Goal: Task Accomplishment & Management: Use online tool/utility

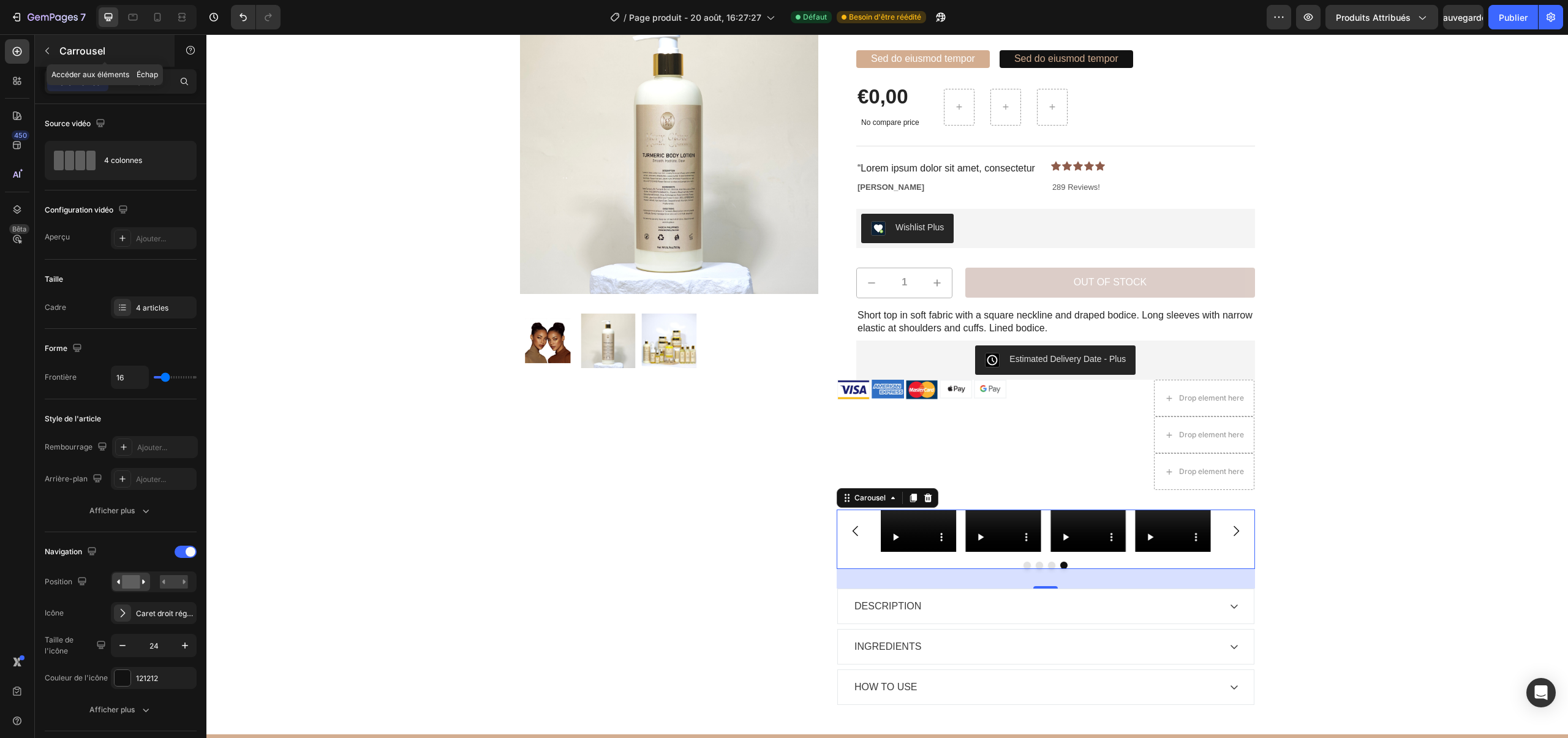
click at [50, 54] on icon "button" at bounding box center [47, 51] width 10 height 10
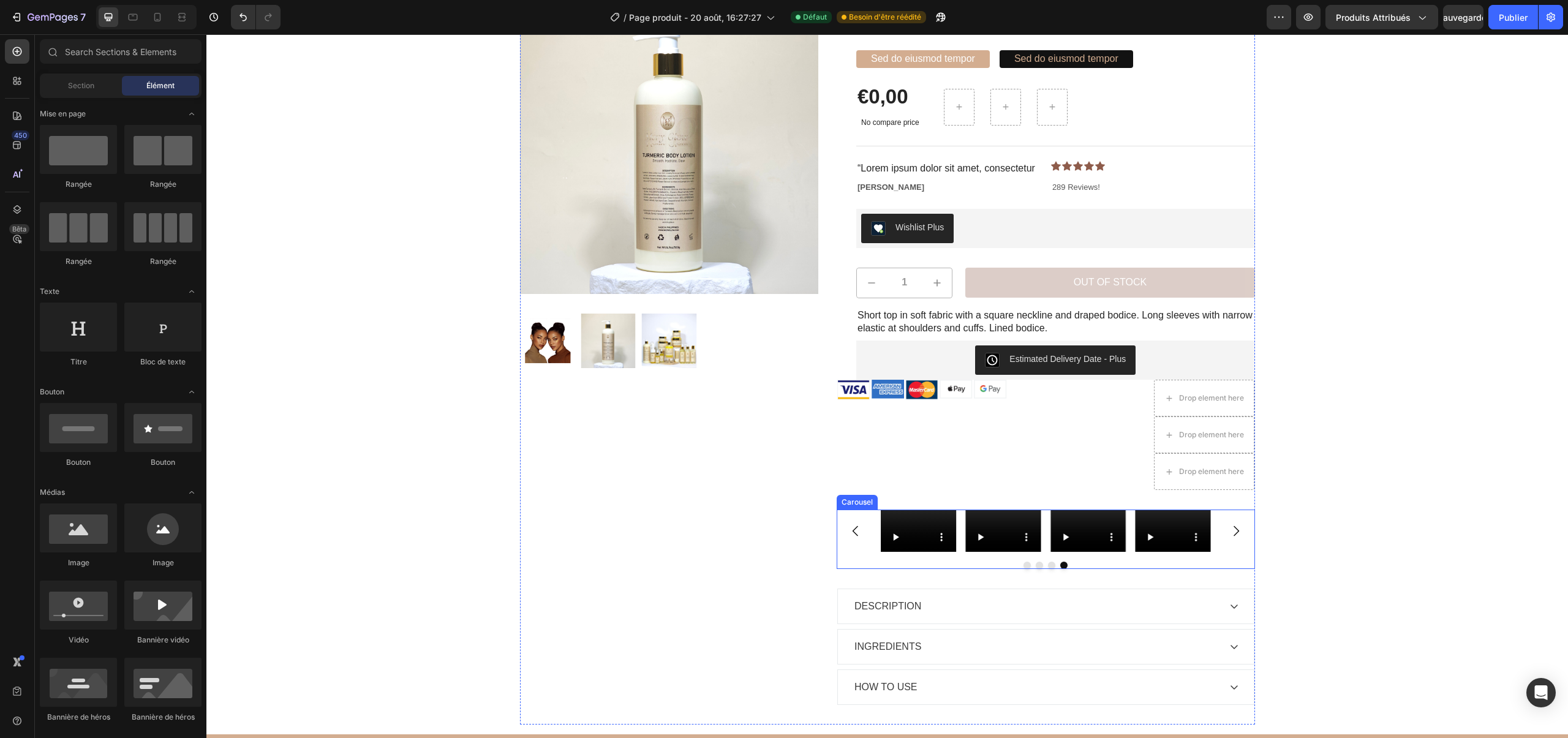
click at [1131, 527] on div "Video Video Video Video" at bounding box center [1046, 530] width 330 height 42
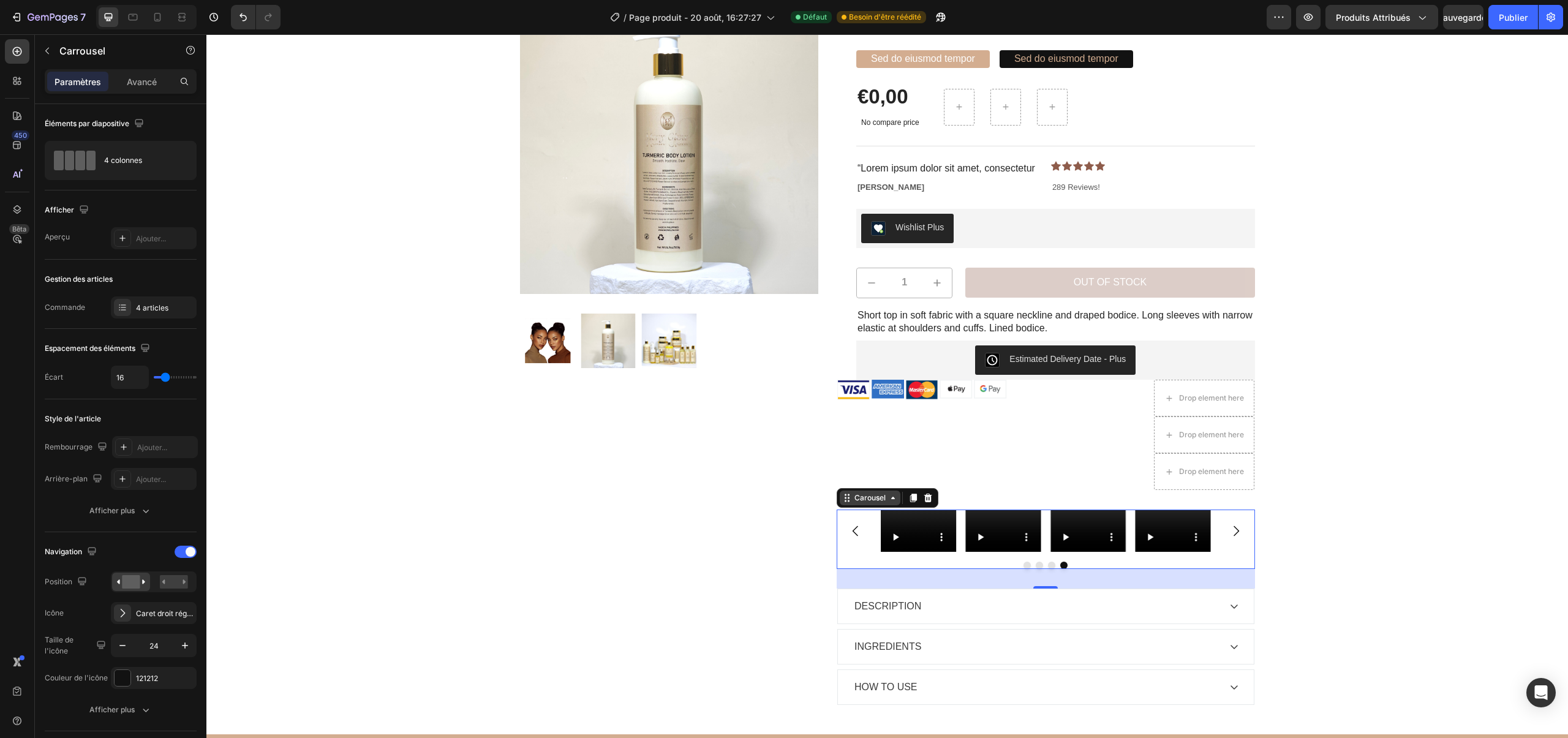
click at [874, 499] on div "Carousel" at bounding box center [870, 498] width 36 height 11
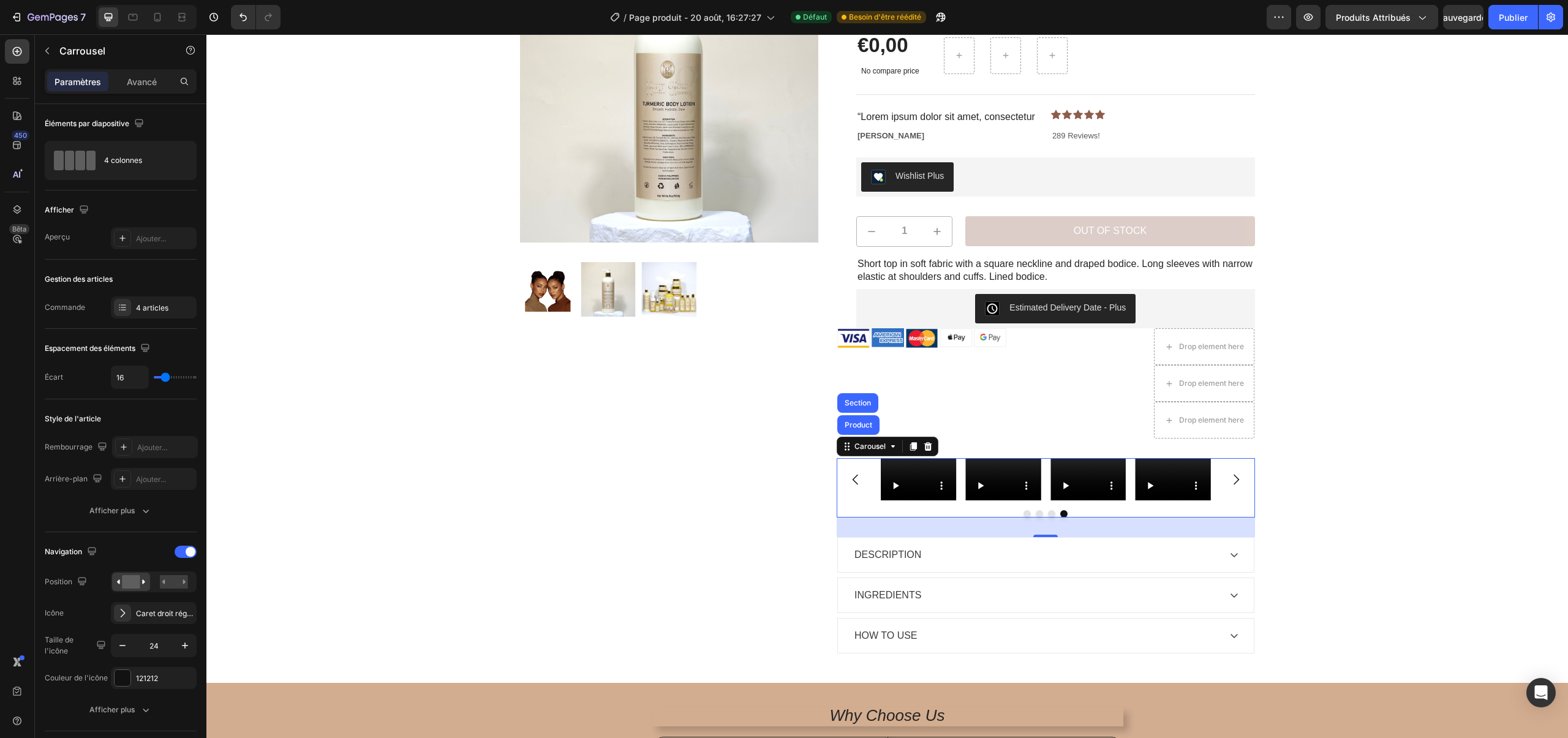
scroll to position [145, 0]
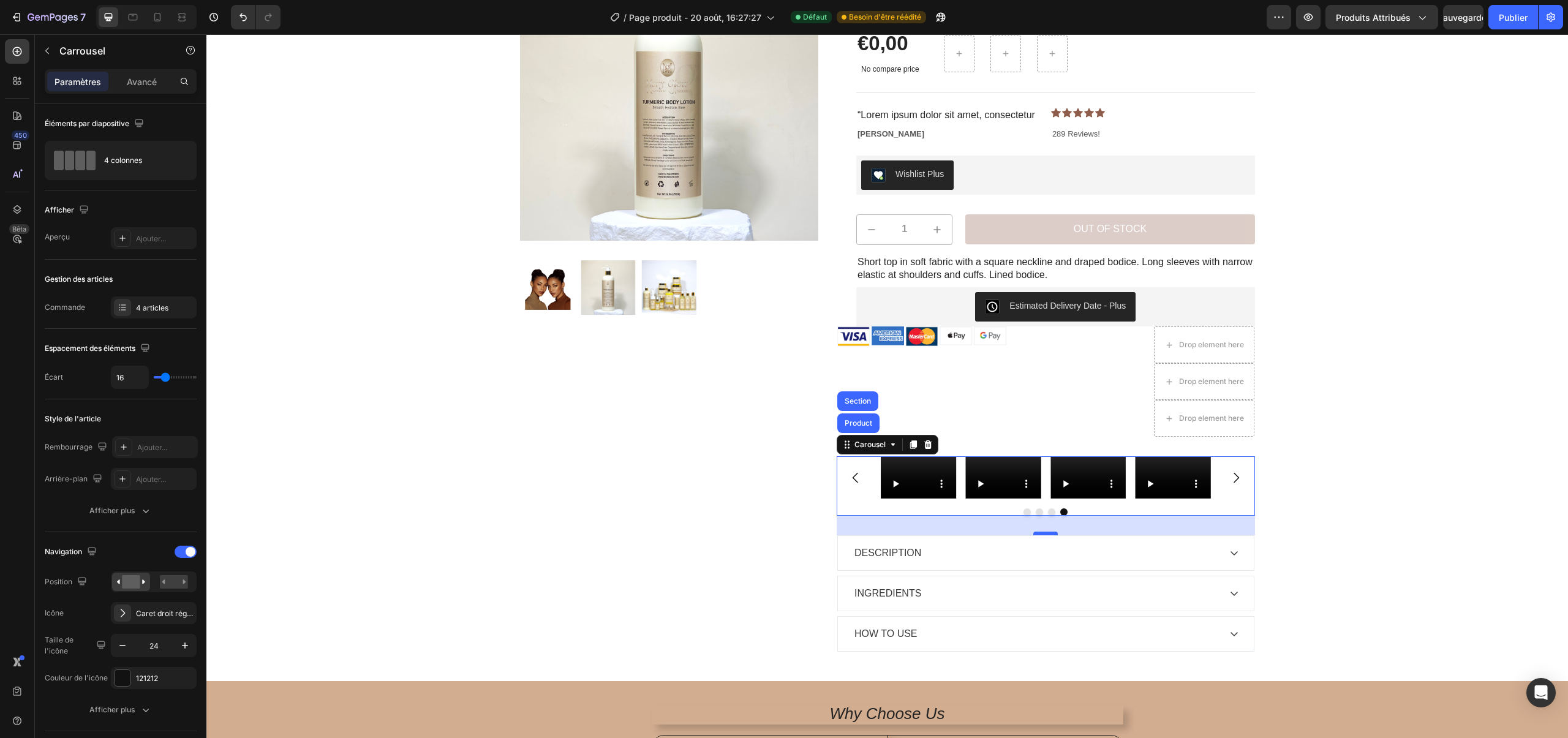
click at [1041, 532] on div at bounding box center [1045, 533] width 24 height 4
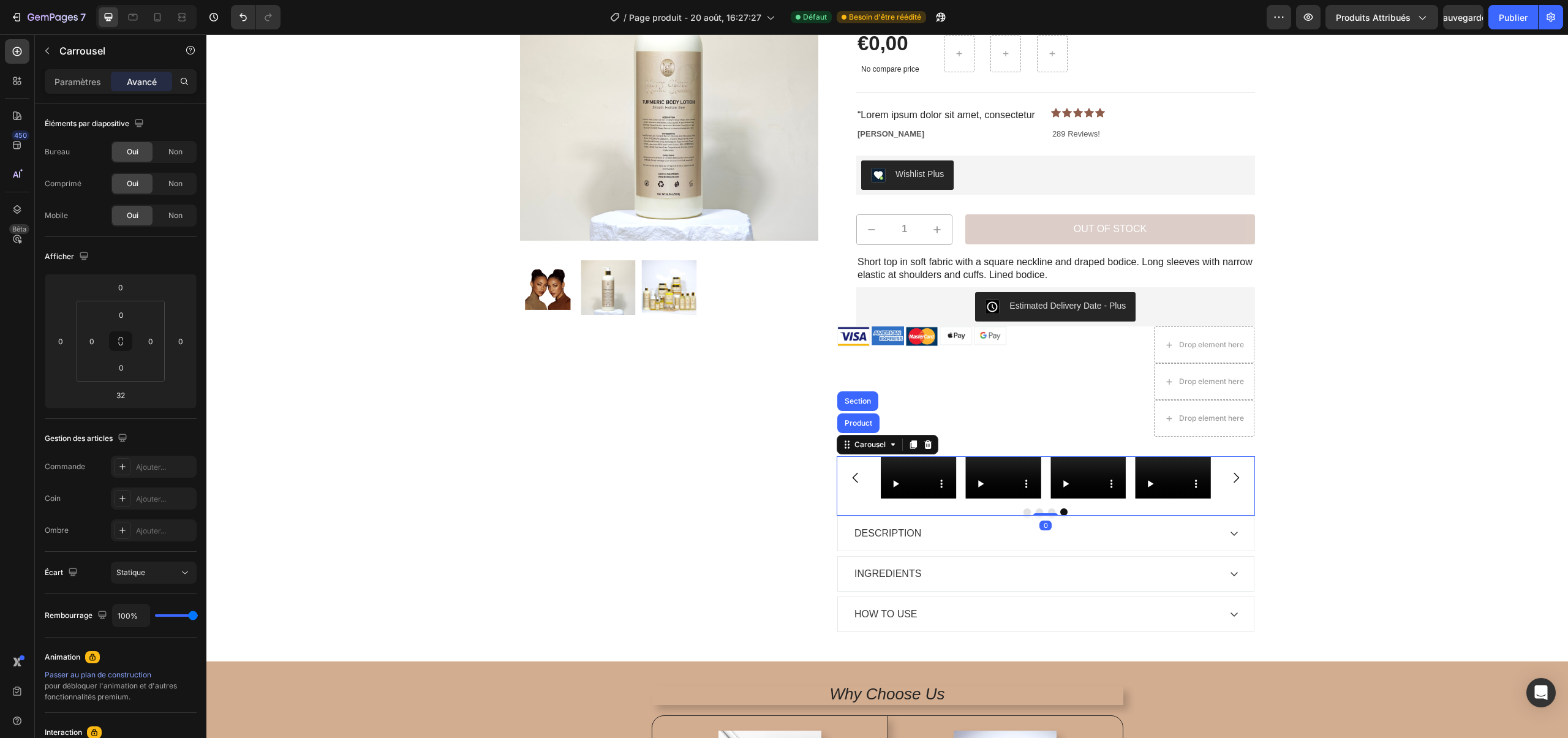
drag, startPoint x: 1041, startPoint y: 532, endPoint x: 1019, endPoint y: 510, distance: 31.1
click at [1019, 510] on div "Video Video Video Video Carousel Product Section 0" at bounding box center [1046, 486] width 418 height 60
type input "0"
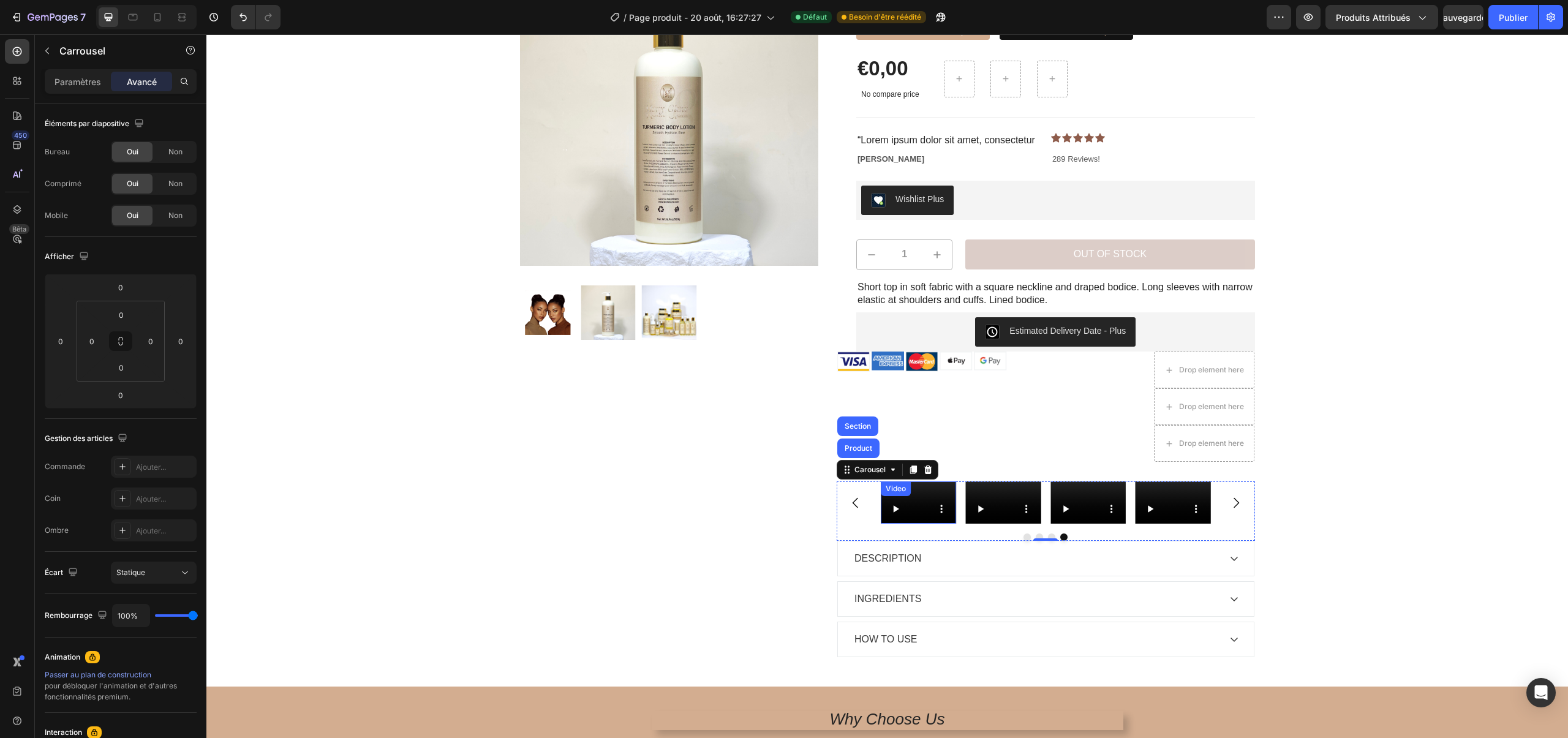
scroll to position [121, 0]
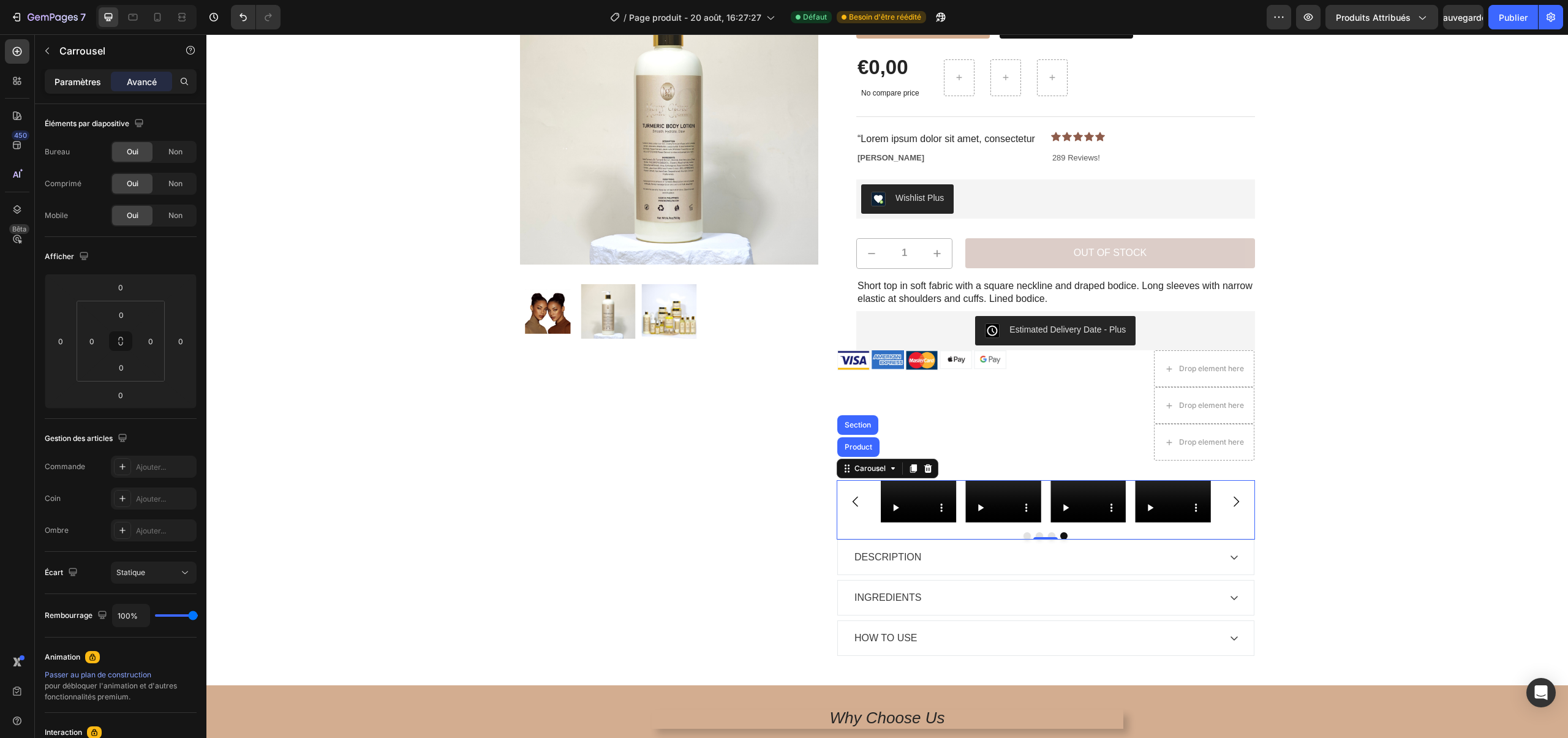
click at [77, 79] on font "Paramètres" at bounding box center [78, 82] width 46 height 11
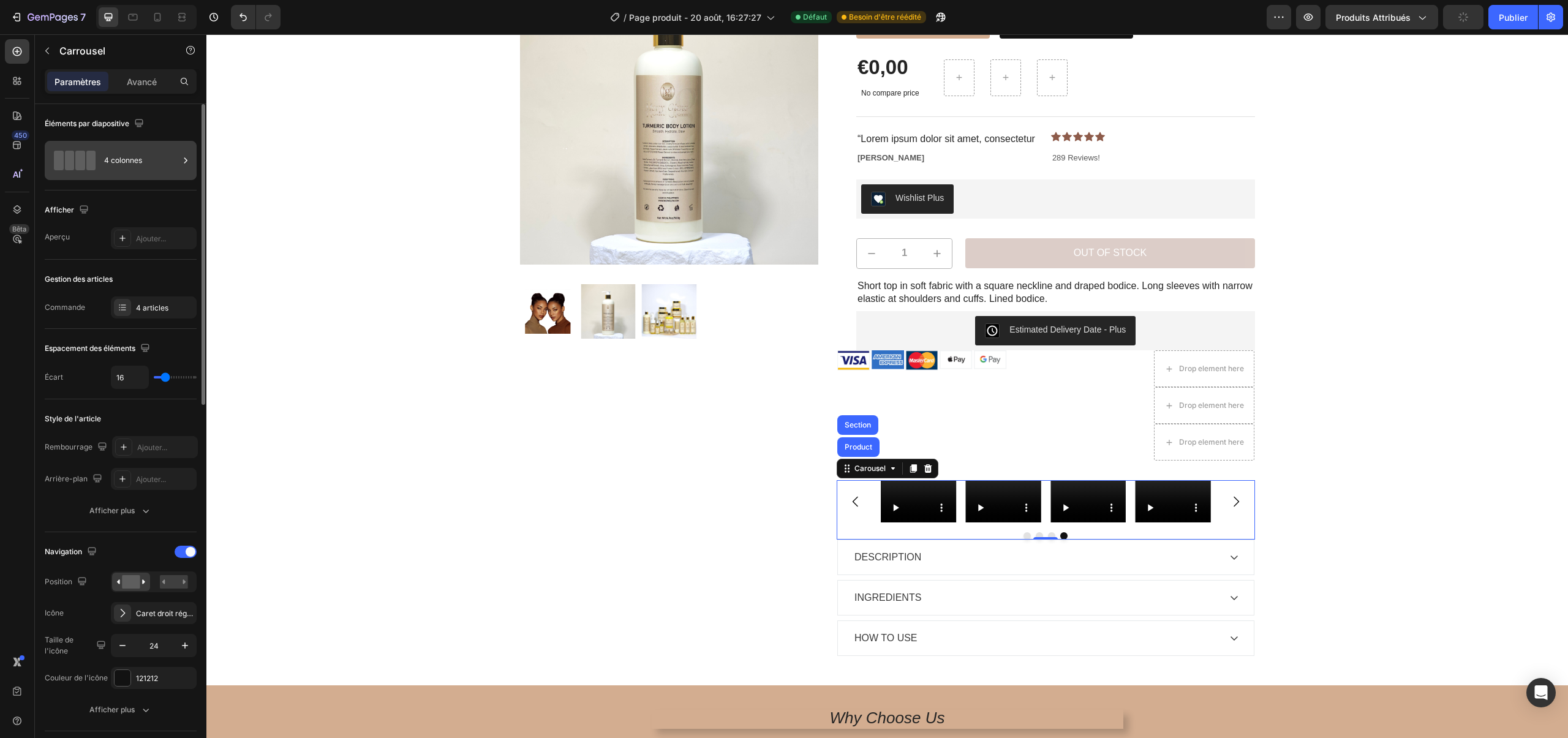
click at [129, 163] on font "4 colonnes" at bounding box center [123, 160] width 38 height 9
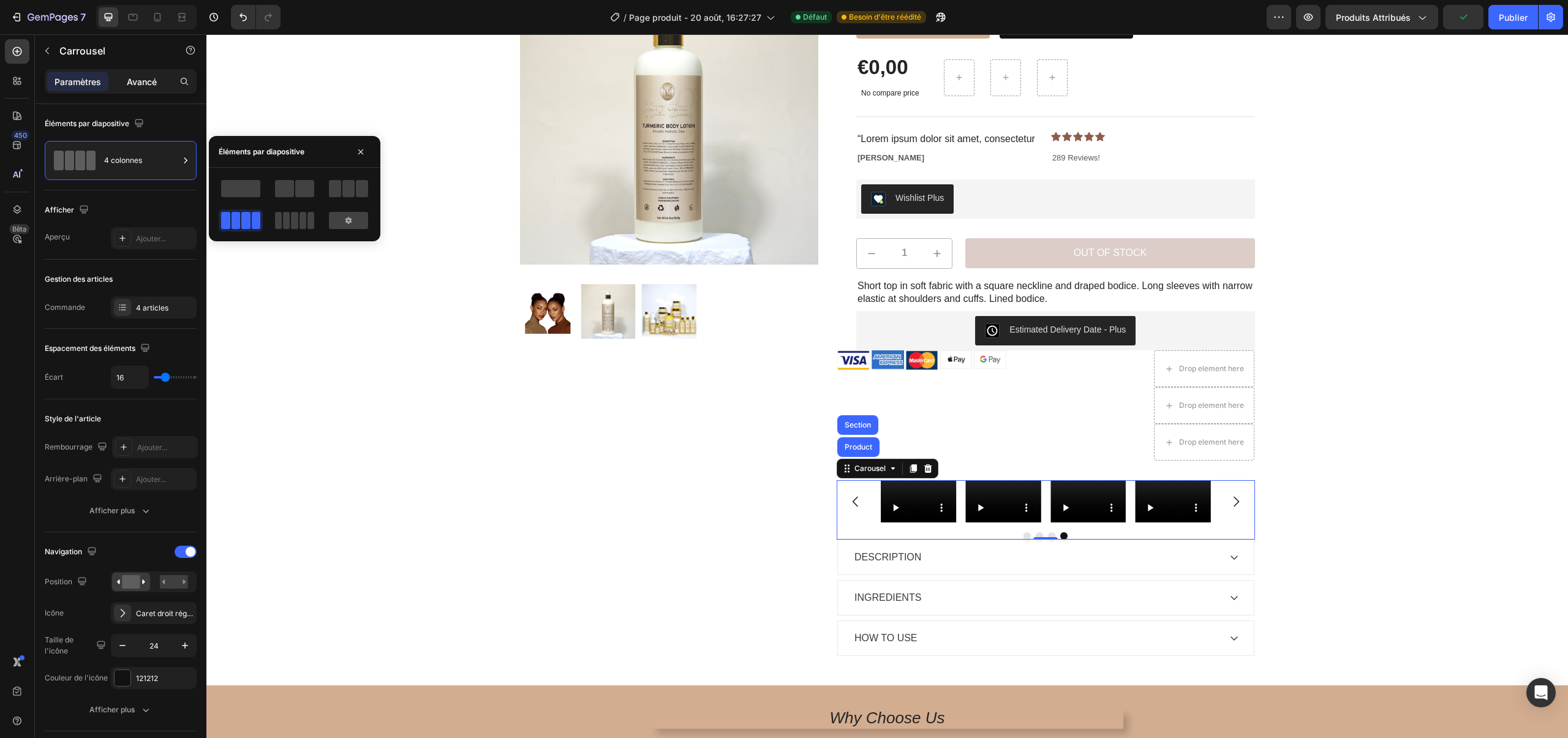
click at [152, 90] on div "Avancé" at bounding box center [142, 81] width 62 height 19
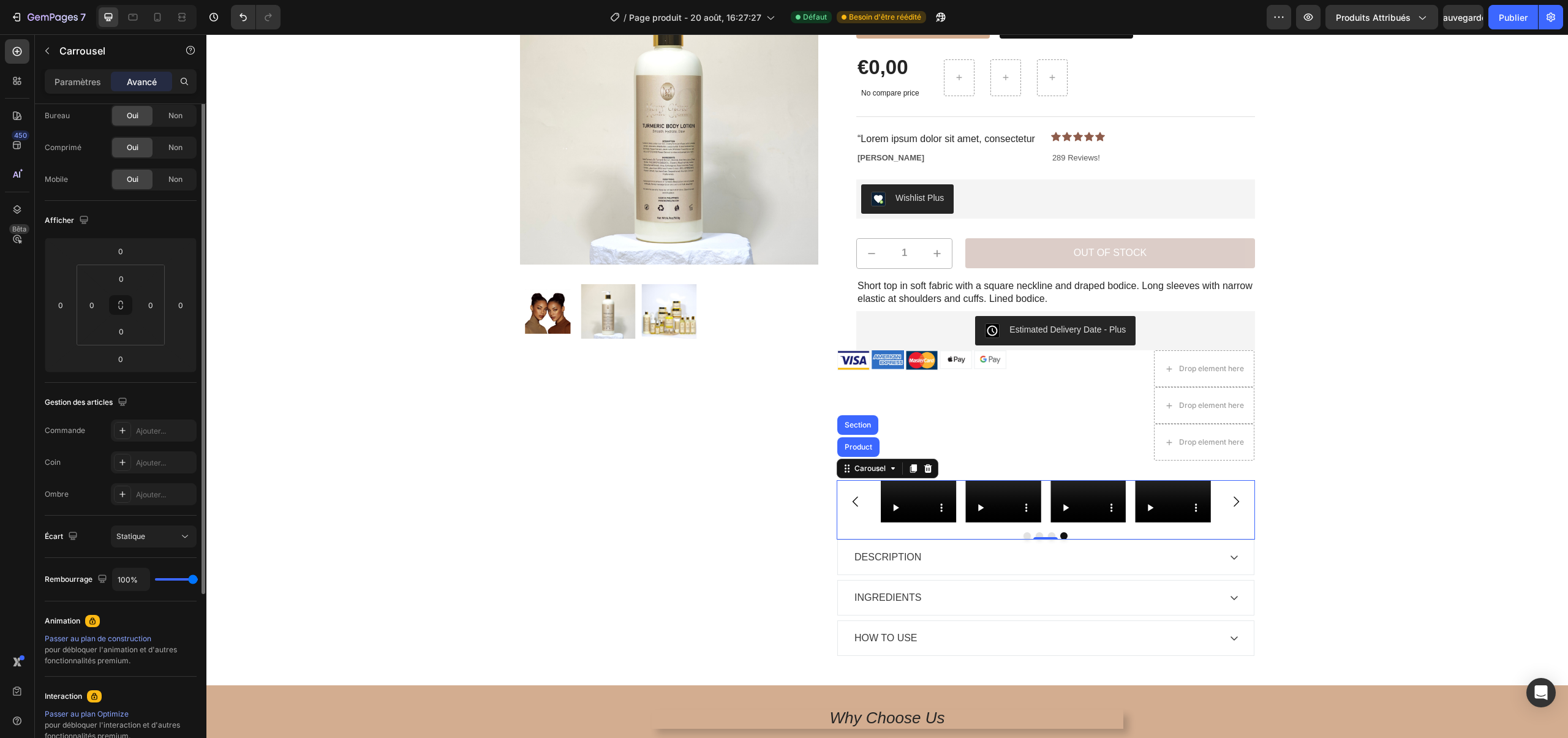
scroll to position [0, 0]
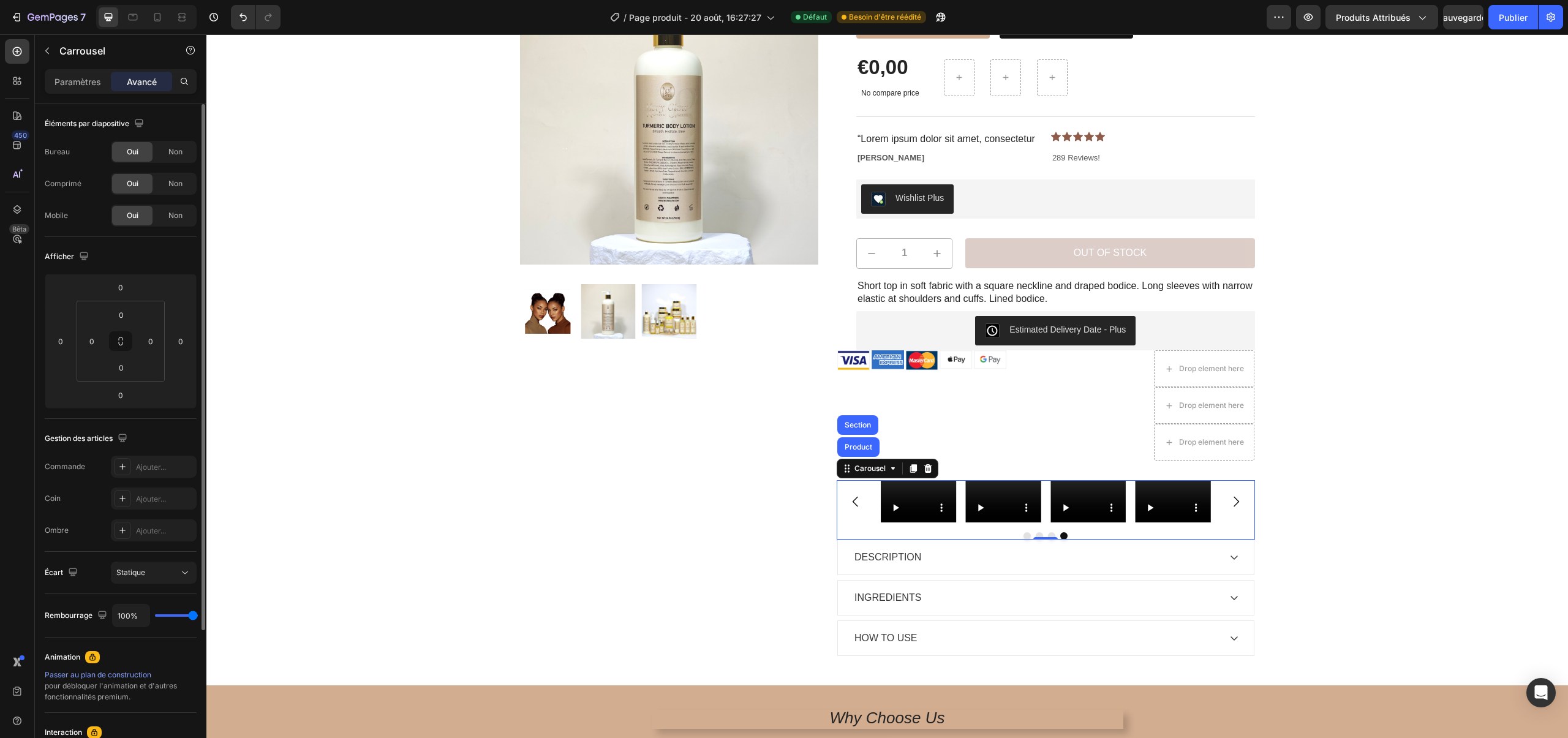
click at [87, 91] on div "Paramètres Avancé" at bounding box center [121, 81] width 152 height 24
click at [94, 88] on div "Paramètres" at bounding box center [78, 81] width 62 height 19
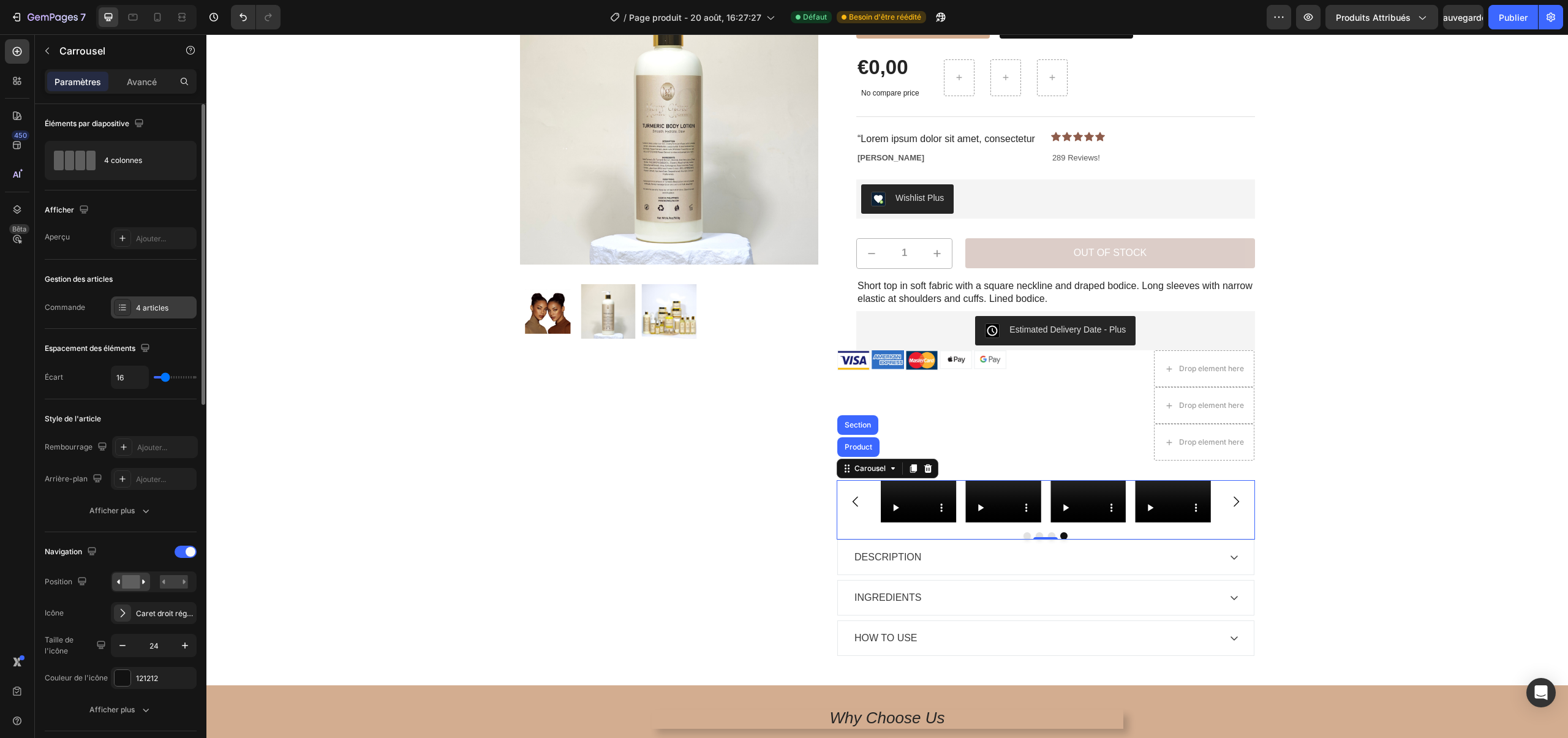
click at [139, 310] on font "4 articles" at bounding box center [153, 308] width 33 height 9
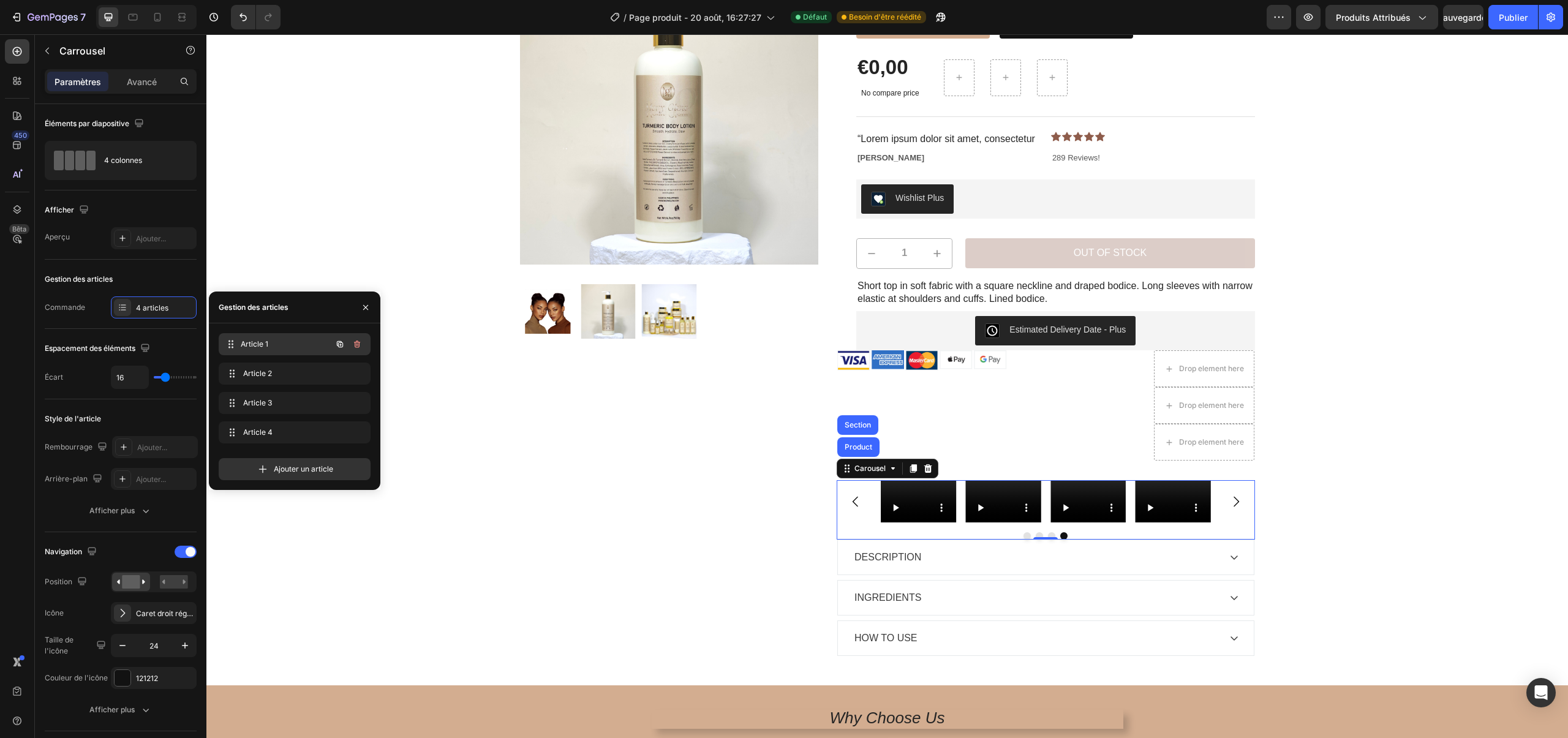
click at [273, 337] on div "Article 1 Item 1" at bounding box center [277, 344] width 108 height 17
click at [264, 340] on font "Article 1" at bounding box center [254, 343] width 28 height 9
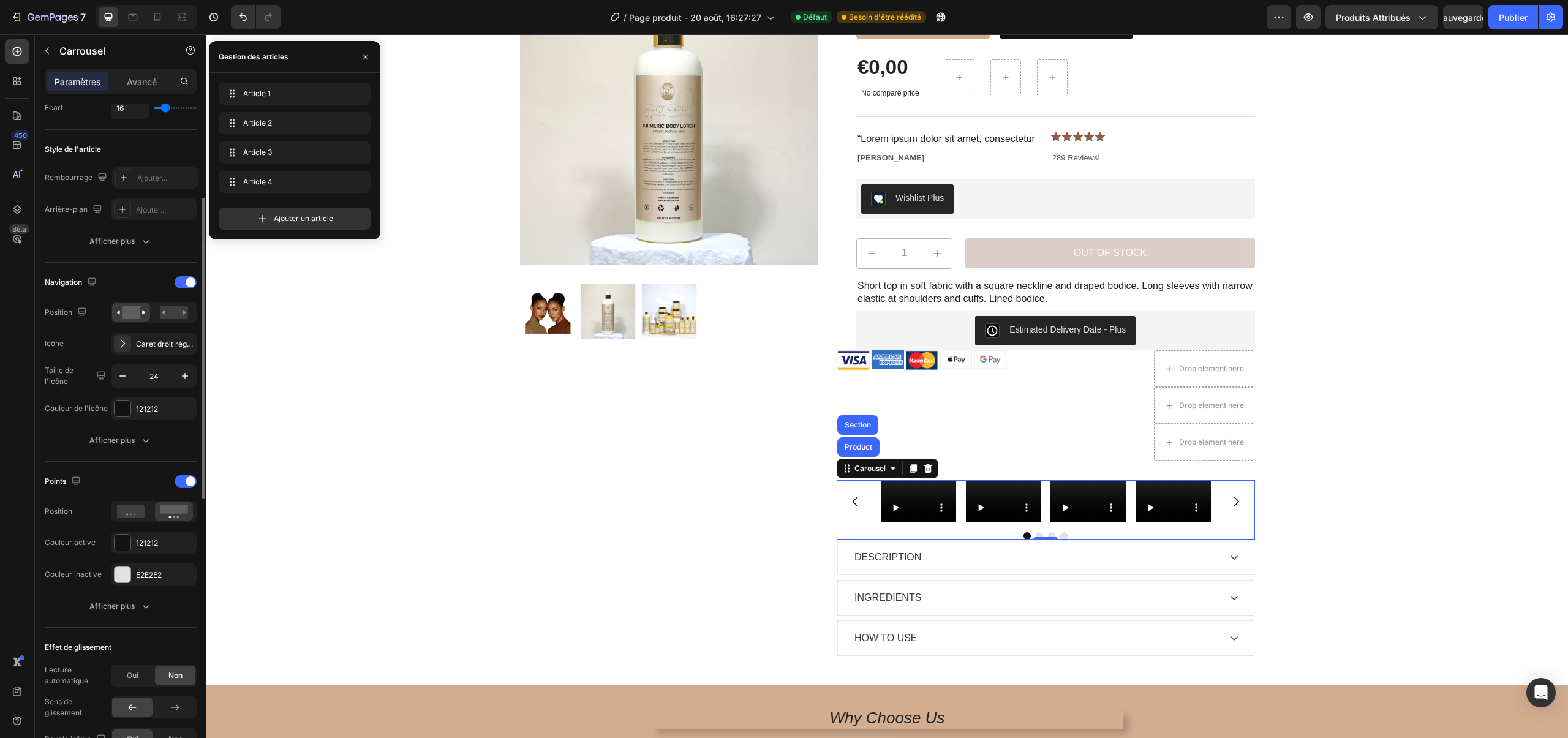
scroll to position [305, 0]
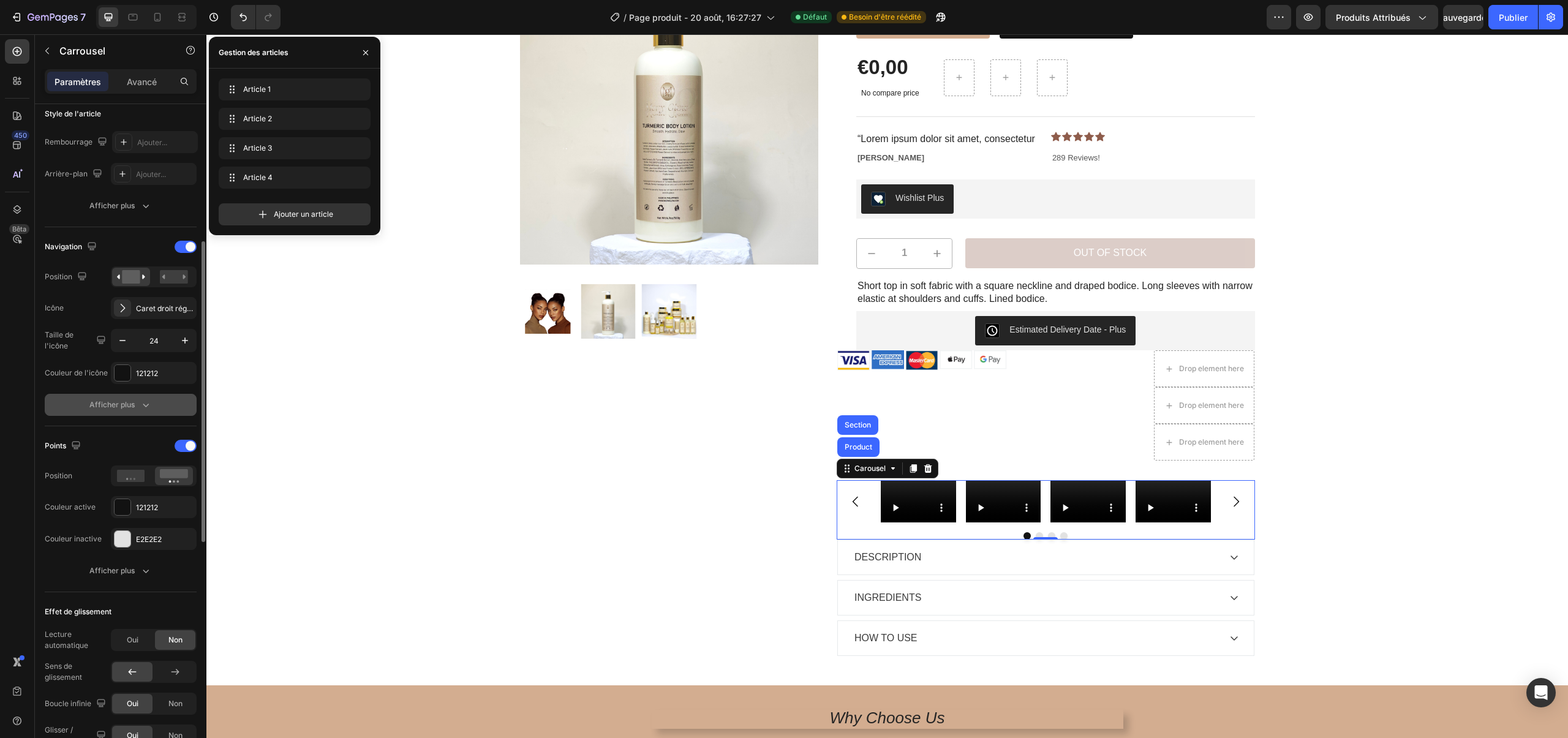
click at [139, 406] on icon "button" at bounding box center [146, 405] width 13 height 13
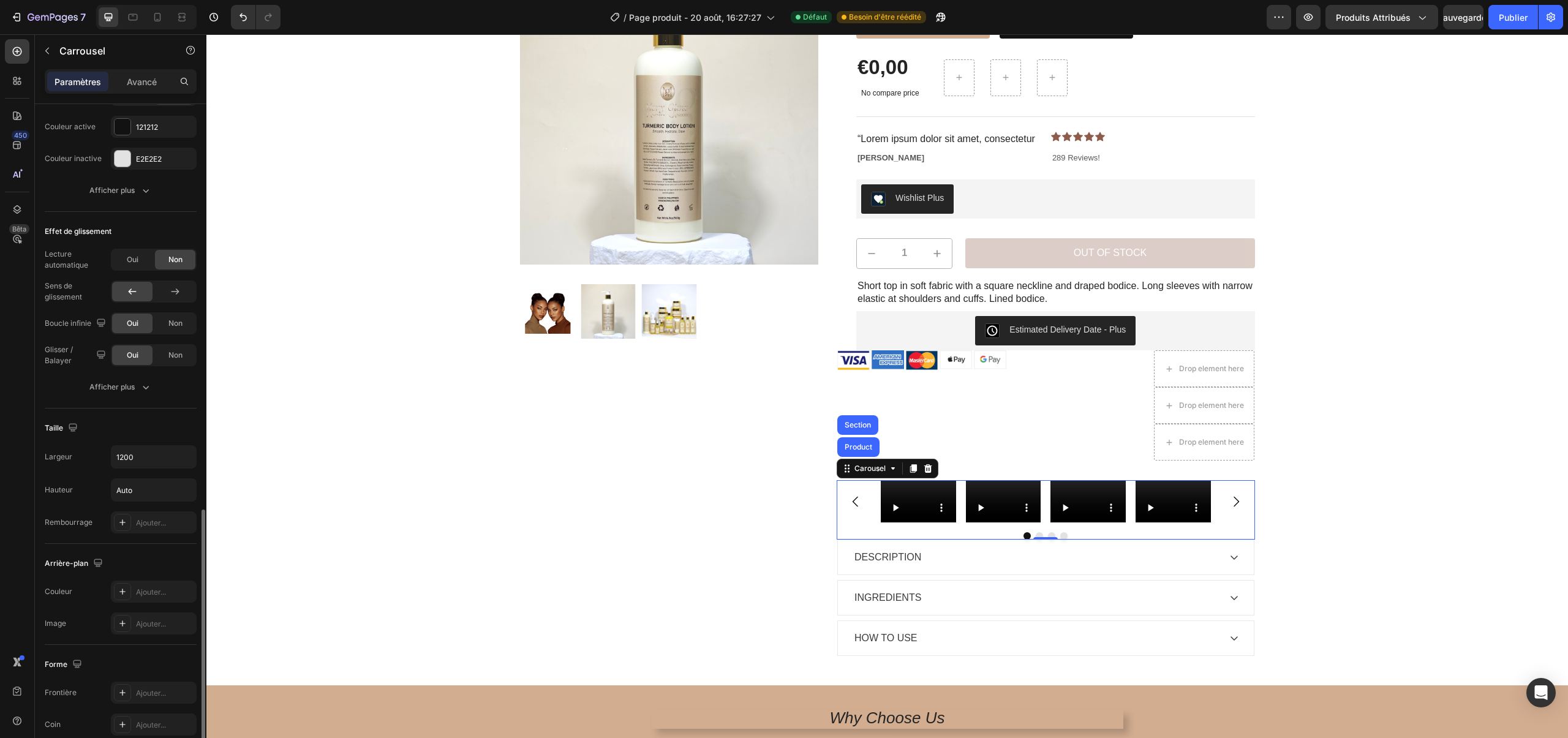
scroll to position [1040, 0]
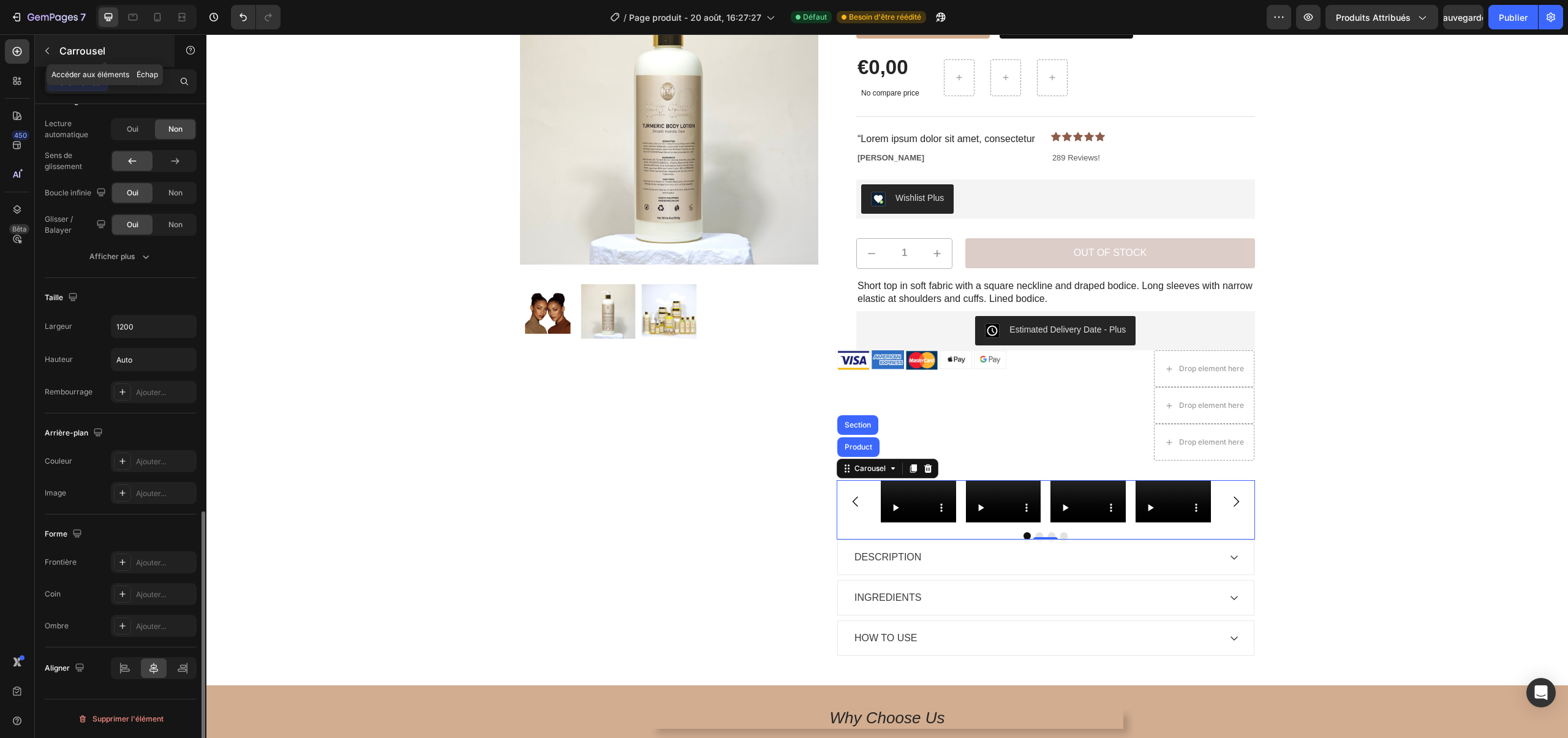
click at [50, 57] on button "button" at bounding box center [47, 50] width 19 height 19
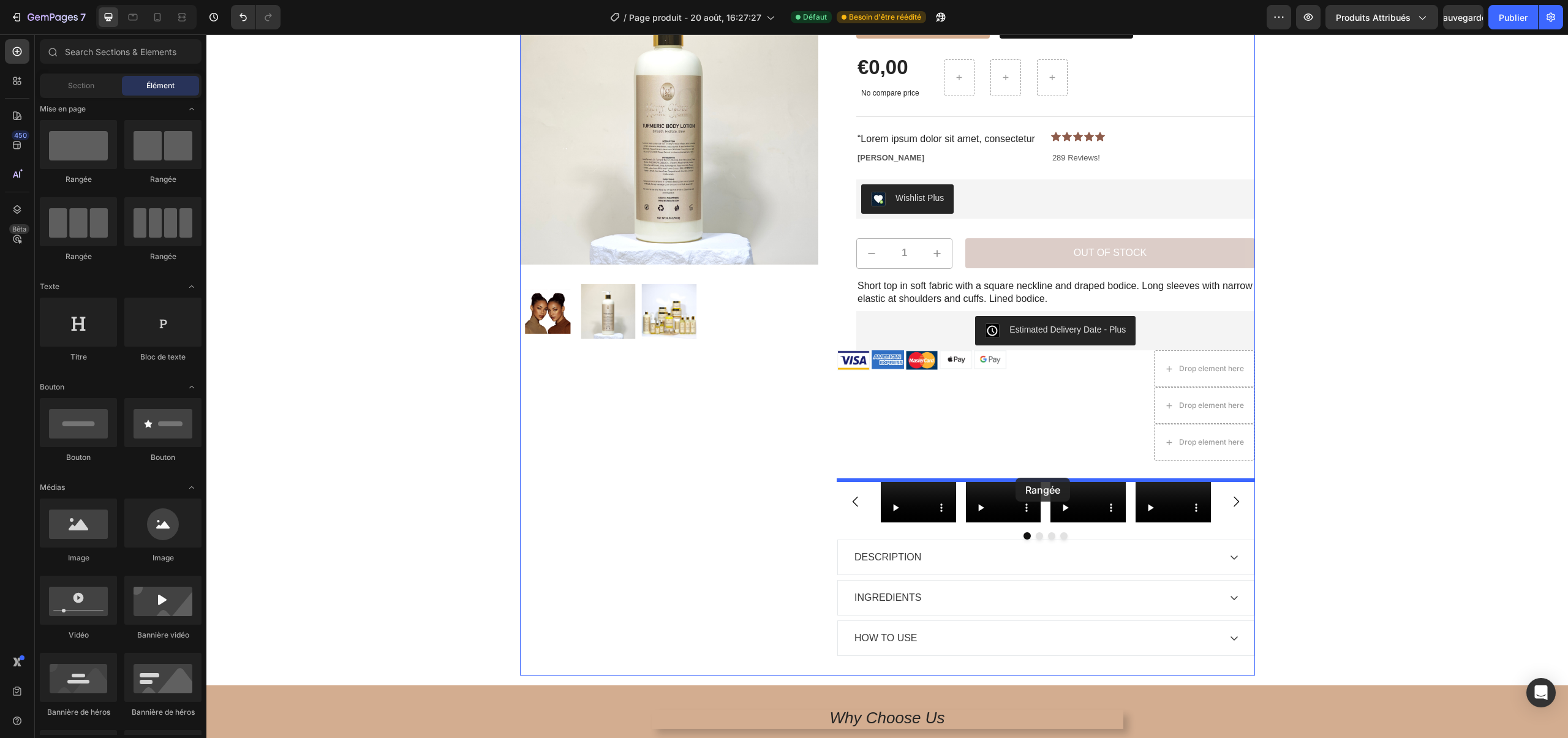
scroll to position [3, 0]
drag, startPoint x: 357, startPoint y: 259, endPoint x: 1015, endPoint y: 477, distance: 693.2
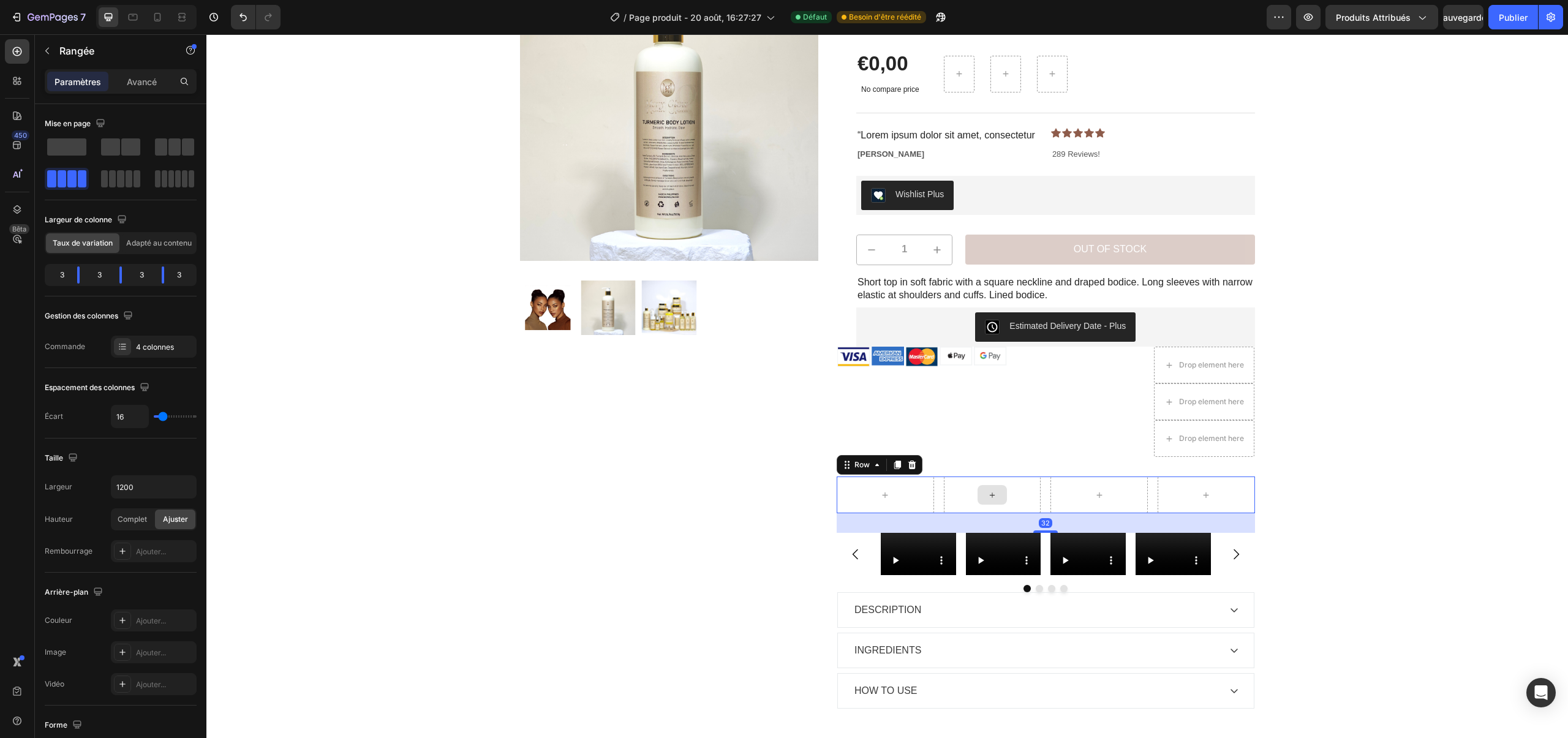
scroll to position [126, 0]
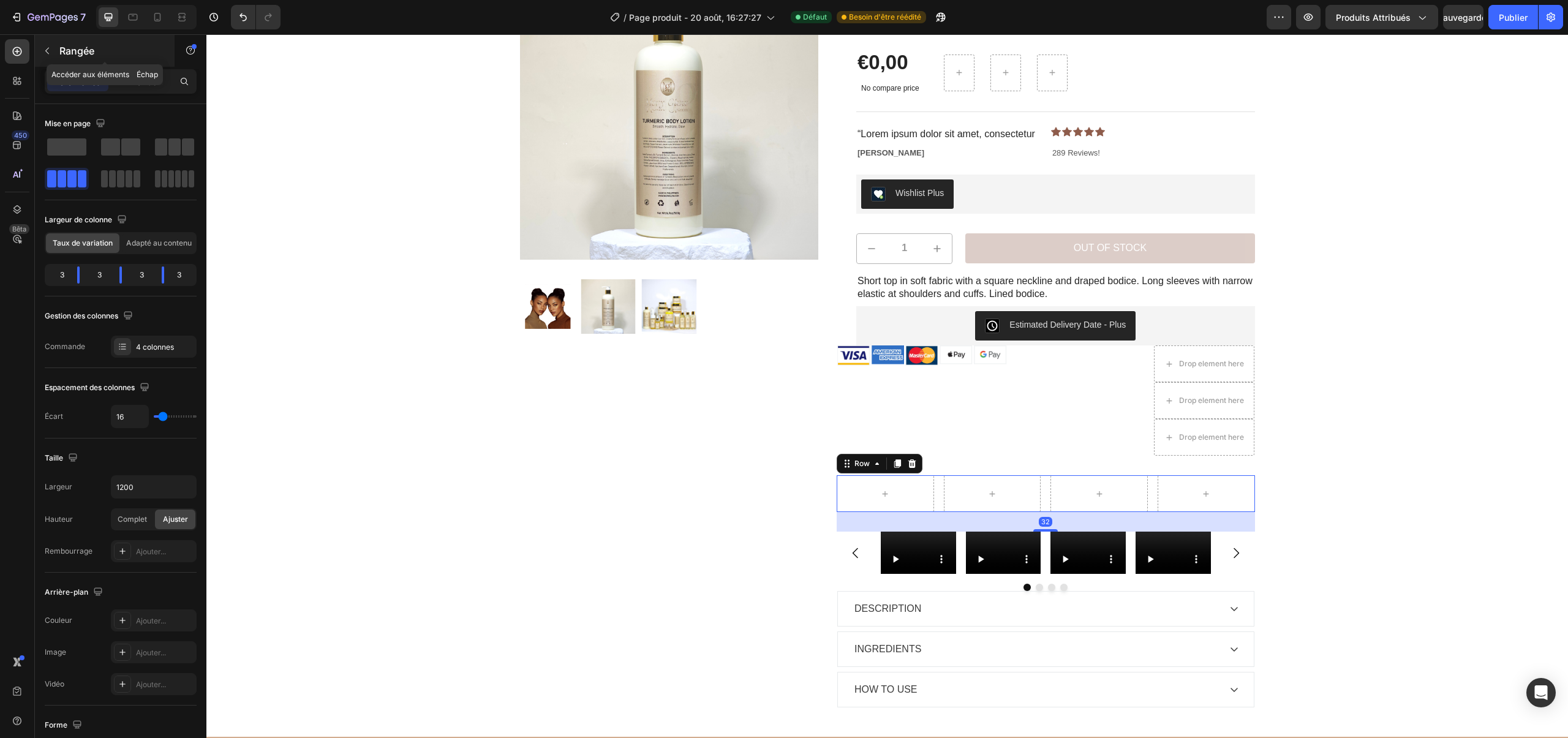
click at [50, 45] on button "button" at bounding box center [47, 50] width 19 height 19
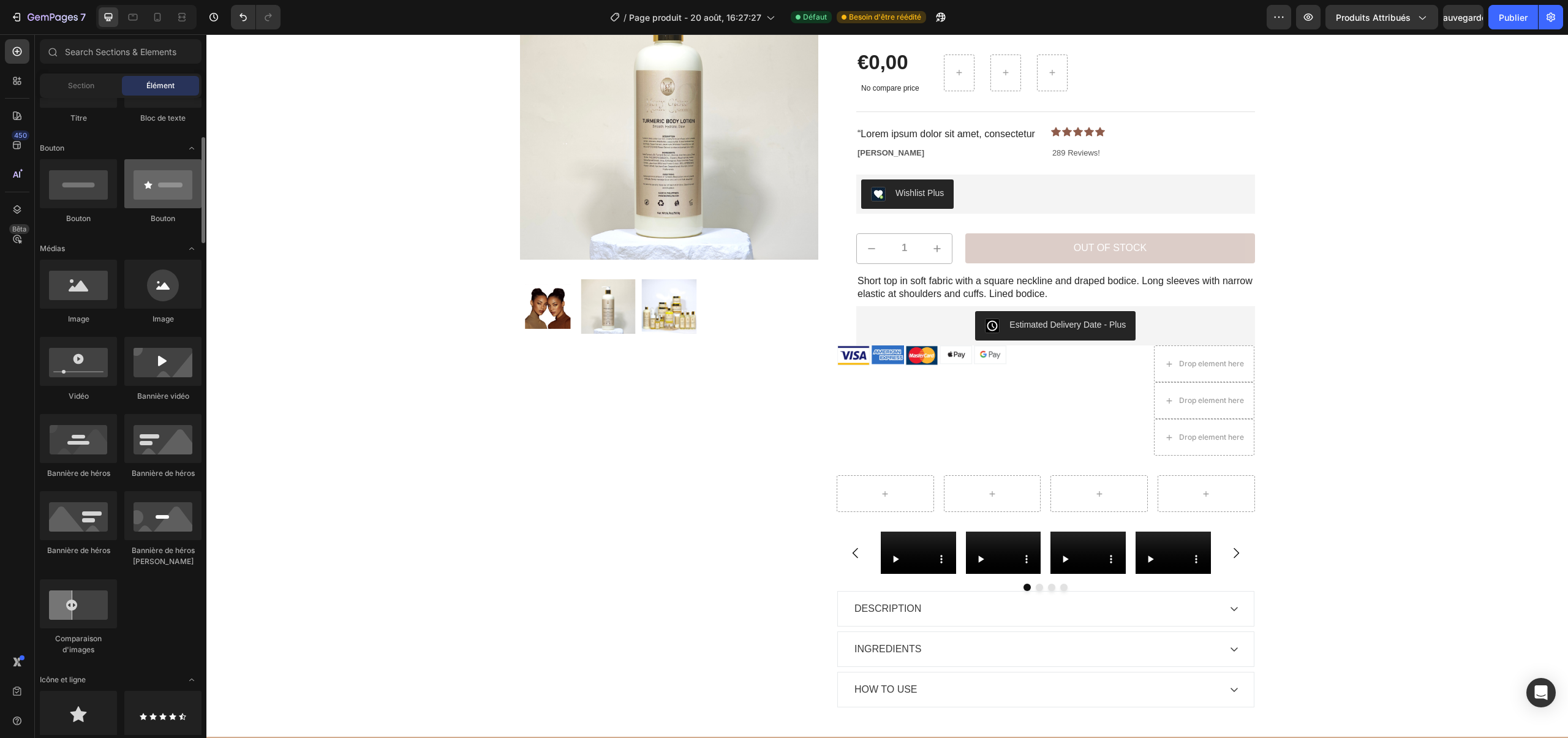
scroll to position [244, 0]
drag, startPoint x: 291, startPoint y: 400, endPoint x: 888, endPoint y: 481, distance: 602.5
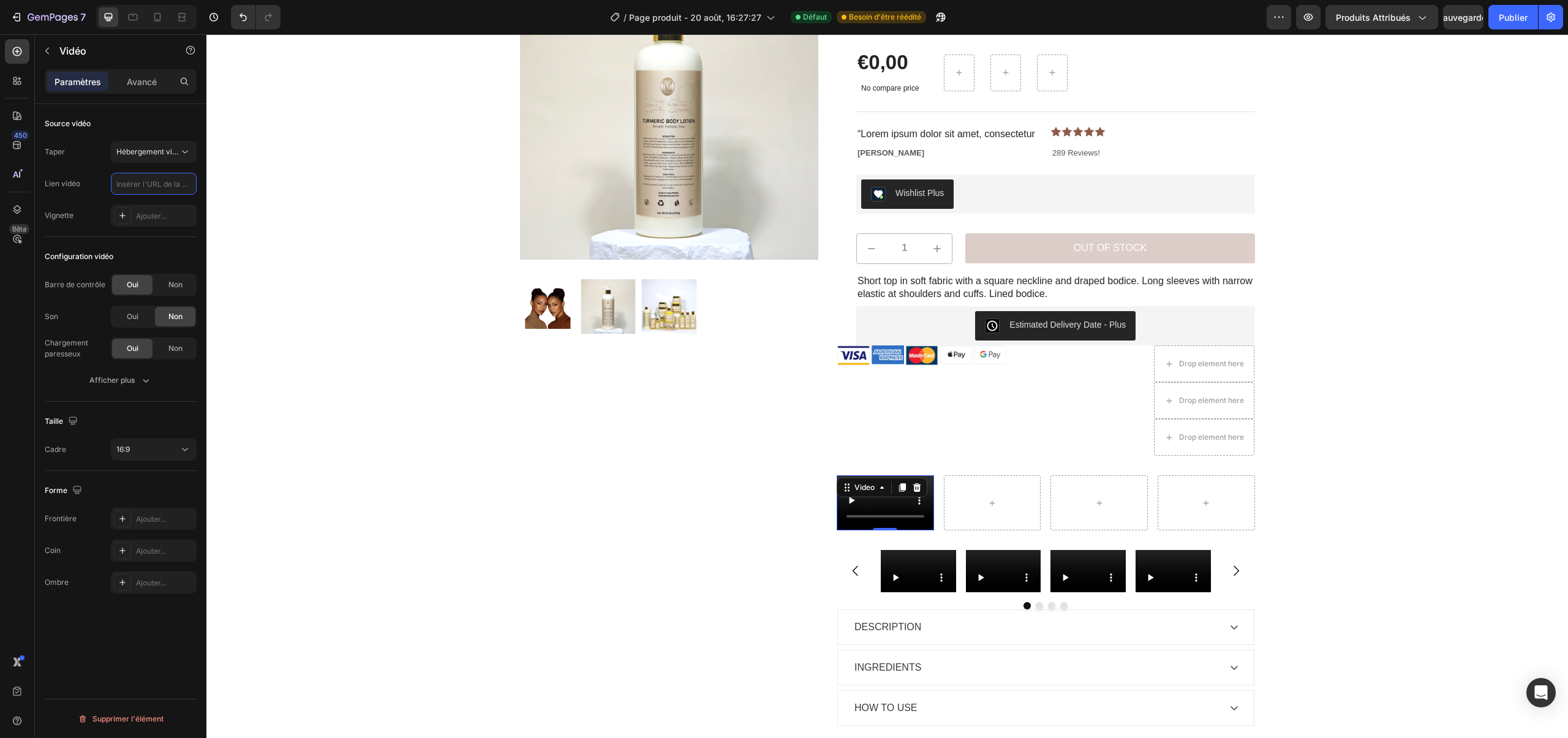
scroll to position [0, 0]
paste input "[URL][DOMAIN_NAME]"
type input "[URL][DOMAIN_NAME]"
click at [144, 159] on button "Hébergement vidéo" at bounding box center [154, 151] width 86 height 22
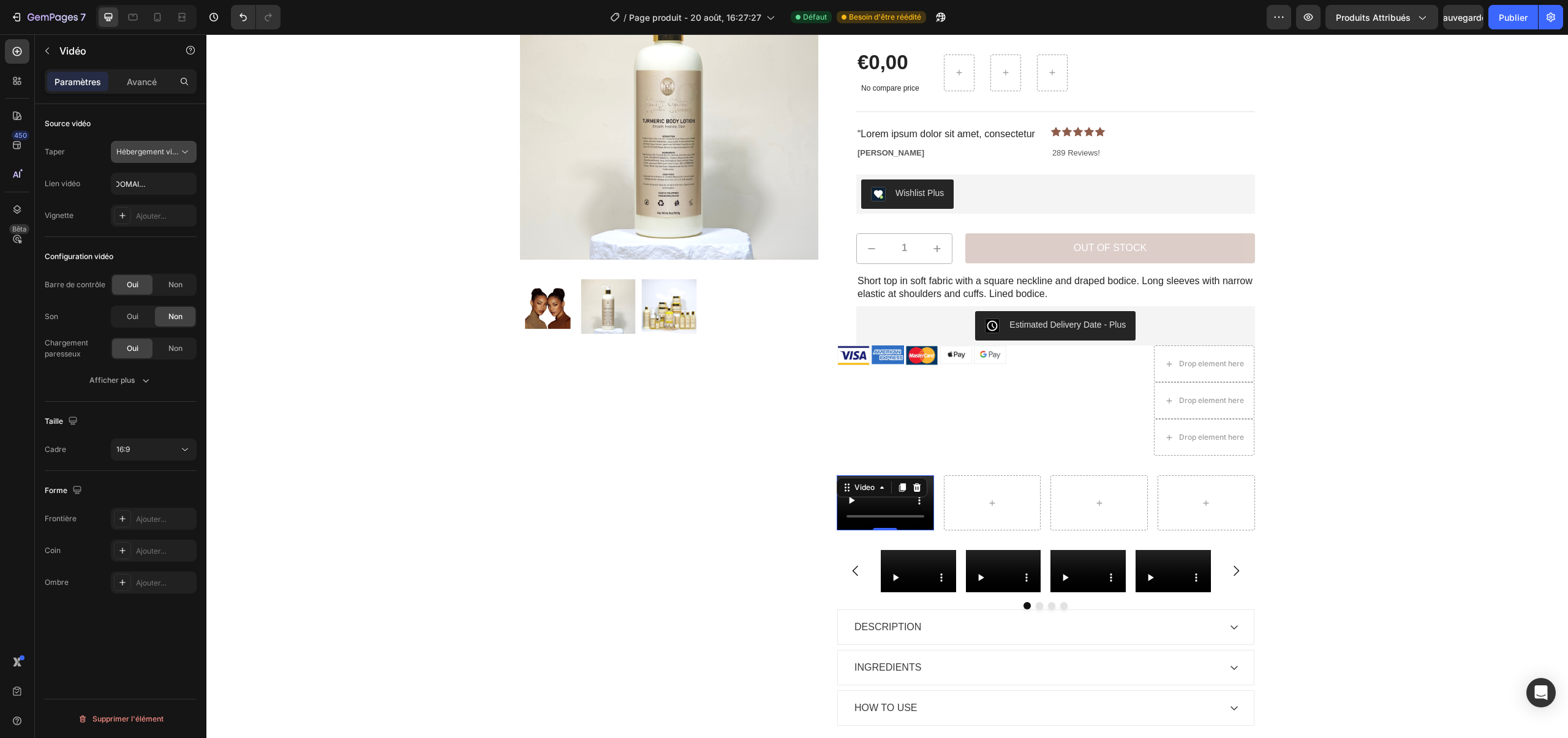
scroll to position [0, 0]
click at [159, 159] on button "Hébergement vidéo" at bounding box center [154, 151] width 86 height 22
click at [145, 374] on icon "button" at bounding box center [146, 380] width 13 height 13
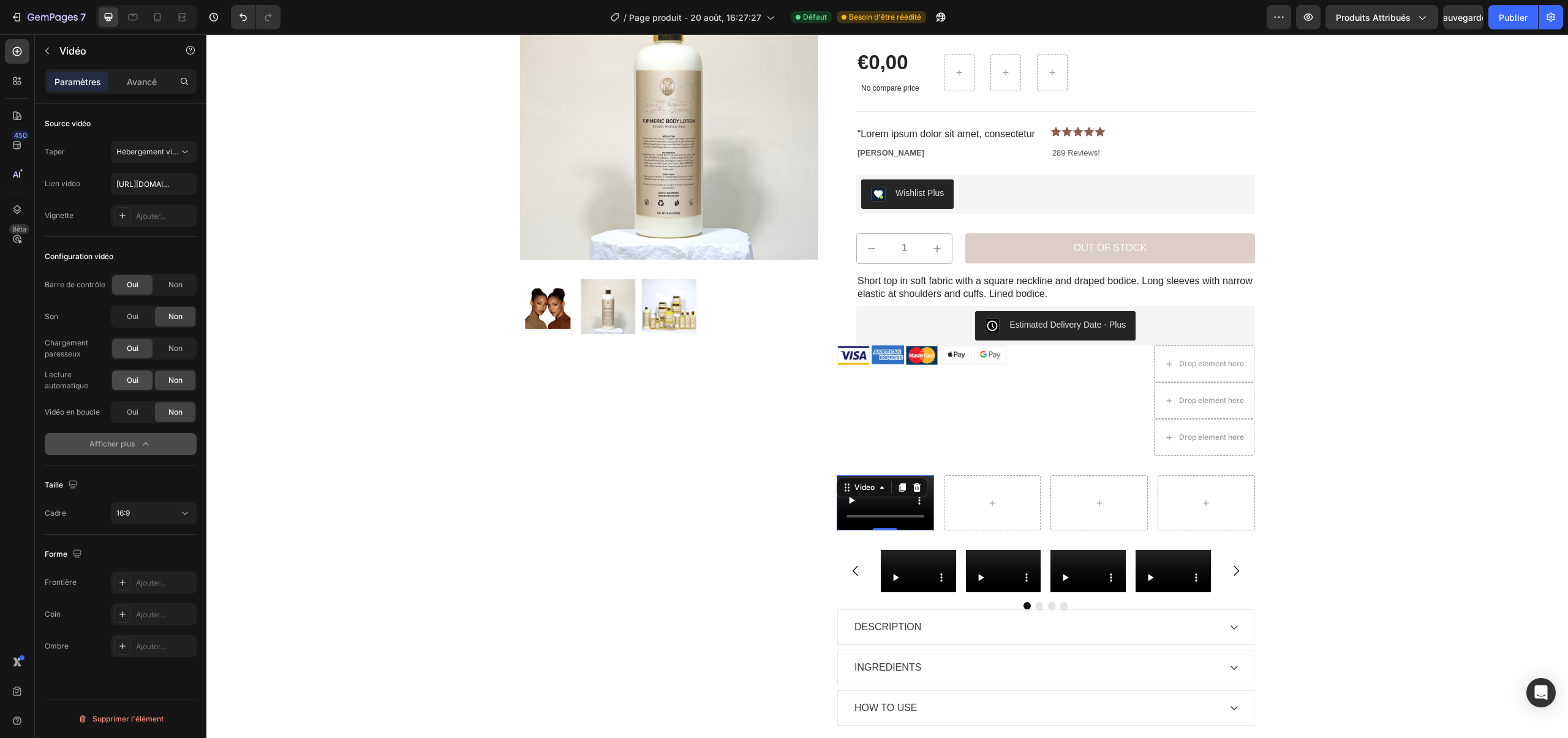
click at [144, 376] on div "Oui" at bounding box center [132, 380] width 40 height 19
click at [144, 405] on div "Oui" at bounding box center [132, 412] width 40 height 19
click at [169, 350] on font "Non" at bounding box center [175, 348] width 14 height 9
click at [139, 507] on div "16:9" at bounding box center [153, 513] width 75 height 13
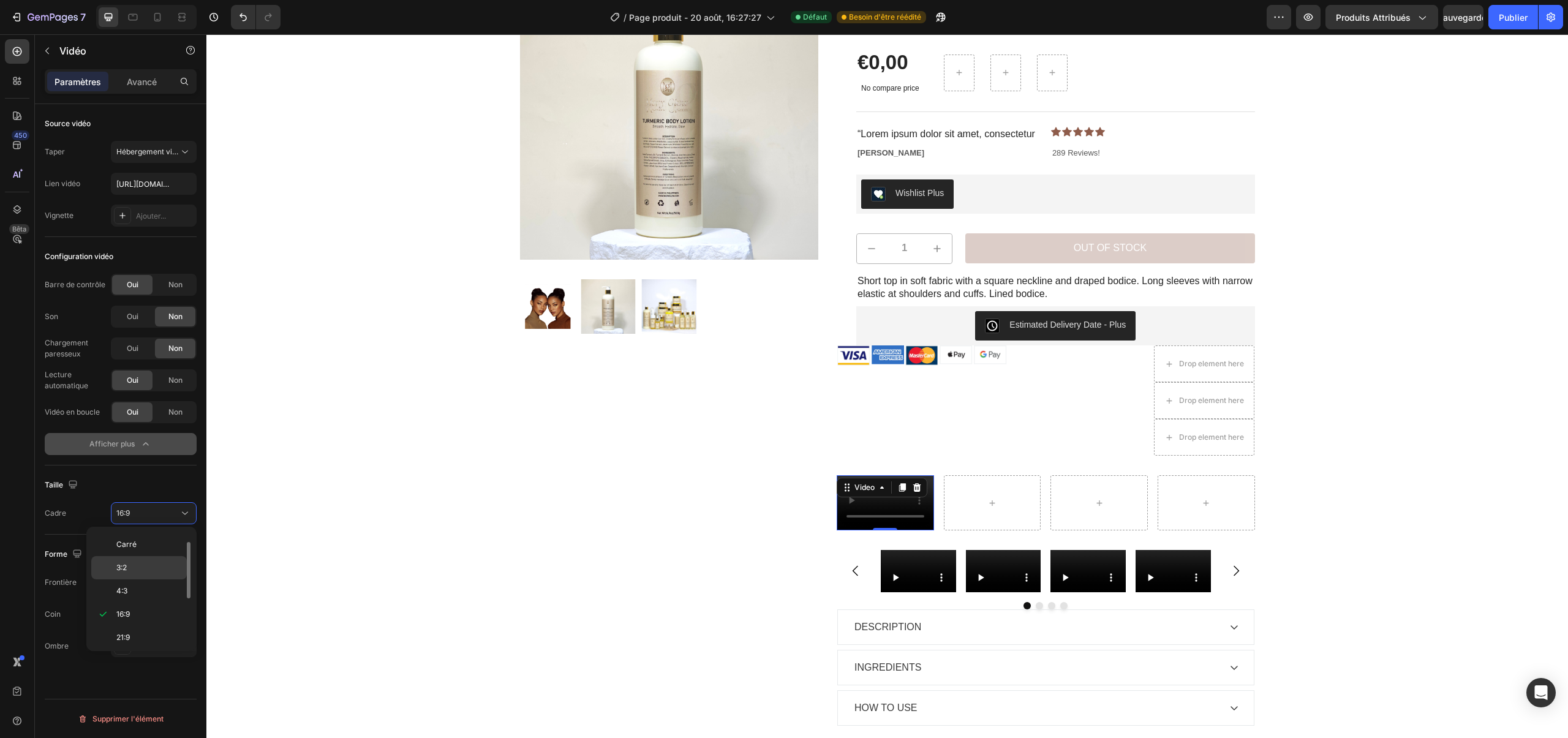
click at [146, 579] on div "3:2" at bounding box center [139, 591] width 95 height 23
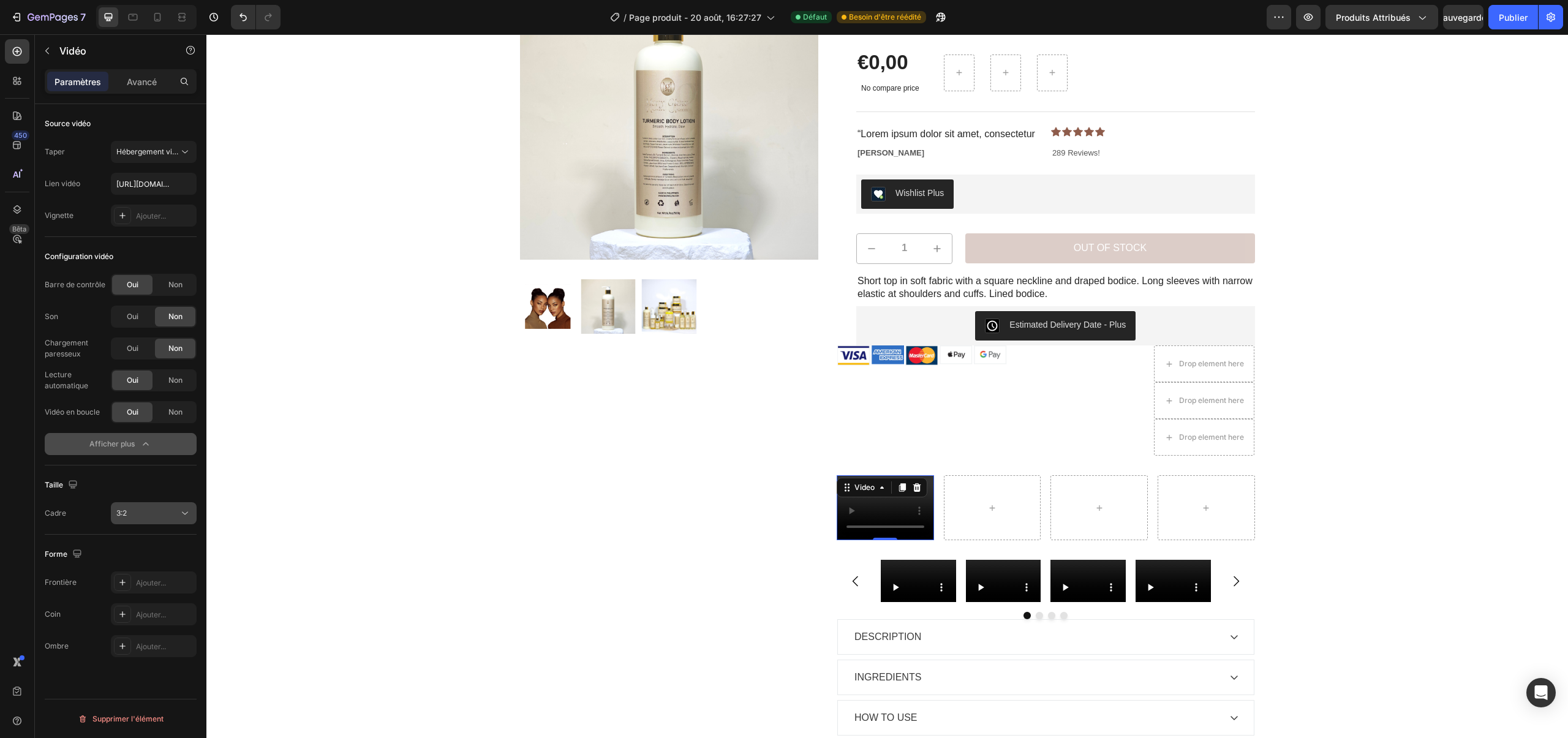
click at [139, 517] on div "3:2" at bounding box center [148, 513] width 63 height 11
click at [155, 591] on p "4:3" at bounding box center [148, 591] width 65 height 11
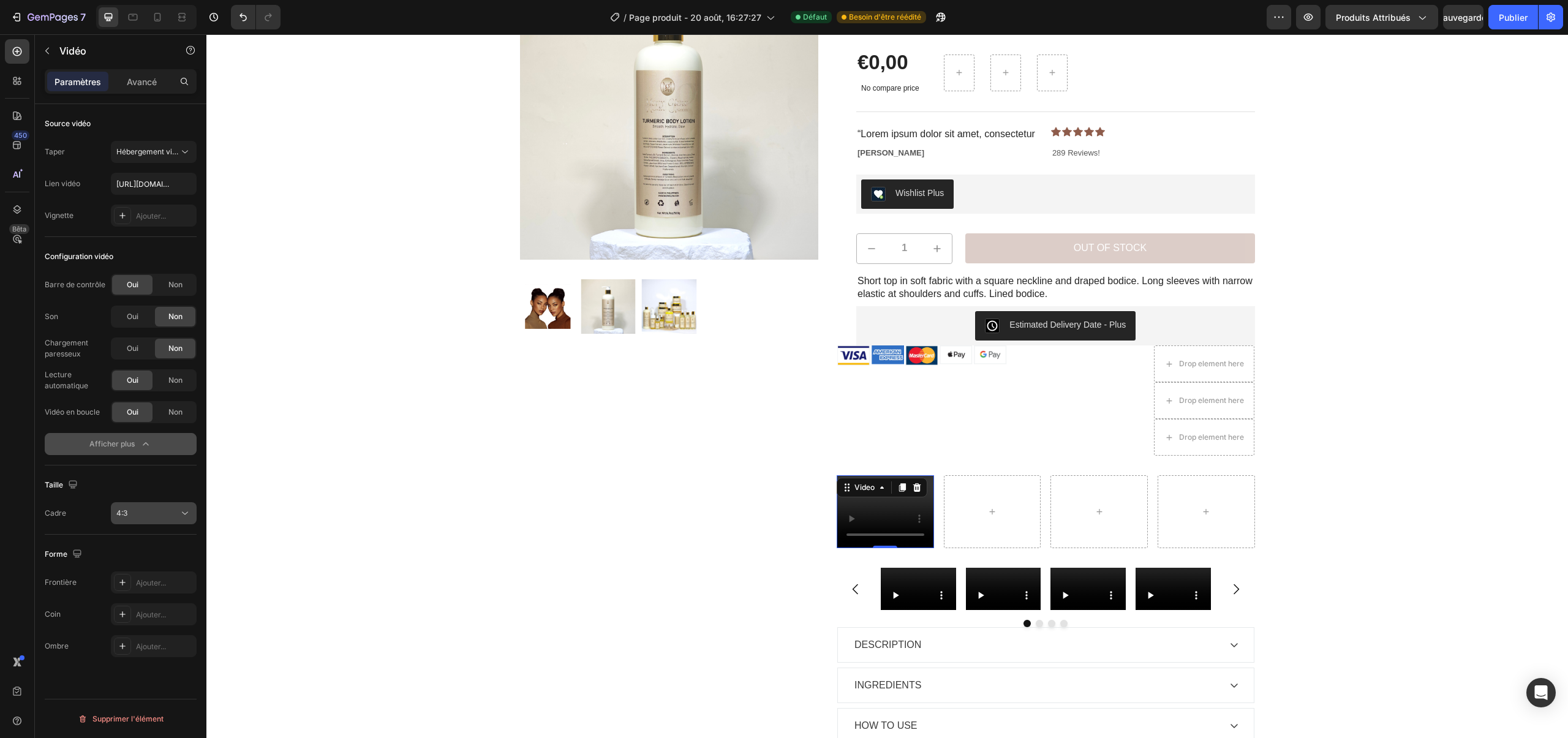
click at [137, 514] on div "4:3" at bounding box center [148, 513] width 63 height 11
click at [137, 556] on div "Carré" at bounding box center [139, 567] width 95 height 23
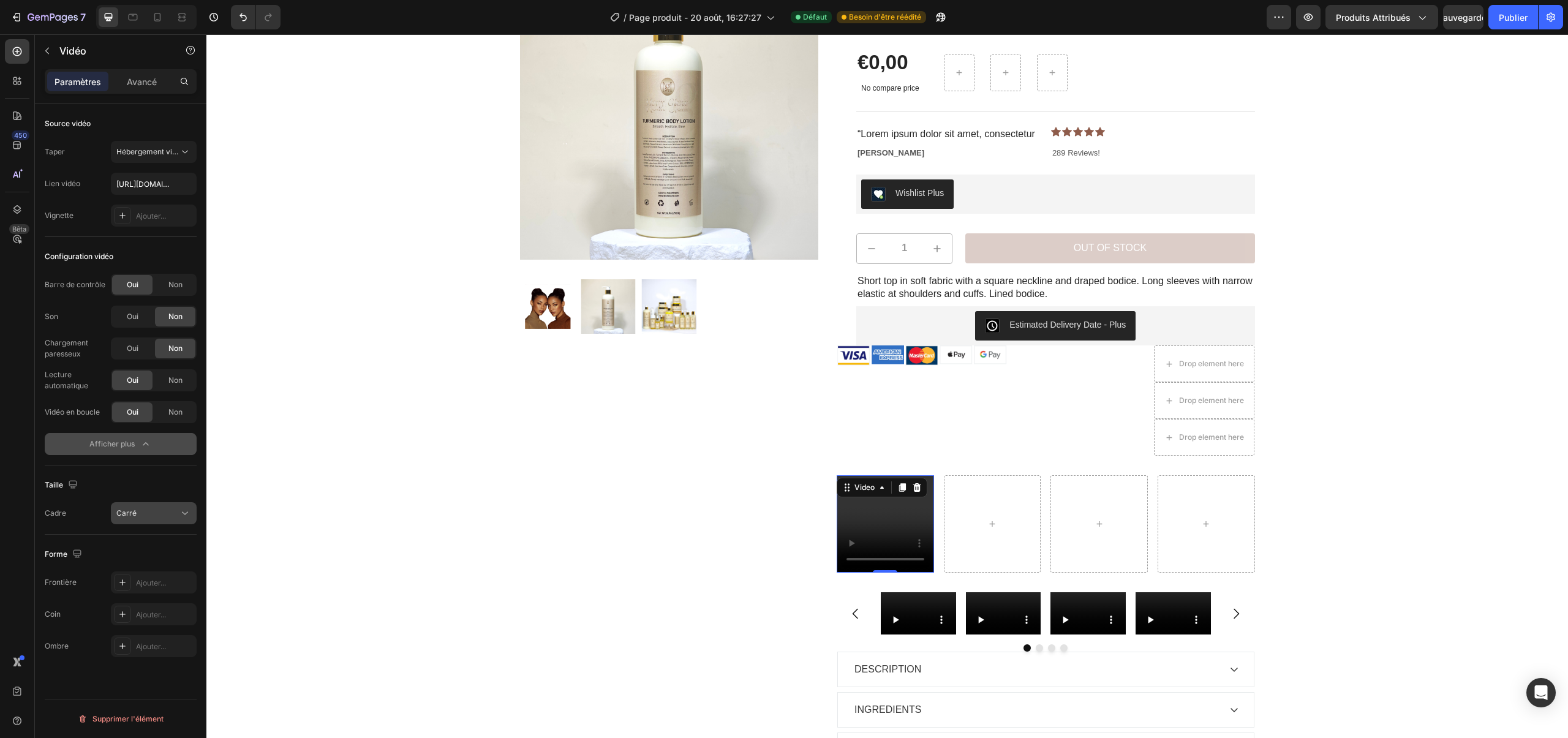
click at [140, 513] on div "Carré" at bounding box center [148, 513] width 63 height 11
click at [149, 638] on p "21:9" at bounding box center [148, 638] width 65 height 11
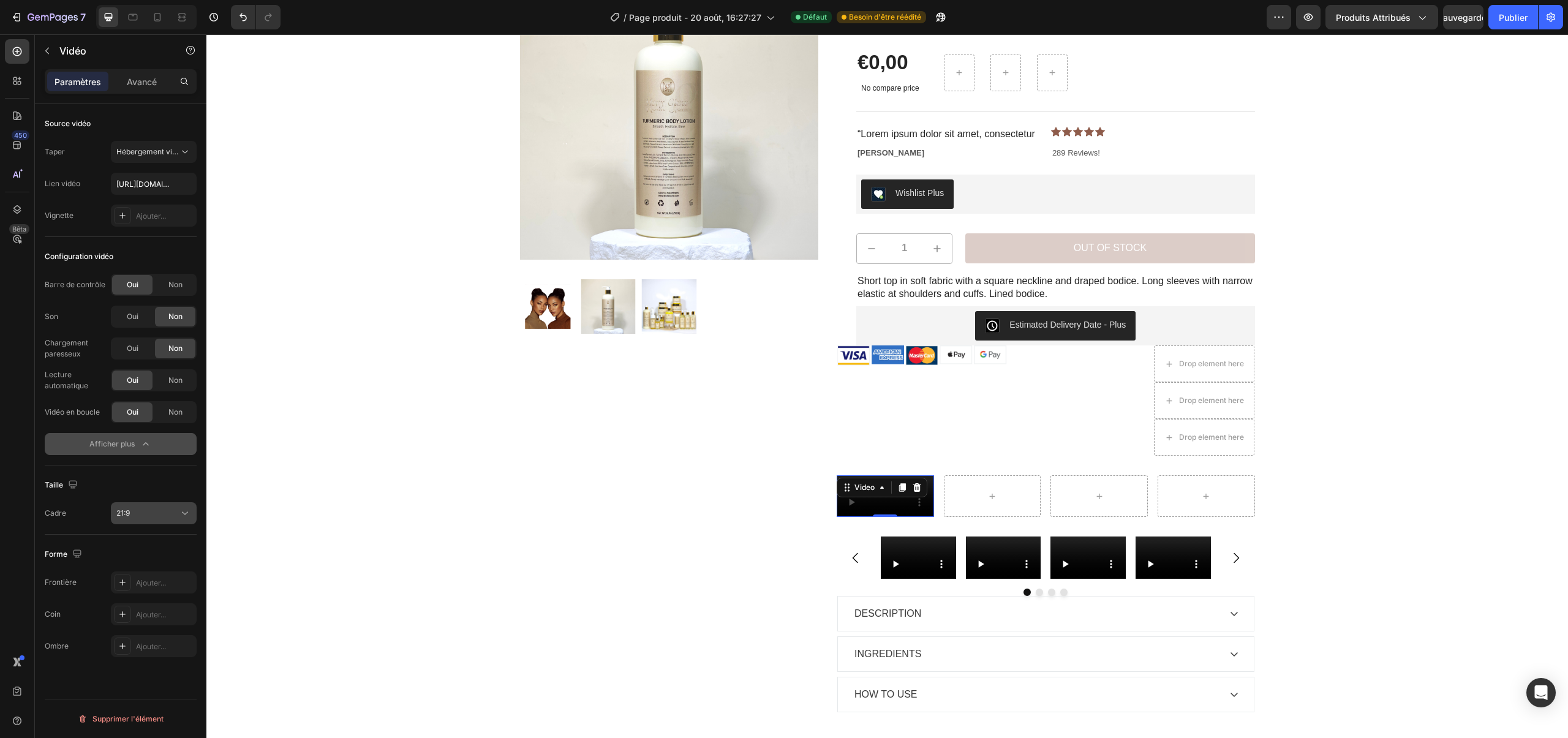
click at [139, 515] on div "21:9" at bounding box center [148, 513] width 63 height 11
click at [142, 543] on p "Carré" at bounding box center [148, 545] width 65 height 11
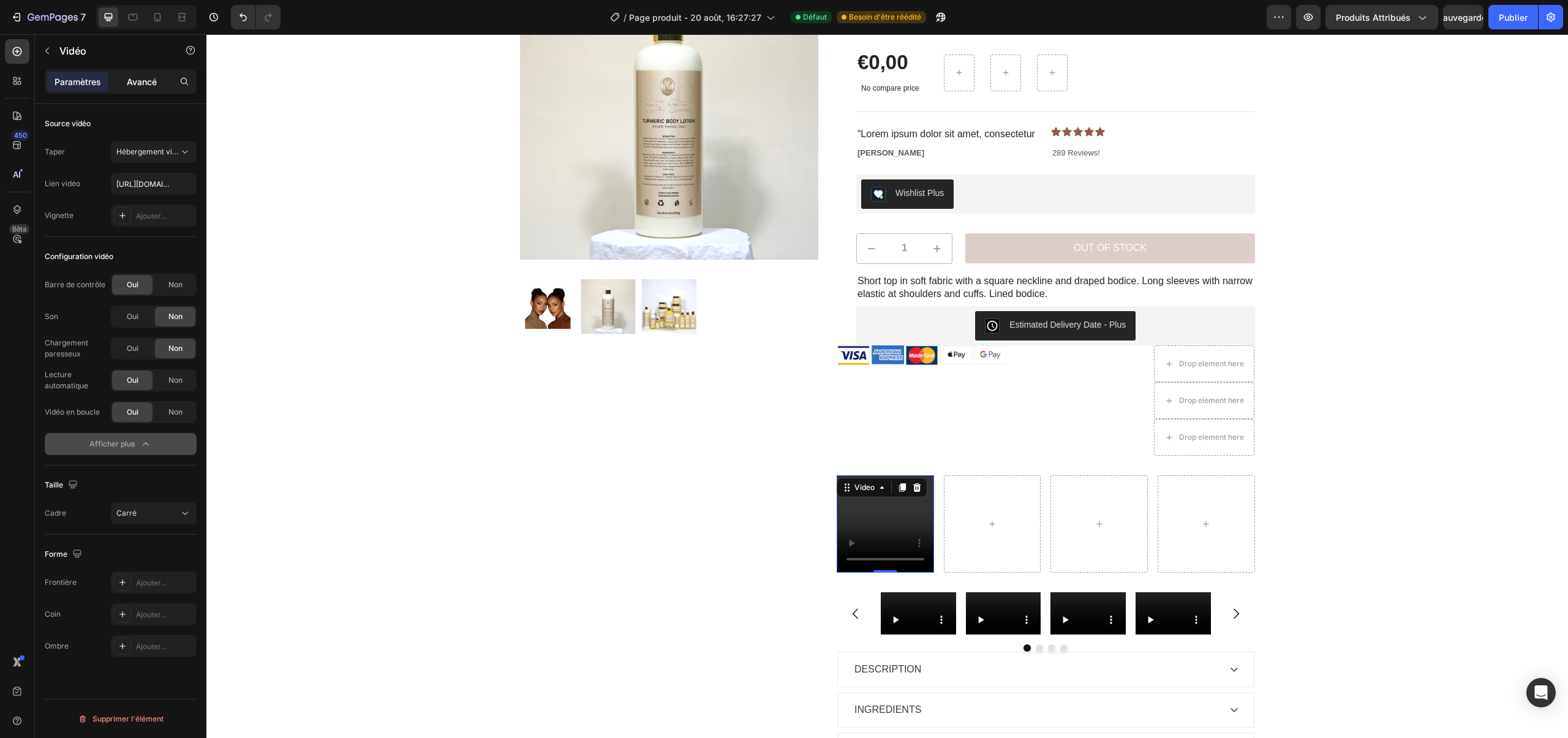
click at [136, 87] on p "Avancé" at bounding box center [142, 82] width 30 height 13
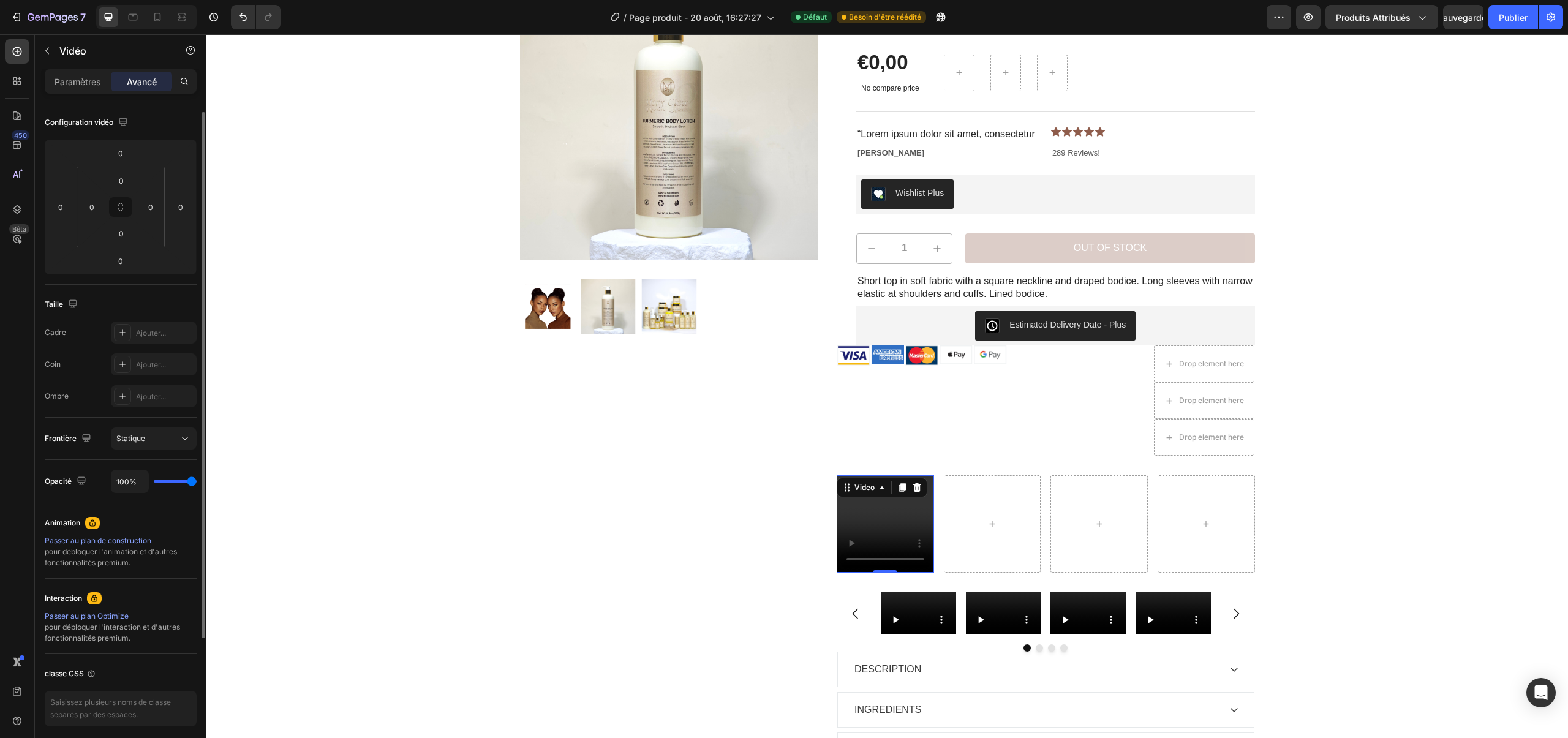
scroll to position [181, 0]
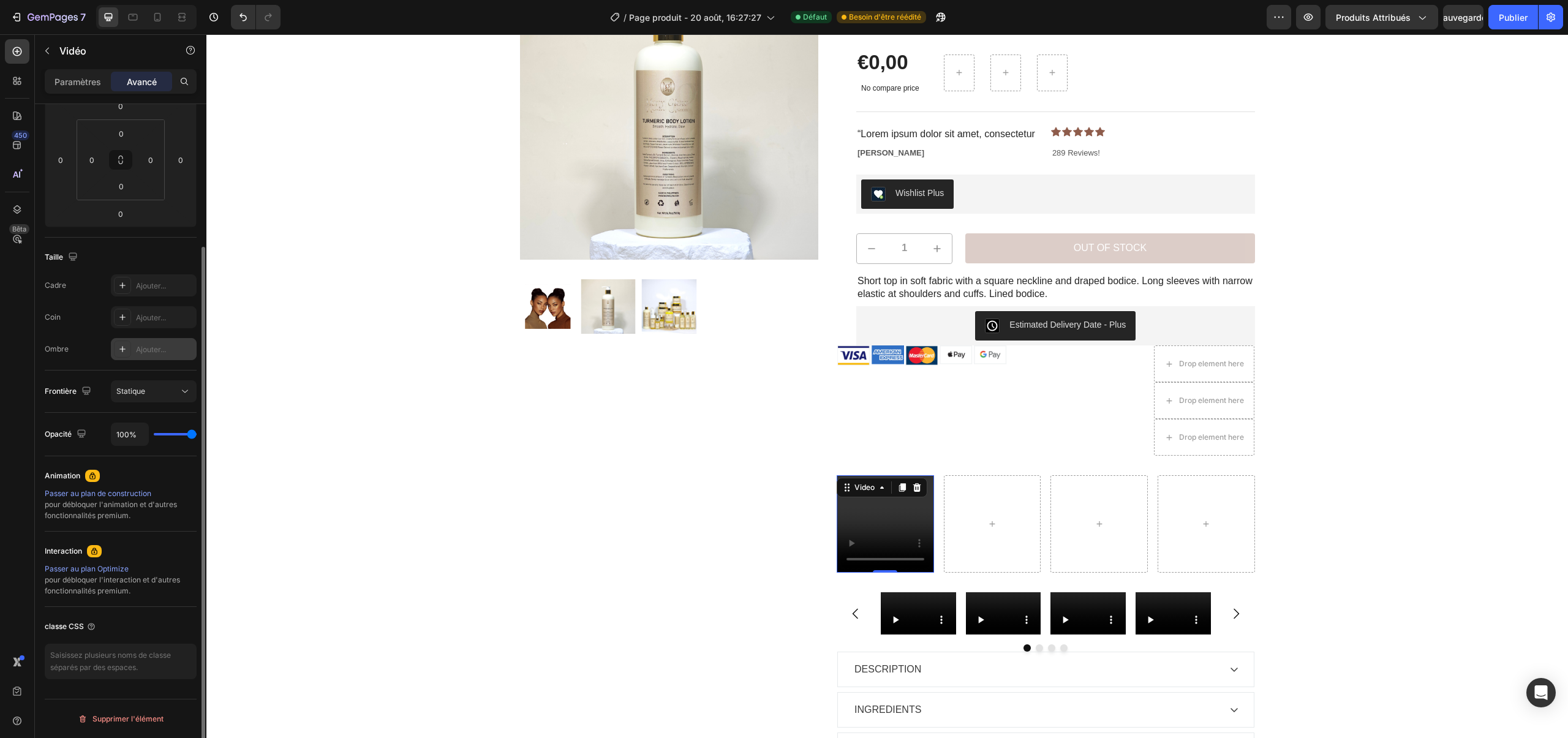
click at [134, 346] on div "Ajouter..." at bounding box center [154, 349] width 86 height 22
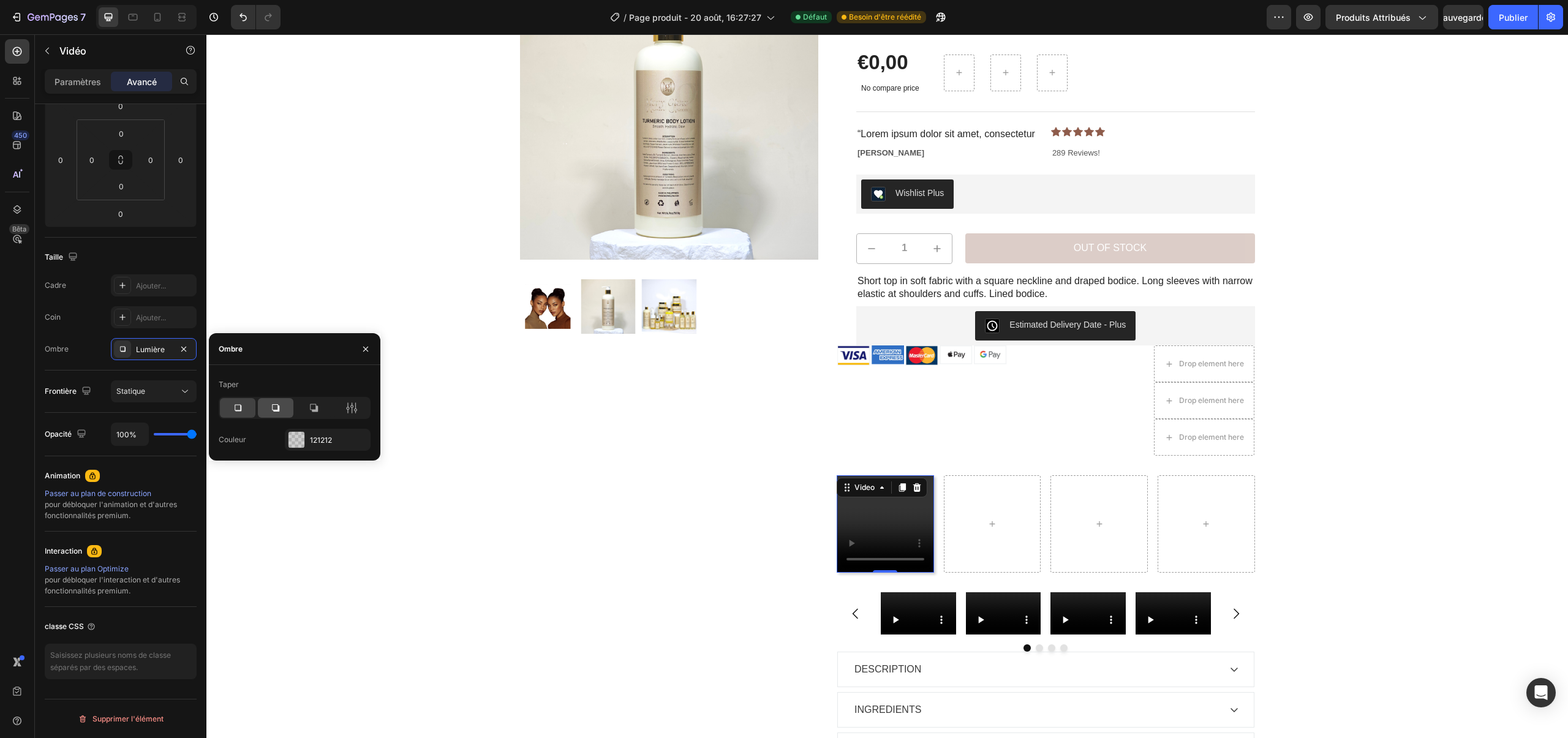
click at [289, 410] on div at bounding box center [276, 407] width 36 height 19
click at [248, 404] on div at bounding box center [237, 407] width 36 height 19
click at [188, 353] on icon "button" at bounding box center [184, 349] width 10 height 10
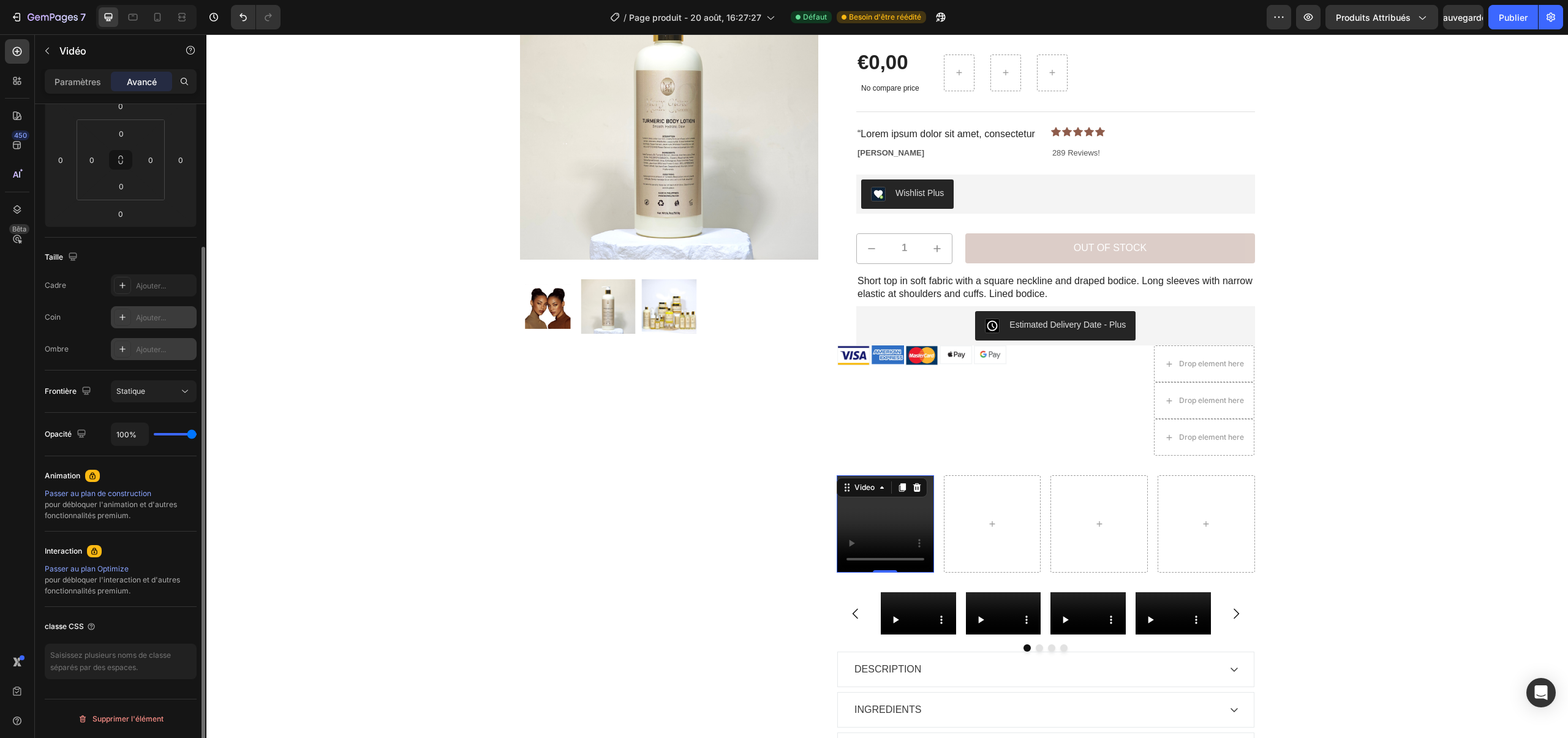
click at [162, 314] on font "Ajouter..." at bounding box center [151, 318] width 30 height 9
click at [153, 282] on font "Ajouter..." at bounding box center [151, 286] width 30 height 9
click at [164, 314] on div "Rond" at bounding box center [154, 318] width 36 height 11
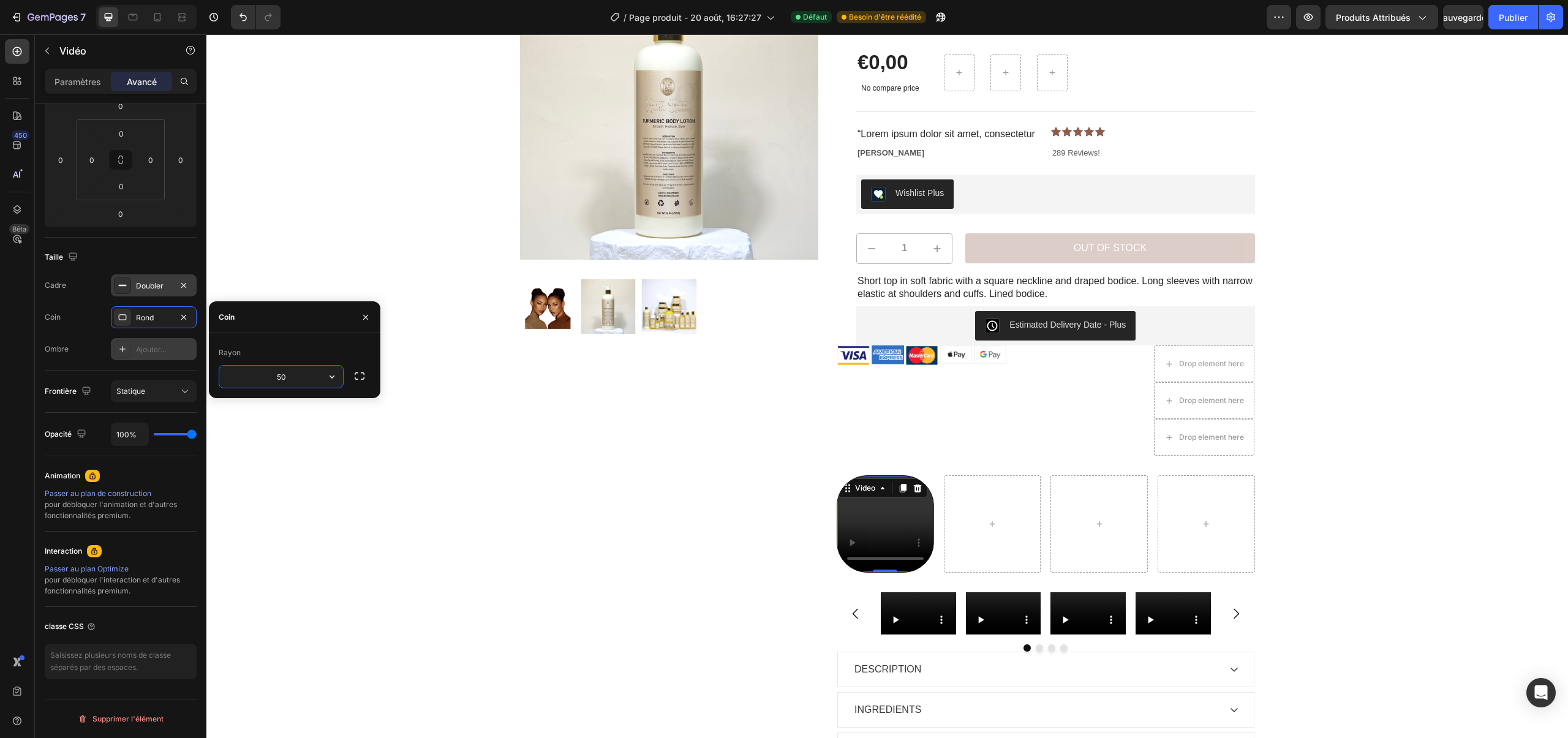
type input "5"
drag, startPoint x: 281, startPoint y: 378, endPoint x: 273, endPoint y: 379, distance: 8.1
click at [273, 379] on input "100" at bounding box center [281, 376] width 124 height 22
type input "0"
click at [972, 506] on div at bounding box center [992, 523] width 97 height 97
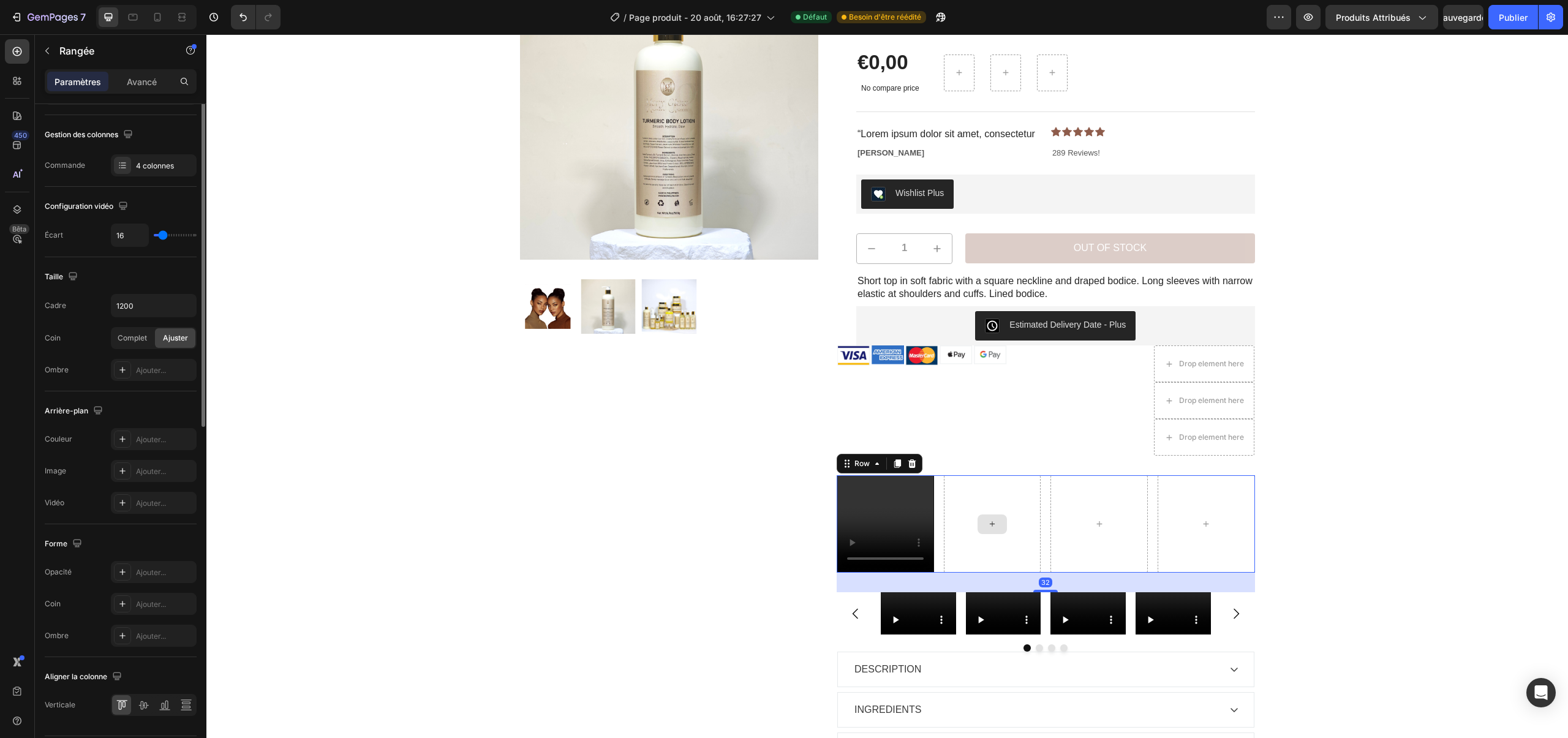
scroll to position [0, 0]
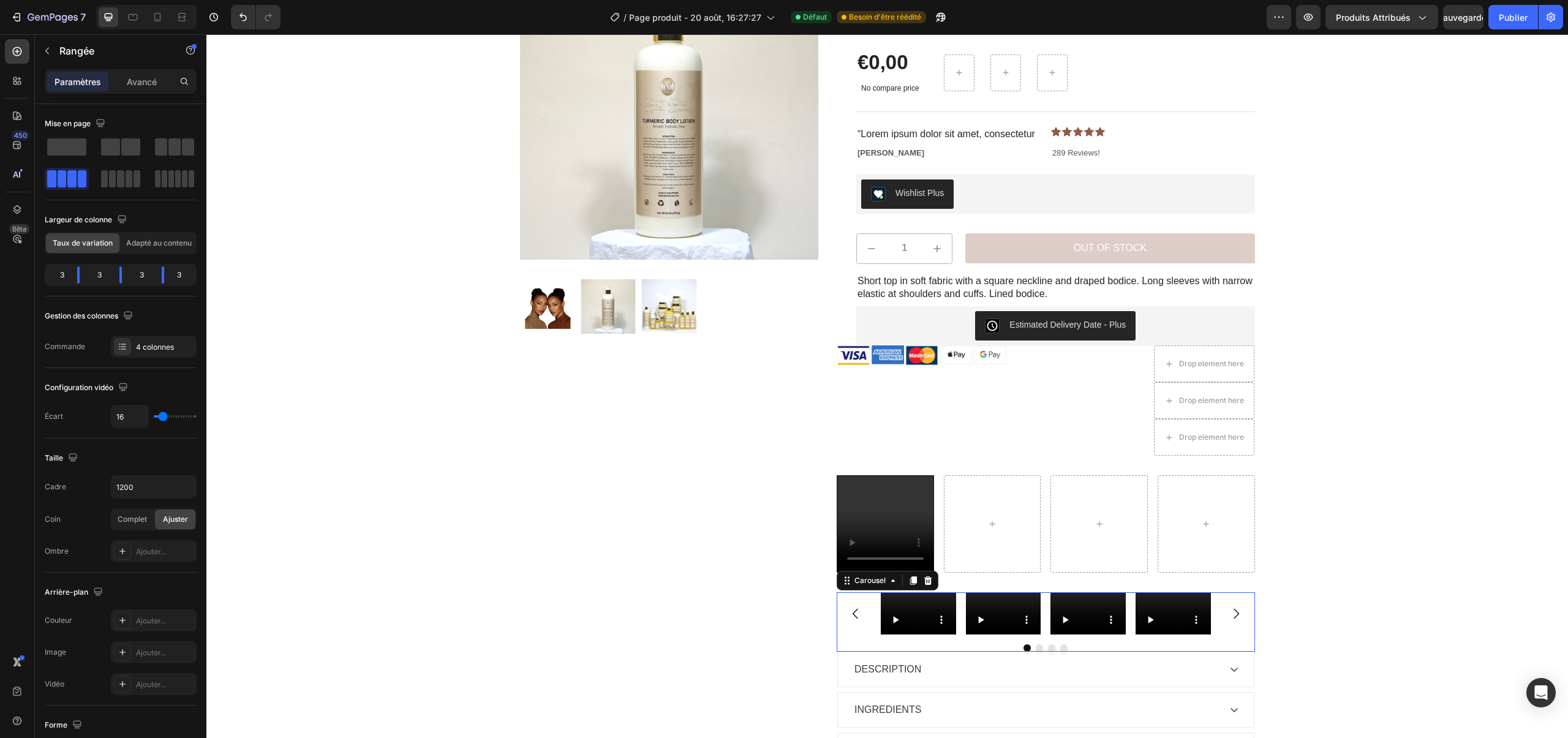
click at [859, 618] on icon "Carousel Back Arrow" at bounding box center [855, 613] width 14 height 14
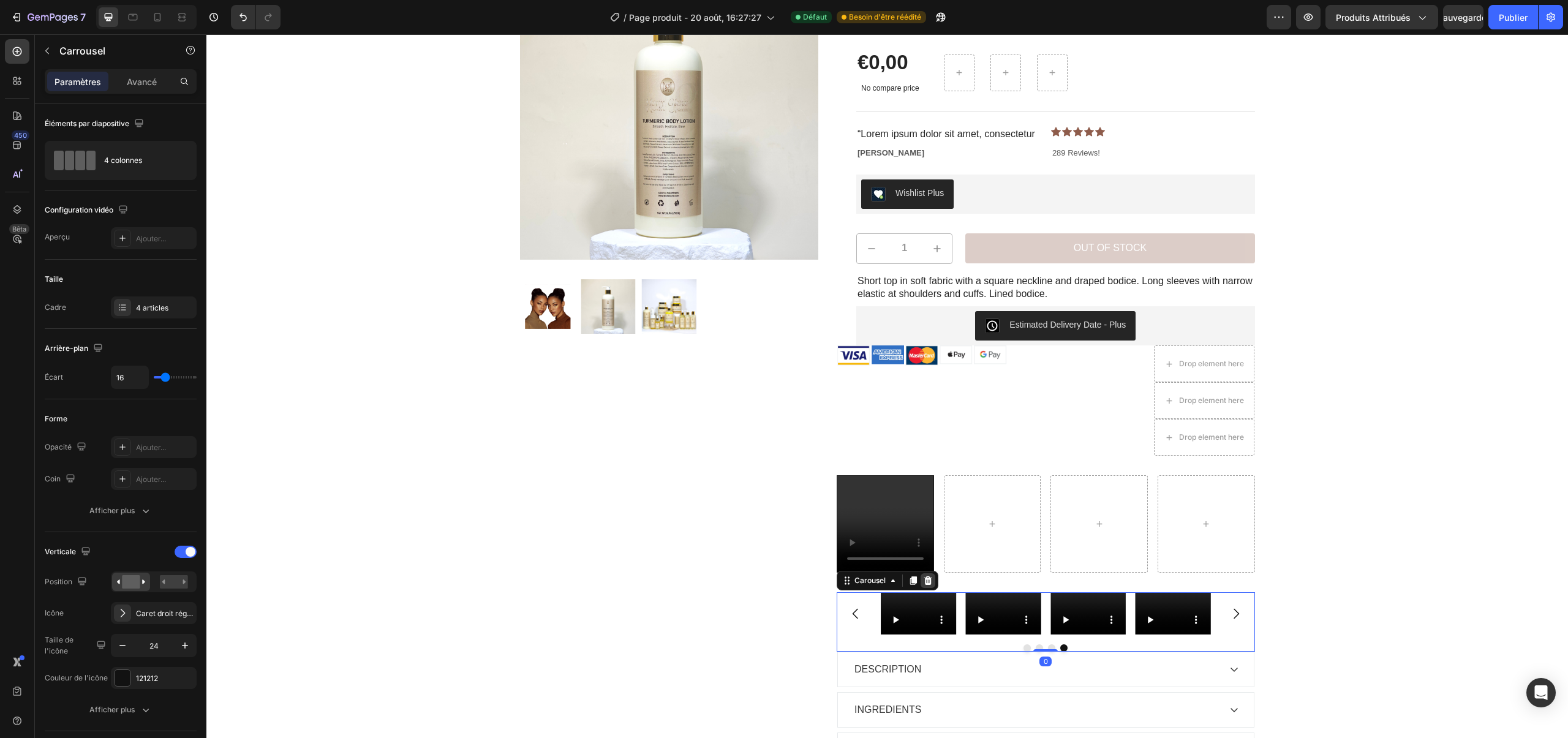
click at [928, 581] on icon at bounding box center [928, 580] width 10 height 10
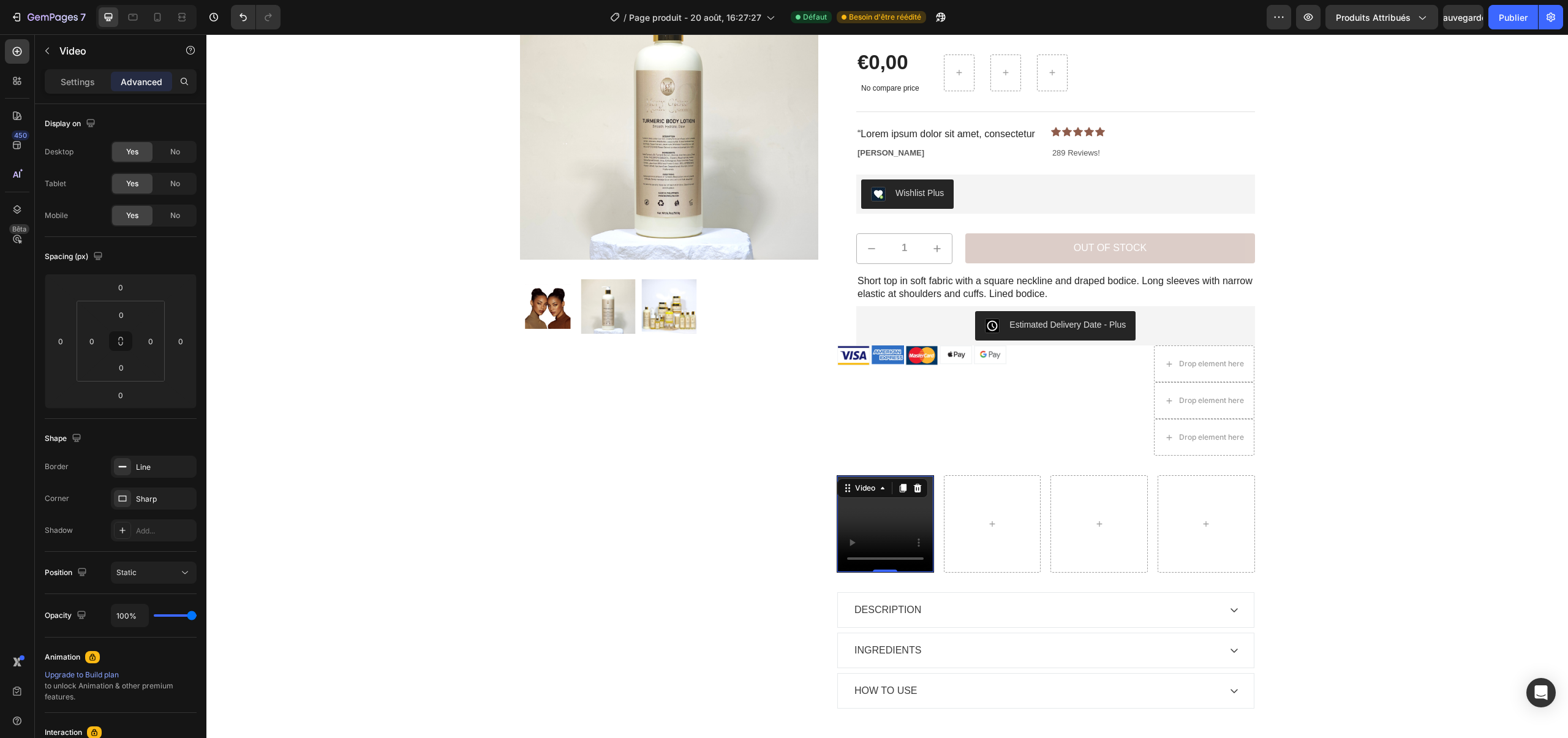
click at [879, 505] on video at bounding box center [885, 523] width 96 height 96
click at [92, 85] on font "Paramètres" at bounding box center [78, 82] width 46 height 11
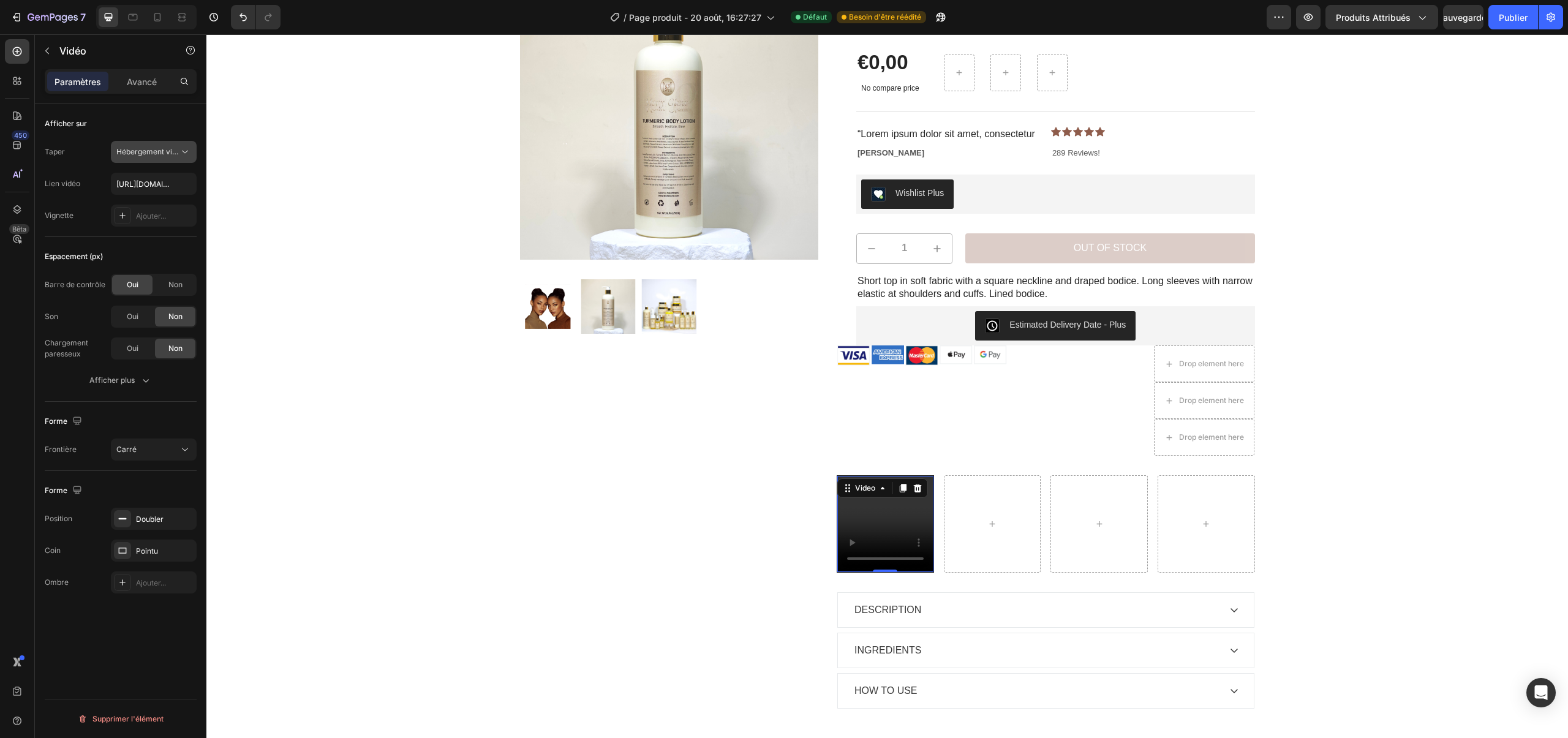
click at [164, 154] on font "Hébergement vidéo" at bounding box center [150, 151] width 68 height 9
click at [168, 154] on font "Hébergement vidéo" at bounding box center [150, 151] width 68 height 9
click at [170, 278] on div "Non" at bounding box center [175, 284] width 40 height 19
click at [141, 393] on div "Espacement (px) Barre de contrôle Oui Non Son Oui Non Chargement paresseux Oui …" at bounding box center [121, 319] width 152 height 164
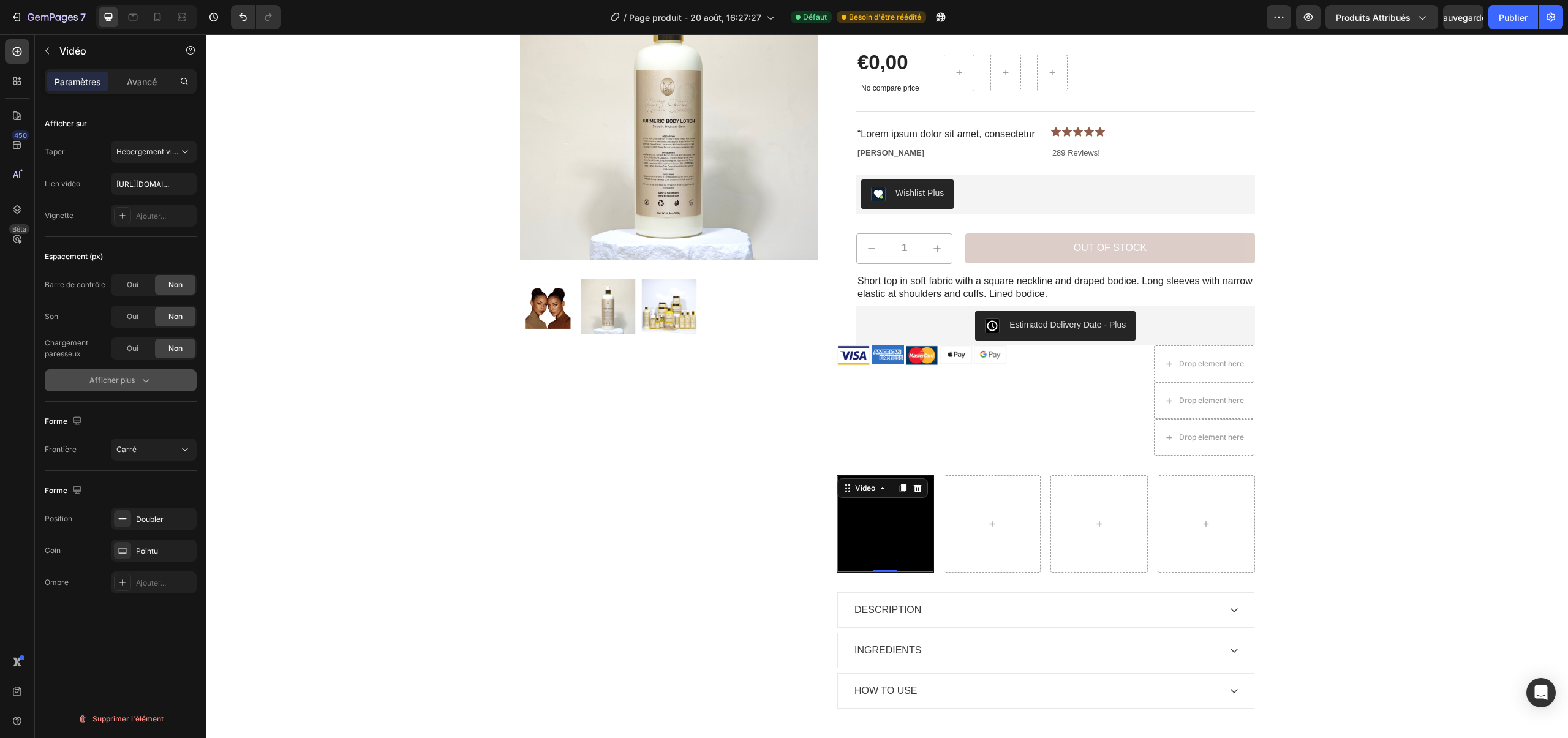
click at [144, 381] on icon "button" at bounding box center [146, 381] width 6 height 4
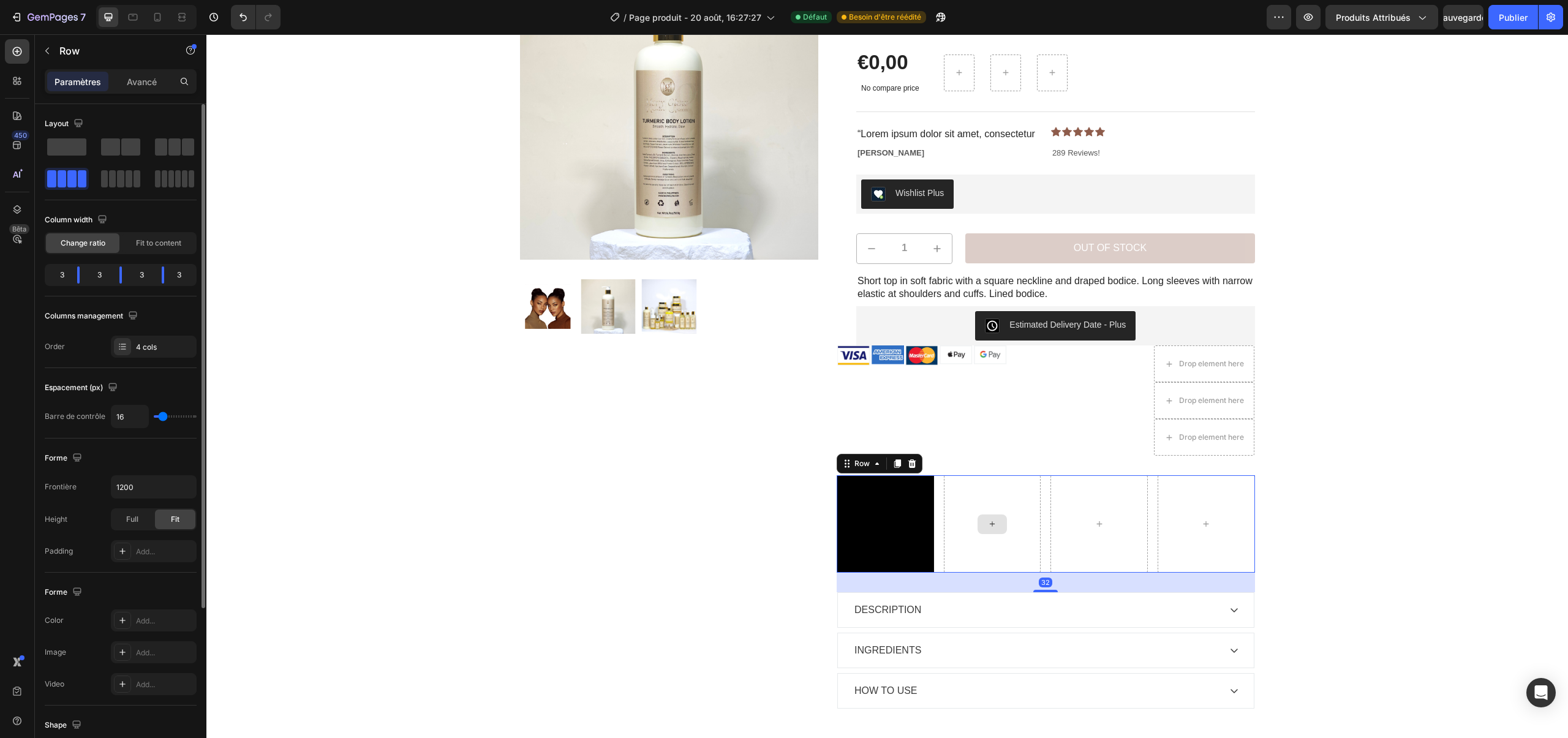
click at [1033, 524] on div at bounding box center [992, 523] width 97 height 97
click at [44, 55] on icon "button" at bounding box center [47, 51] width 10 height 10
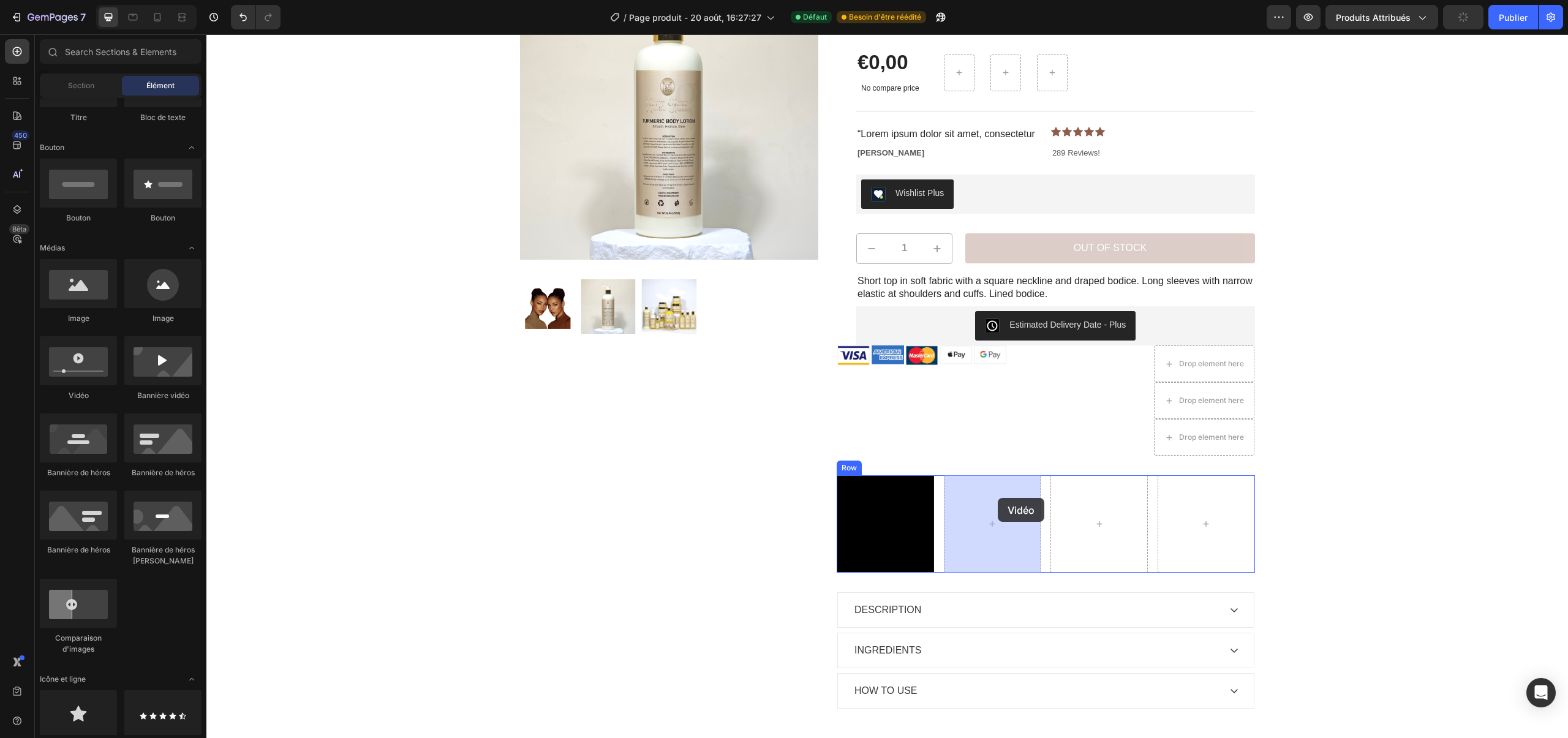
drag, startPoint x: 282, startPoint y: 402, endPoint x: 997, endPoint y: 498, distance: 721.4
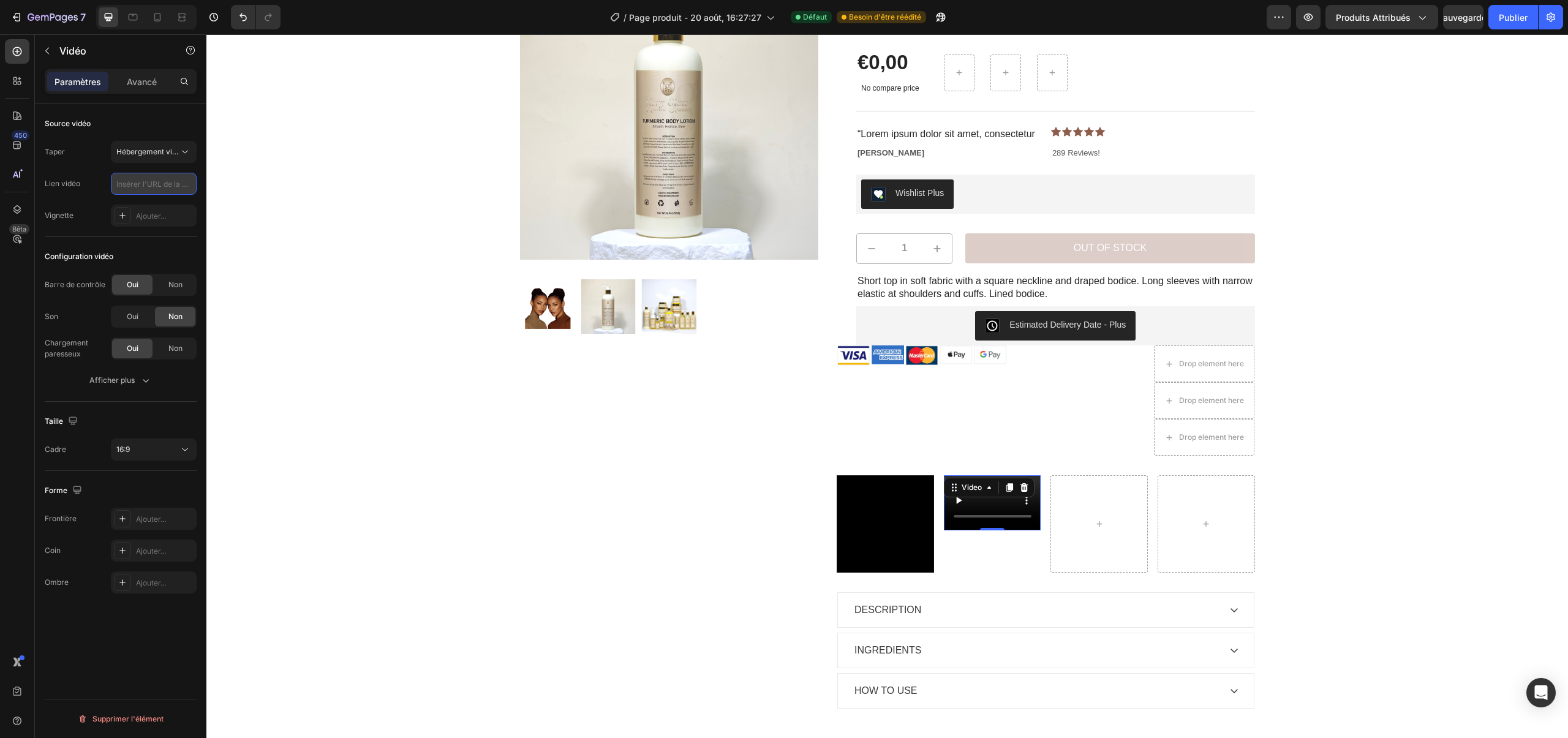
paste input "[URL][DOMAIN_NAME]"
type input "[URL][DOMAIN_NAME]"
click at [175, 279] on span "Non" at bounding box center [175, 285] width 14 height 11
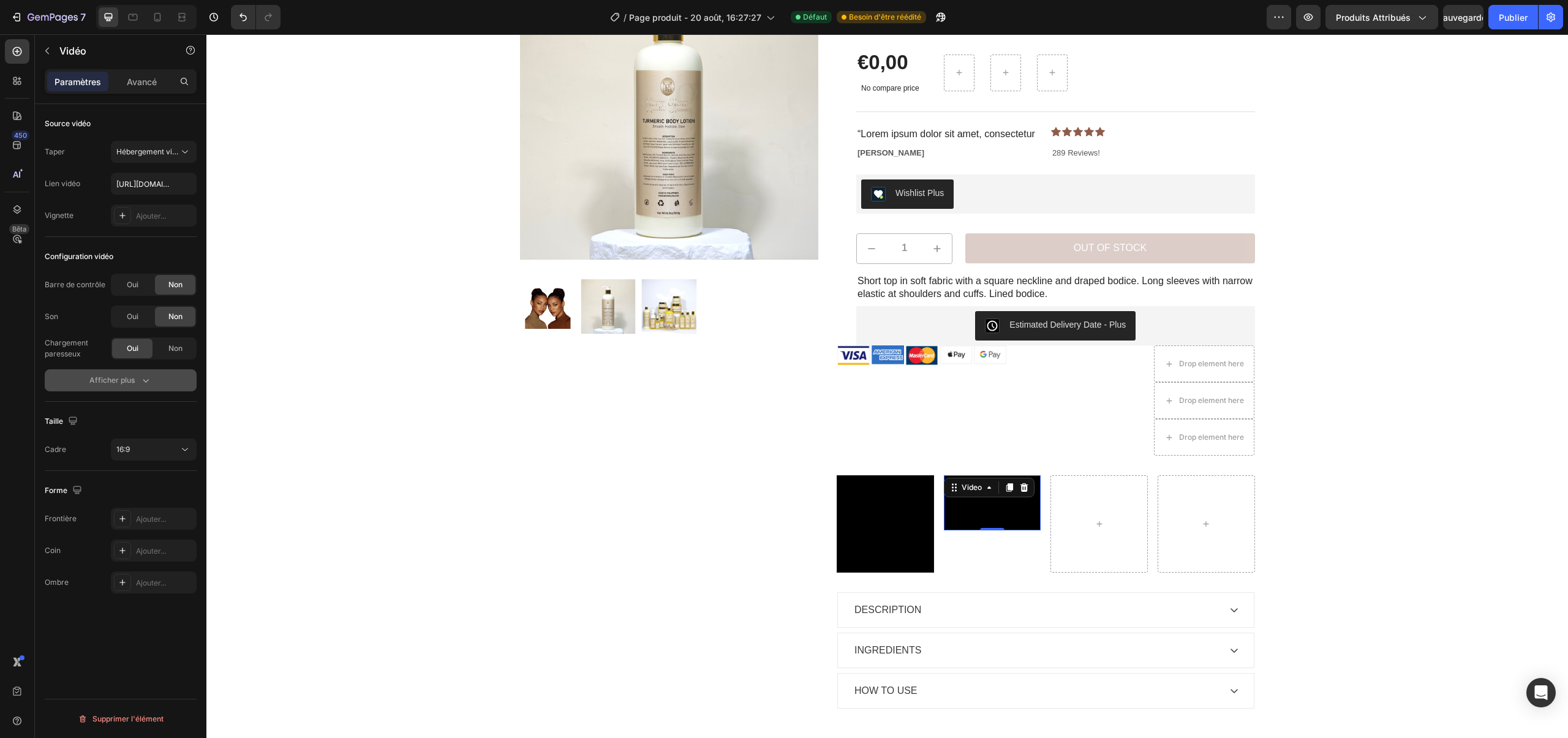
click at [142, 374] on icon "button" at bounding box center [146, 380] width 13 height 13
click at [172, 343] on span "Non" at bounding box center [175, 348] width 14 height 11
click at [140, 375] on div "Oui" at bounding box center [132, 380] width 40 height 19
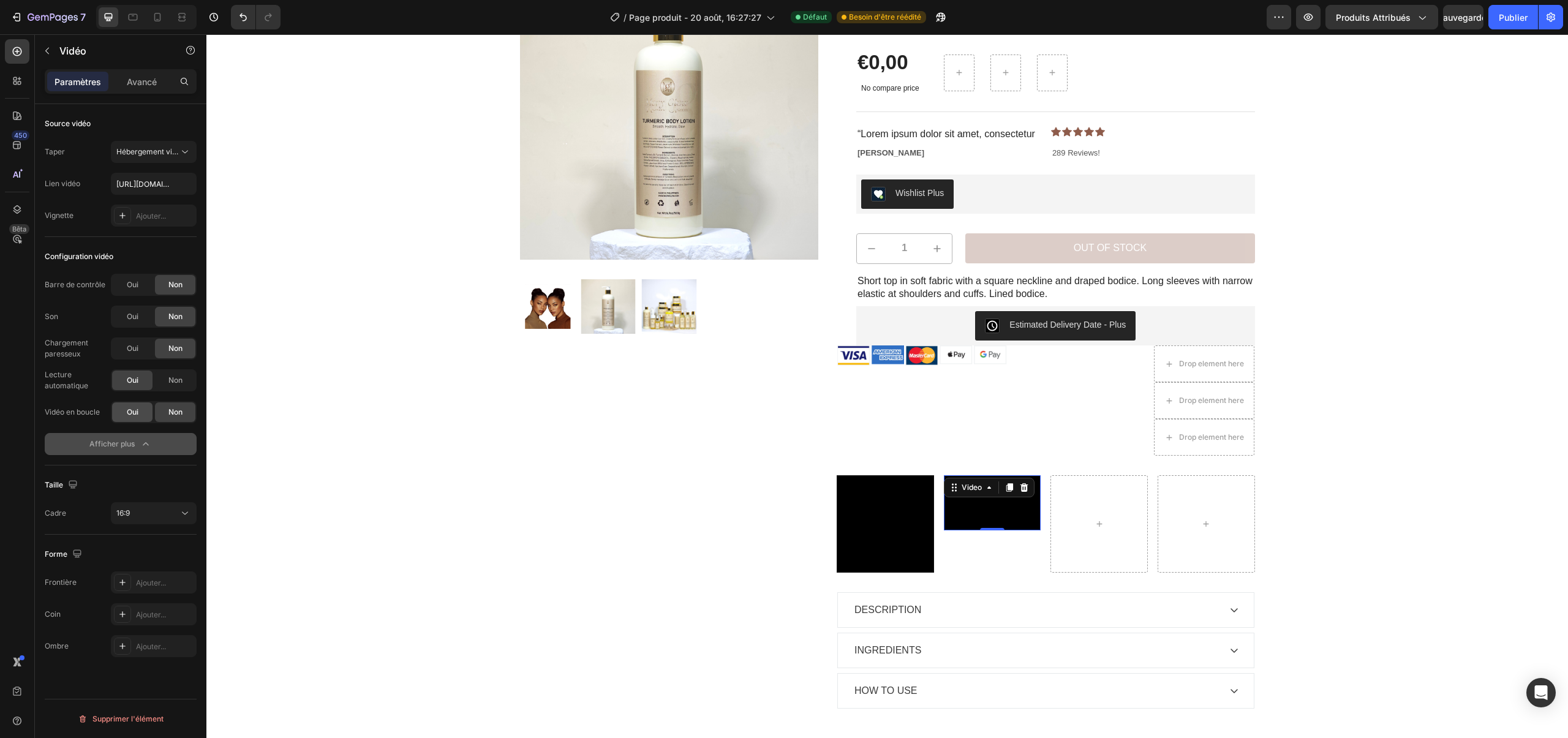
click at [138, 409] on div "Oui" at bounding box center [132, 412] width 40 height 19
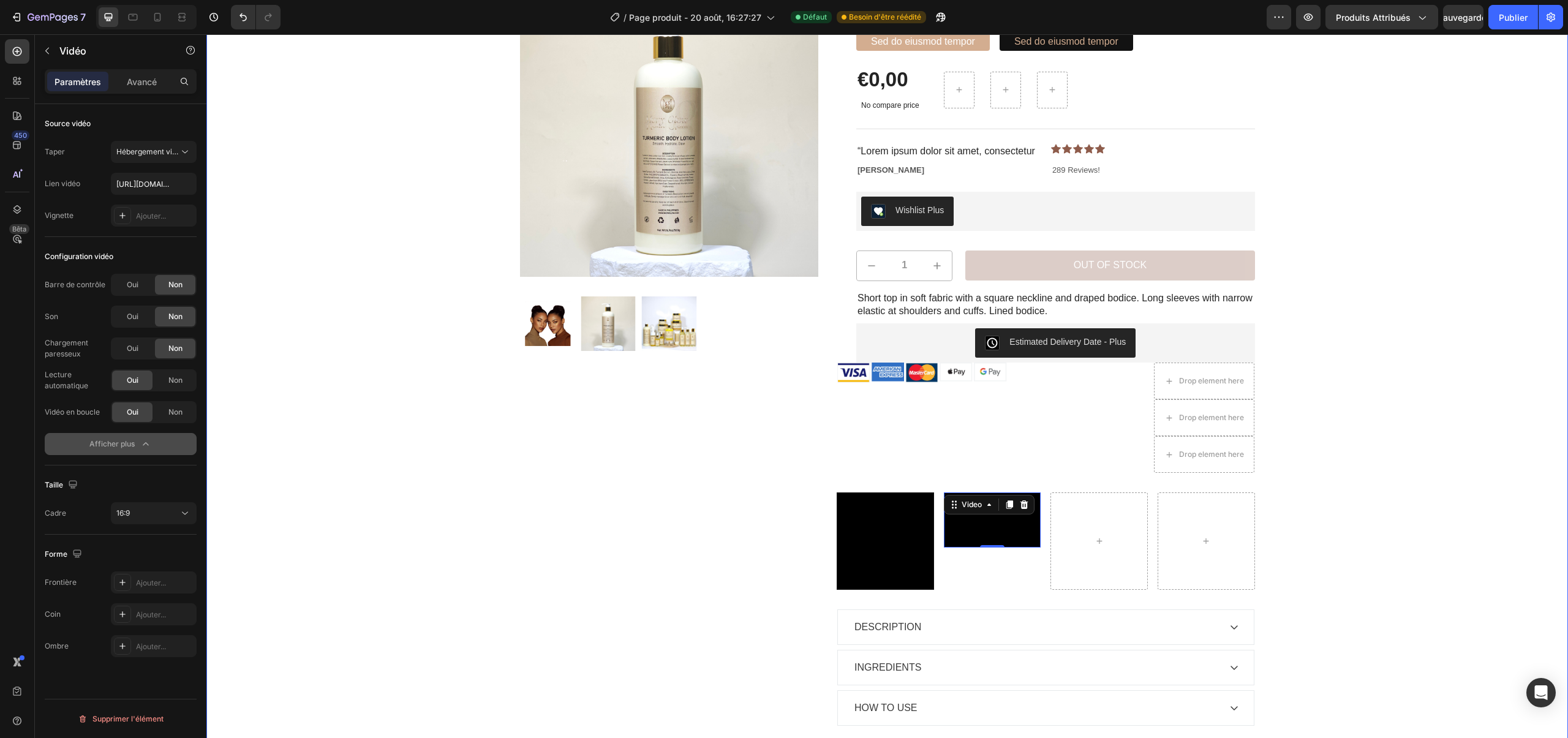
scroll to position [84, 0]
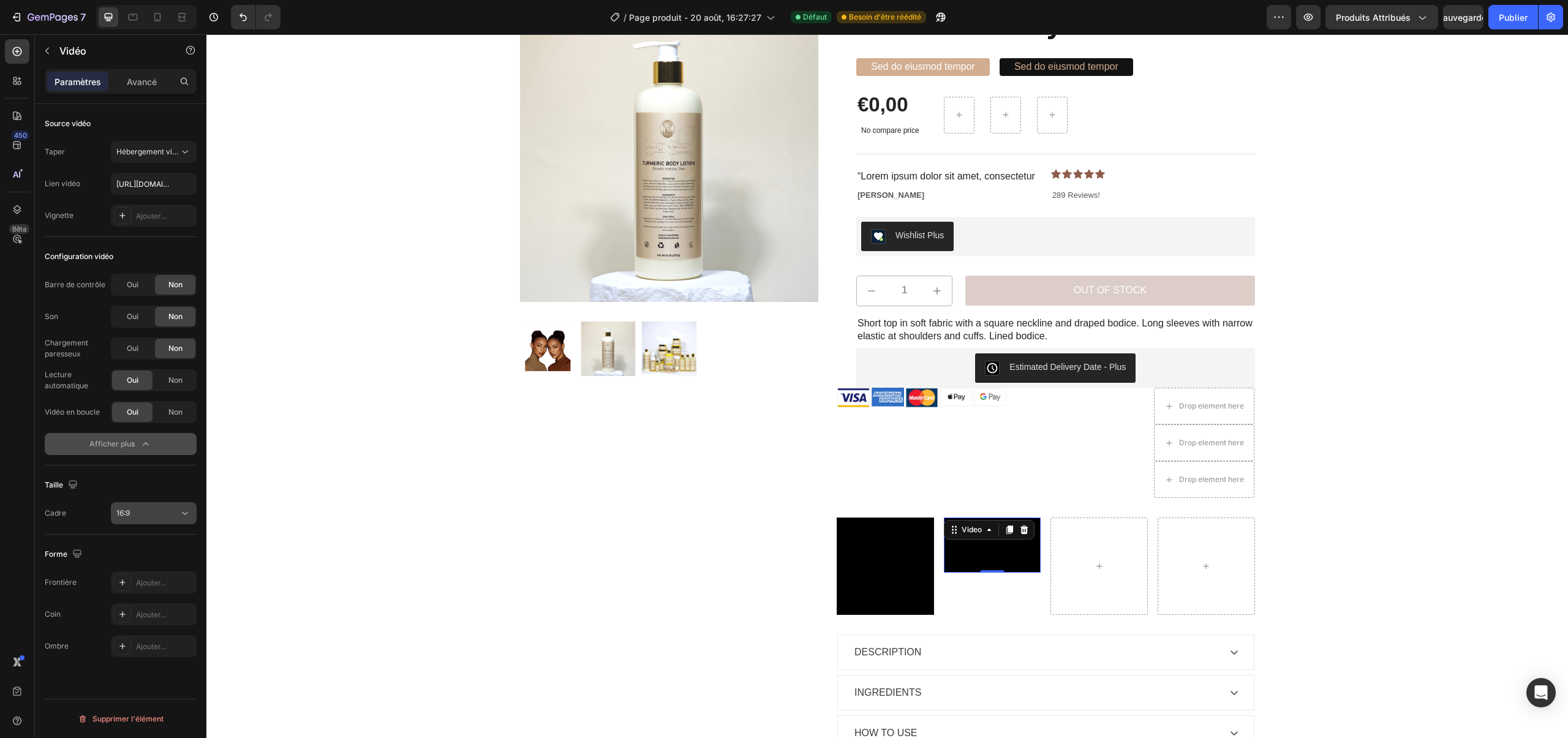
click at [153, 514] on div "16:9" at bounding box center [148, 513] width 63 height 11
click at [161, 549] on p "Carré" at bounding box center [148, 545] width 65 height 11
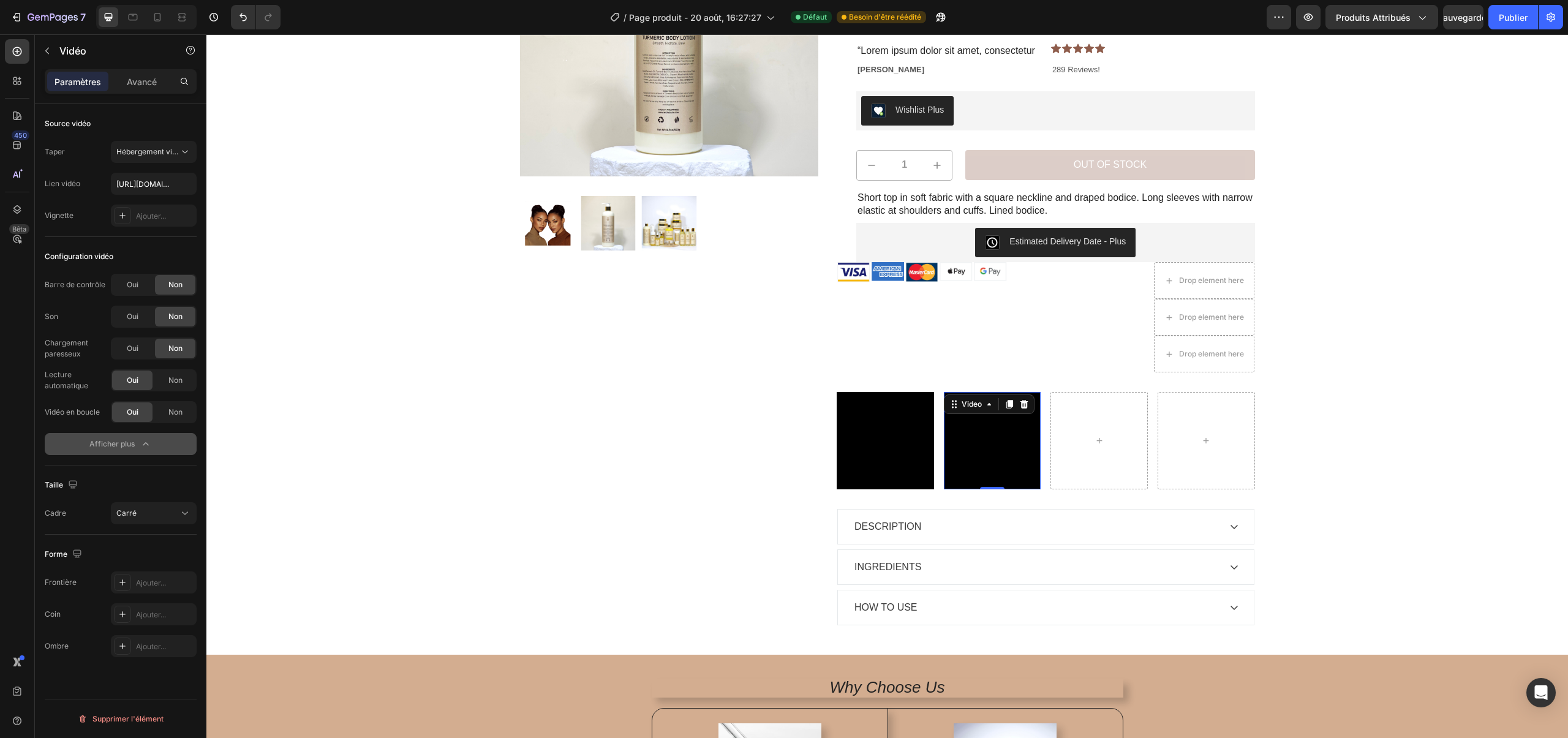
scroll to position [245, 0]
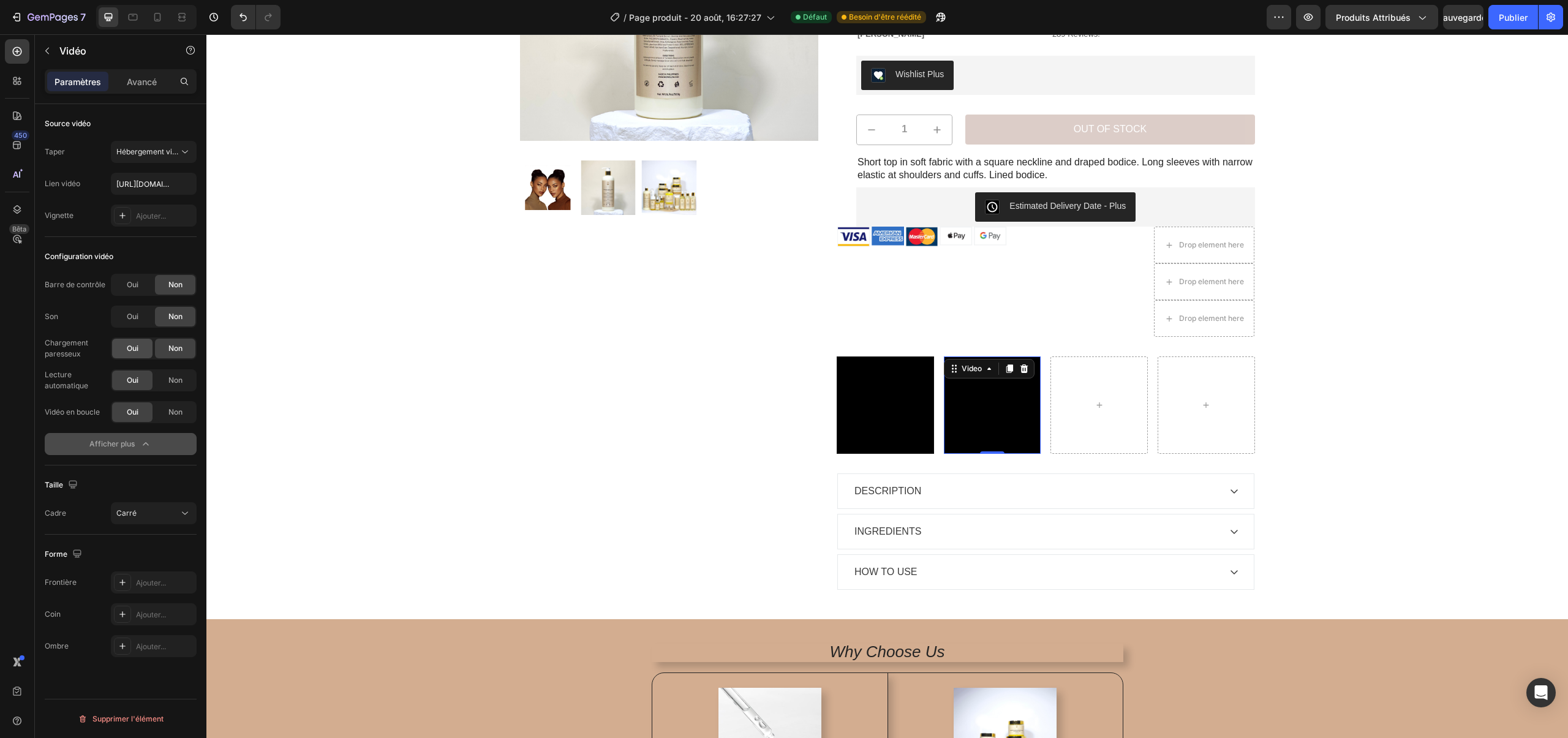
click at [138, 348] on div "Oui" at bounding box center [132, 348] width 40 height 19
click at [876, 404] on video at bounding box center [885, 405] width 96 height 96
click at [124, 349] on div "Oui" at bounding box center [132, 348] width 40 height 19
click at [970, 415] on video at bounding box center [992, 405] width 97 height 97
click at [139, 444] on icon "button" at bounding box center [146, 444] width 13 height 13
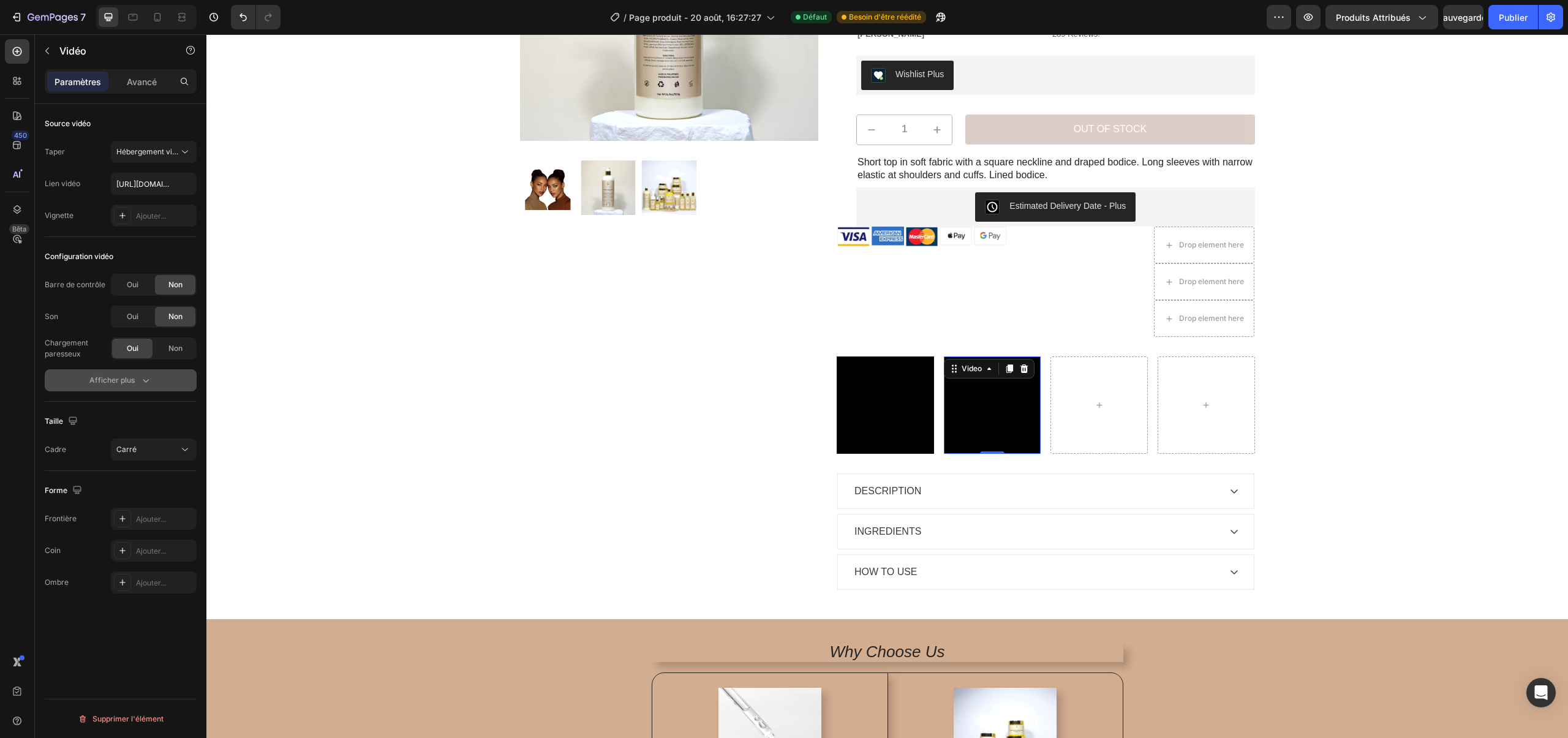
click at [118, 373] on button "Afficher plus" at bounding box center [121, 380] width 152 height 22
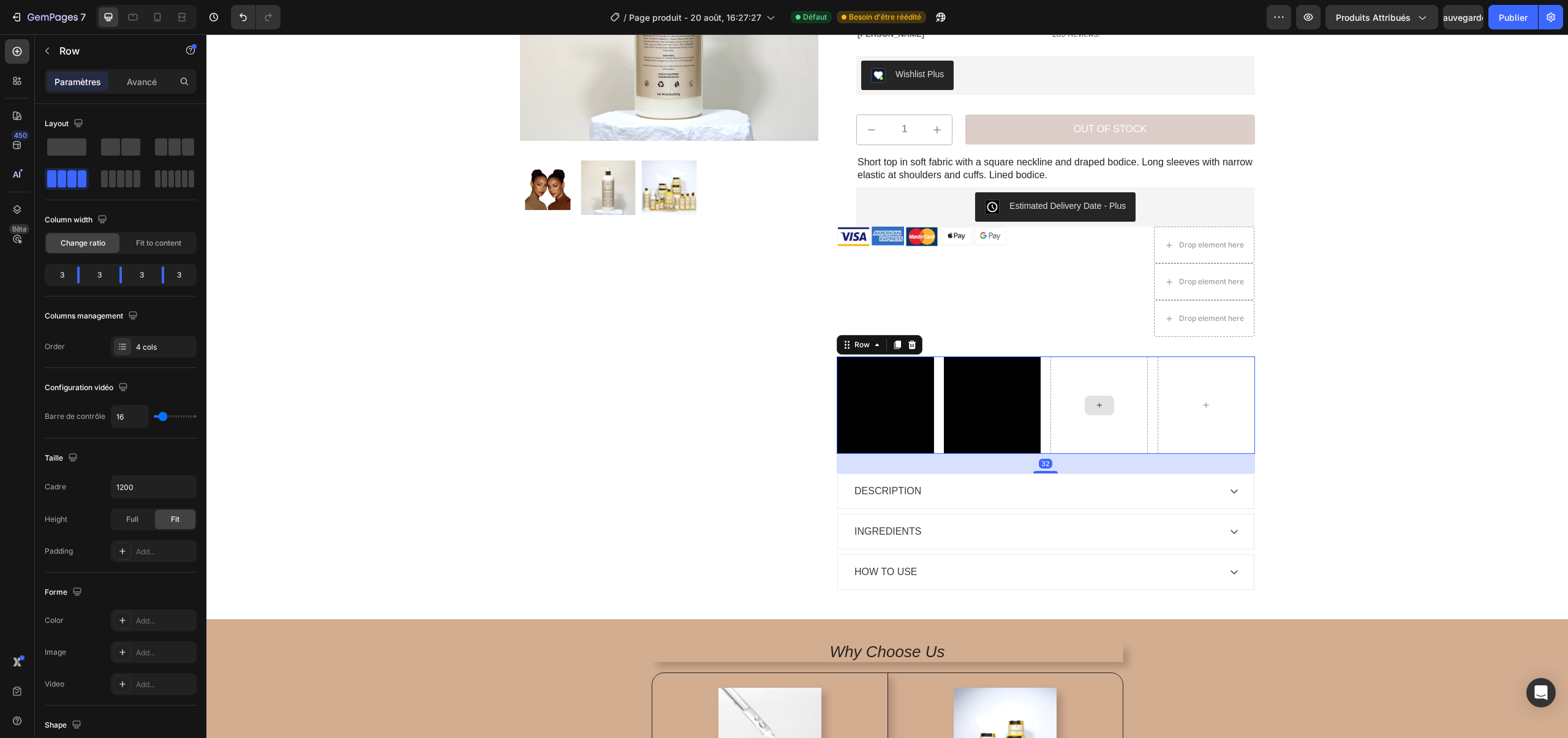
click at [1102, 424] on div at bounding box center [1098, 405] width 97 height 97
click at [43, 50] on icon "button" at bounding box center [47, 51] width 10 height 10
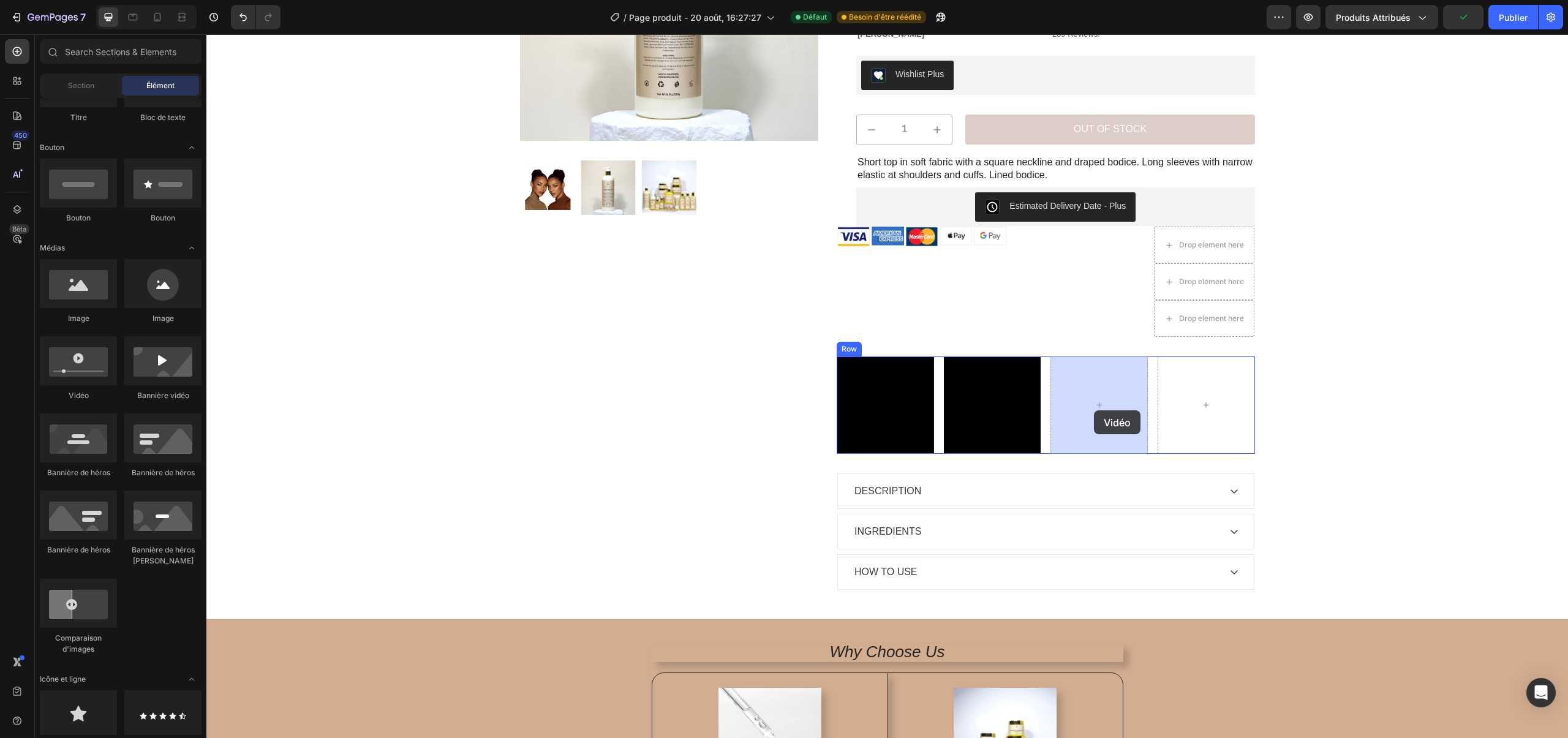
drag, startPoint x: 289, startPoint y: 409, endPoint x: 1093, endPoint y: 410, distance: 804.0
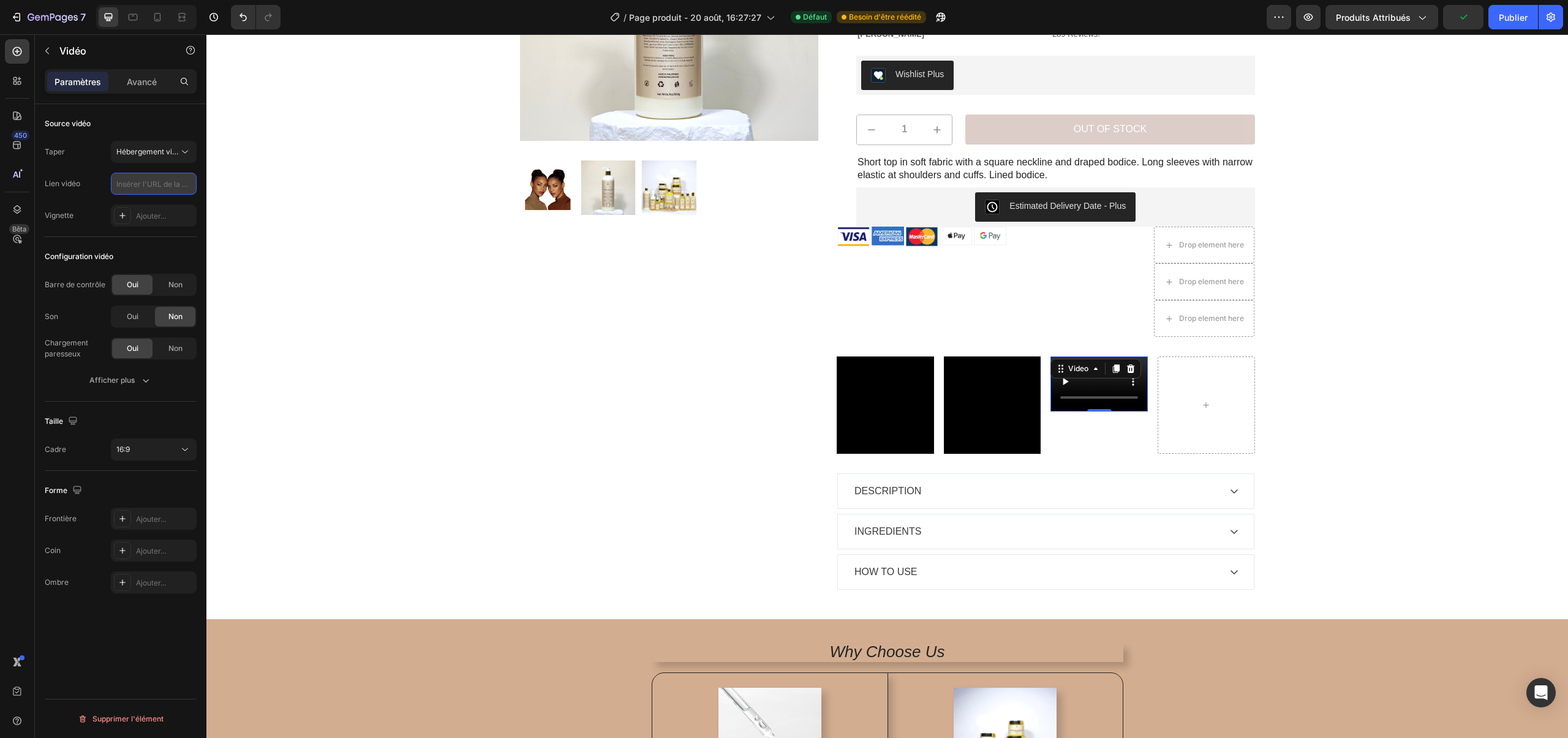
scroll to position [0, 0]
paste input "[URL][DOMAIN_NAME]"
type input "[URL][DOMAIN_NAME]"
click at [136, 382] on div "Afficher plus" at bounding box center [121, 380] width 63 height 13
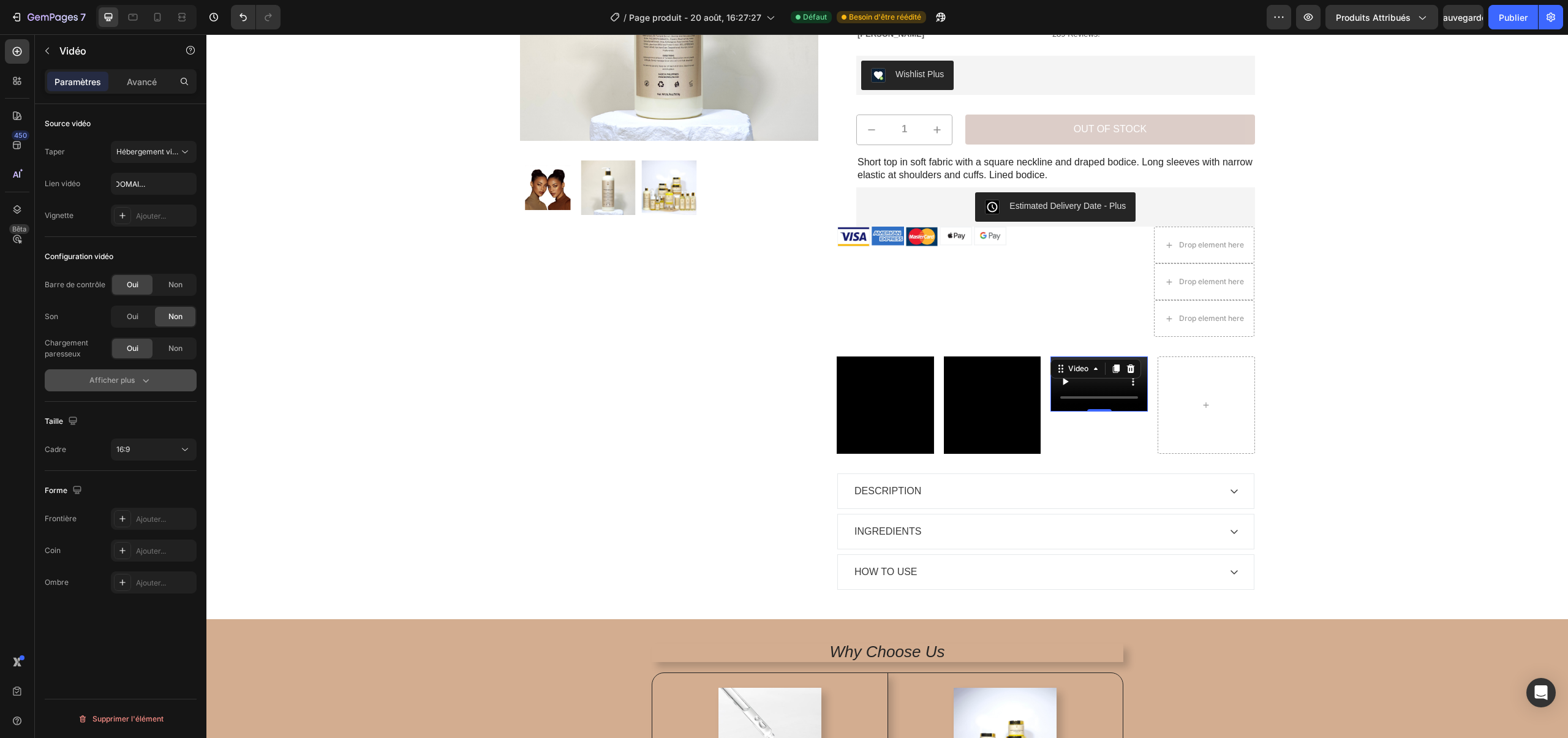
scroll to position [0, 0]
click at [163, 289] on div "Non" at bounding box center [175, 284] width 40 height 19
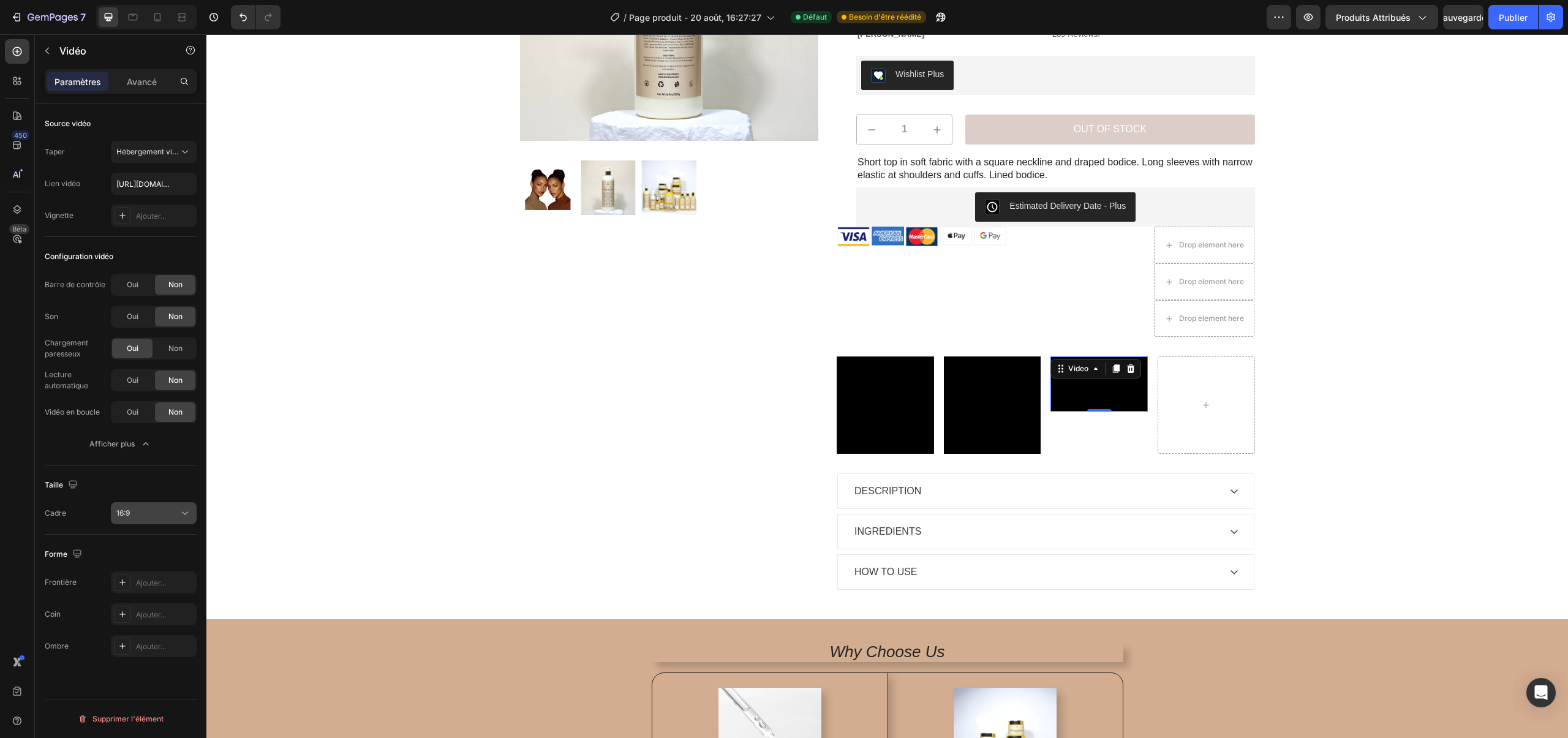
click at [154, 517] on div "16:9" at bounding box center [148, 513] width 63 height 11
click at [154, 540] on p "Carré" at bounding box center [148, 545] width 65 height 11
click at [123, 386] on div "Oui" at bounding box center [132, 380] width 40 height 19
click at [127, 413] on font "Oui" at bounding box center [132, 412] width 12 height 9
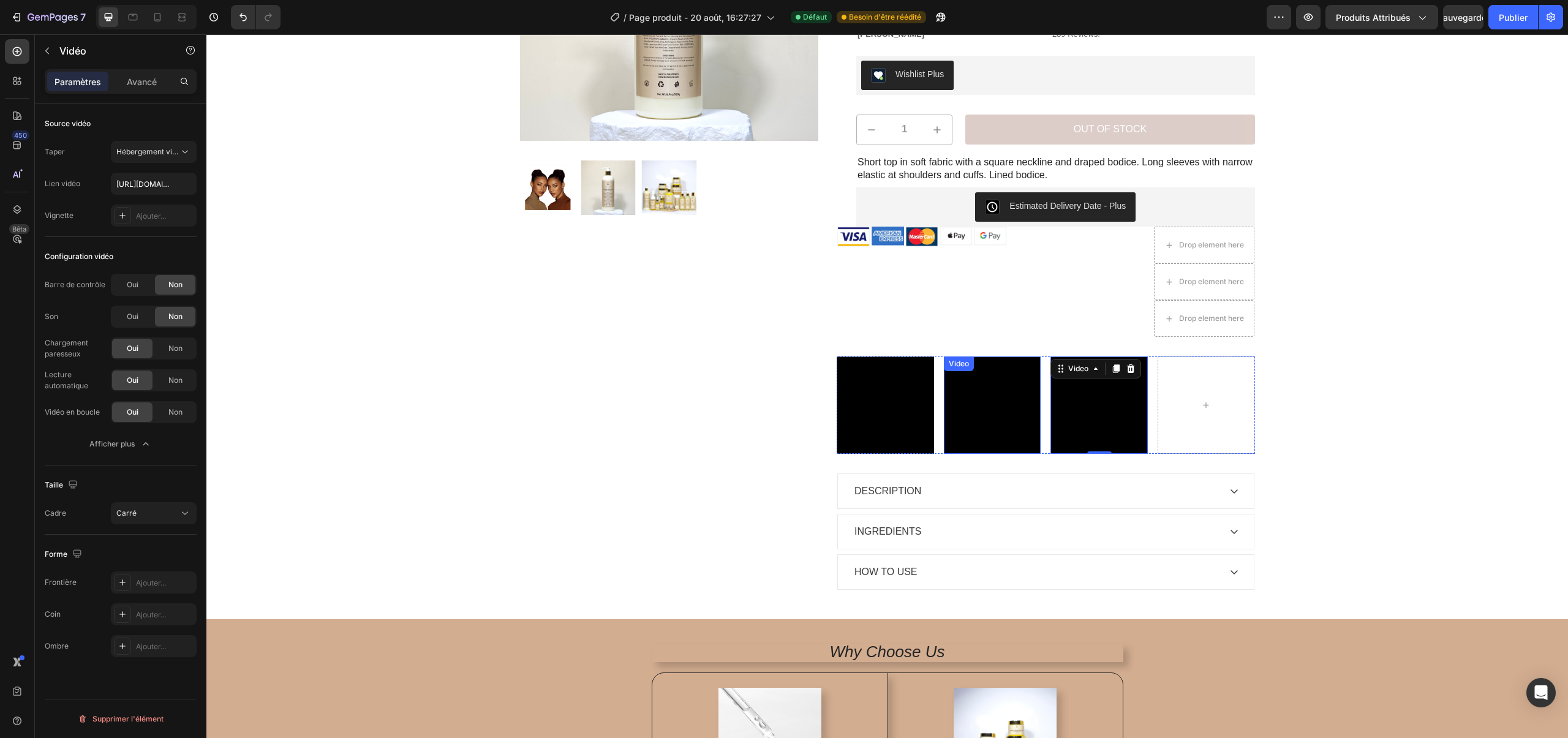
click at [965, 393] on video at bounding box center [992, 405] width 97 height 97
click at [867, 417] on video at bounding box center [885, 405] width 96 height 96
click at [942, 422] on div "Video 0 Video Video Row" at bounding box center [1046, 405] width 418 height 97
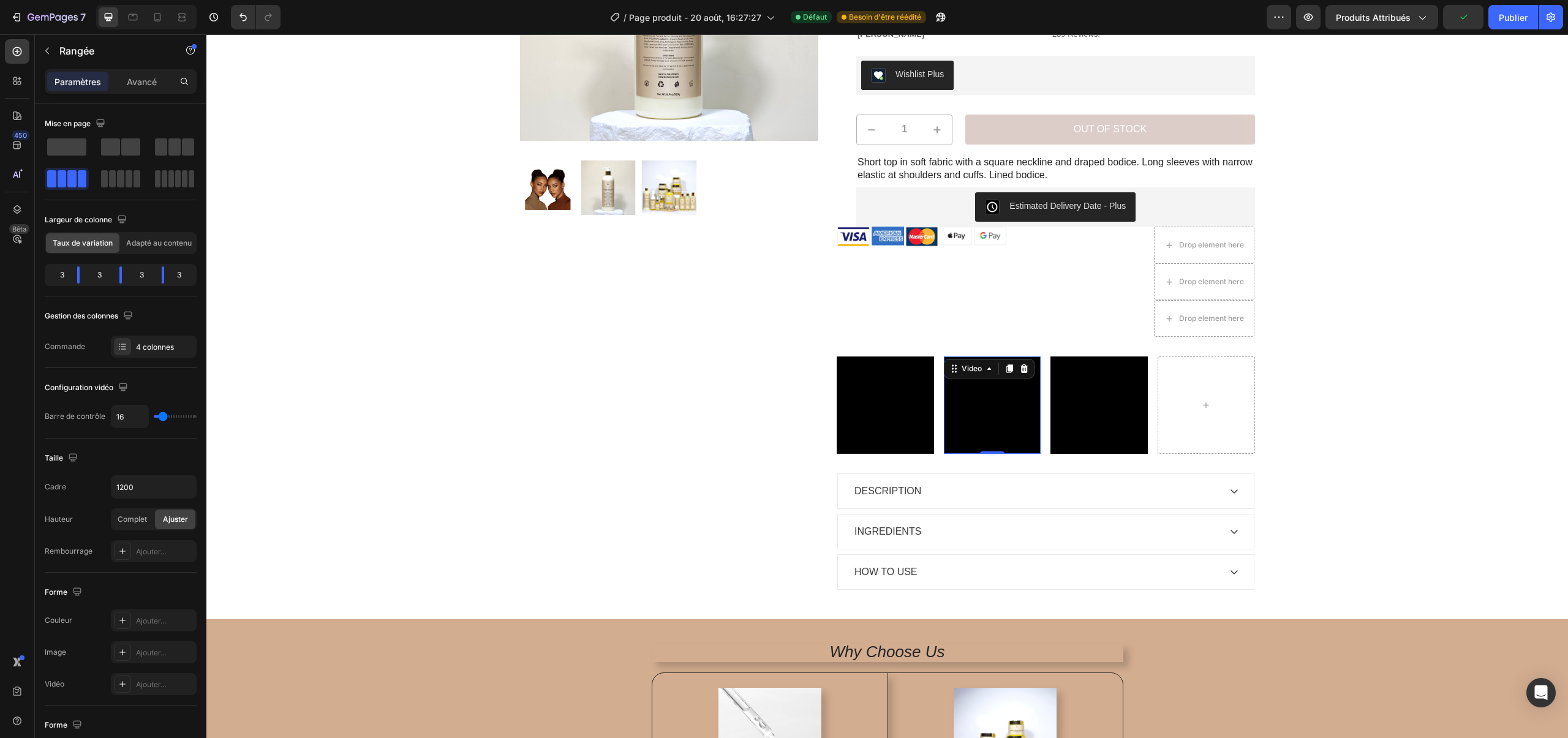
click at [1009, 420] on video at bounding box center [992, 405] width 97 height 97
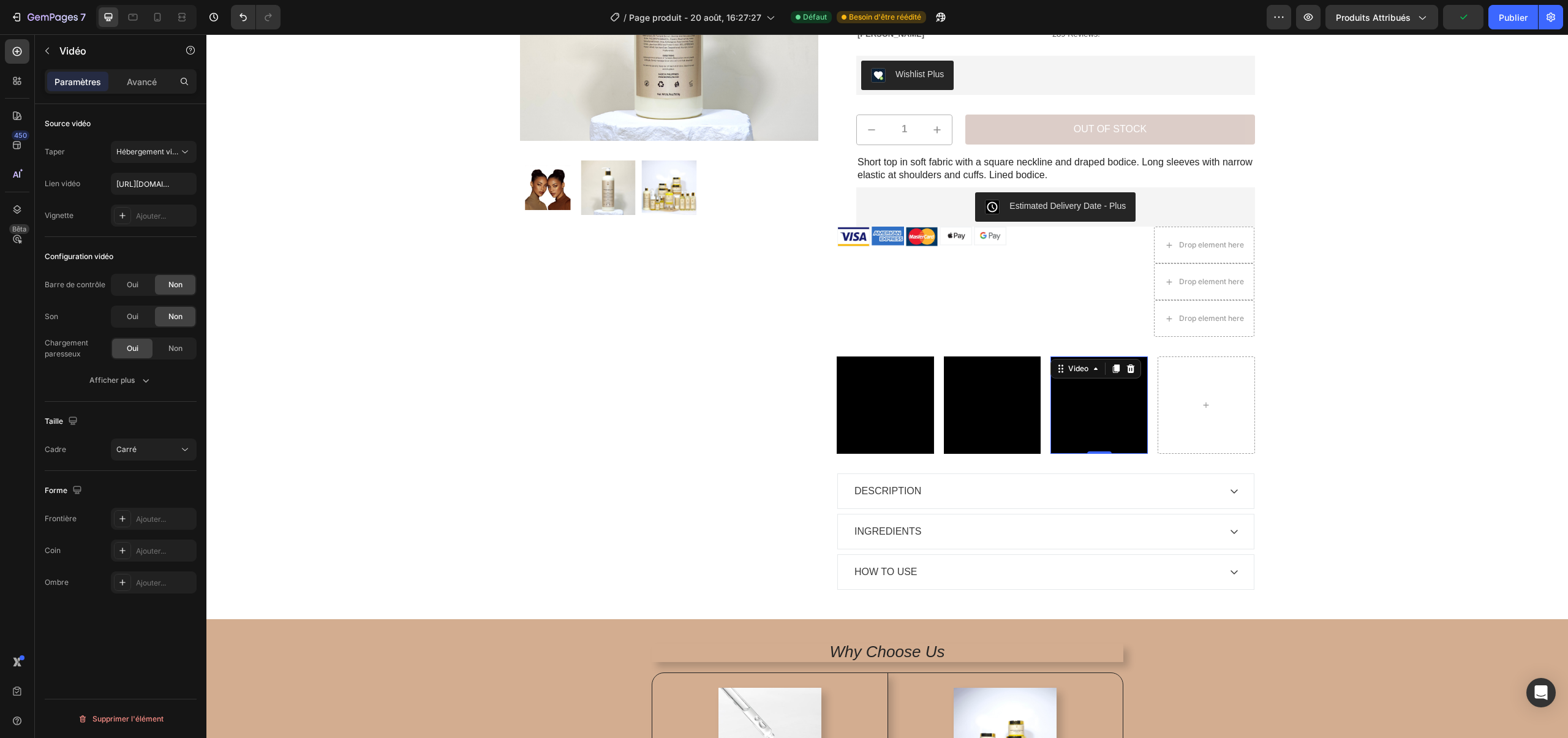
click at [1062, 415] on video at bounding box center [1098, 405] width 97 height 97
click at [51, 48] on icon "button" at bounding box center [47, 51] width 10 height 10
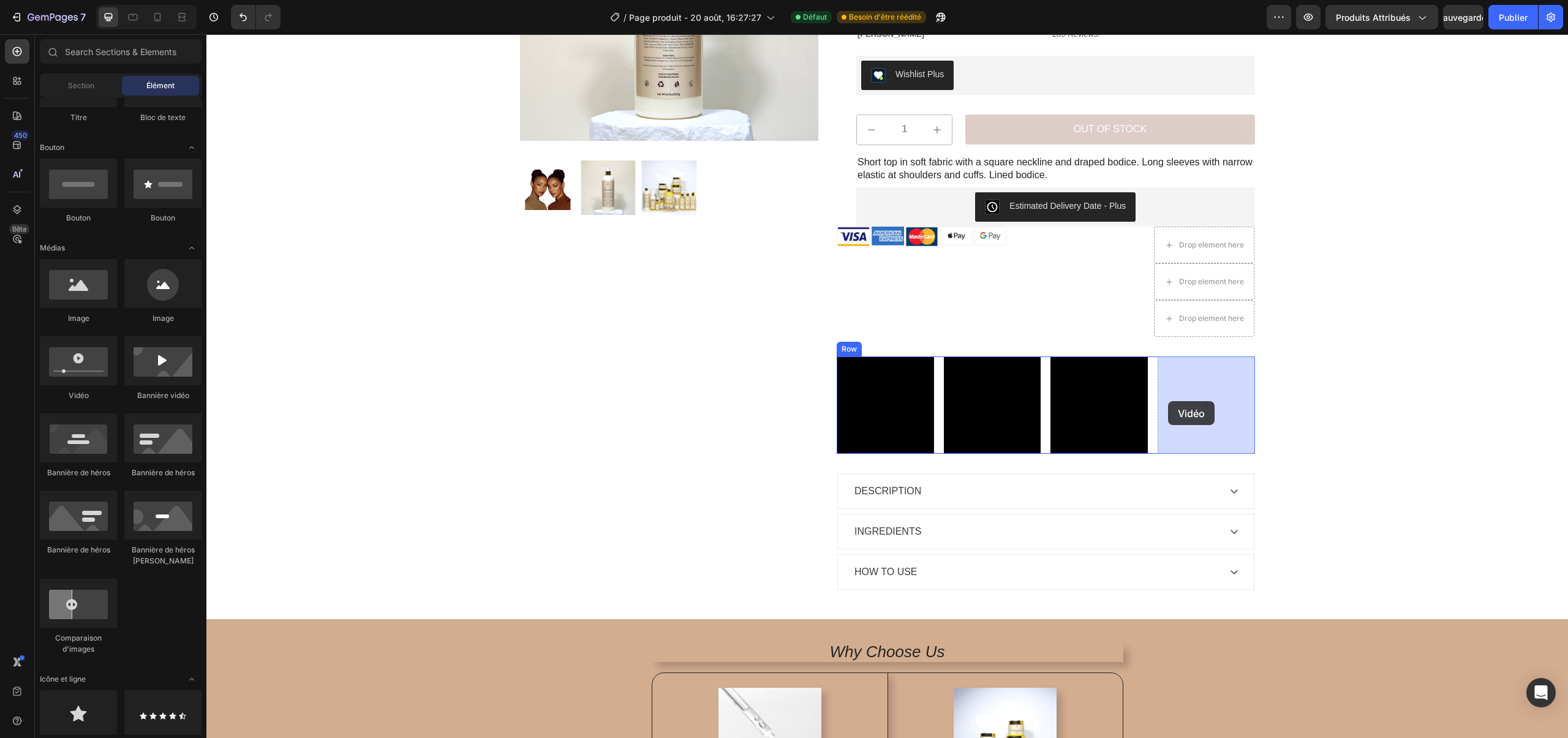
drag, startPoint x: 281, startPoint y: 393, endPoint x: 1168, endPoint y: 401, distance: 887.0
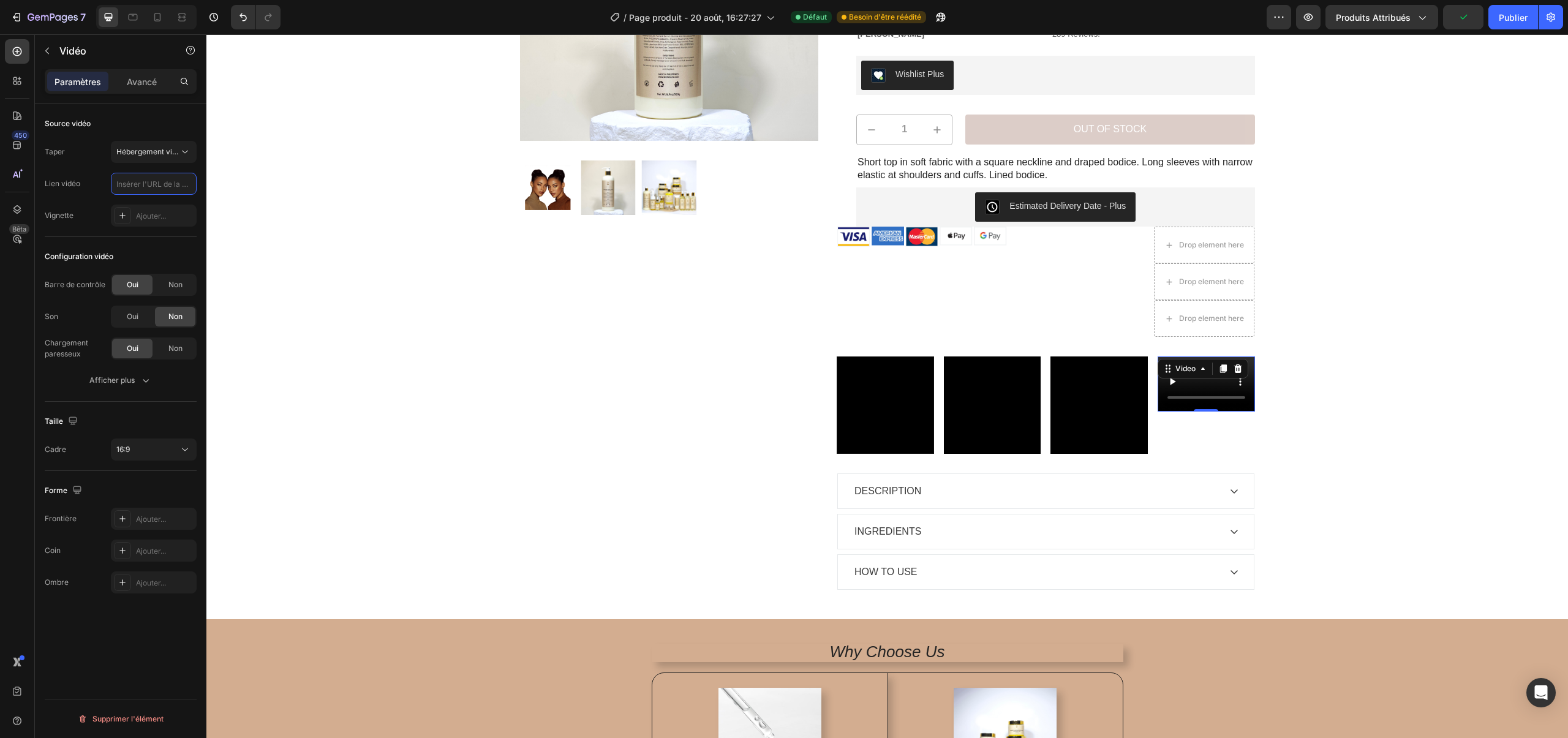
scroll to position [0, 0]
paste input "[URL][DOMAIN_NAME]"
type input "[URL][DOMAIN_NAME]"
click at [141, 449] on div "16:9" at bounding box center [148, 449] width 63 height 11
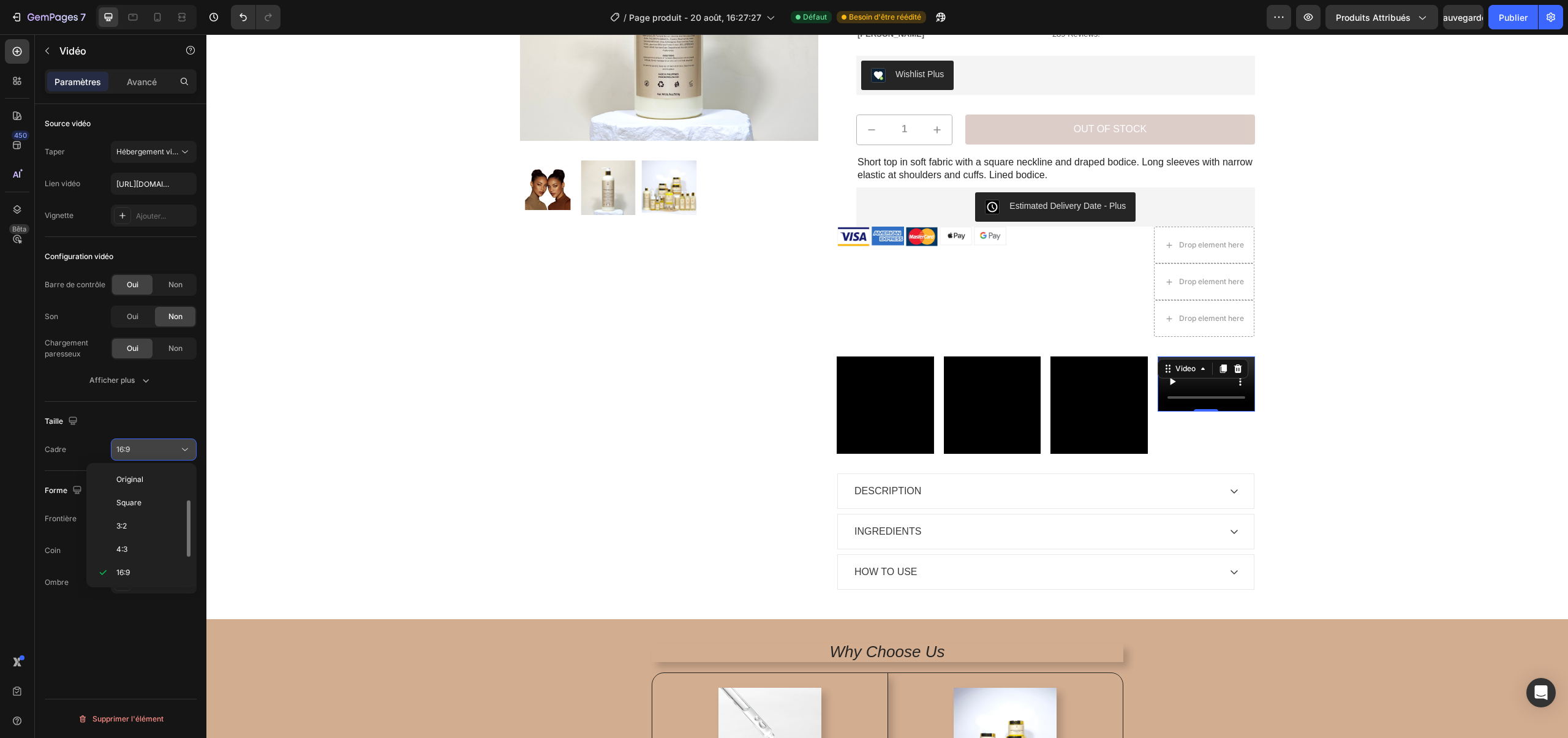
scroll to position [22, 0]
click at [127, 492] on div "Carré" at bounding box center [139, 503] width 95 height 23
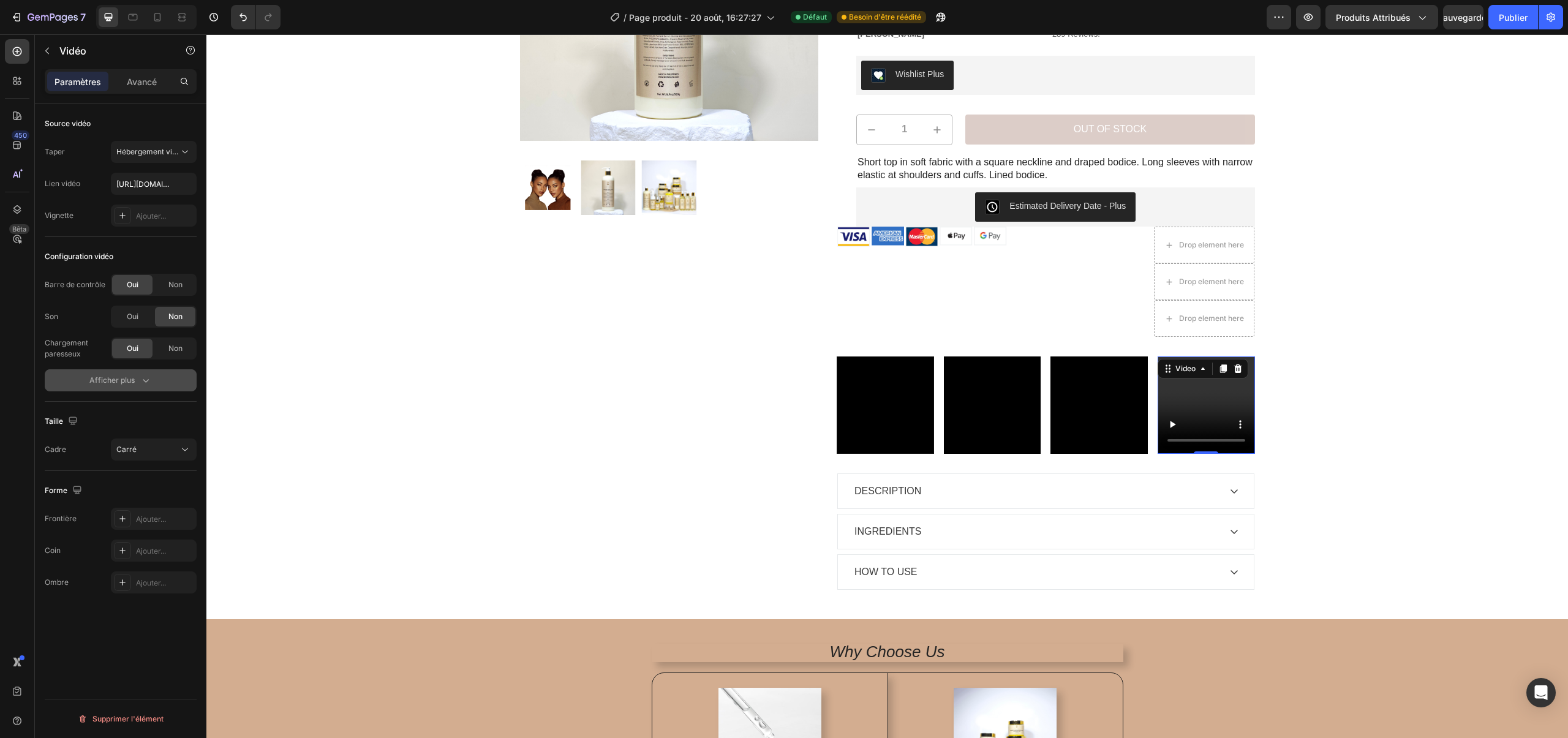
click at [134, 372] on button "Afficher plus" at bounding box center [121, 380] width 152 height 22
click at [166, 286] on div "Non" at bounding box center [175, 284] width 40 height 19
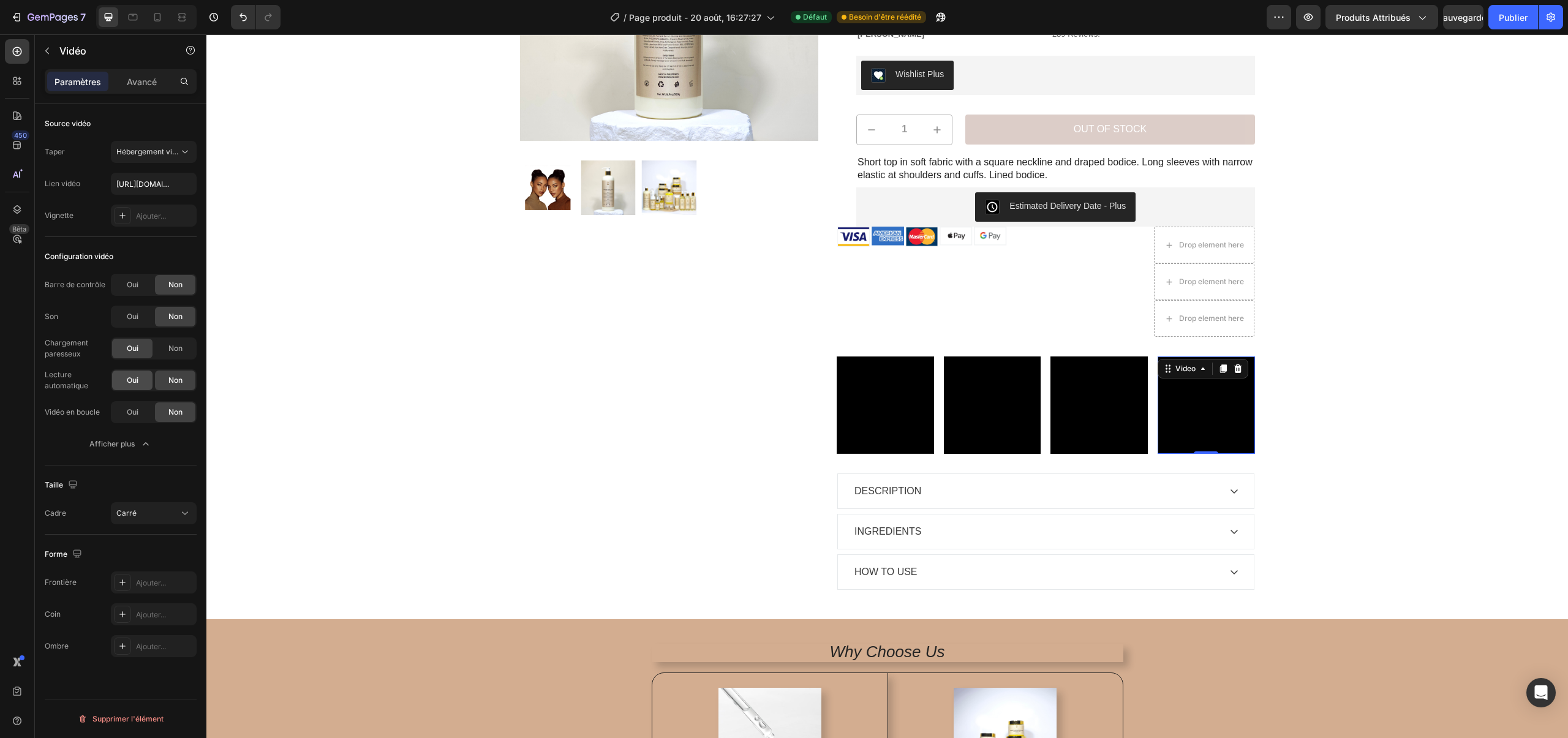
click at [132, 382] on font "Oui" at bounding box center [132, 380] width 12 height 9
click at [134, 405] on div "Oui" at bounding box center [132, 412] width 40 height 19
click at [1447, 23] on div "Sauvegarder" at bounding box center [1463, 18] width 52 height 13
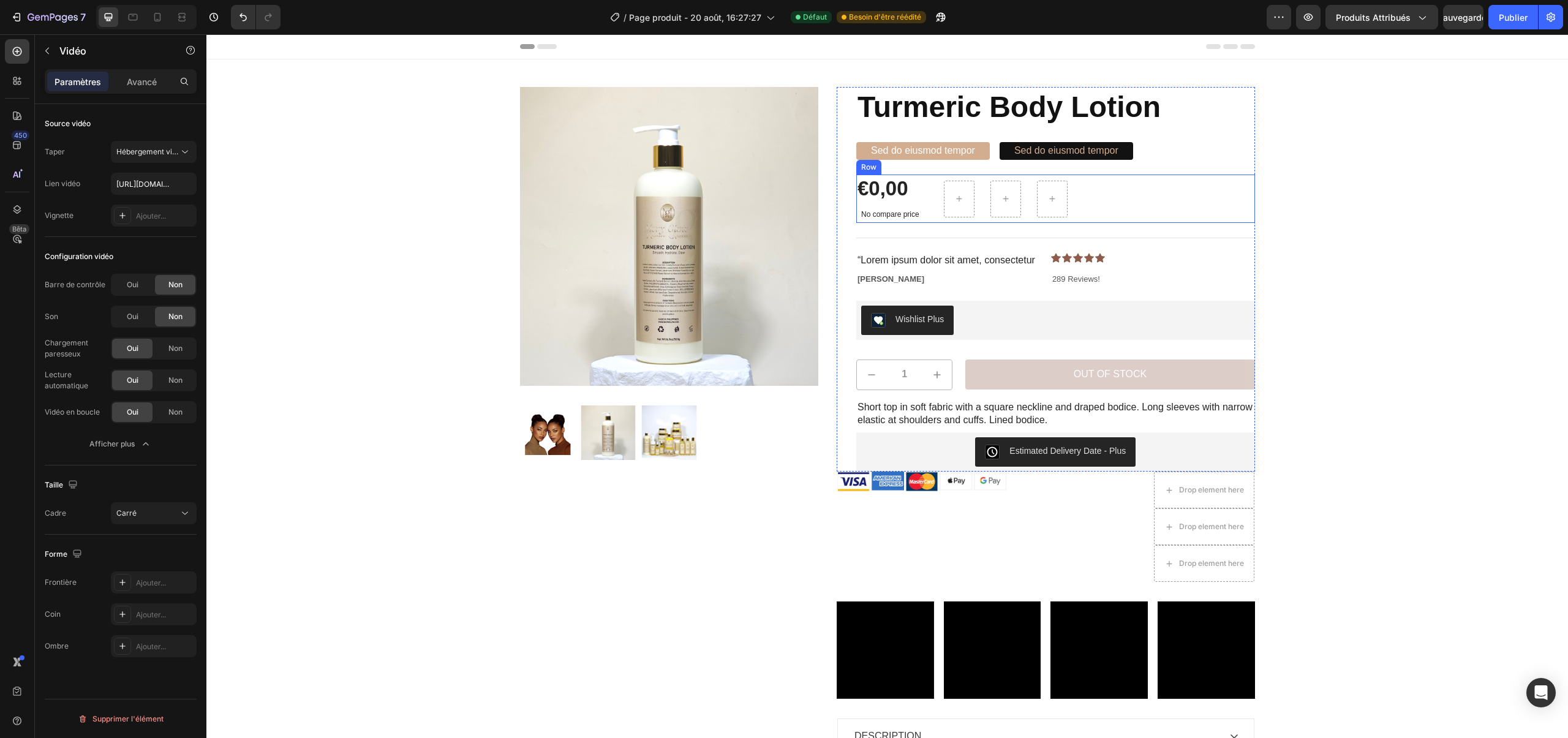
scroll to position [1, 0]
click at [14, 48] on icon at bounding box center [17, 51] width 9 height 9
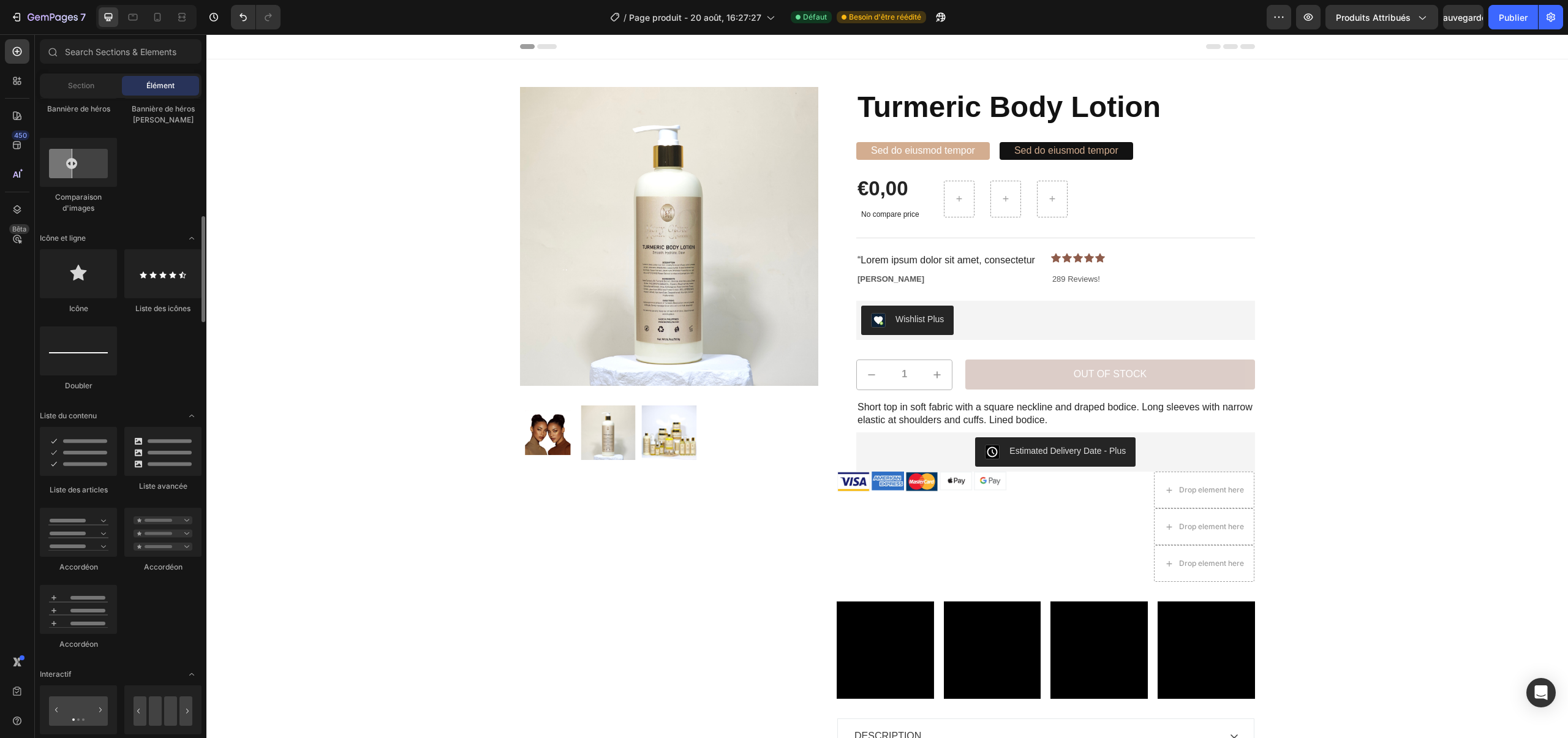
scroll to position [715, 0]
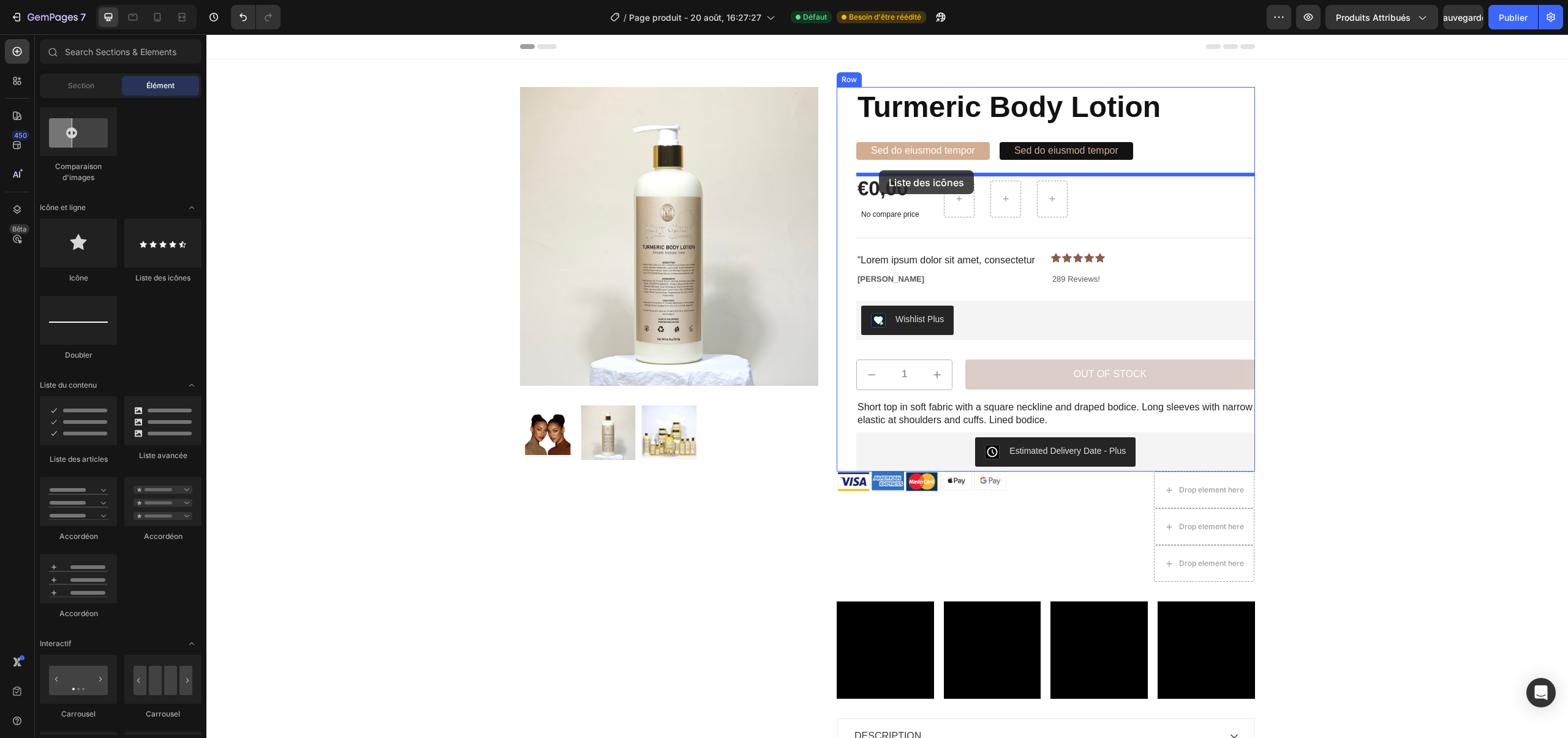
drag, startPoint x: 363, startPoint y: 282, endPoint x: 879, endPoint y: 169, distance: 528.2
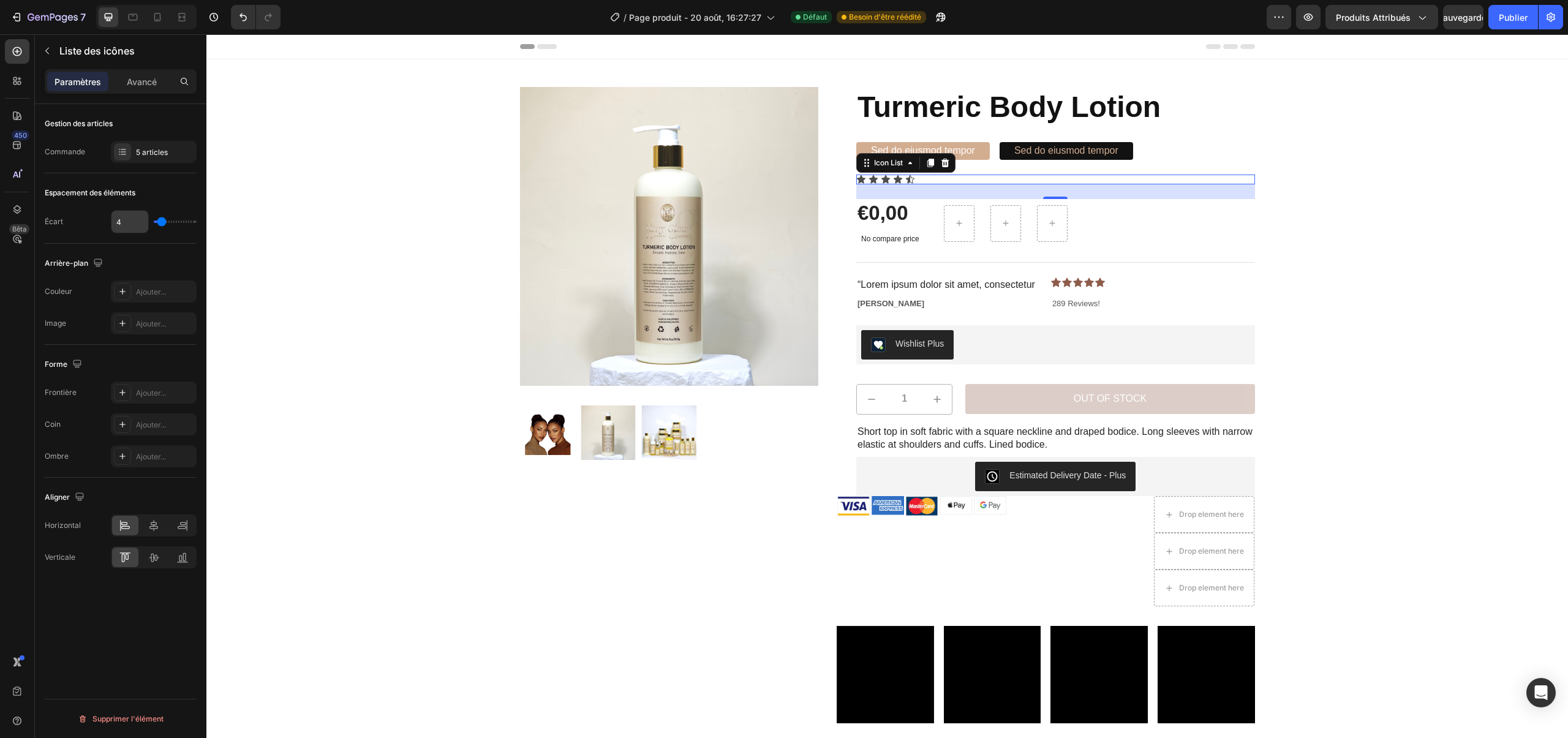
click at [135, 218] on input "4" at bounding box center [130, 222] width 37 height 22
click at [119, 302] on div "Ajouter..." at bounding box center [154, 291] width 86 height 22
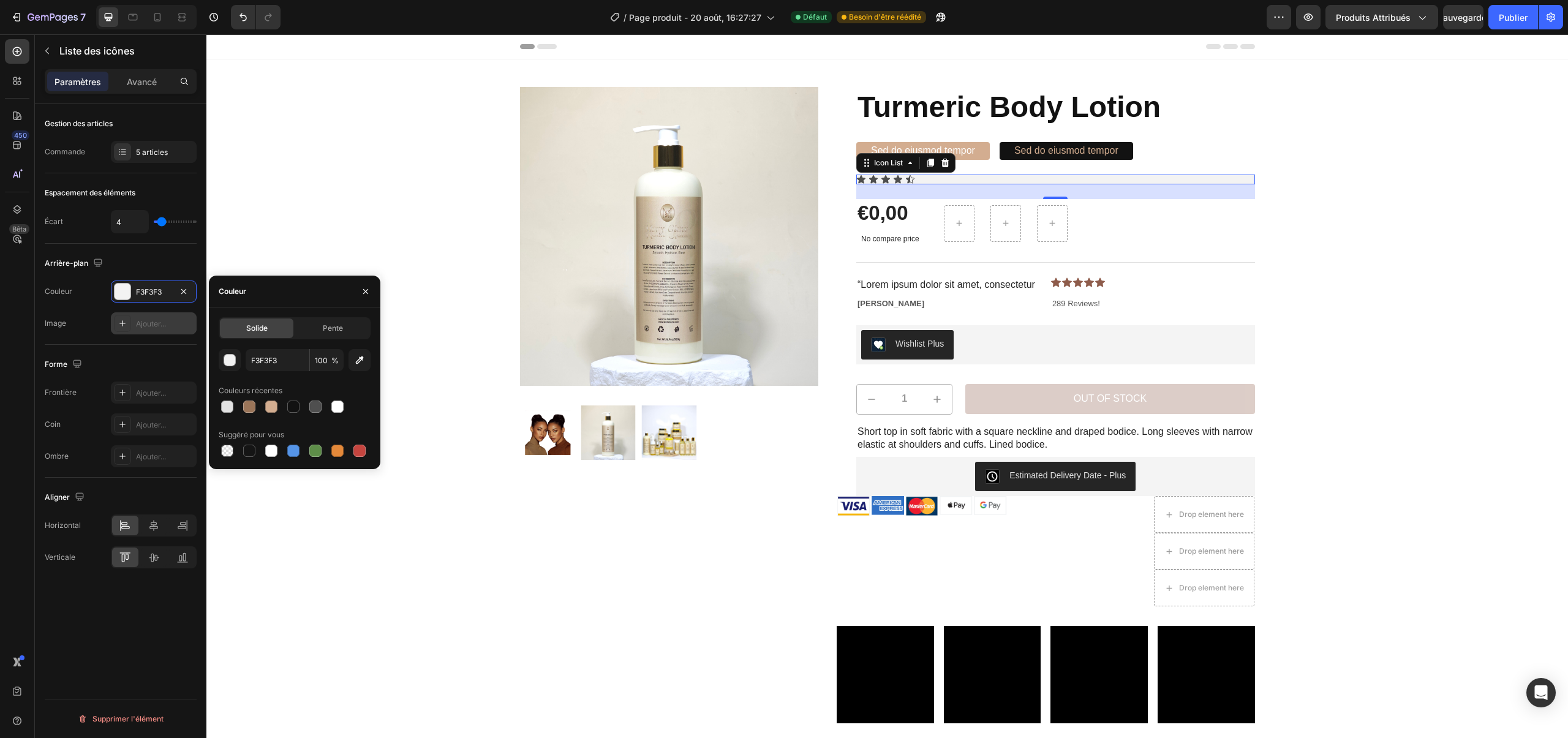
click at [153, 324] on font "Ajouter..." at bounding box center [151, 323] width 30 height 9
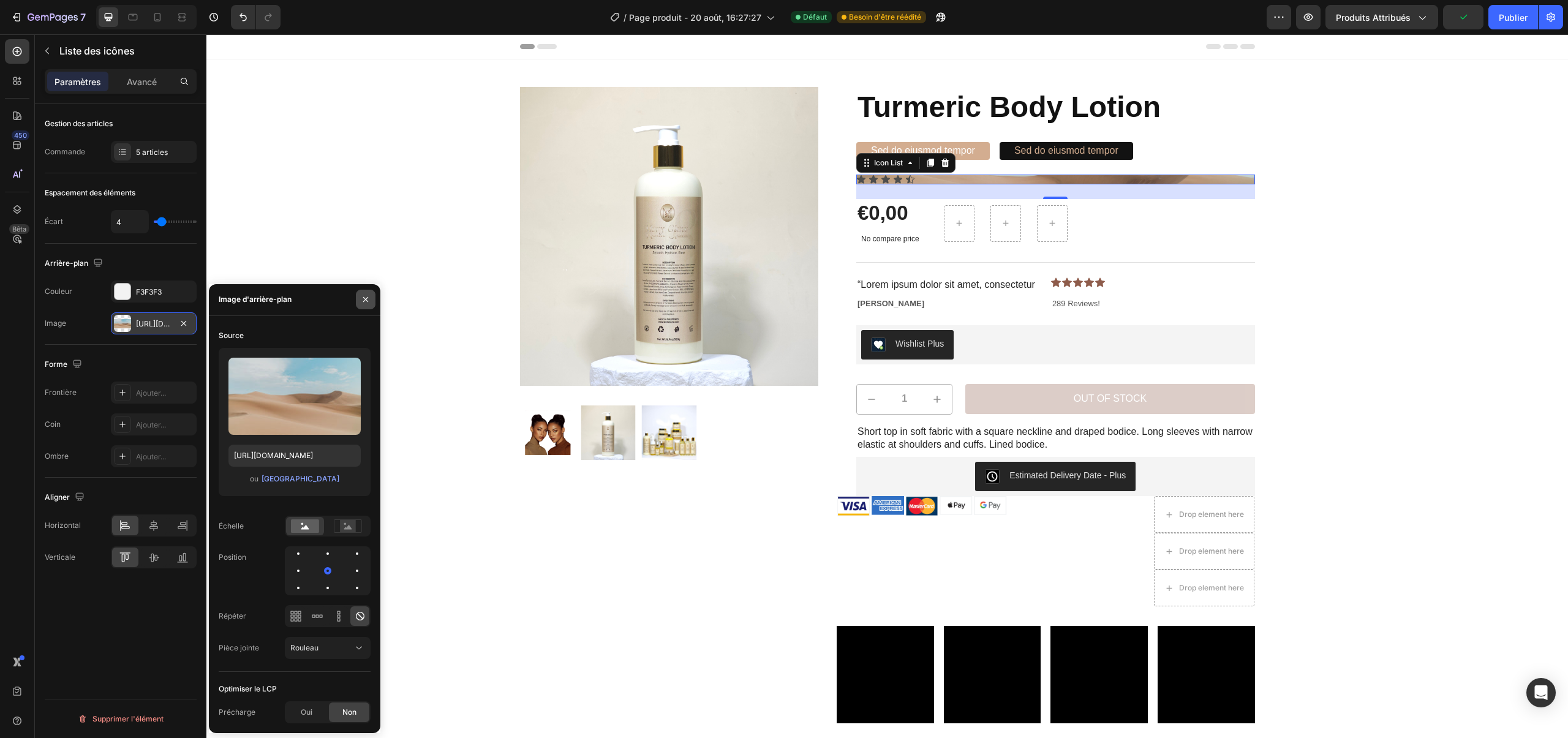
click at [364, 293] on button "button" at bounding box center [365, 299] width 19 height 19
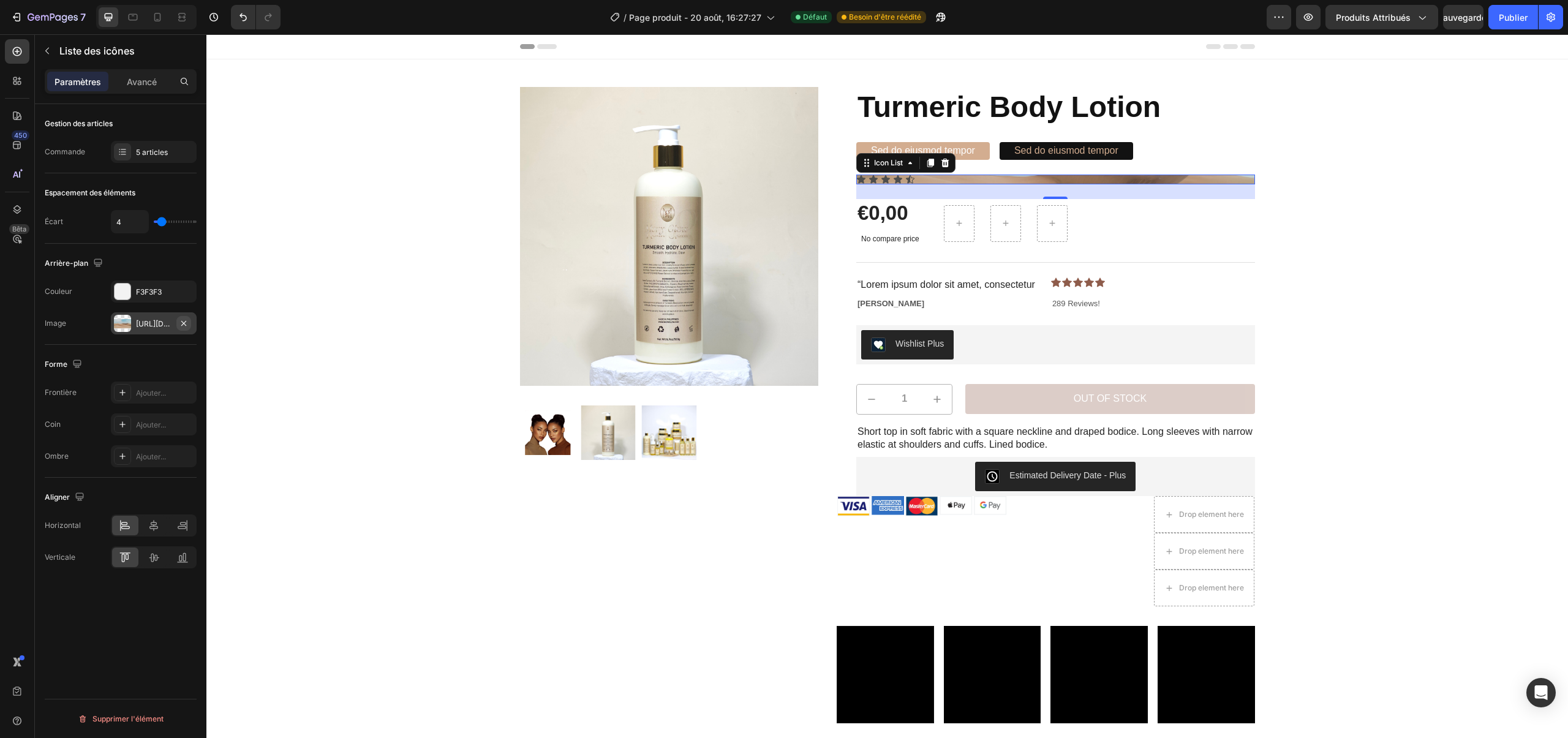
click at [188, 323] on icon "button" at bounding box center [184, 323] width 10 height 10
click at [129, 296] on div at bounding box center [122, 291] width 16 height 16
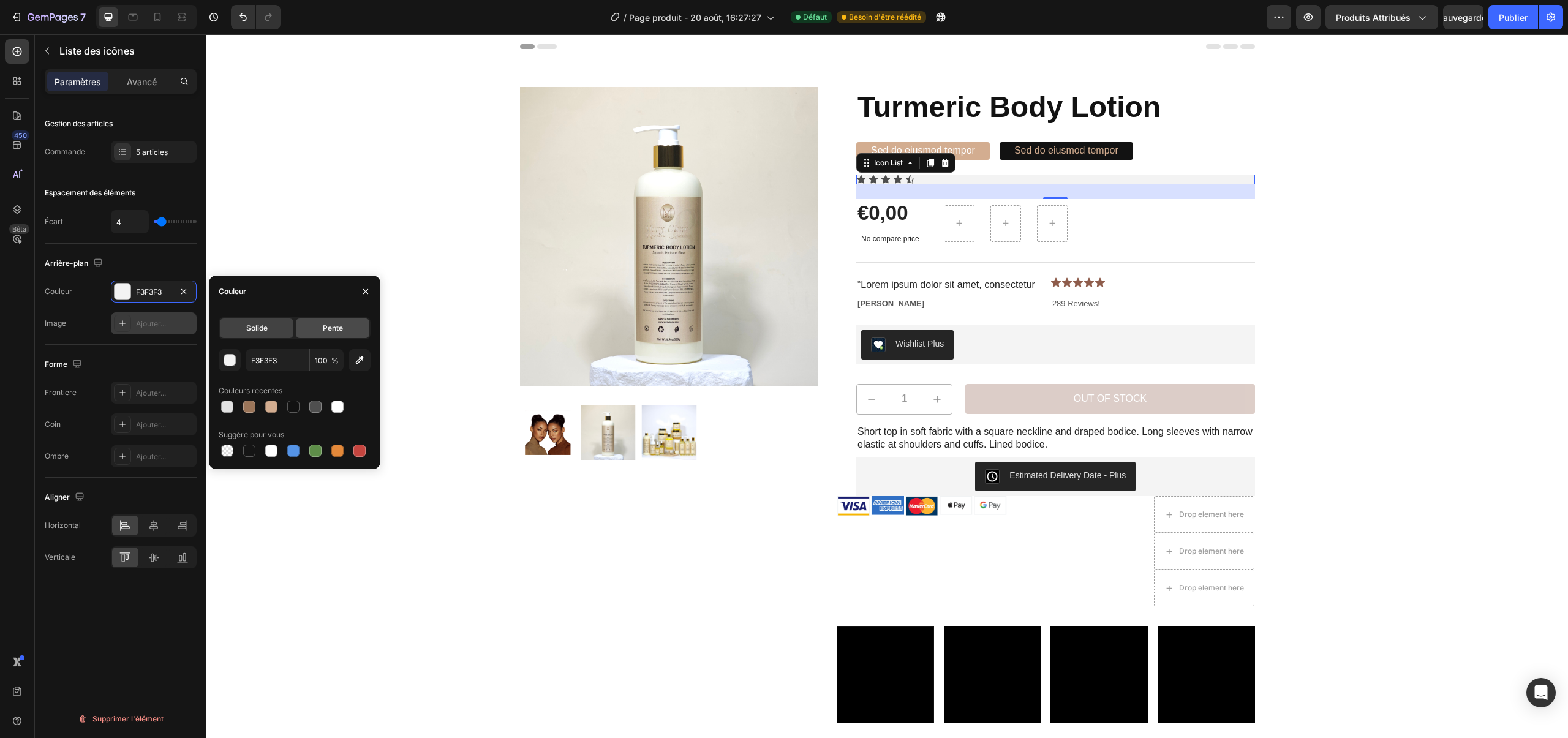
click at [326, 325] on font "Pente" at bounding box center [333, 328] width 20 height 9
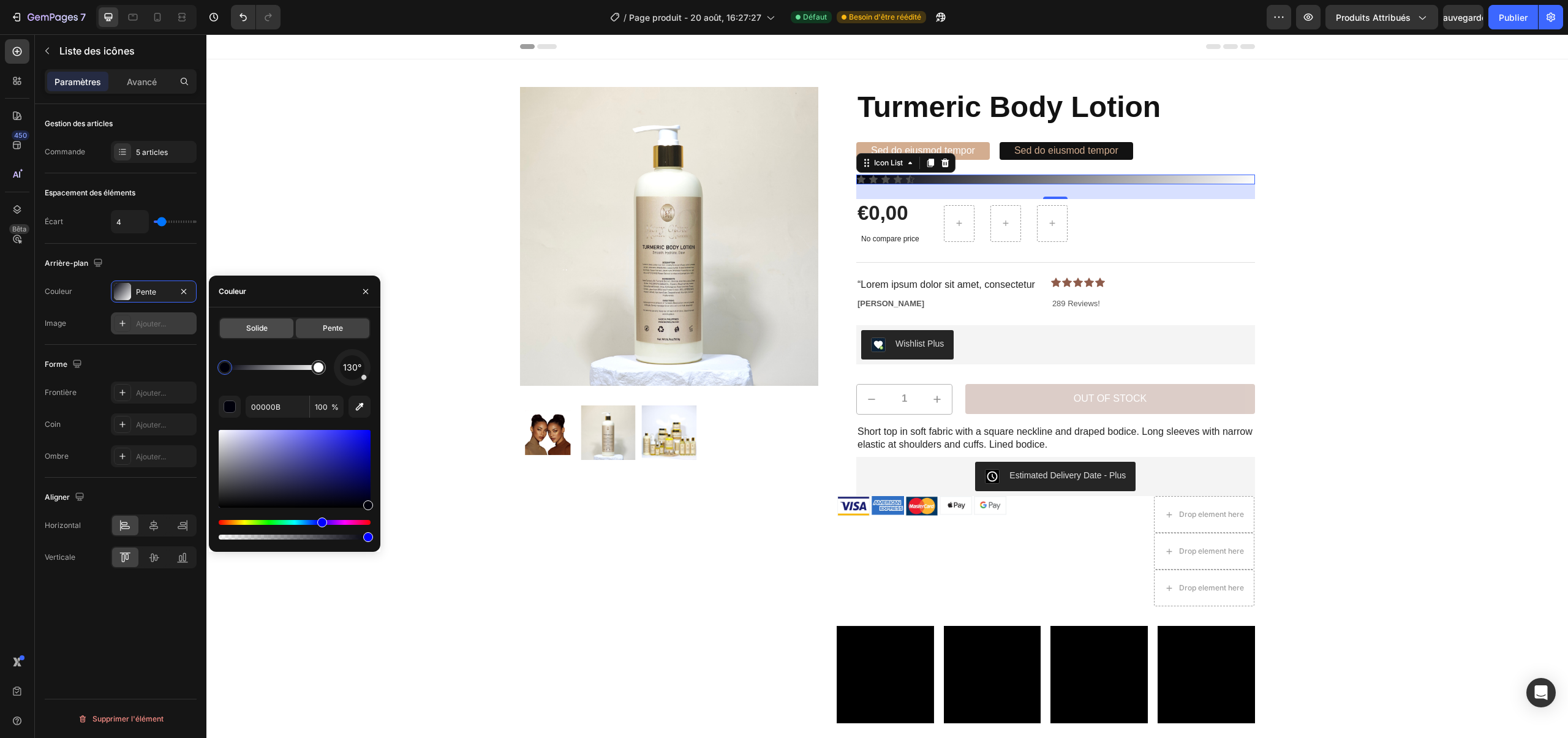
click at [260, 333] on span "Solide" at bounding box center [257, 328] width 21 height 11
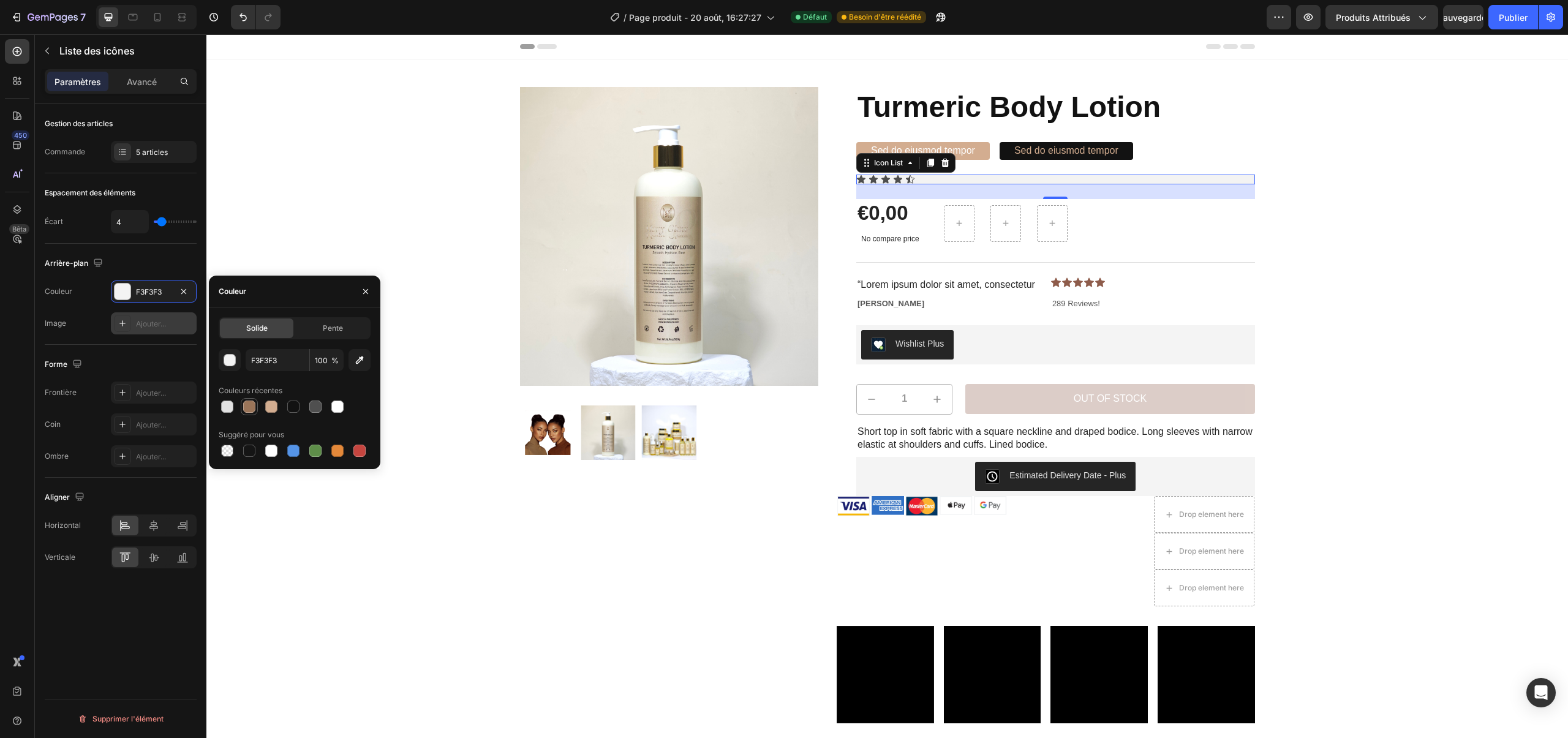
click at [243, 409] on div at bounding box center [249, 407] width 13 height 13
click at [227, 408] on div at bounding box center [227, 407] width 13 height 13
type input "E2E2E2"
click at [182, 290] on icon "button" at bounding box center [184, 292] width 10 height 10
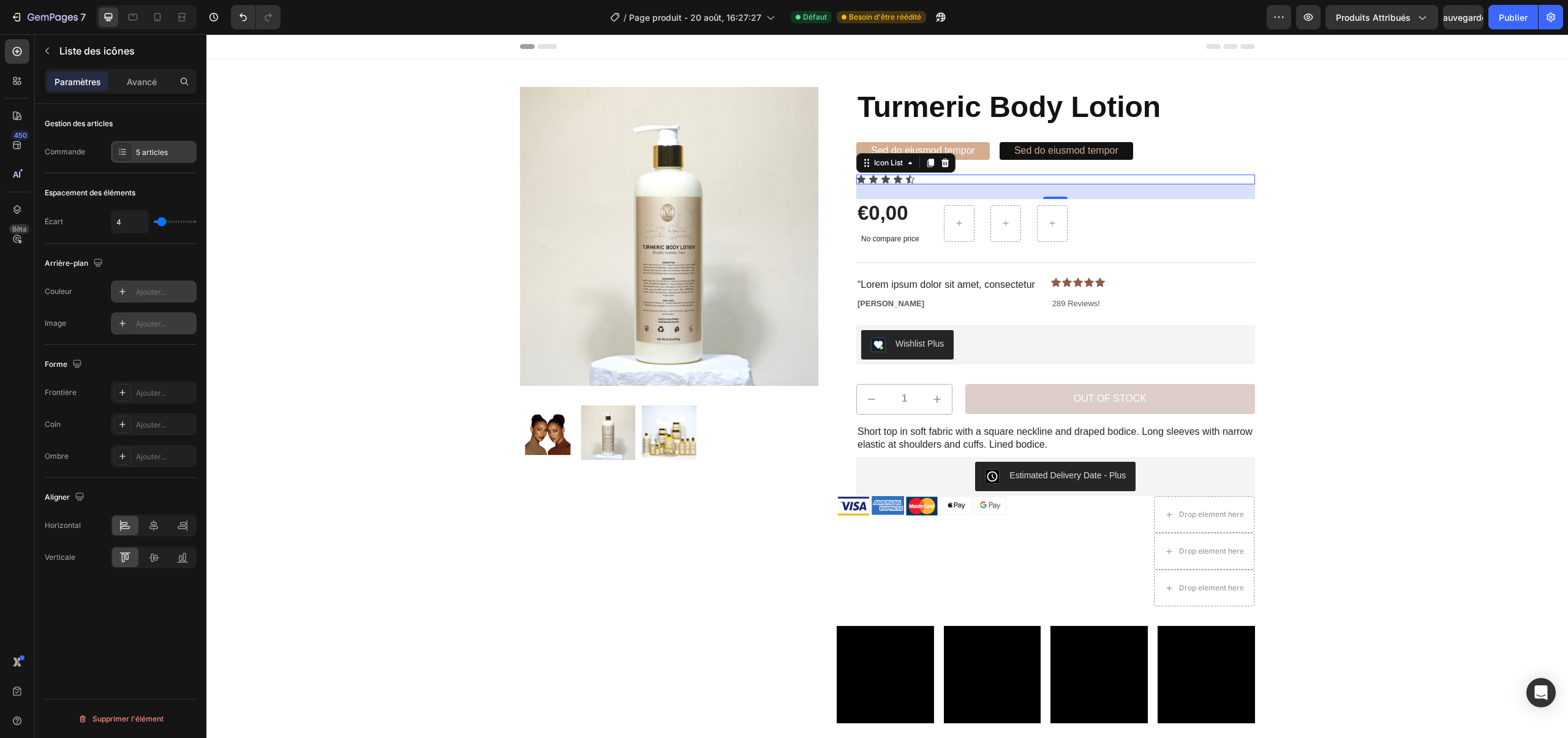
click at [137, 153] on font "5 articles" at bounding box center [152, 152] width 32 height 9
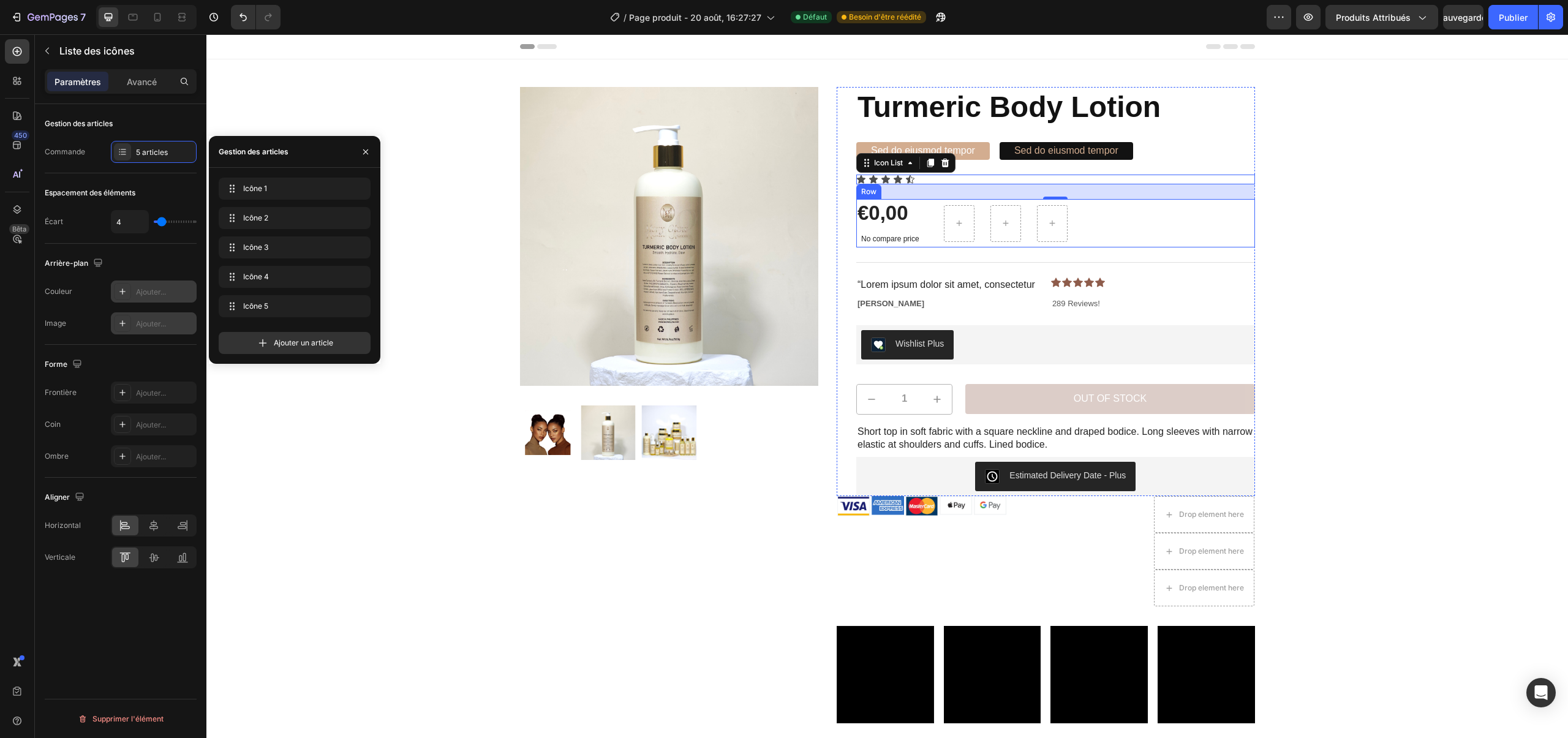
click at [916, 213] on div "€0,00" at bounding box center [890, 213] width 68 height 29
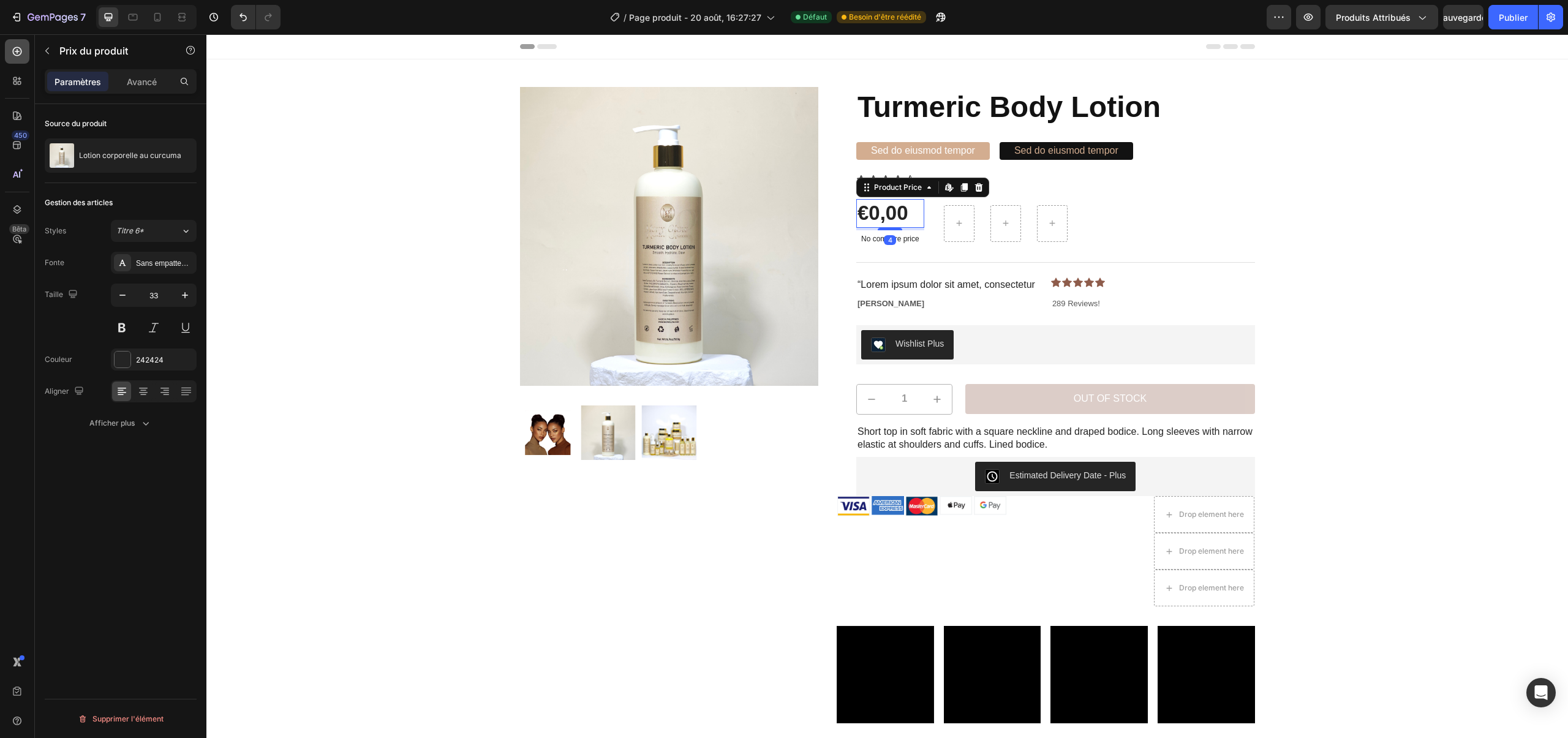
click at [16, 51] on icon at bounding box center [17, 51] width 9 height 9
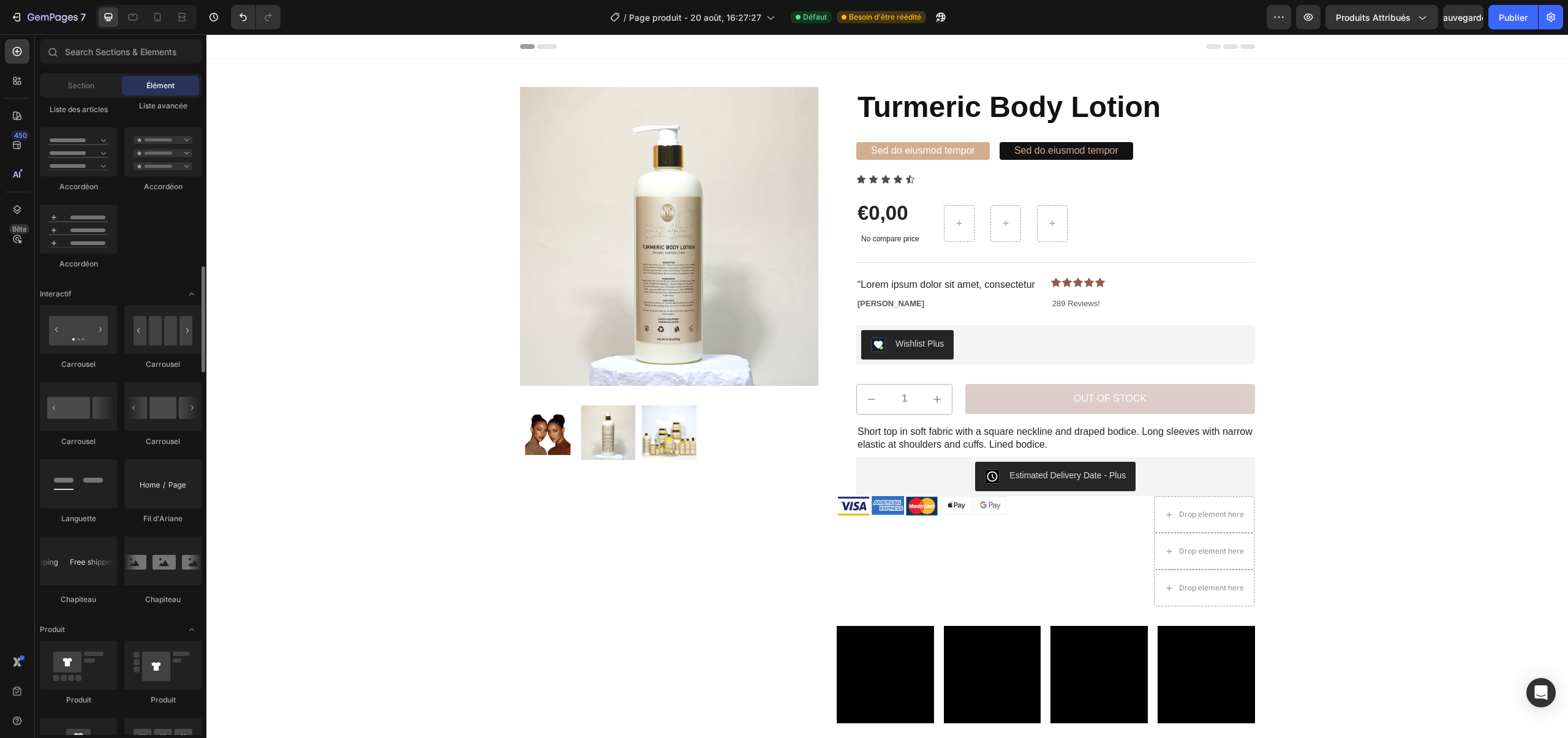
scroll to position [1067, 0]
click at [1215, 516] on div "Drop element here" at bounding box center [1211, 515] width 65 height 10
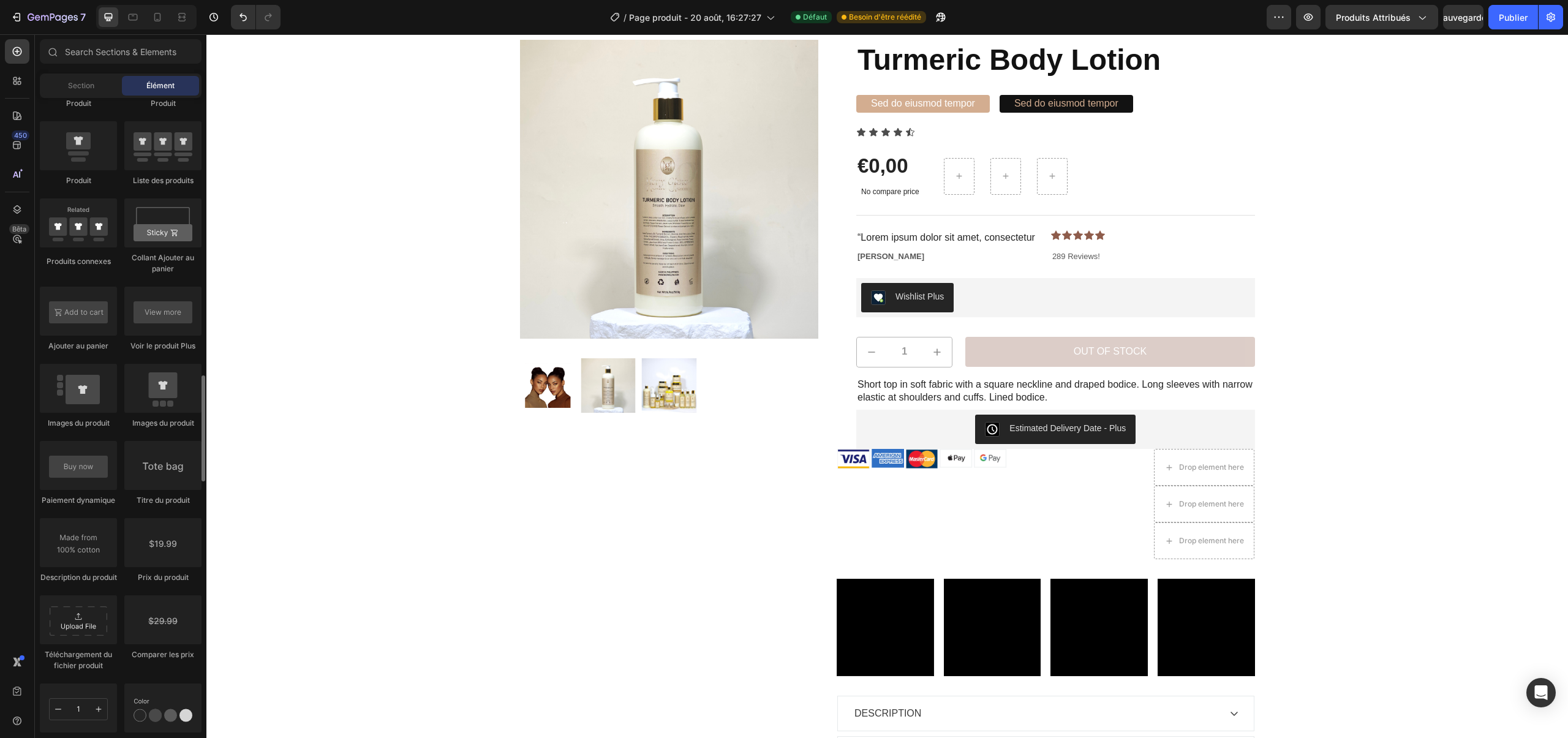
scroll to position [1665, 0]
click at [78, 389] on div at bounding box center [78, 385] width 77 height 49
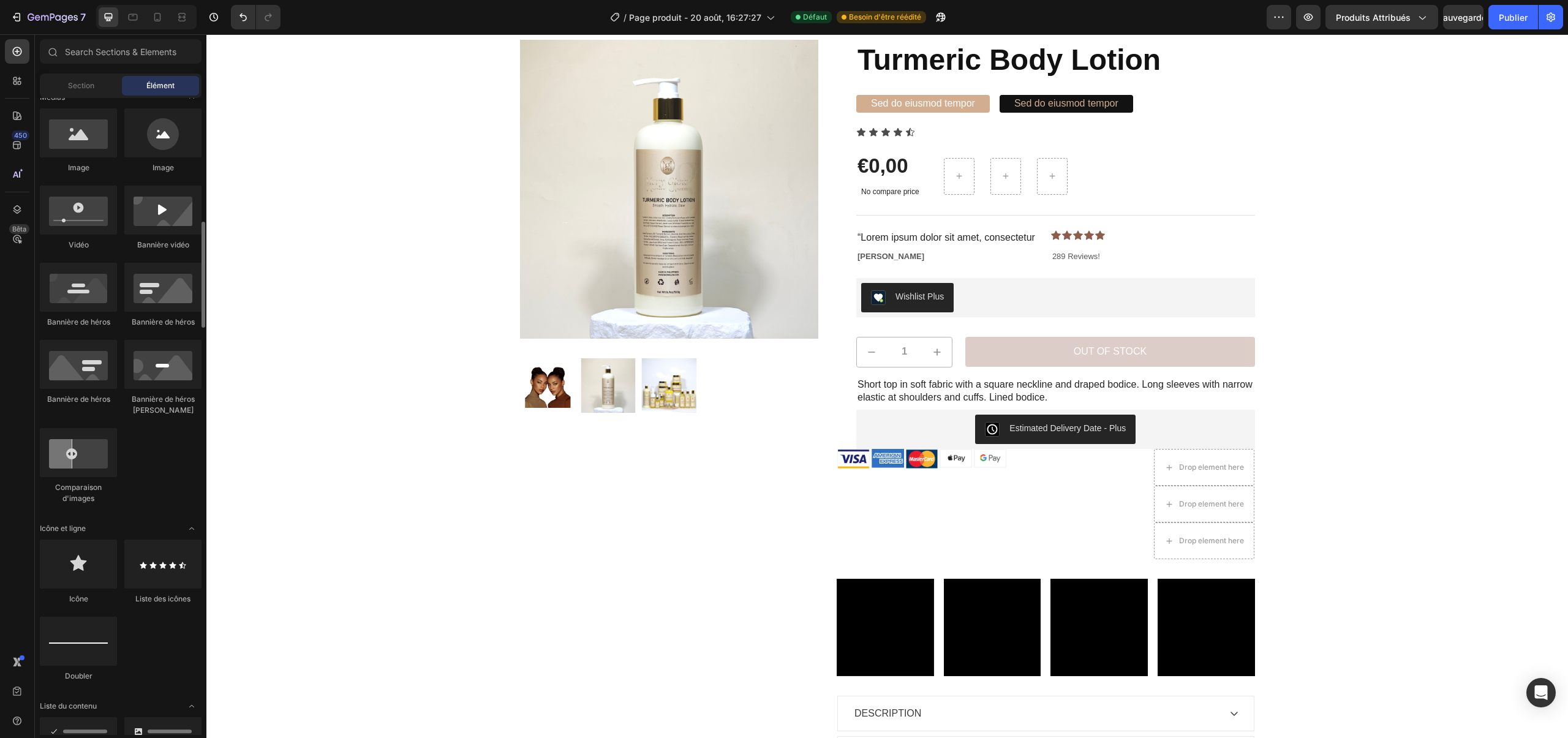
scroll to position [0, 0]
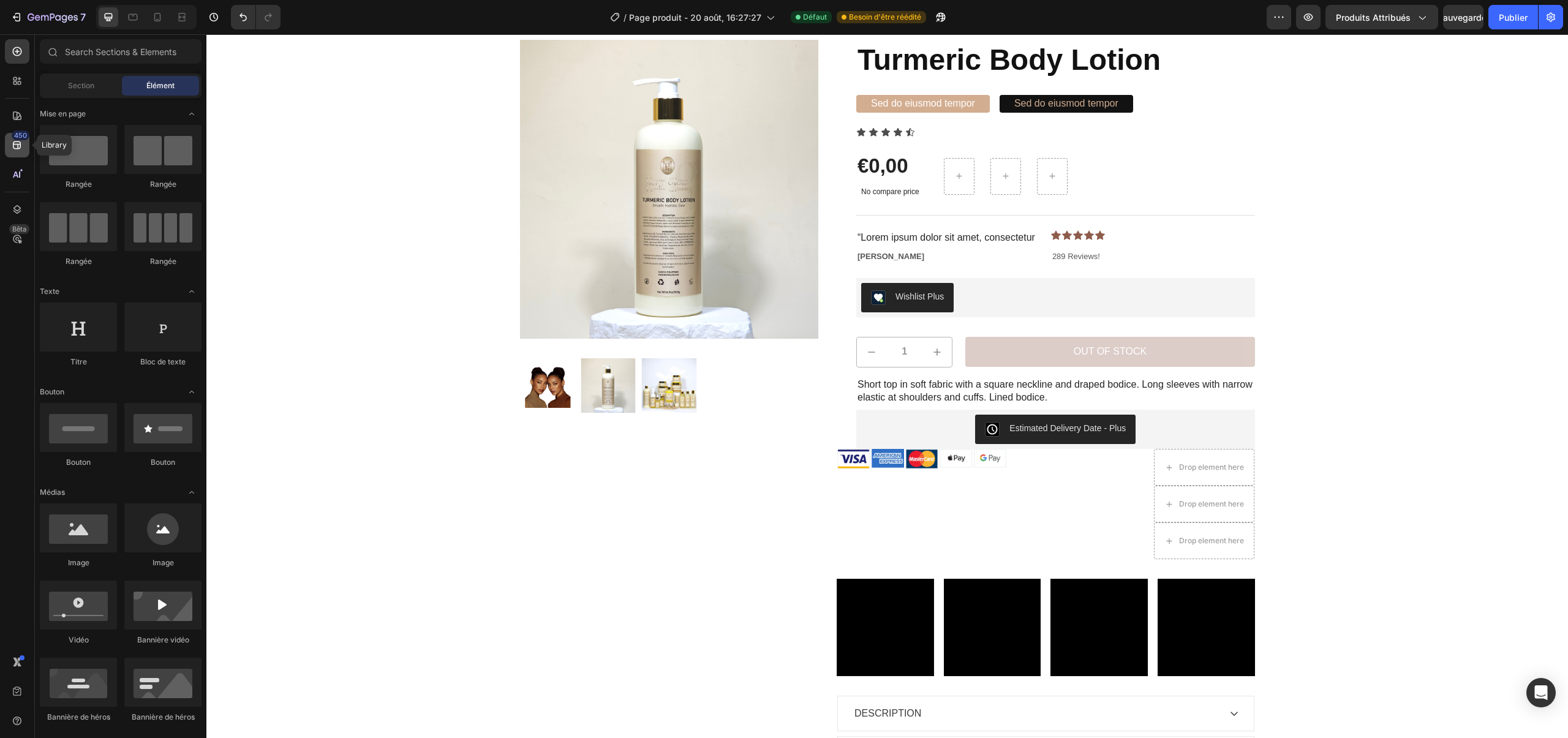
click at [22, 143] on icon at bounding box center [18, 145] width 13 height 13
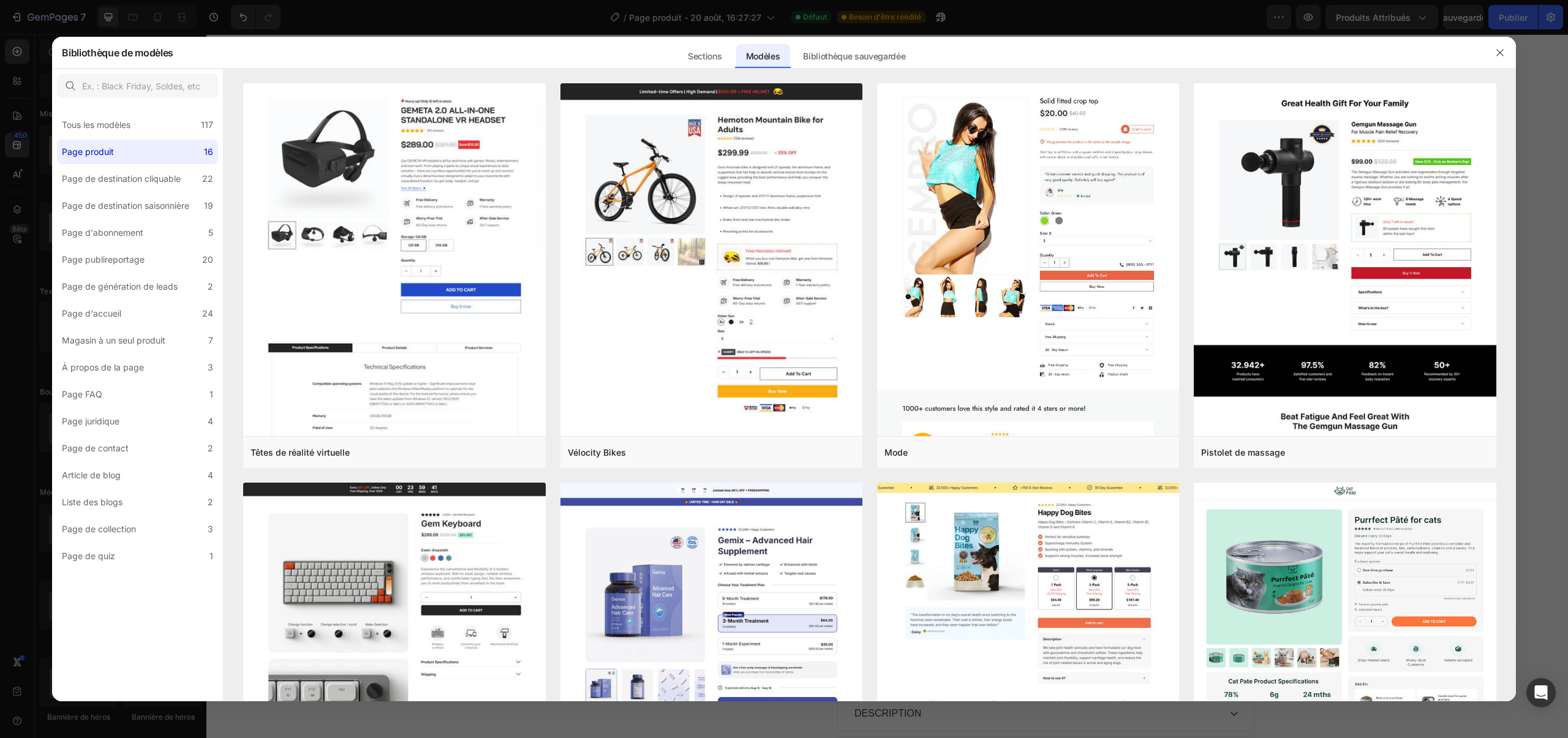
click at [19, 122] on div at bounding box center [784, 369] width 1568 height 738
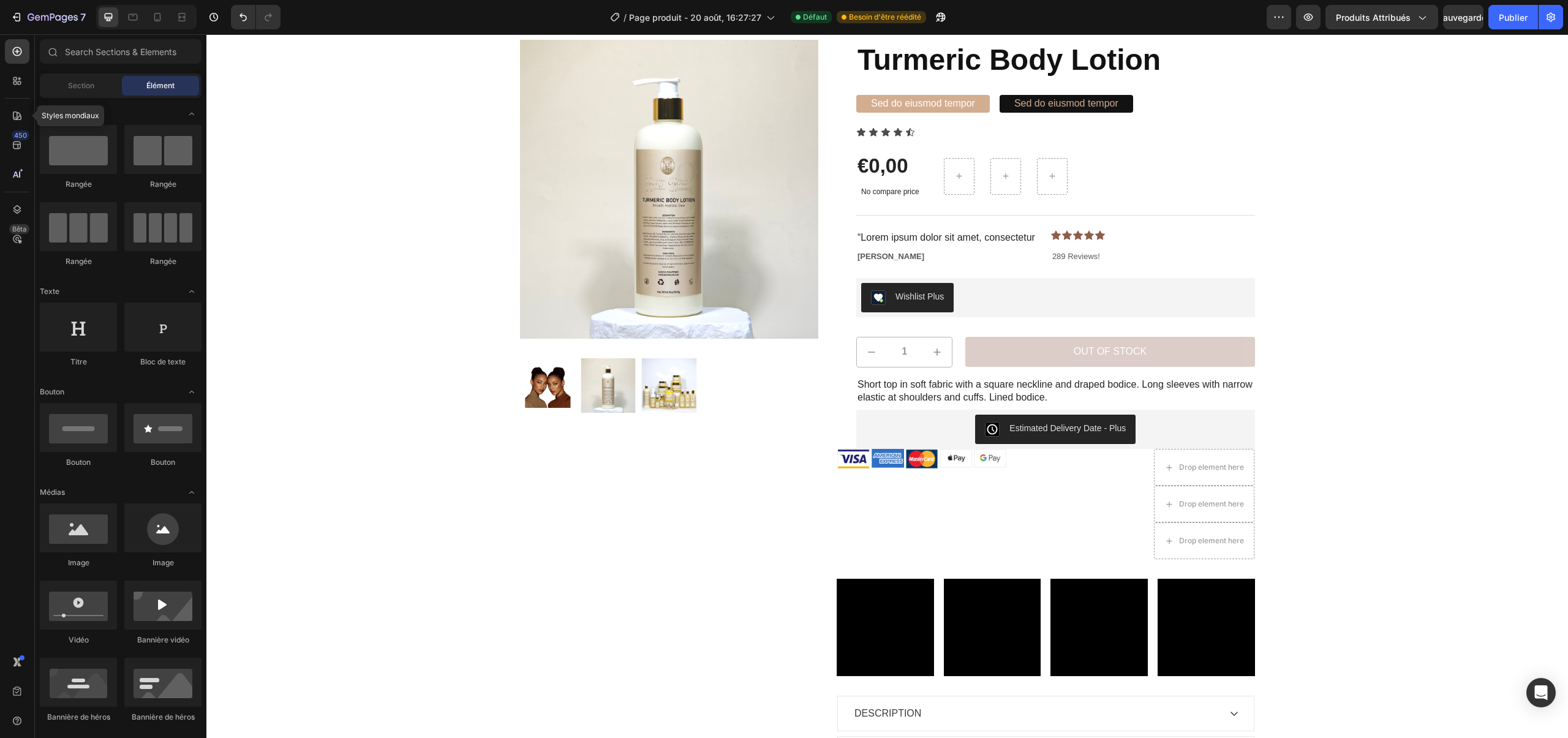
click at [19, 122] on div at bounding box center [17, 115] width 24 height 24
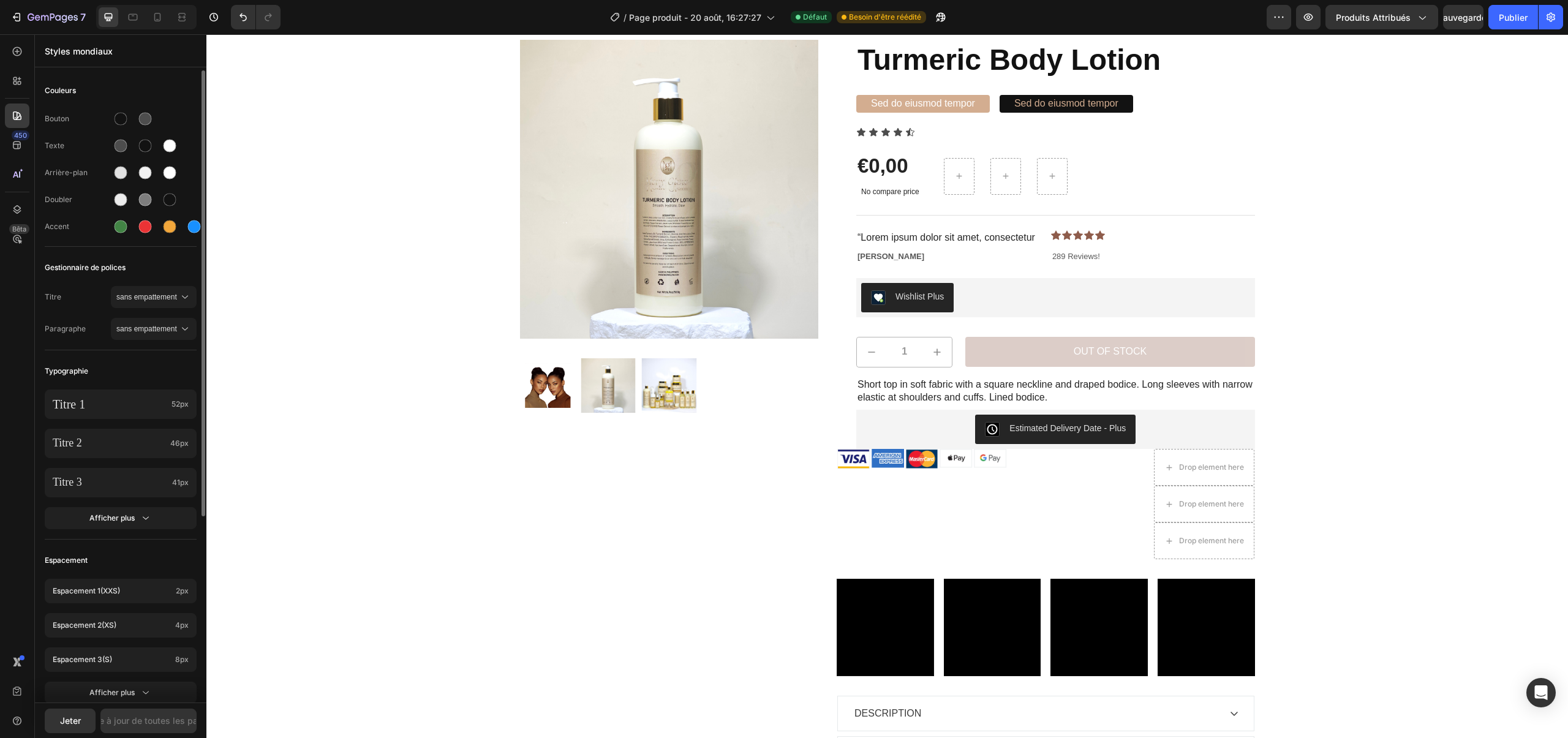
scroll to position [1, 0]
click at [164, 391] on div "Titre 1 52px" at bounding box center [121, 403] width 152 height 29
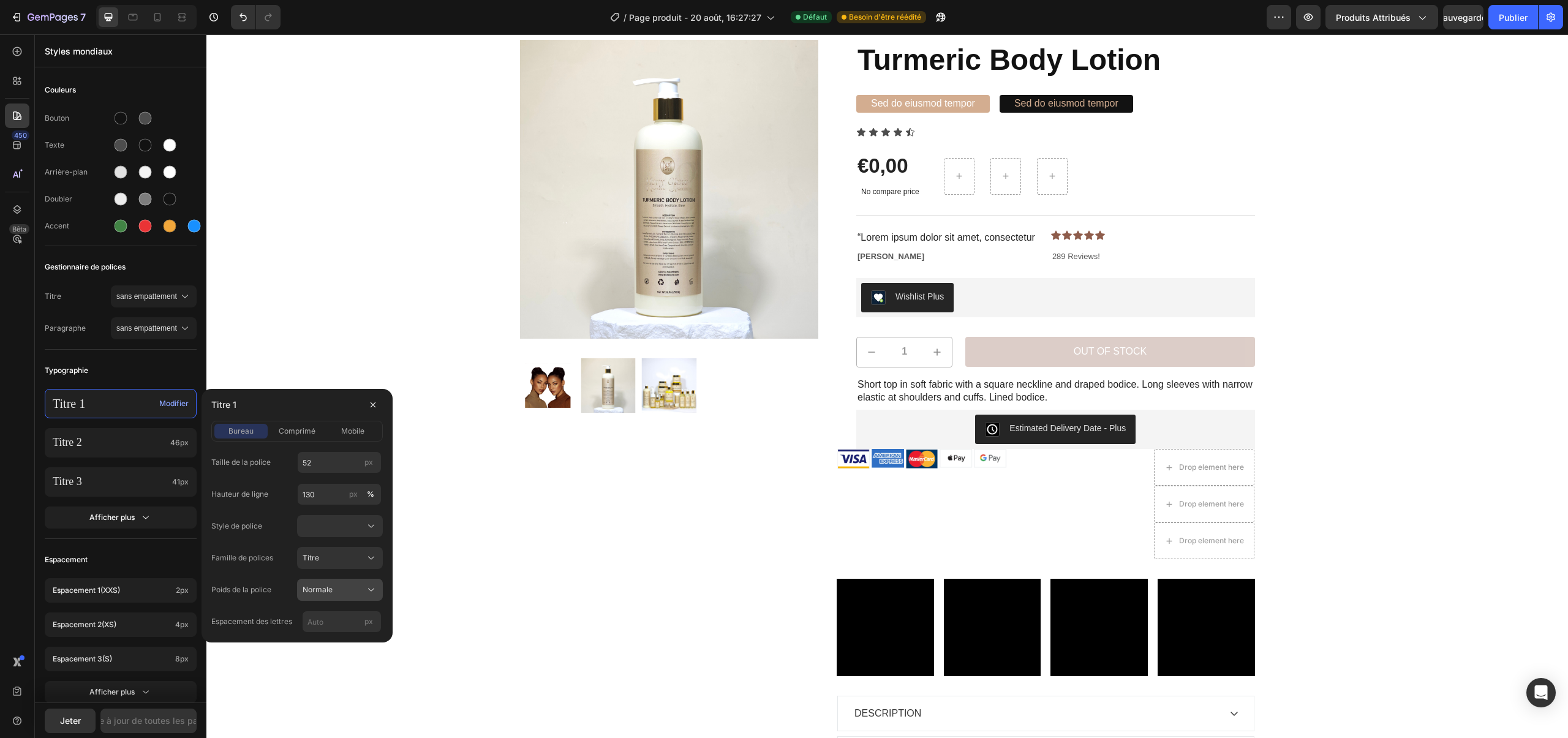
click at [343, 589] on div "Normale" at bounding box center [333, 590] width 60 height 11
click at [342, 570] on div "Taille de la police 52 px Hauteur de ligne 130 px % Style de police Famille de …" at bounding box center [297, 542] width 171 height 181
click at [333, 537] on div "Taille de la police 52 px Hauteur de ligne 130 px % Style de police Famille de …" at bounding box center [297, 542] width 171 height 181
click at [335, 527] on div at bounding box center [340, 526] width 75 height 13
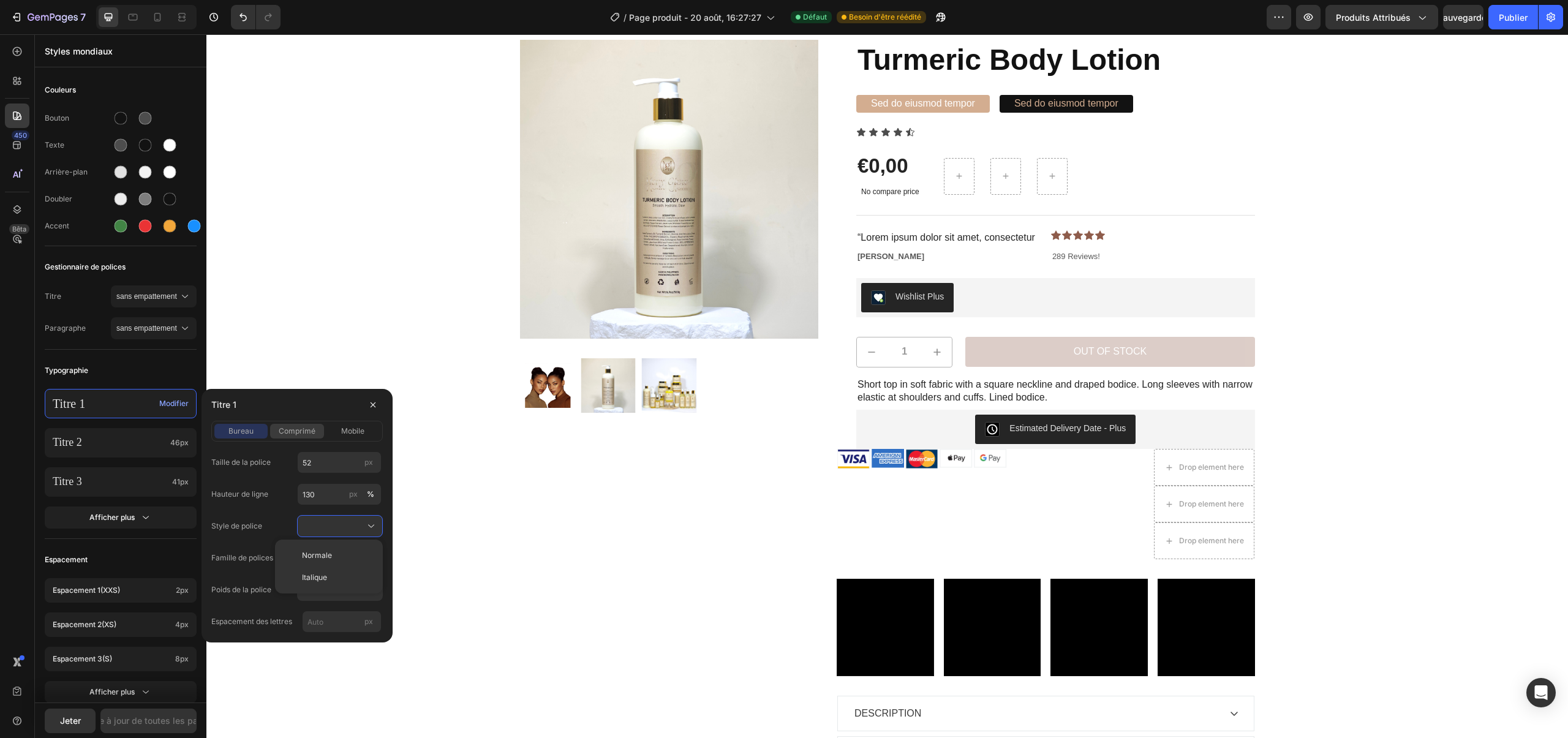
click at [295, 429] on font "comprimé" at bounding box center [297, 430] width 37 height 9
click at [342, 433] on font "mobile" at bounding box center [352, 430] width 23 height 9
click at [23, 85] on div at bounding box center [17, 80] width 24 height 24
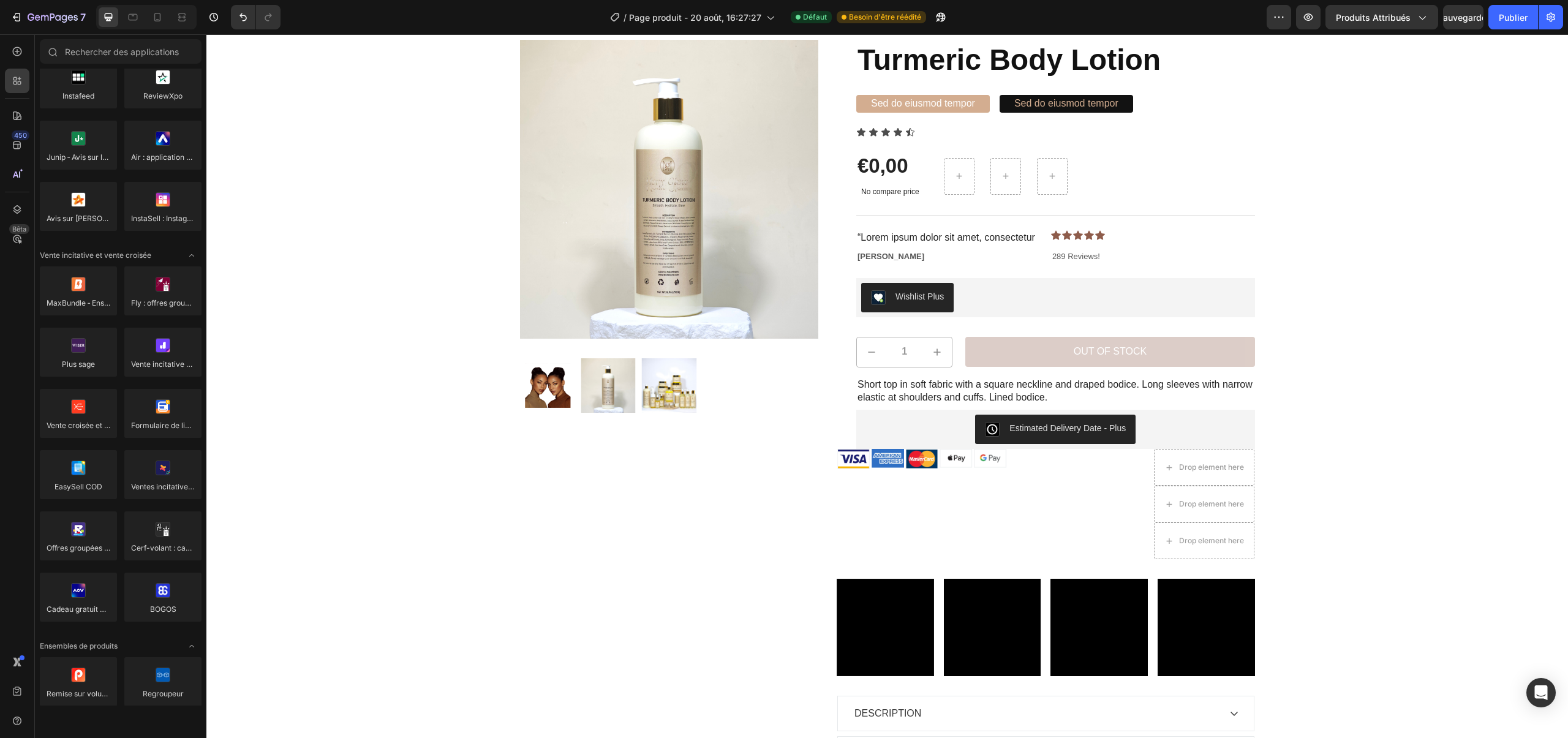
scroll to position [0, 0]
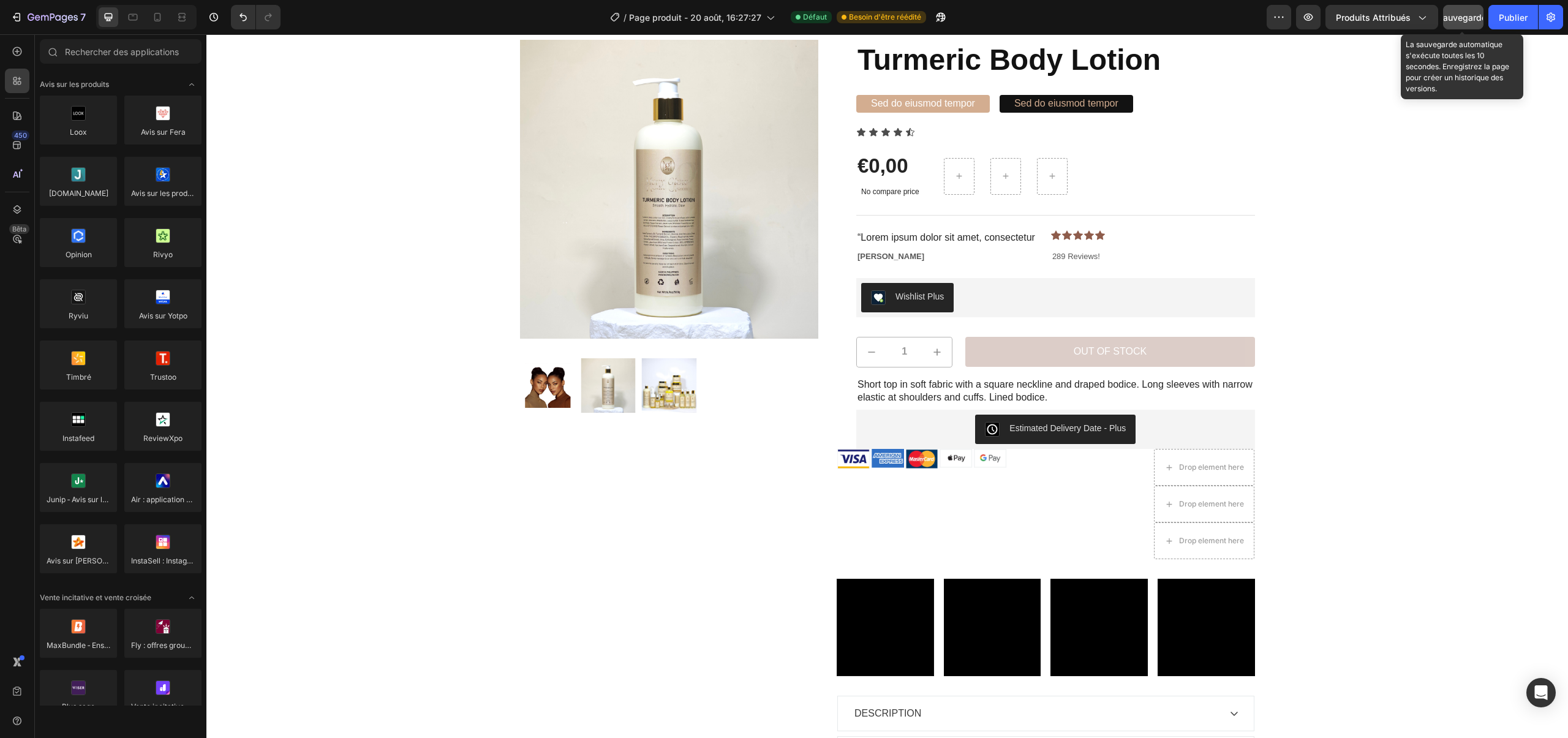
click at [1458, 18] on font "Sauvegarder" at bounding box center [1463, 18] width 52 height 11
click at [1520, 19] on font "Publier" at bounding box center [1513, 18] width 29 height 11
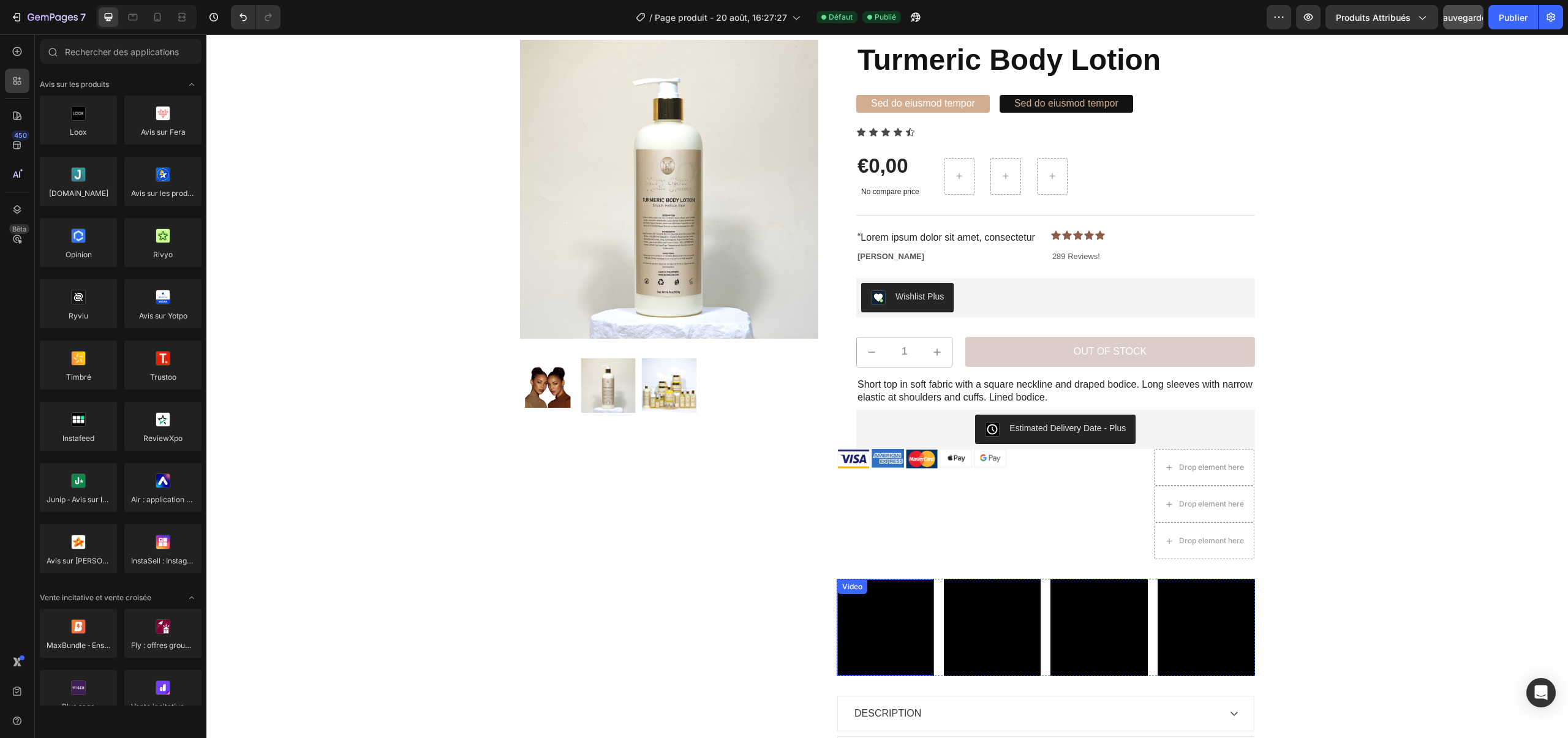
click at [913, 612] on video at bounding box center [885, 627] width 96 height 96
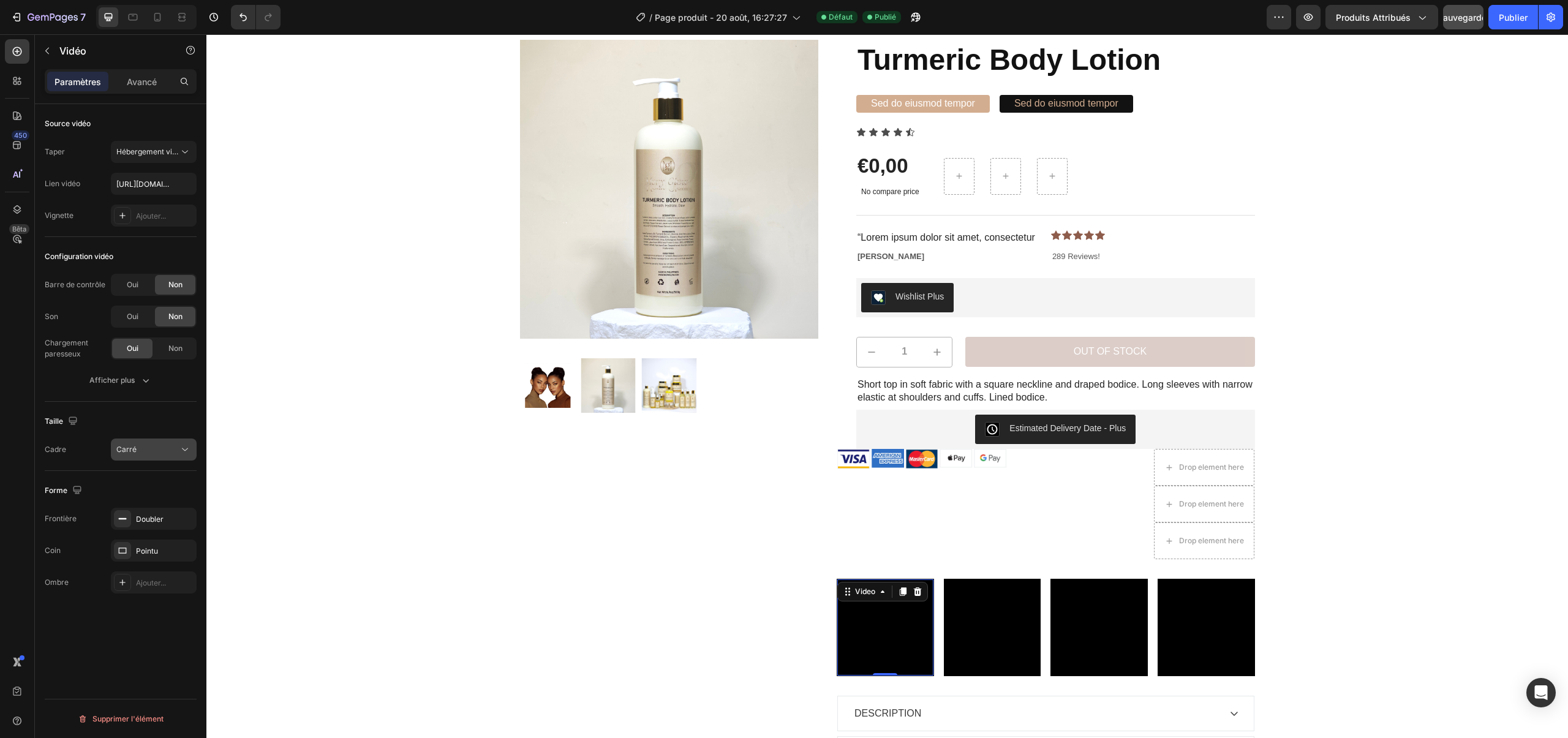
click at [135, 446] on font "Carré" at bounding box center [126, 449] width 20 height 9
click at [138, 538] on div "3:2" at bounding box center [139, 549] width 95 height 23
click at [132, 457] on button "3:2" at bounding box center [154, 449] width 86 height 22
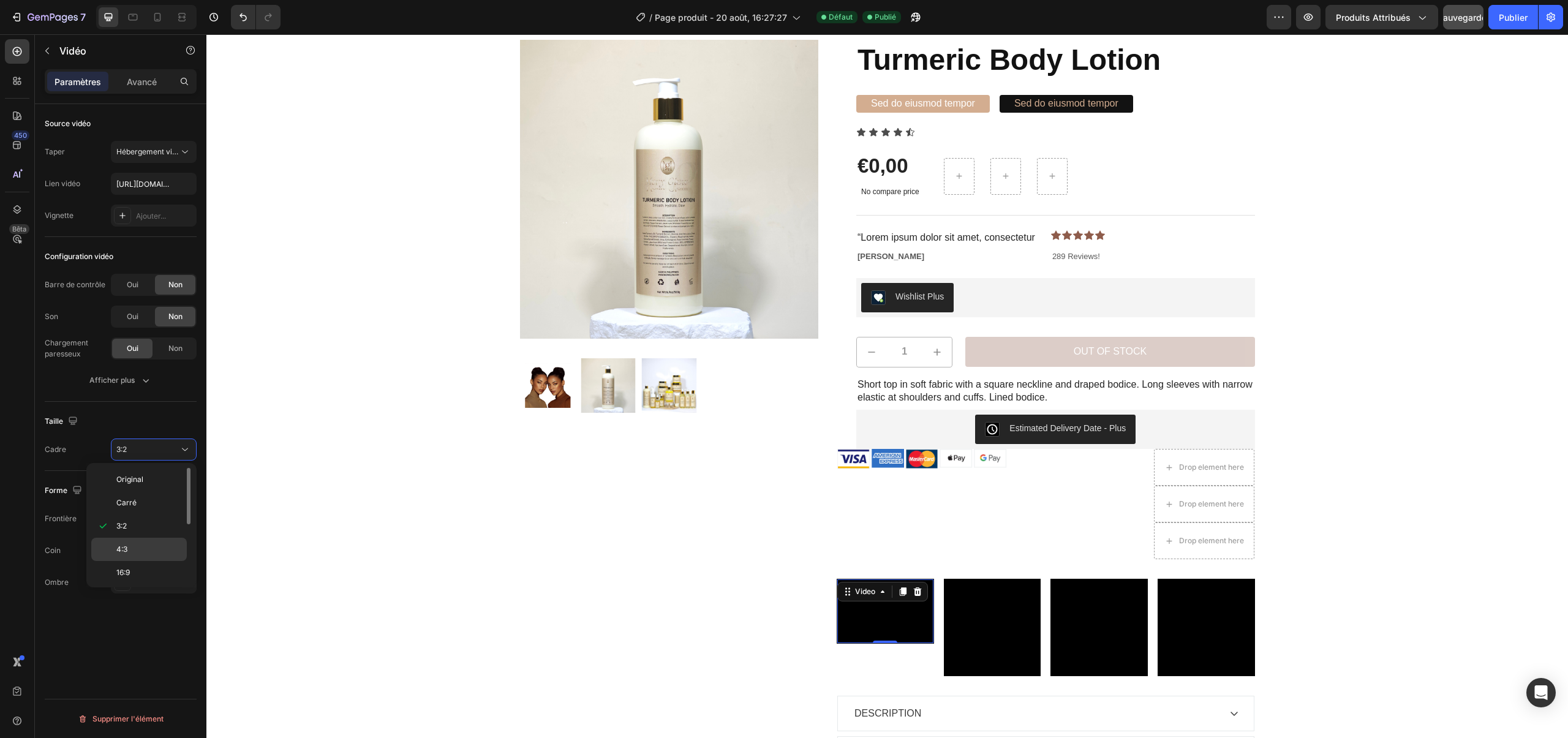
click at [137, 545] on p "4:3" at bounding box center [148, 549] width 65 height 11
click at [149, 458] on button "4:3" at bounding box center [154, 449] width 86 height 22
click at [139, 569] on p "16:9" at bounding box center [148, 572] width 65 height 11
click at [148, 447] on div "16:9" at bounding box center [148, 449] width 63 height 11
click at [137, 491] on div "Original" at bounding box center [139, 502] width 95 height 23
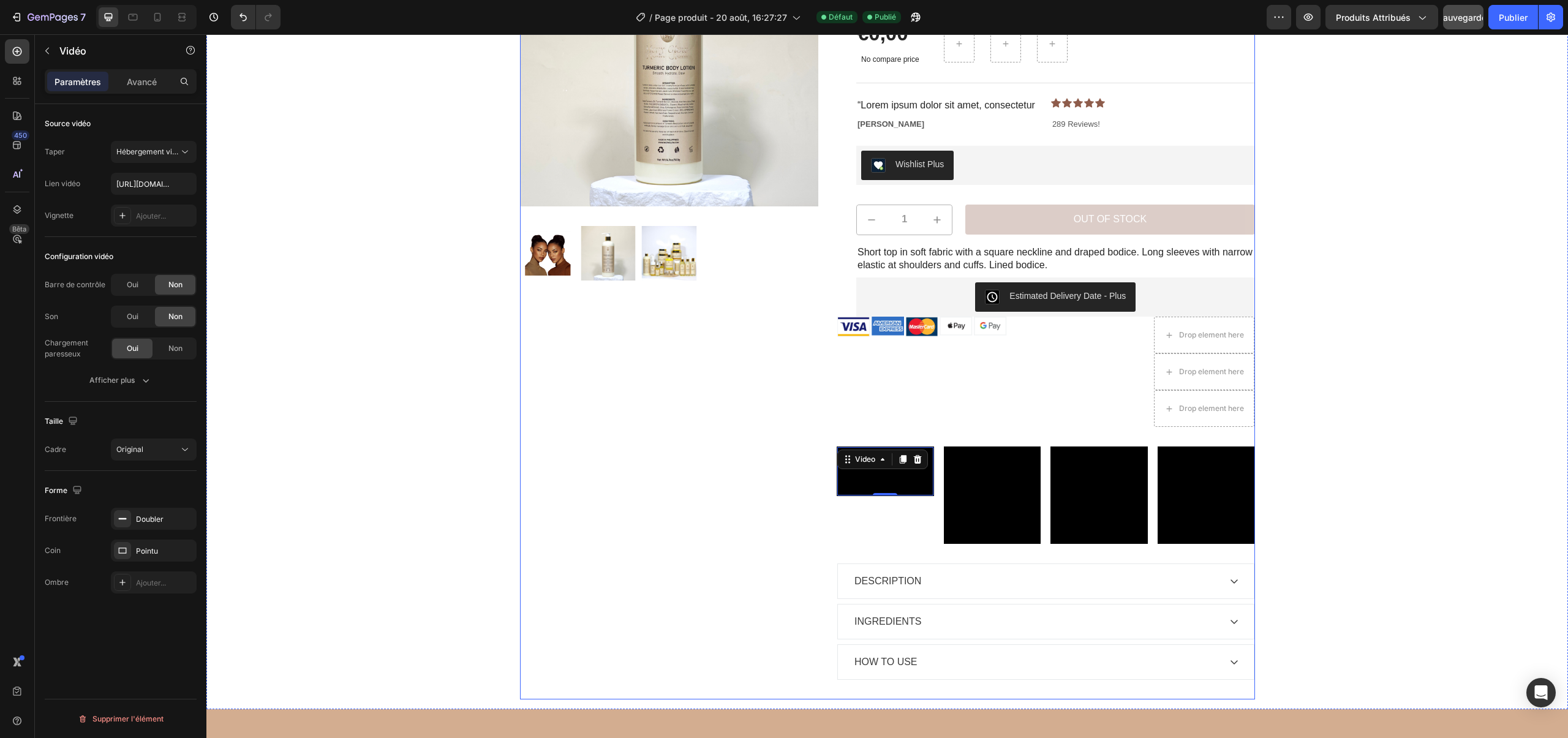
scroll to position [254, 0]
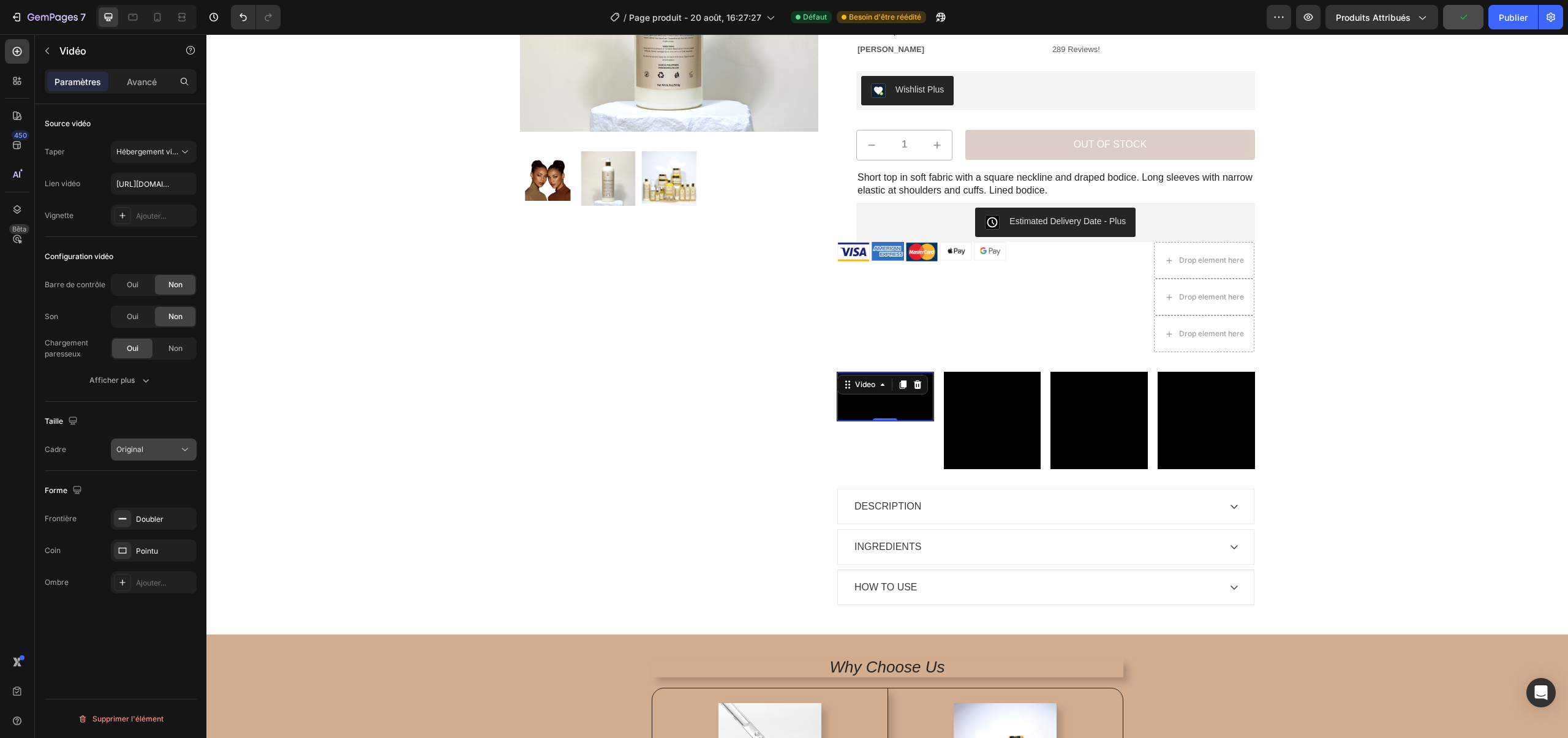
click at [142, 444] on span "Original" at bounding box center [129, 449] width 27 height 11
click at [996, 436] on video at bounding box center [992, 420] width 97 height 97
click at [117, 449] on font "Carré" at bounding box center [126, 449] width 20 height 9
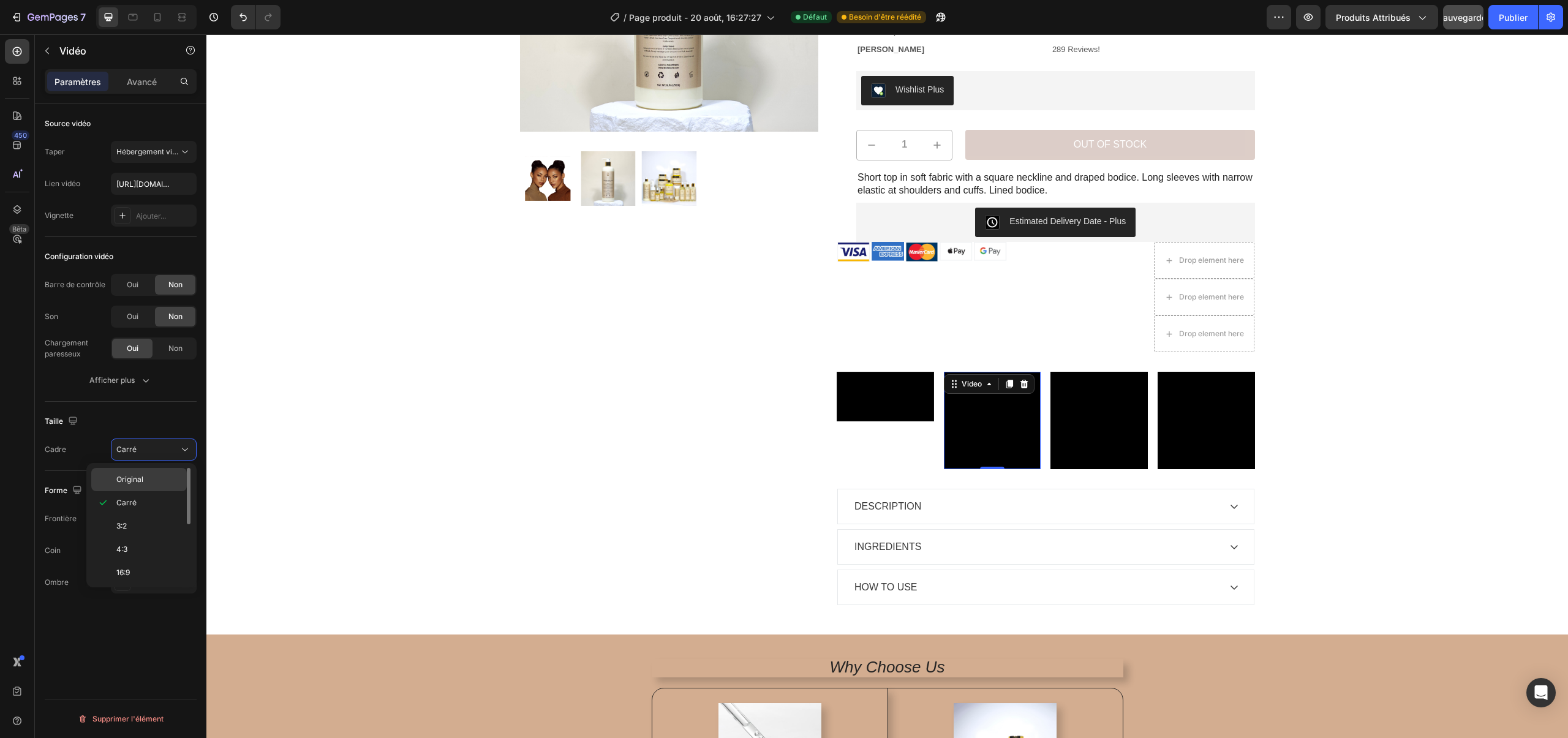
click at [136, 478] on font "Original" at bounding box center [129, 479] width 27 height 9
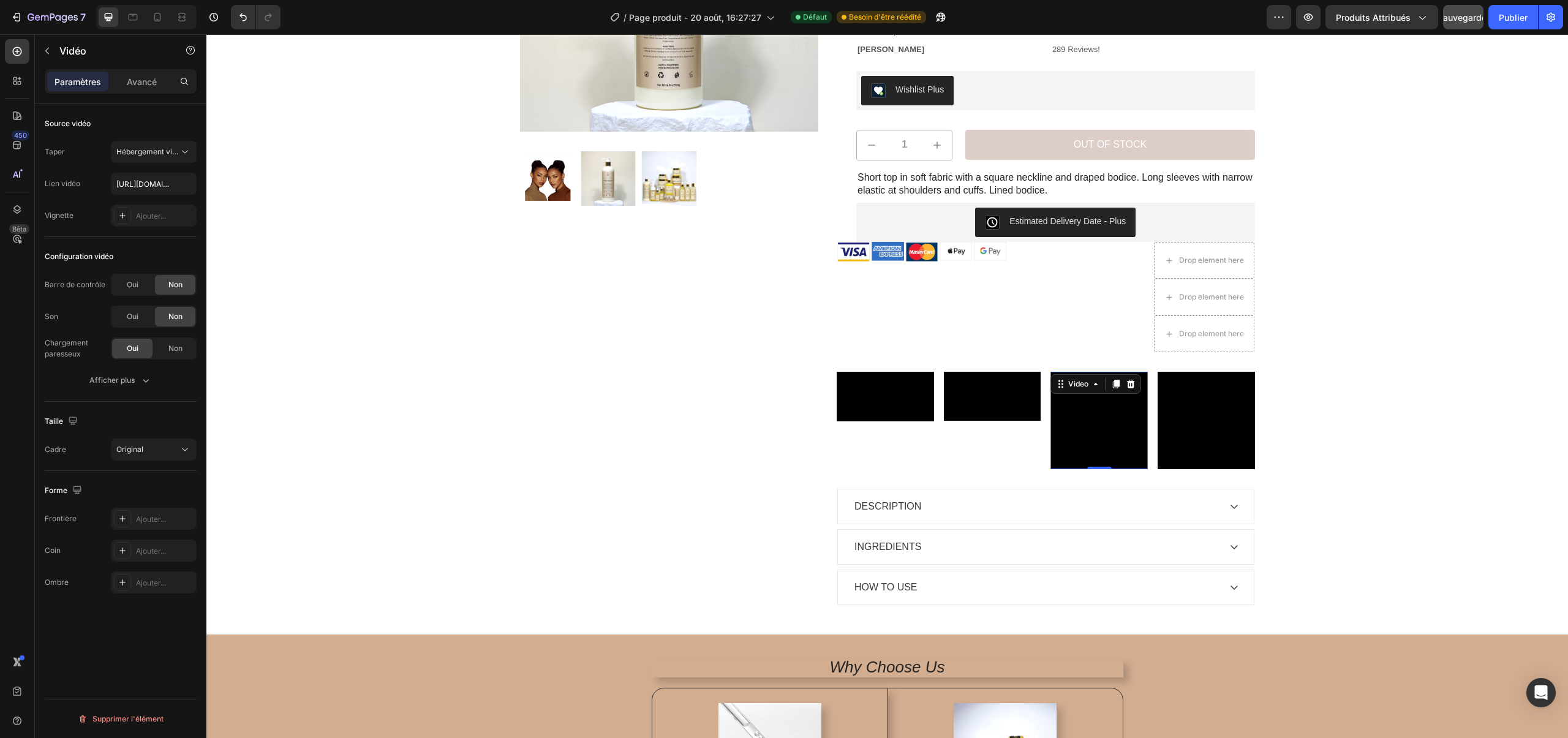
click at [1077, 454] on video at bounding box center [1098, 420] width 97 height 97
click at [139, 441] on button "Carré" at bounding box center [154, 449] width 86 height 22
click at [138, 473] on div "Original" at bounding box center [139, 479] width 95 height 23
click at [1251, 406] on video at bounding box center [1206, 420] width 97 height 97
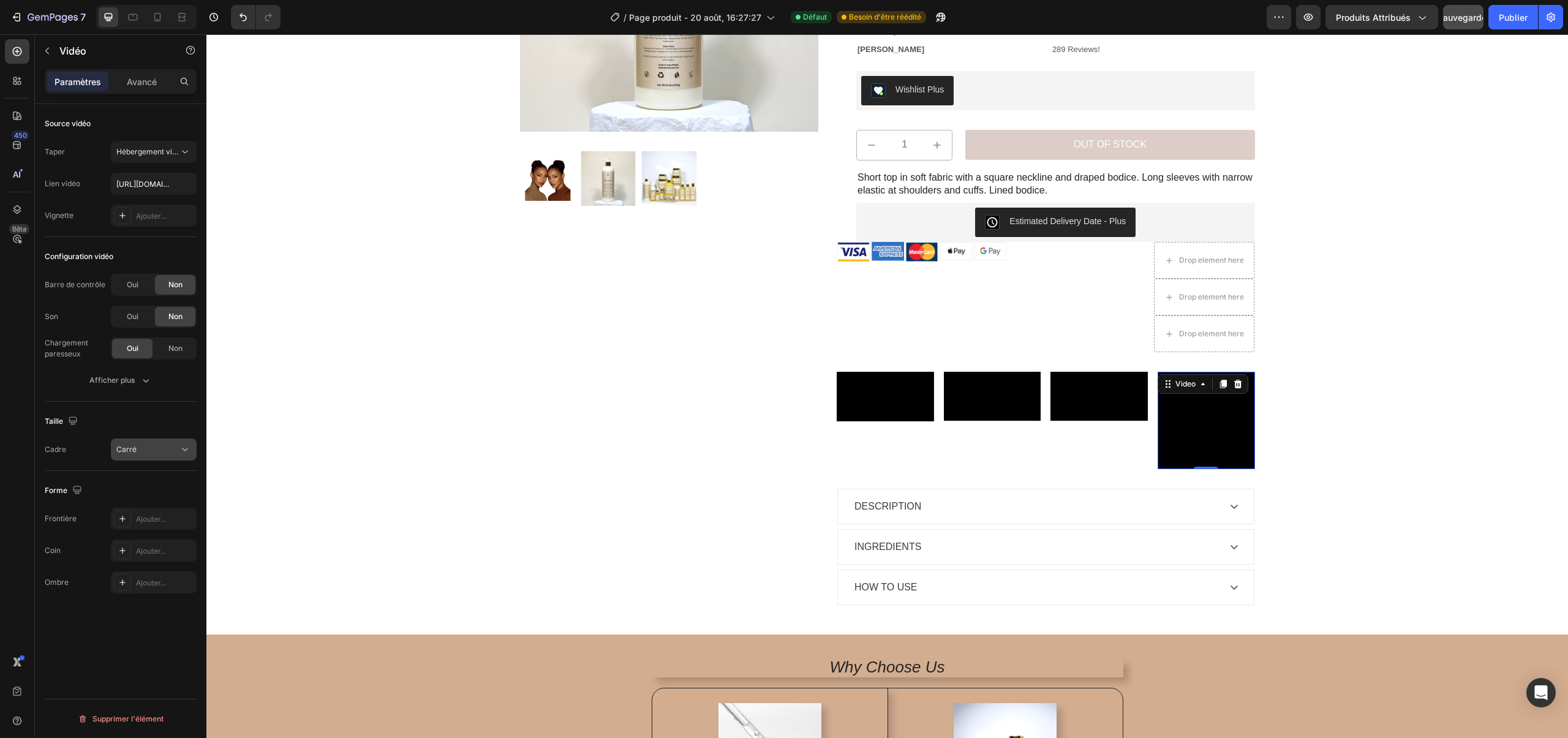
click at [131, 443] on div "Carré" at bounding box center [153, 449] width 75 height 13
click at [140, 471] on div "Original" at bounding box center [139, 479] width 95 height 23
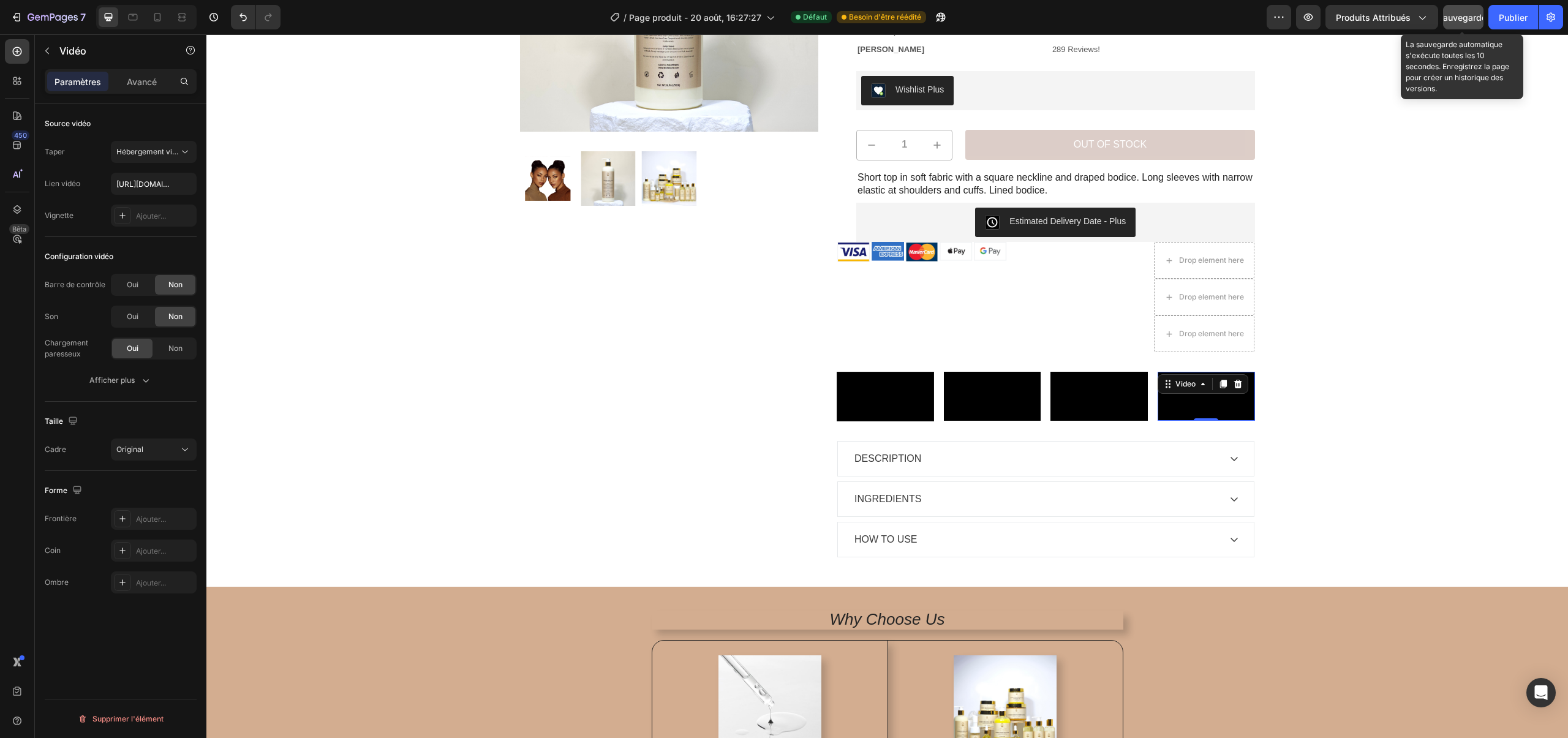
click at [1470, 22] on font "Sauvegarder" at bounding box center [1463, 18] width 52 height 11
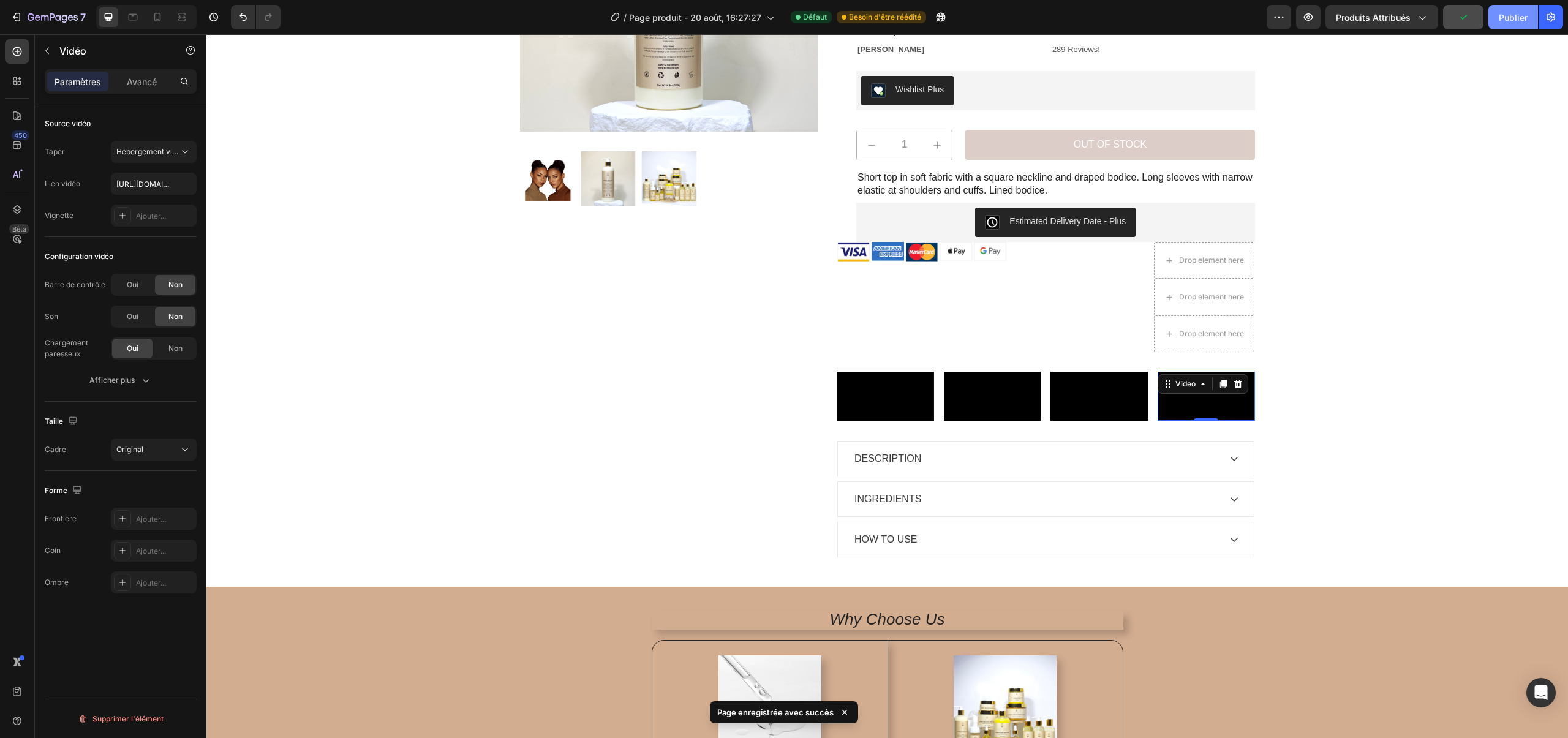
click at [1528, 22] on button "Publier" at bounding box center [1513, 17] width 50 height 24
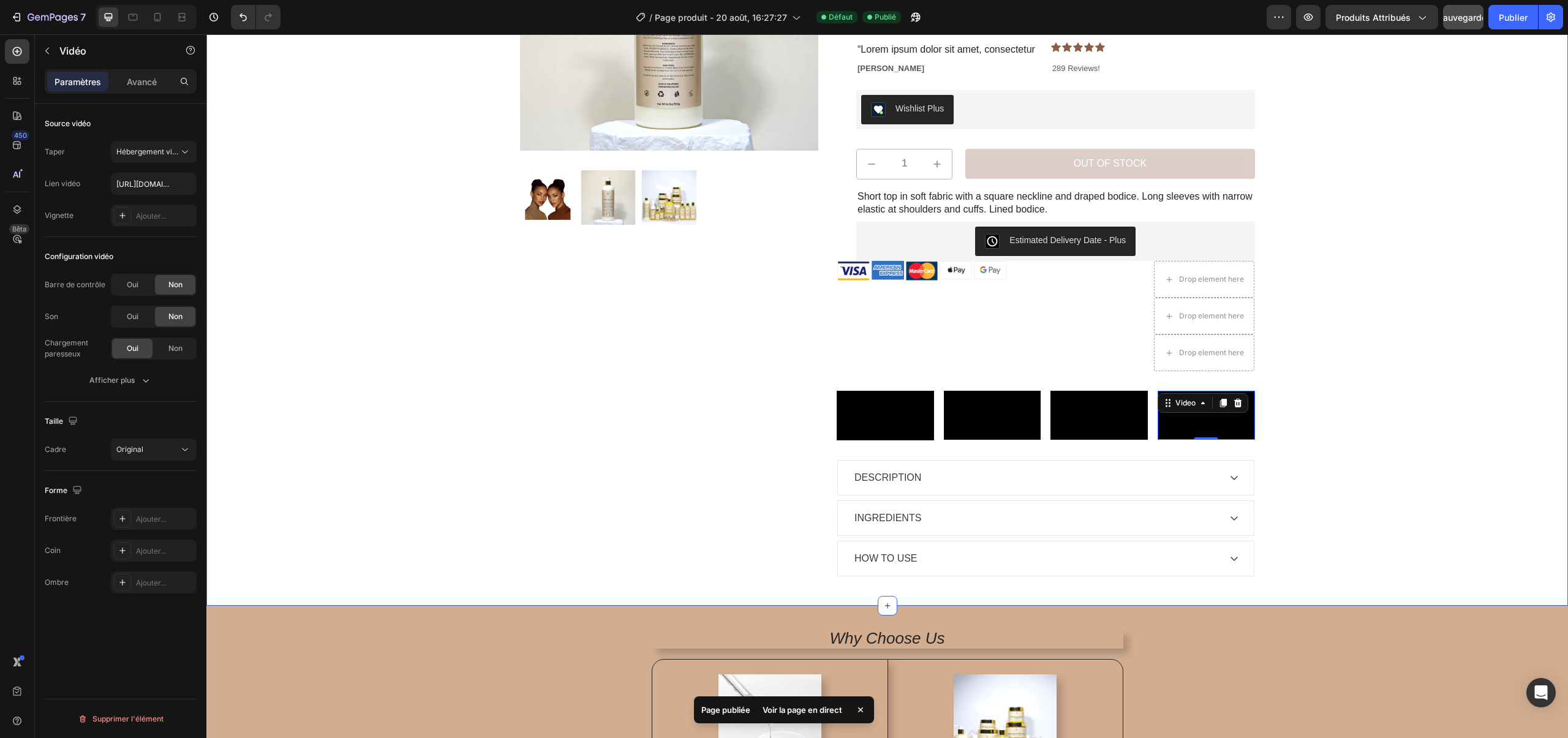
scroll to position [225, 0]
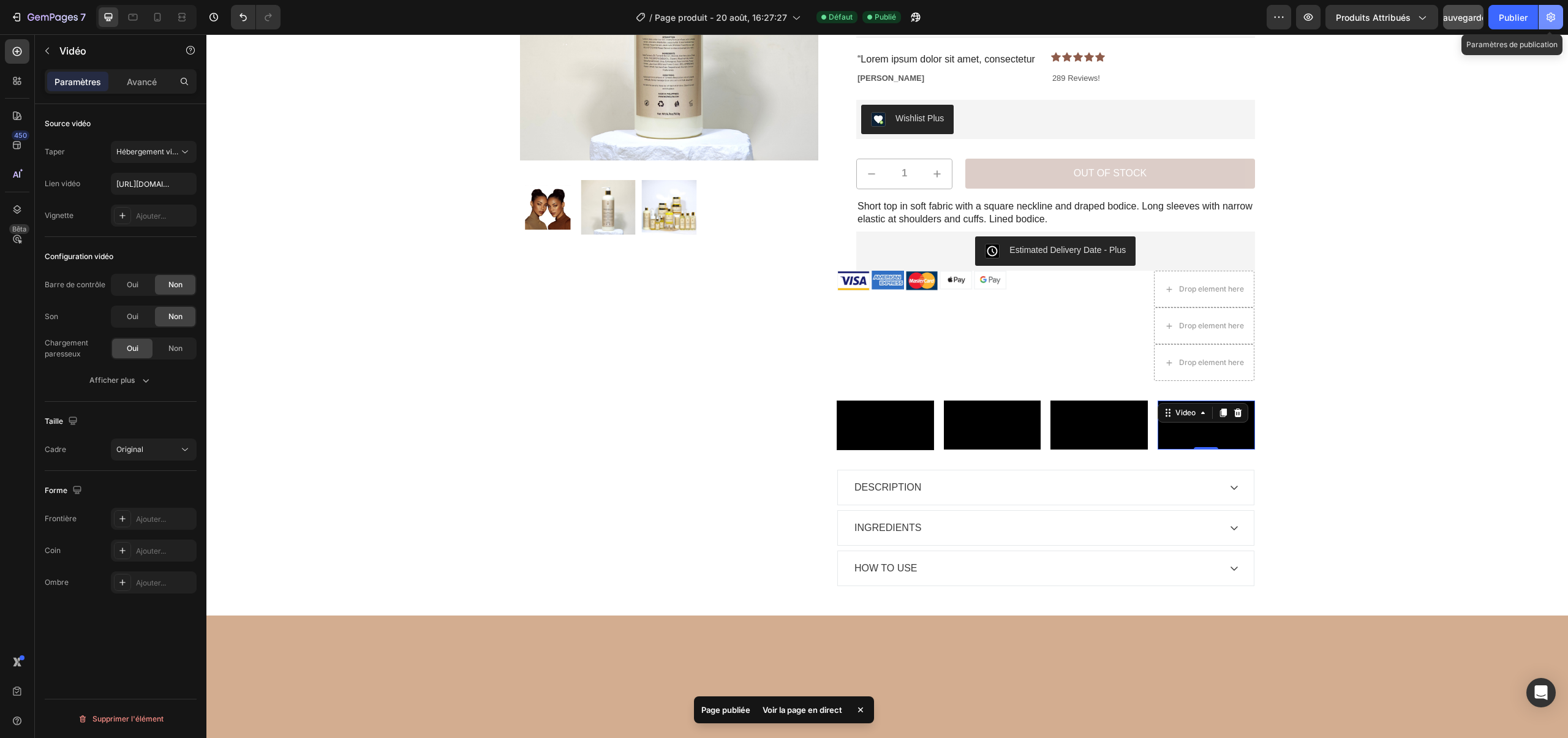
click at [1554, 10] on button "button" at bounding box center [1550, 17] width 24 height 24
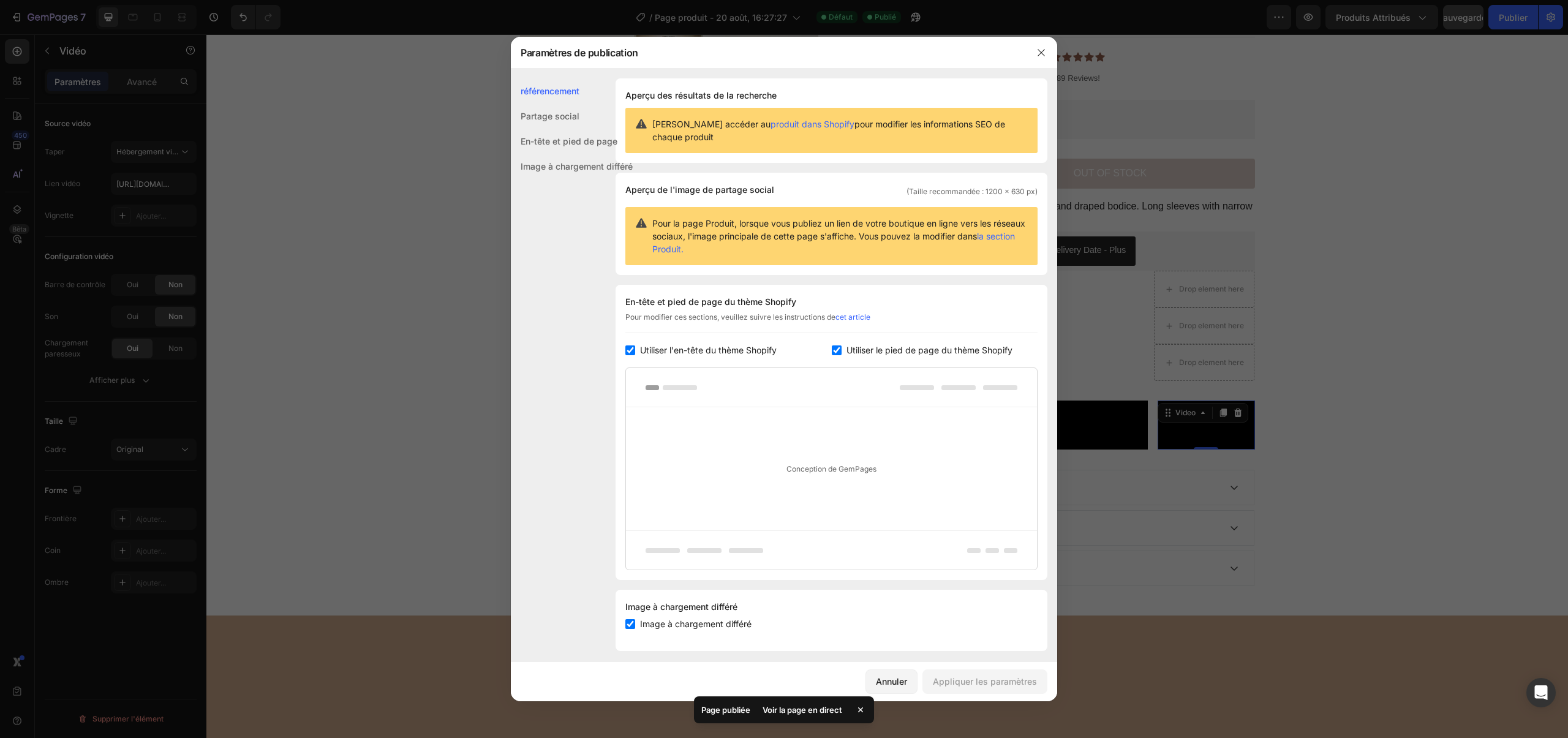
scroll to position [9, 0]
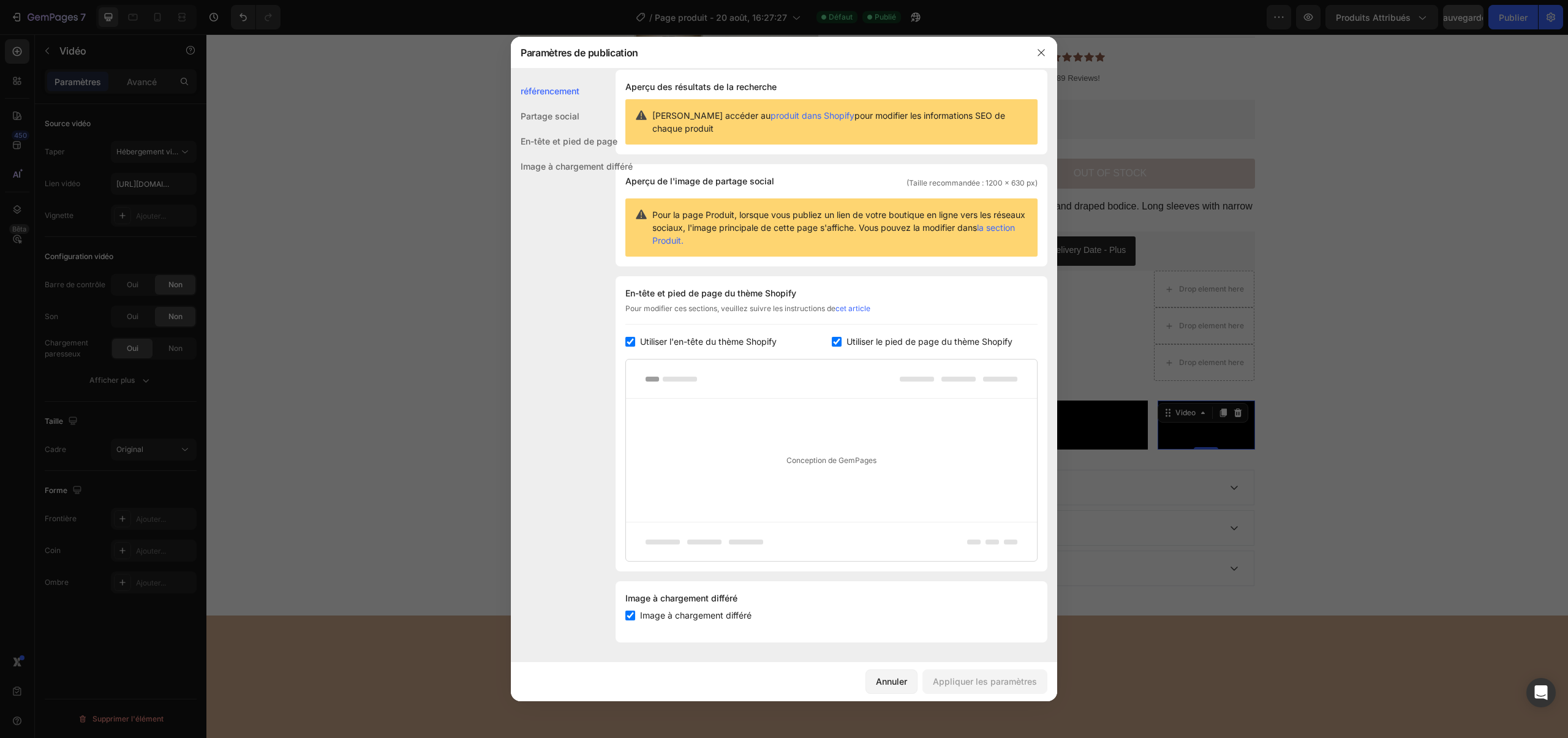
click at [584, 129] on div "Partage social" at bounding box center [572, 141] width 122 height 25
click at [583, 154] on div "En-tête et pied de page" at bounding box center [572, 166] width 122 height 25
click at [583, 162] on font "Image à chargement différé" at bounding box center [576, 166] width 112 height 11
click at [566, 90] on font "référencement" at bounding box center [550, 91] width 59 height 11
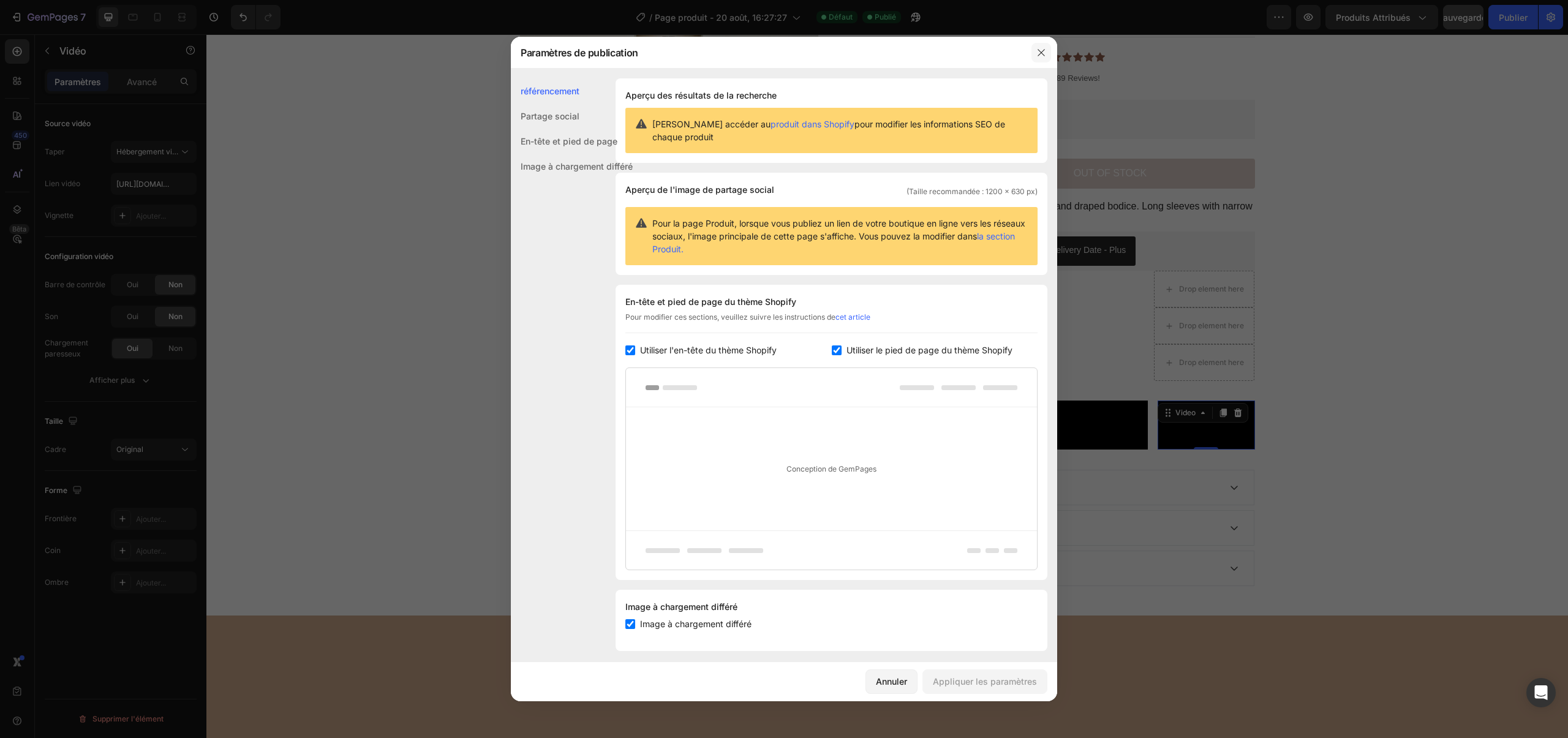
click at [1035, 62] on button "button" at bounding box center [1041, 52] width 19 height 19
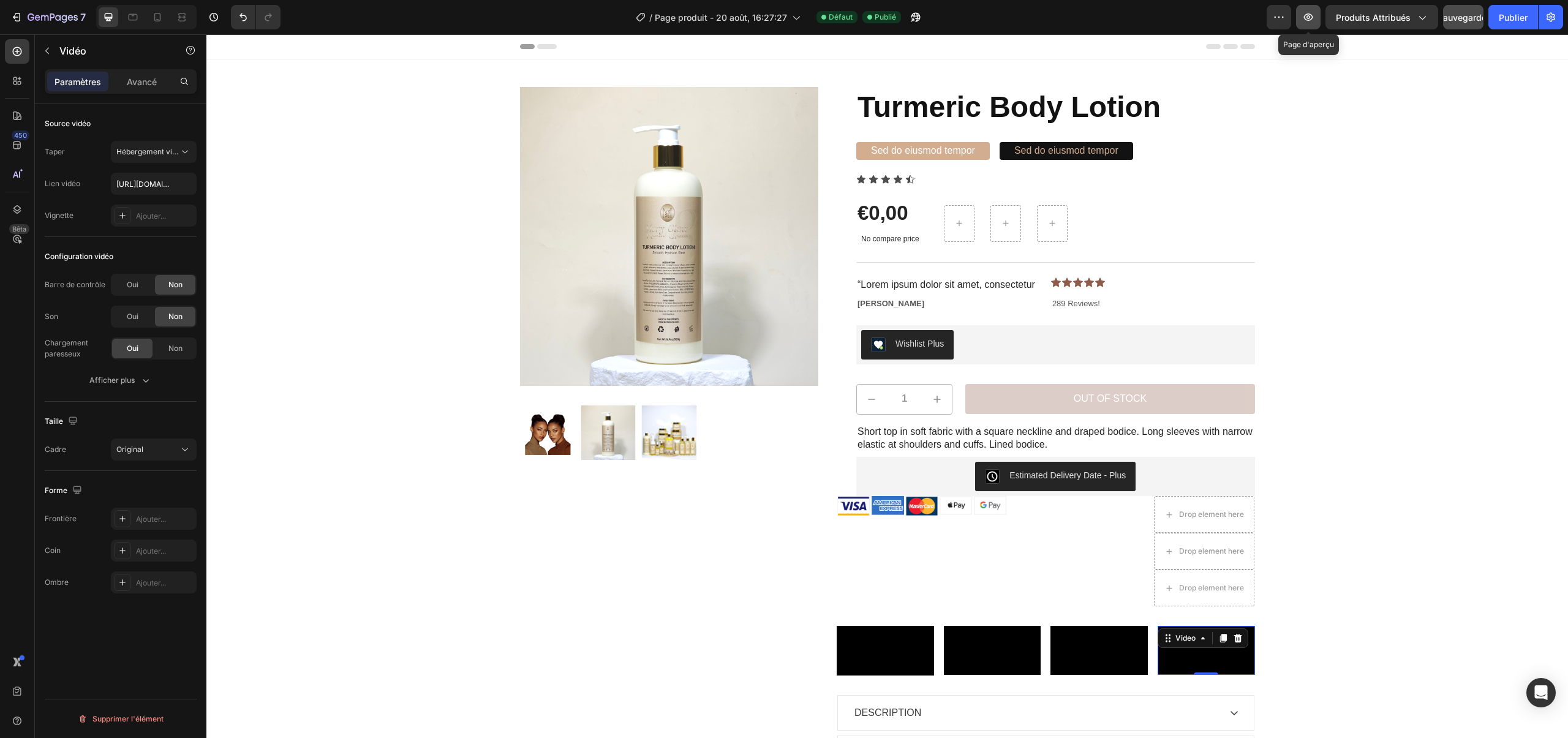
click at [1313, 20] on icon "button" at bounding box center [1308, 18] width 13 height 13
click at [979, 508] on img at bounding box center [990, 505] width 33 height 19
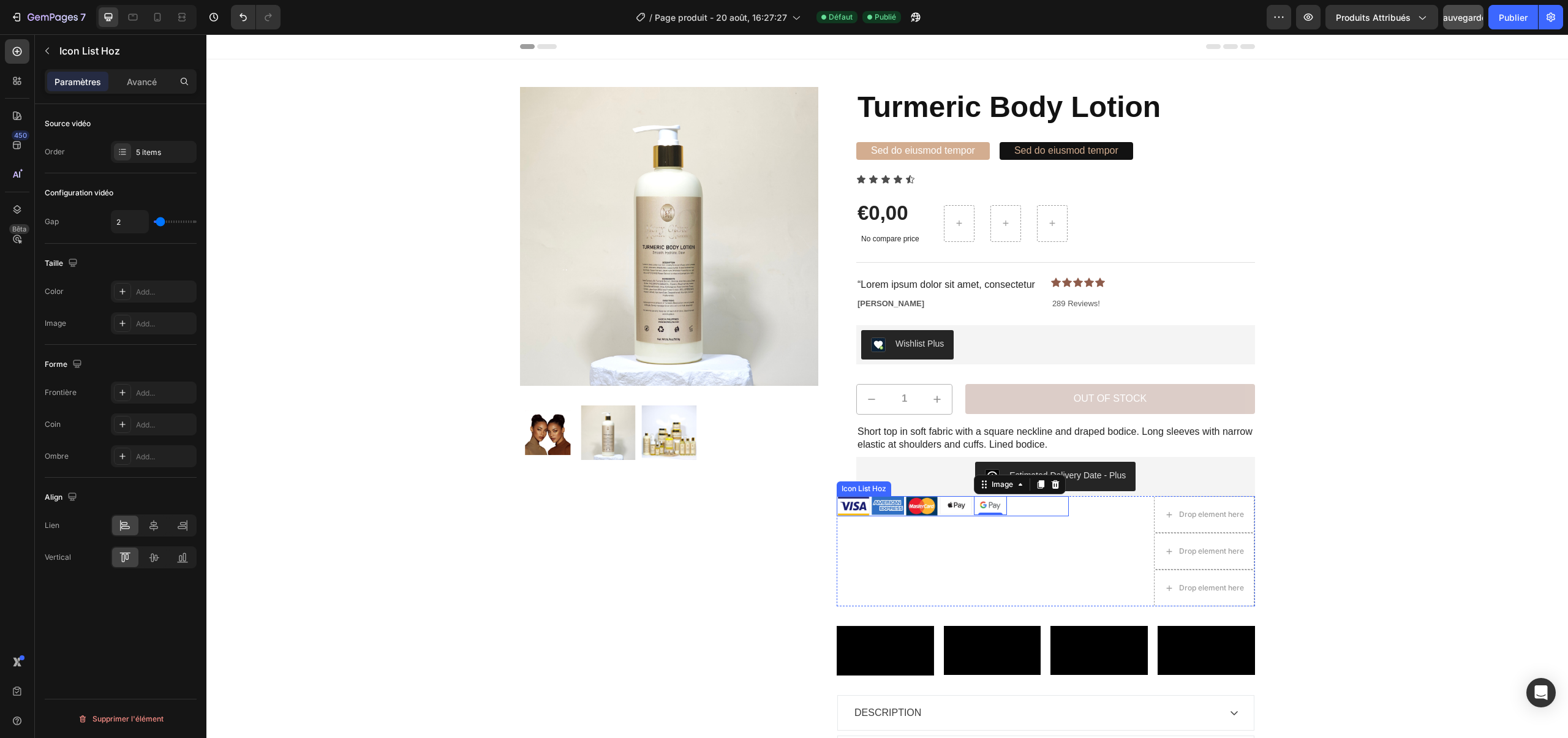
click at [1037, 511] on div "Image Image Image Image Image 0" at bounding box center [953, 505] width 232 height 19
click at [154, 527] on icon at bounding box center [154, 525] width 13 height 13
click at [144, 558] on div at bounding box center [154, 557] width 26 height 19
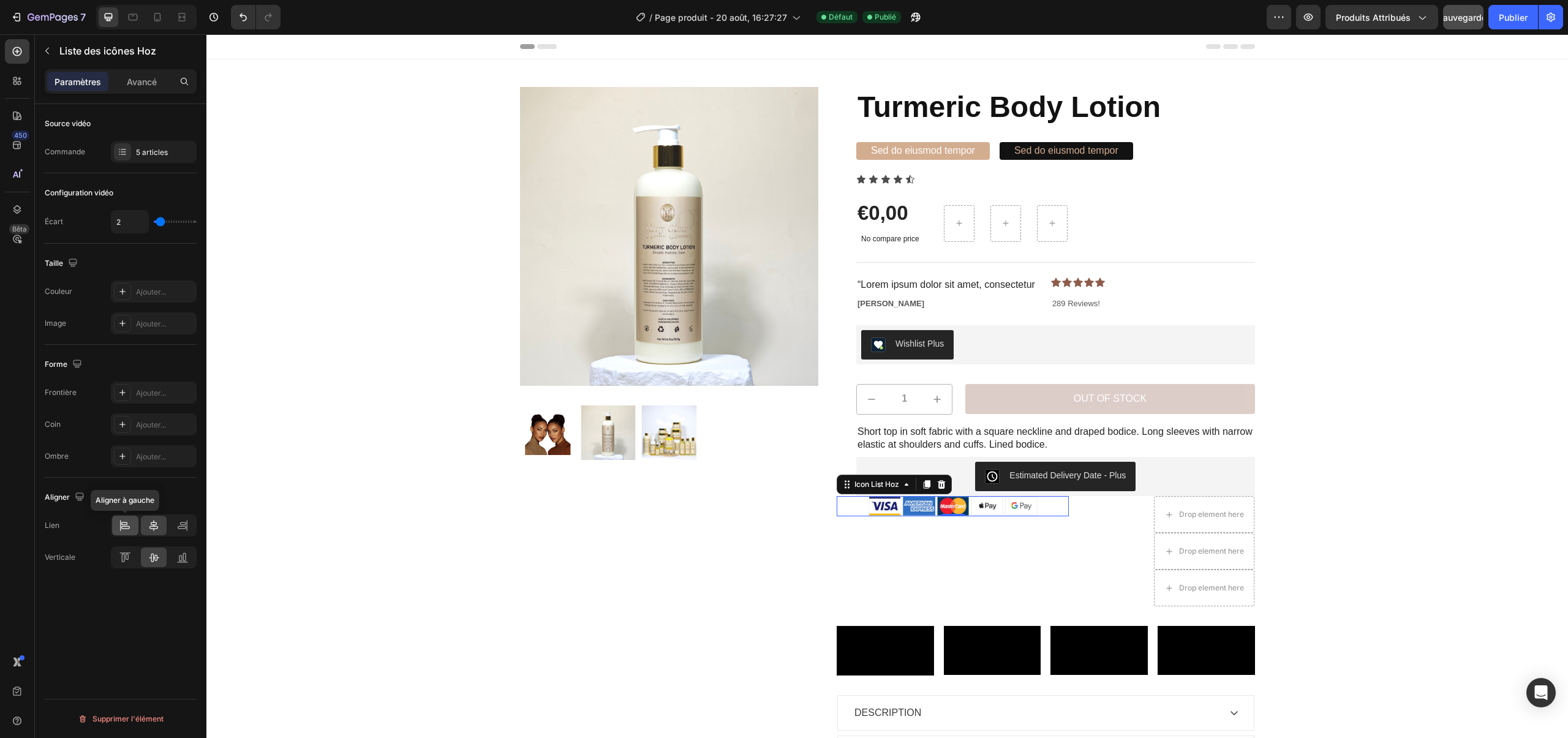
click at [129, 532] on div at bounding box center [126, 525] width 26 height 19
click at [126, 561] on icon at bounding box center [125, 557] width 13 height 13
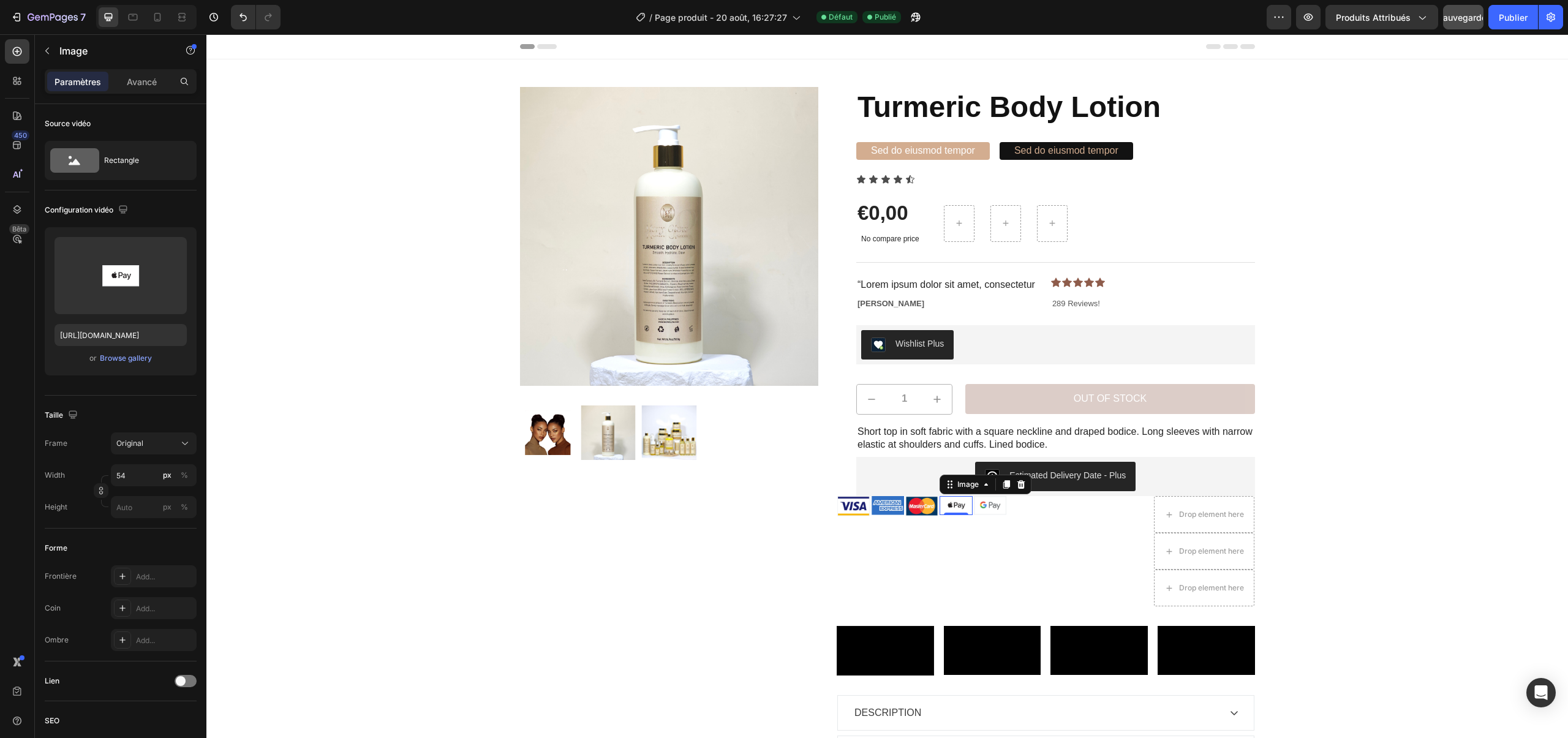
click at [960, 506] on img at bounding box center [956, 505] width 33 height 19
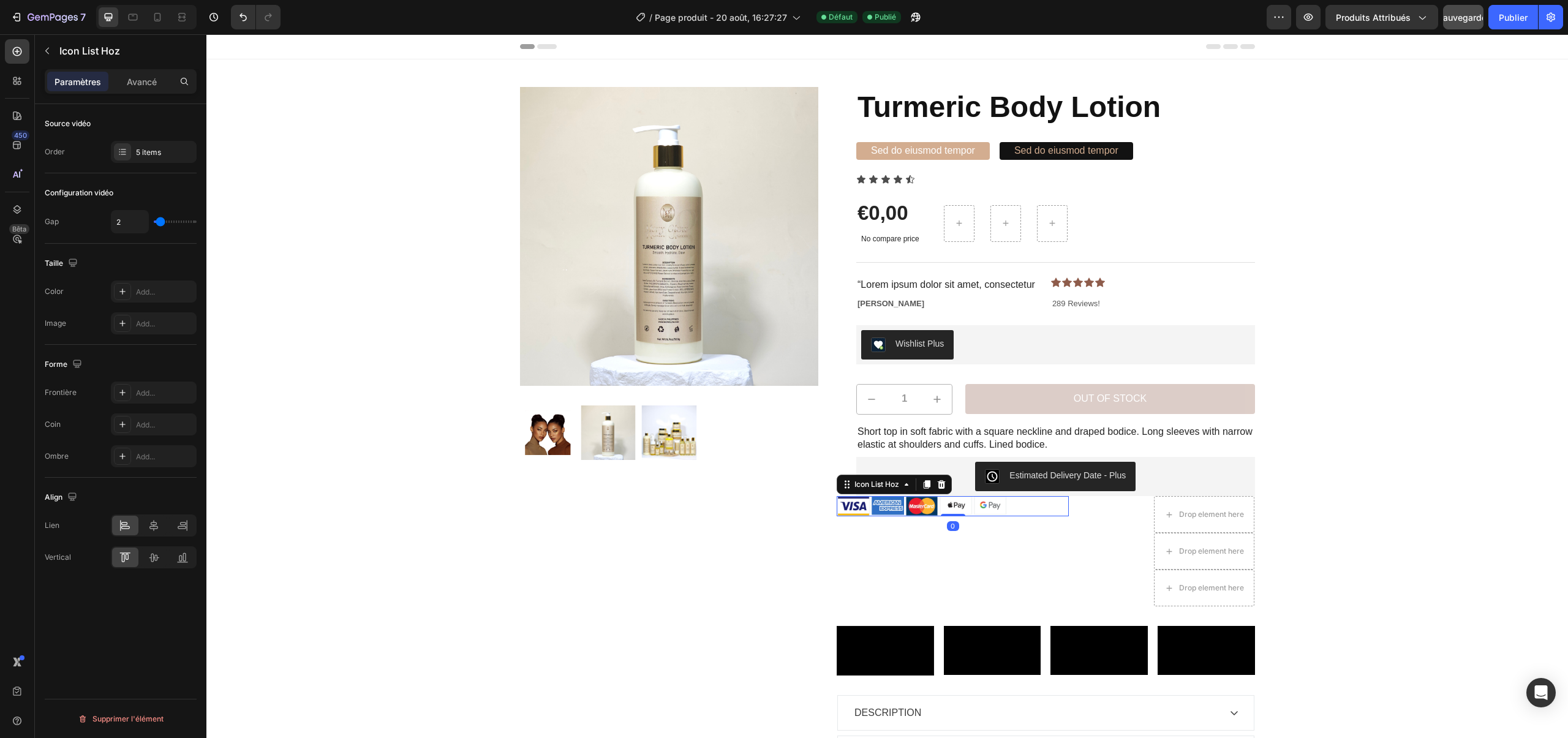
click at [1017, 507] on div "Image Image Image Image Image" at bounding box center [953, 505] width 232 height 19
click at [1208, 528] on div "Drop element here" at bounding box center [1204, 514] width 100 height 37
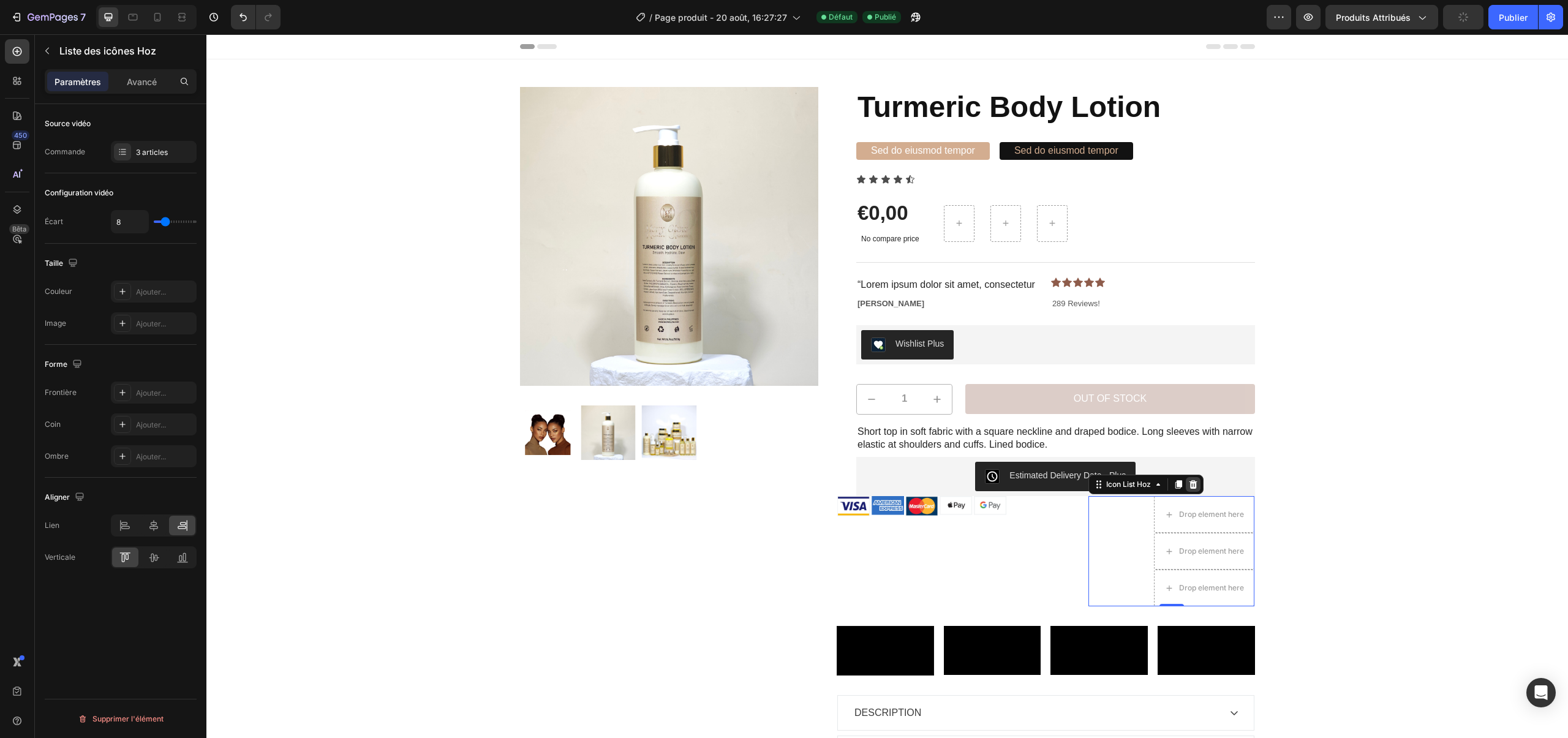
click at [1188, 484] on div at bounding box center [1193, 484] width 14 height 14
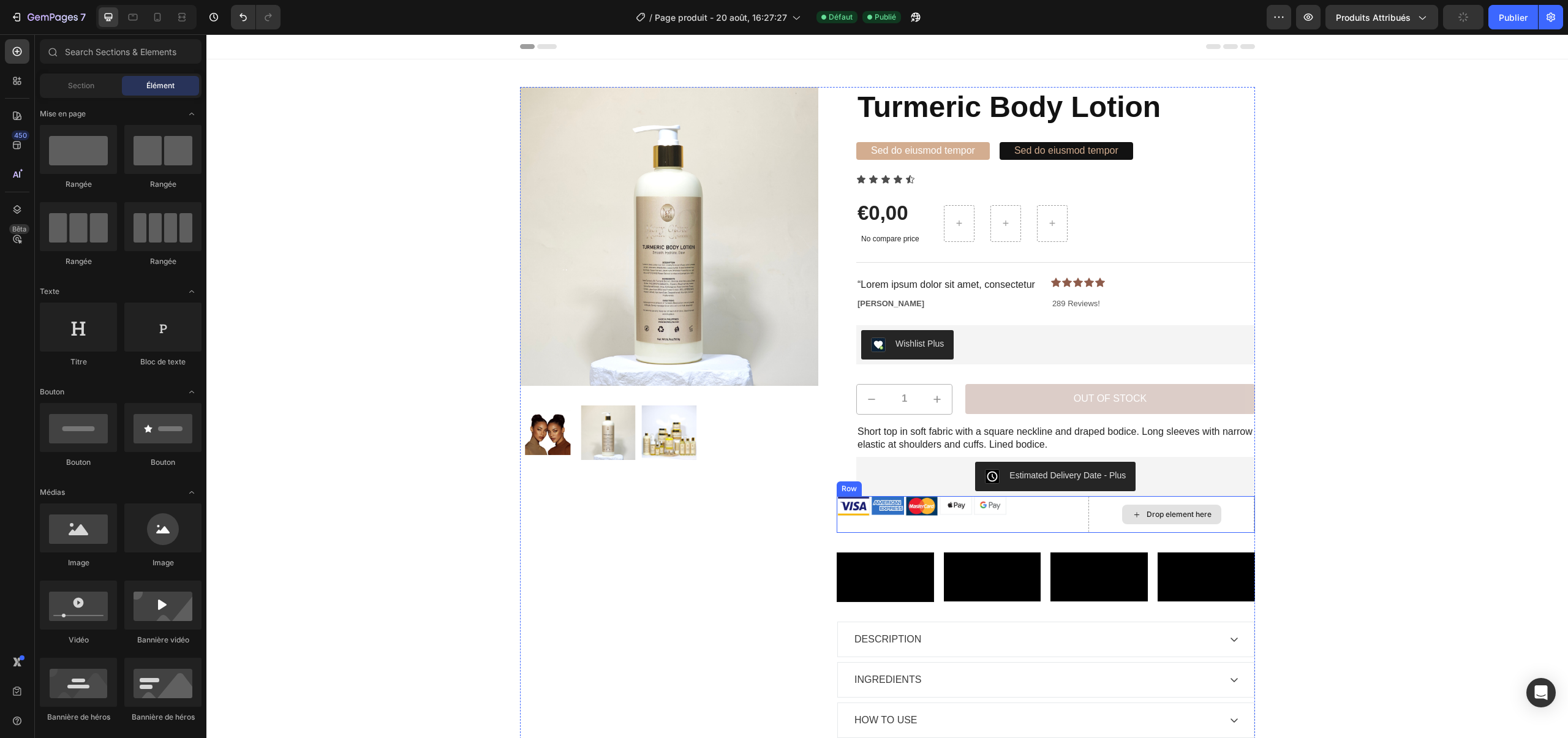
click at [1159, 518] on div "Drop element here" at bounding box center [1178, 515] width 65 height 10
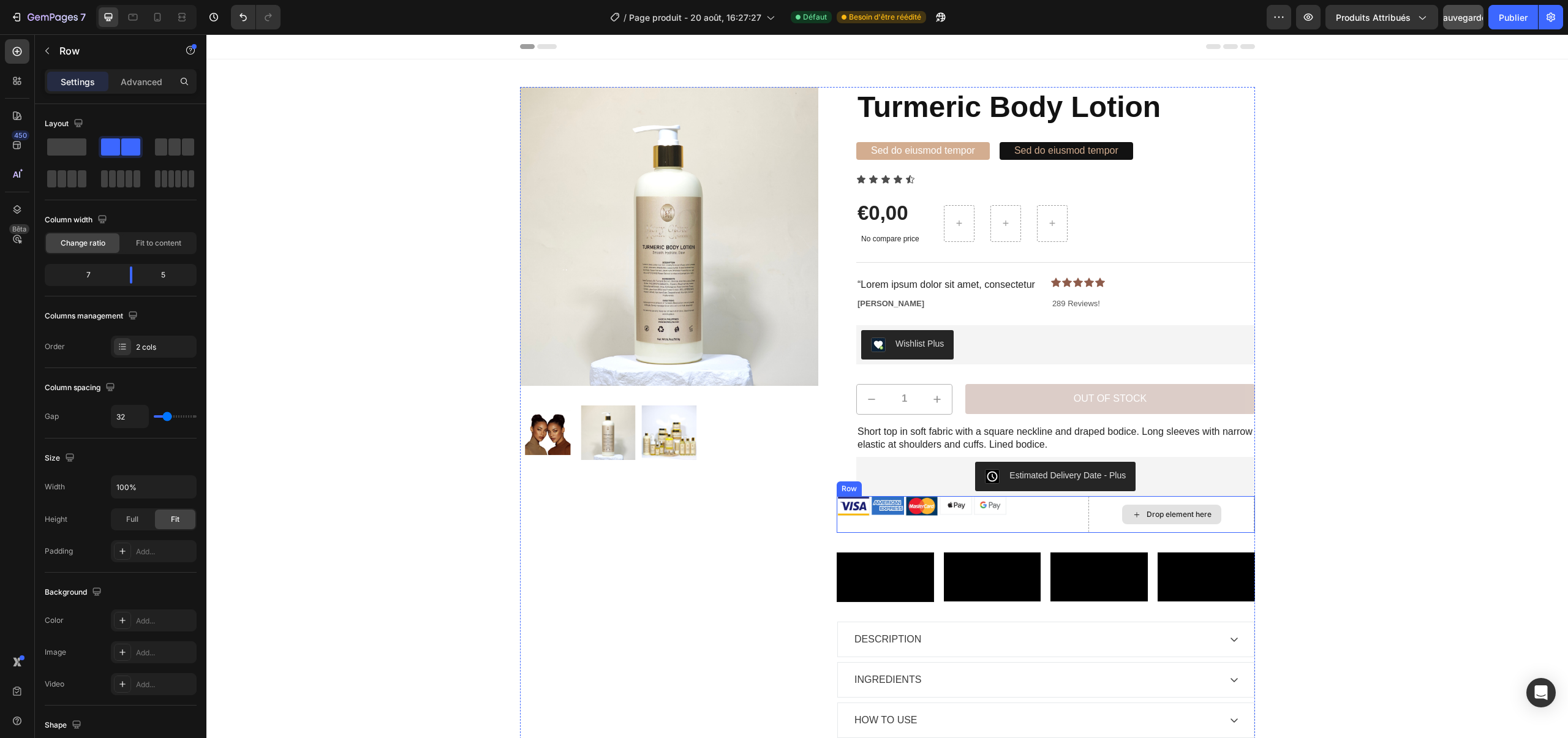
click at [1110, 521] on div "Drop element here" at bounding box center [1171, 514] width 166 height 37
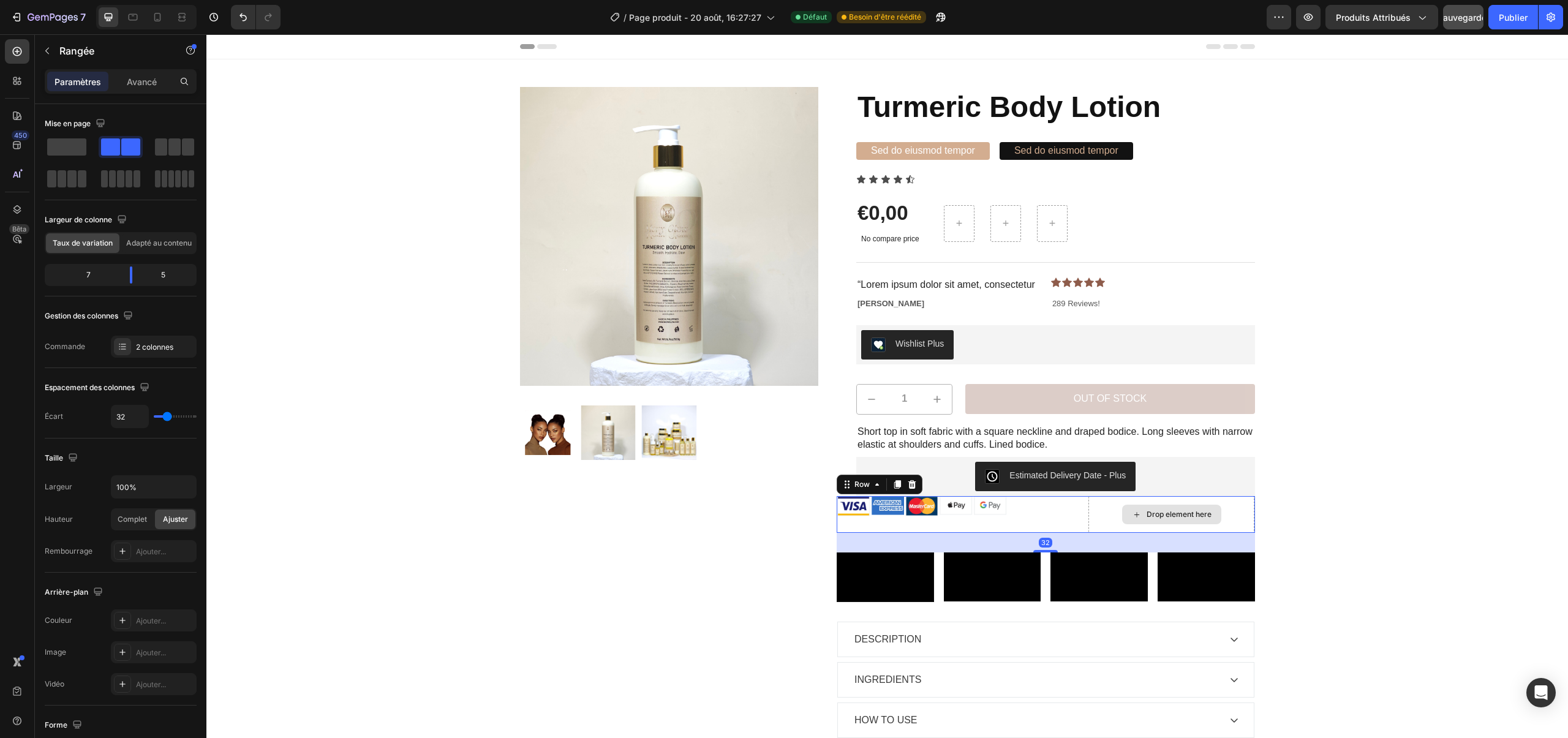
click at [1105, 510] on div "Drop element here" at bounding box center [1171, 514] width 166 height 37
drag, startPoint x: 136, startPoint y: 277, endPoint x: 200, endPoint y: 277, distance: 64.0
click at [200, 0] on body "7 / Page produit - 20 août, 16:27:27 Défaut Besoin d'être réédité Aperçu Produi…" at bounding box center [784, 0] width 1568 height 0
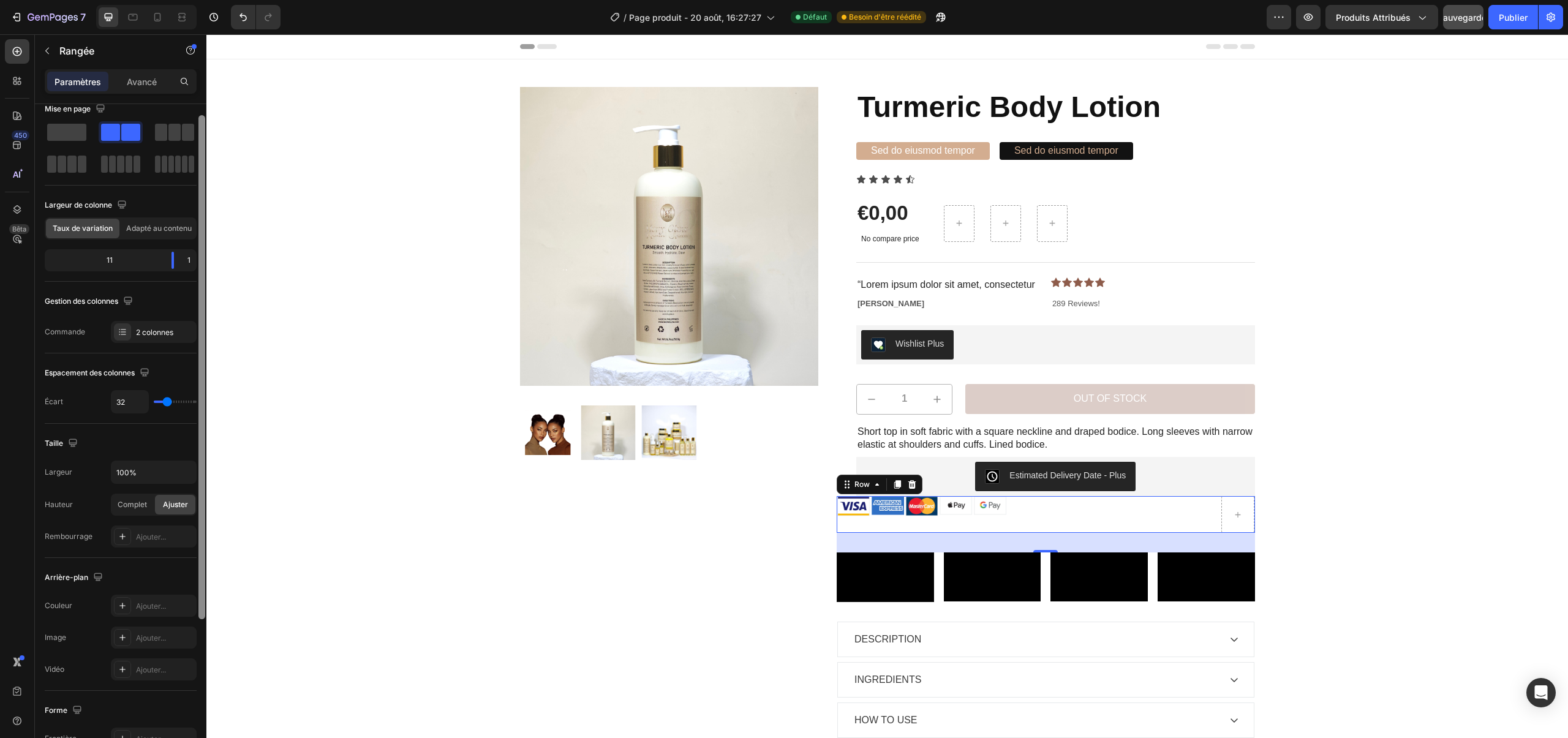
scroll to position [16, 0]
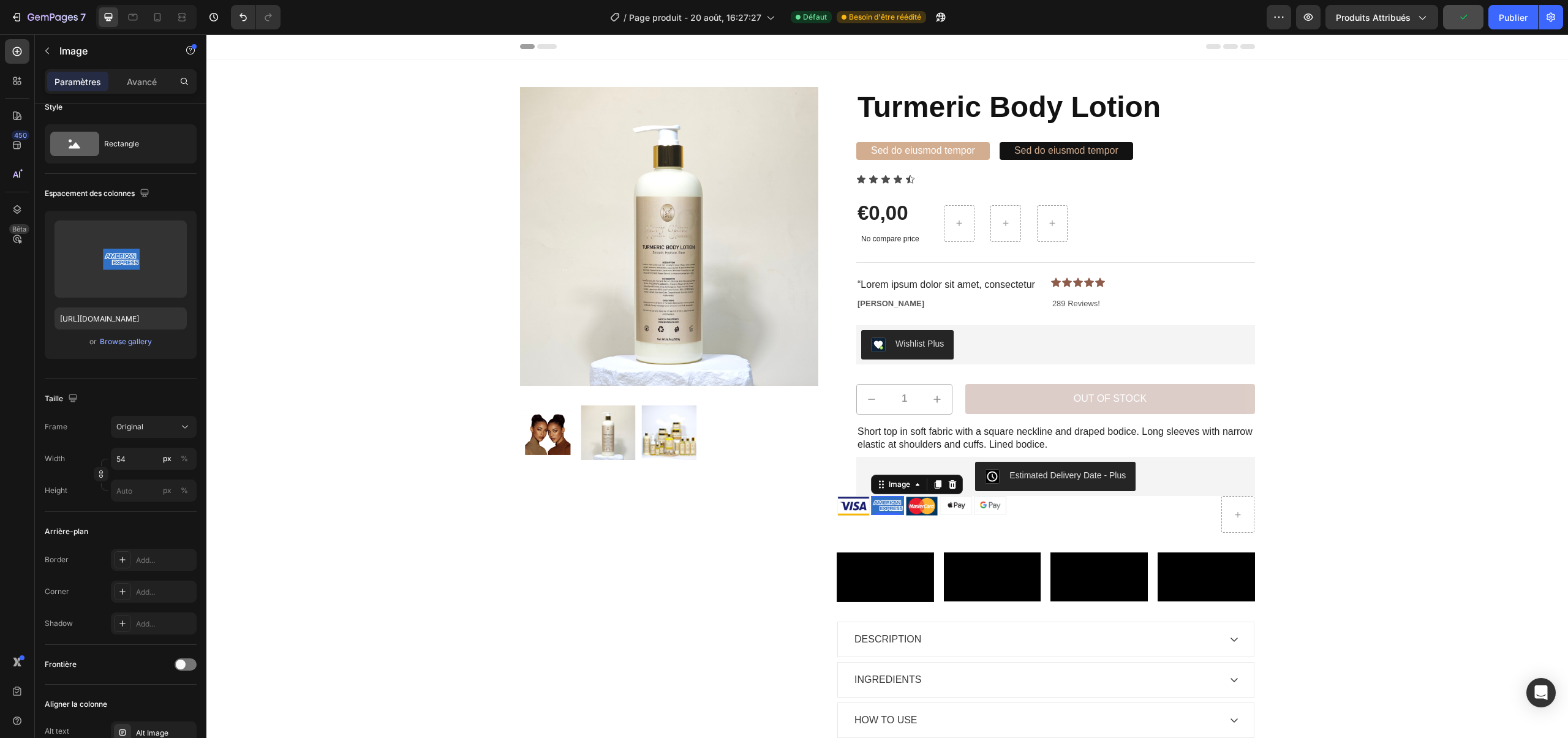
click at [884, 511] on div "Image 0" at bounding box center [887, 505] width 33 height 19
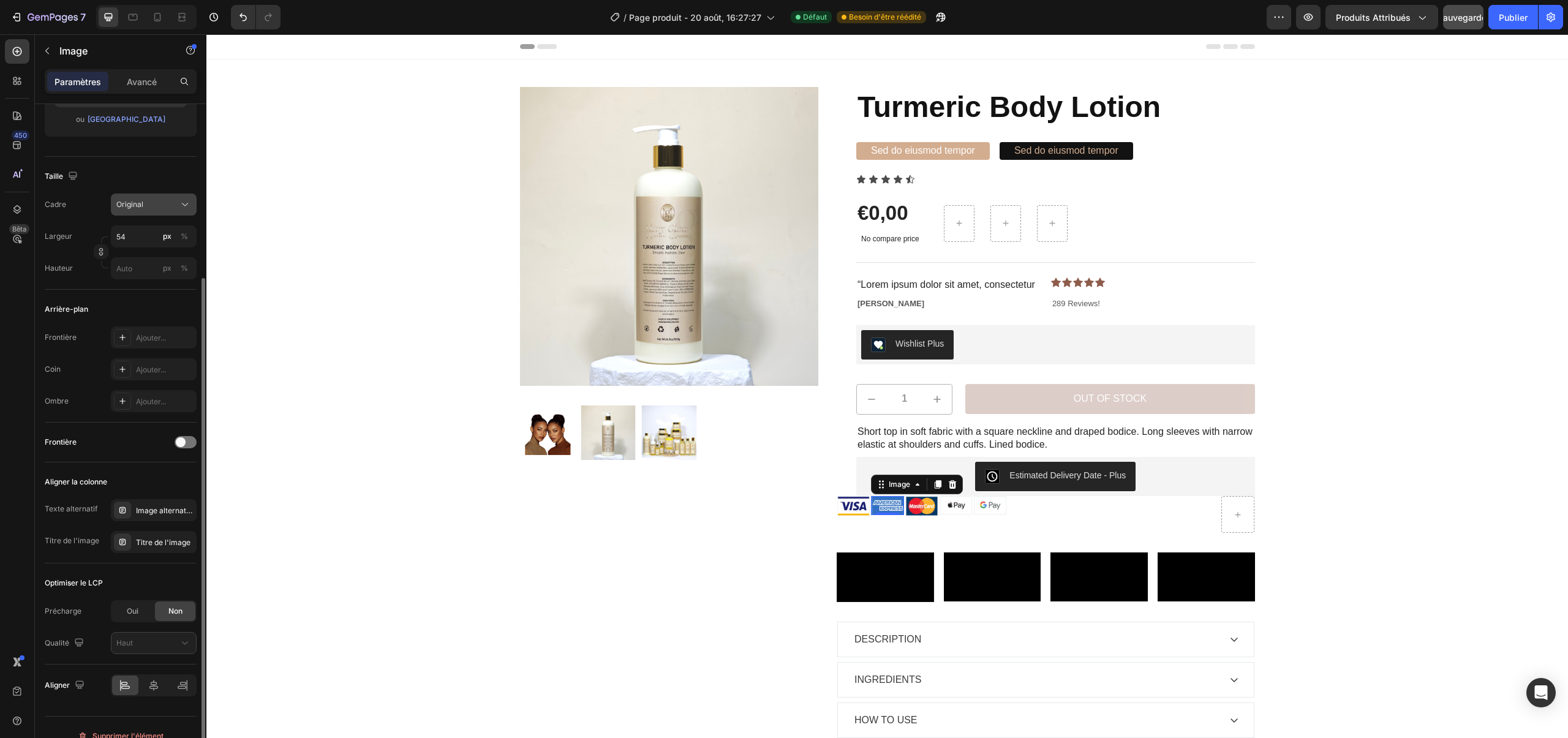
scroll to position [256, 0]
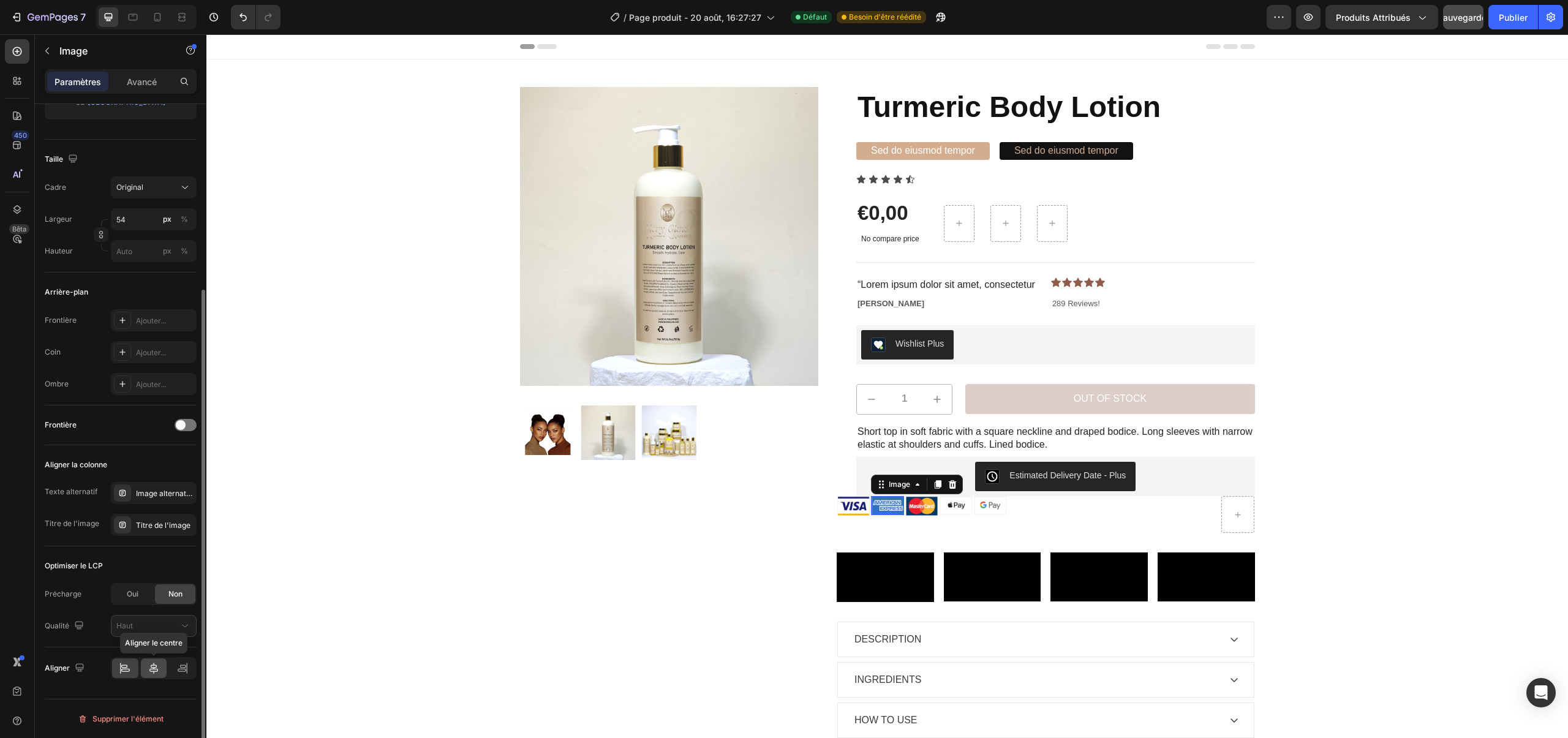
click at [155, 663] on icon at bounding box center [154, 668] width 13 height 13
click at [134, 665] on div at bounding box center [126, 668] width 26 height 19
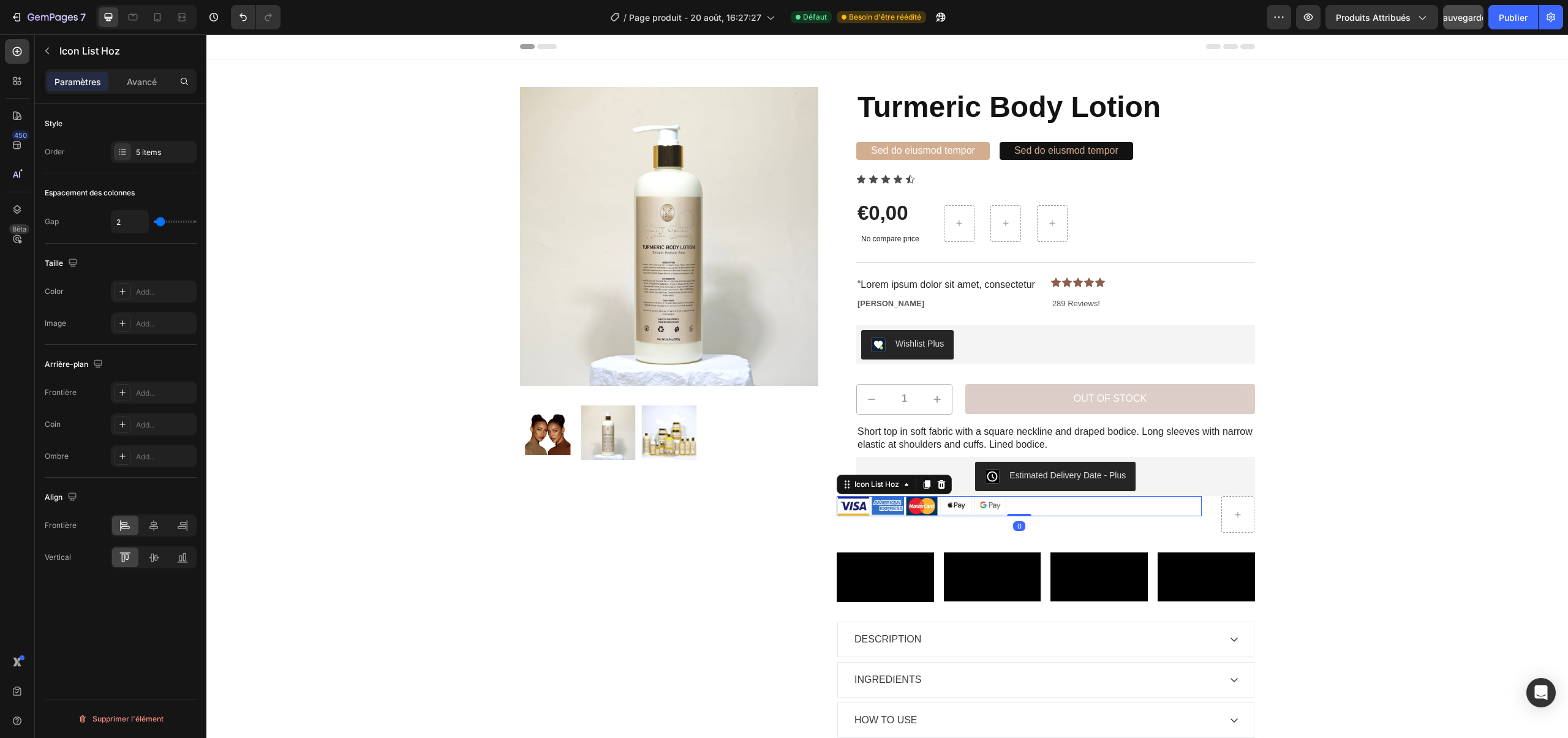
scroll to position [0, 0]
click at [1011, 514] on div "Image Image Image Image Image Icon List Hoz 0" at bounding box center [1019, 505] width 365 height 19
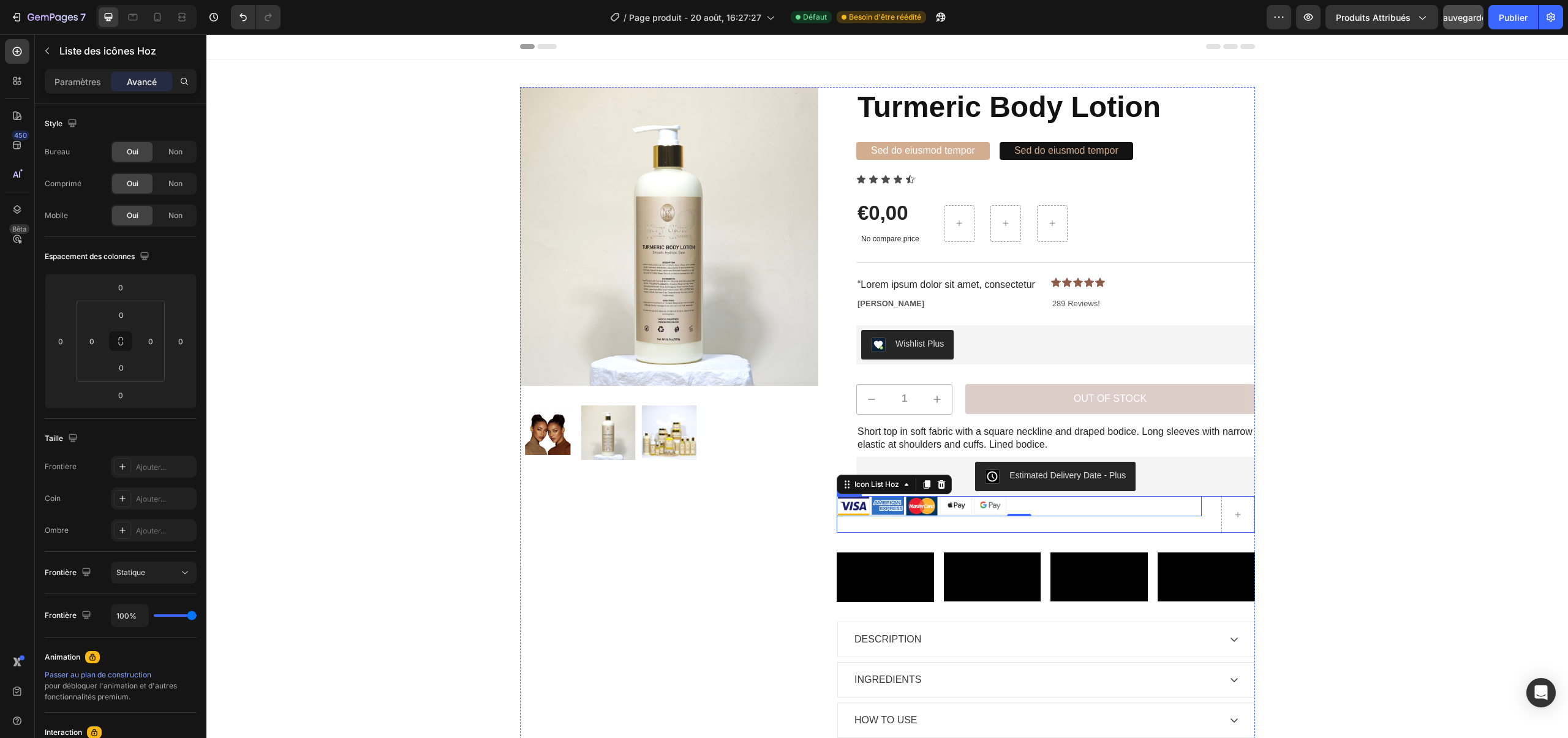
click at [956, 523] on div "Image Image Image Image Image Icon List Hoz 0" at bounding box center [1019, 514] width 365 height 37
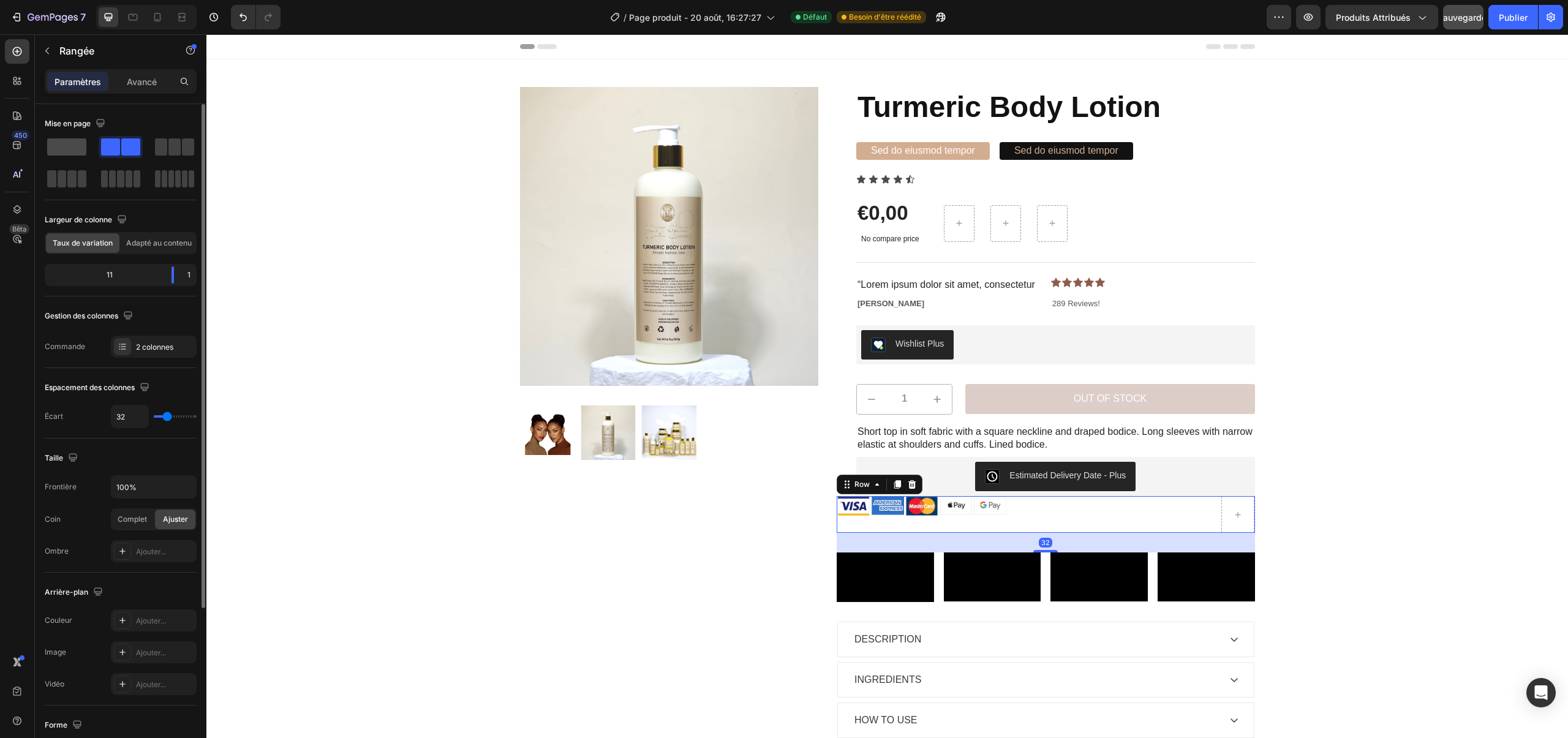
click at [71, 150] on span at bounding box center [67, 146] width 39 height 17
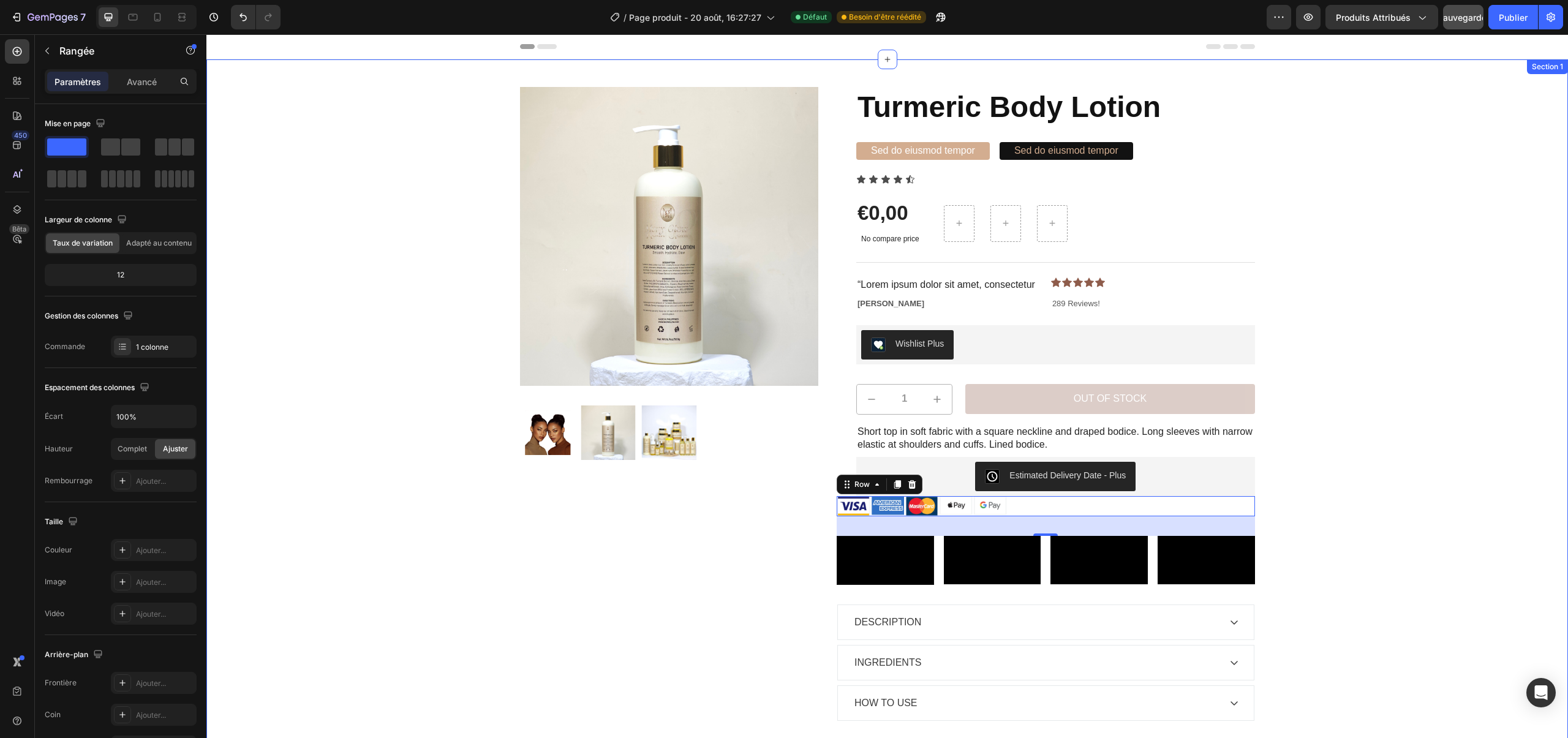
scroll to position [8, 0]
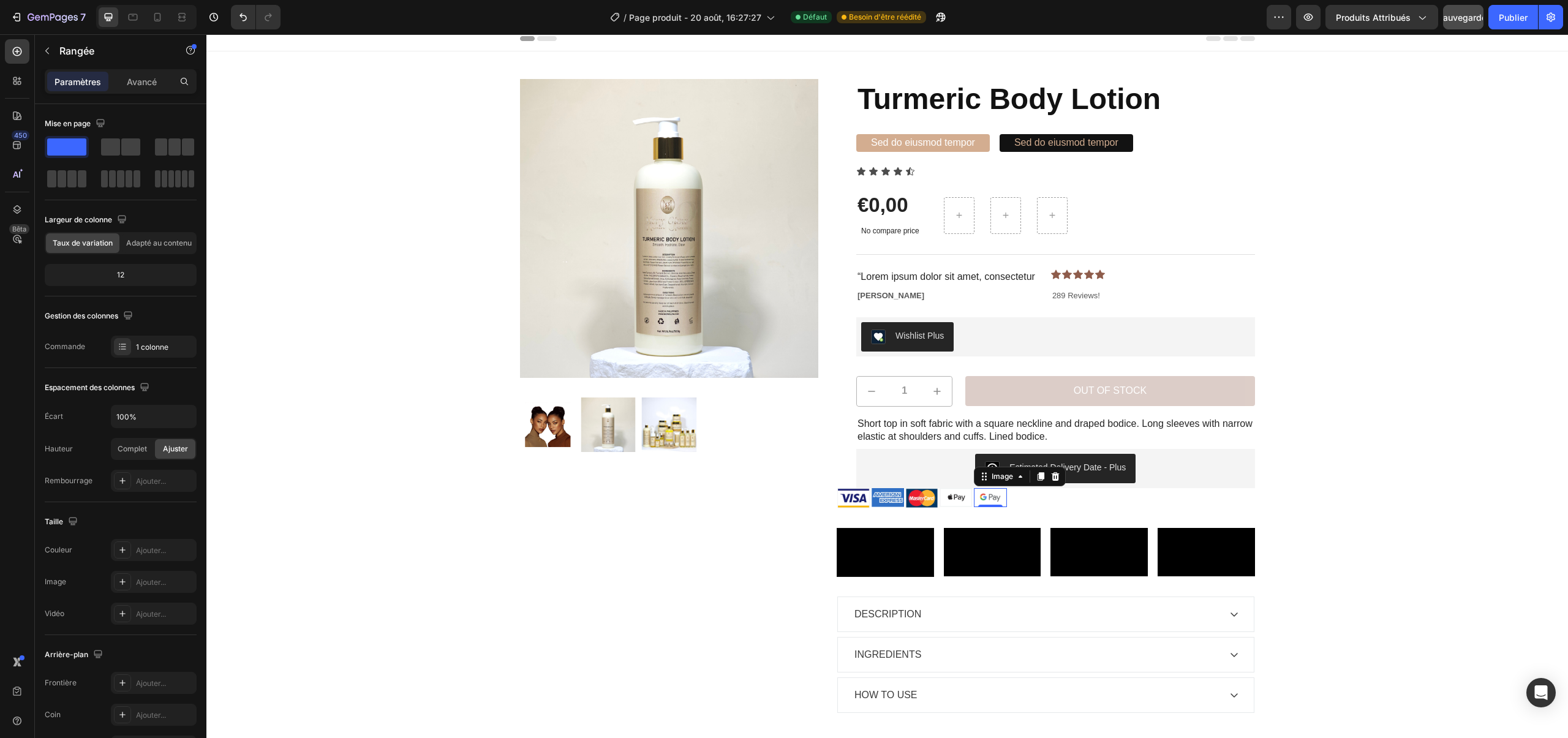
click at [980, 499] on img at bounding box center [990, 498] width 33 height 19
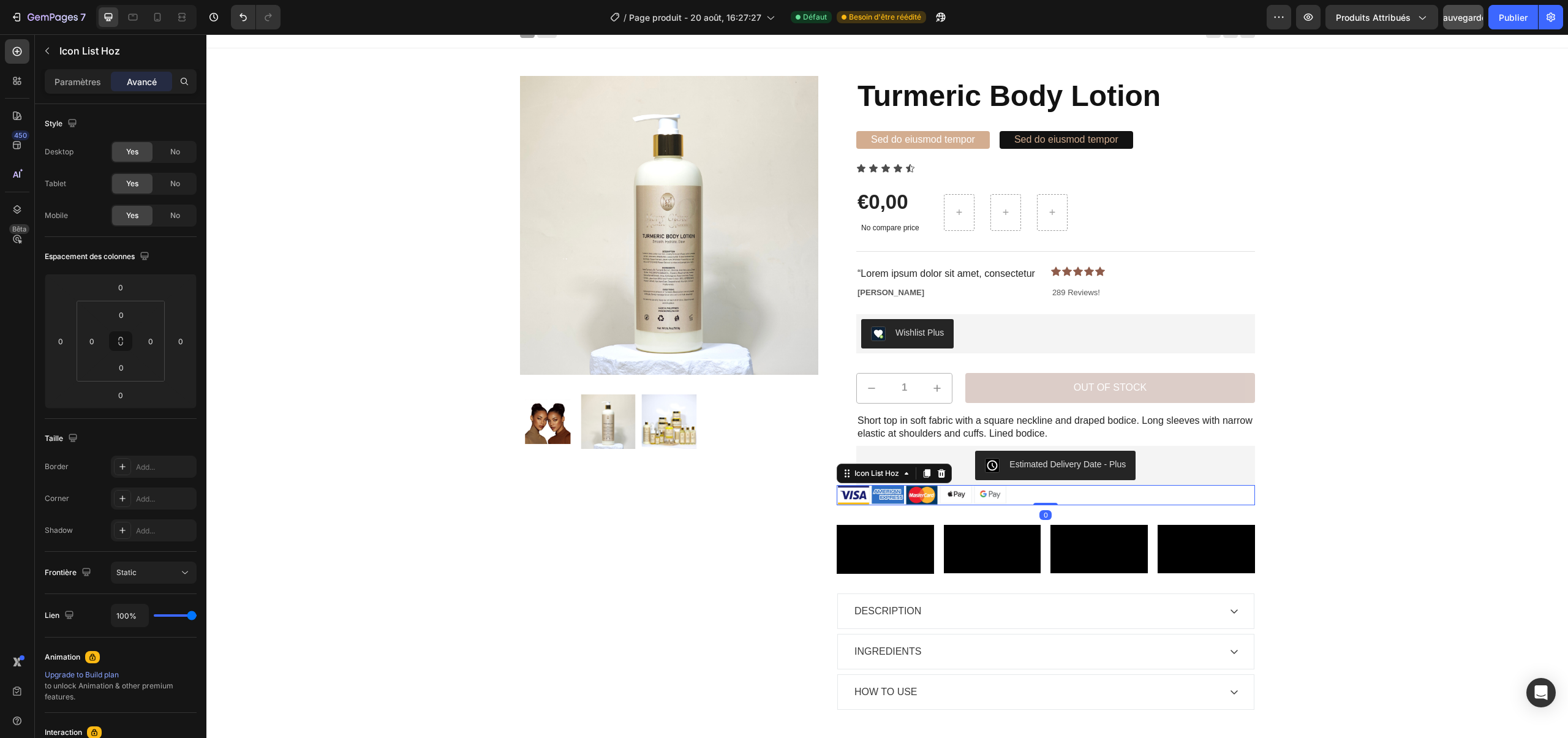
click at [1053, 501] on div "Image Image Image Image Image" at bounding box center [1046, 495] width 418 height 19
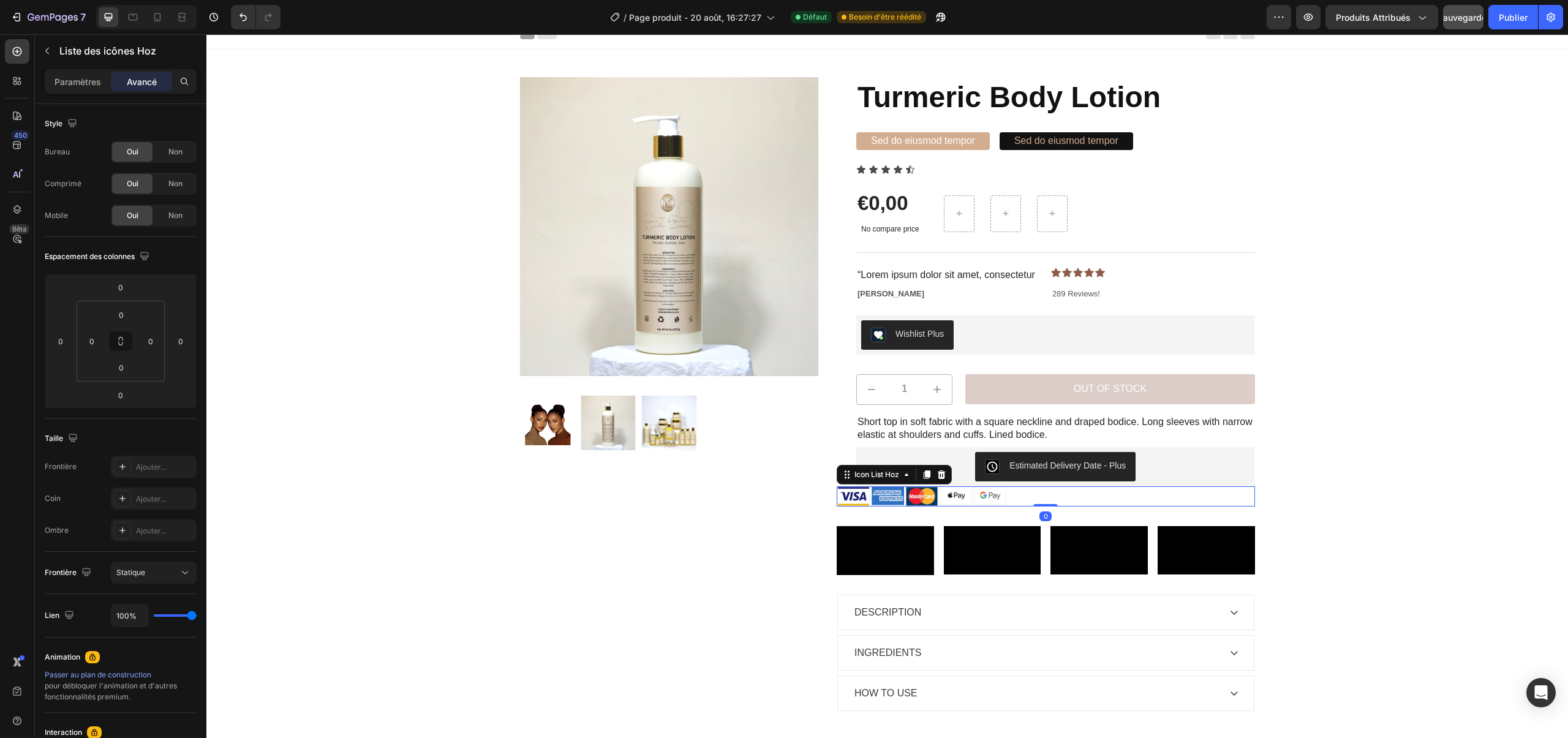
scroll to position [11, 0]
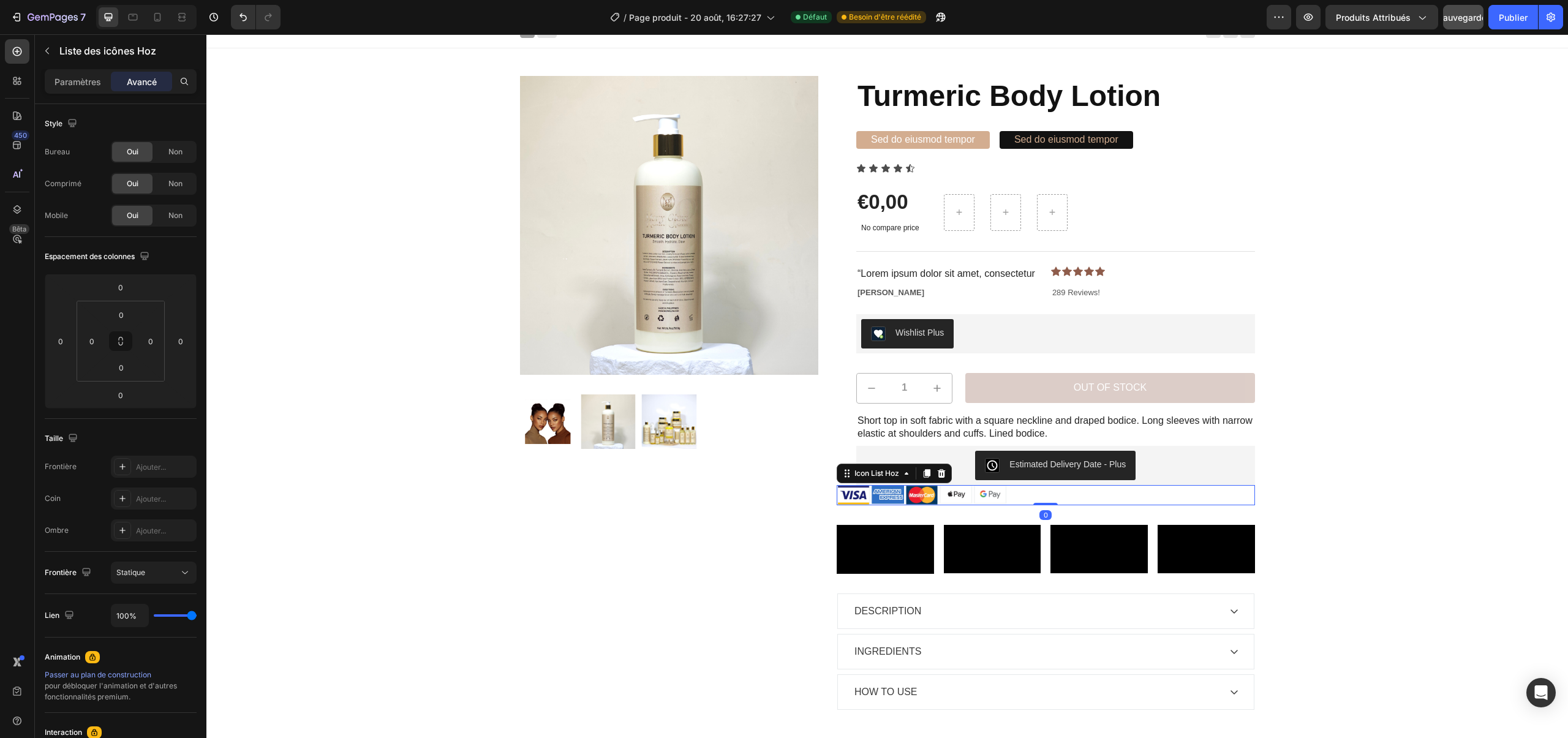
click at [1069, 501] on div "Image Image Image Image Image" at bounding box center [1046, 495] width 418 height 19
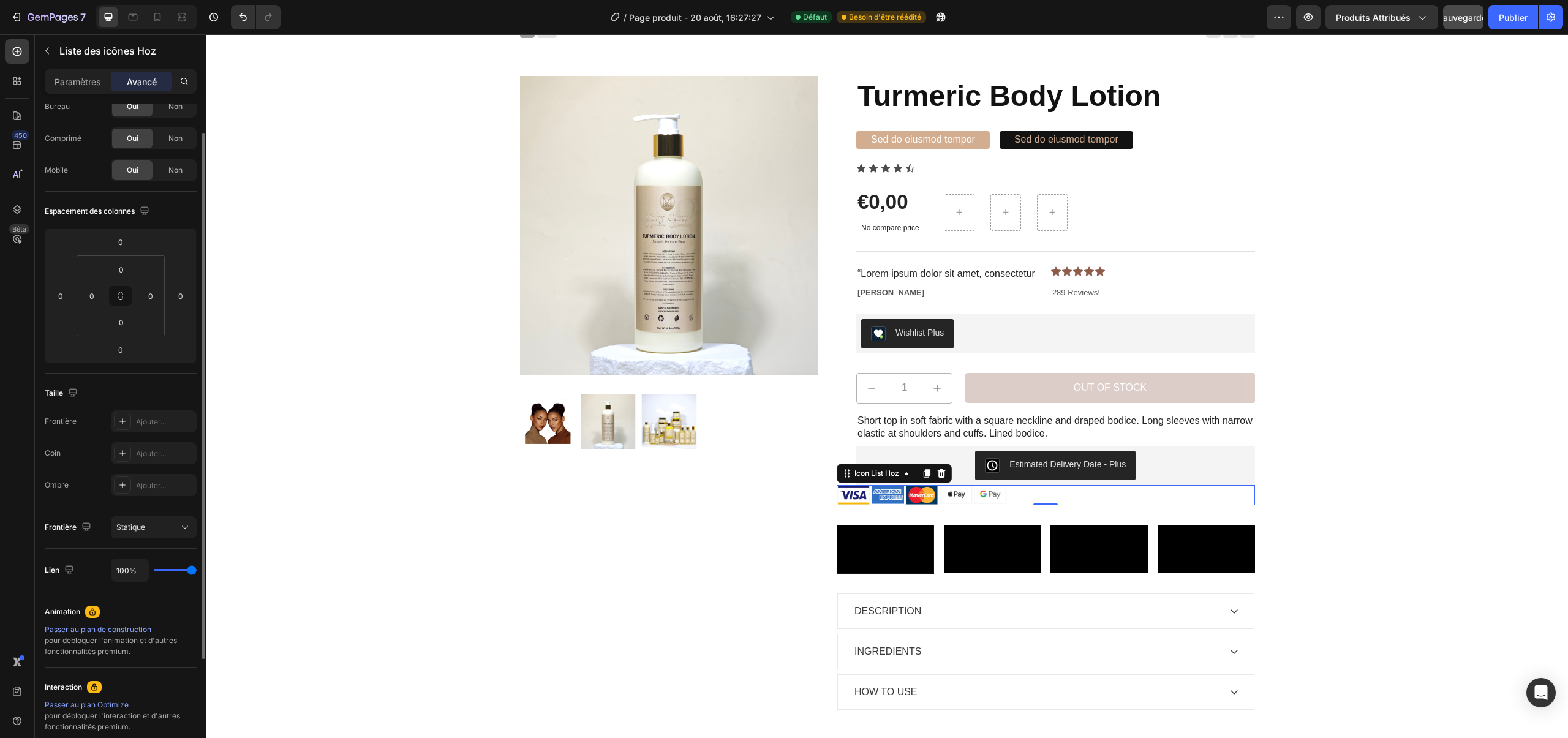
scroll to position [41, 0]
click at [63, 86] on font "Paramètres" at bounding box center [78, 82] width 46 height 11
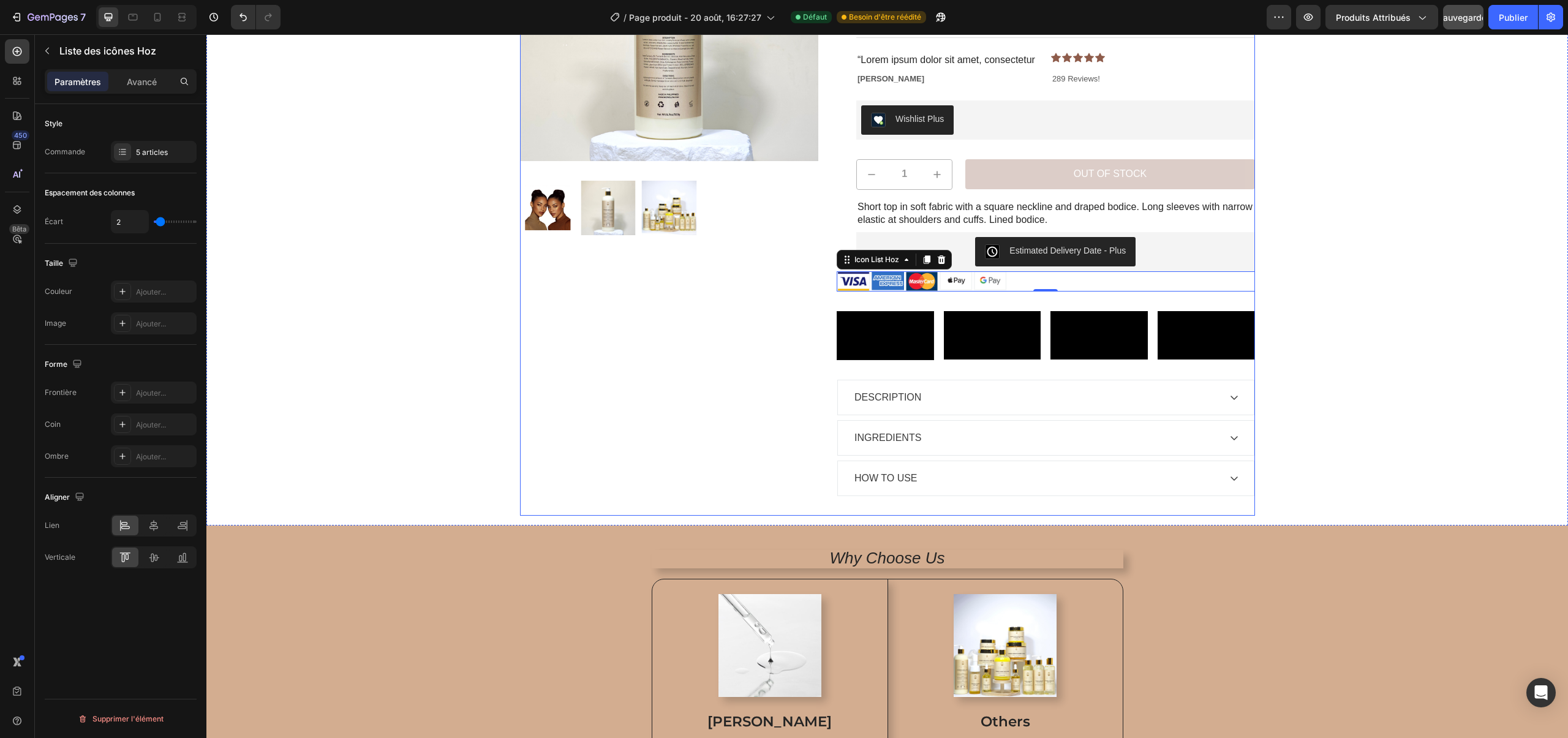
scroll to position [184, 0]
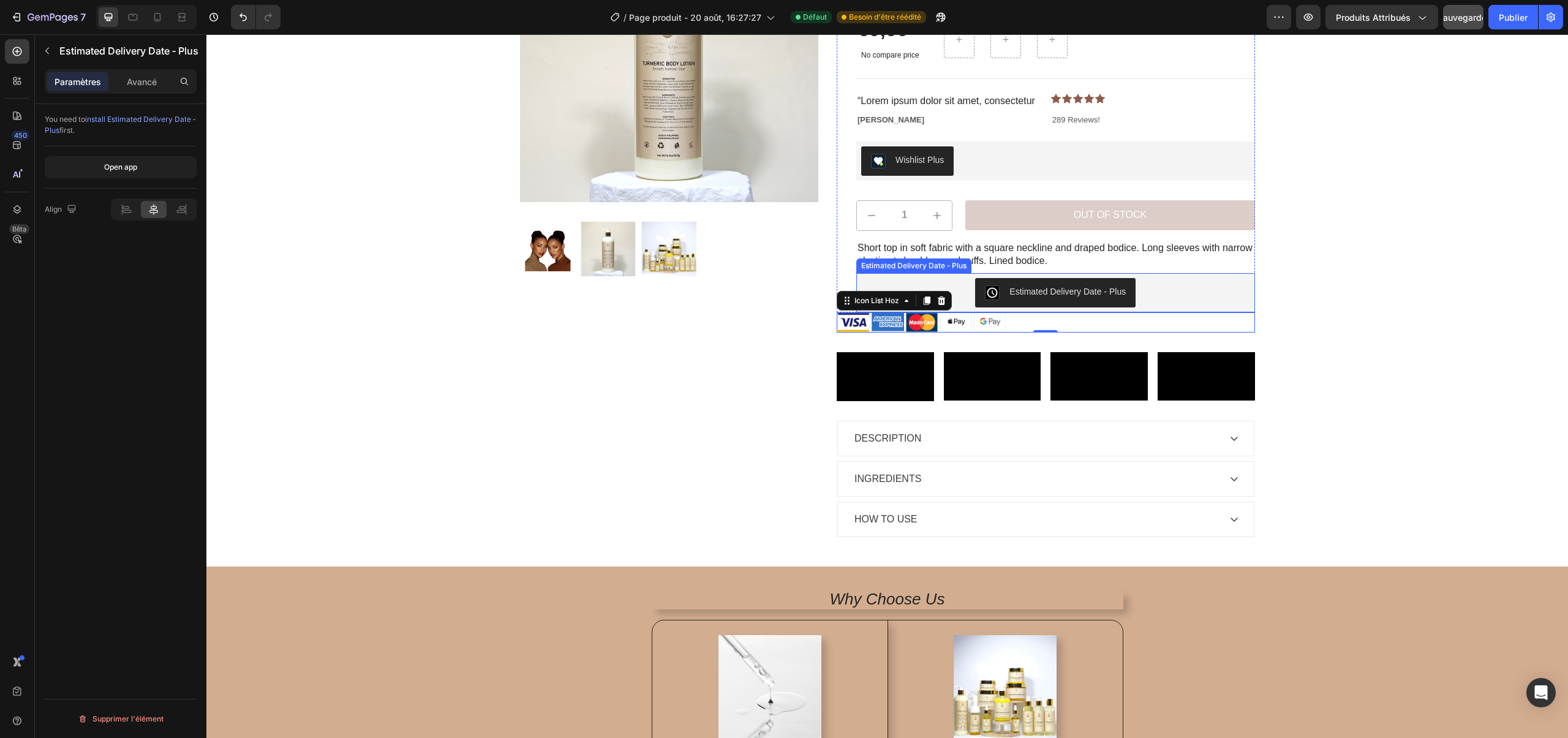
click at [1096, 301] on button "Estimated Delivery Date ‑ Plus" at bounding box center [1055, 292] width 161 height 29
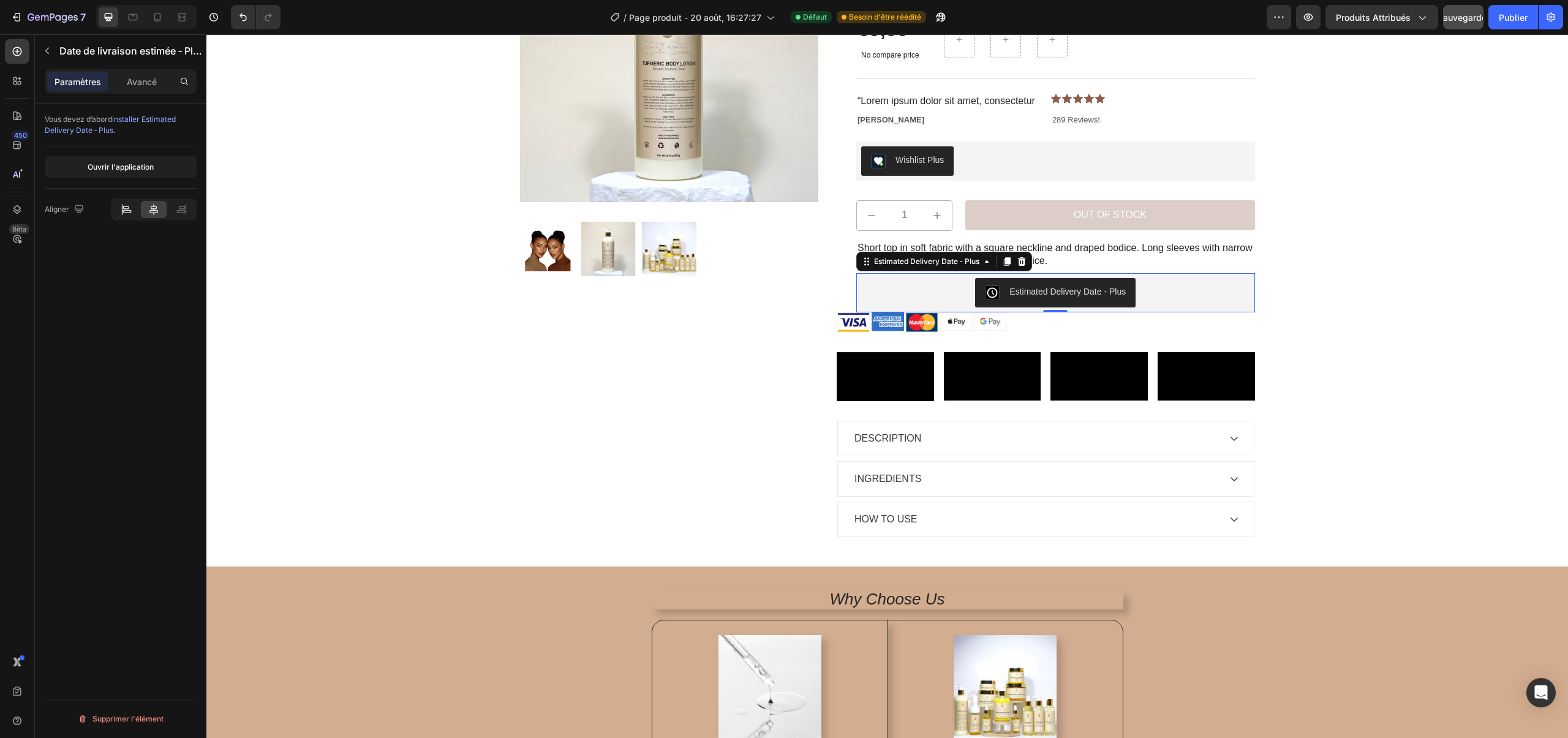
click at [127, 217] on div at bounding box center [126, 209] width 25 height 17
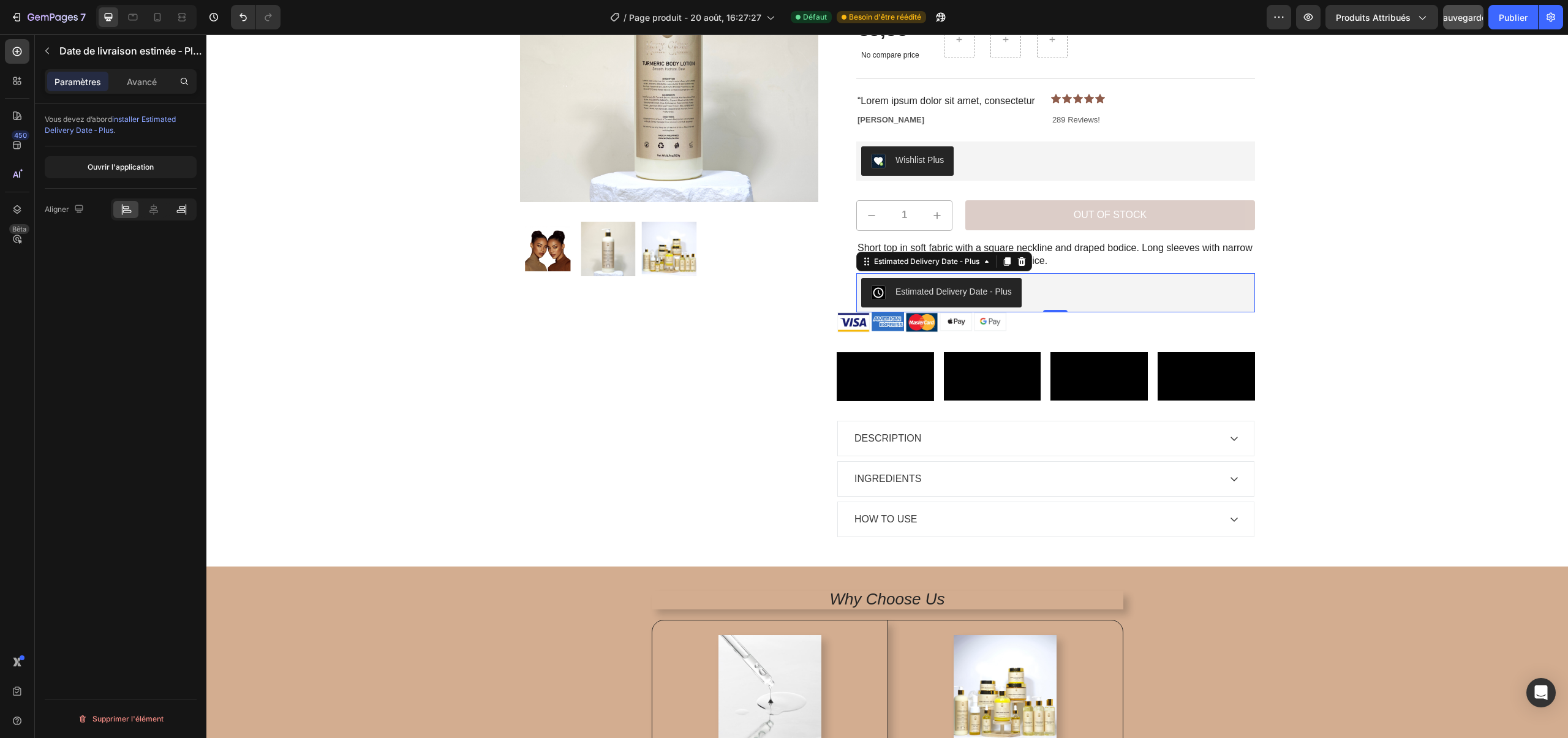
click at [185, 212] on icon at bounding box center [181, 211] width 9 height 3
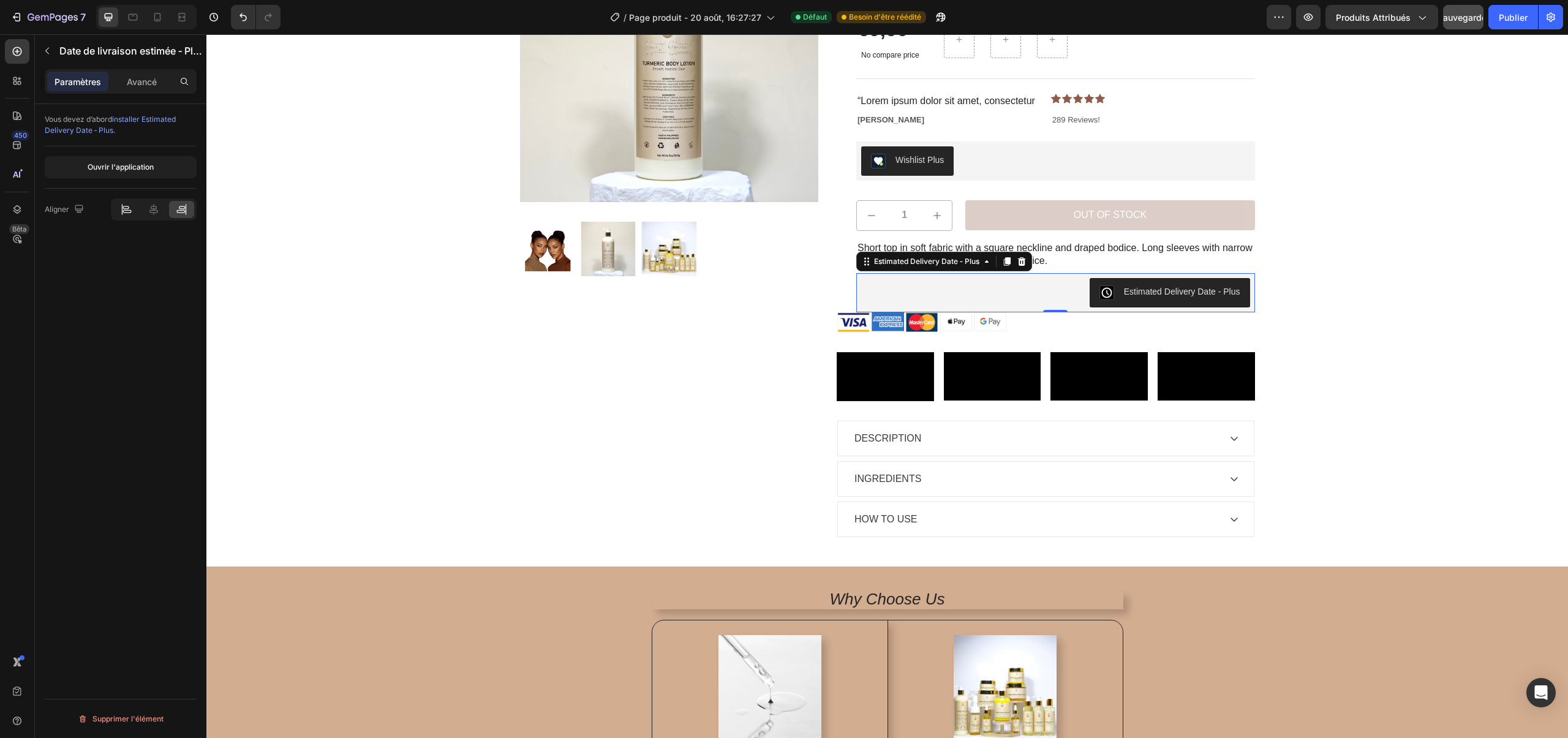
click at [126, 210] on icon at bounding box center [126, 210] width 13 height 13
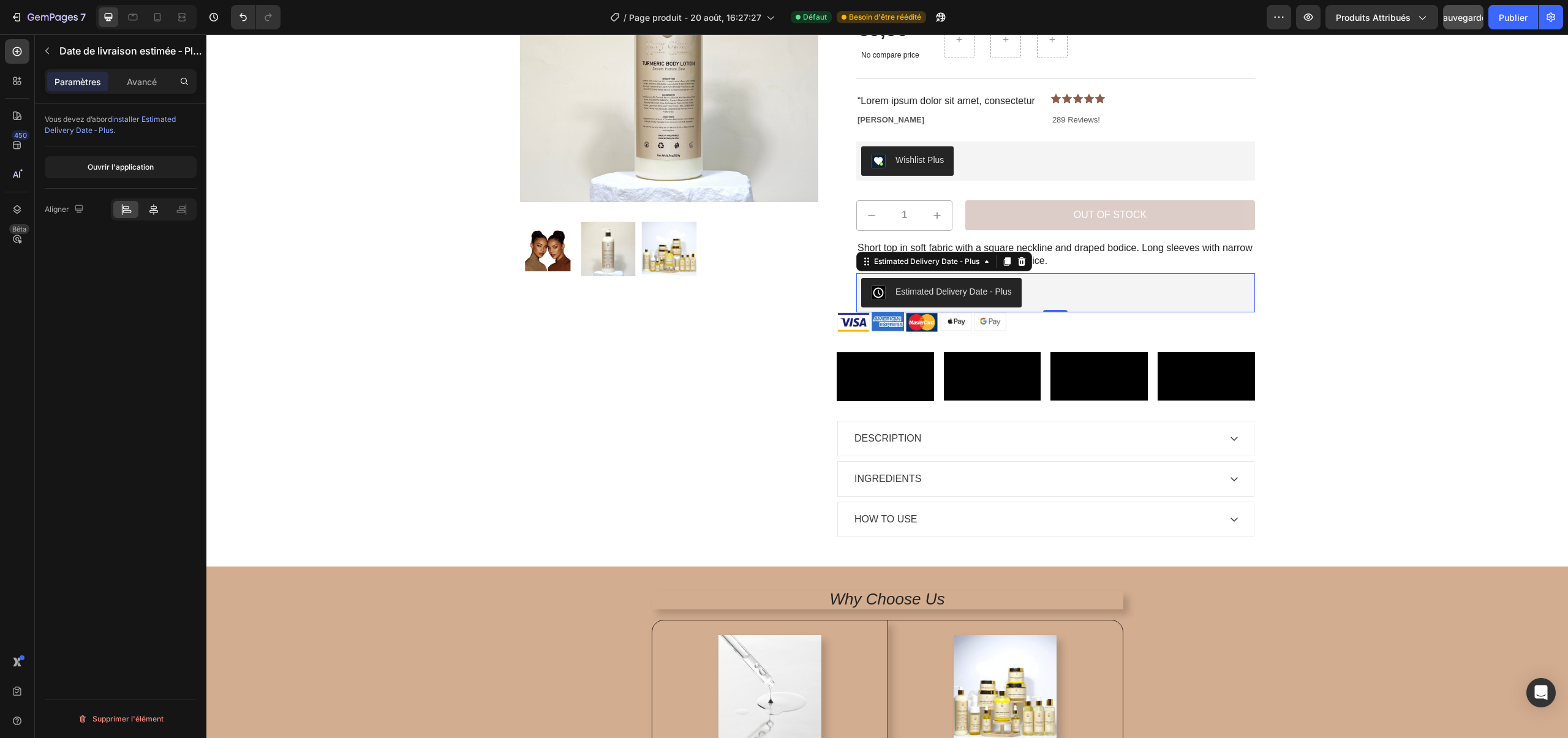
click at [156, 216] on div at bounding box center [153, 209] width 25 height 17
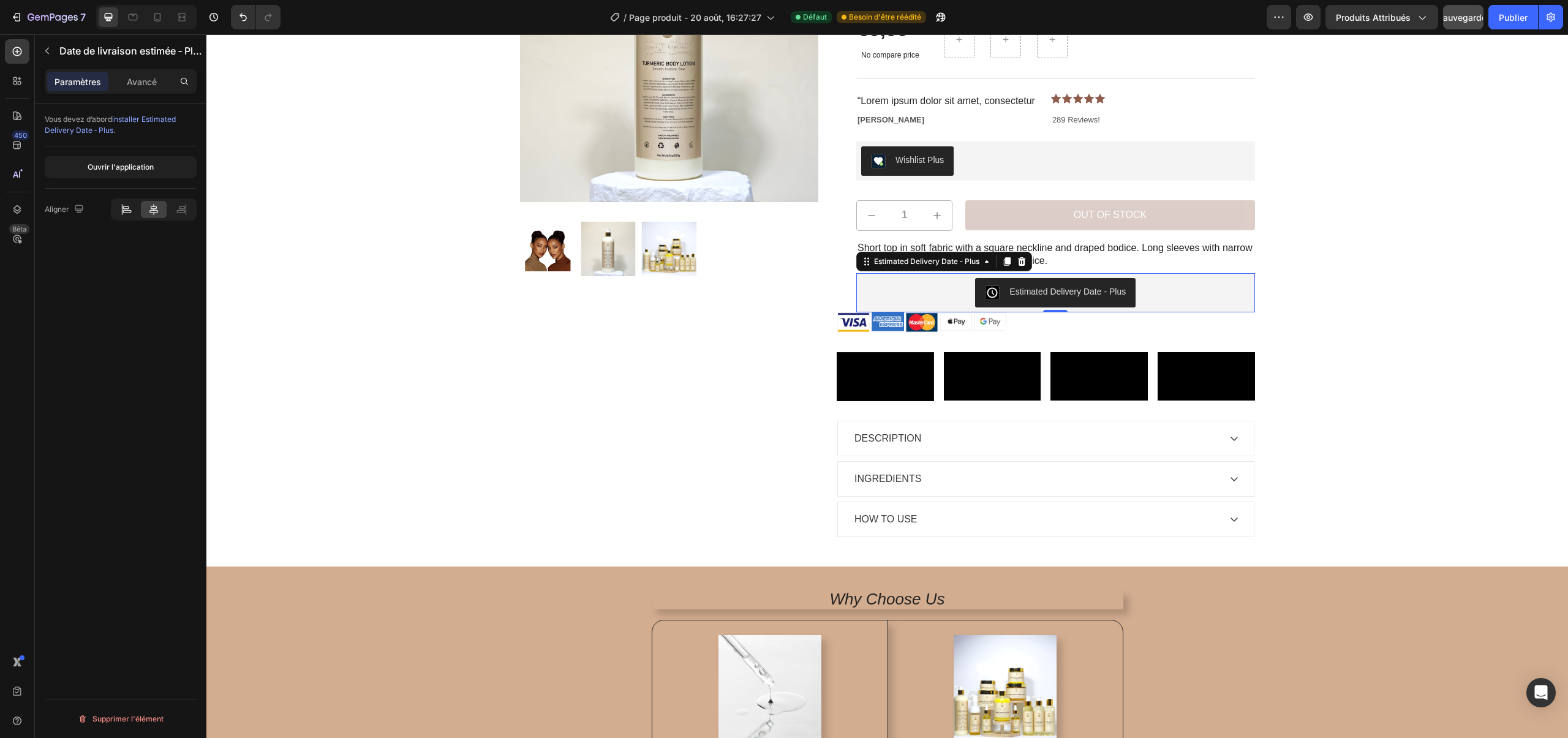
click at [127, 211] on icon at bounding box center [126, 210] width 13 height 13
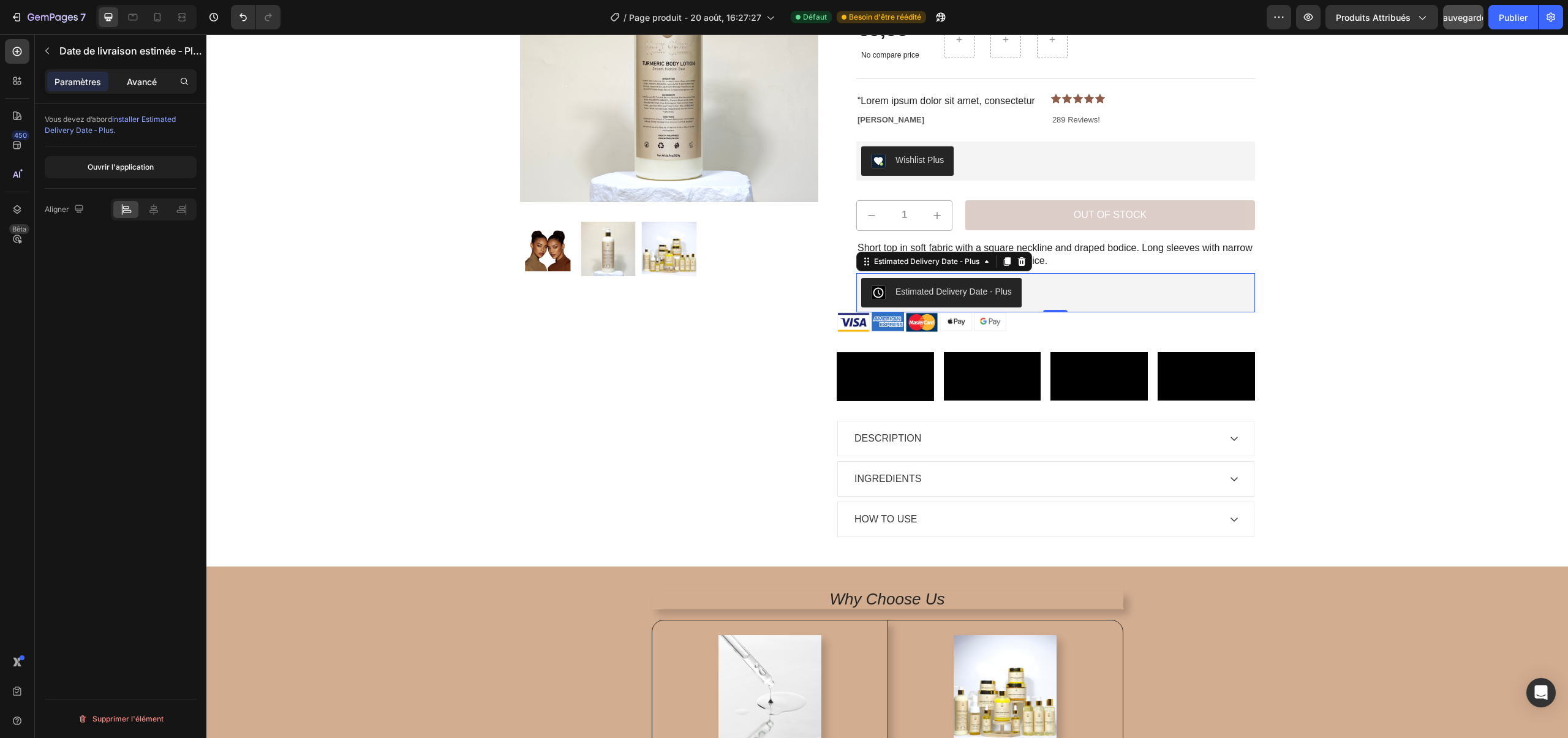
click at [137, 78] on font "Avancé" at bounding box center [142, 82] width 30 height 11
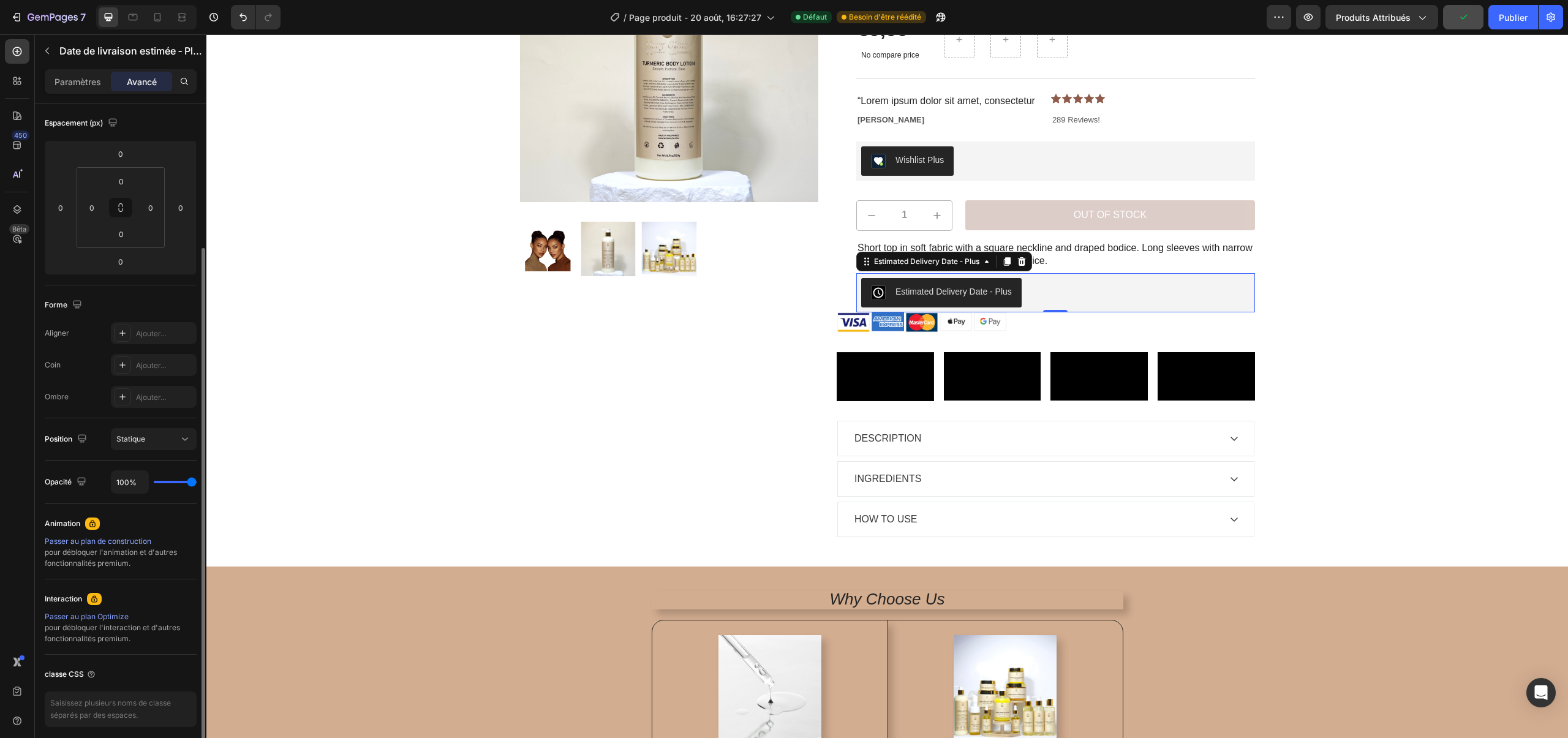
scroll to position [181, 0]
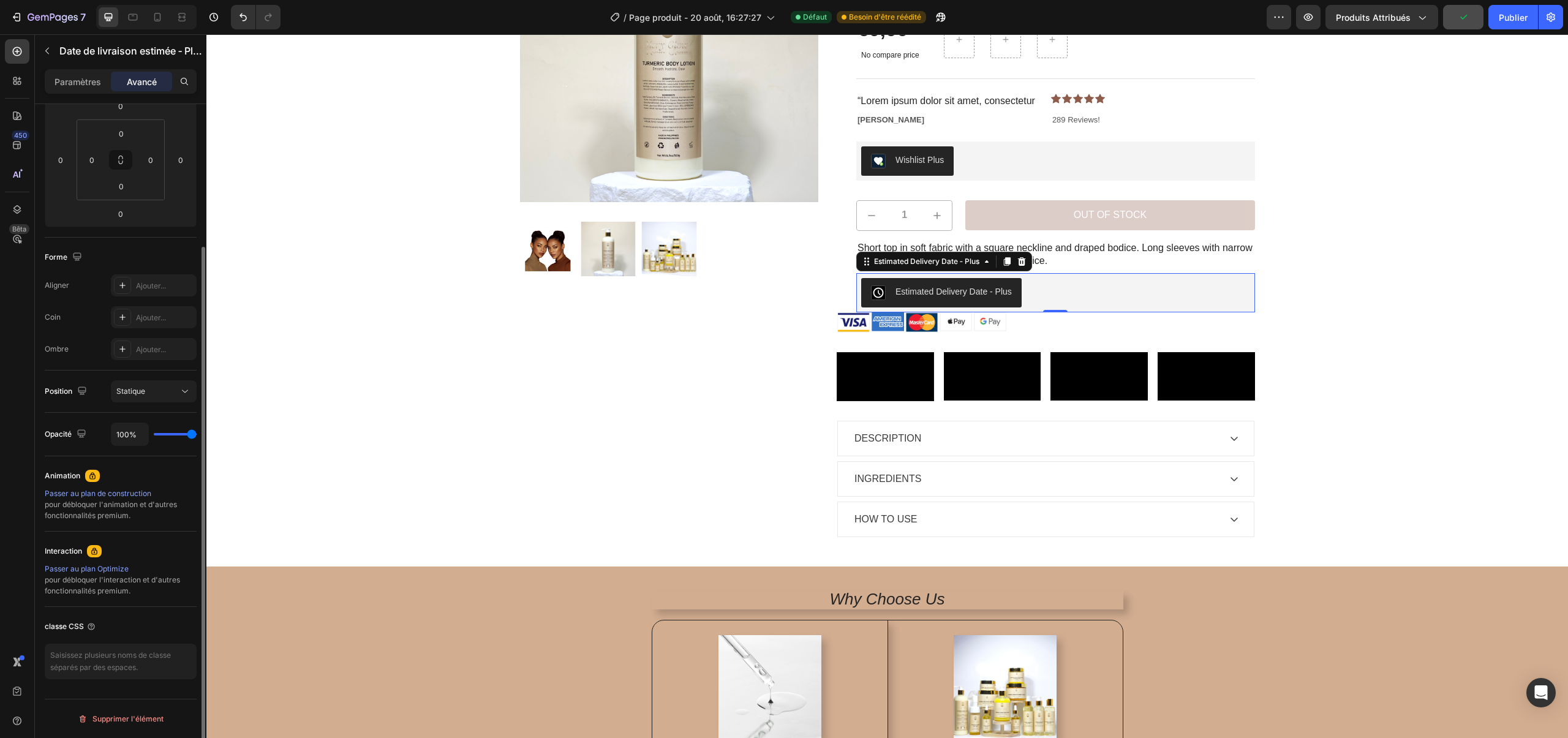
click at [119, 375] on div "Position Statique" at bounding box center [121, 391] width 152 height 42
click at [123, 395] on font "Statique" at bounding box center [131, 391] width 29 height 9
click at [1310, 13] on icon "button" at bounding box center [1308, 18] width 13 height 13
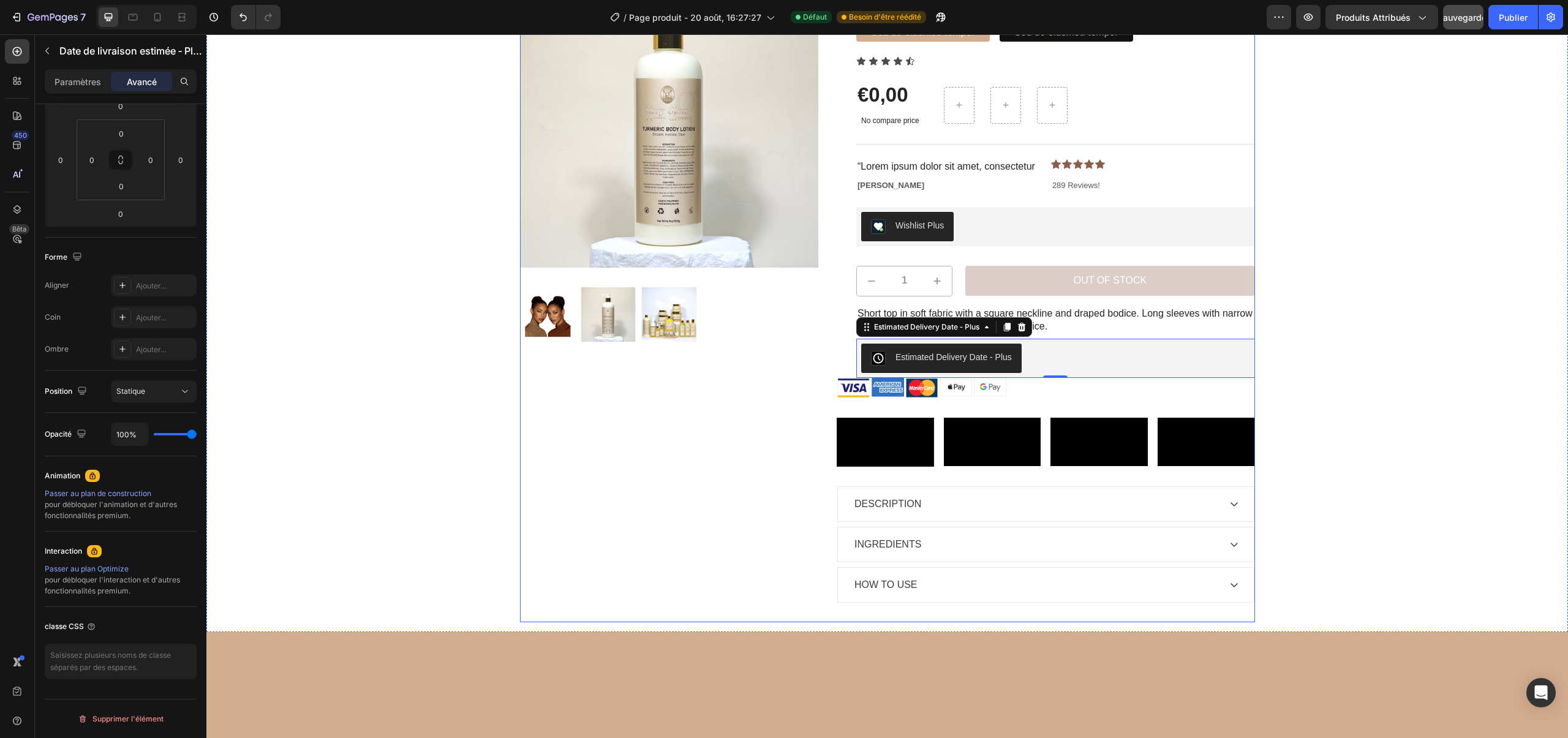
scroll to position [103, 0]
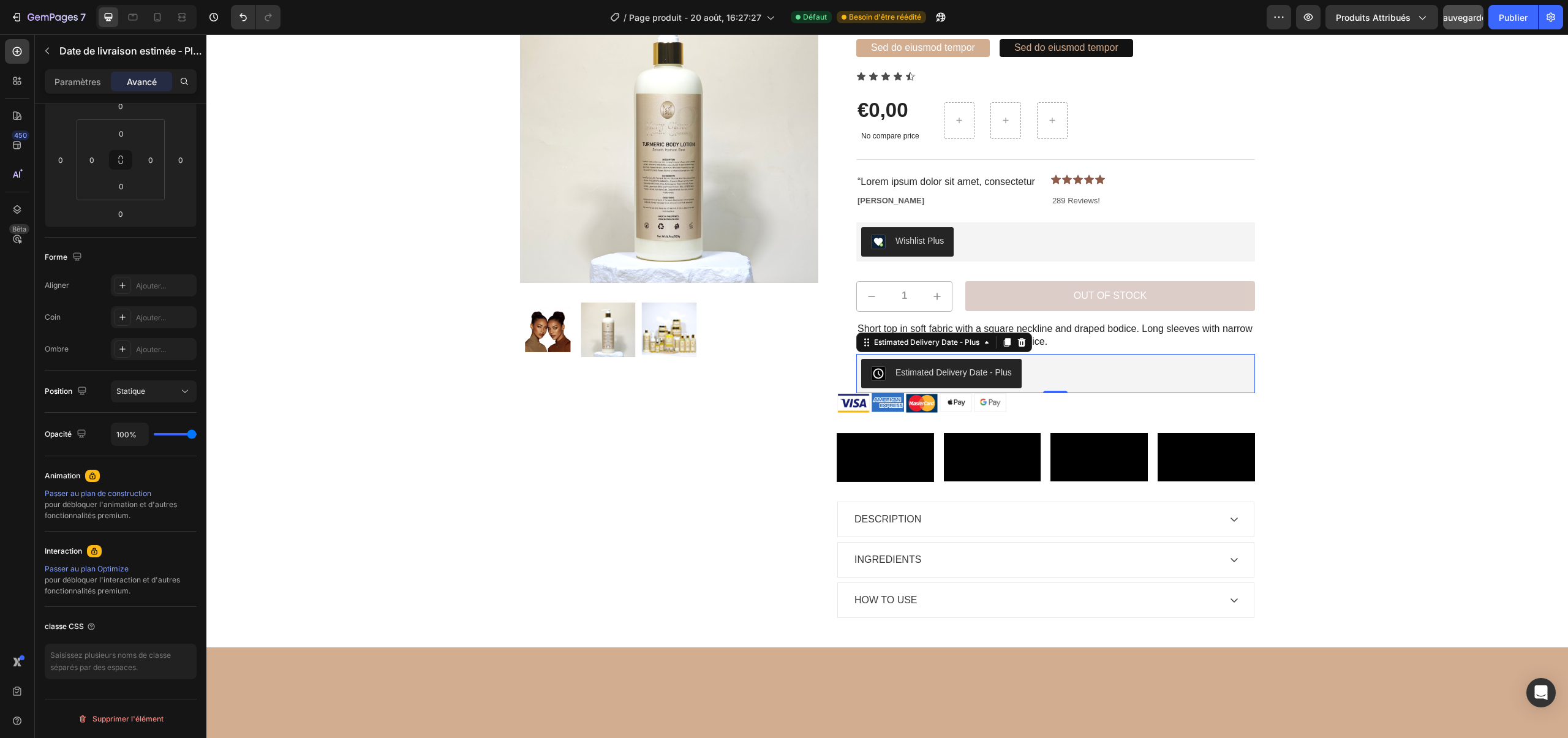
click at [1009, 379] on div "Estimated Delivery Date ‑ Plus" at bounding box center [953, 372] width 116 height 13
click at [1049, 368] on div "Estimated Delivery Date ‑ Plus" at bounding box center [1055, 373] width 389 height 29
click at [984, 344] on icon at bounding box center [987, 343] width 10 height 10
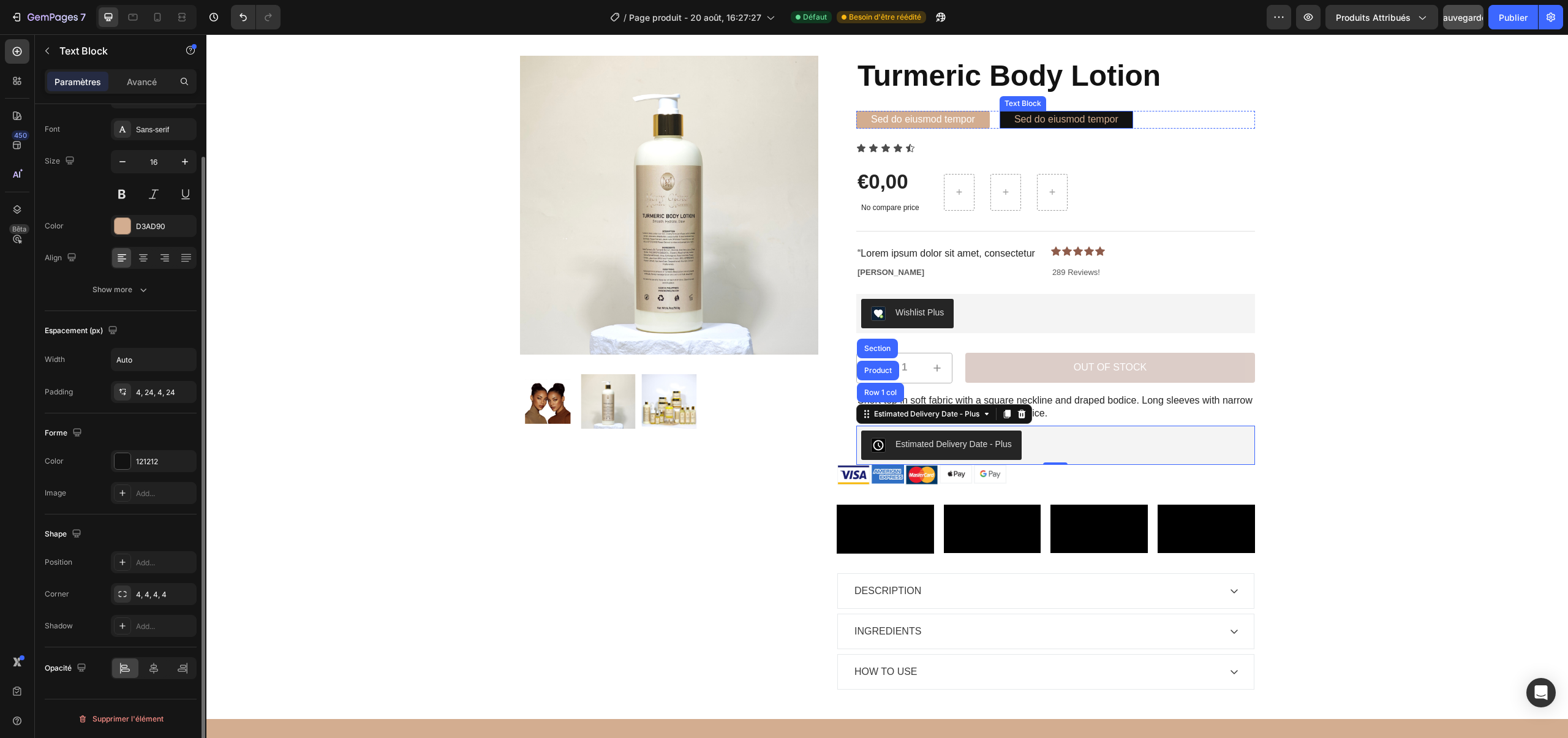
scroll to position [0, 0]
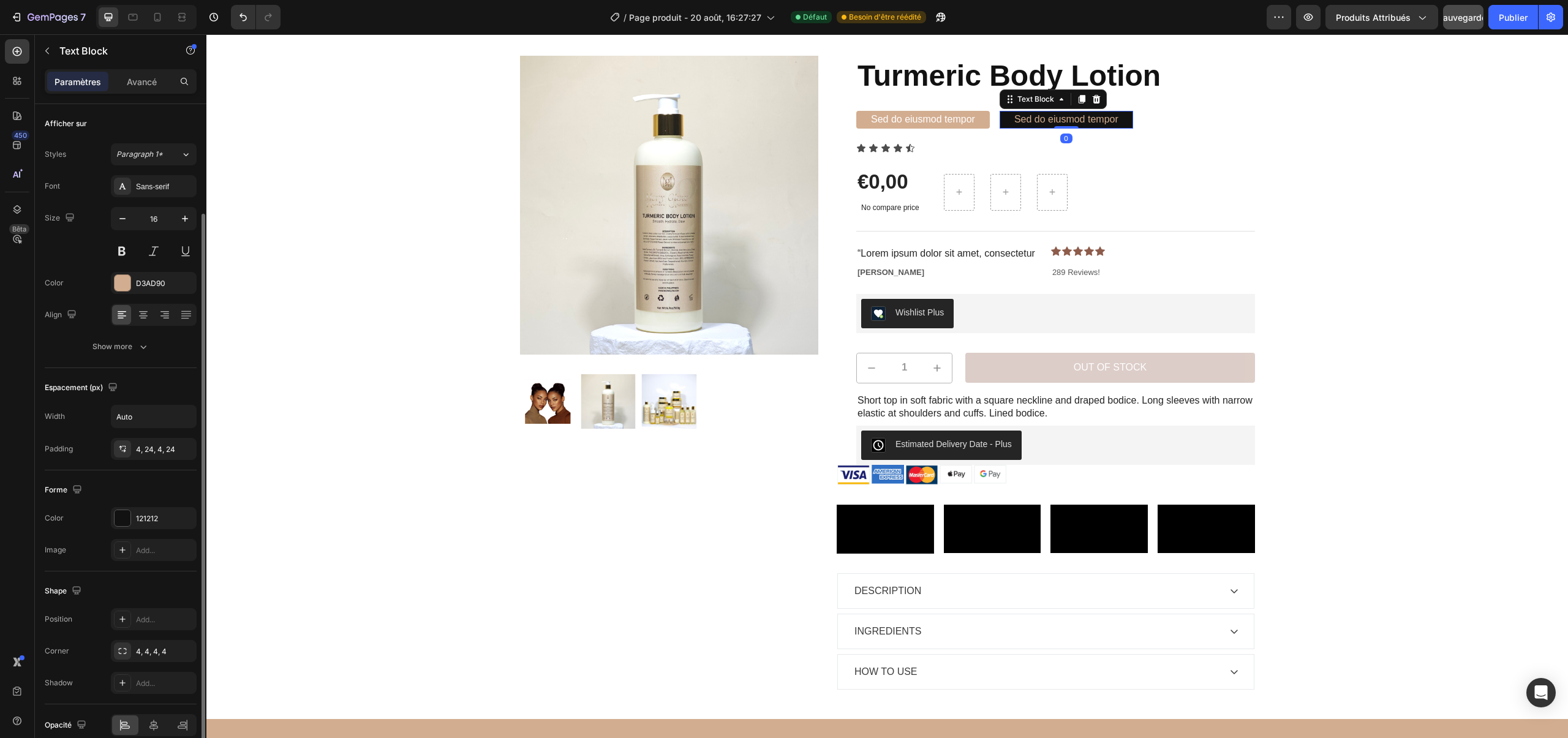
click at [1020, 115] on p "Sed do eiusmod tempor" at bounding box center [1066, 119] width 104 height 13
click at [1093, 104] on icon at bounding box center [1096, 99] width 10 height 10
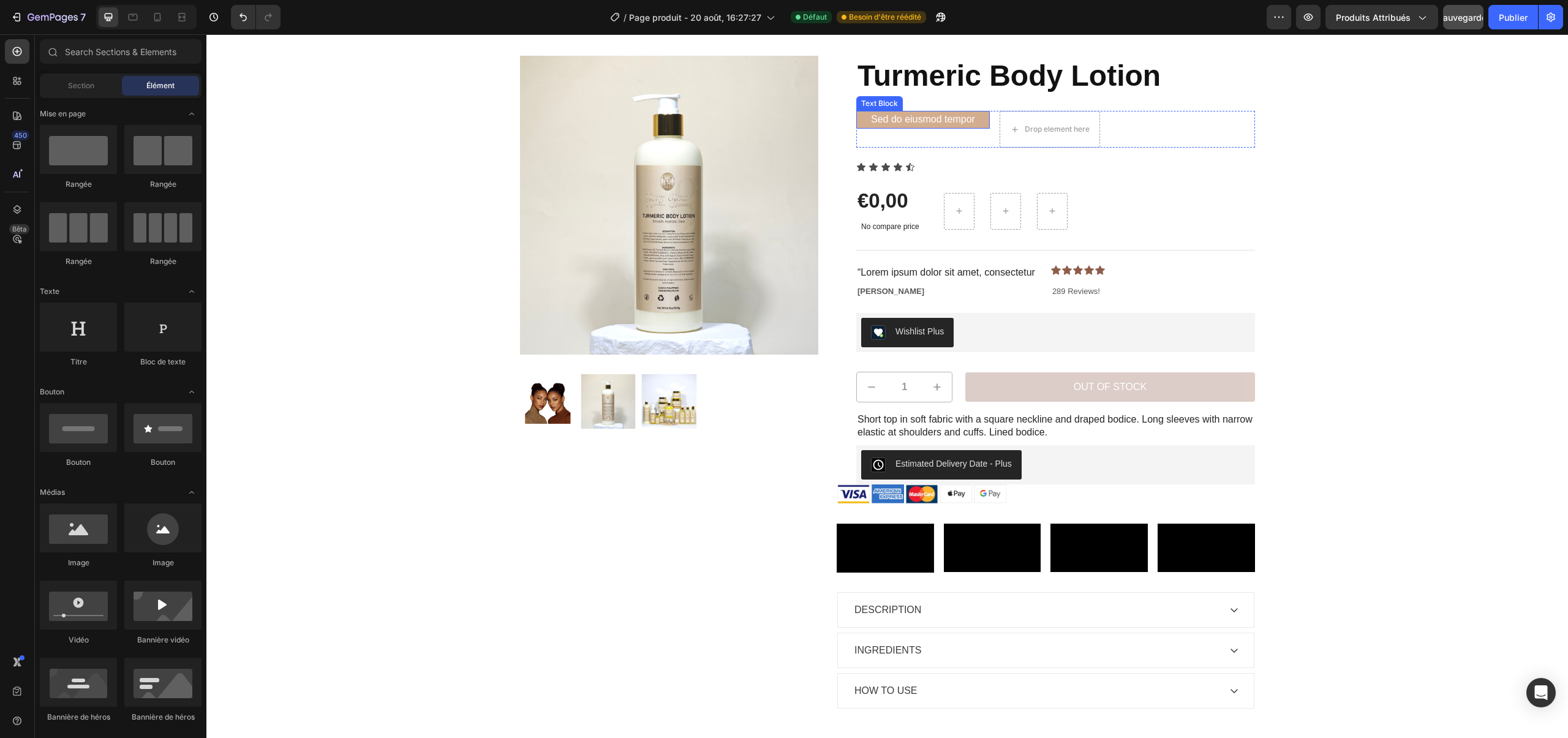
click at [948, 119] on p "Sed do eiusmod tempor" at bounding box center [923, 119] width 104 height 13
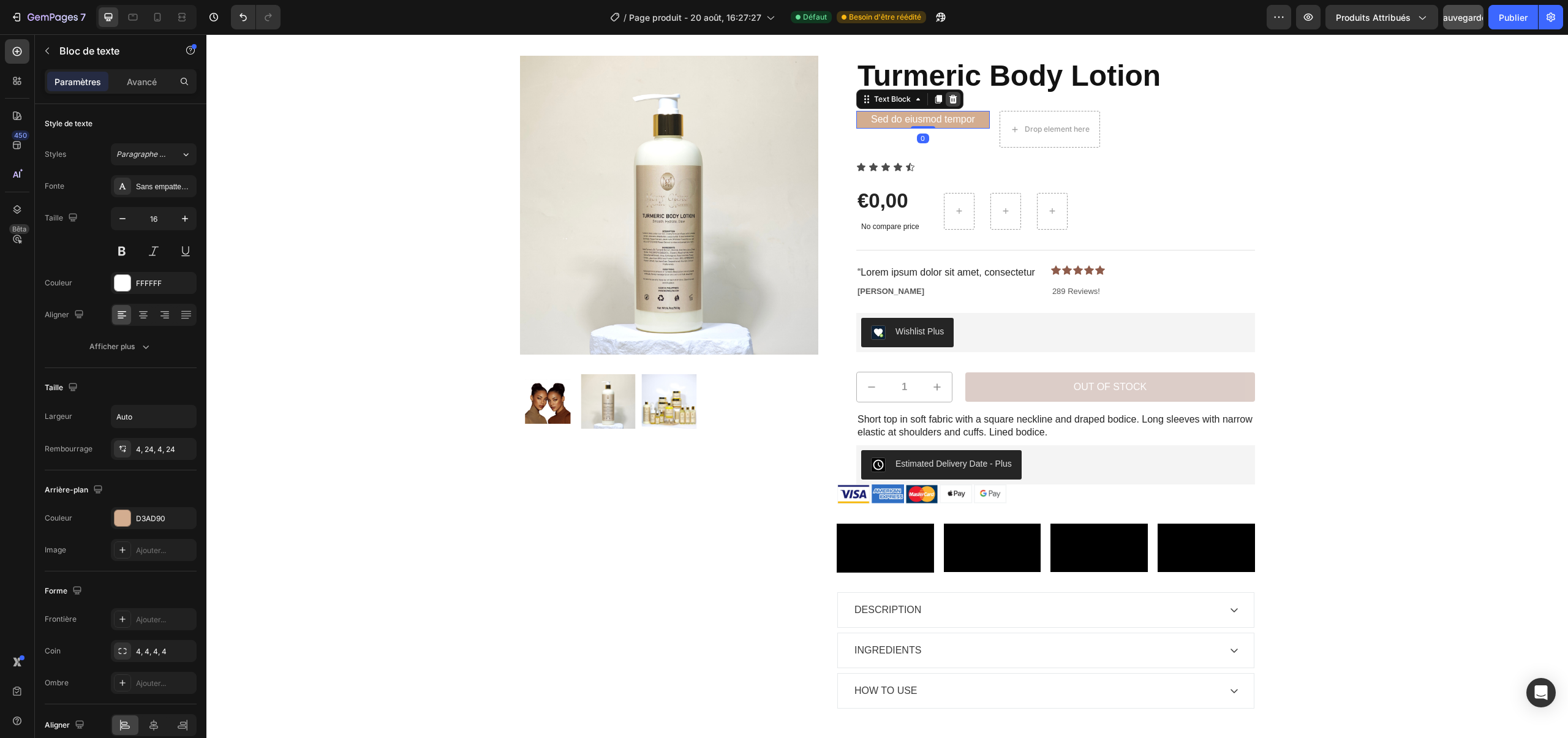
click at [956, 104] on icon at bounding box center [953, 99] width 10 height 10
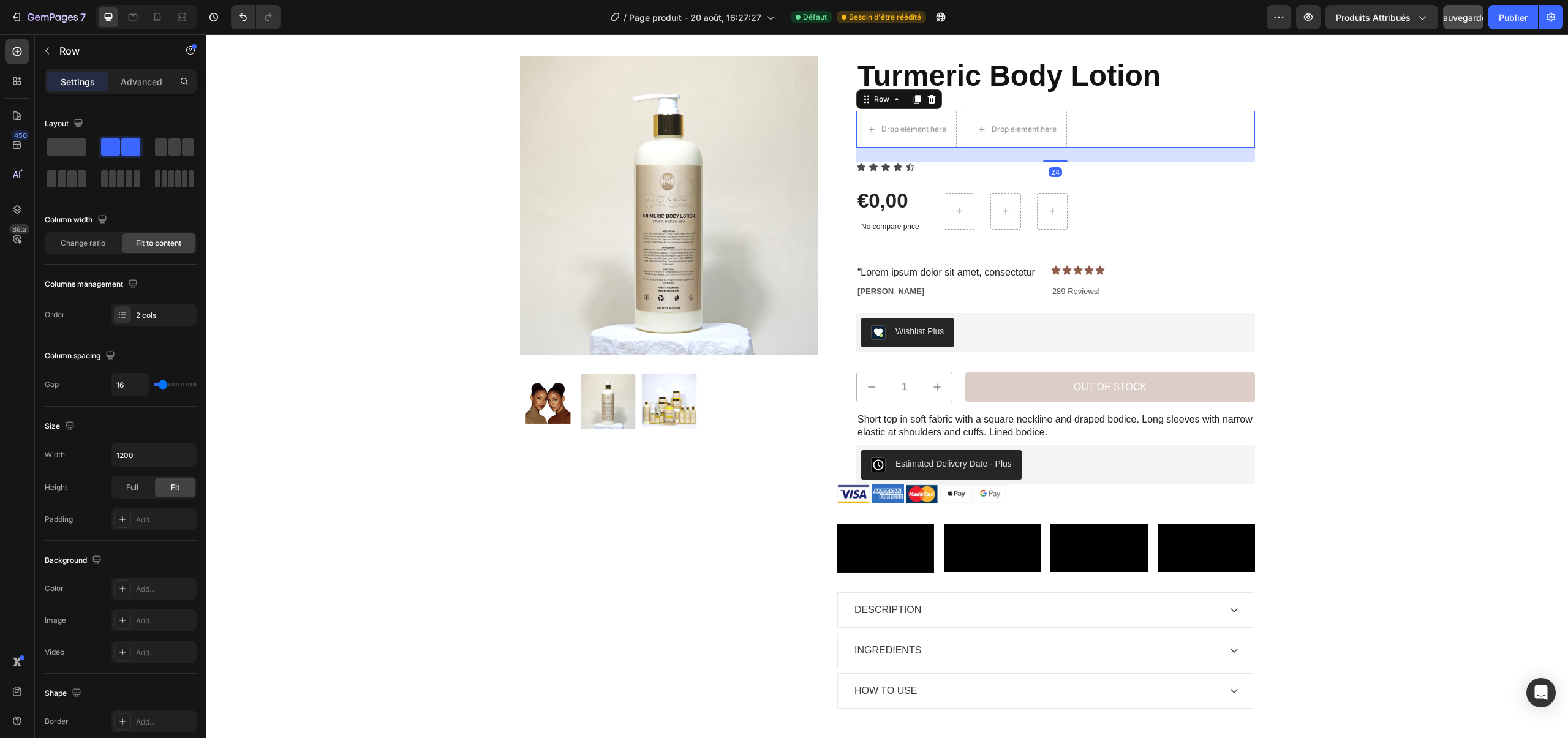
click at [1080, 121] on div "Drop element here Drop element here Row 24" at bounding box center [1055, 129] width 399 height 37
click at [928, 97] on icon at bounding box center [932, 99] width 8 height 9
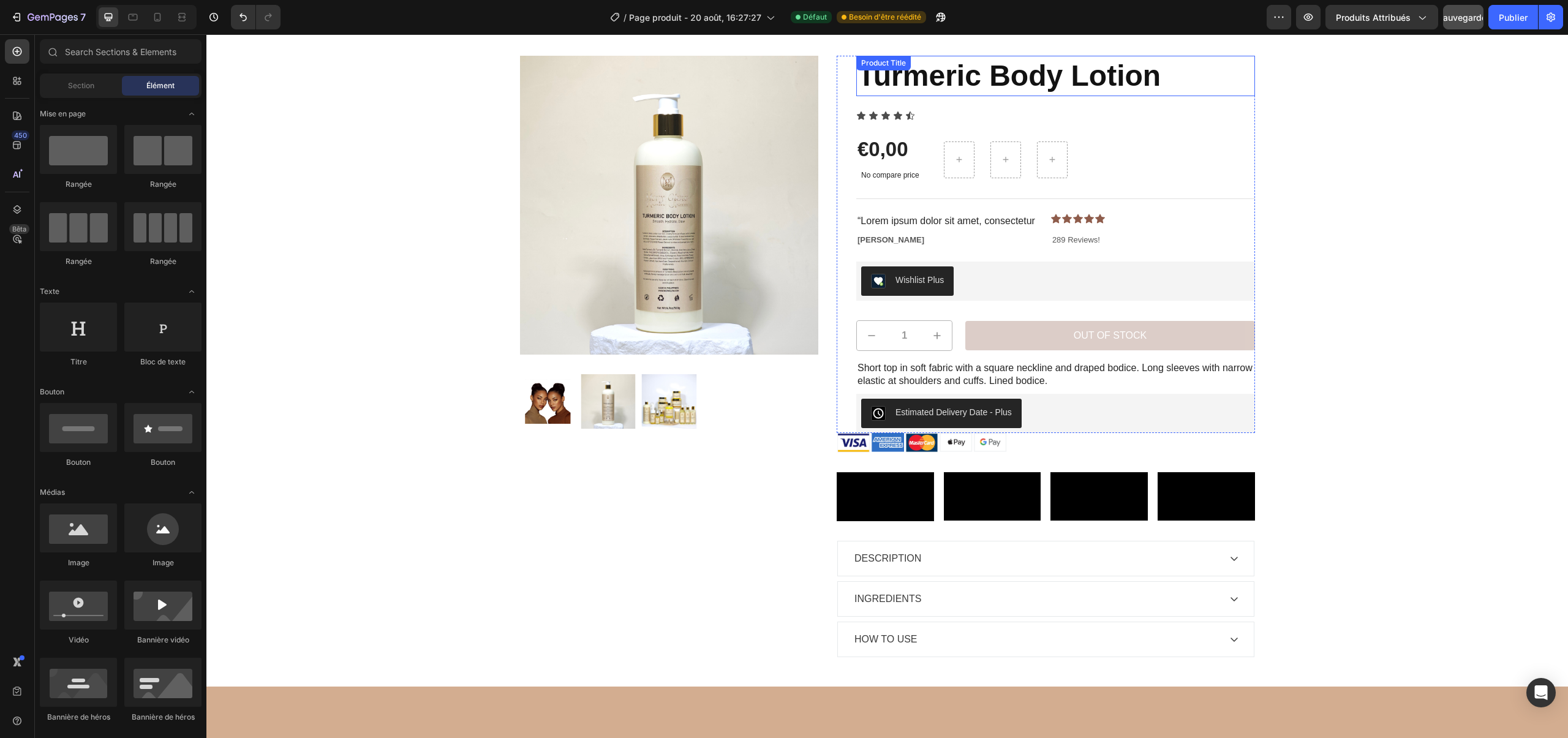
click at [955, 90] on h1 "Turmeric Body Lotion" at bounding box center [1055, 76] width 399 height 40
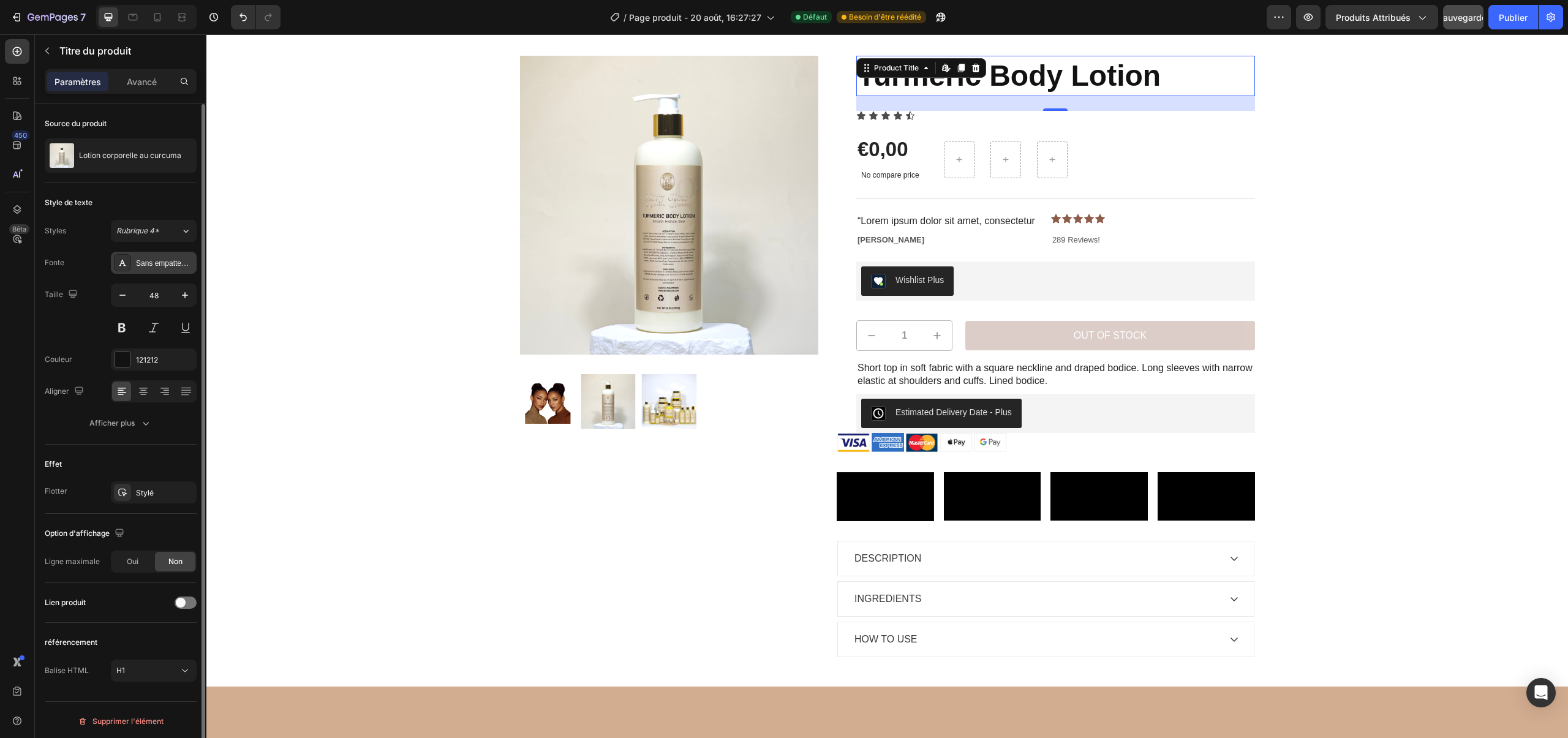
click at [169, 258] on div "Sans empattement" at bounding box center [165, 264] width 58 height 11
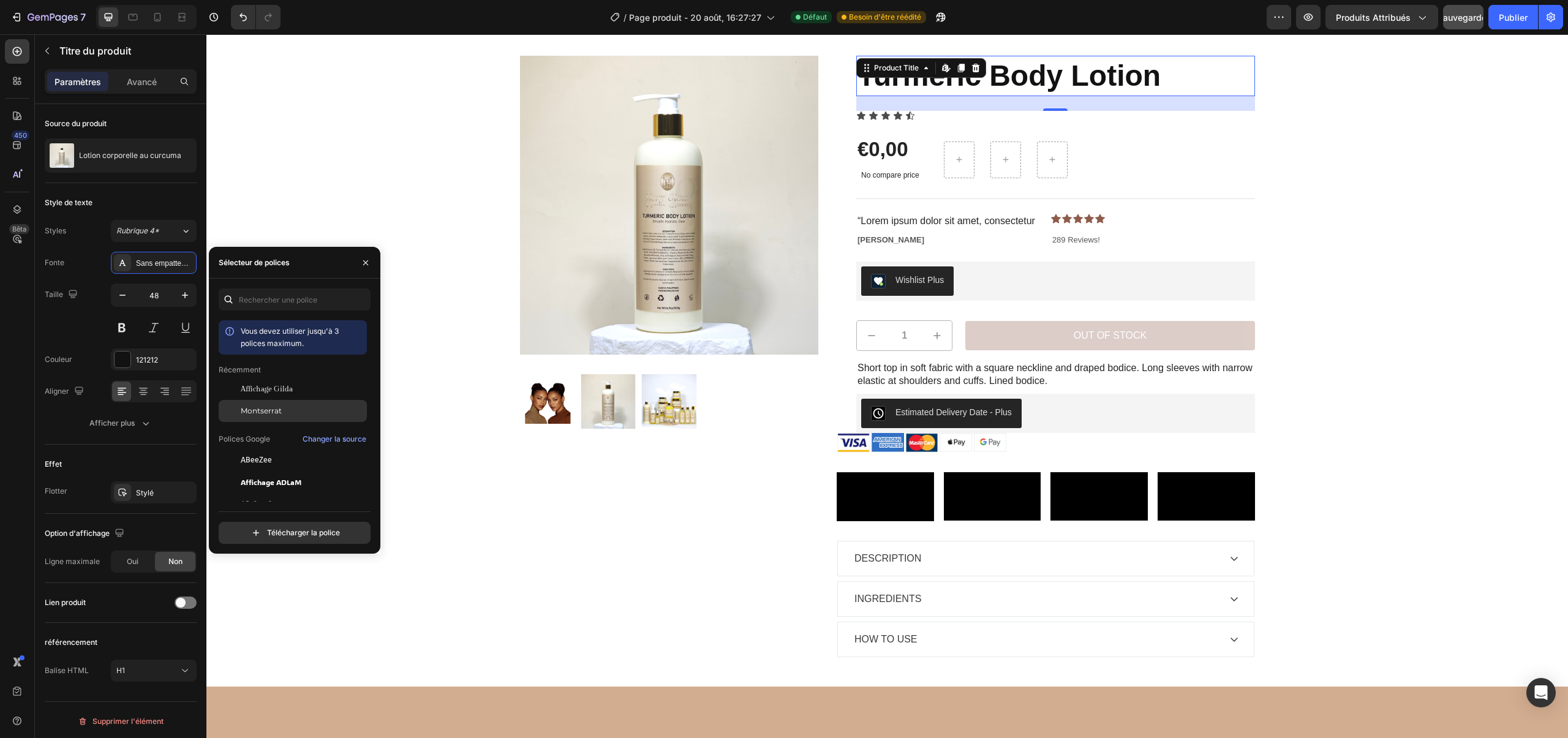
click at [301, 410] on div "Montserrat" at bounding box center [302, 411] width 124 height 11
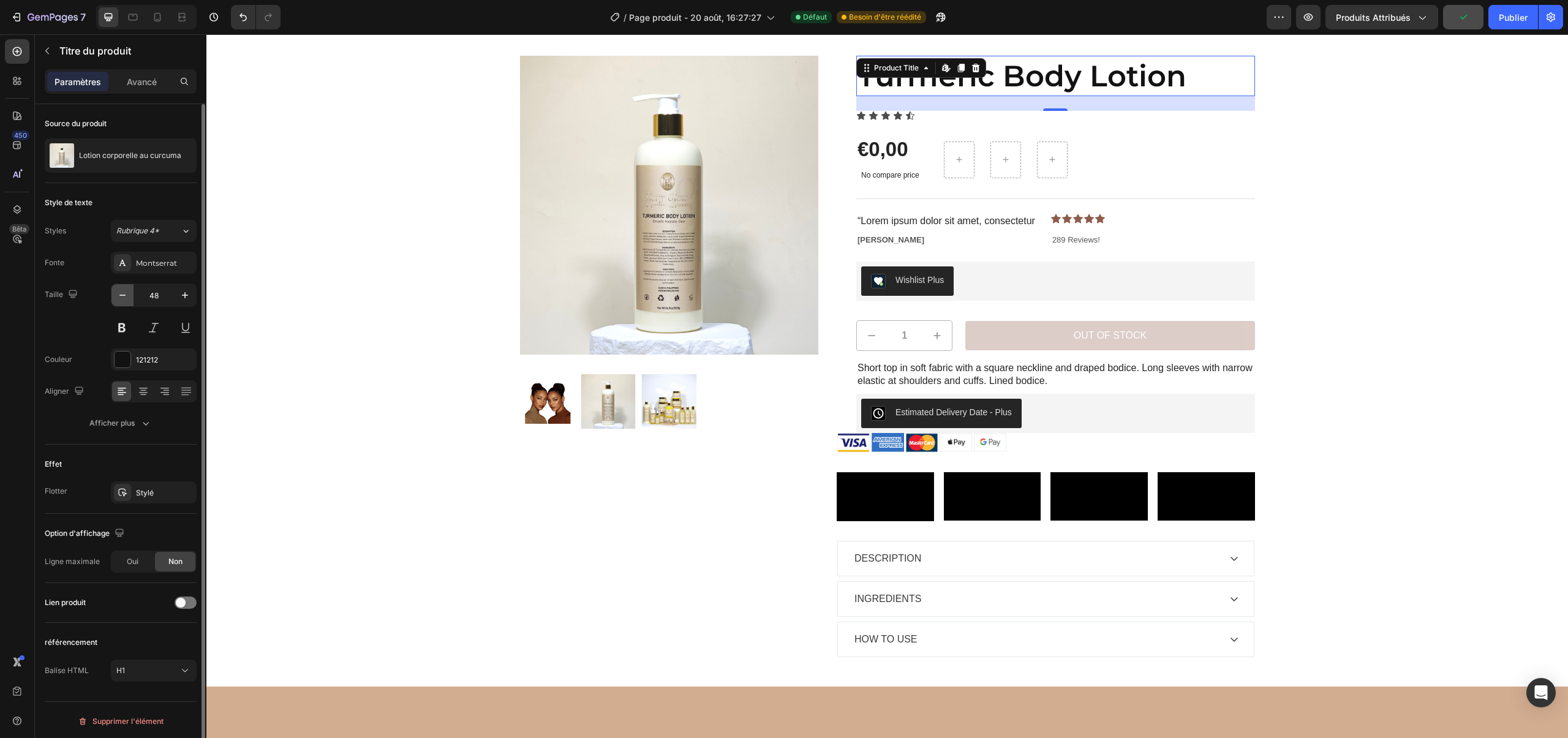
click at [121, 302] on button "button" at bounding box center [122, 295] width 22 height 22
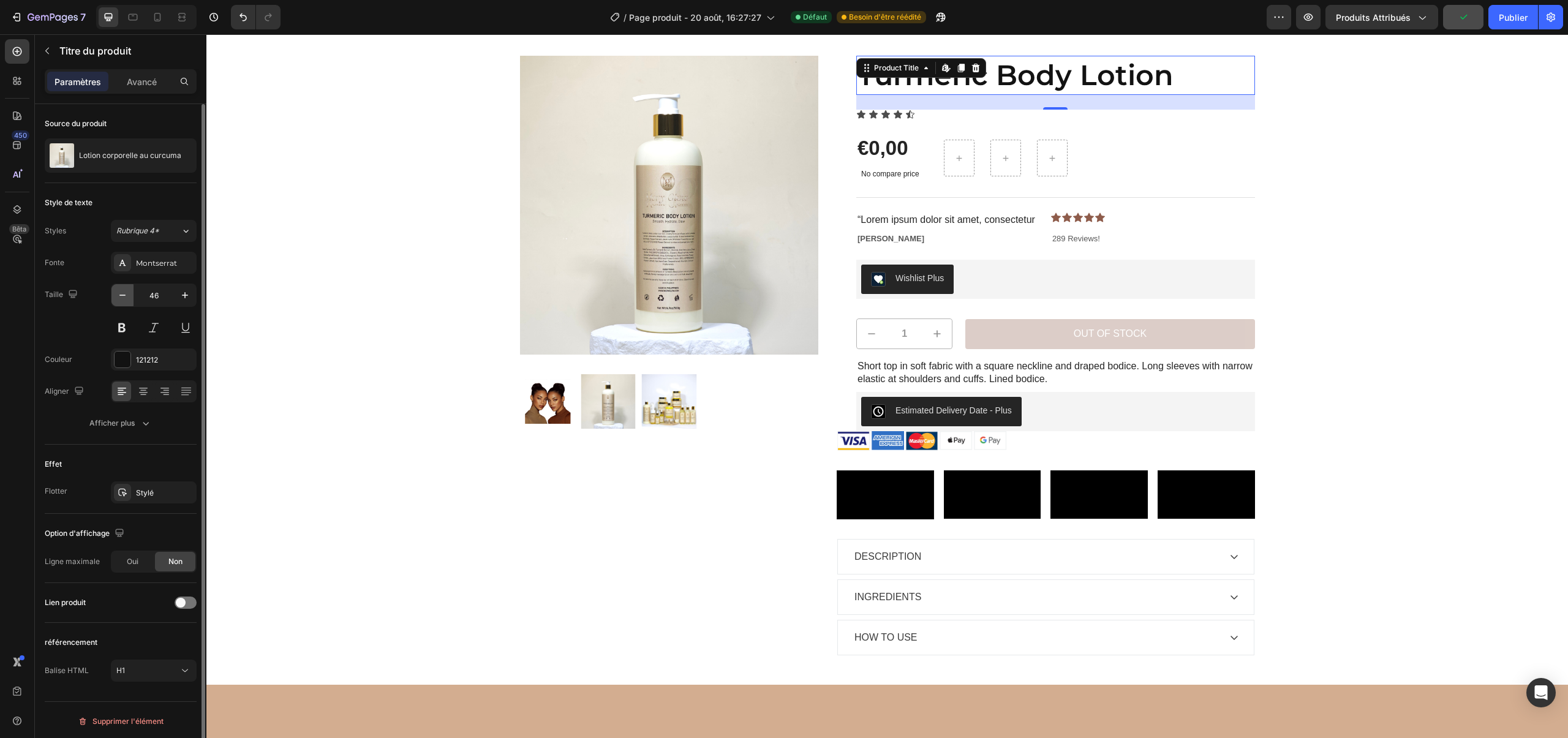
click at [121, 302] on button "button" at bounding box center [122, 295] width 22 height 22
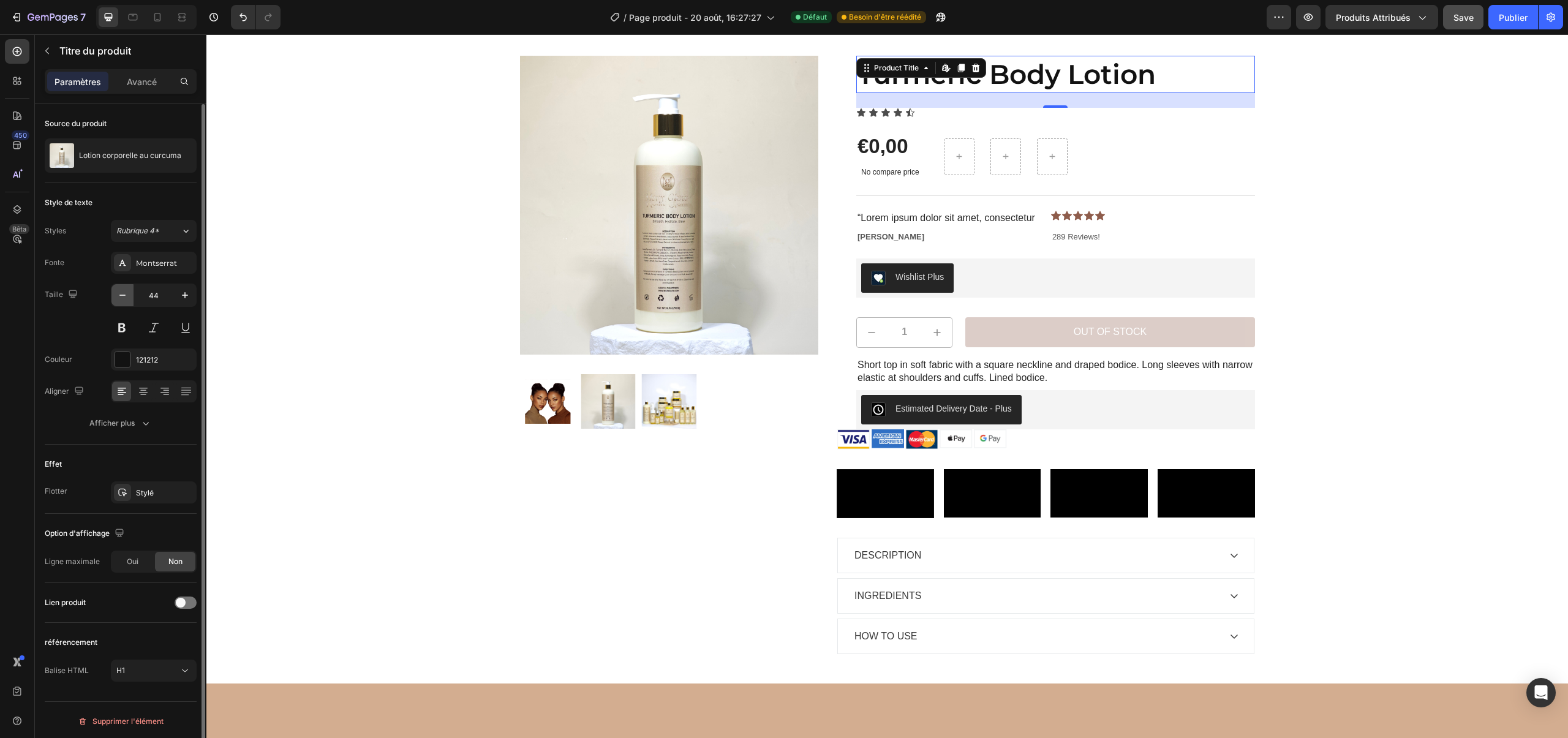
click at [121, 302] on button "button" at bounding box center [122, 295] width 22 height 22
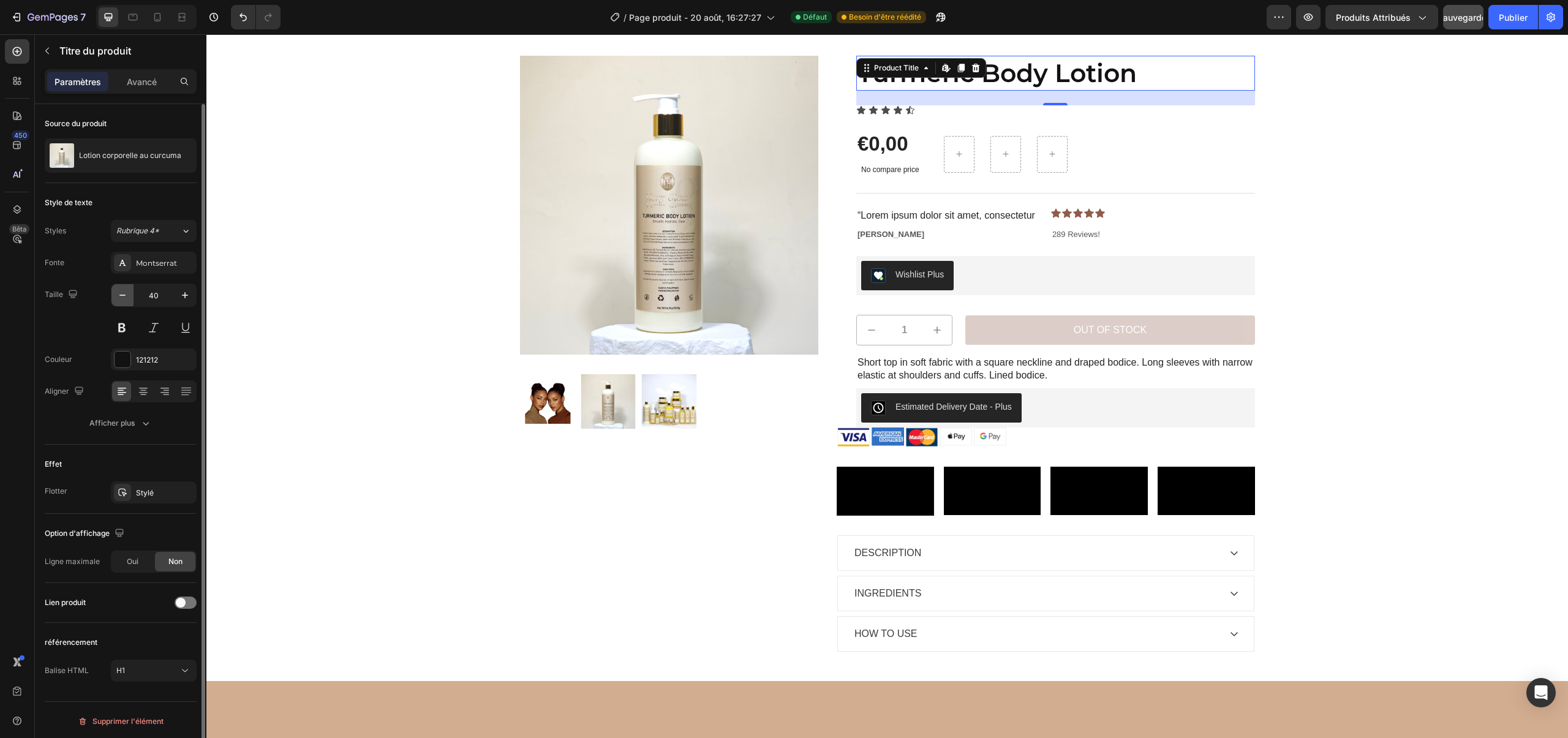
click at [121, 302] on button "button" at bounding box center [122, 295] width 22 height 22
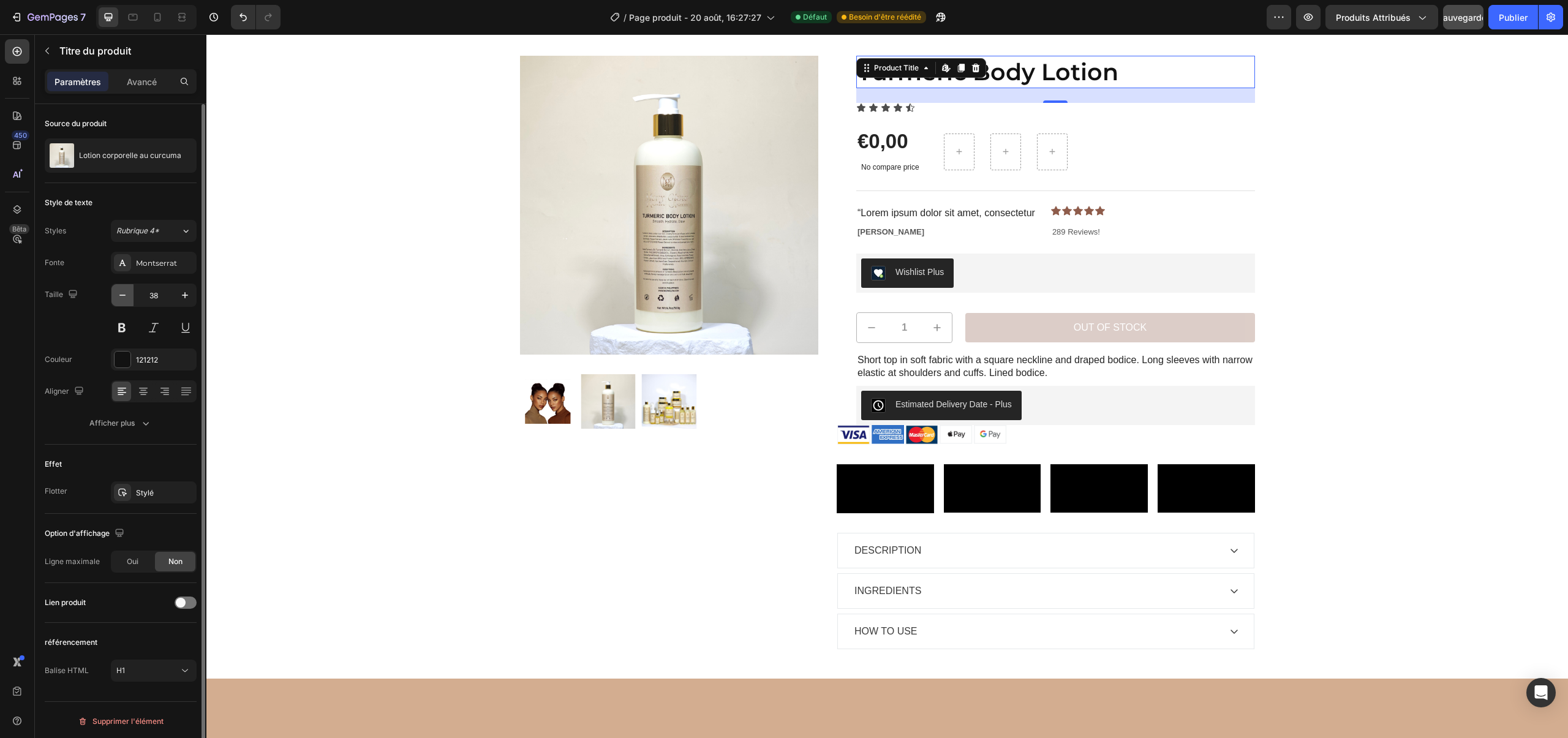
click at [121, 302] on button "button" at bounding box center [122, 295] width 22 height 22
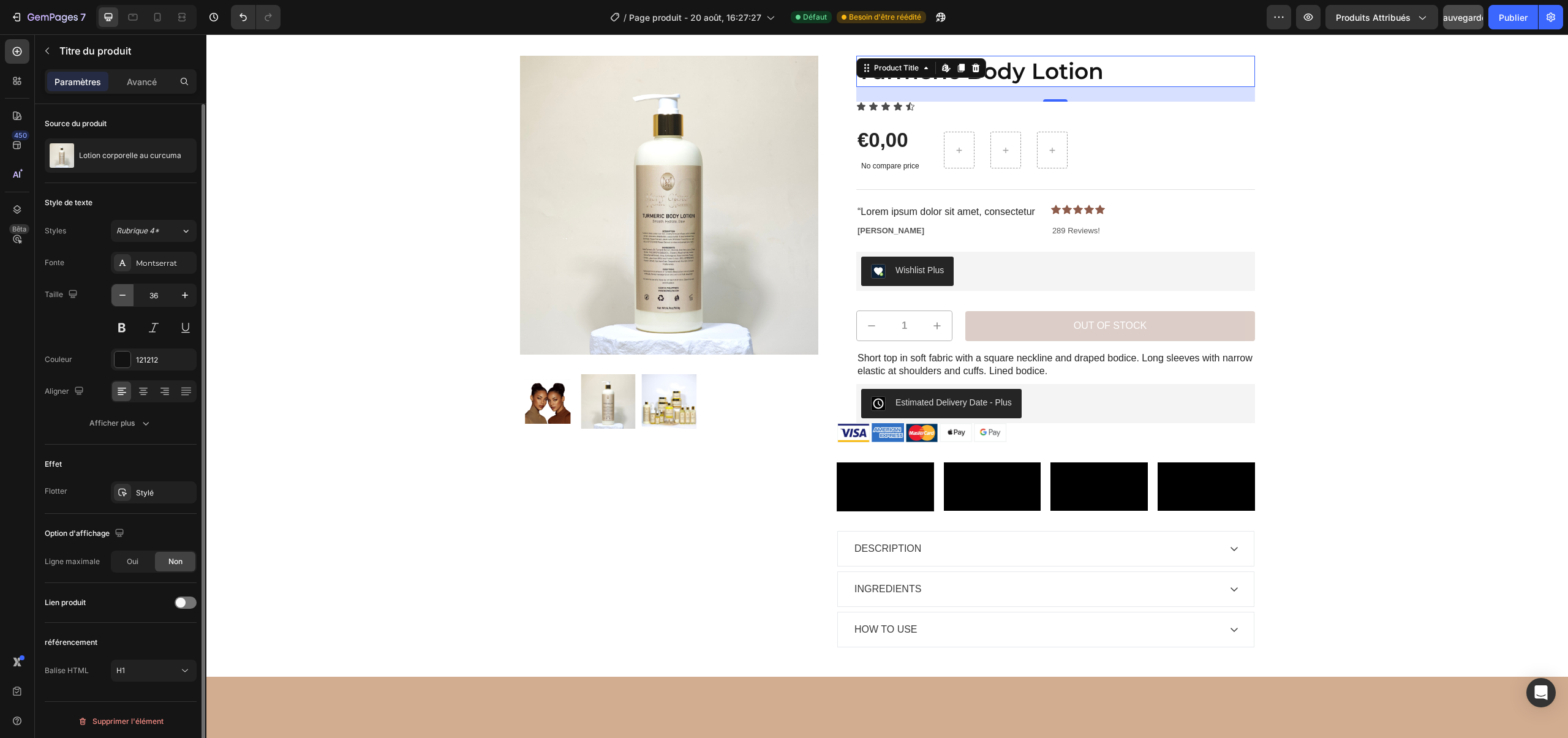
click at [121, 302] on button "button" at bounding box center [122, 295] width 22 height 22
type input "35"
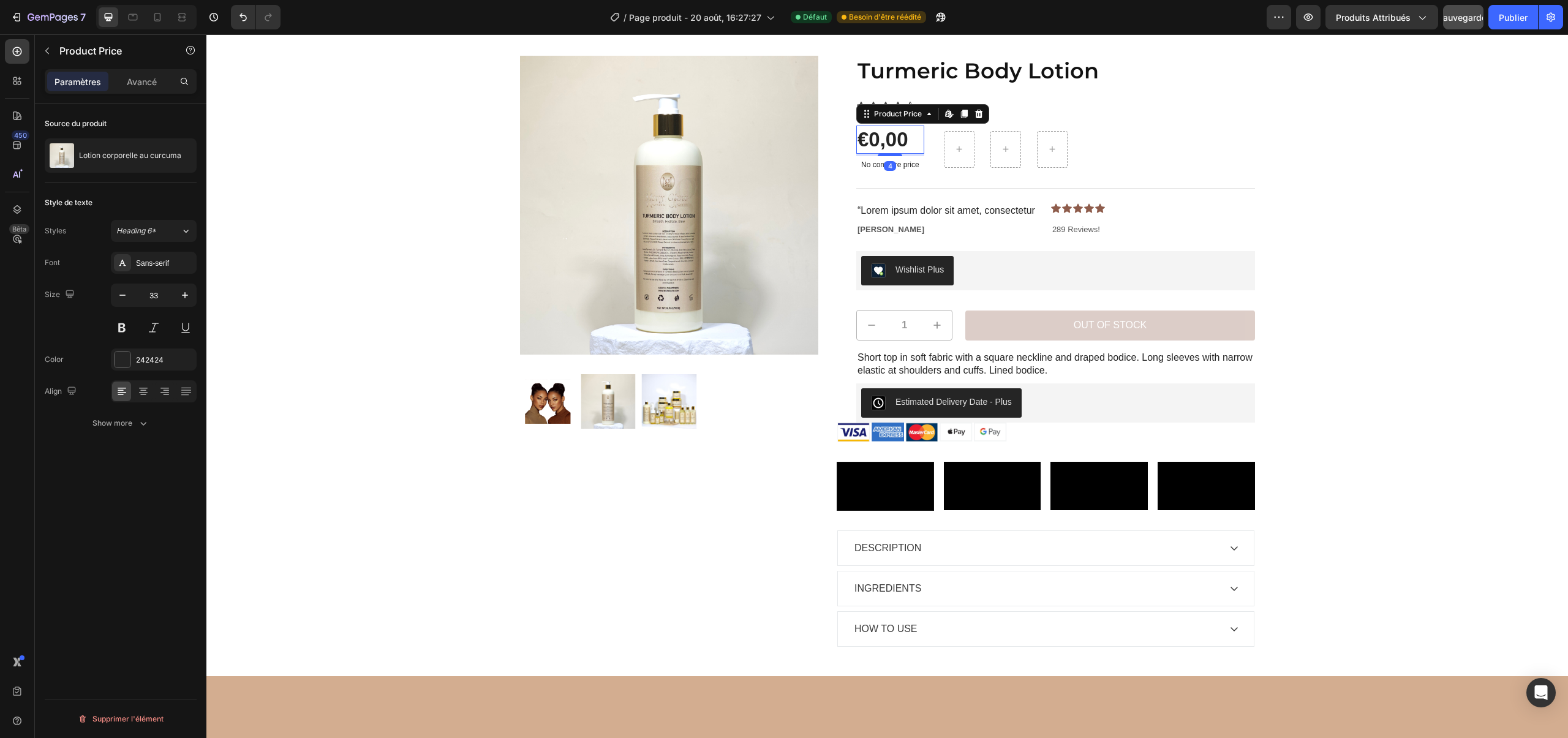
click at [896, 147] on div "€0,00" at bounding box center [890, 140] width 68 height 29
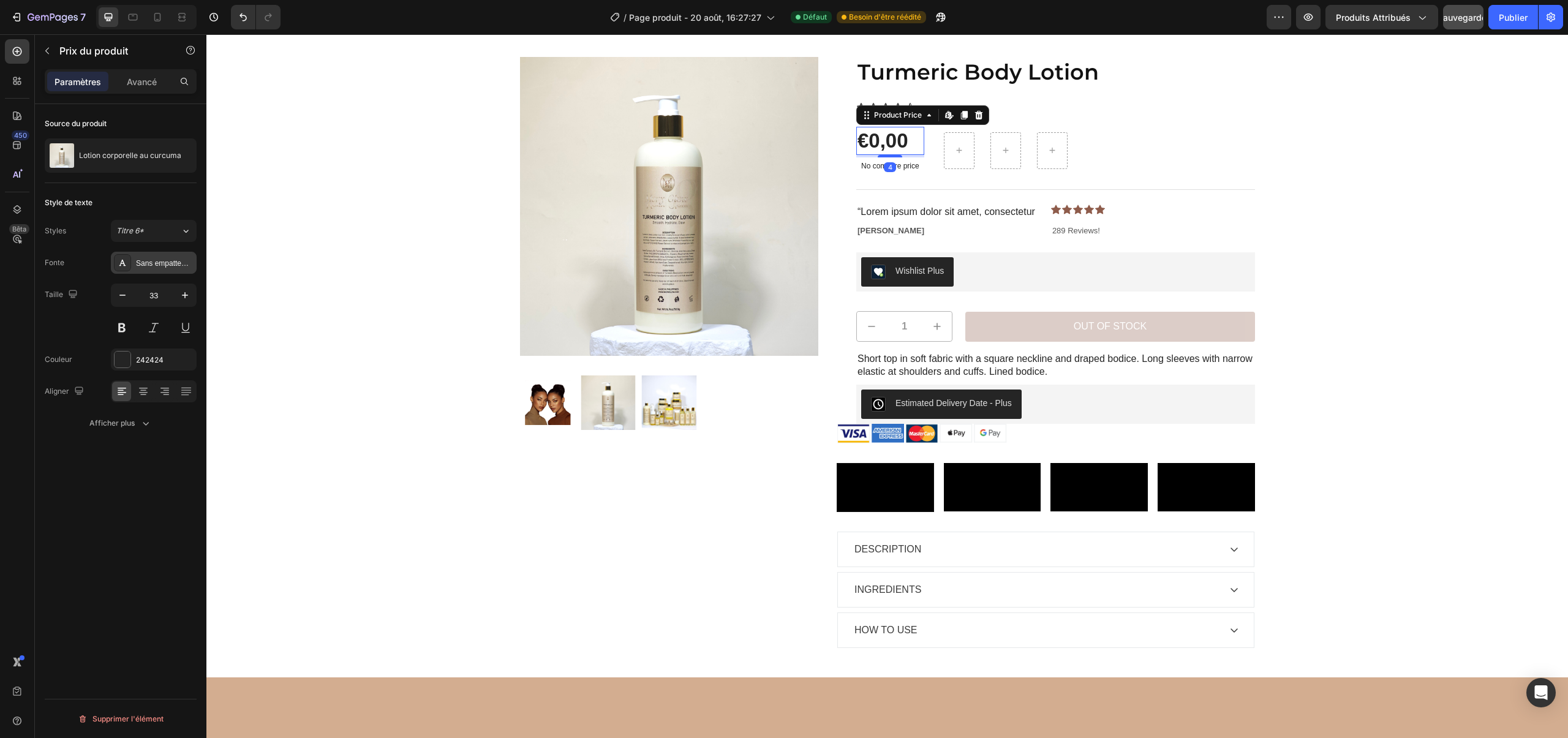
click at [141, 259] on font "Sans empattement" at bounding box center [167, 264] width 62 height 9
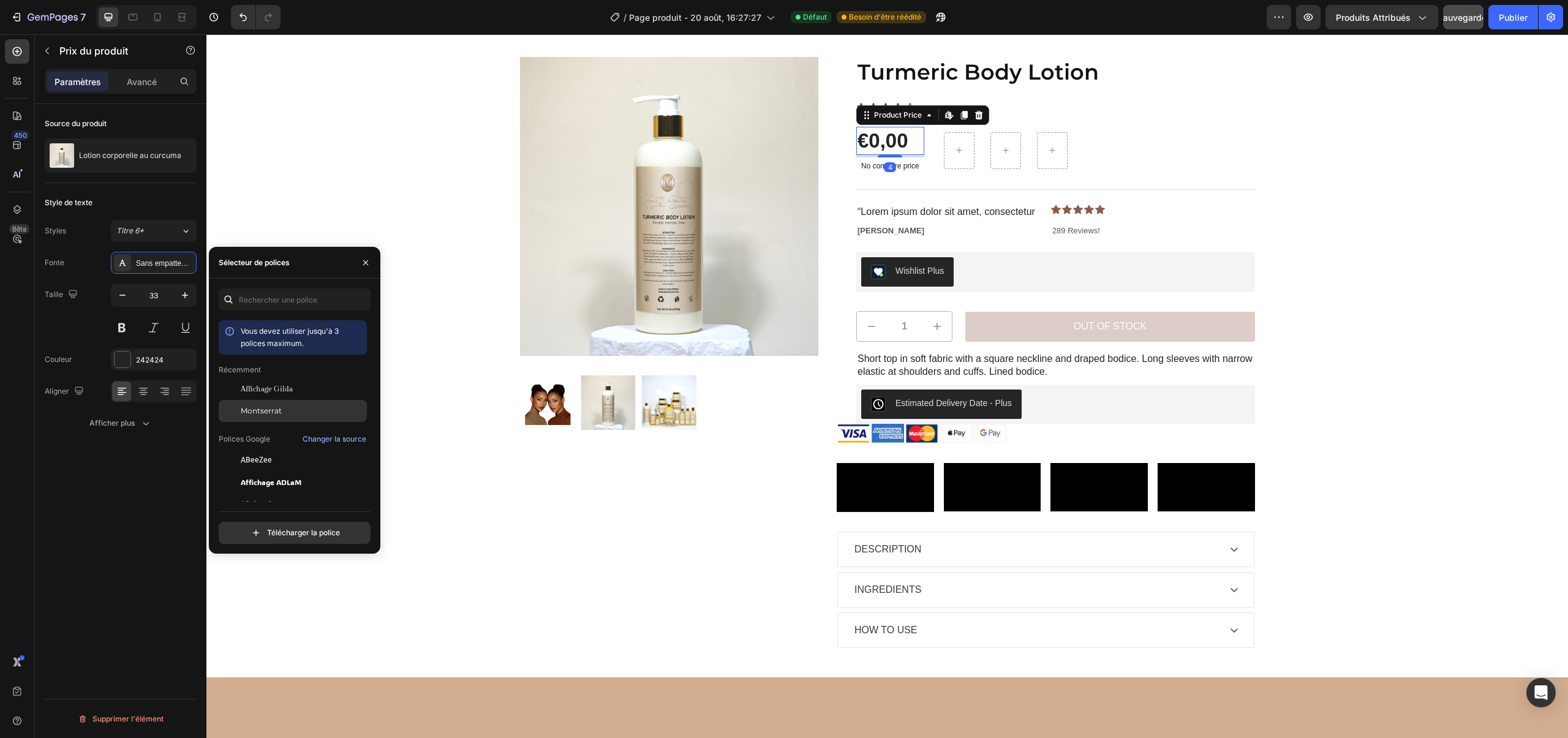
click at [262, 405] on span "Montserrat" at bounding box center [260, 411] width 41 height 11
click at [905, 71] on h1 "Turmeric Body Lotion" at bounding box center [1055, 72] width 399 height 31
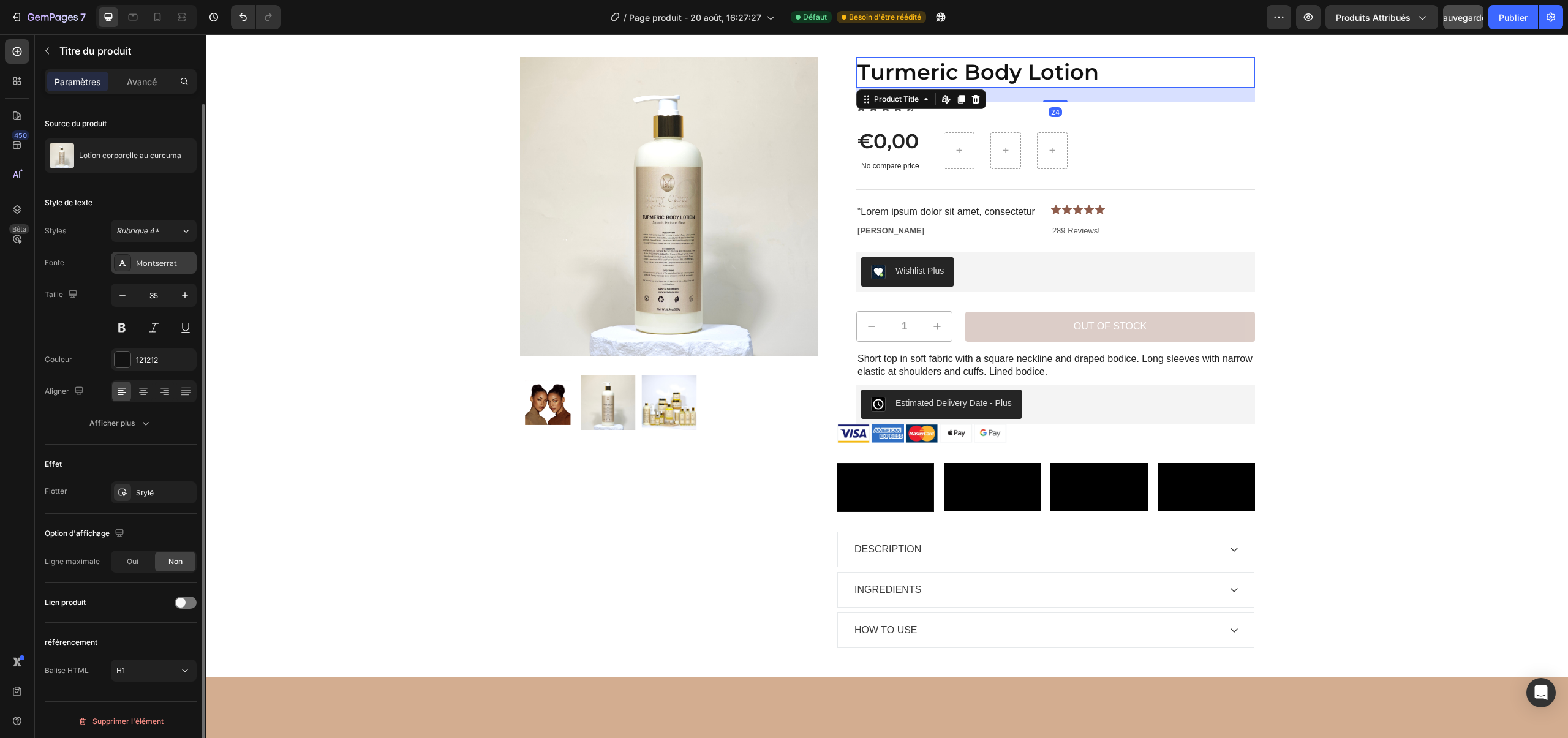
click at [156, 260] on font "Montserrat" at bounding box center [156, 263] width 41 height 9
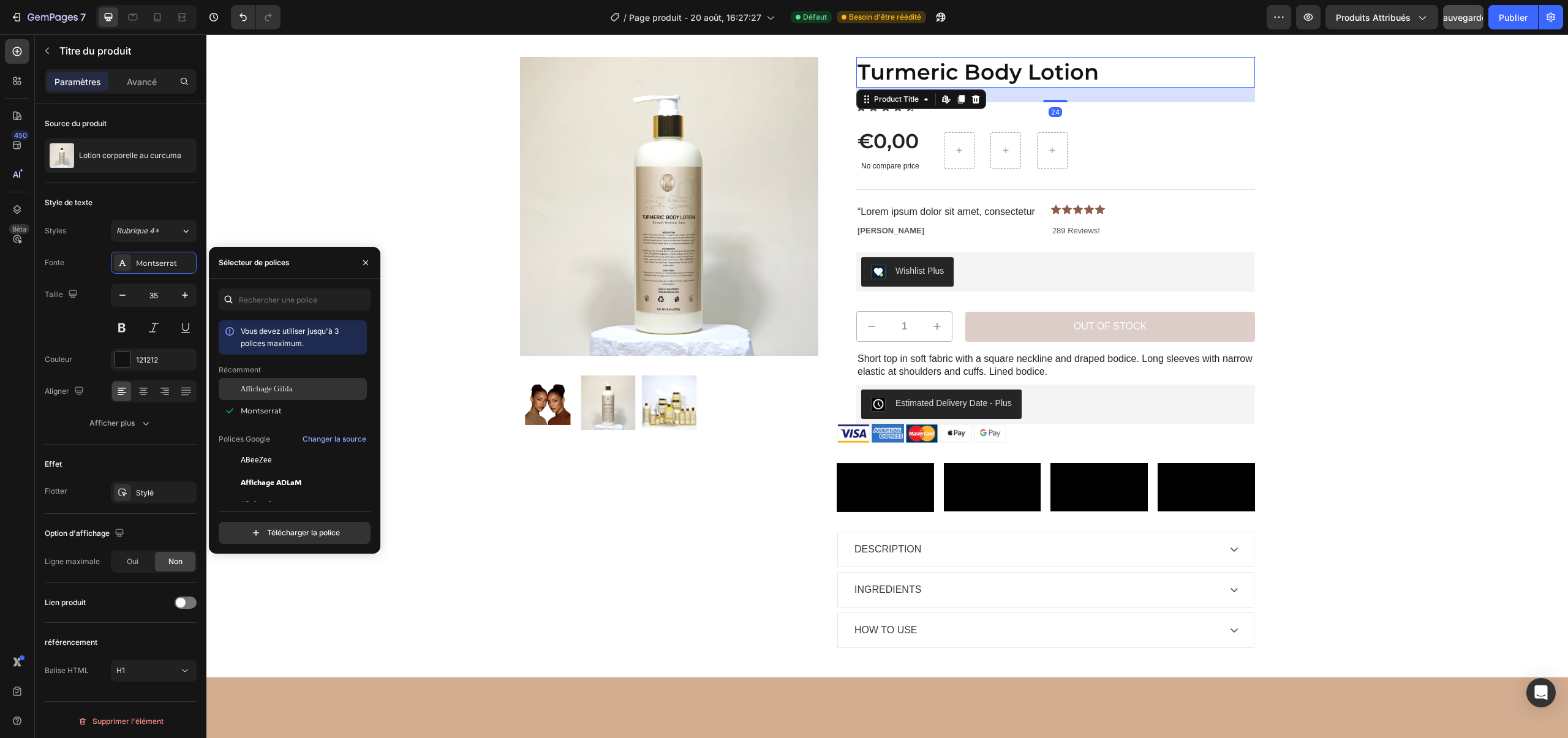
click at [268, 390] on font "Affichage Gilda" at bounding box center [266, 389] width 52 height 9
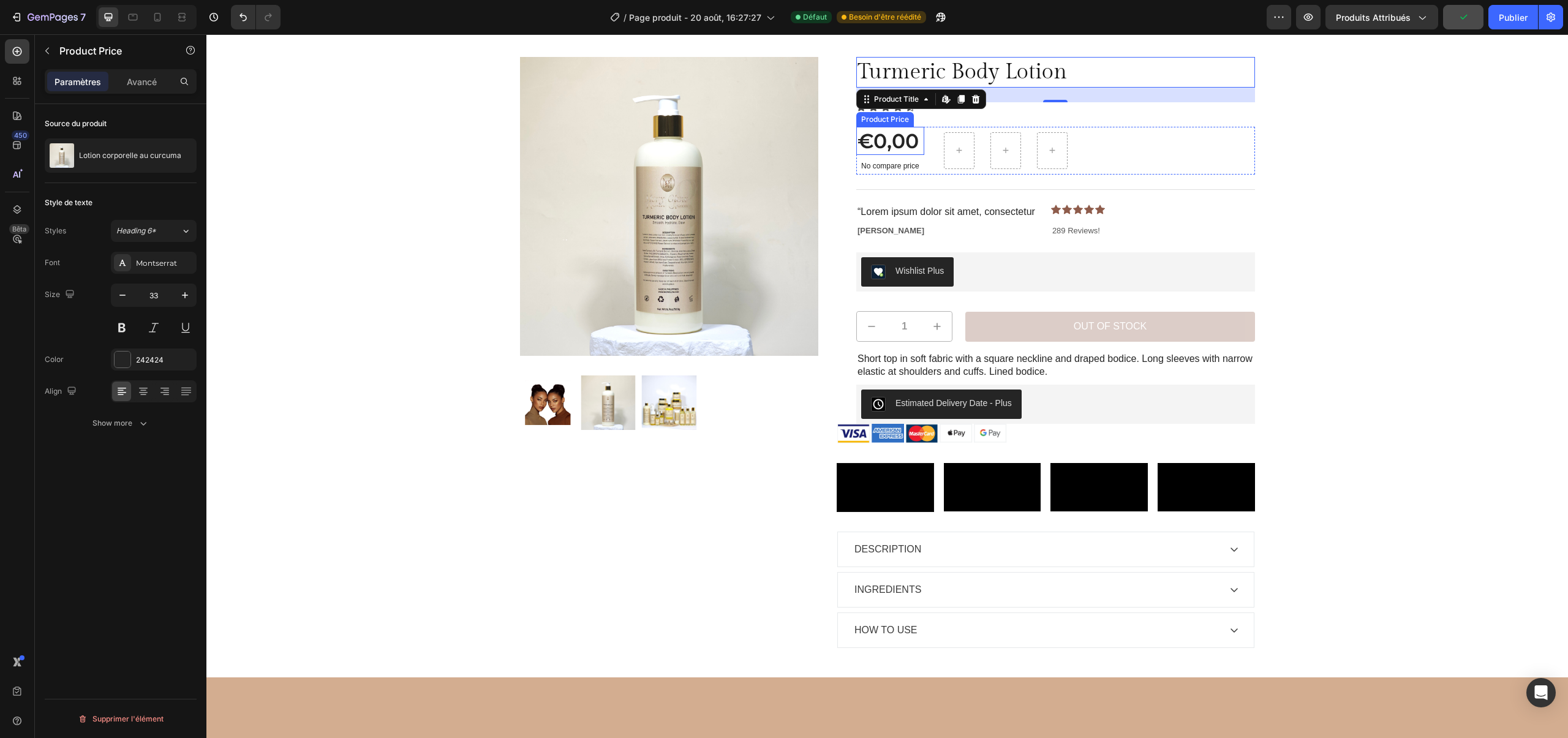
click at [891, 142] on div "€0,00" at bounding box center [890, 141] width 68 height 29
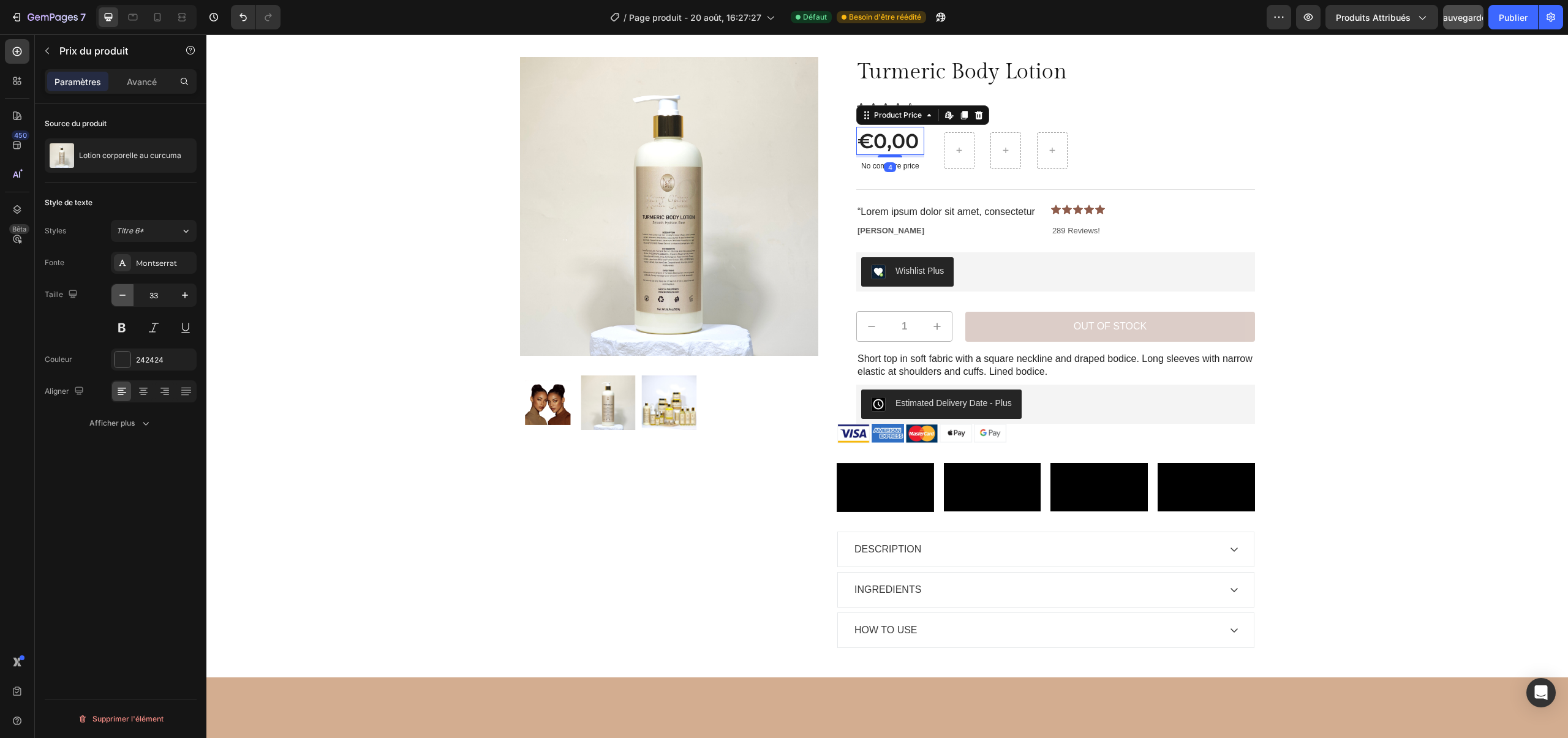
click at [113, 293] on button "button" at bounding box center [122, 295] width 22 height 22
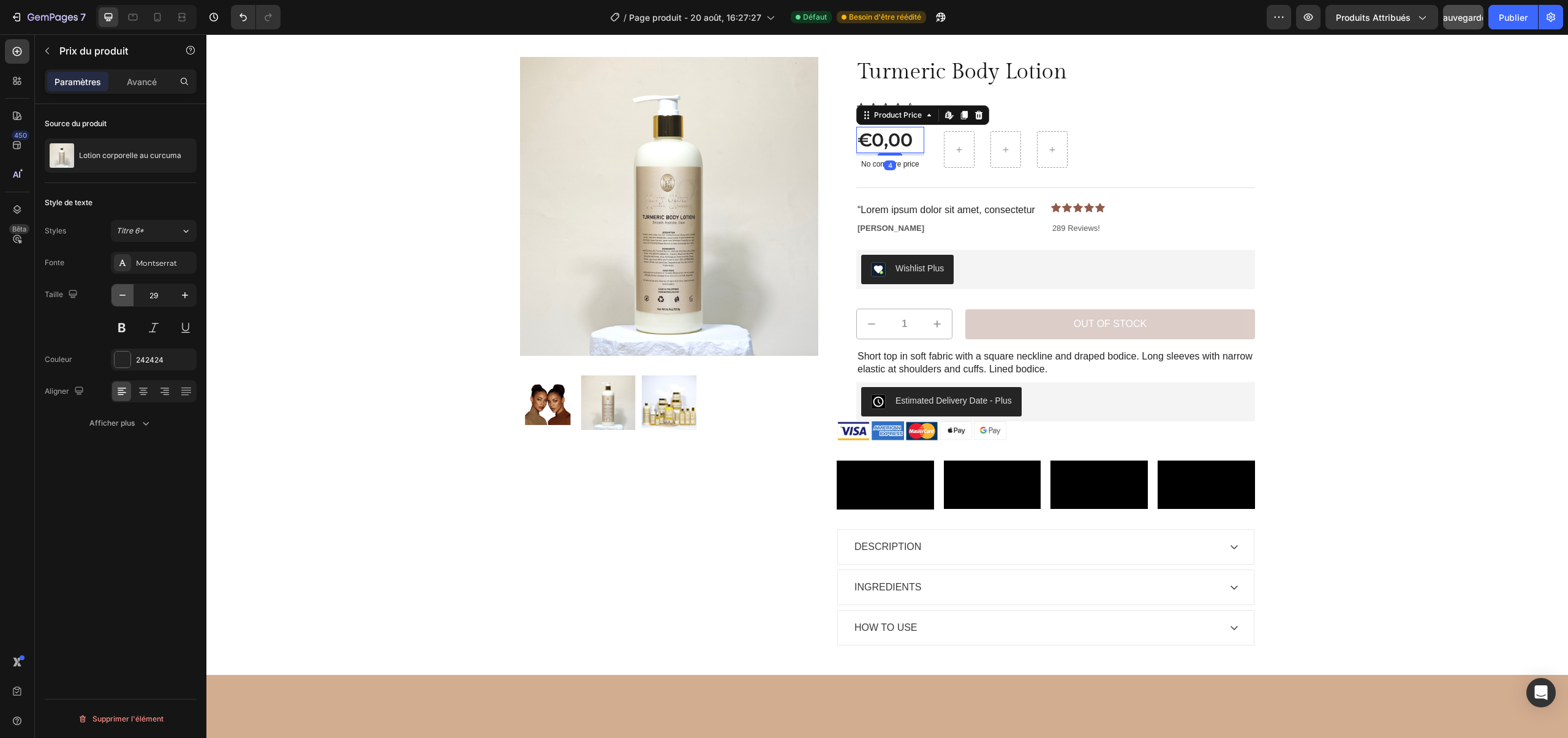
click at [113, 293] on button "button" at bounding box center [122, 295] width 22 height 22
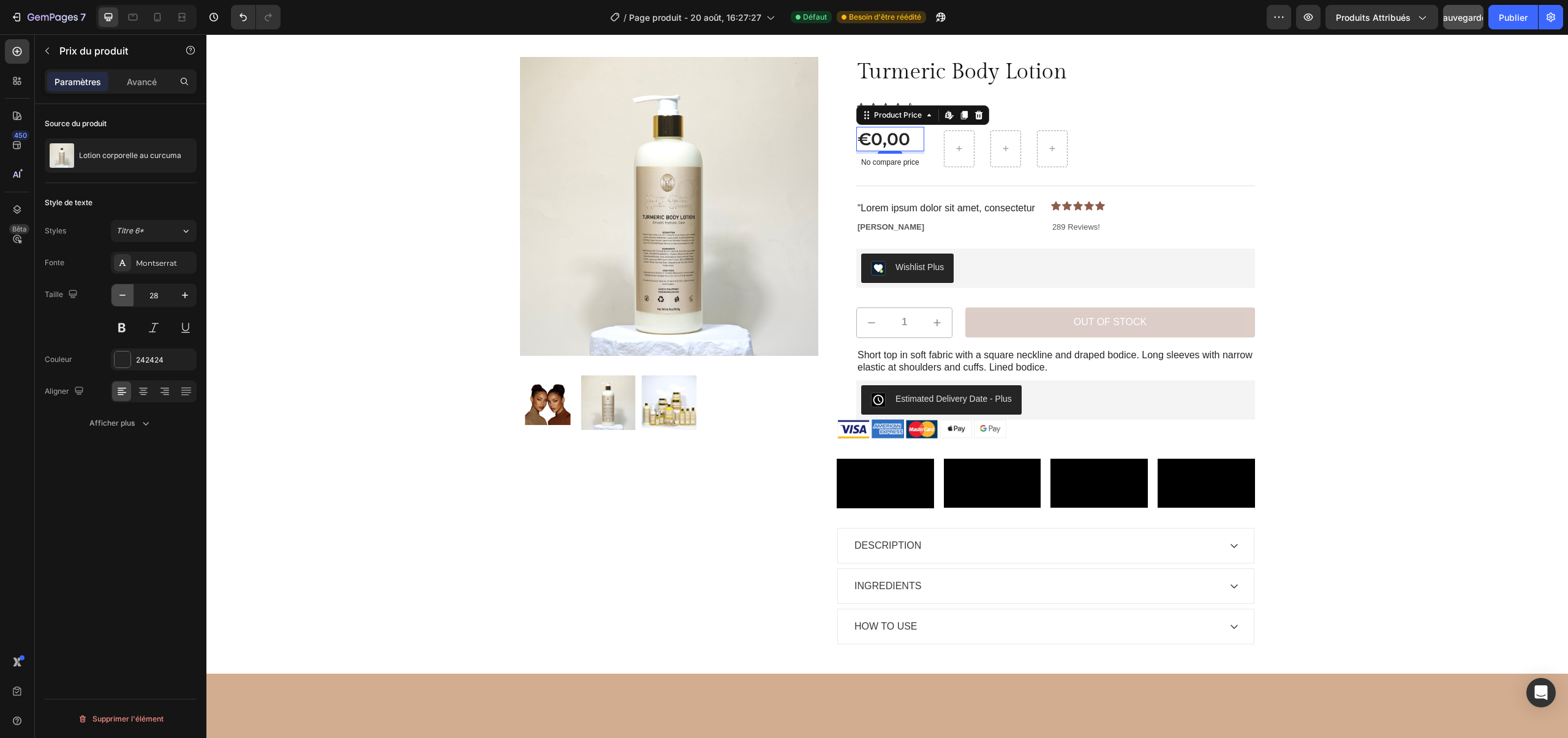
type input "27"
click at [972, 154] on div at bounding box center [959, 147] width 30 height 19
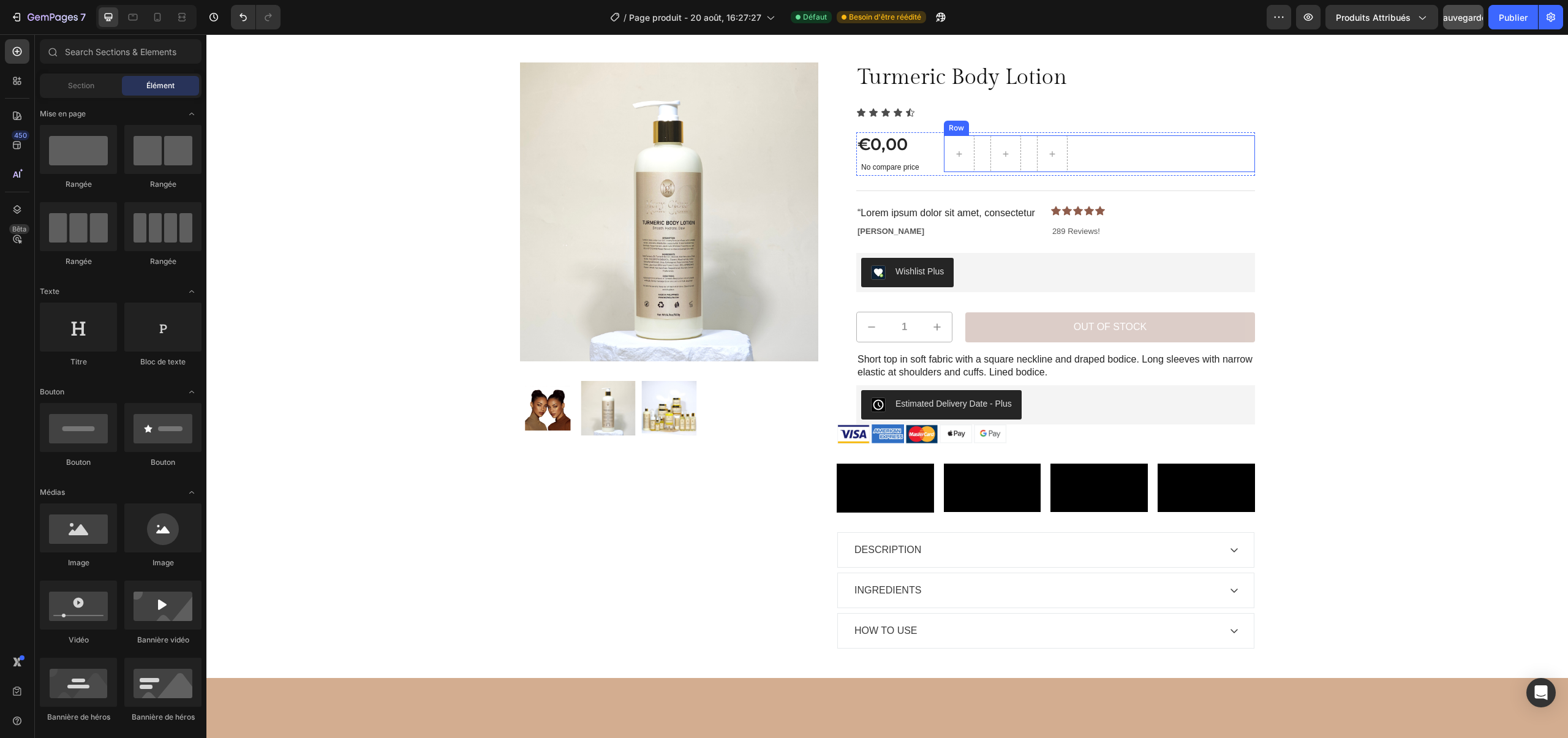
click at [970, 151] on div at bounding box center [959, 153] width 30 height 19
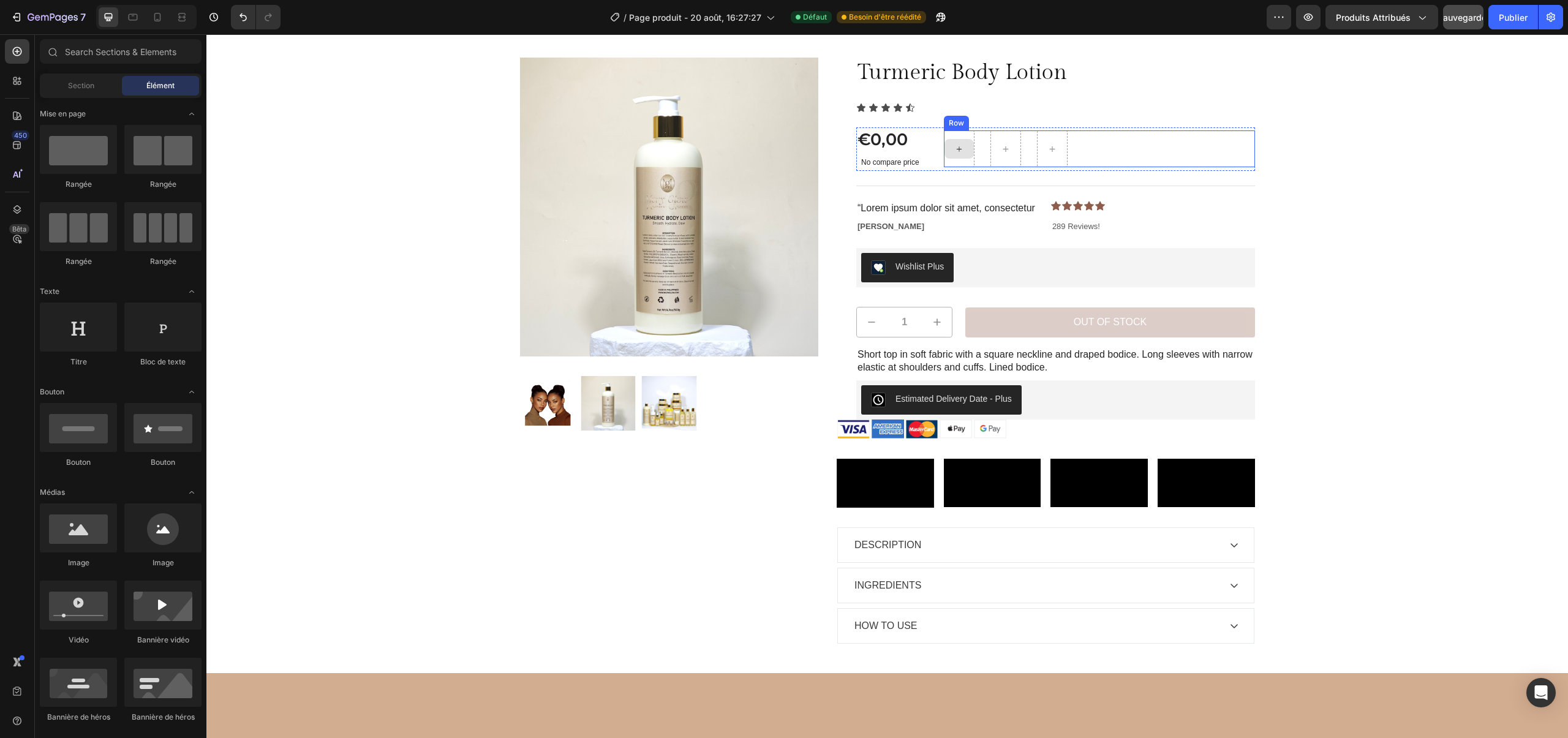
click at [957, 154] on icon at bounding box center [959, 149] width 10 height 11
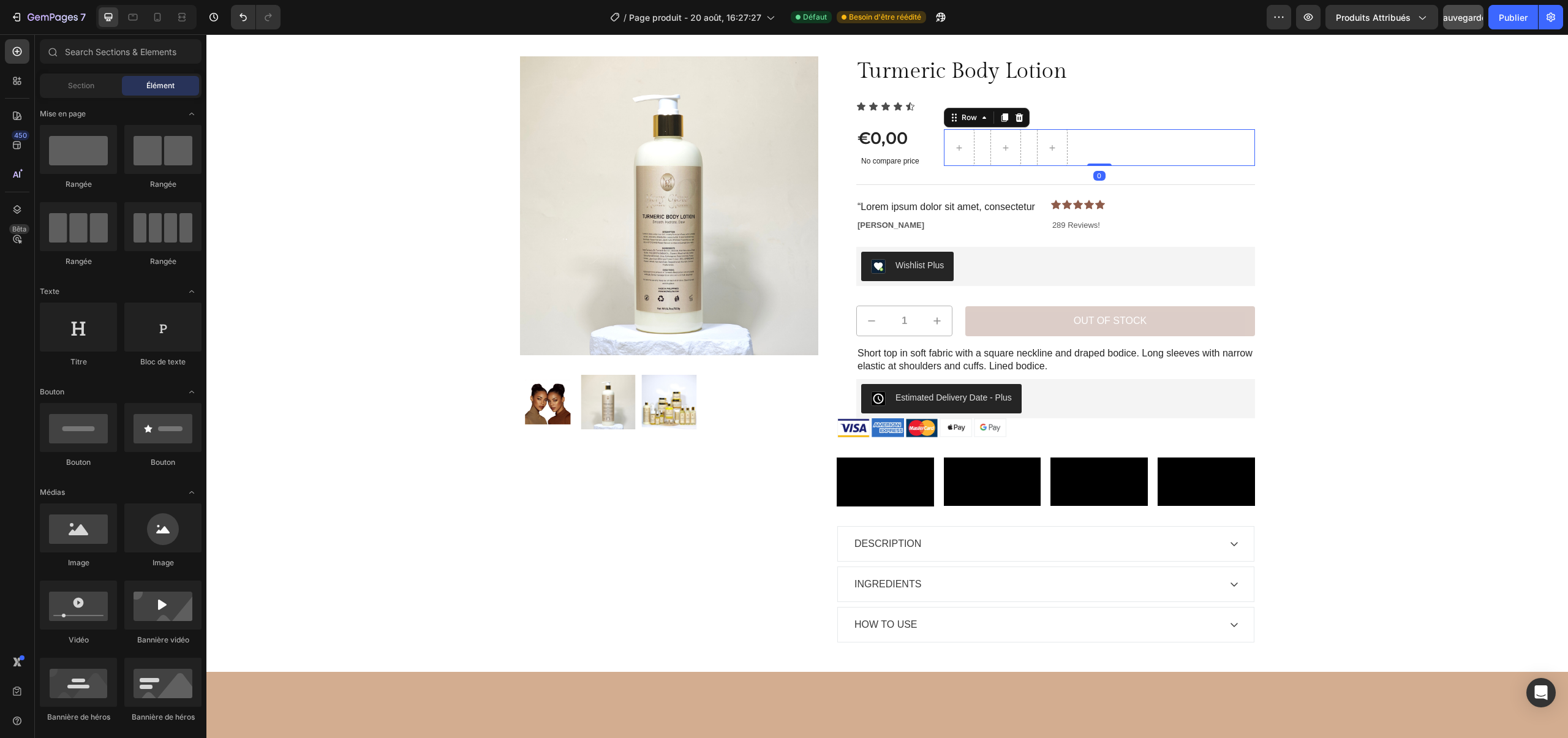
click at [1021, 143] on div "Row 0" at bounding box center [1099, 147] width 311 height 37
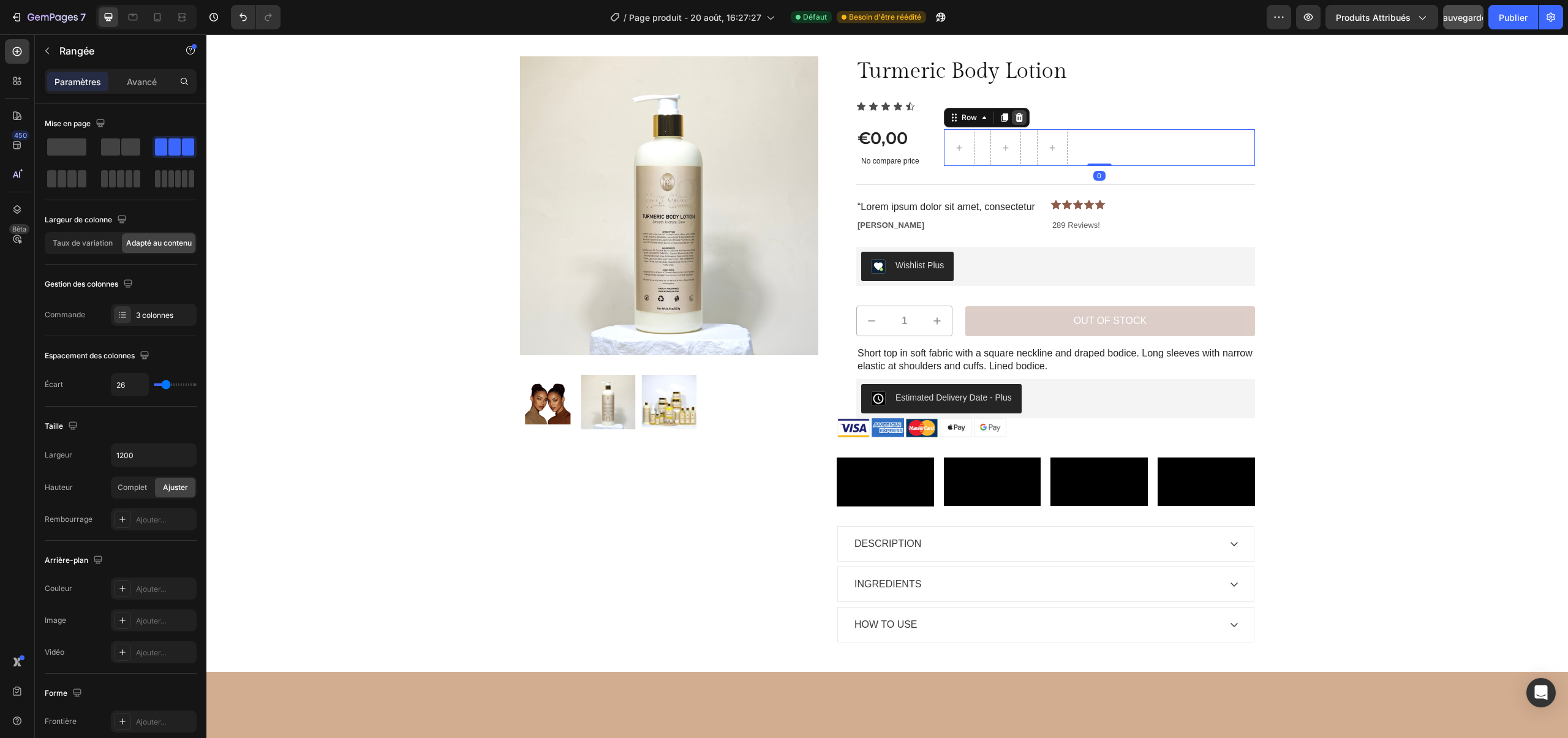
click at [1019, 123] on div at bounding box center [1019, 117] width 14 height 14
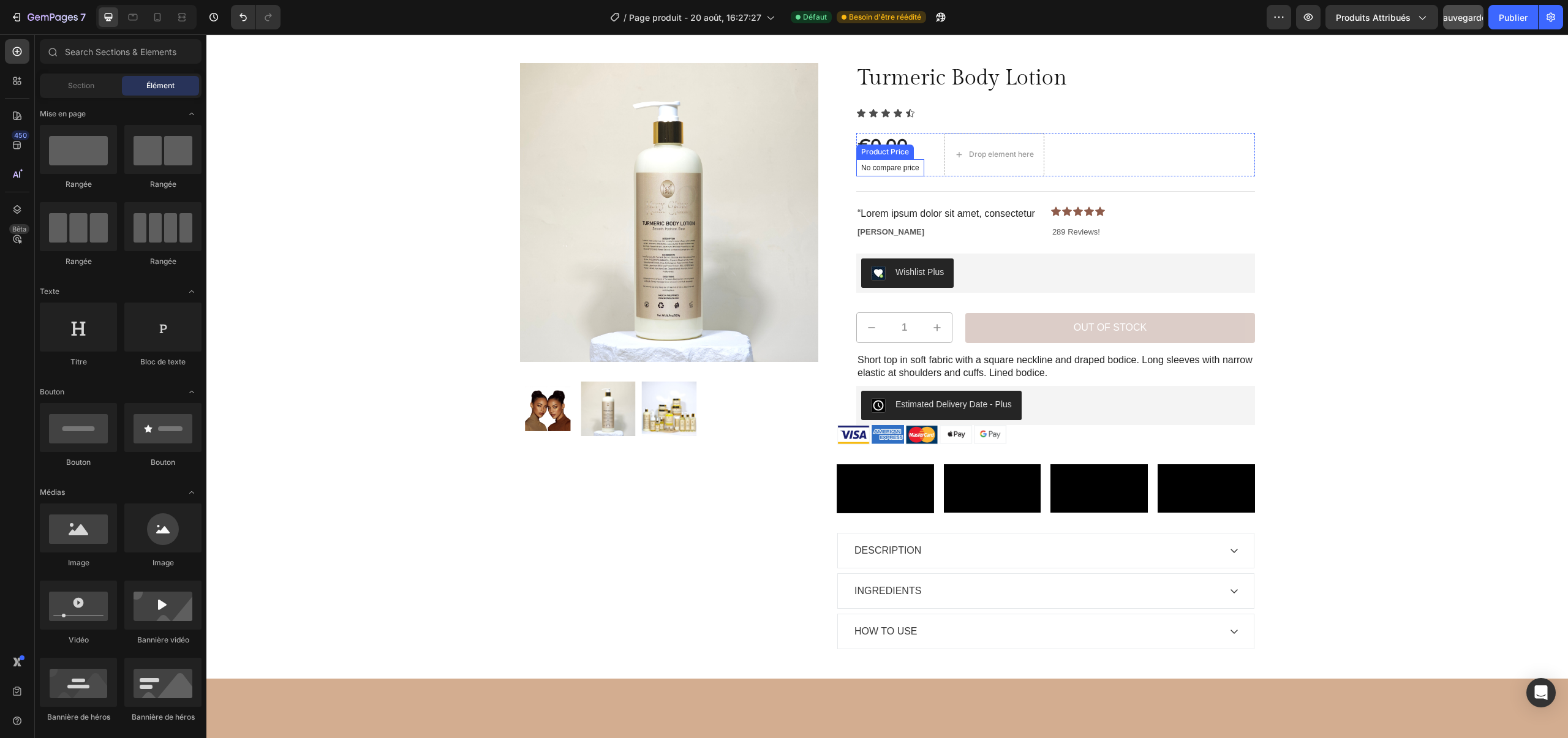
click at [886, 162] on div "No compare price" at bounding box center [890, 168] width 68 height 17
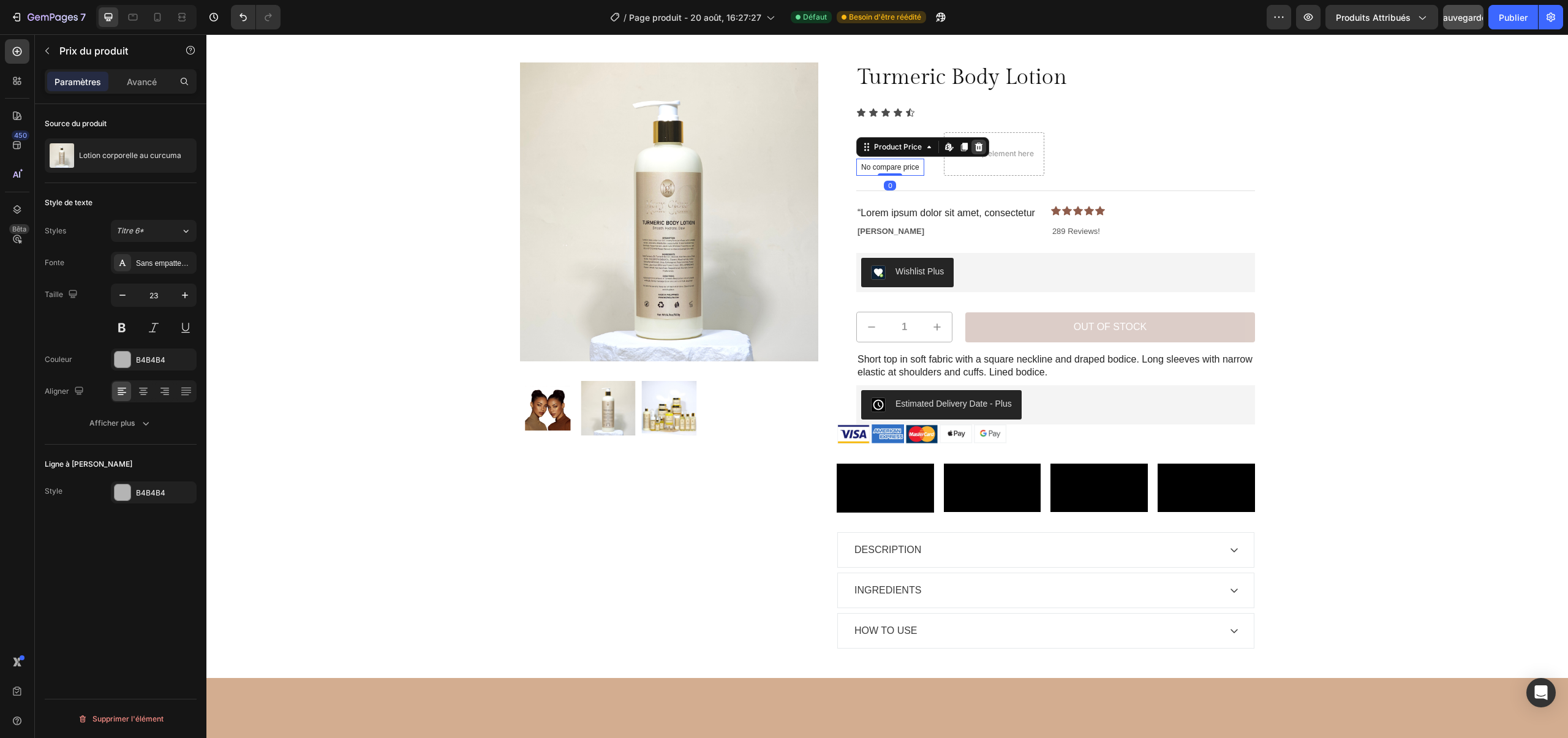
click at [975, 143] on icon at bounding box center [979, 147] width 10 height 10
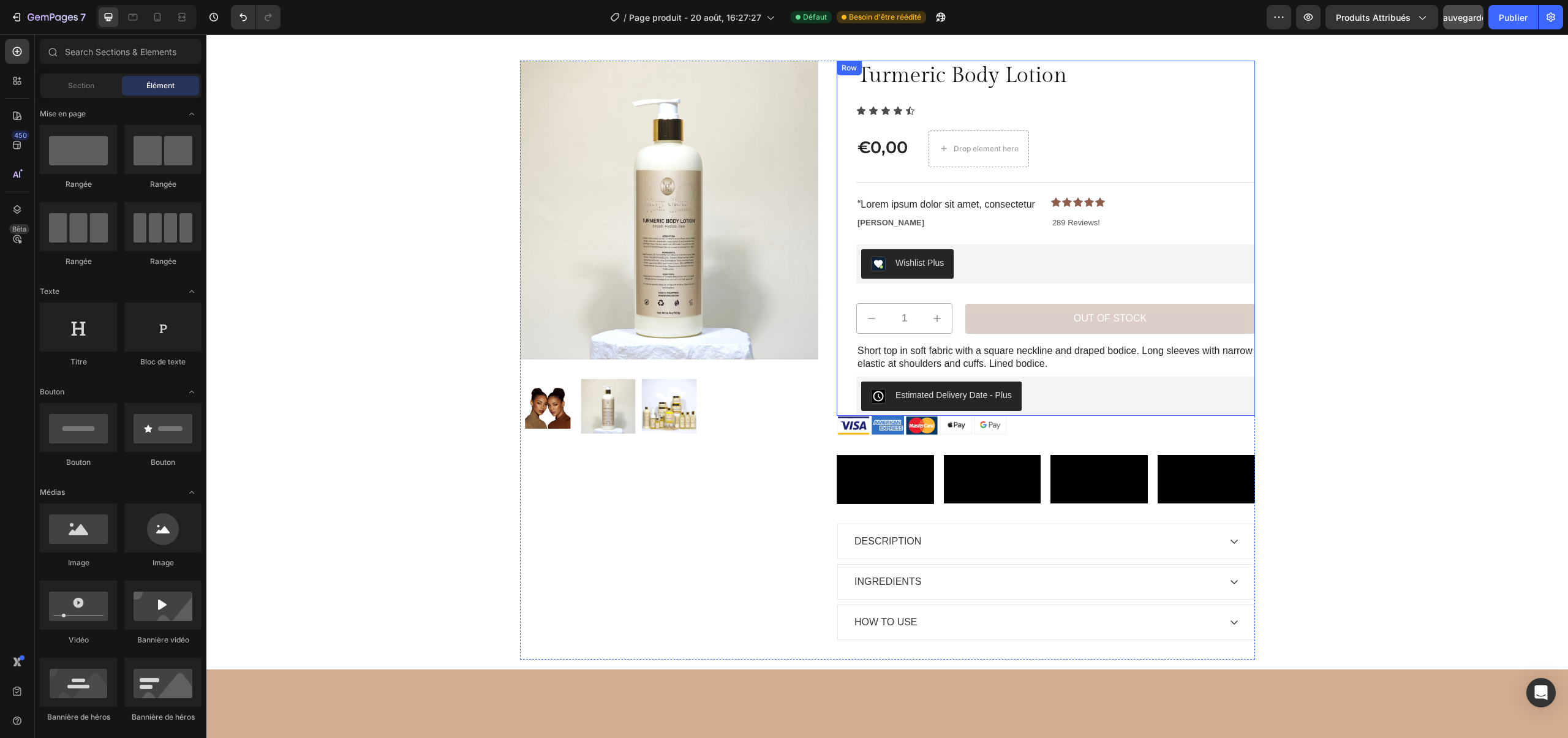
click at [924, 198] on p "“Lorem ipsum dolor sit amet, consectetur" at bounding box center [946, 205] width 178 height 13
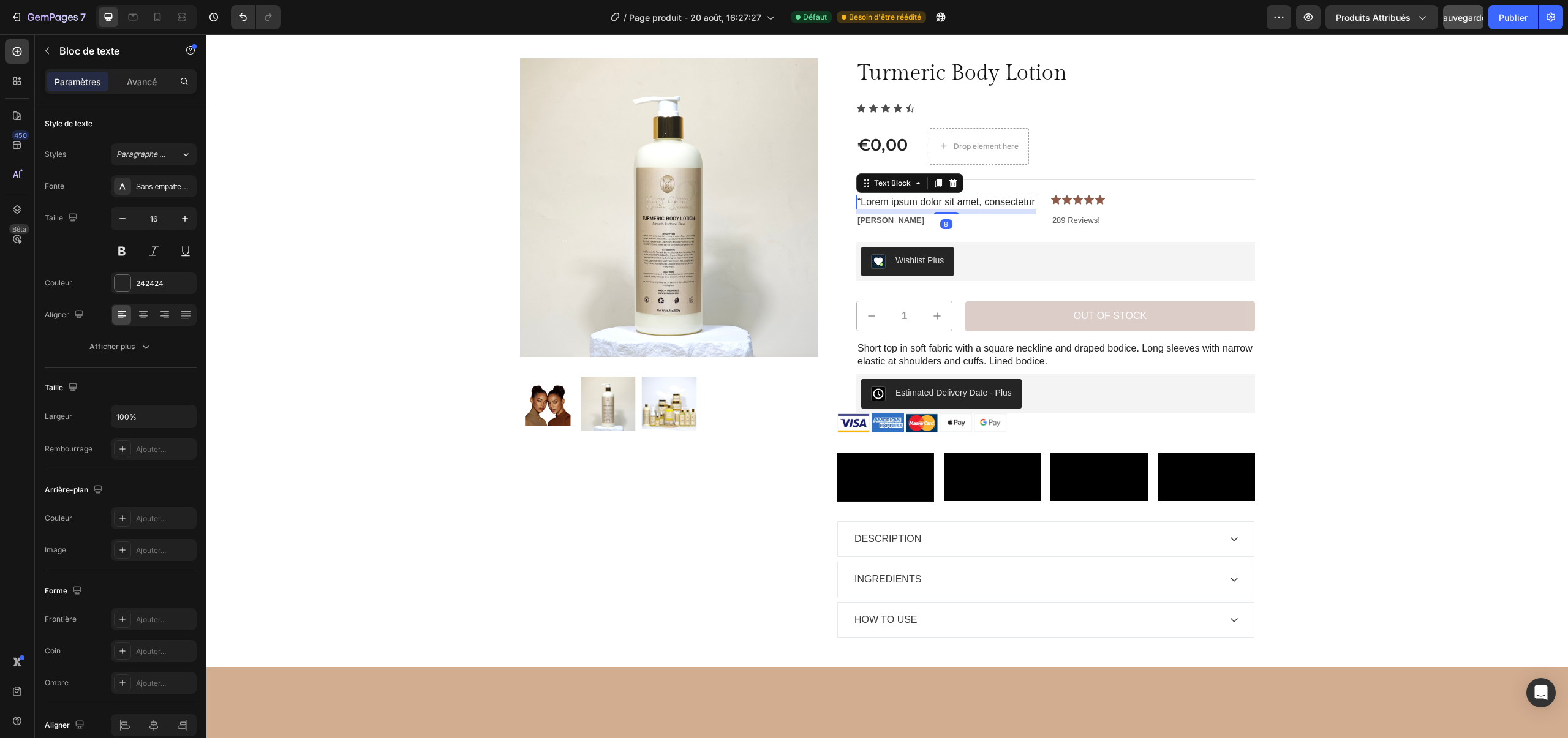
click at [919, 201] on p "“Lorem ipsum dolor sit amet, consectetur" at bounding box center [946, 202] width 178 height 13
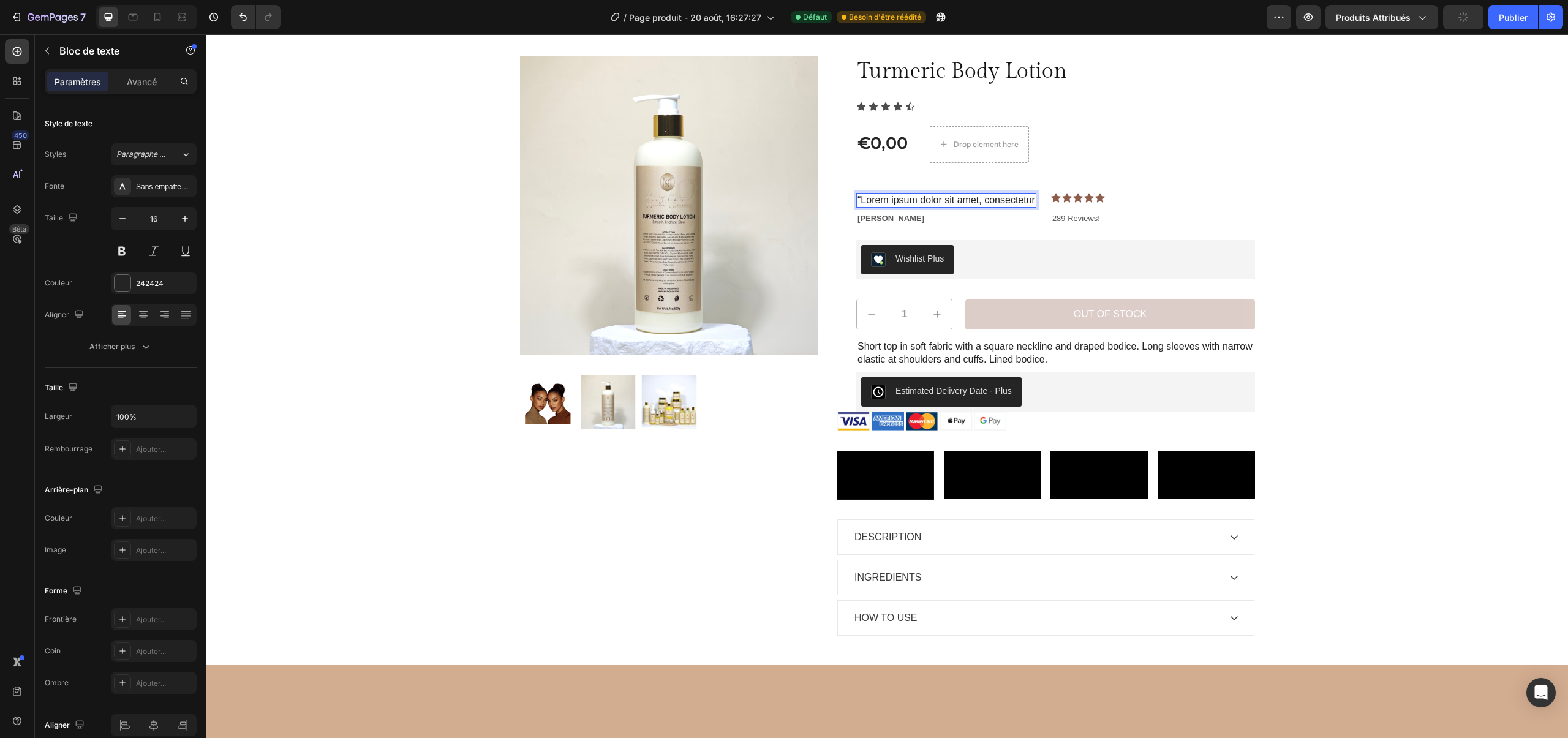
scroll to position [32, 0]
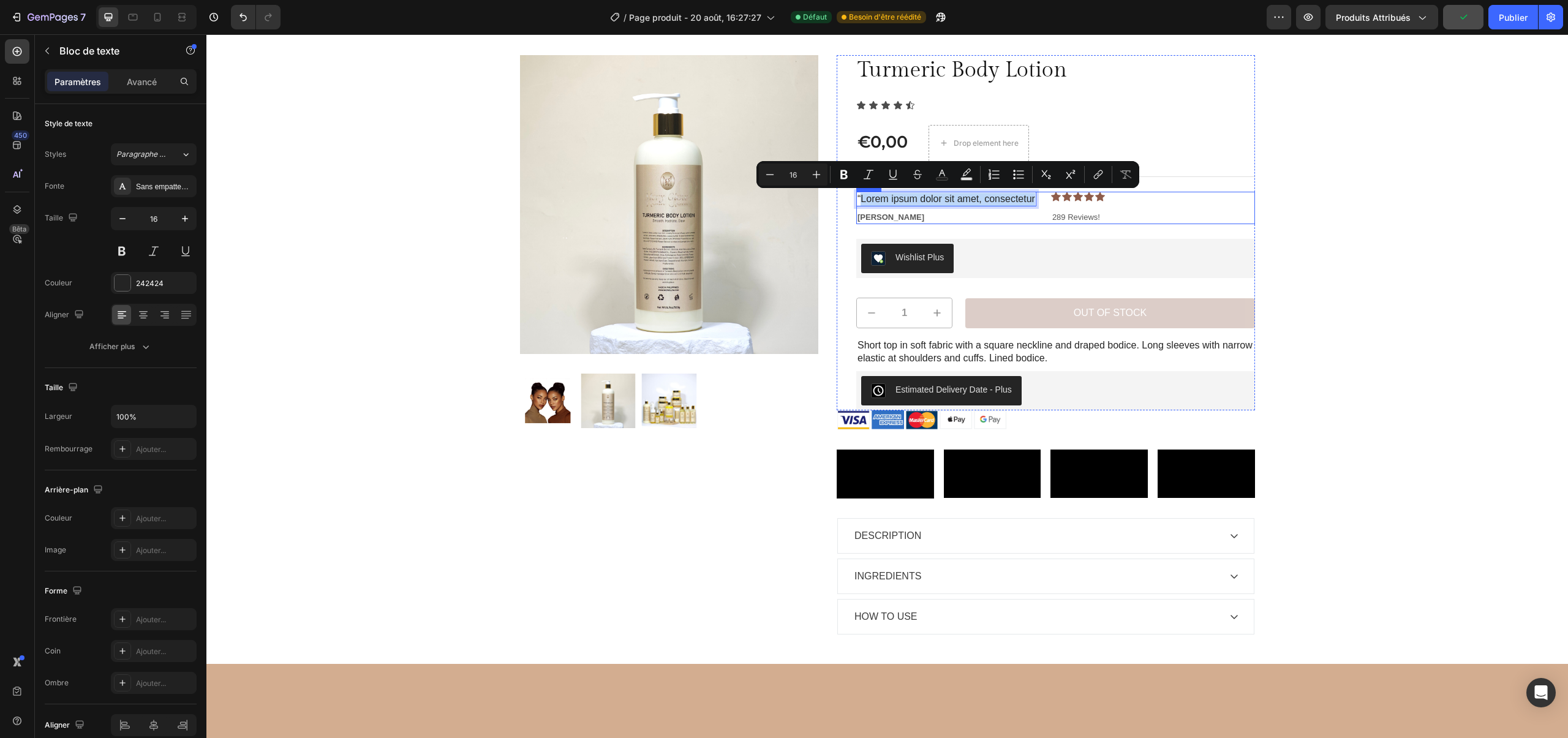
drag, startPoint x: 861, startPoint y: 205, endPoint x: 1028, endPoint y: 209, distance: 167.0
click at [1028, 209] on div "“Lorem ipsum dolor sit amet, consectetur Text Block 8 [PERSON_NAME] Text Block" at bounding box center [946, 208] width 180 height 33
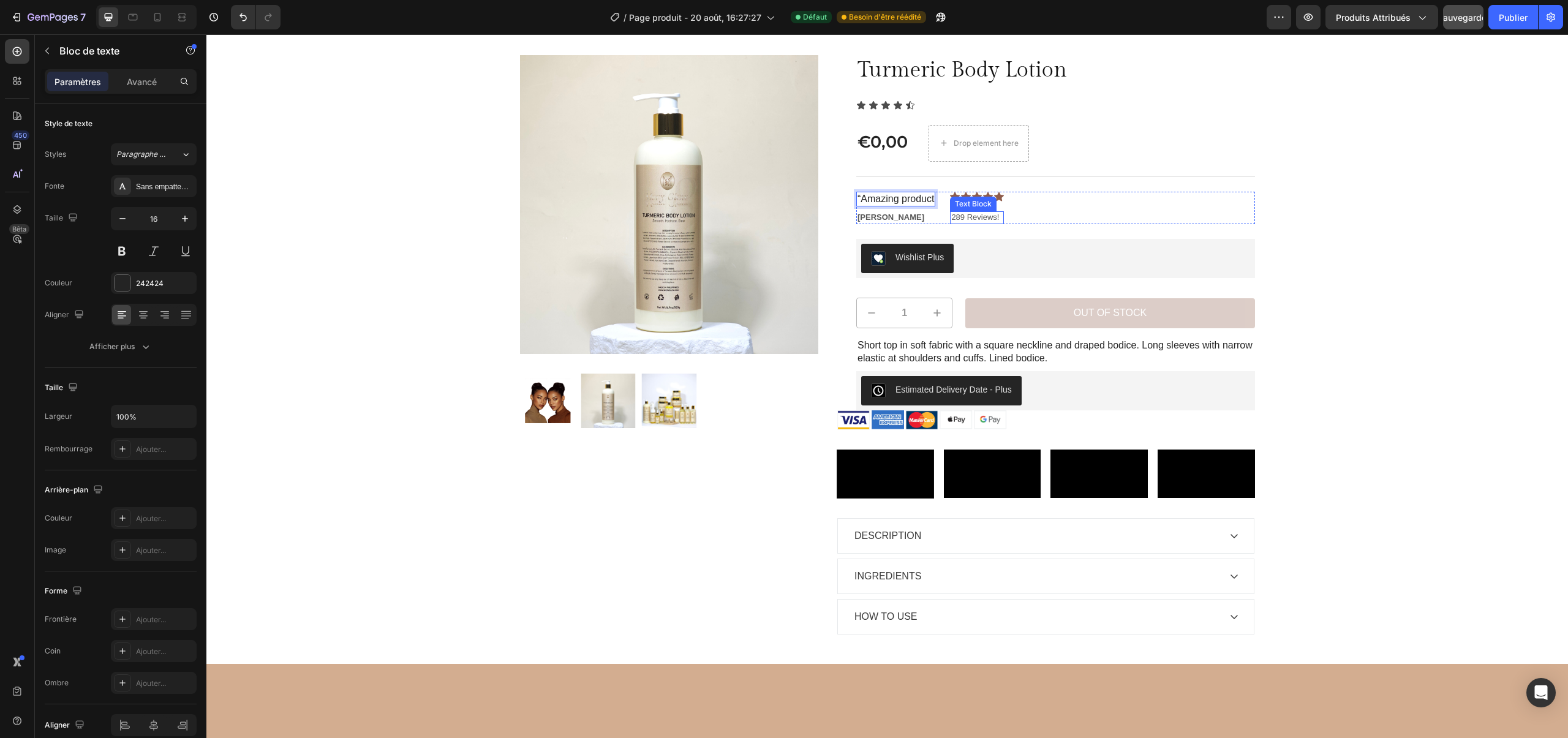
click at [971, 220] on p "289 Reviews!" at bounding box center [977, 218] width 51 height 11
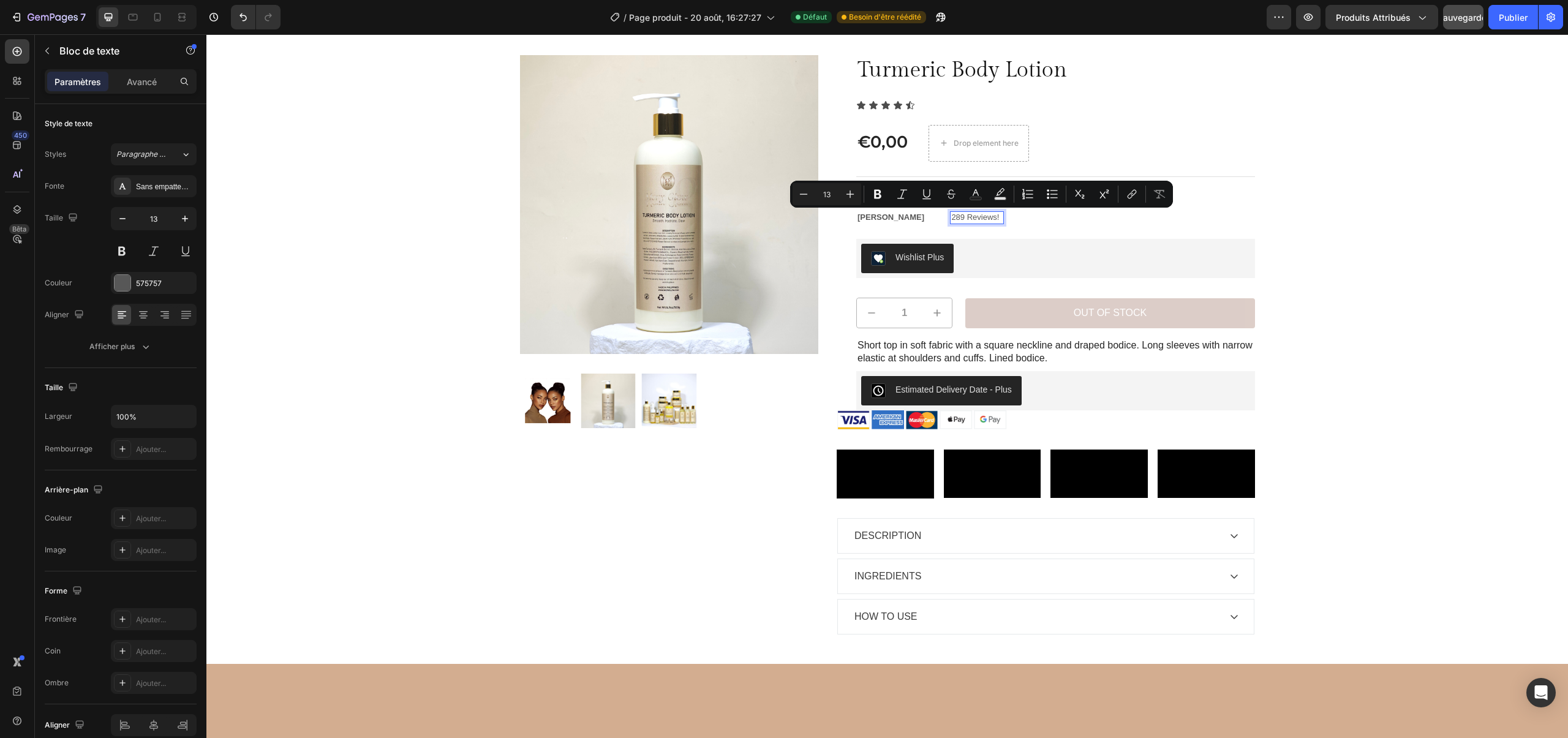
click at [963, 220] on p "289 Reviews!" at bounding box center [977, 218] width 51 height 11
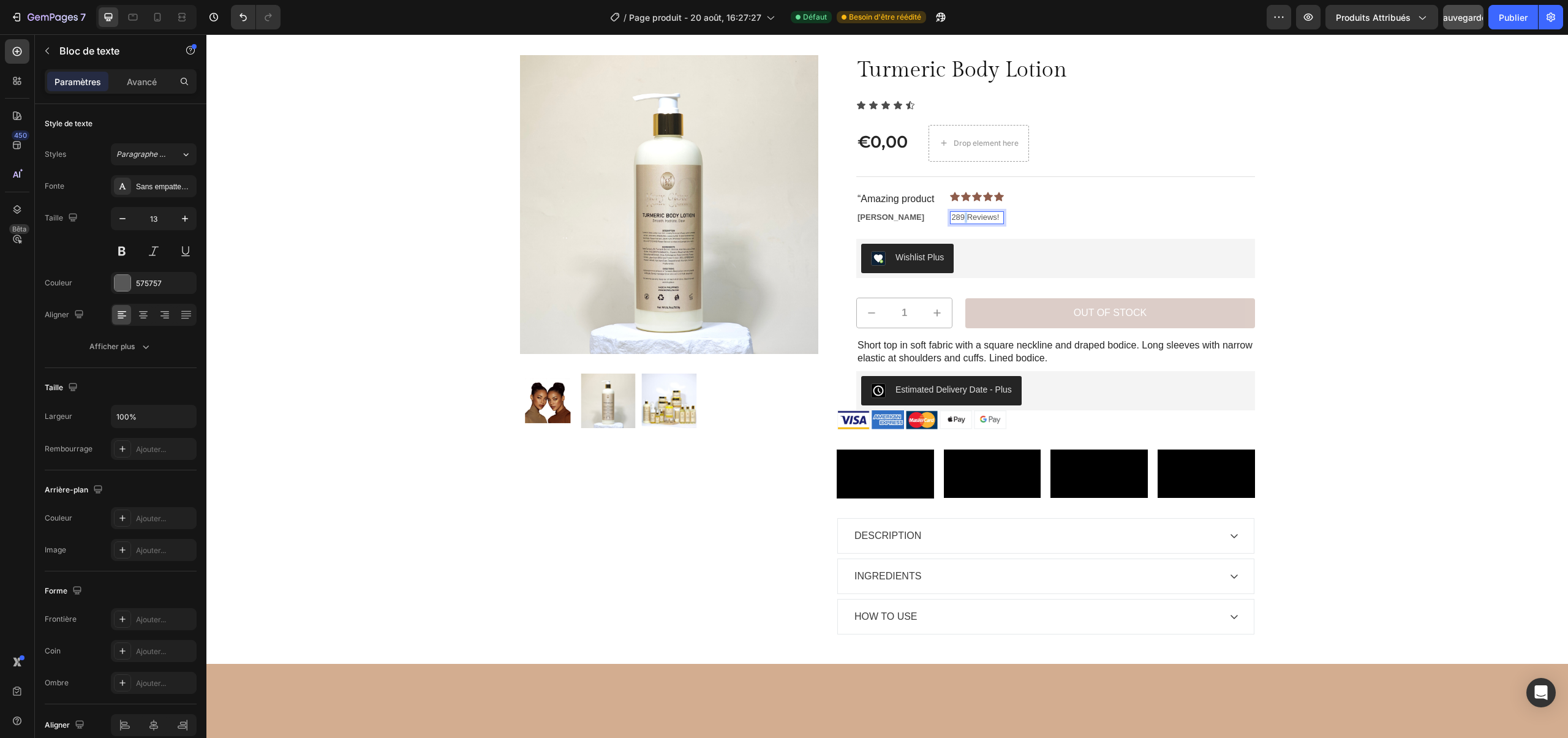
click at [963, 220] on p "289 Reviews!" at bounding box center [977, 218] width 51 height 11
drag, startPoint x: 963, startPoint y: 220, endPoint x: 955, endPoint y: 220, distance: 8.0
click at [955, 220] on p "289 Reviews!" at bounding box center [977, 218] width 51 height 11
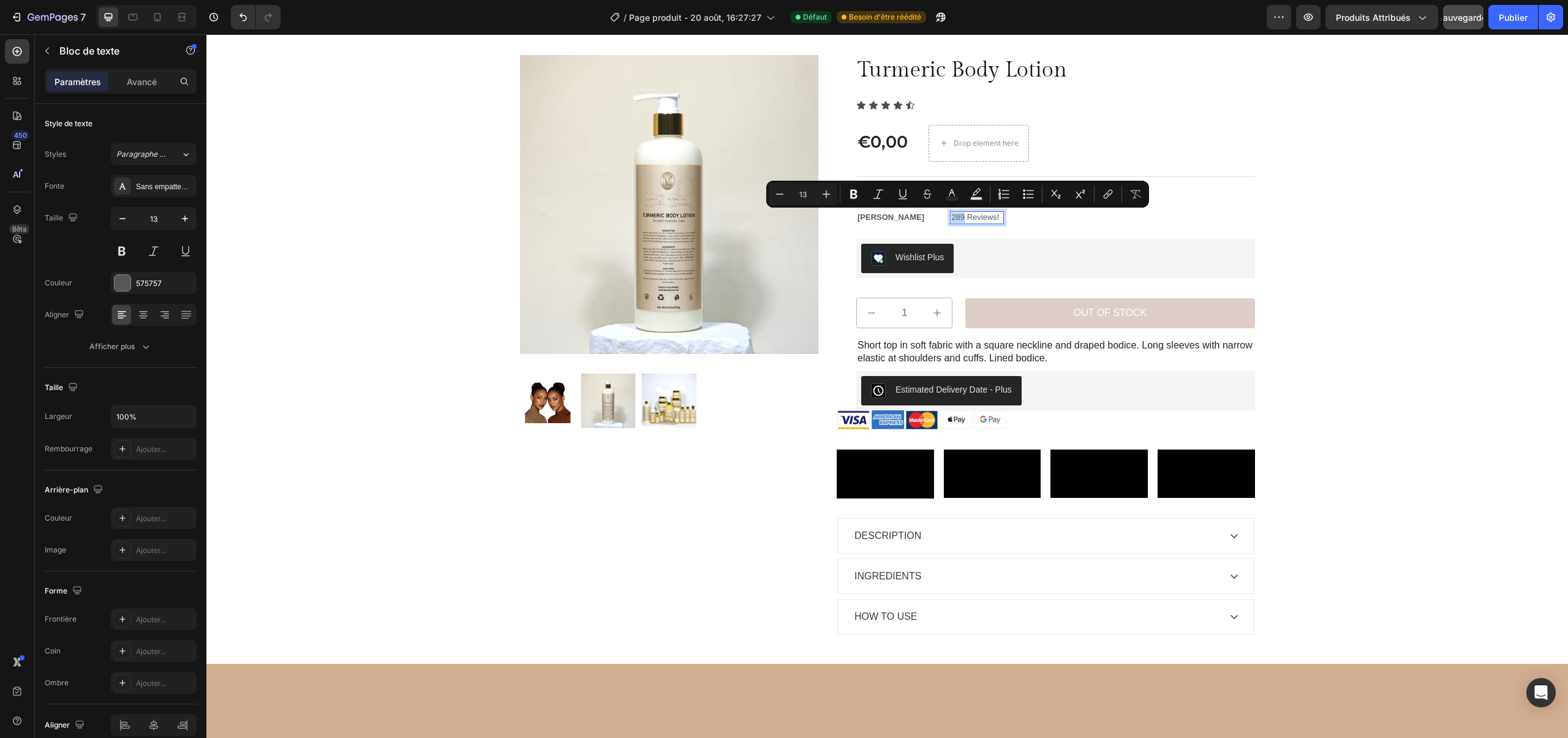
drag, startPoint x: 964, startPoint y: 218, endPoint x: 950, endPoint y: 220, distance: 14.1
click at [950, 220] on div "289 Reviews!" at bounding box center [977, 218] width 54 height 13
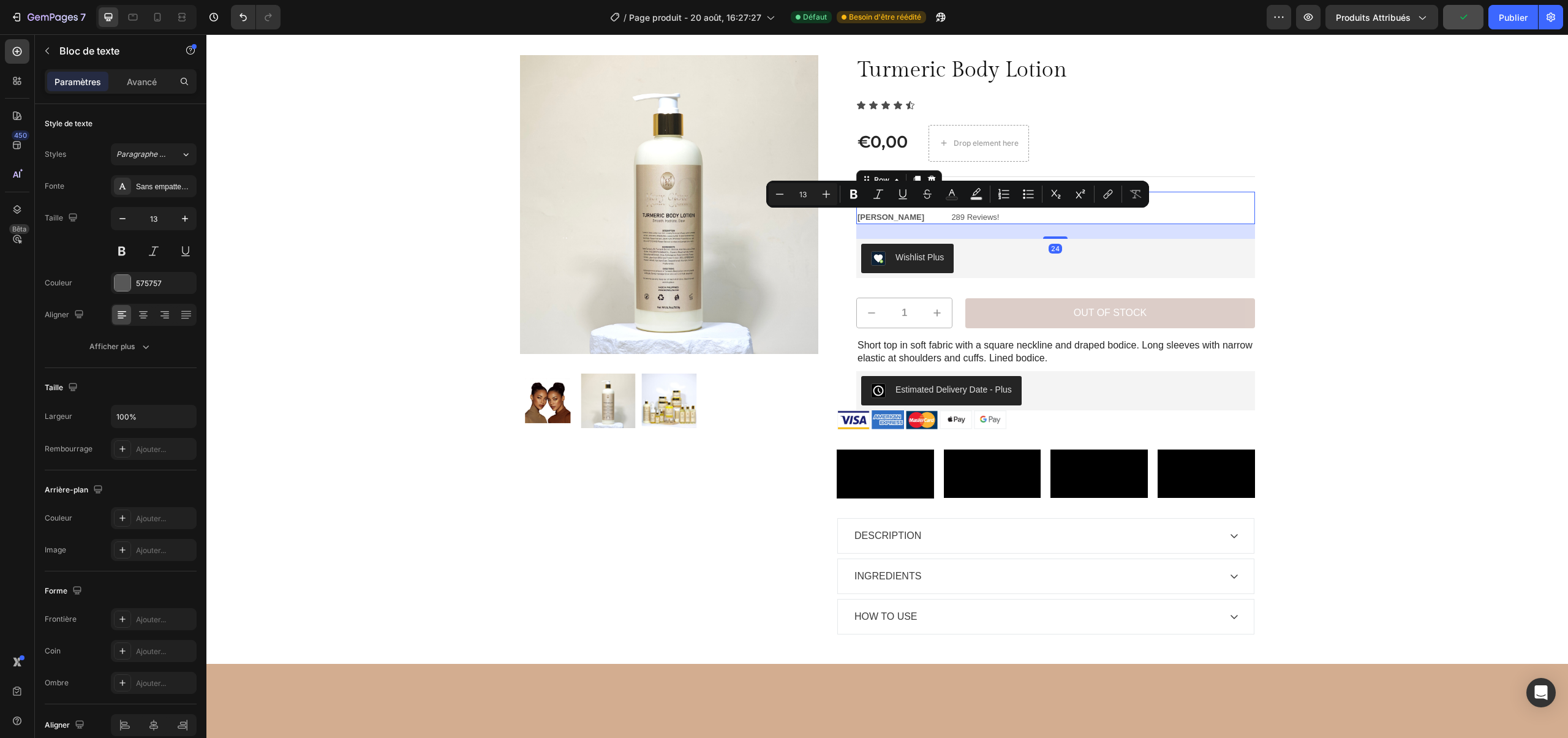
click at [1026, 214] on div "“Amazing product Text Block [PERSON_NAME] Text Block Icon Icon Icon Icon Icon I…" at bounding box center [1055, 208] width 399 height 33
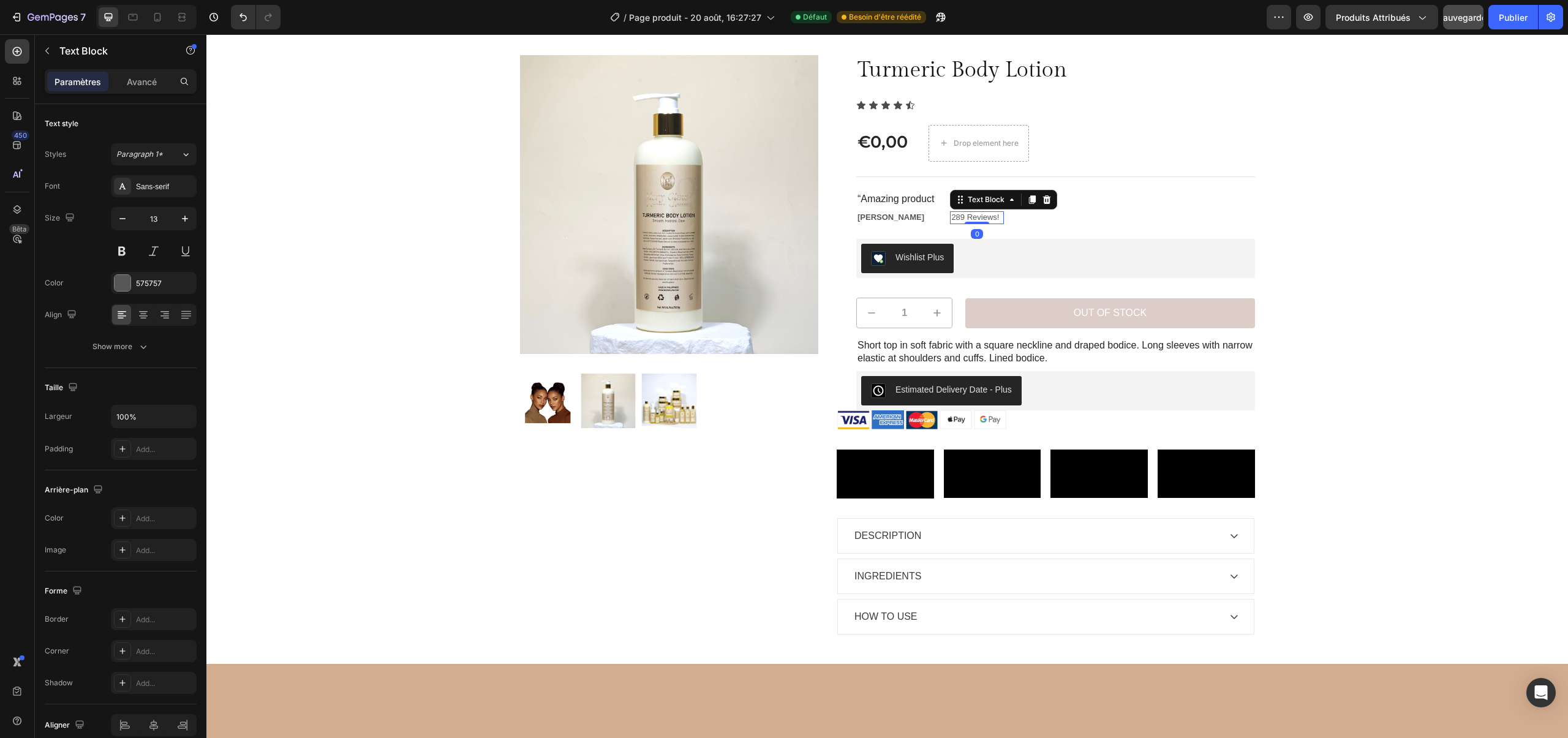
click at [1000, 217] on p "289 Reviews!" at bounding box center [977, 218] width 51 height 11
drag, startPoint x: 1046, startPoint y: 199, endPoint x: 1003, endPoint y: 203, distance: 43.2
click at [1046, 199] on icon at bounding box center [1046, 200] width 8 height 9
click at [914, 215] on strong "[PERSON_NAME]" at bounding box center [891, 217] width 67 height 9
click at [952, 200] on icon at bounding box center [953, 200] width 8 height 9
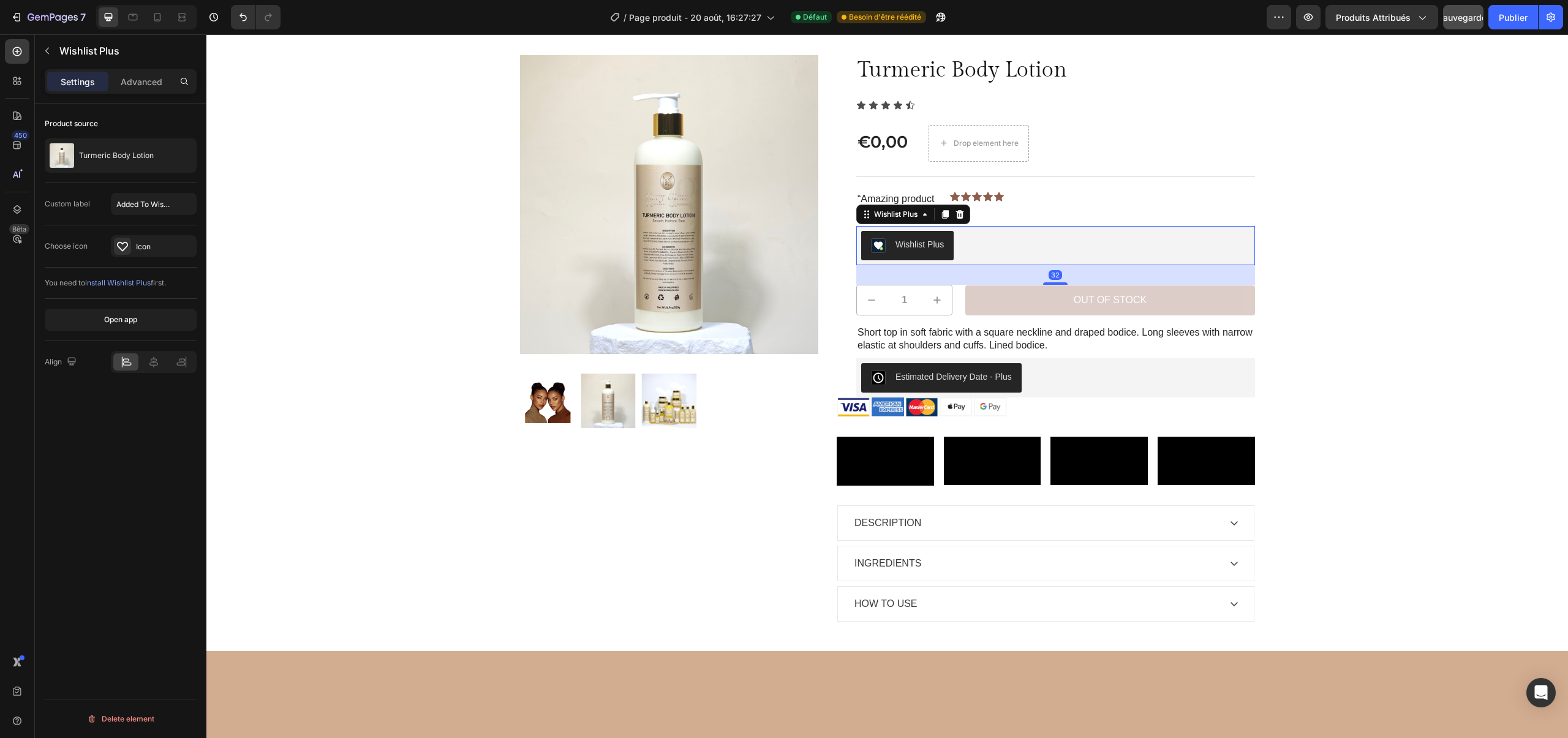
click at [926, 230] on div "Wishlist Plus" at bounding box center [1055, 245] width 399 height 39
click at [1005, 237] on div "Wishlist Plus" at bounding box center [1055, 245] width 389 height 29
click at [1058, 238] on div "Wishlist Plus" at bounding box center [1055, 245] width 389 height 29
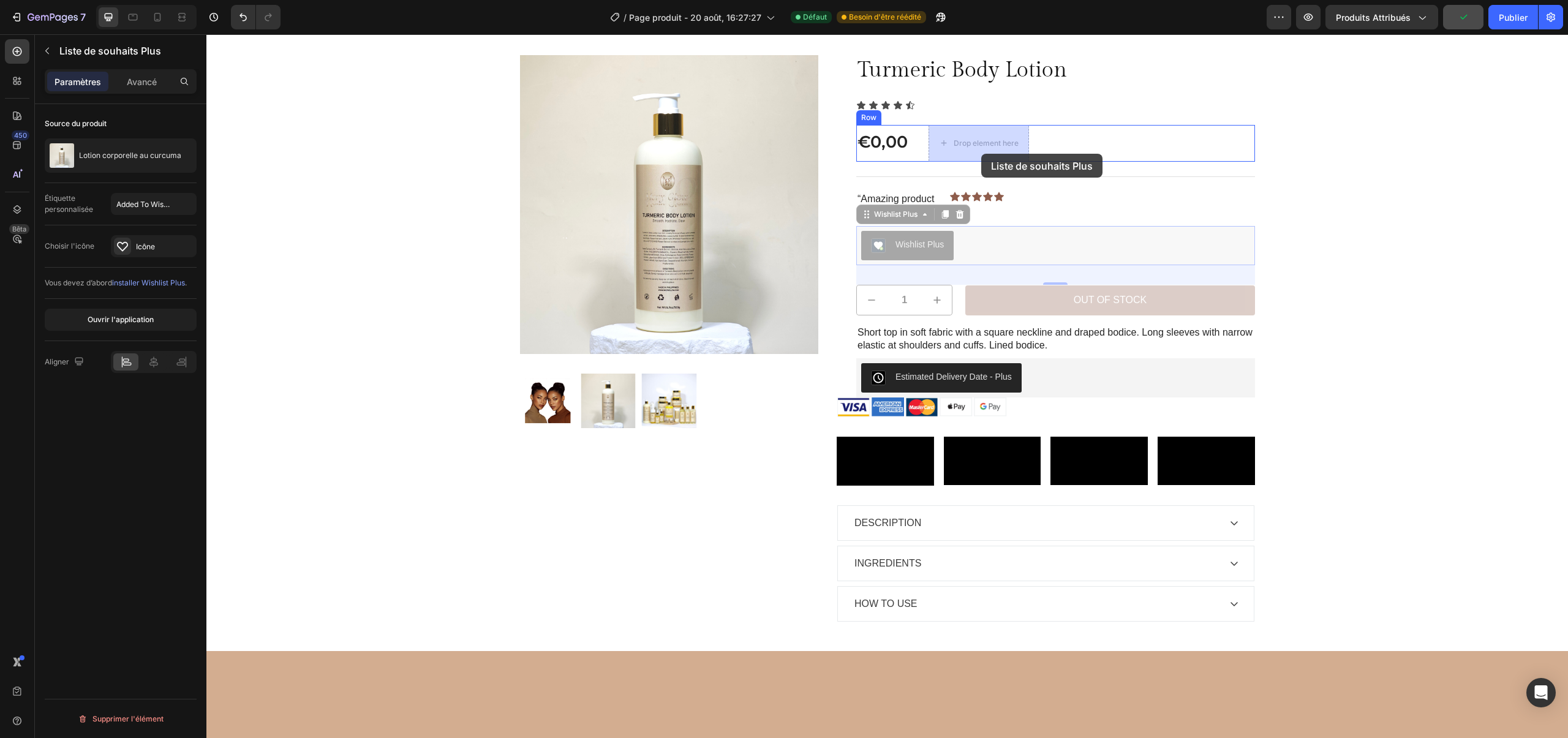
drag, startPoint x: 919, startPoint y: 249, endPoint x: 979, endPoint y: 151, distance: 114.9
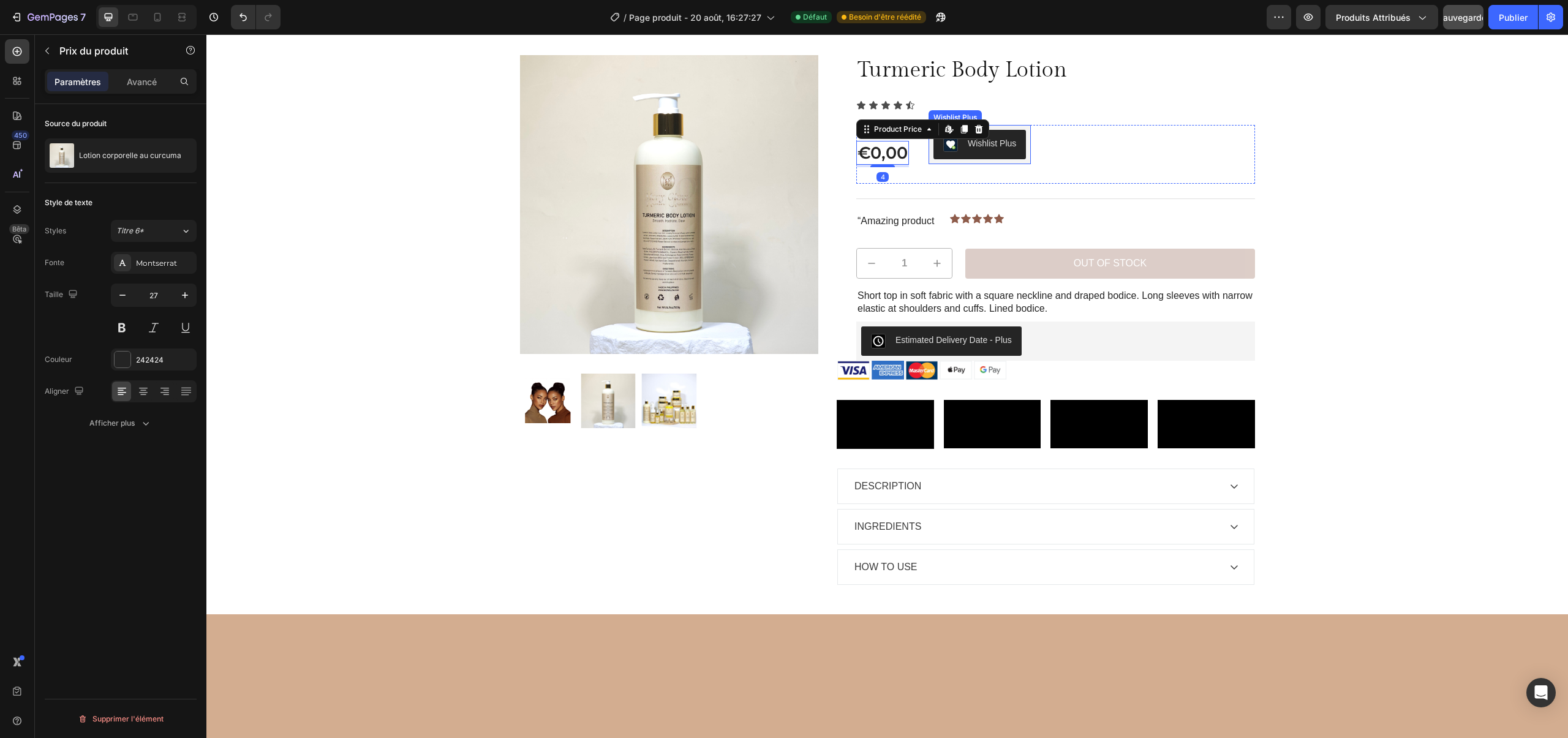
click at [978, 154] on button "Wishlist Plus" at bounding box center [979, 144] width 92 height 29
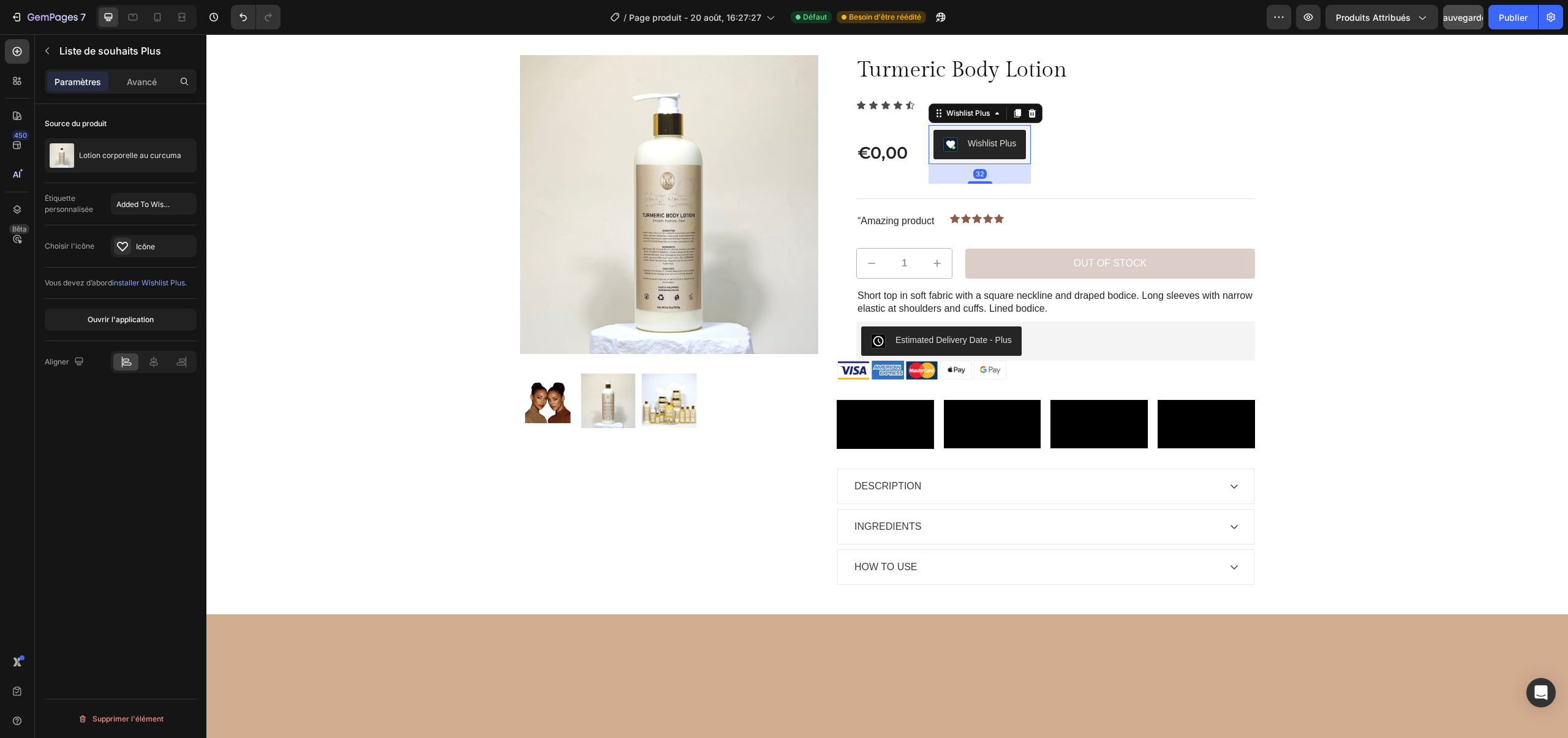
drag, startPoint x: 977, startPoint y: 178, endPoint x: 977, endPoint y: 161, distance: 17.0
click at [977, 161] on div "Wishlist Plus Wishlist Plus 32" at bounding box center [979, 144] width 102 height 39
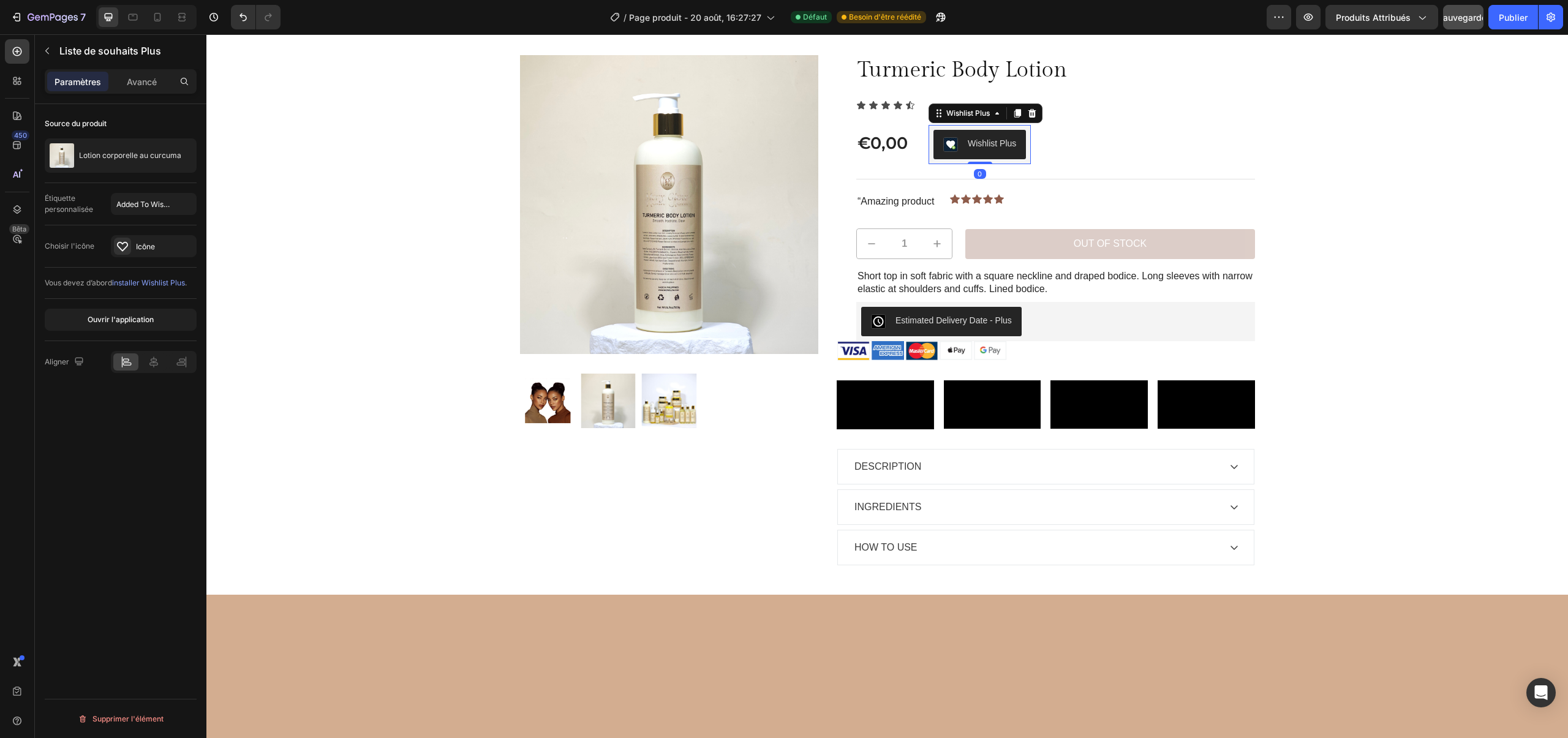
drag, startPoint x: 977, startPoint y: 182, endPoint x: 977, endPoint y: 154, distance: 28.0
click at [977, 154] on div "Wishlist Plus Wishlist Plus 0" at bounding box center [979, 144] width 102 height 39
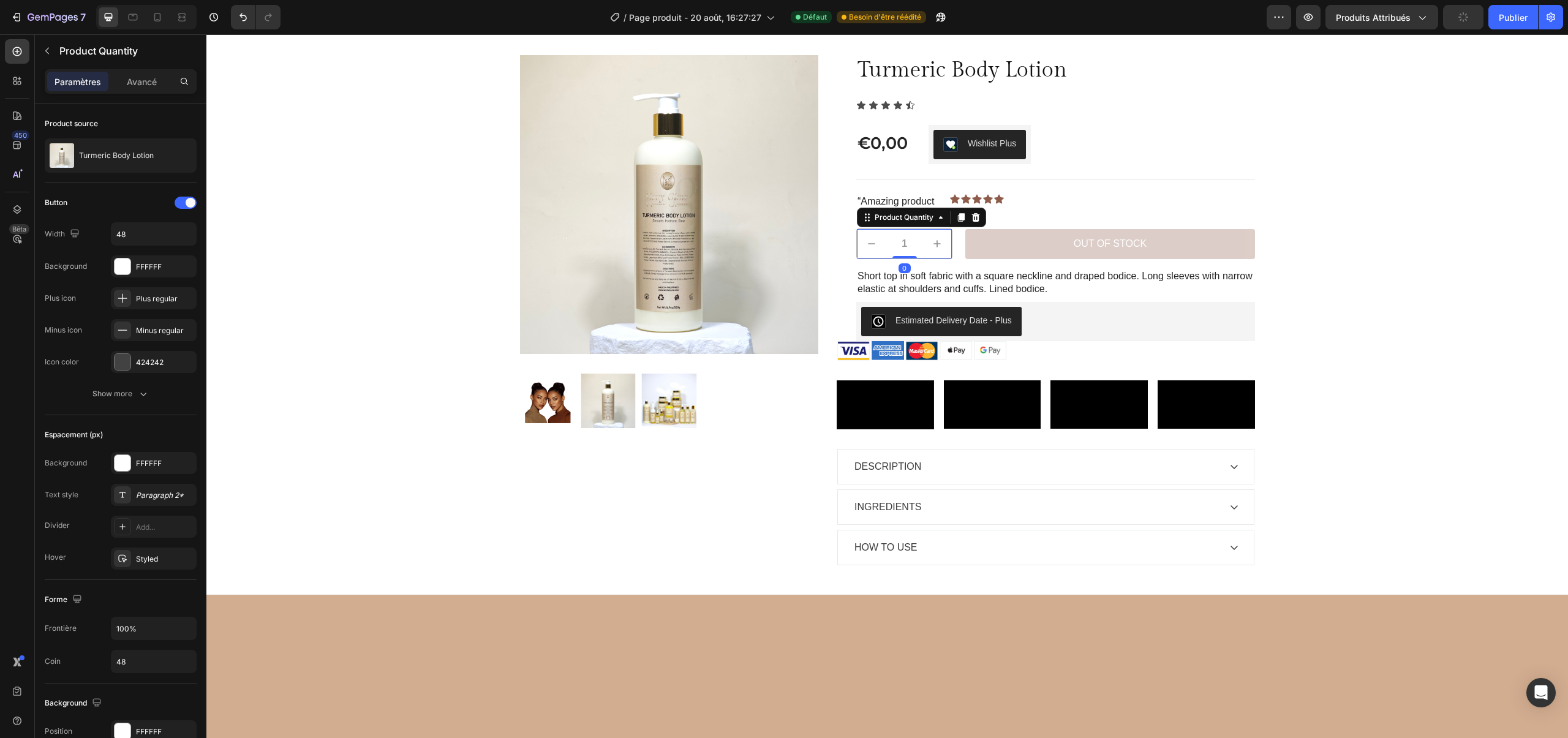
click at [939, 245] on icon "increment" at bounding box center [937, 244] width 13 height 13
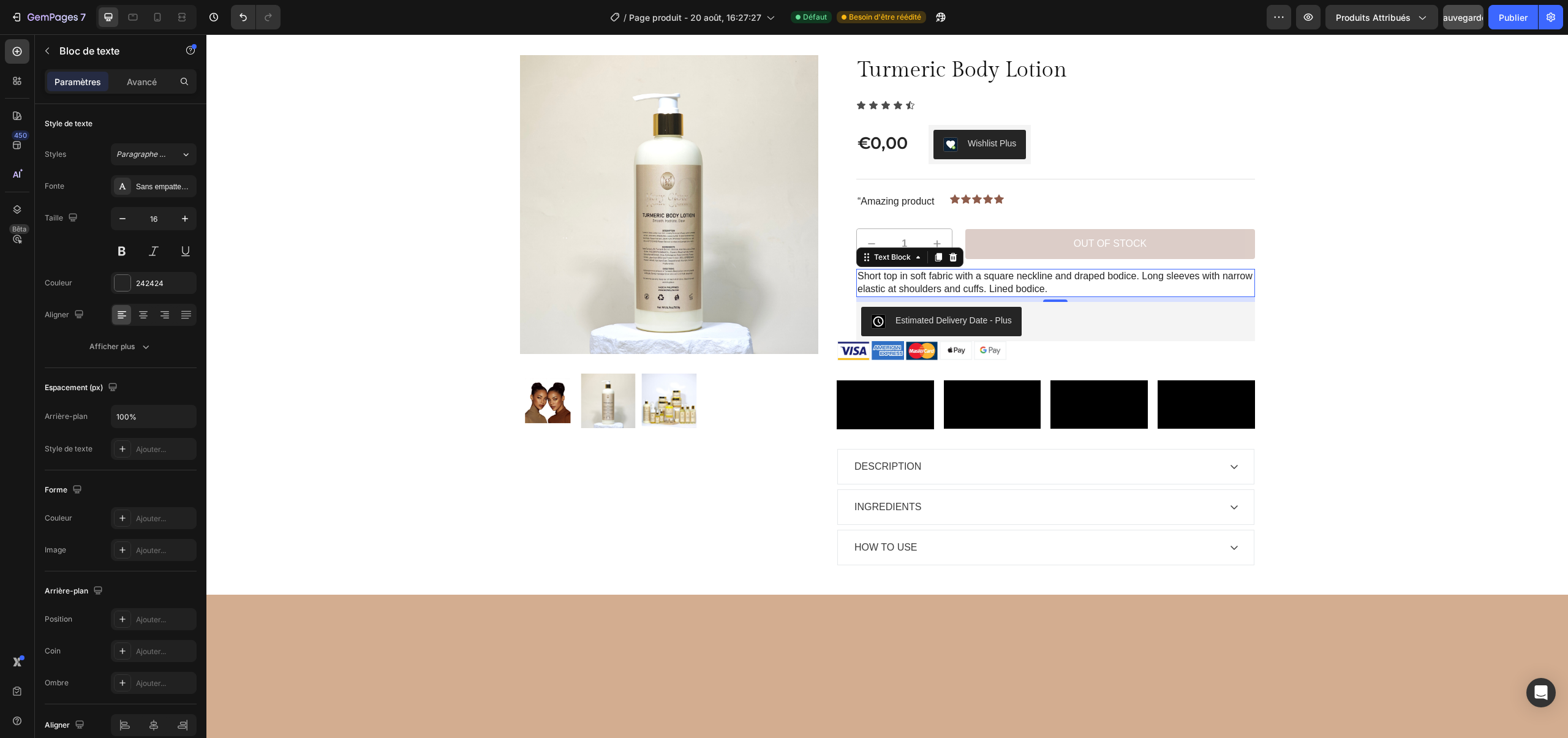
click at [943, 288] on p "Short top in soft fabric with a square neckline and draped bodice. Long sleeves…" at bounding box center [1055, 282] width 396 height 26
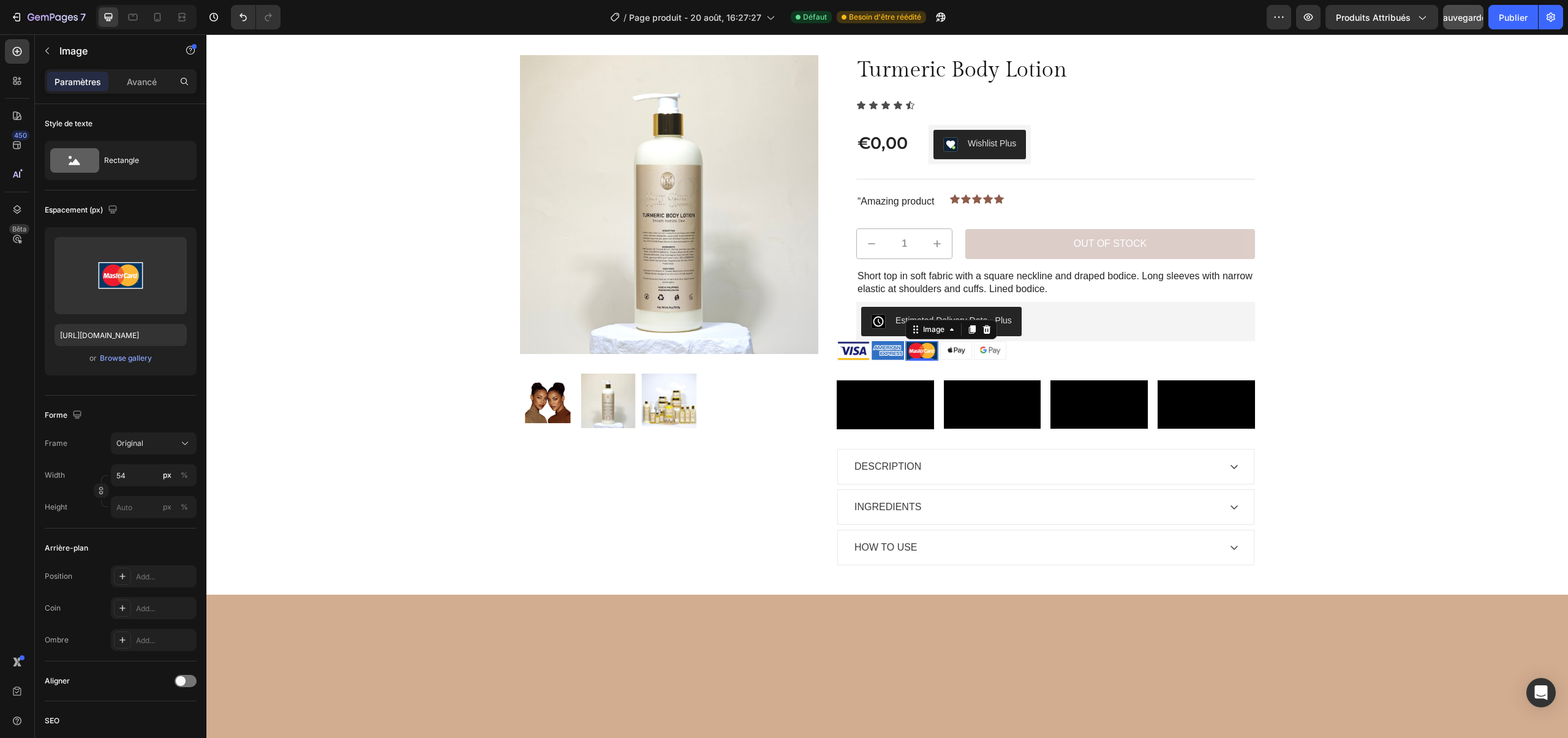
click at [908, 351] on img at bounding box center [921, 350] width 33 height 19
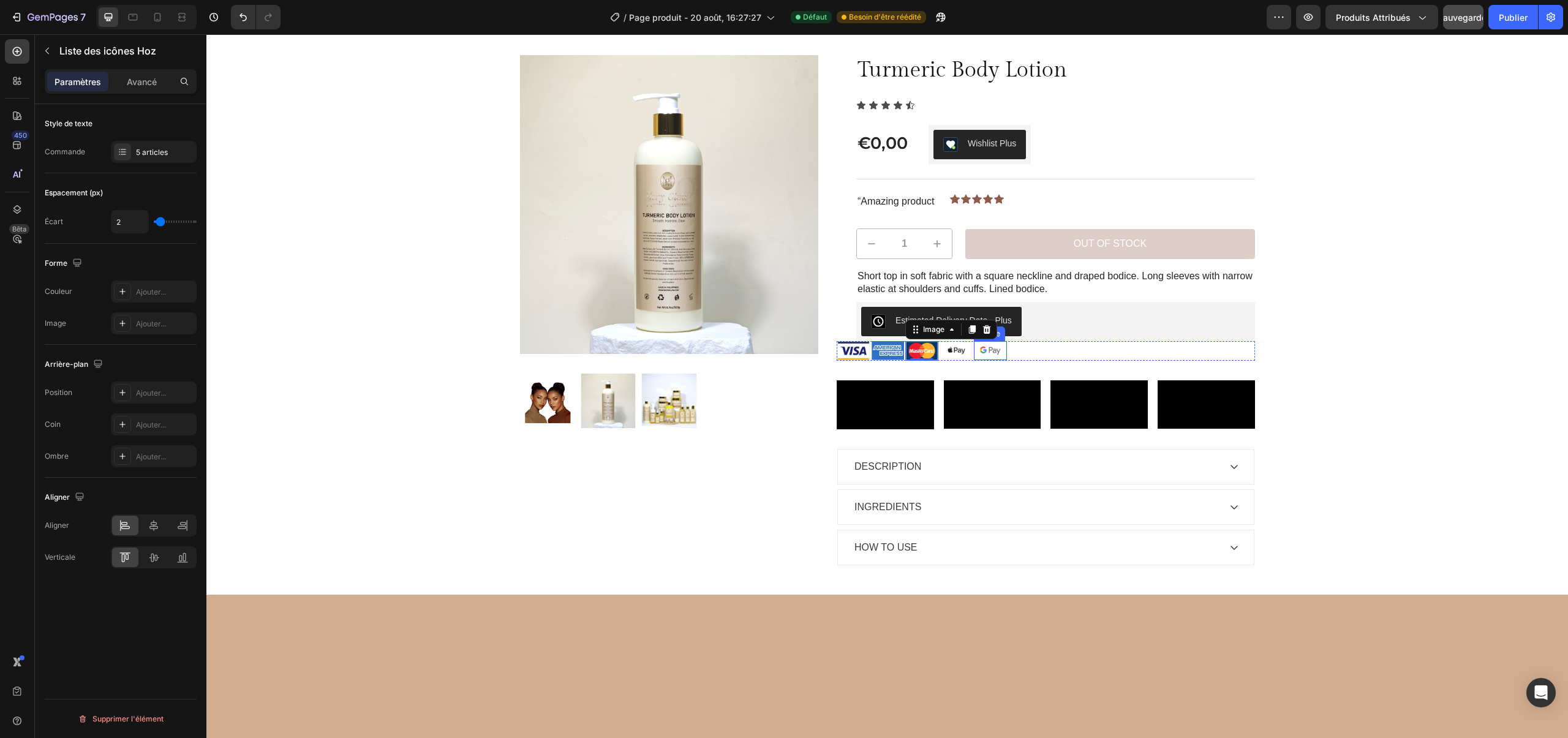
click at [1010, 350] on div "Image Image Image 0 Image Image" at bounding box center [1046, 350] width 418 height 19
click at [1045, 355] on div "Image Image Image Image Image" at bounding box center [1046, 350] width 418 height 19
click at [153, 523] on icon at bounding box center [154, 525] width 13 height 13
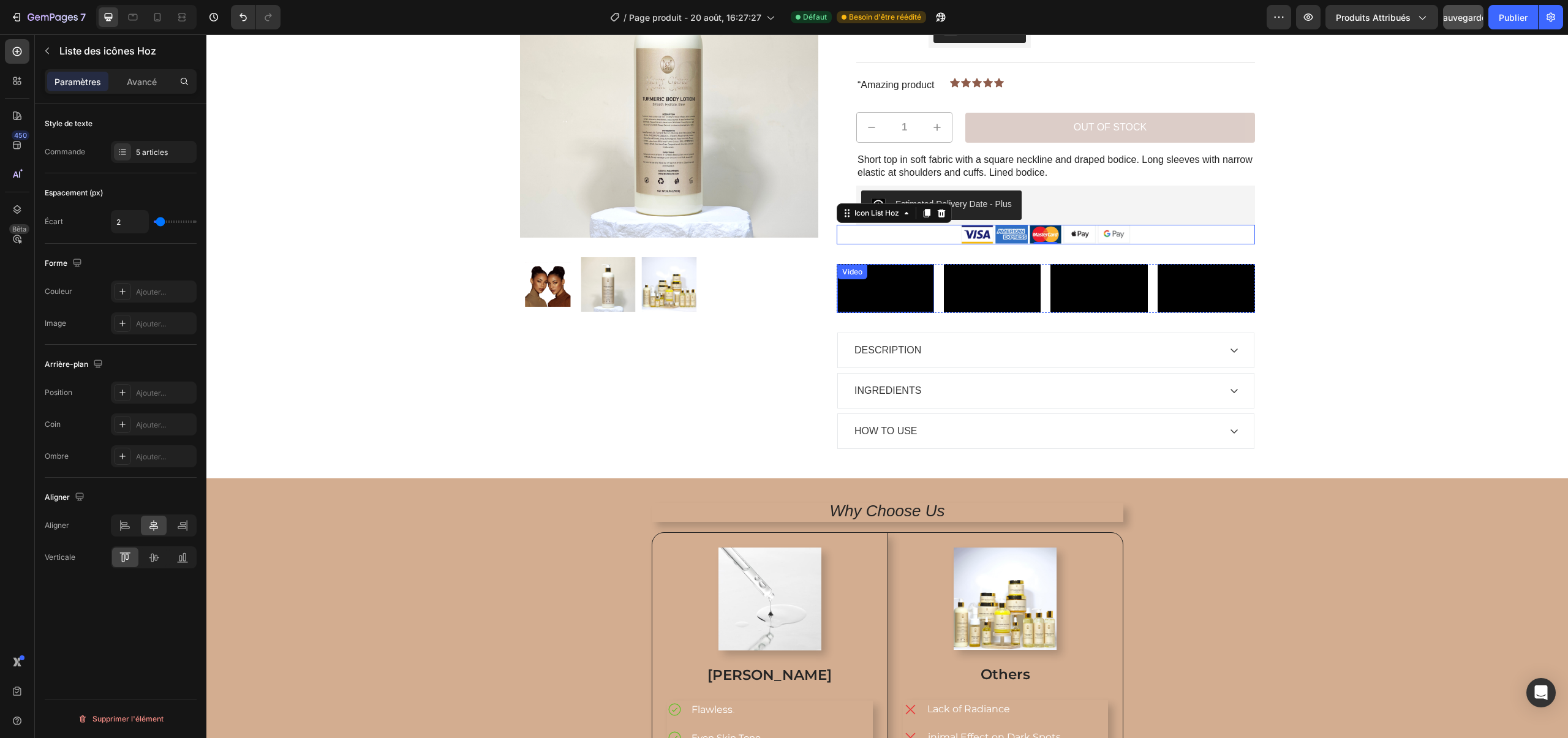
scroll to position [46, 0]
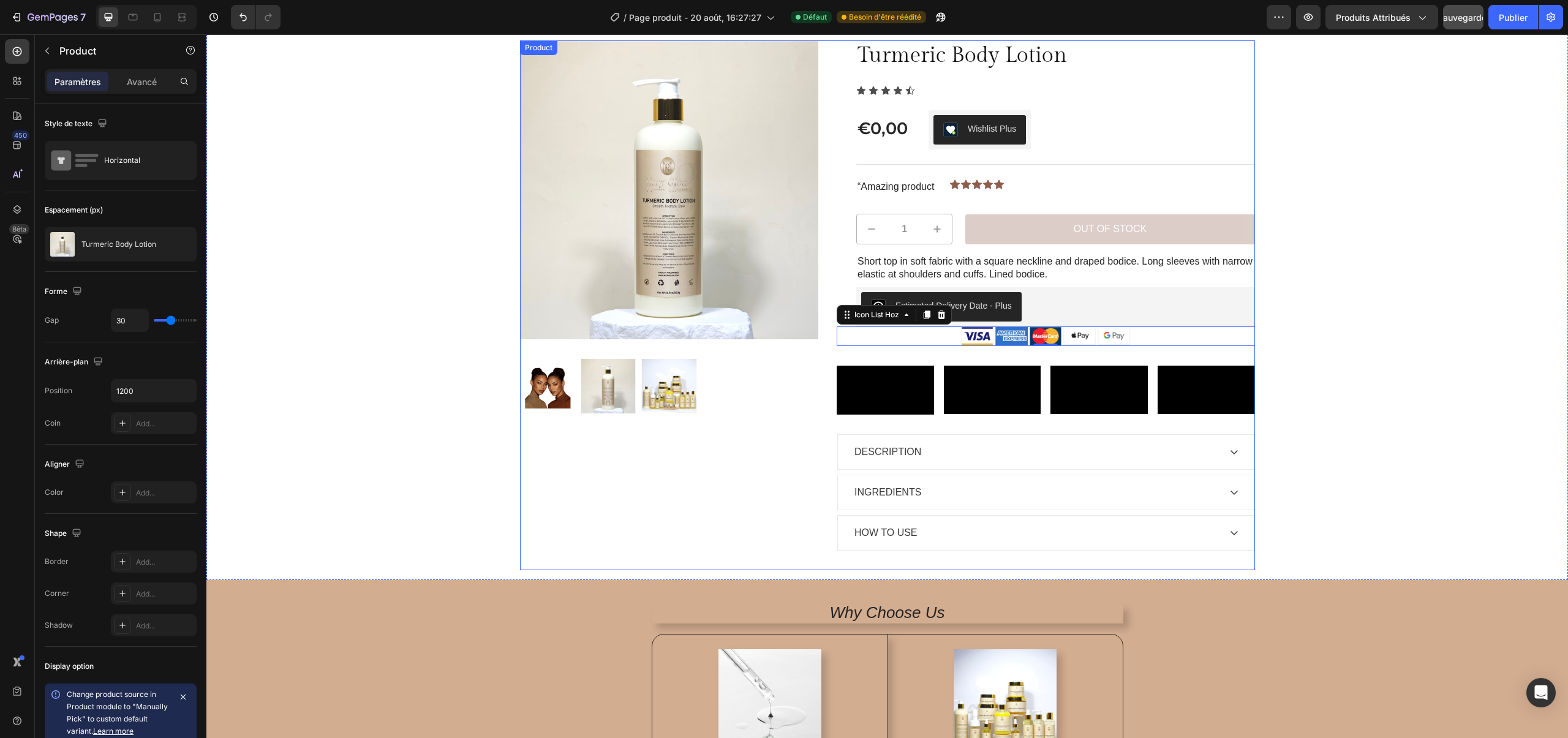
click at [746, 449] on div "Sale Text Block Product Images Row" at bounding box center [669, 305] width 299 height 530
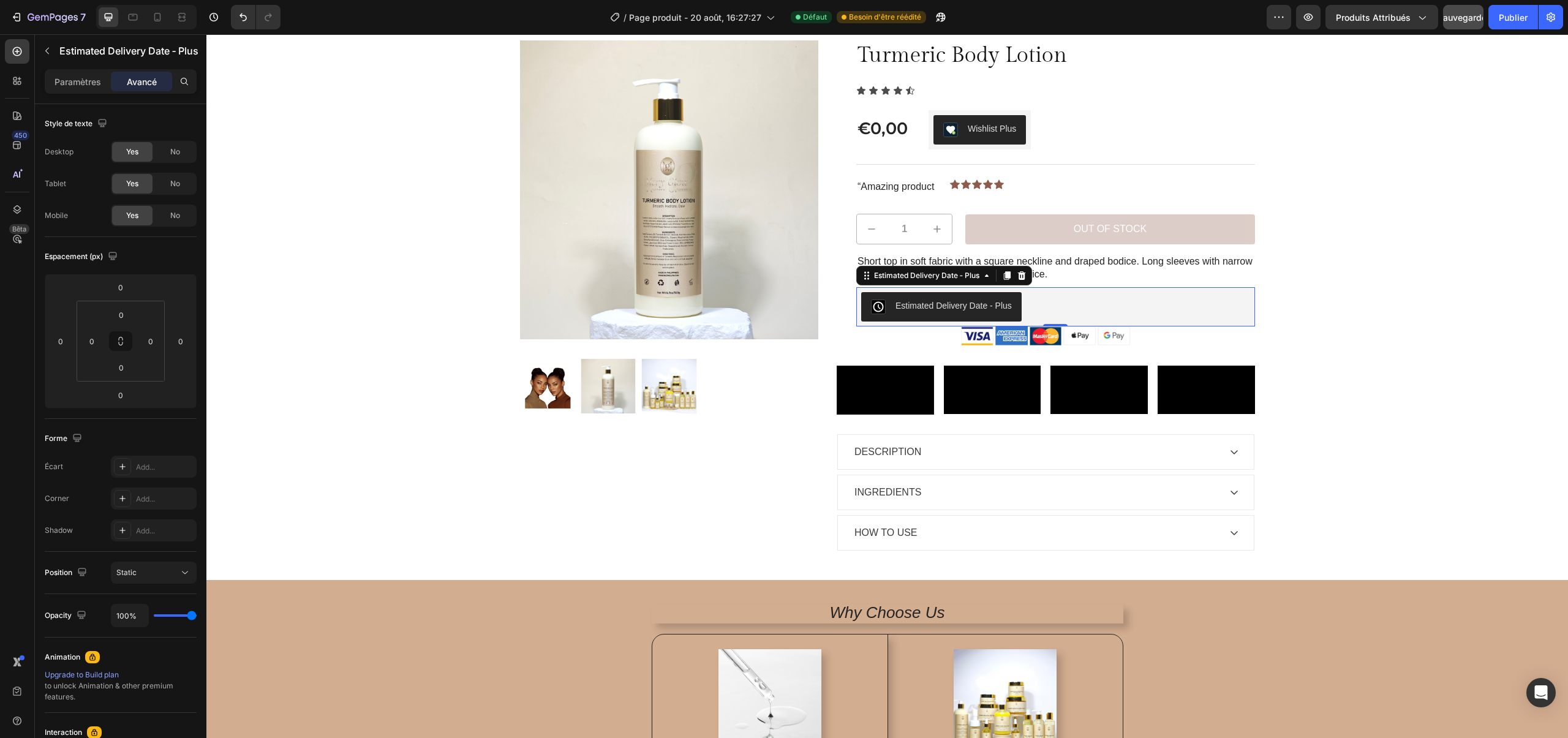
click at [1065, 308] on div "Estimated Delivery Date ‑ Plus" at bounding box center [1055, 306] width 389 height 29
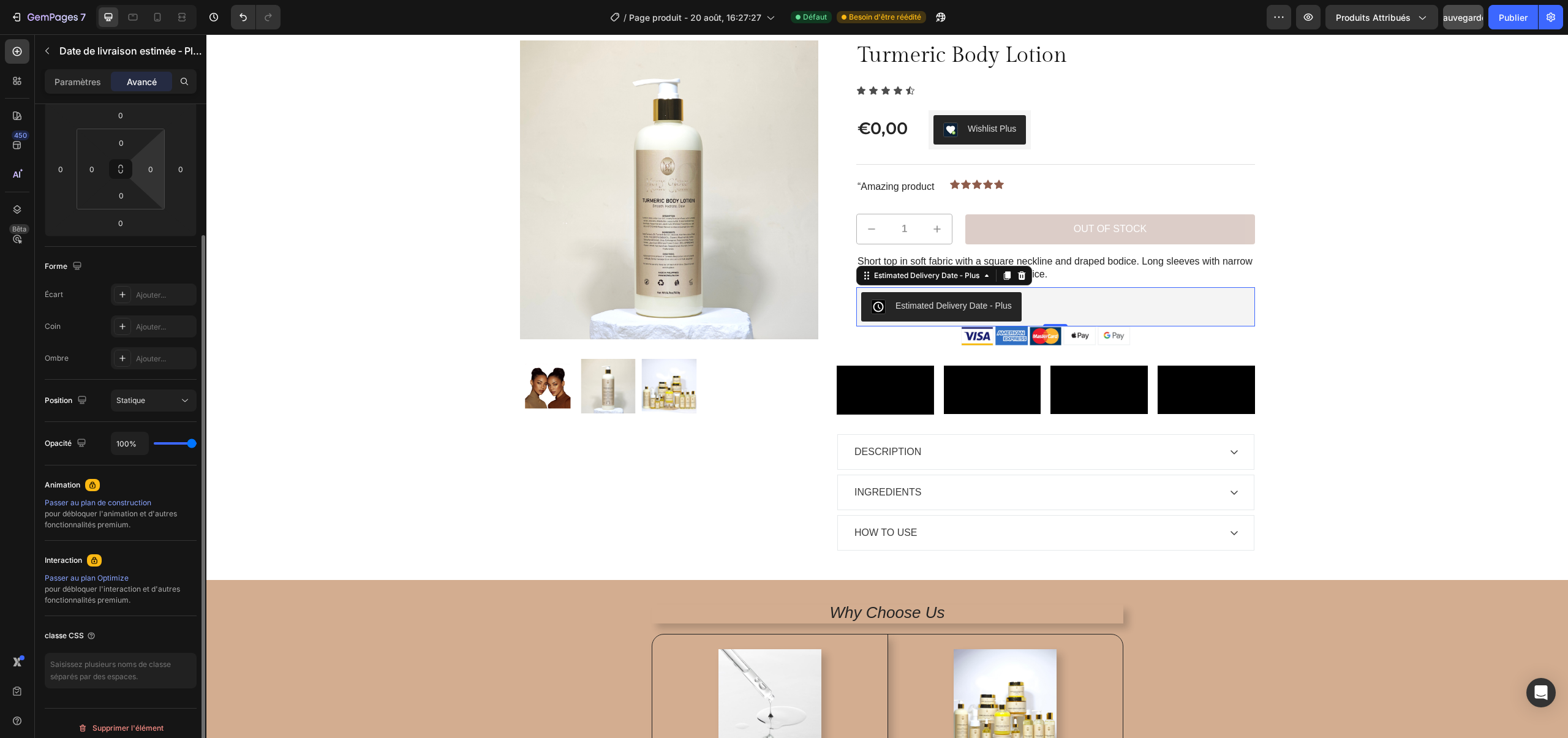
scroll to position [174, 0]
click at [151, 289] on font "Ajouter..." at bounding box center [151, 292] width 30 height 9
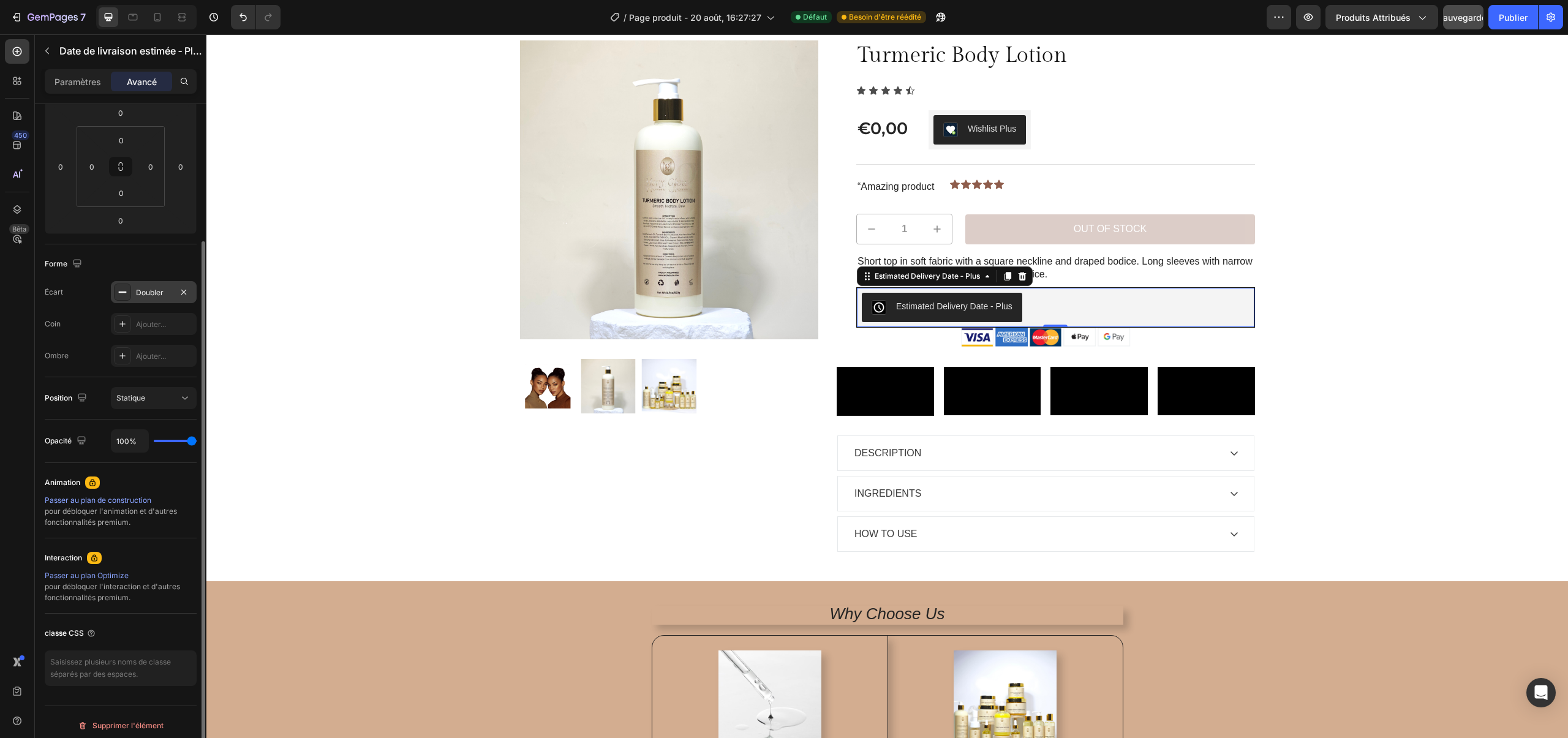
click at [156, 269] on div "Forme" at bounding box center [121, 264] width 152 height 19
click at [183, 294] on icon "button" at bounding box center [184, 292] width 10 height 10
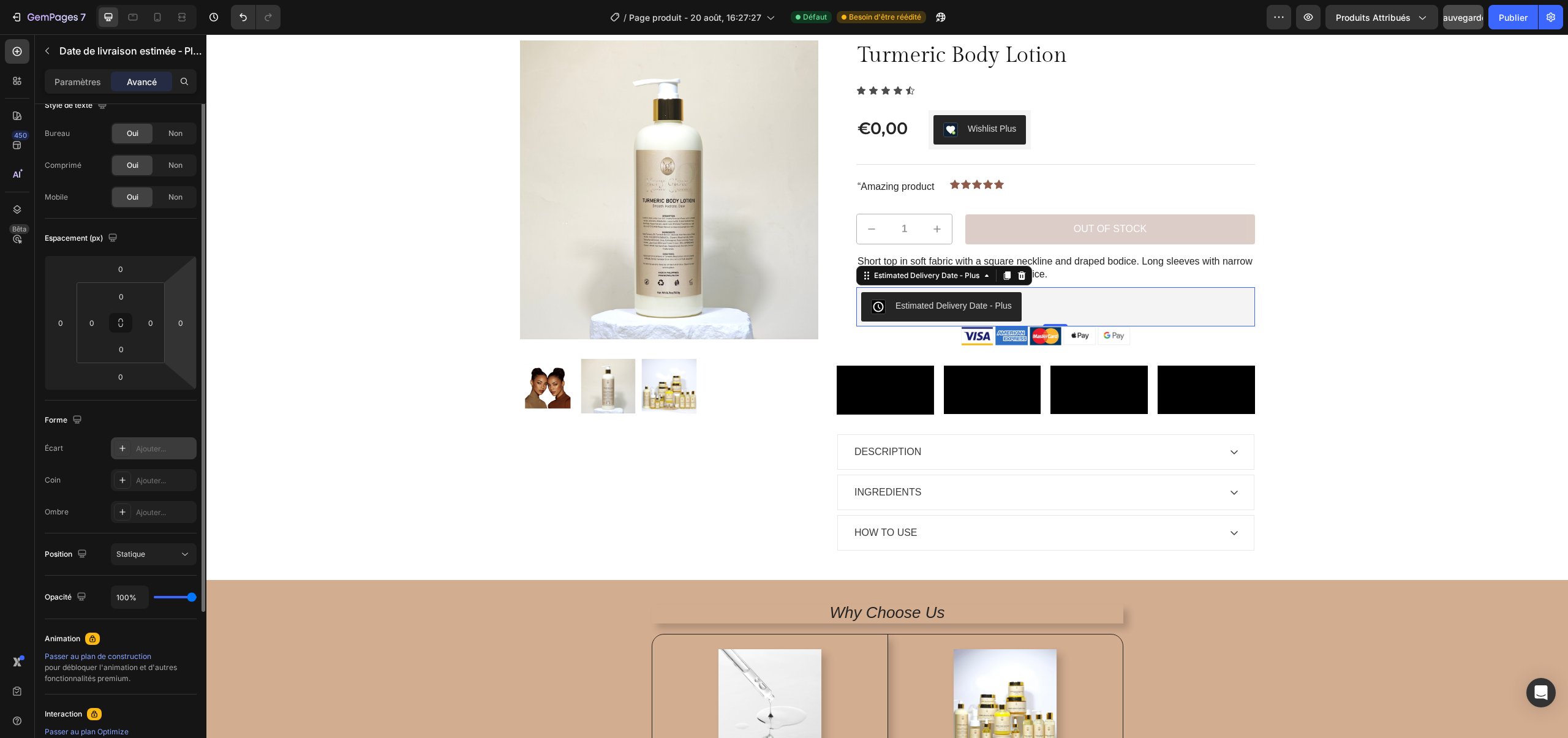
scroll to position [0, 0]
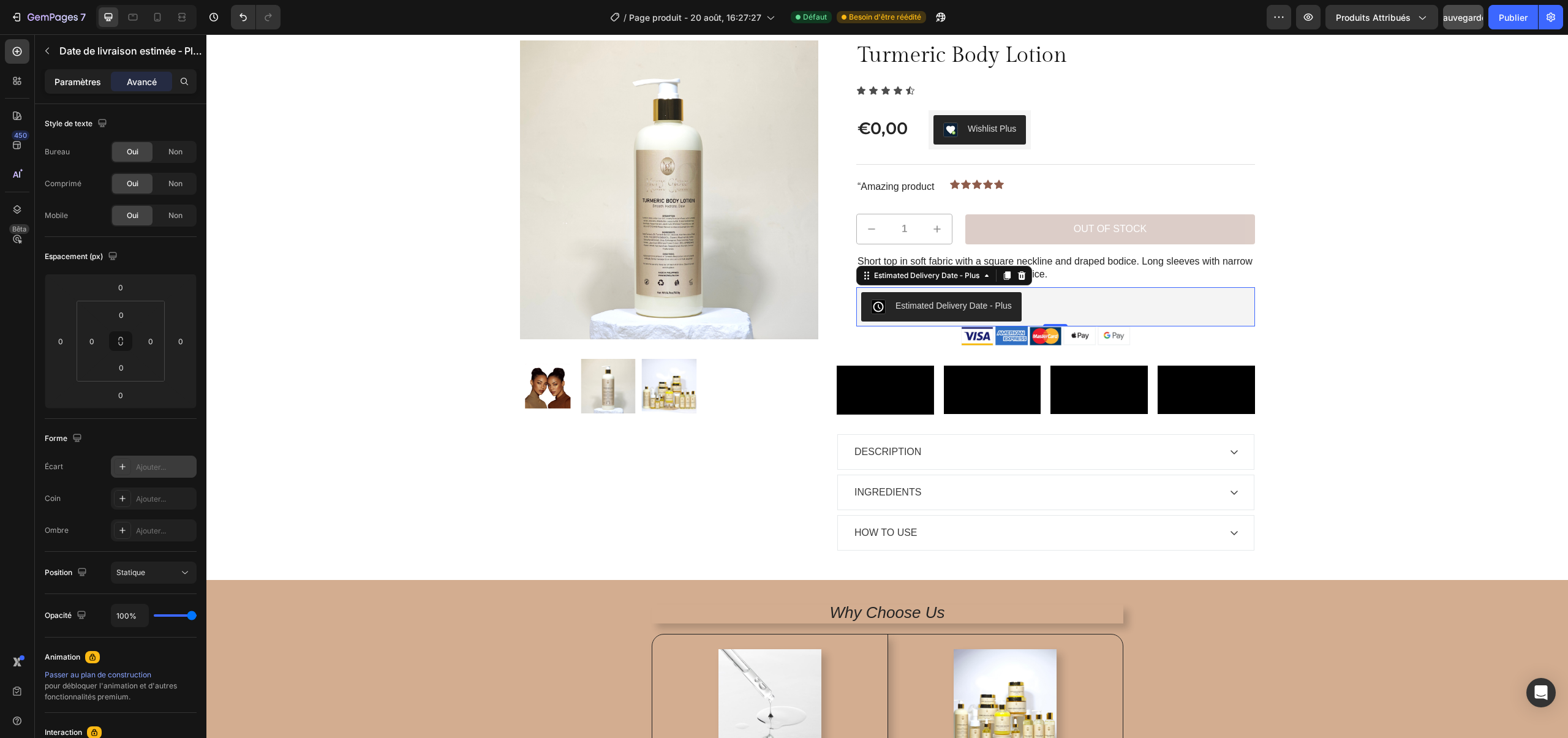
click at [78, 90] on div "Paramètres" at bounding box center [78, 81] width 62 height 19
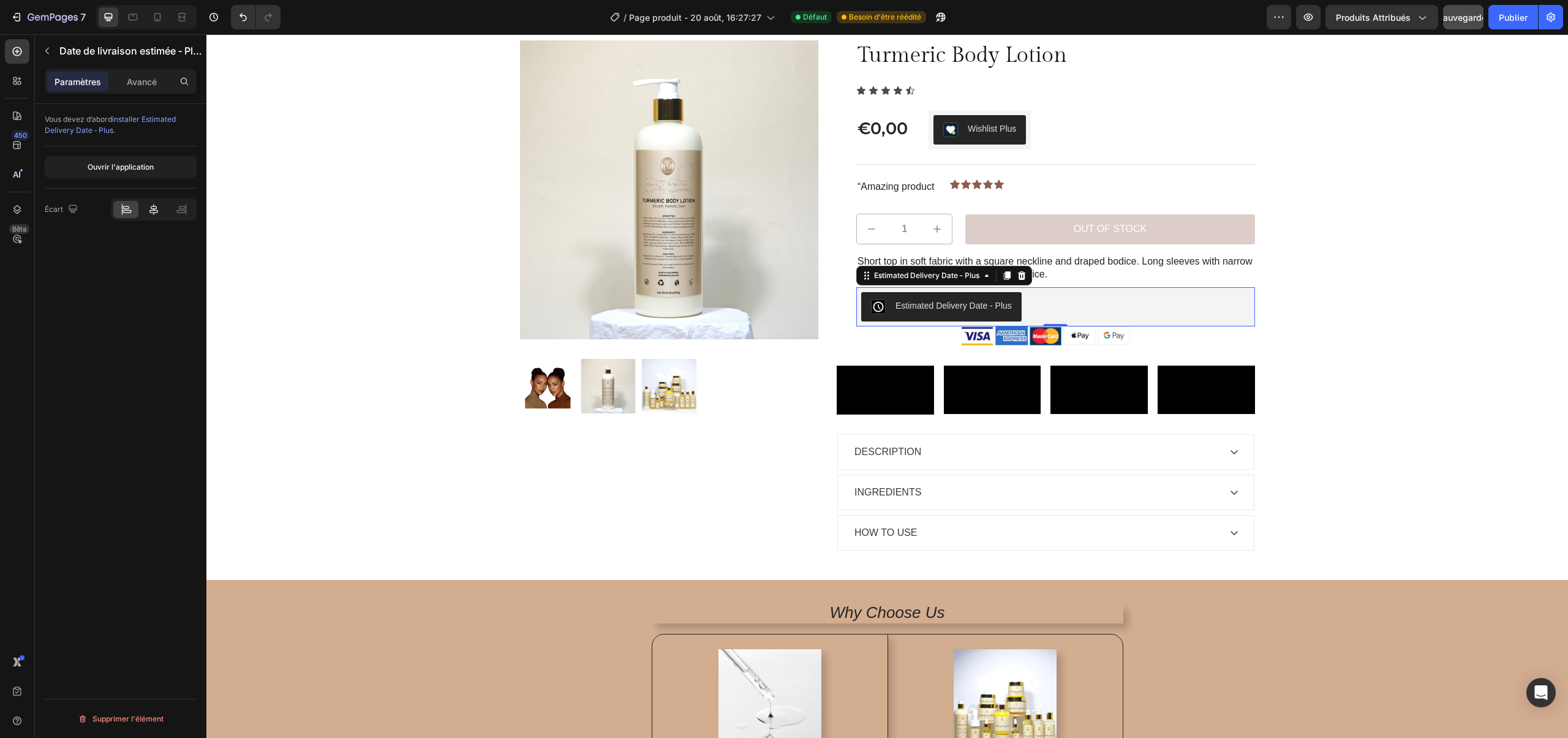
click at [149, 203] on div at bounding box center [153, 209] width 25 height 17
click at [134, 206] on div at bounding box center [126, 209] width 25 height 17
click at [134, 170] on font "Ouvrir l'application" at bounding box center [121, 167] width 66 height 9
click at [1317, 21] on button "button" at bounding box center [1308, 17] width 24 height 24
click at [1461, 23] on div "Sauvegarder" at bounding box center [1463, 18] width 52 height 13
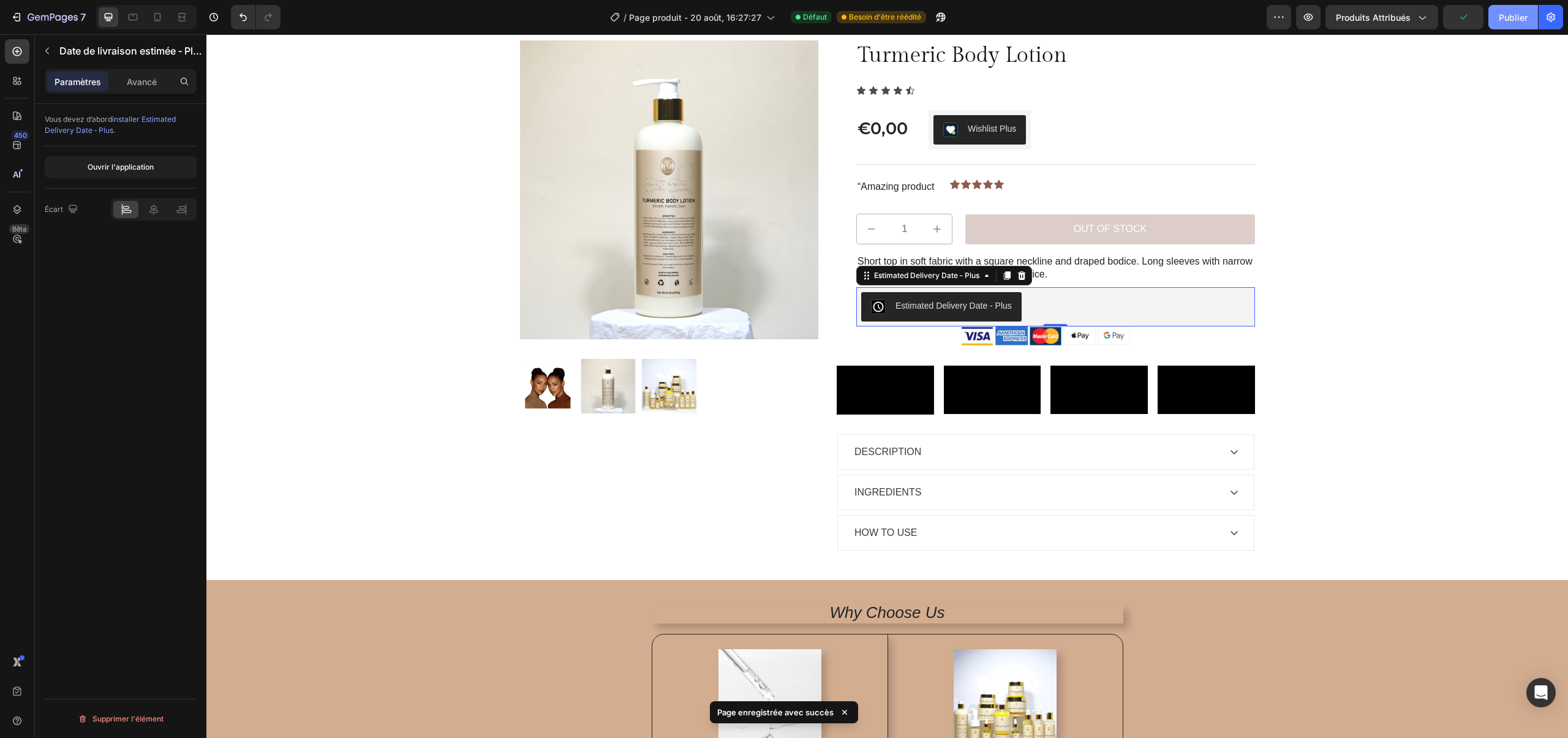
click at [1501, 21] on font "Publier" at bounding box center [1513, 18] width 29 height 11
click at [1318, 9] on button "button" at bounding box center [1308, 17] width 24 height 24
click at [913, 314] on button "Estimated Delivery Date ‑ Plus" at bounding box center [942, 306] width 161 height 29
click at [1037, 308] on div "Estimated Delivery Date ‑ Plus" at bounding box center [1055, 306] width 389 height 29
click at [121, 88] on div "Avancé" at bounding box center [142, 81] width 62 height 19
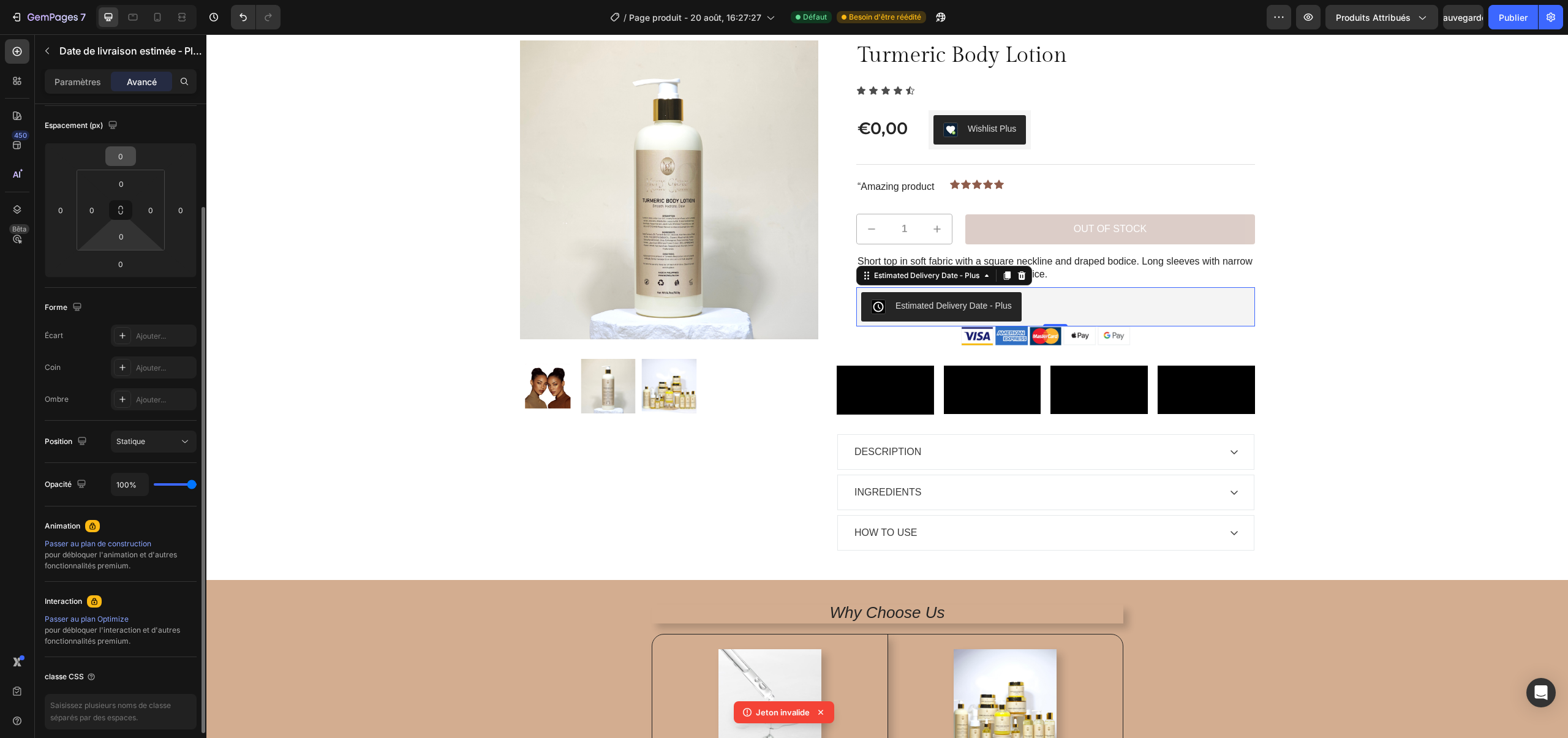
scroll to position [135, 0]
click at [92, 202] on input "0" at bounding box center [92, 206] width 18 height 18
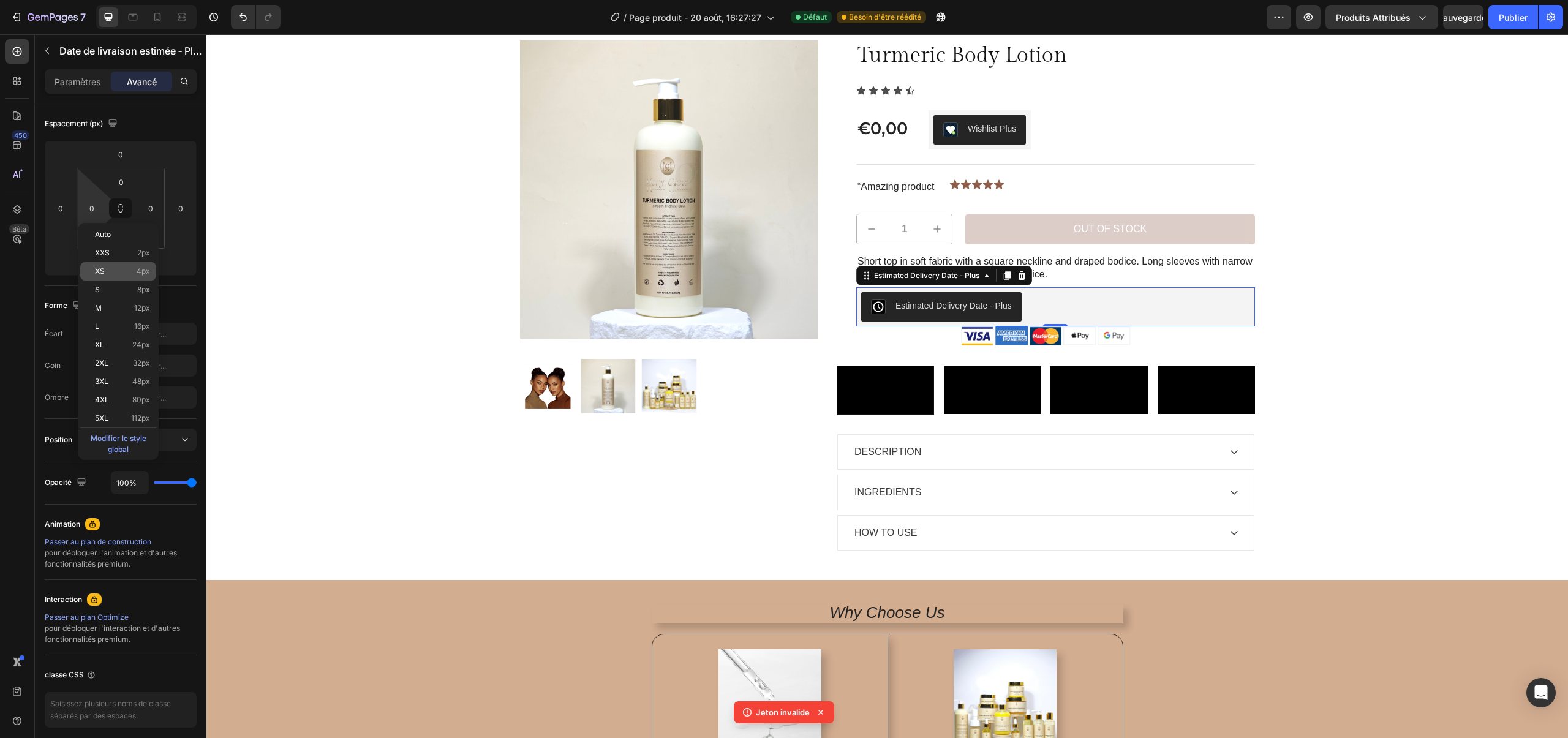
click at [121, 270] on p "XS 4px" at bounding box center [122, 271] width 55 height 9
type input "4"
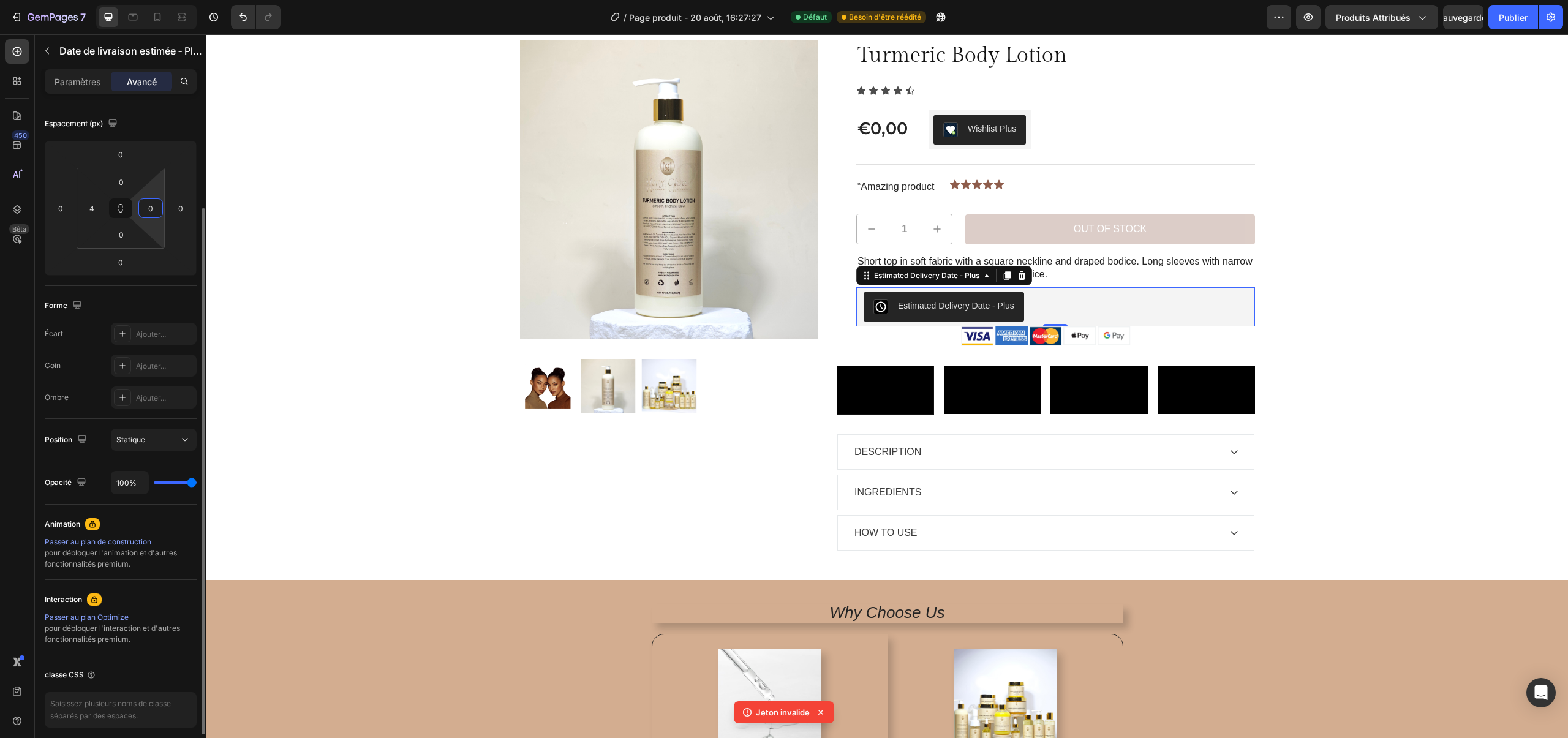
click at [144, 212] on input "0" at bounding box center [150, 208] width 18 height 18
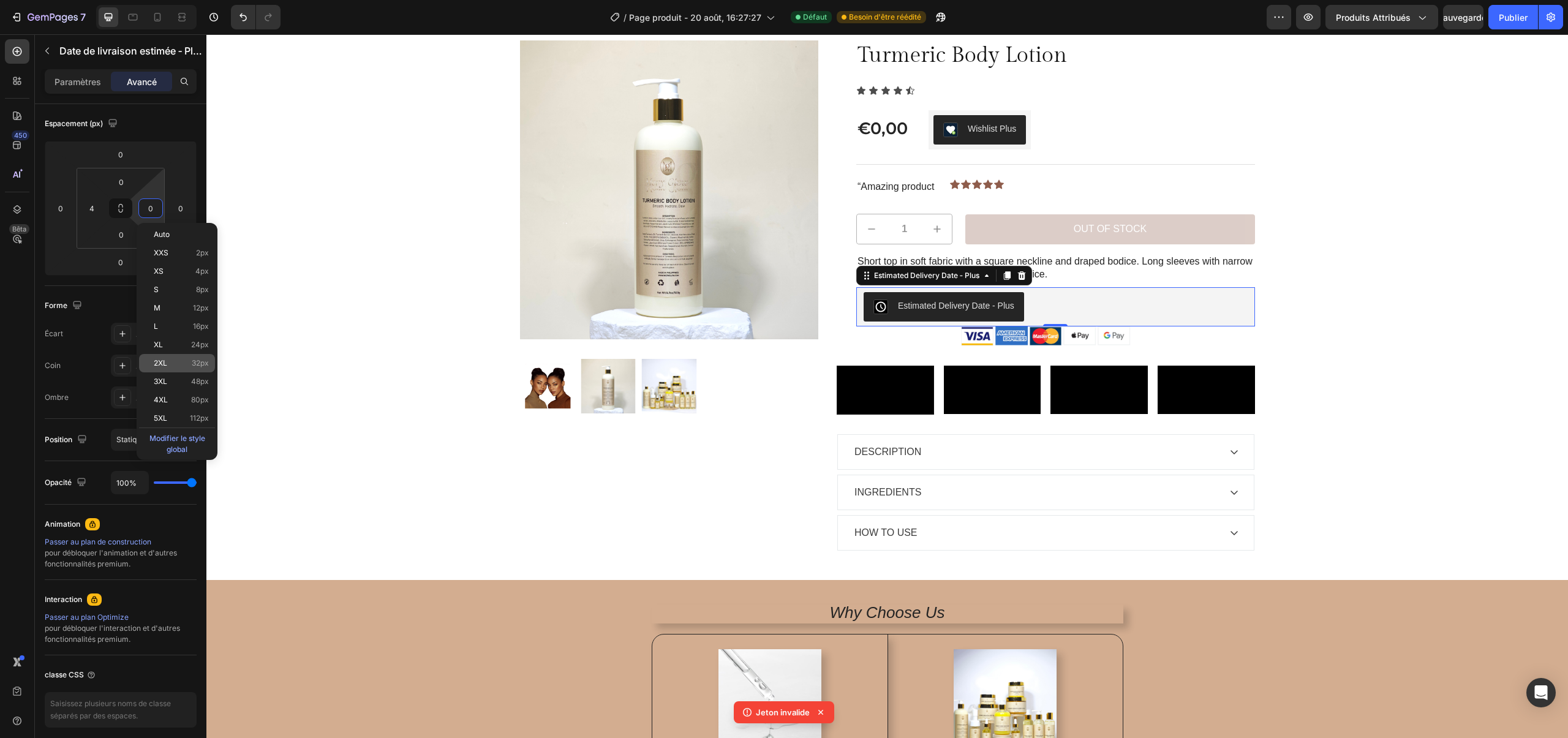
click at [168, 371] on div "2XL 32px" at bounding box center [176, 363] width 76 height 18
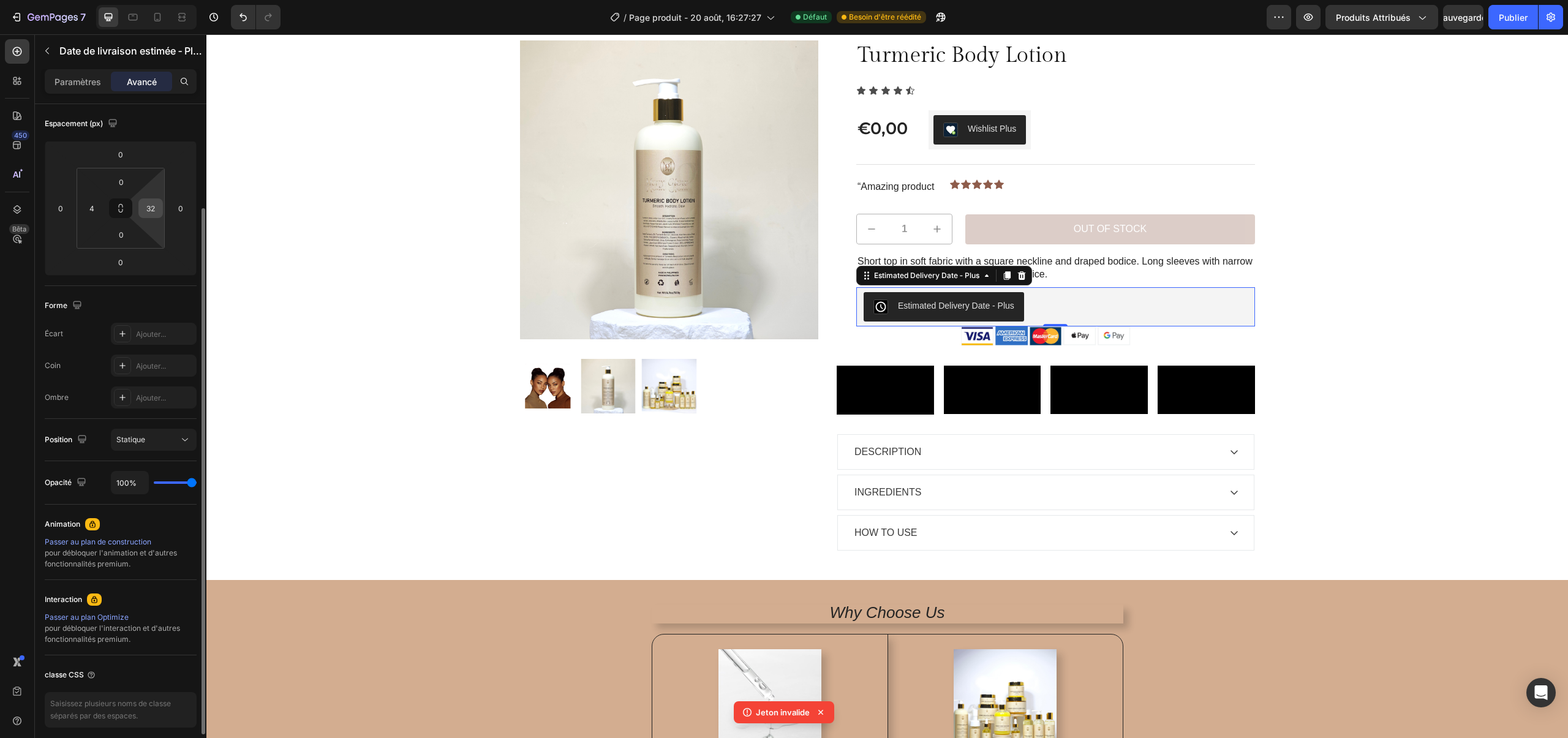
click at [151, 207] on input "32" at bounding box center [150, 208] width 18 height 18
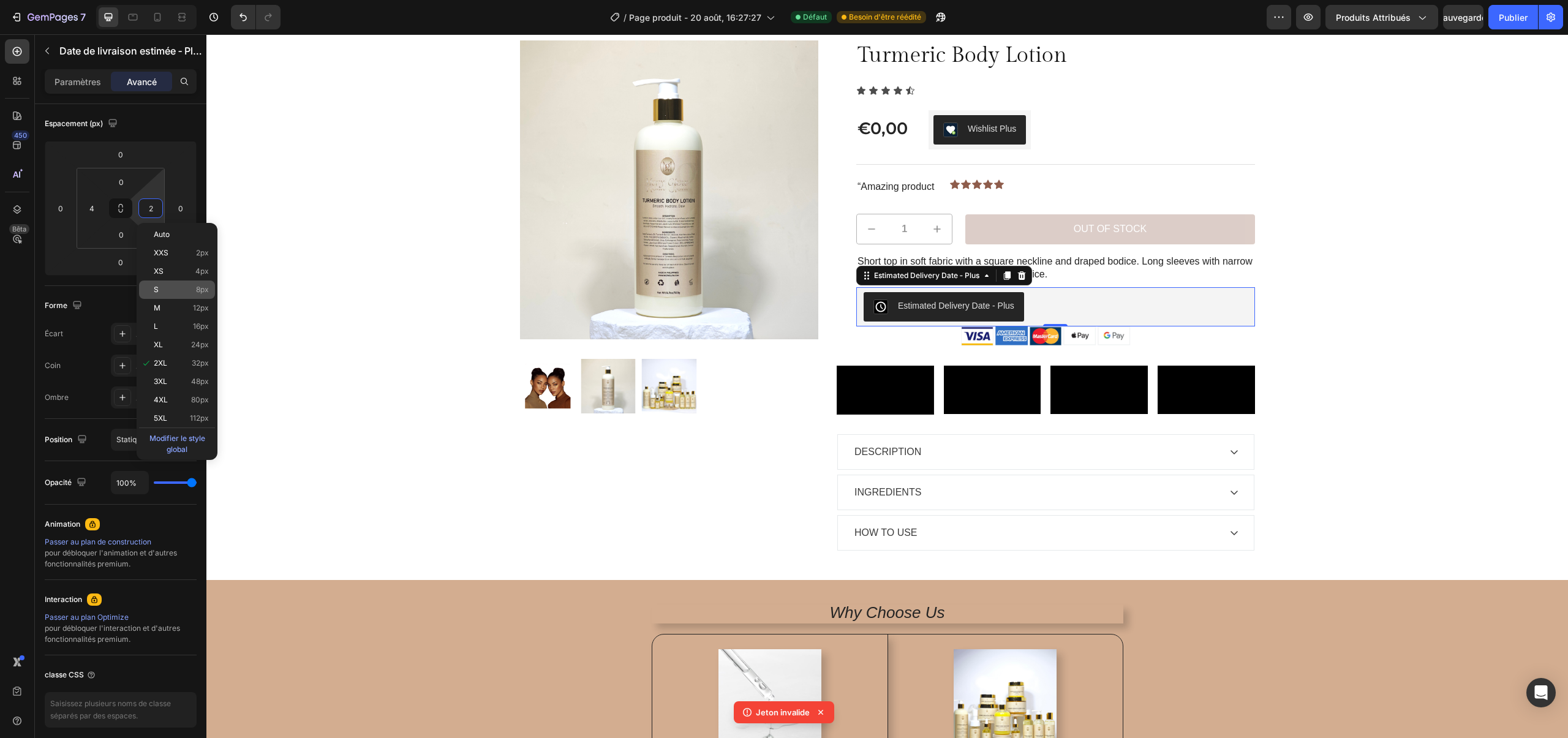
click at [172, 293] on p "S 8px" at bounding box center [181, 290] width 55 height 9
type input "8"
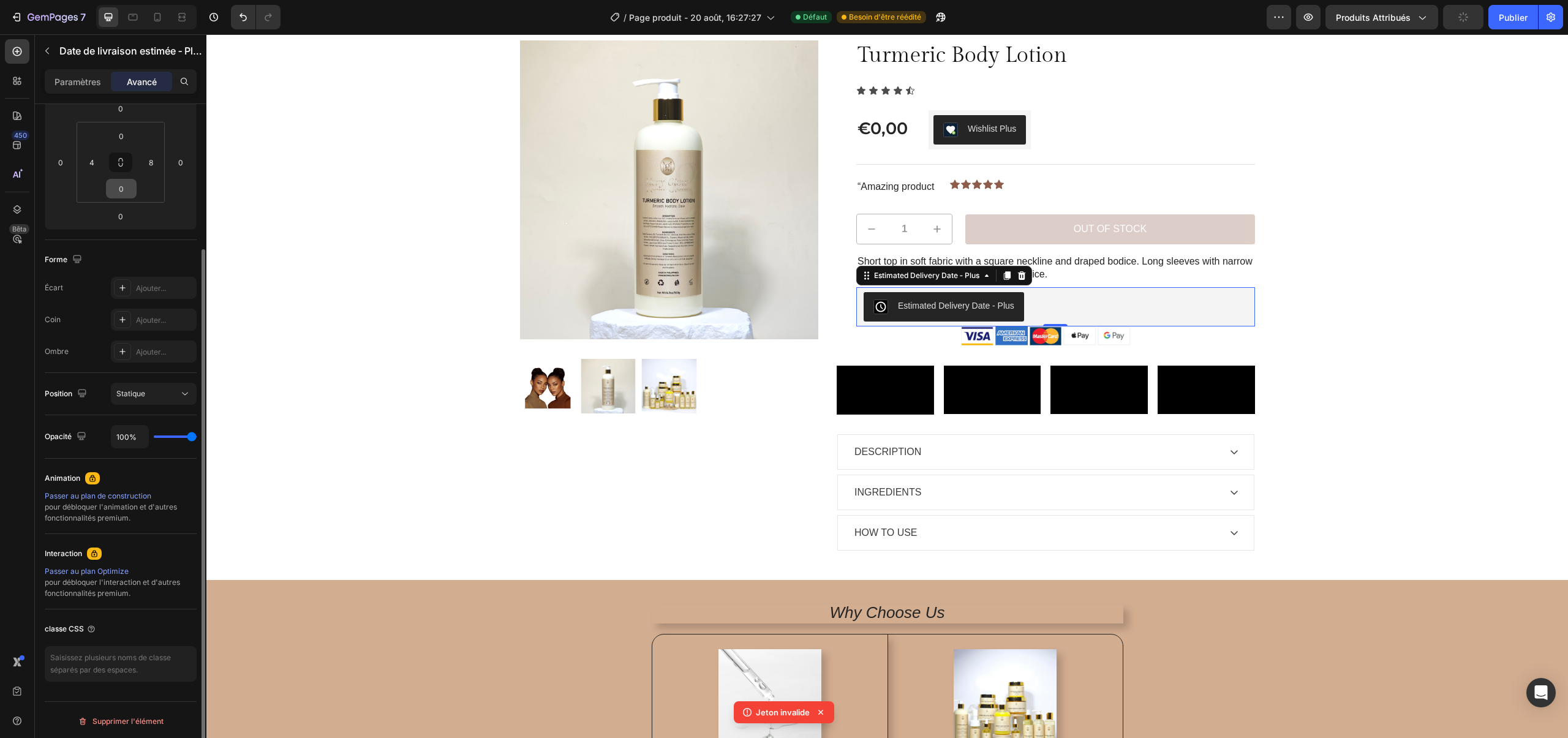
scroll to position [181, 0]
click at [115, 286] on div at bounding box center [122, 285] width 17 height 17
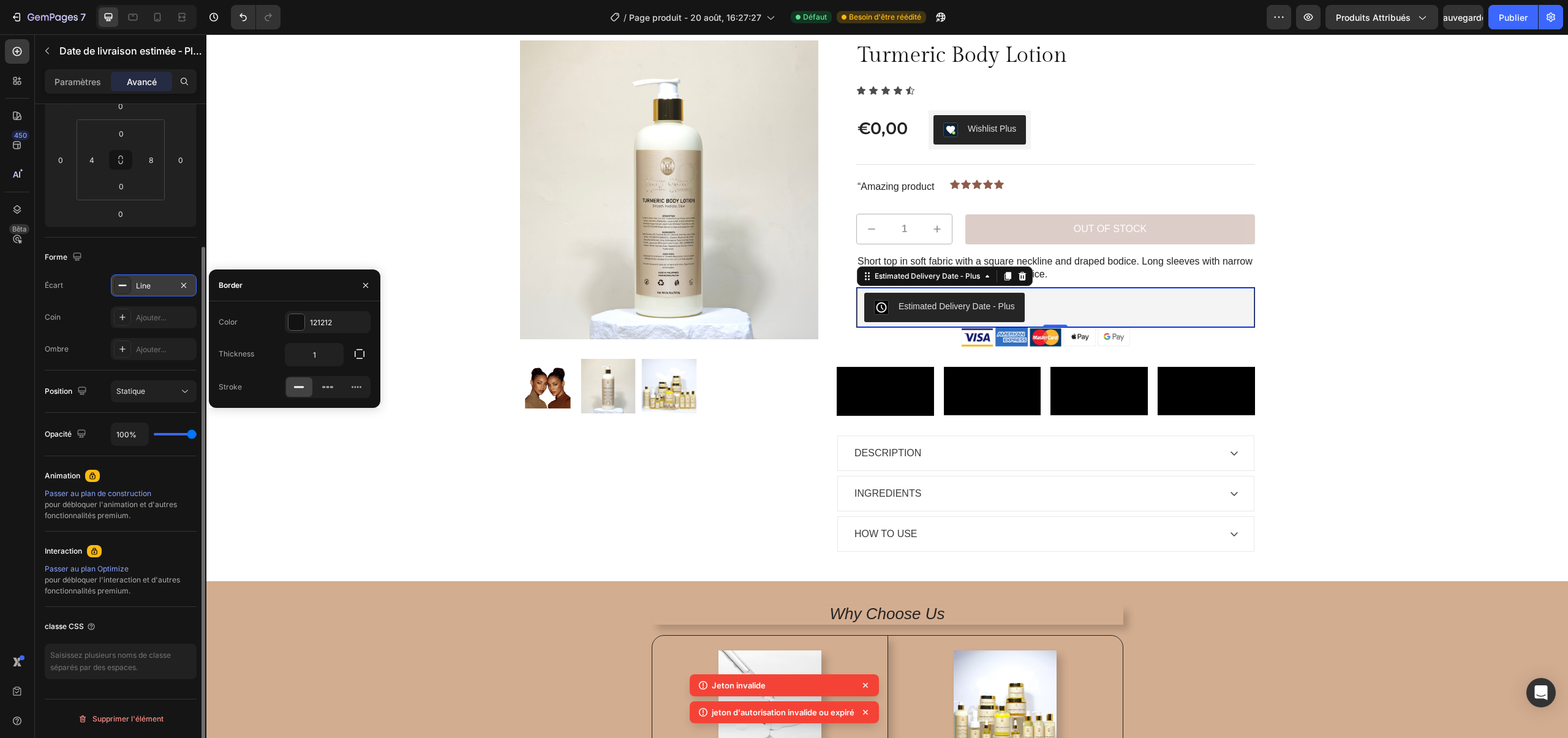
scroll to position [181, 0]
click at [185, 286] on icon "button" at bounding box center [184, 290] width 10 height 10
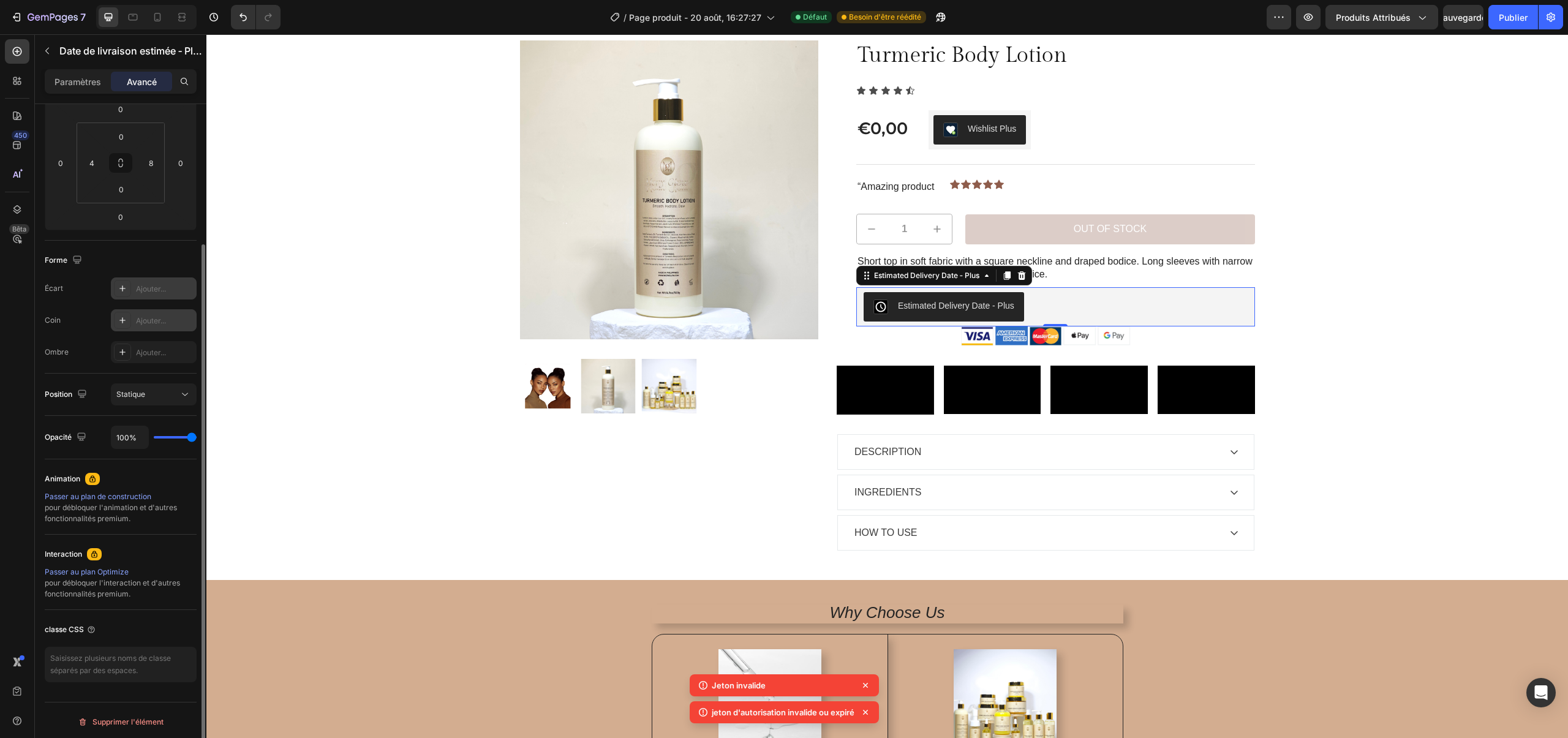
click at [169, 311] on div "Ajouter..." at bounding box center [154, 320] width 86 height 22
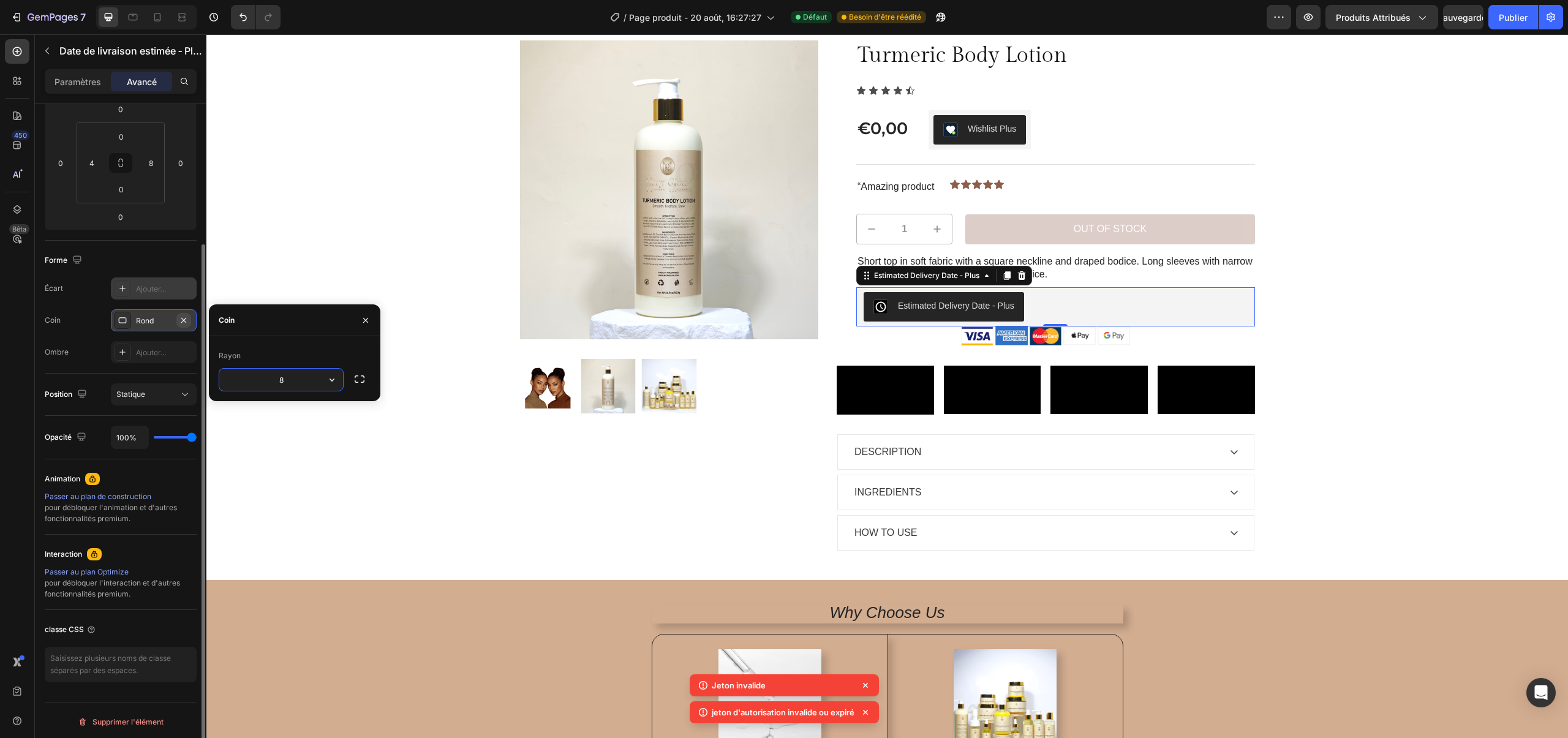
click at [189, 320] on button "button" at bounding box center [183, 320] width 14 height 14
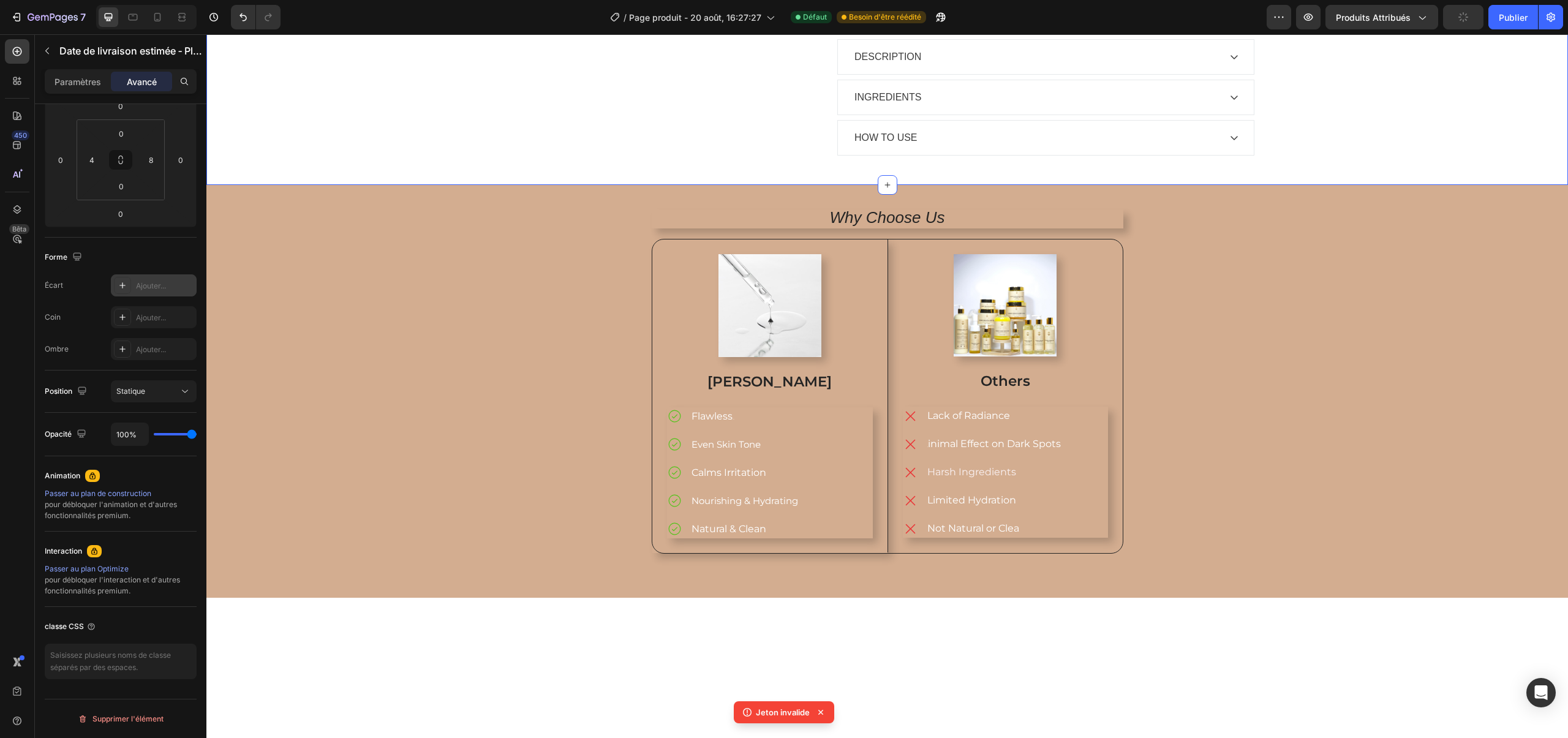
scroll to position [492, 0]
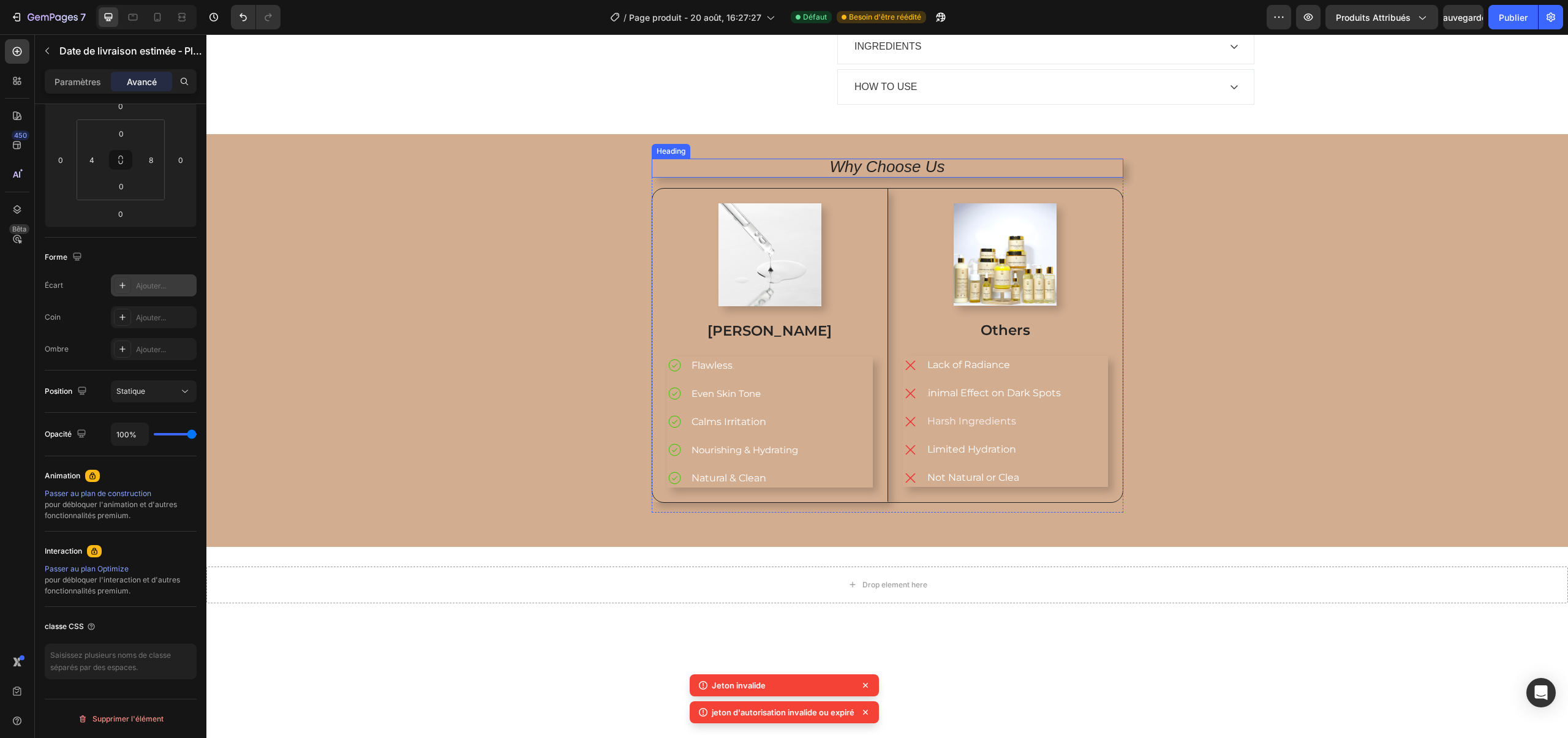
click at [842, 176] on icon "Why Choose Us" at bounding box center [887, 166] width 115 height 18
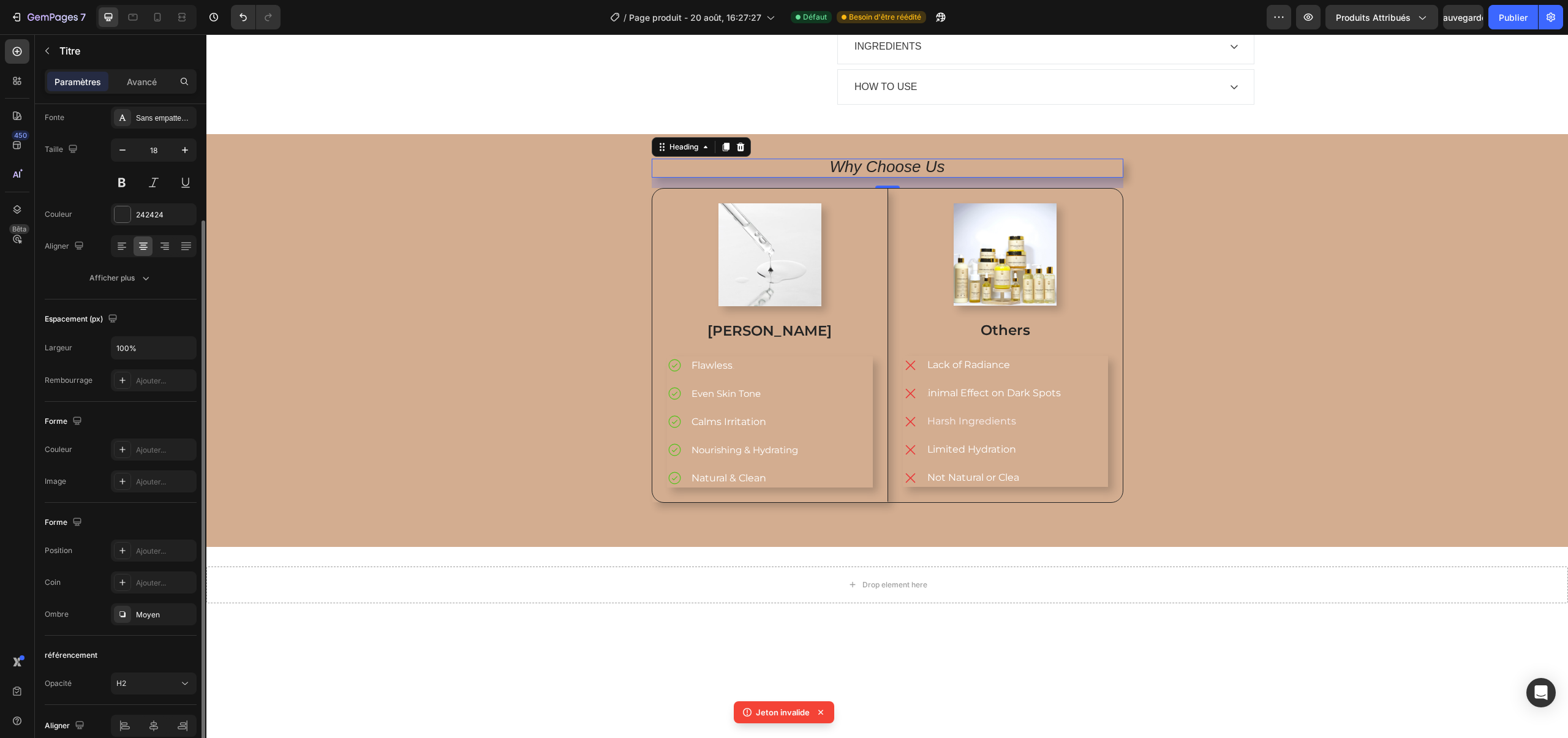
scroll to position [126, 0]
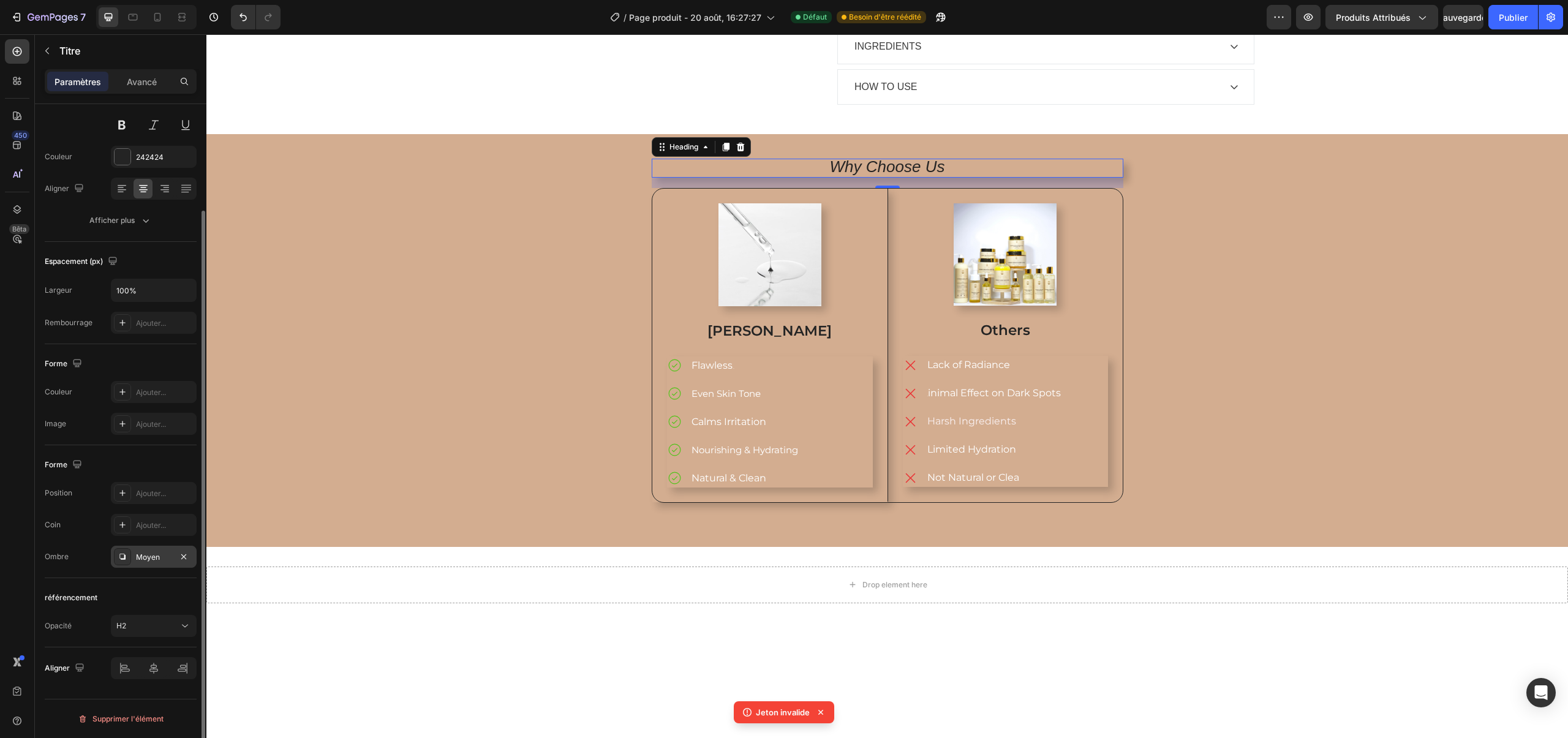
click at [126, 560] on icon at bounding box center [122, 557] width 10 height 10
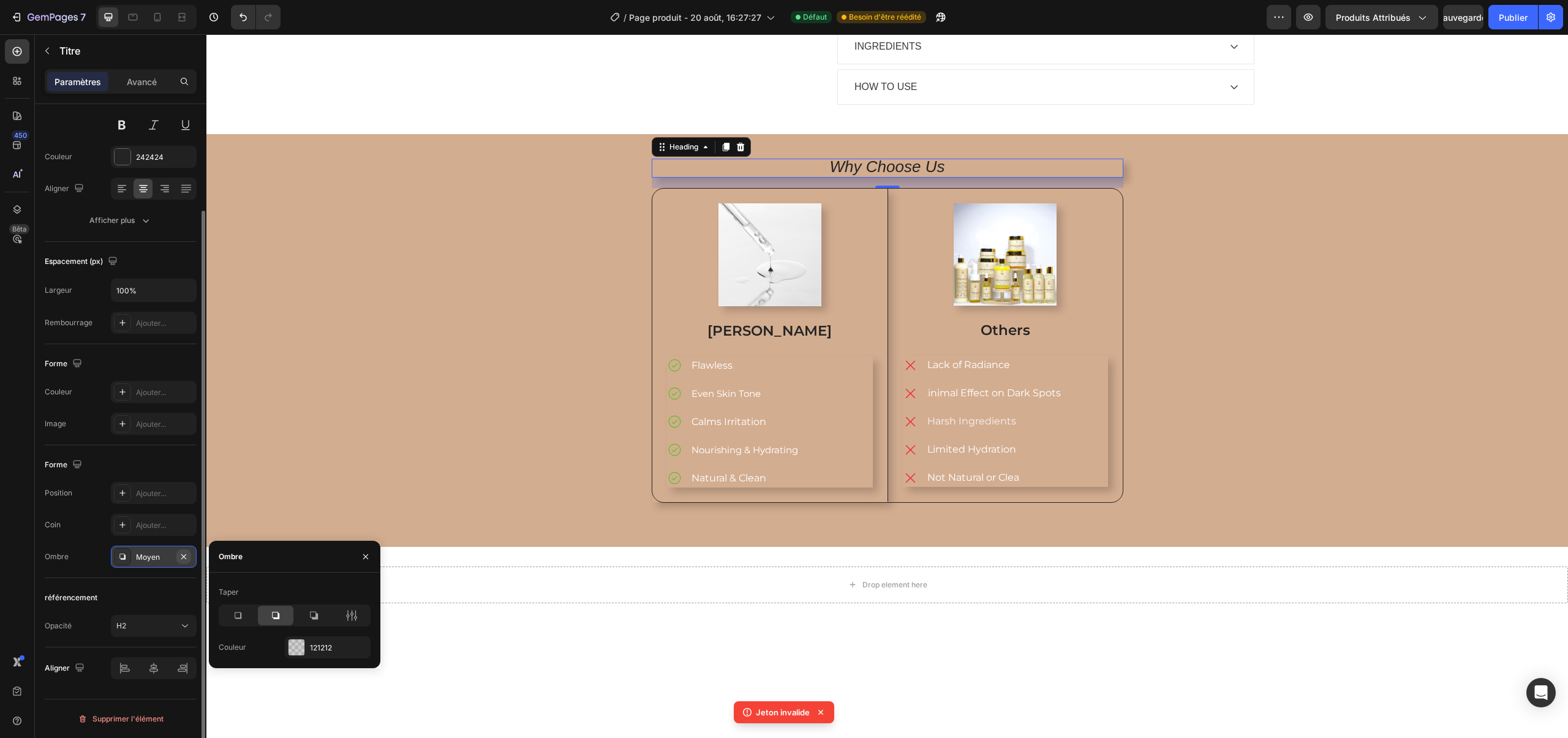
click at [185, 557] on icon "button" at bounding box center [184, 557] width 10 height 10
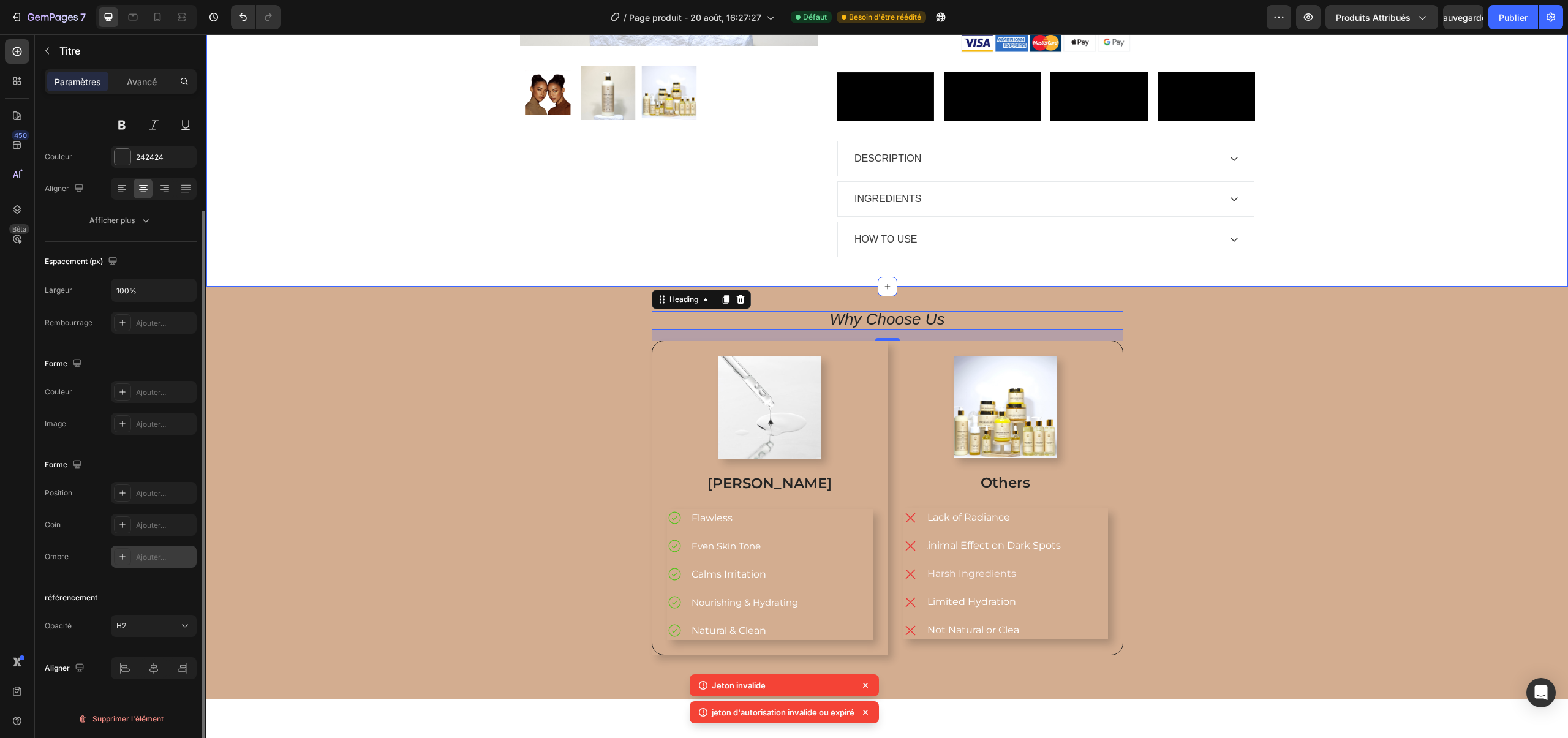
scroll to position [0, 0]
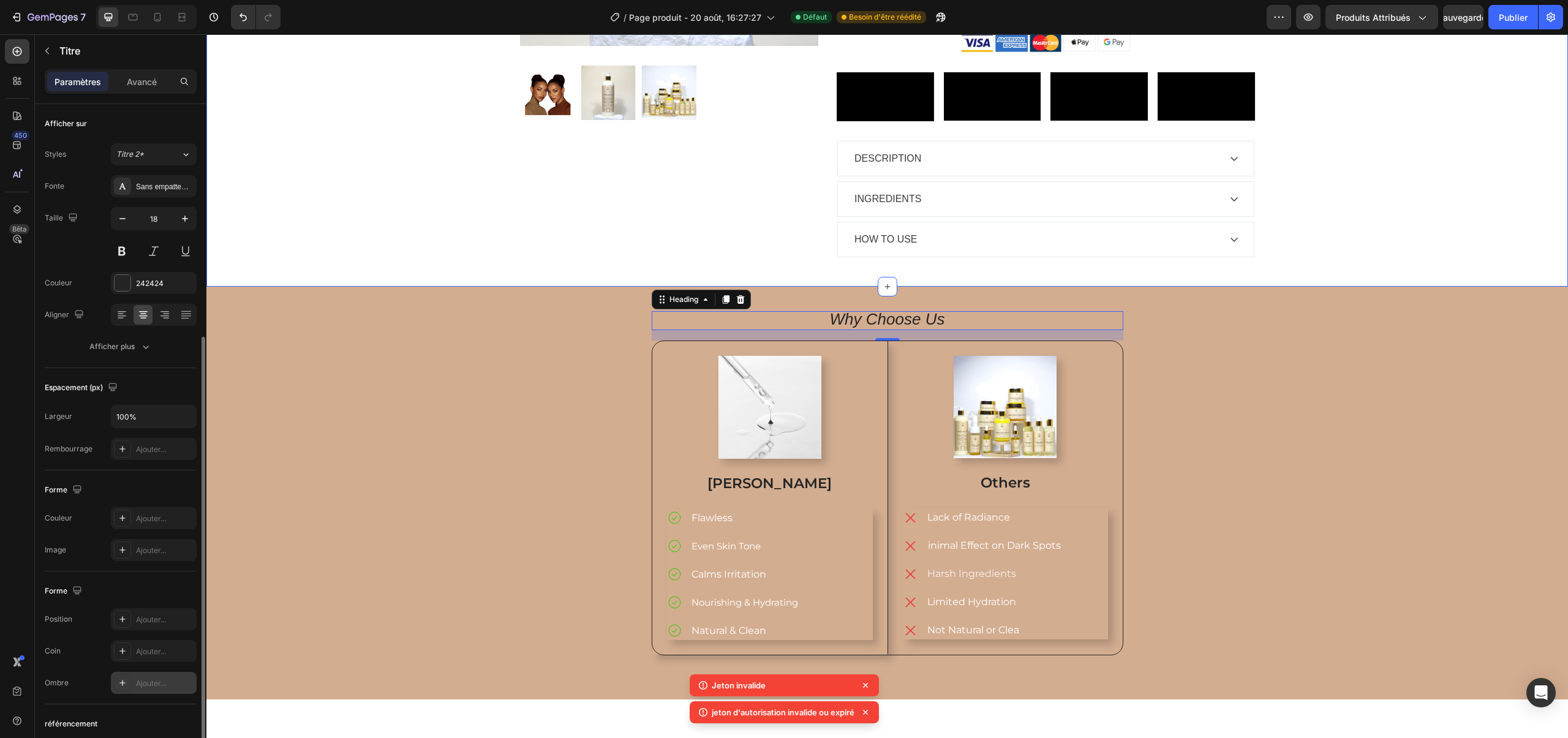
click at [351, 144] on div "Sale Text Block Product Images Row Turmeric Body Lotion Product Title Icon Icon…" at bounding box center [886, 16] width 1343 height 539
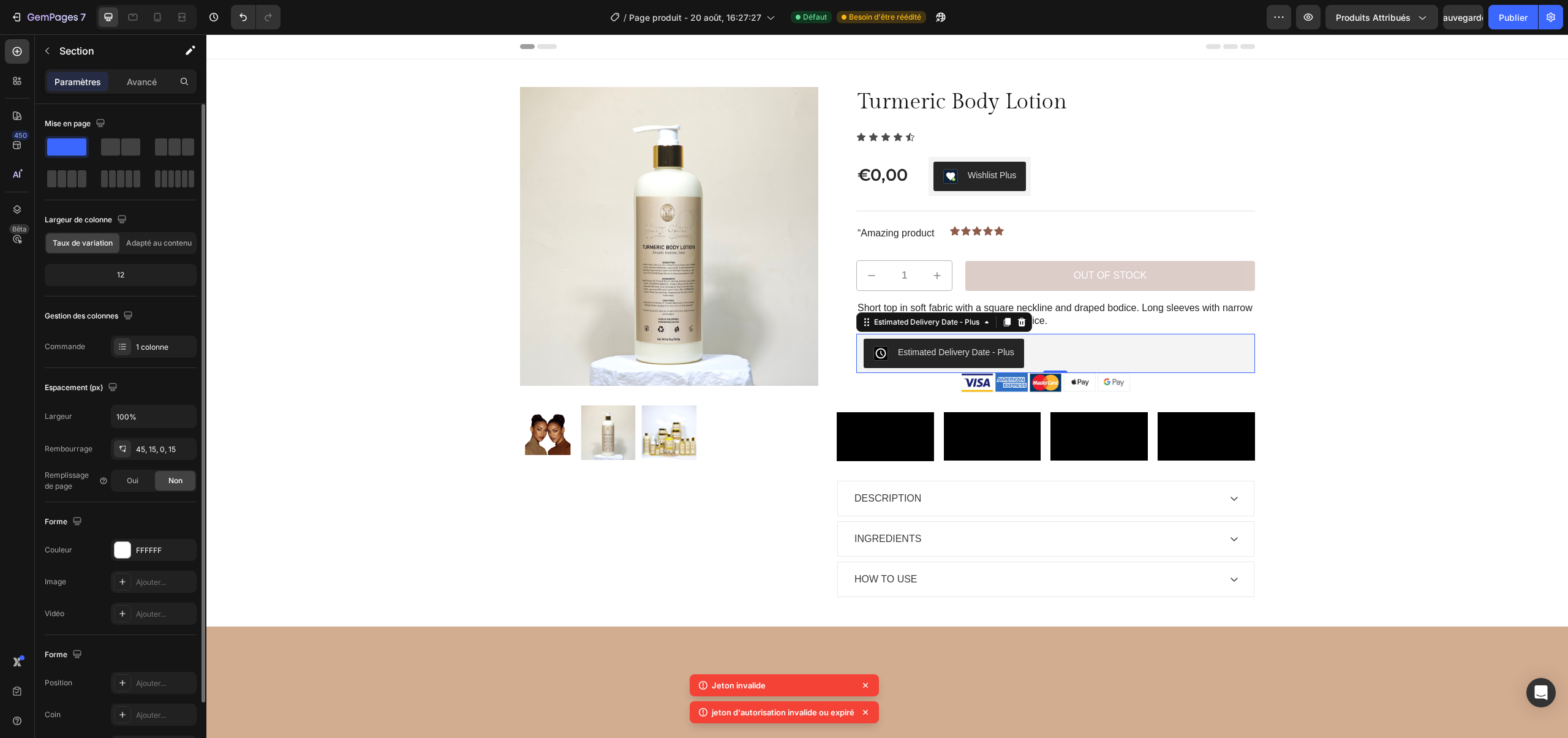
click at [962, 355] on div "Estimated Delivery Date ‑ Plus" at bounding box center [955, 352] width 116 height 13
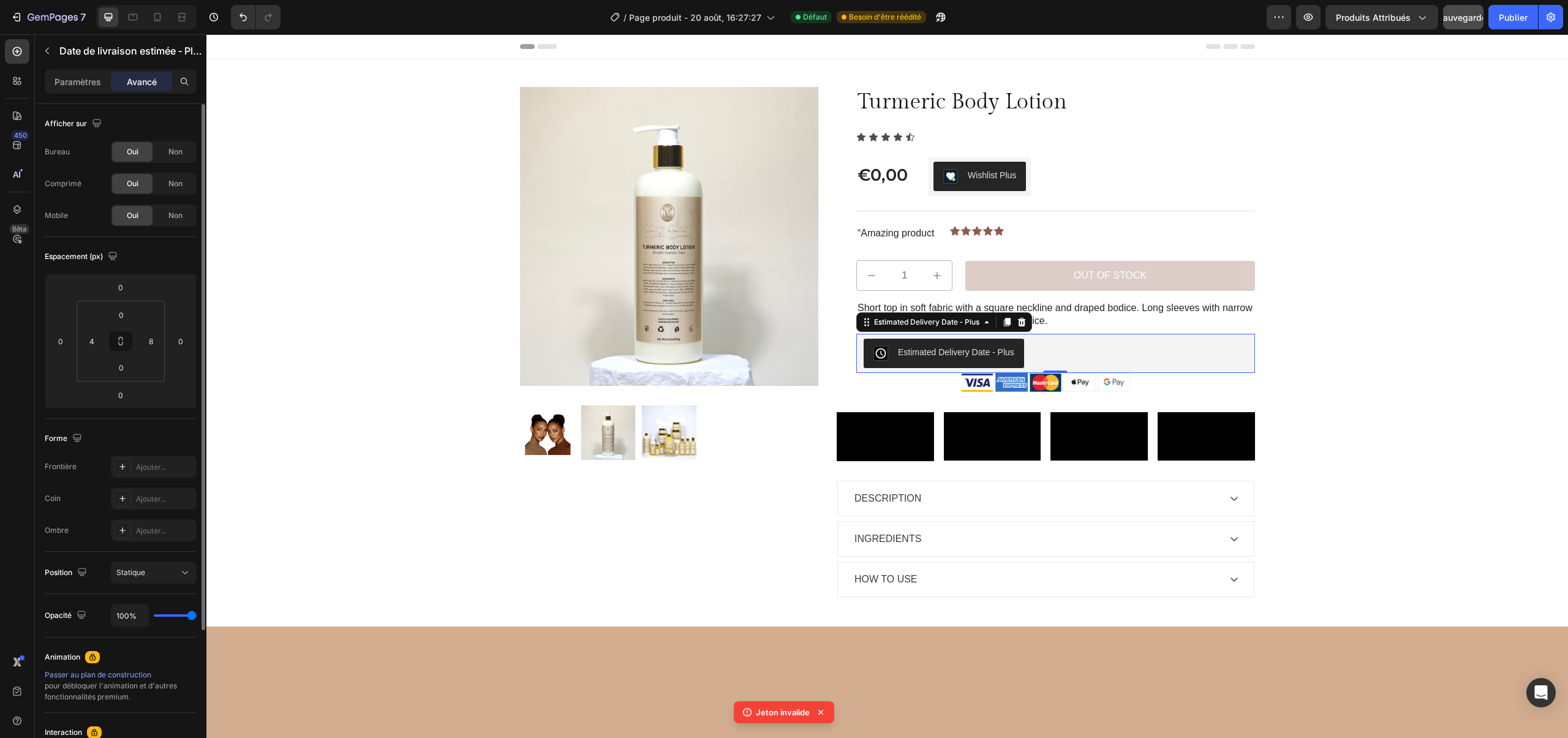
click at [1464, 13] on font "Sauvegarder" at bounding box center [1463, 18] width 52 height 11
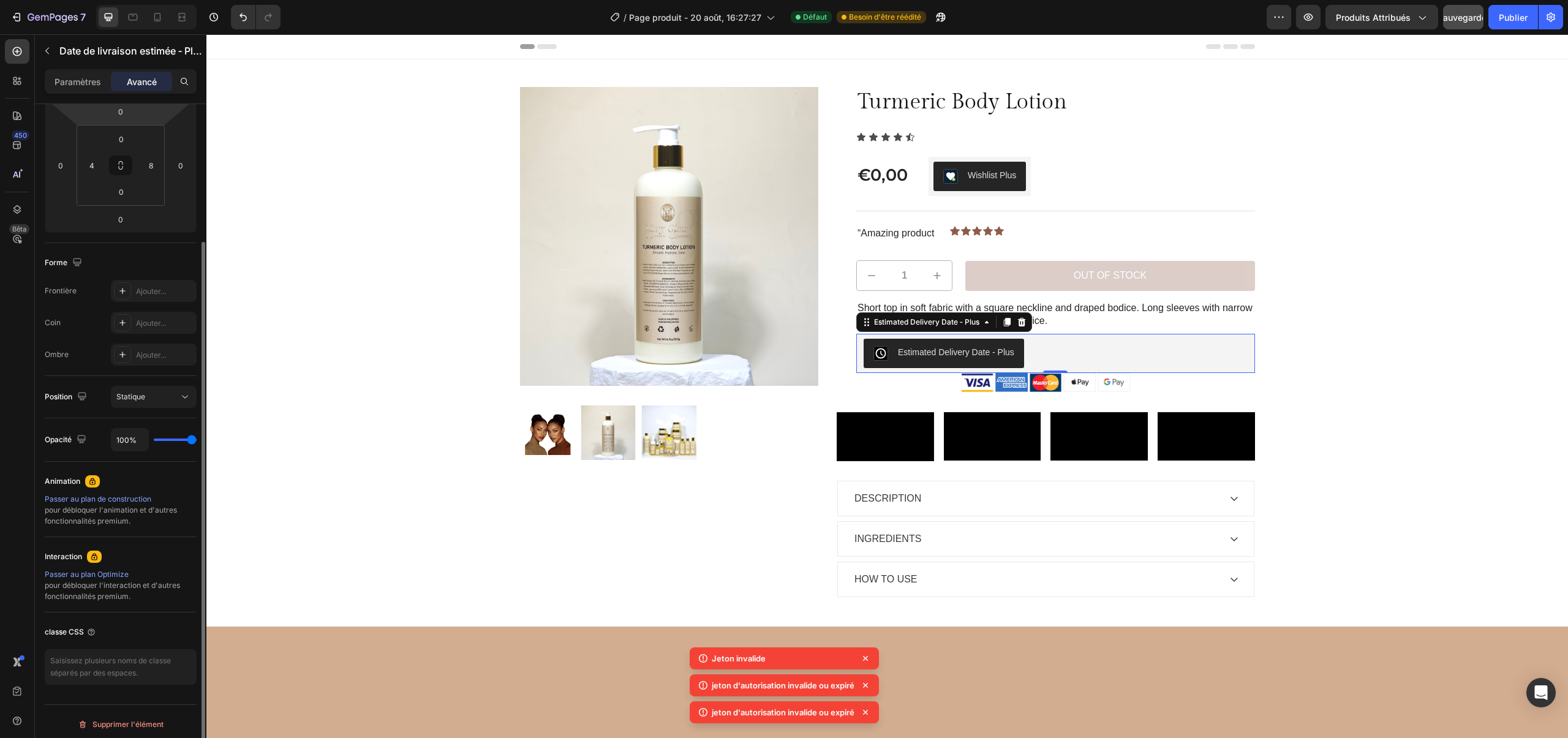
scroll to position [181, 0]
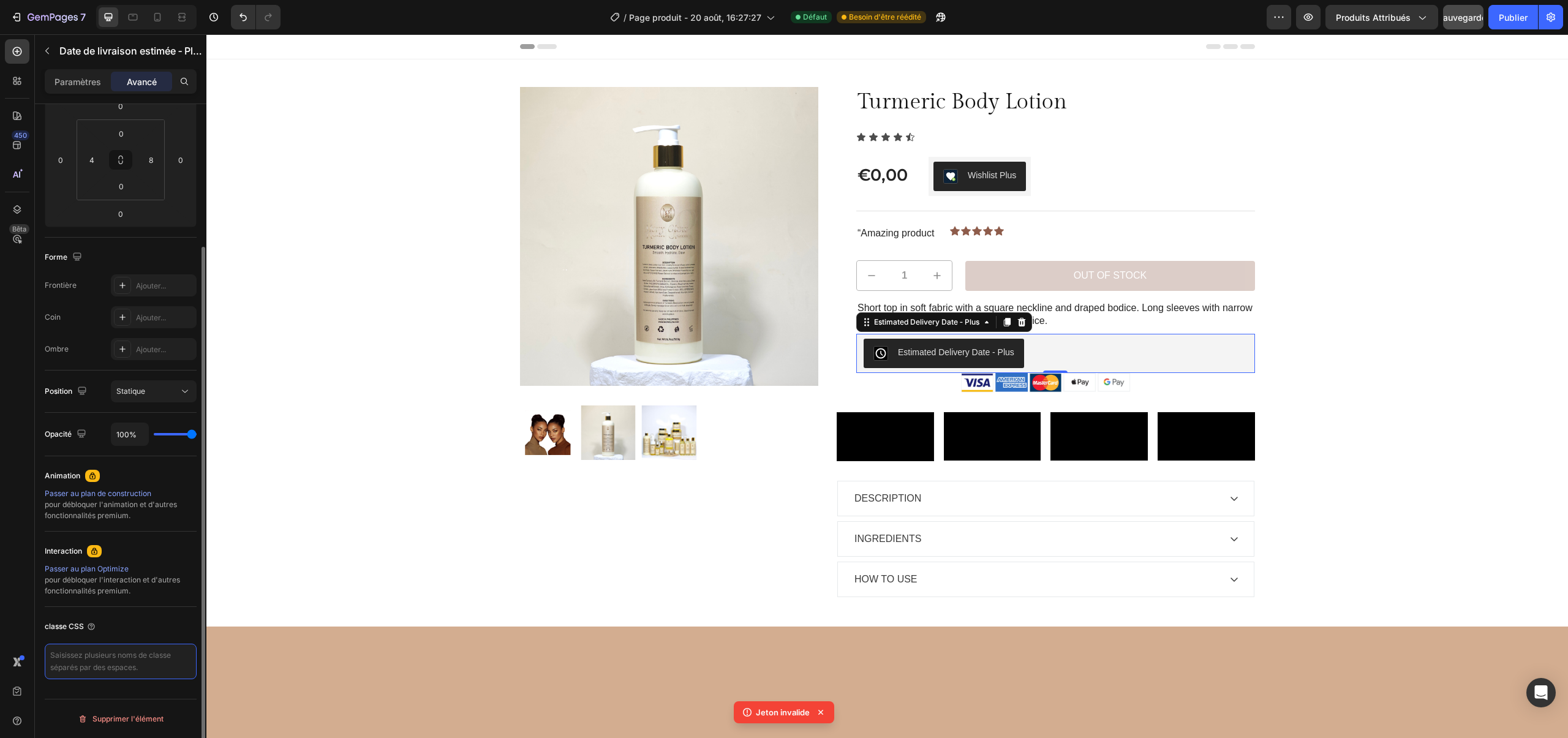
click at [151, 647] on textarea at bounding box center [121, 661] width 152 height 36
click at [88, 629] on icon at bounding box center [92, 626] width 10 height 10
click at [156, 385] on button "Statique" at bounding box center [154, 391] width 86 height 22
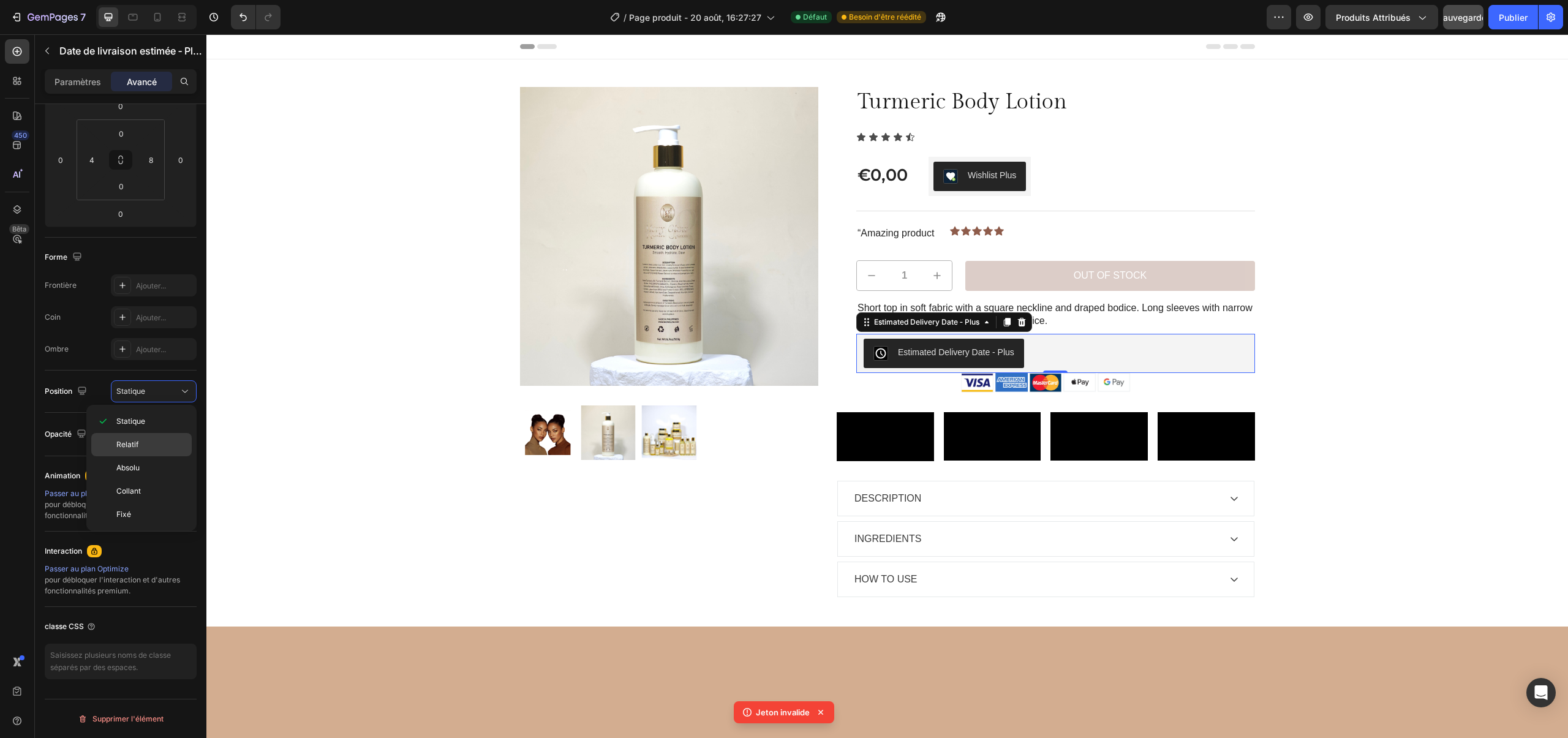
click at [157, 456] on div "Relatif" at bounding box center [141, 468] width 100 height 23
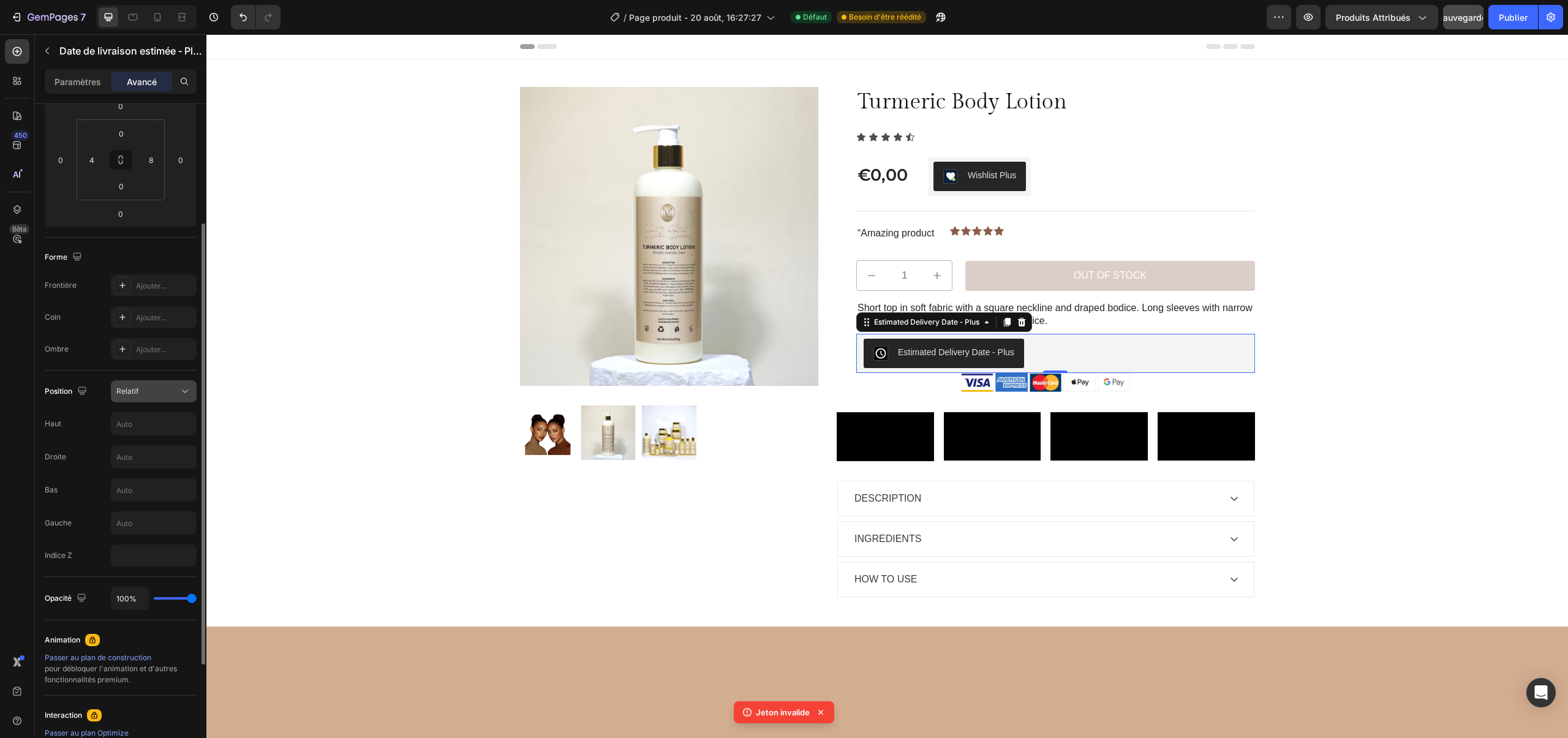
click at [155, 398] on button "Relatif" at bounding box center [154, 391] width 86 height 22
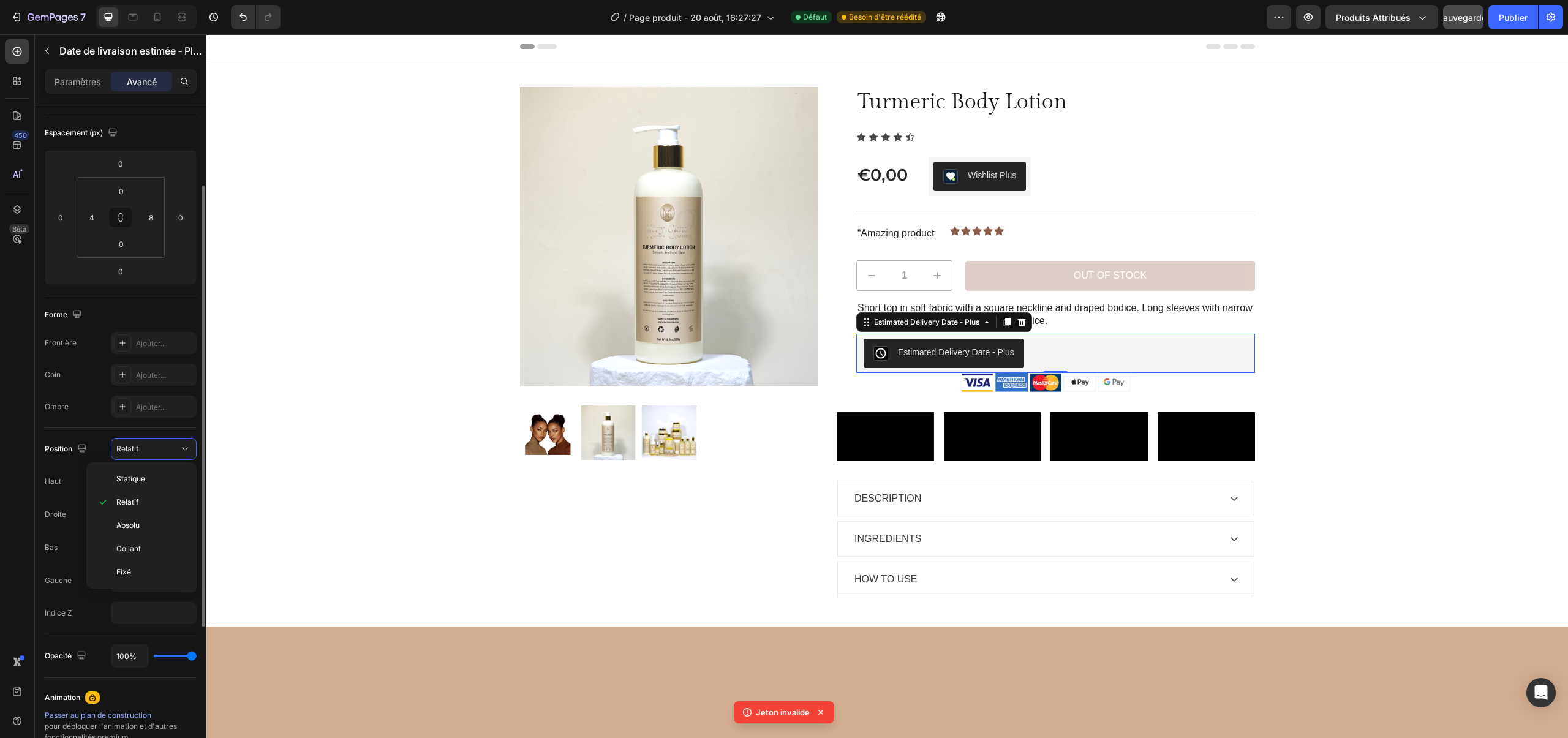
scroll to position [225, 0]
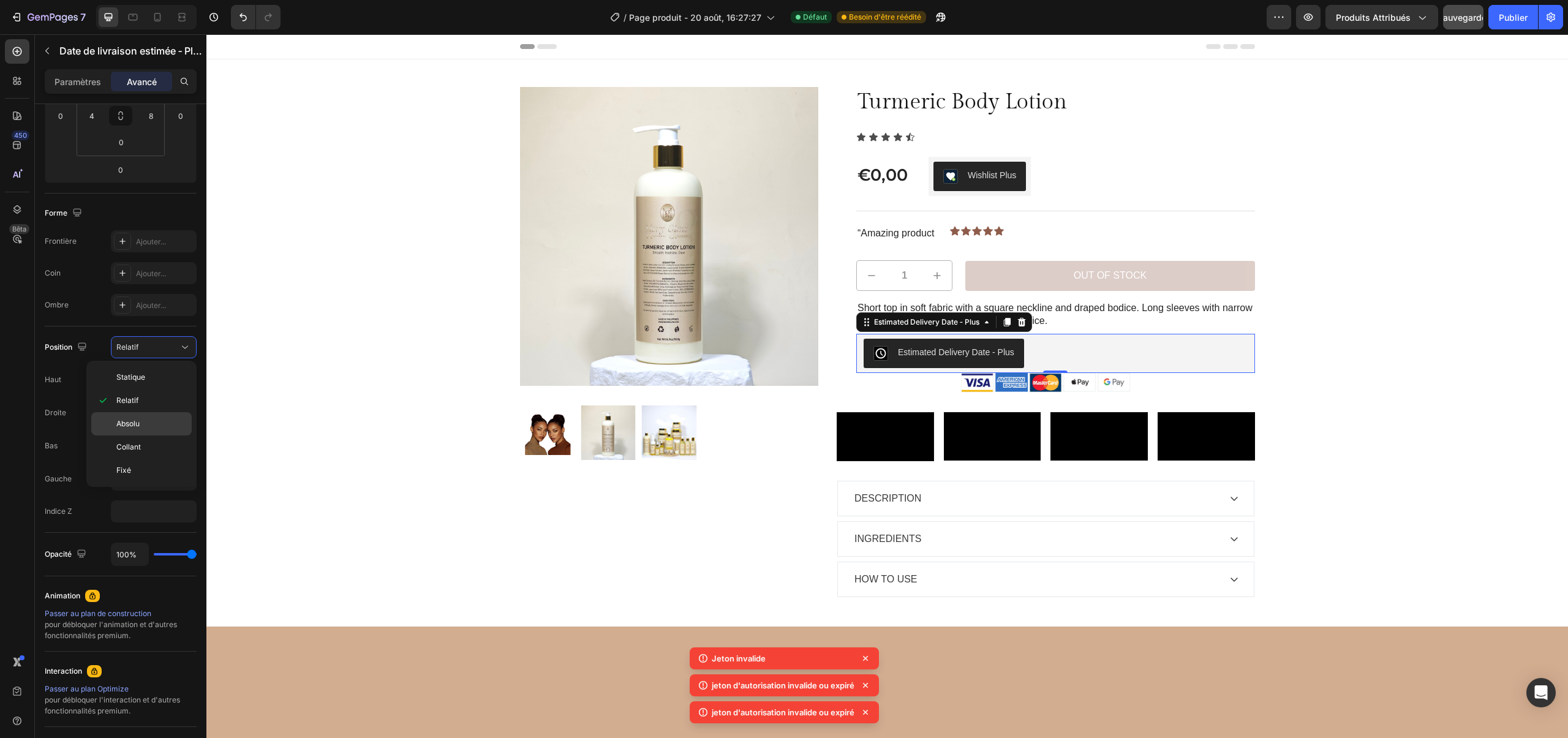
click at [162, 423] on p "Absolu" at bounding box center [151, 424] width 70 height 11
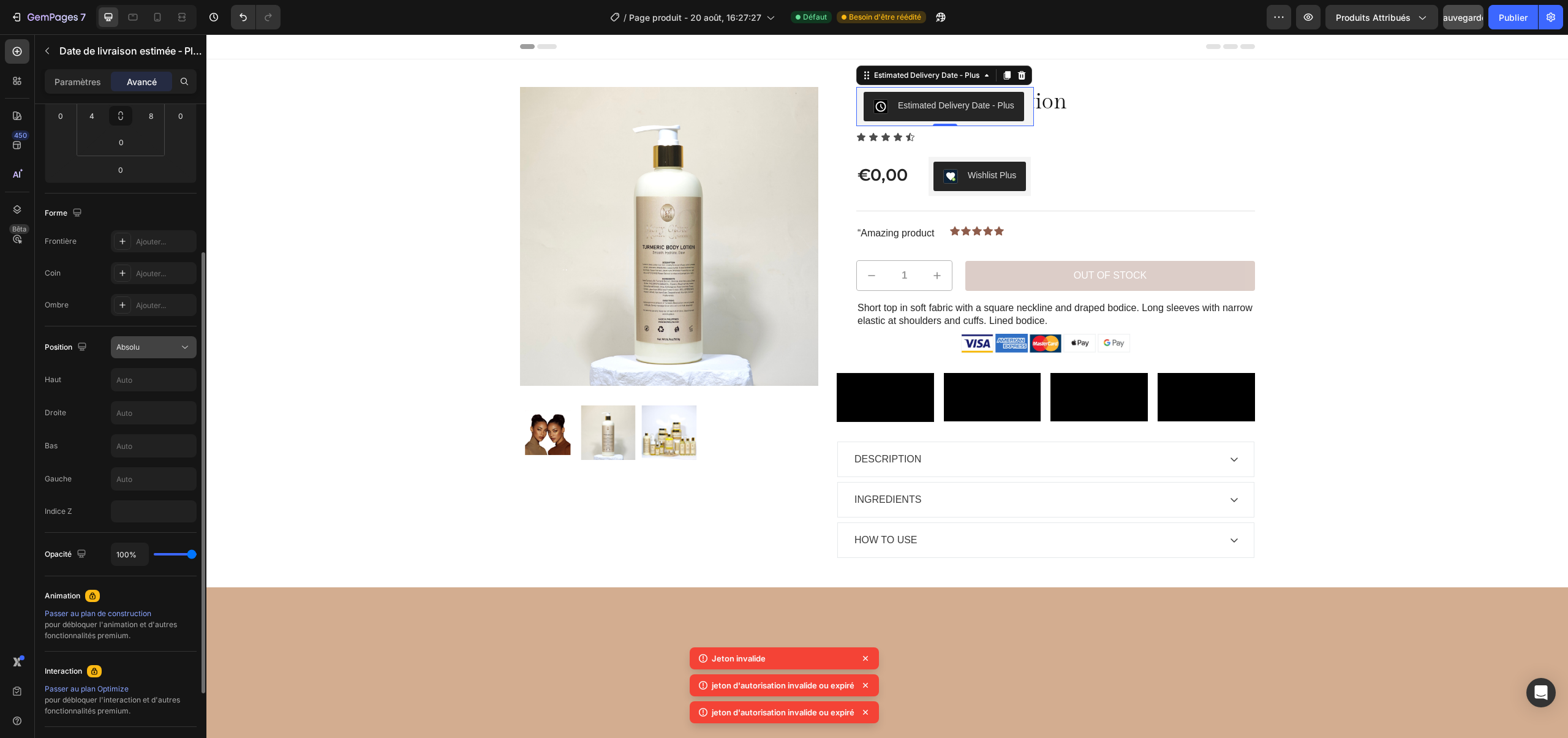
click at [164, 337] on button "Absolu" at bounding box center [154, 347] width 86 height 22
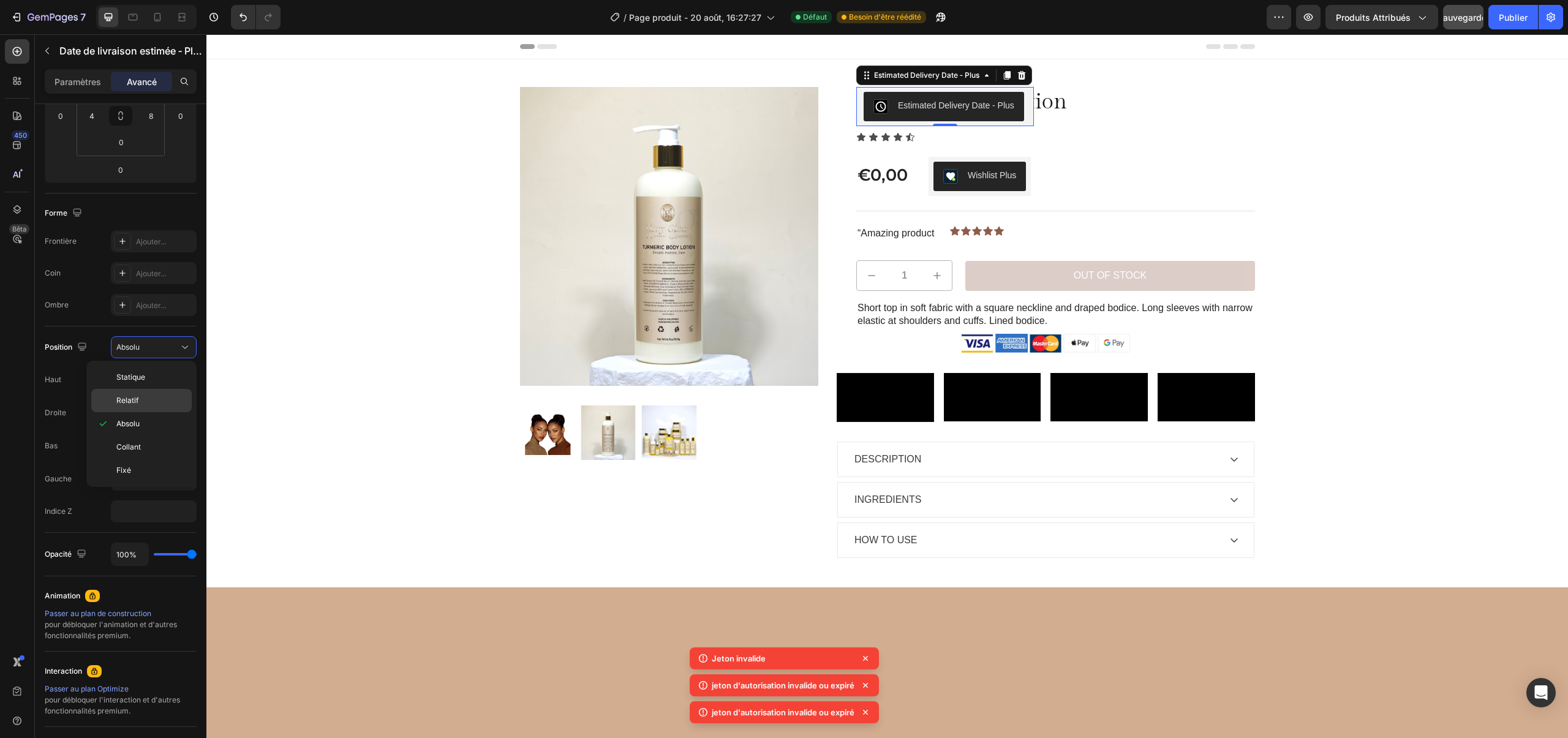
click at [159, 393] on div "Relatif" at bounding box center [141, 400] width 100 height 23
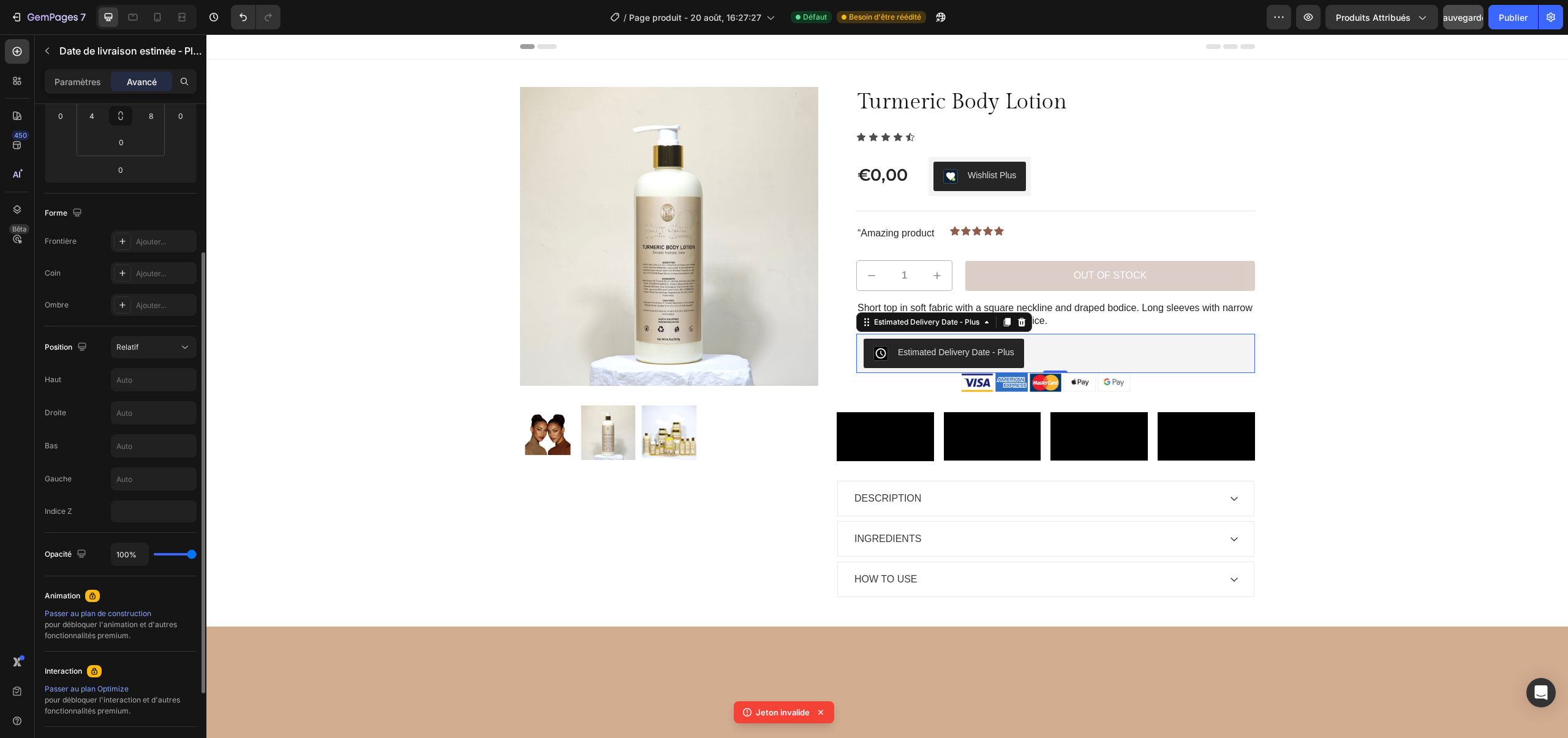
click at [169, 365] on div "Position Relatif Haut Droite Bas Gauche Indice Z" at bounding box center [121, 429] width 152 height 186
click at [163, 378] on input "text" at bounding box center [154, 379] width 85 height 22
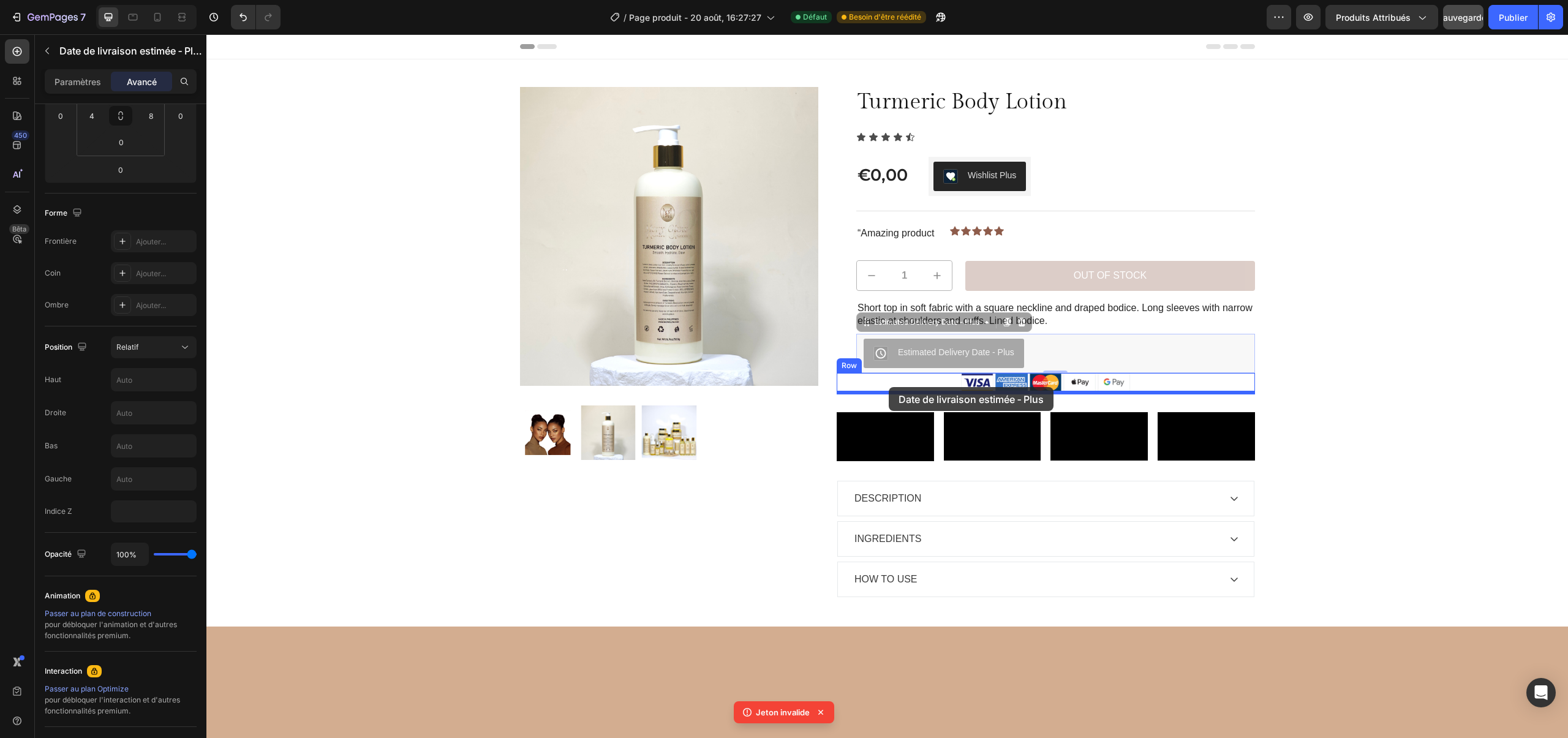
drag, startPoint x: 891, startPoint y: 342, endPoint x: 889, endPoint y: 388, distance: 46.0
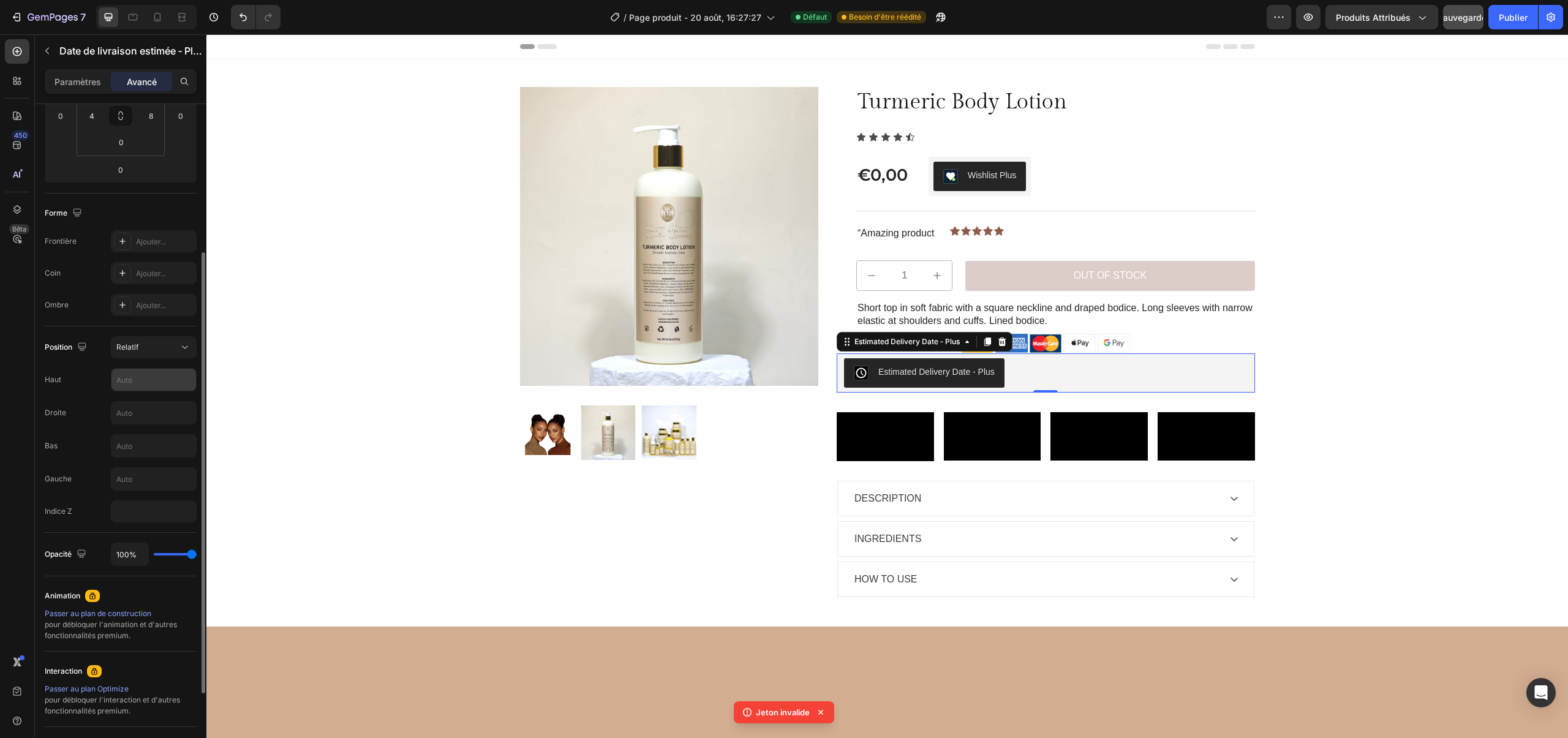
click at [138, 376] on input "text" at bounding box center [154, 379] width 85 height 22
type input "50"
click at [139, 468] on input "text" at bounding box center [154, 478] width 85 height 22
type input "5"
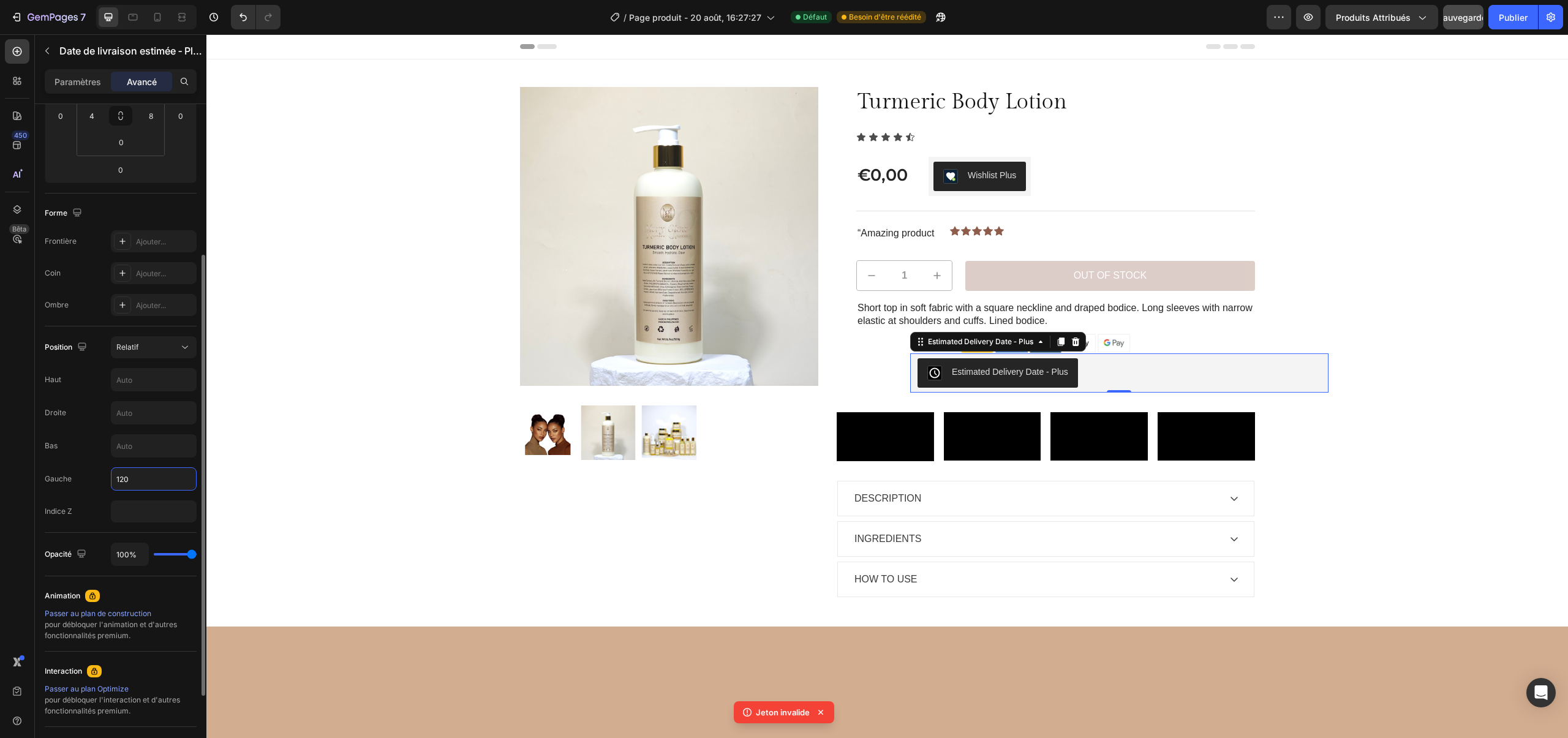
scroll to position [241, 0]
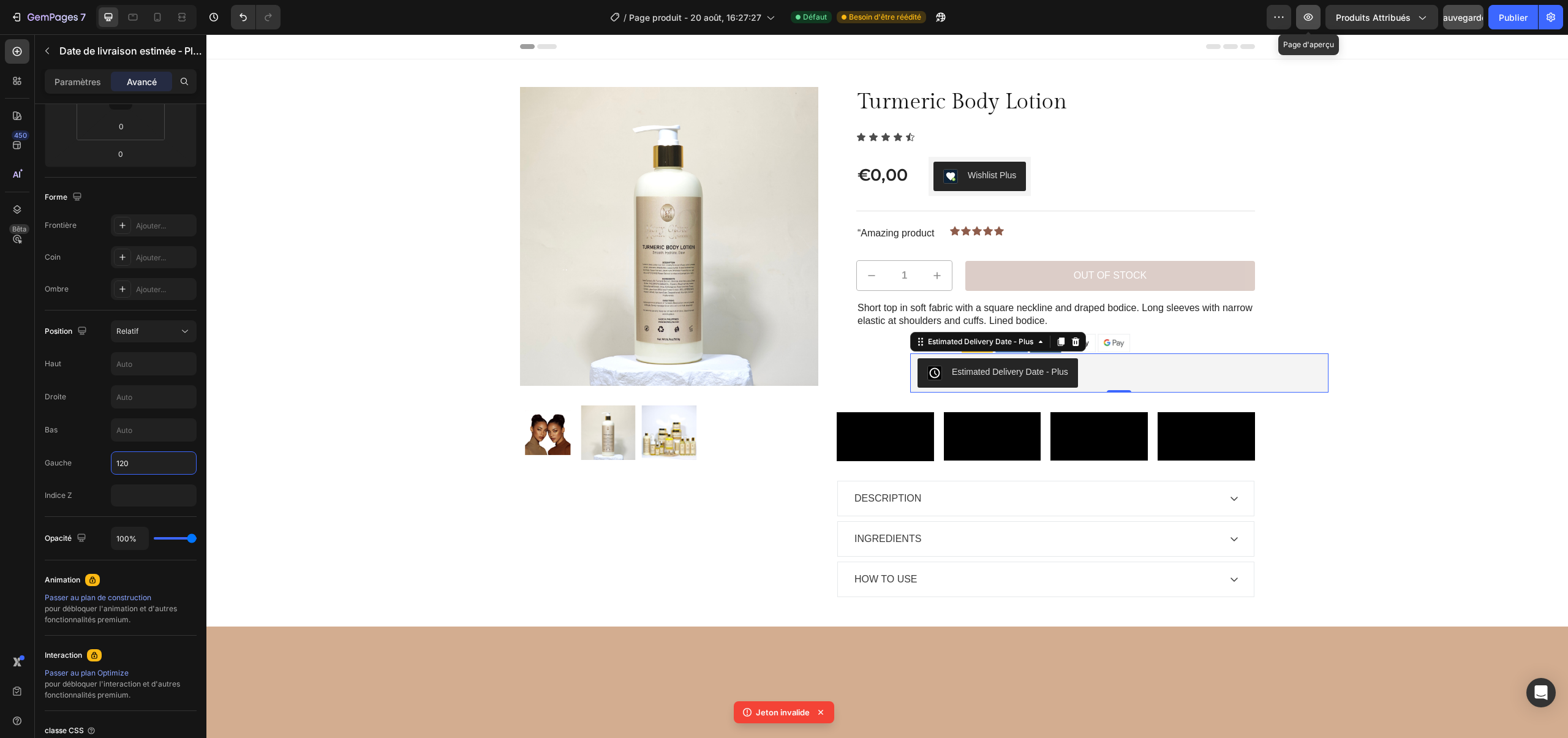
type input "120"
click at [1312, 12] on icon "button" at bounding box center [1308, 18] width 13 height 13
click at [1085, 358] on div "Estimated Delivery Date ‑ Plus" at bounding box center [1117, 373] width 401 height 29
click at [136, 404] on input "text" at bounding box center [154, 397] width 85 height 22
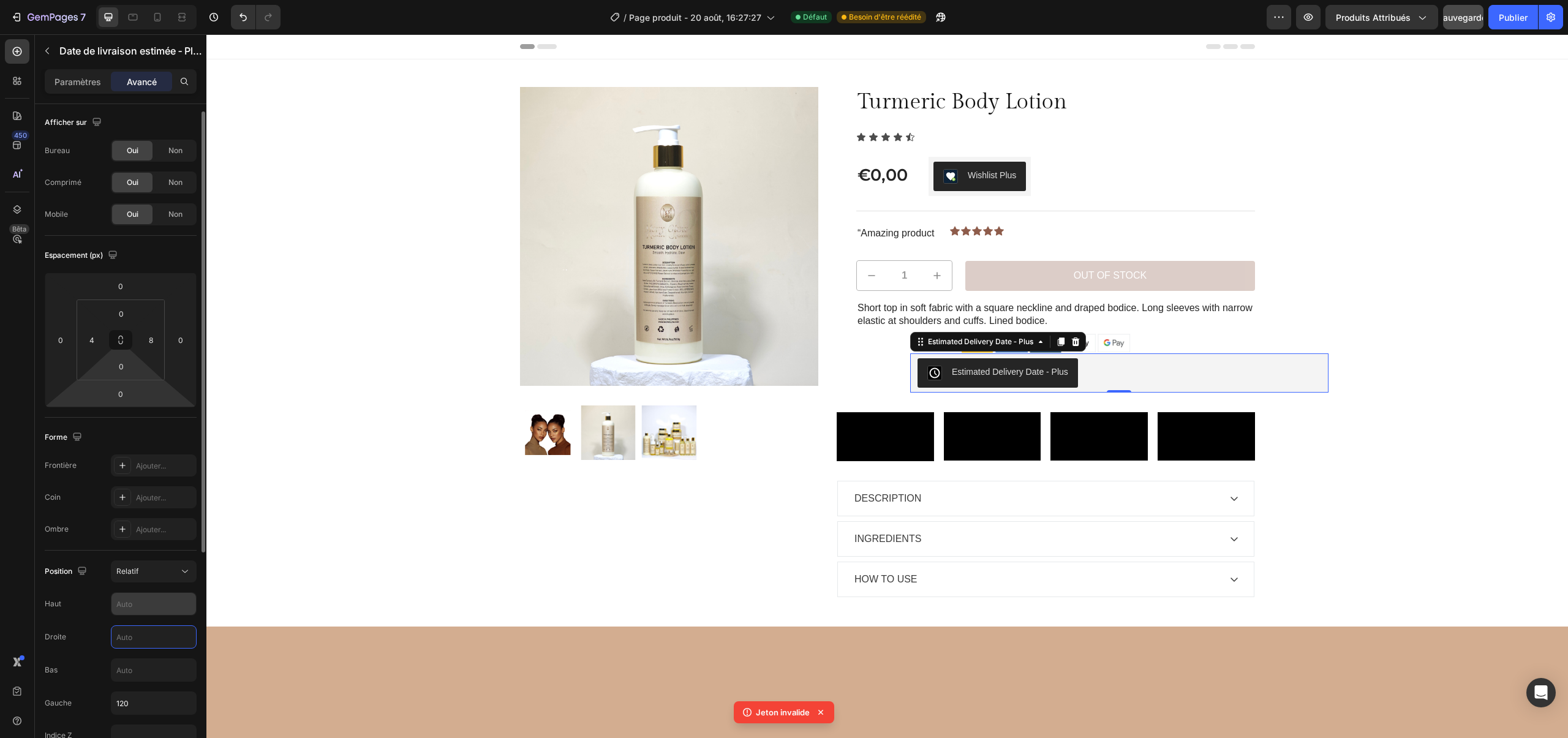
scroll to position [0, 0]
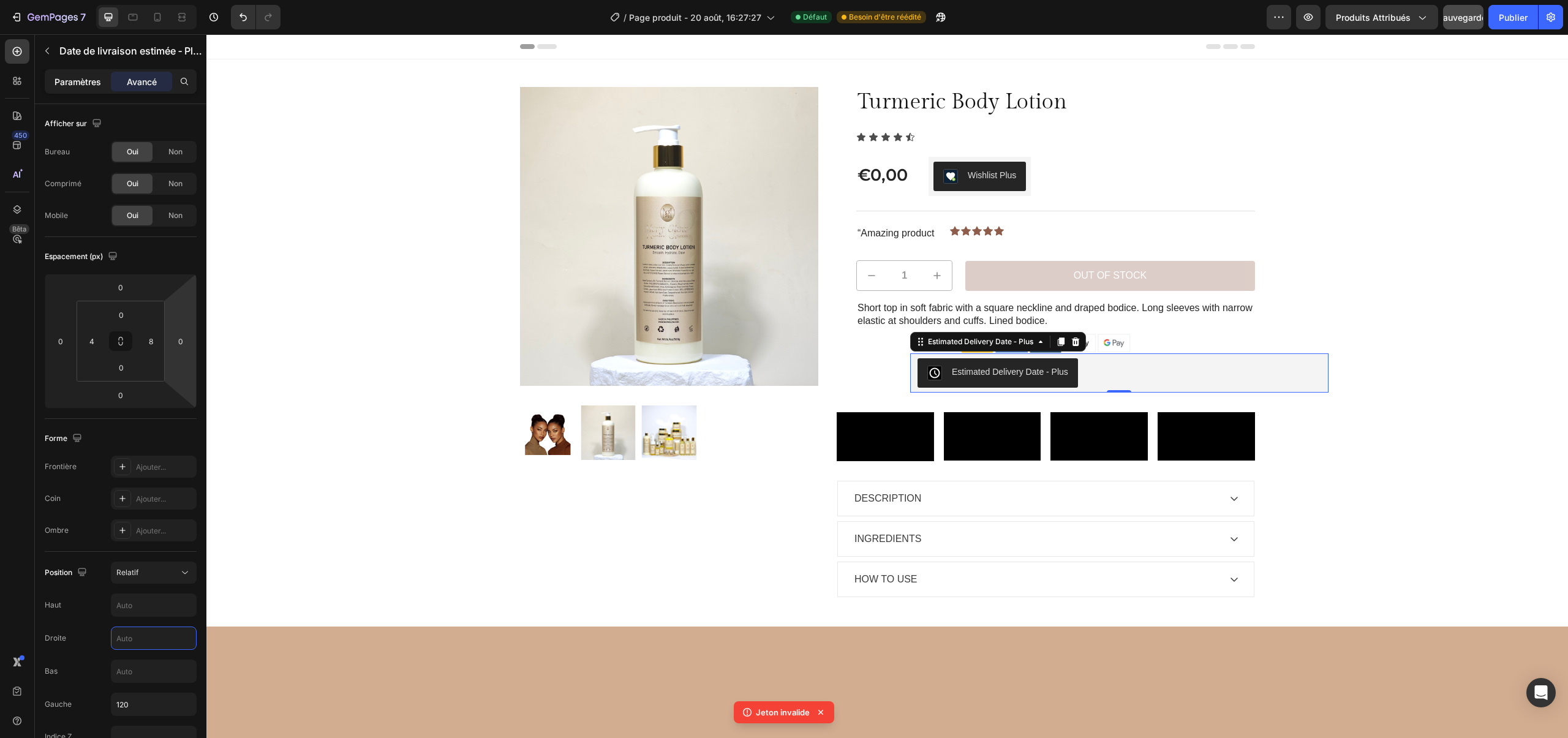
click at [76, 80] on font "Paramètres" at bounding box center [78, 82] width 46 height 11
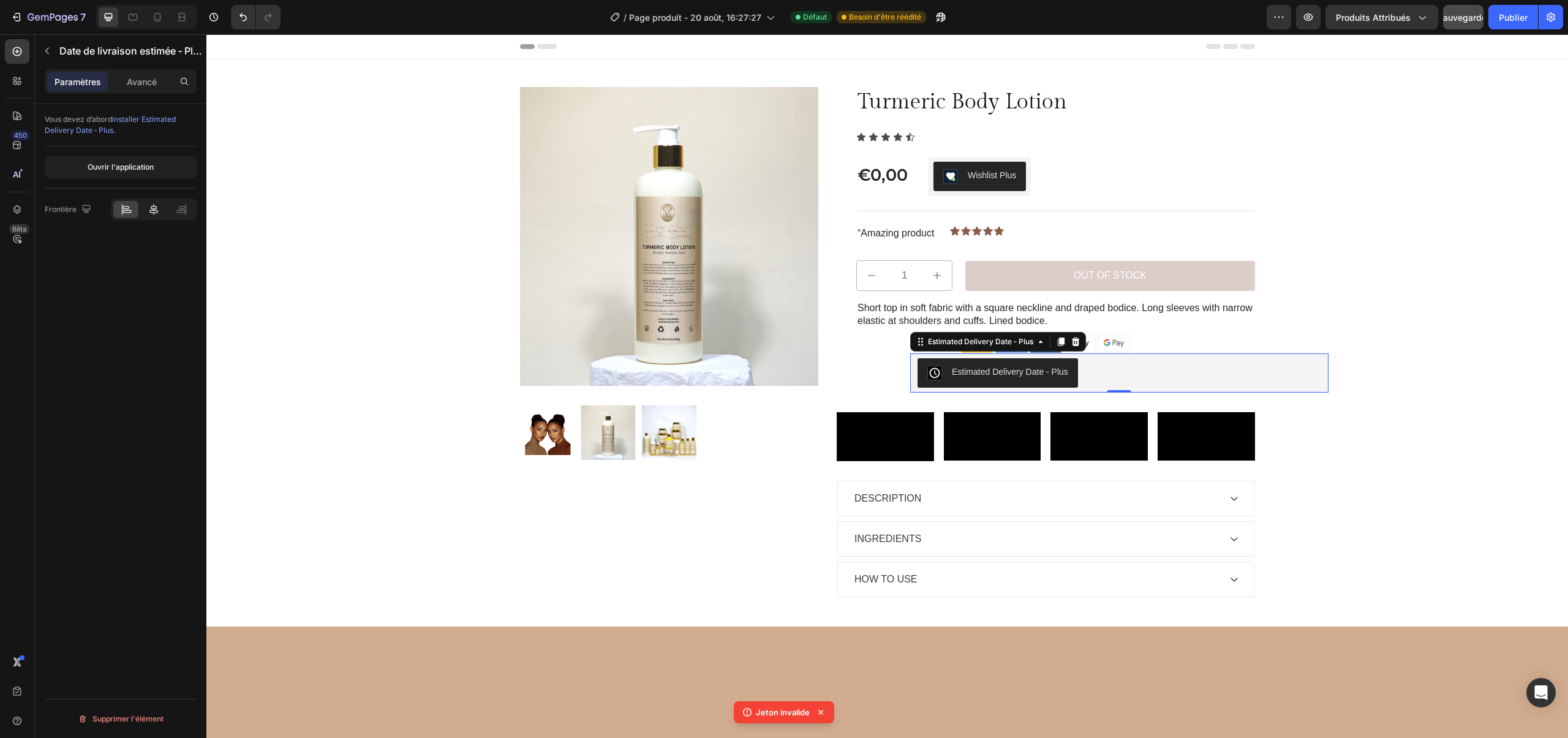
click at [162, 205] on div at bounding box center [153, 209] width 25 height 17
click at [143, 83] on font "Avancé" at bounding box center [142, 82] width 30 height 11
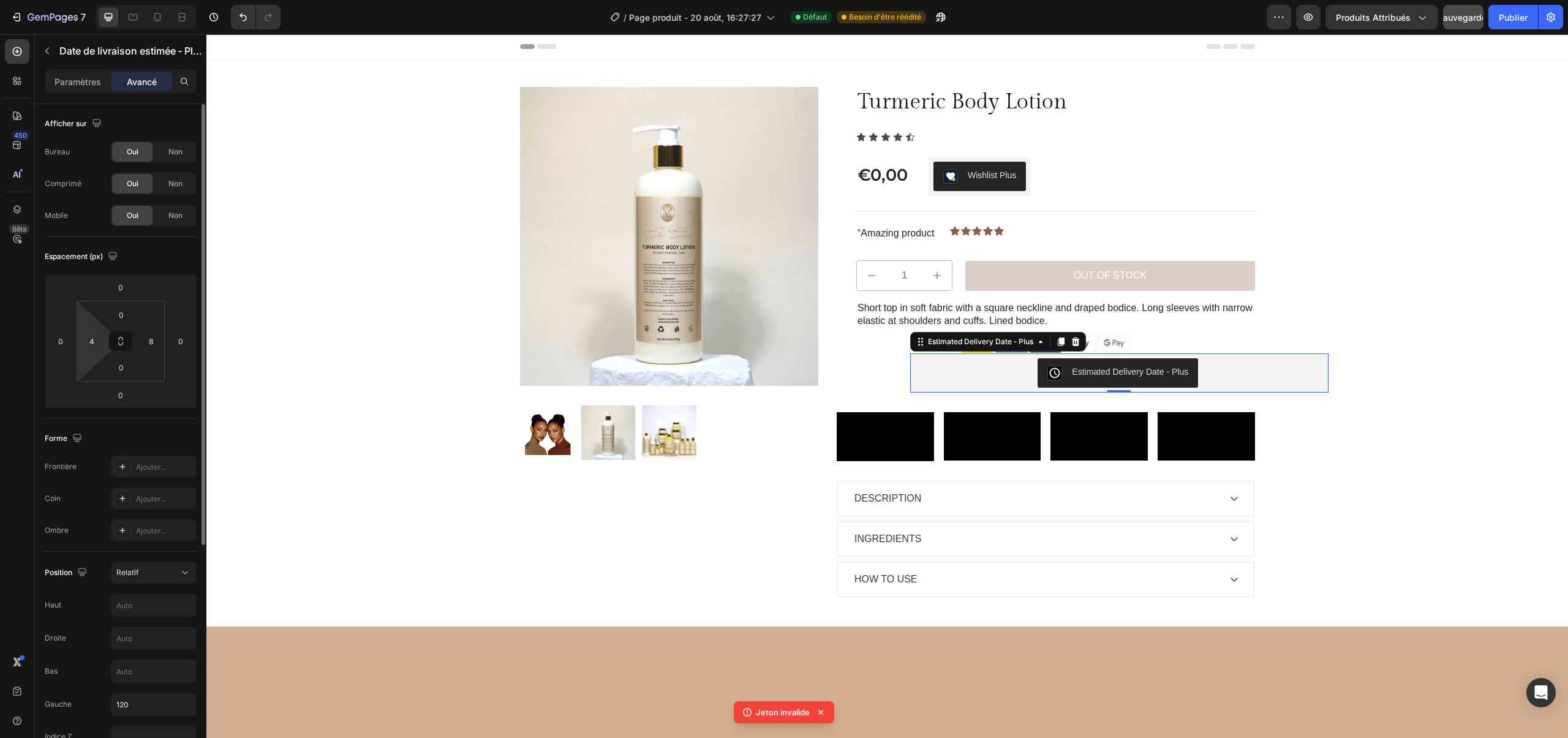
scroll to position [345, 0]
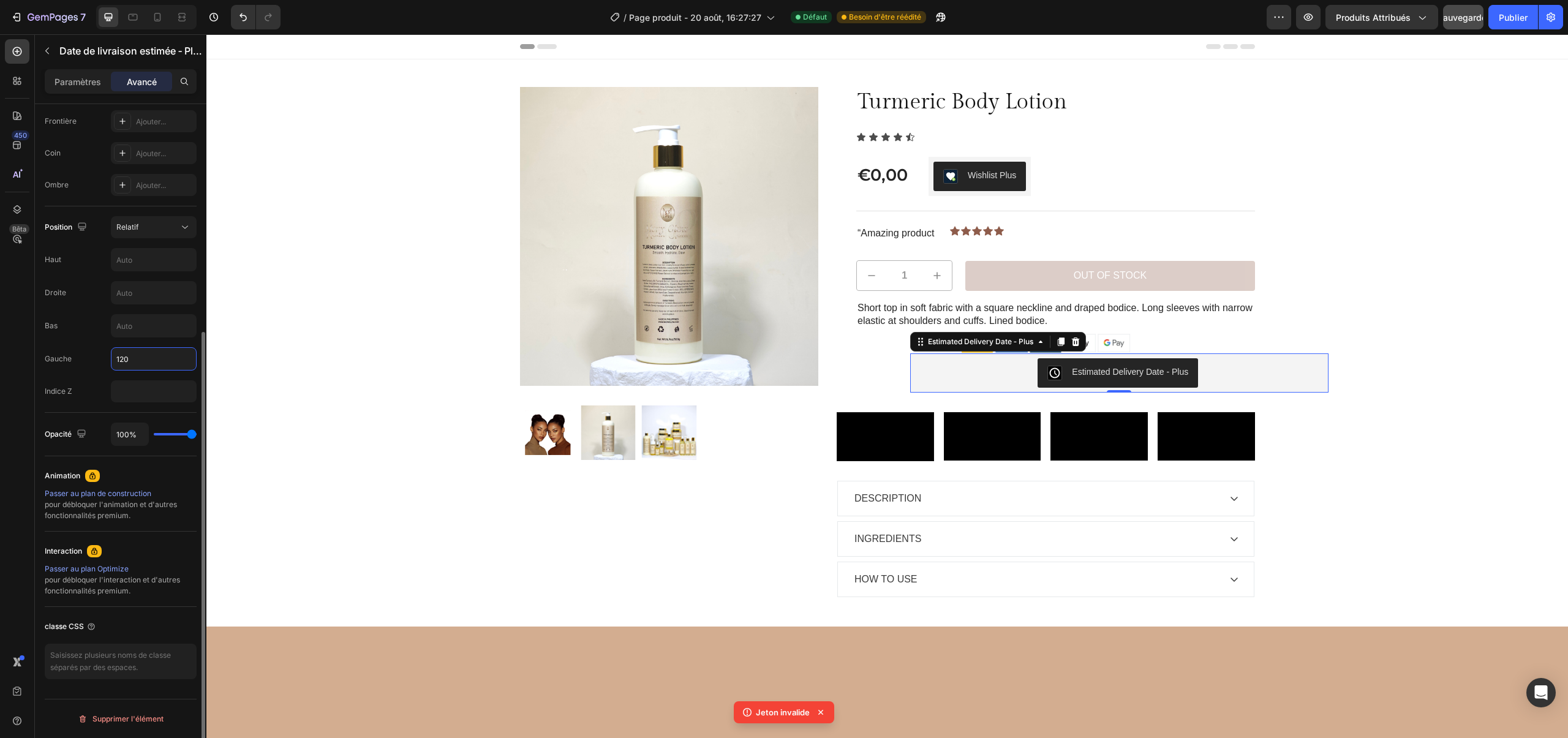
drag, startPoint x: 129, startPoint y: 362, endPoint x: 93, endPoint y: 356, distance: 36.5
click at [93, 356] on div "Gauche 120" at bounding box center [121, 358] width 152 height 23
click at [119, 355] on input "120" at bounding box center [154, 358] width 85 height 22
drag, startPoint x: 126, startPoint y: 354, endPoint x: 107, endPoint y: 351, distance: 19.2
click at [107, 351] on div "Gauche 120" at bounding box center [121, 358] width 152 height 23
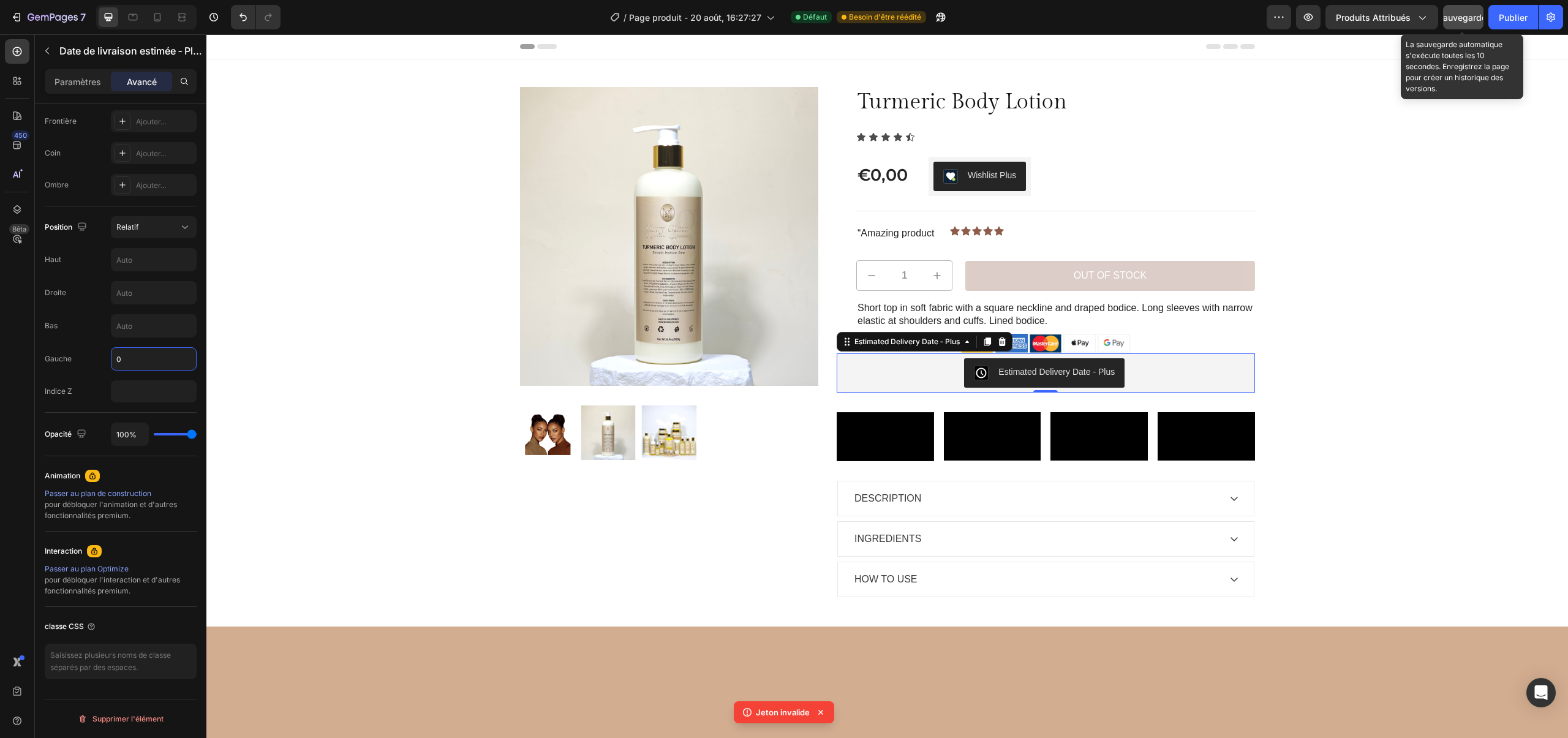
type input "0"
click at [1464, 27] on button "Sauvegarder" at bounding box center [1463, 17] width 40 height 24
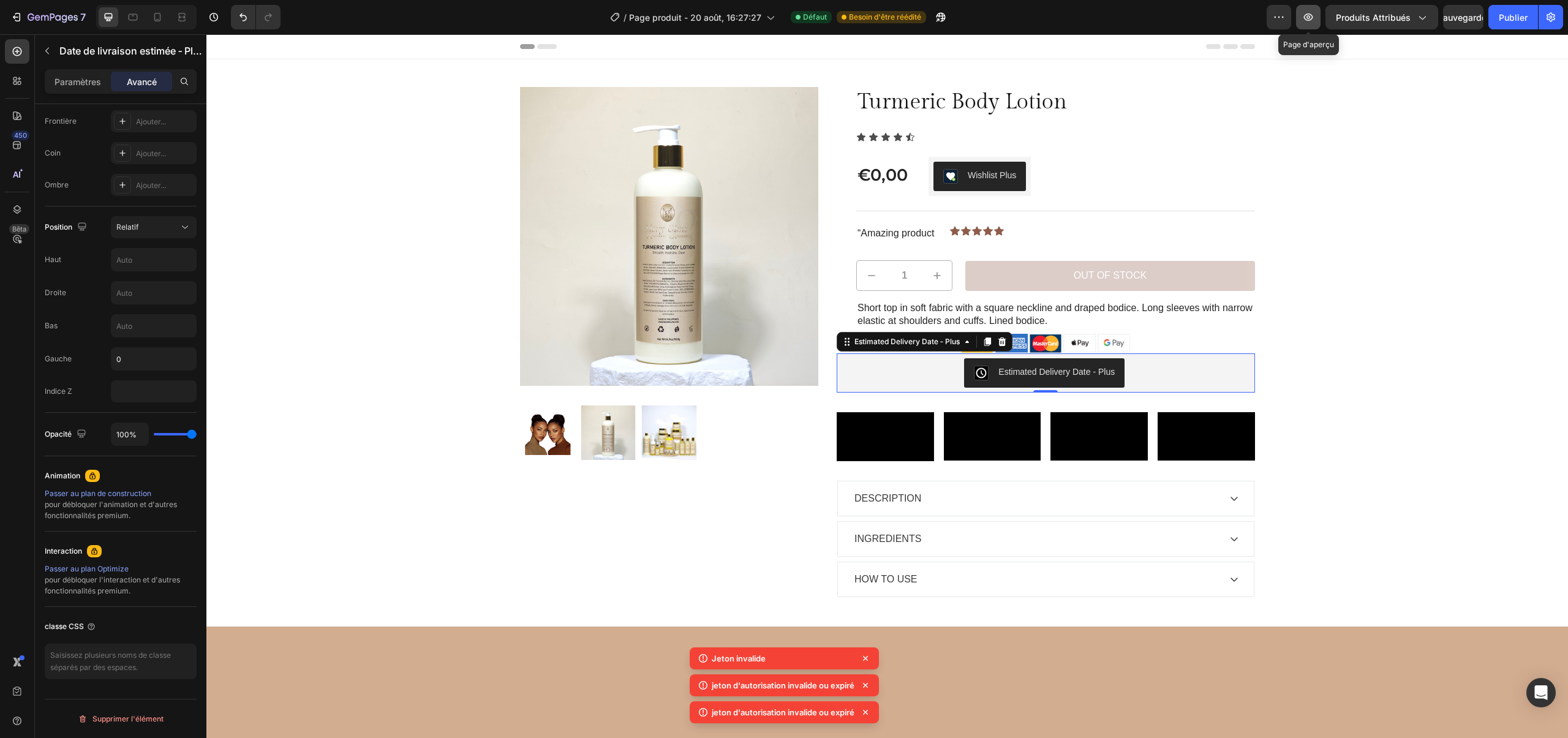
click at [1317, 22] on button "button" at bounding box center [1308, 17] width 24 height 24
click at [1506, 16] on font "Publier" at bounding box center [1513, 18] width 29 height 11
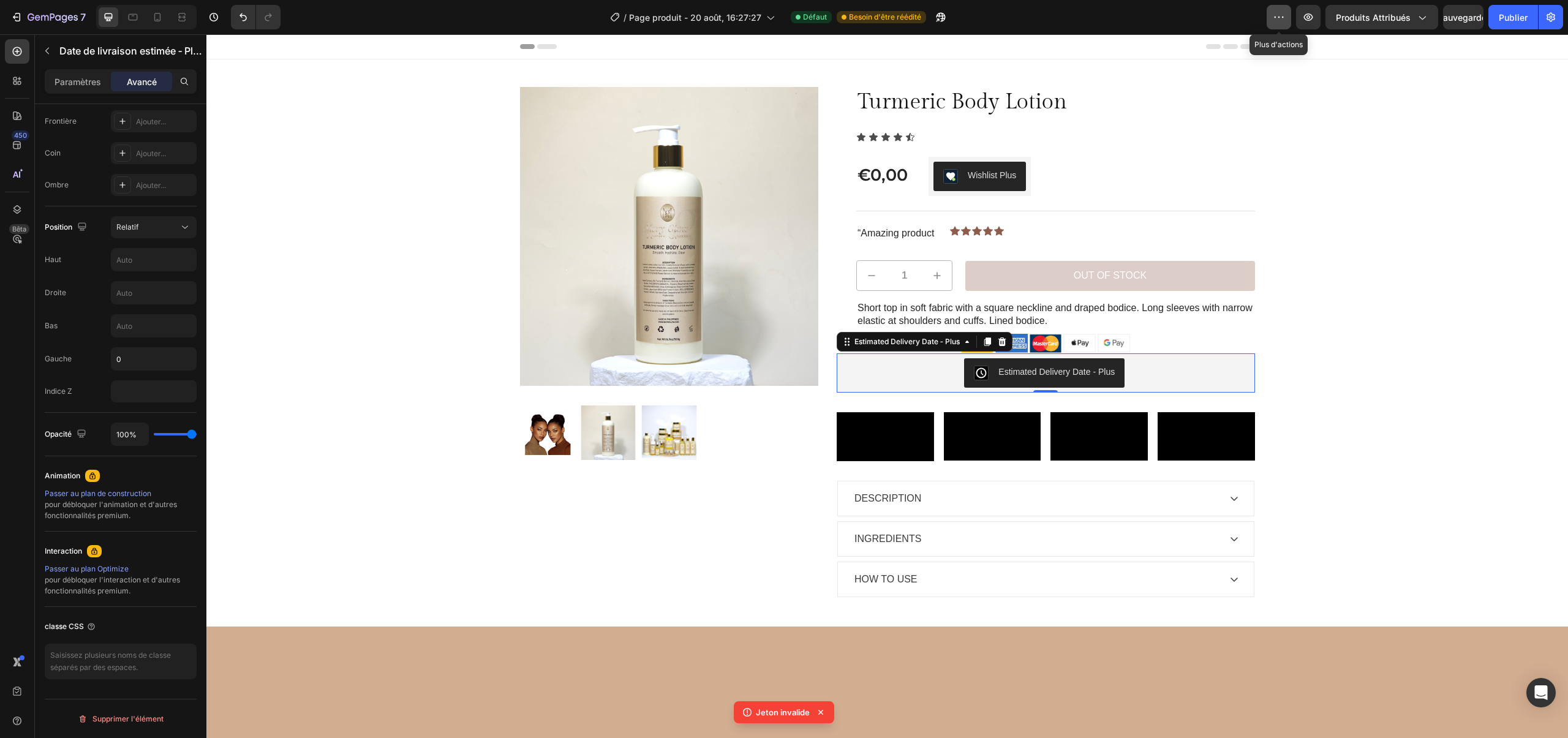
click at [1277, 18] on icon "button" at bounding box center [1279, 18] width 13 height 13
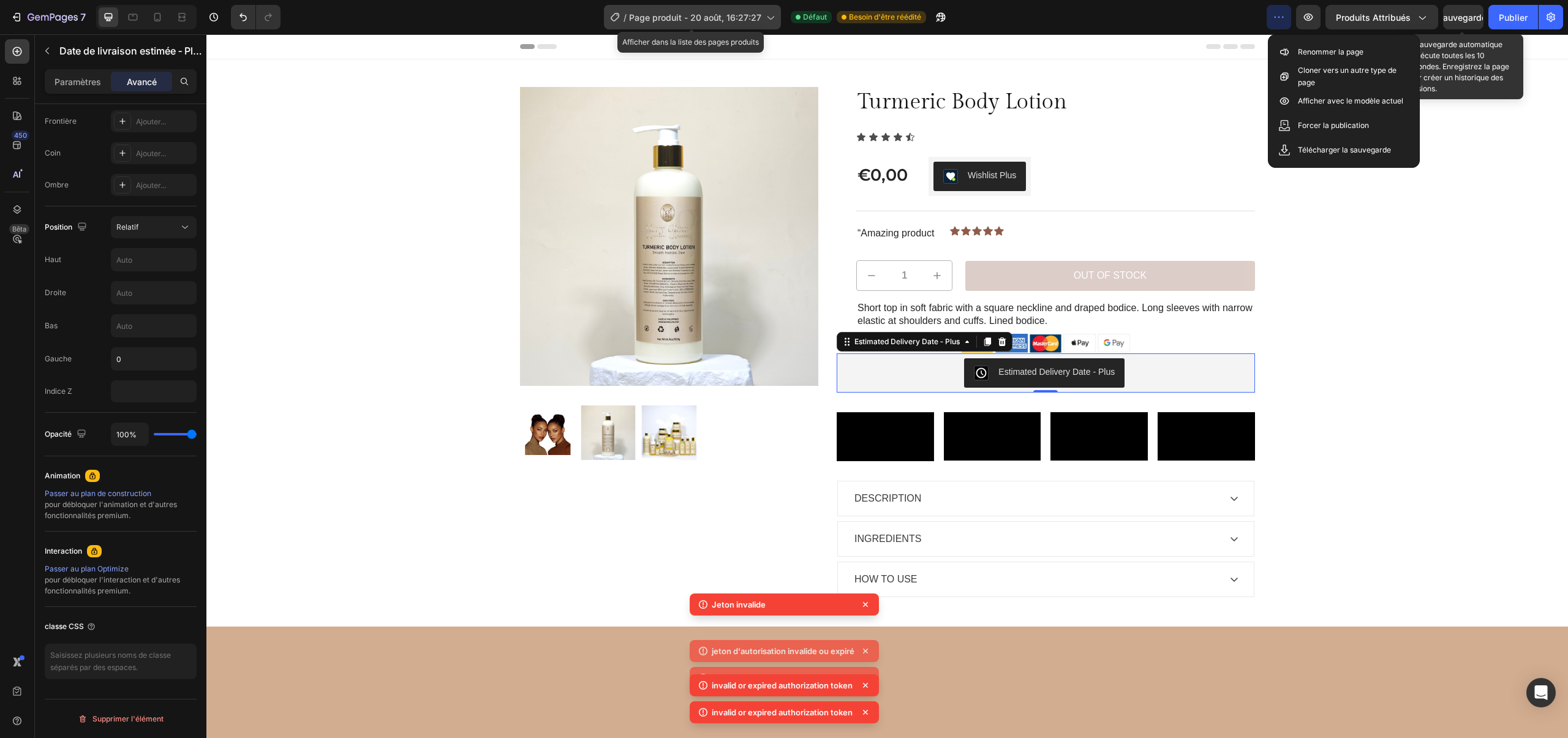
click at [756, 13] on font "Page produit - 20 août, 16:27:27" at bounding box center [695, 18] width 132 height 11
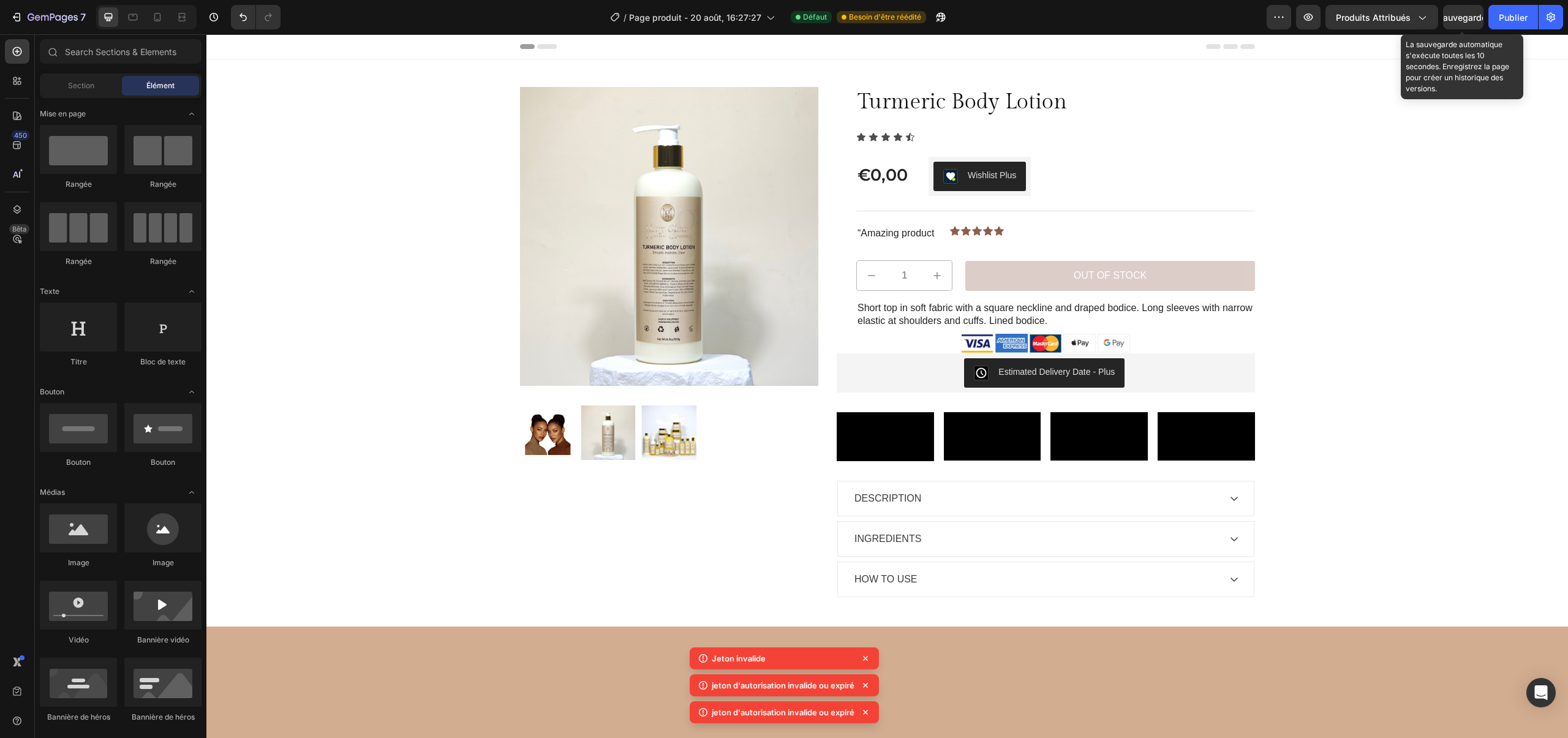
drag, startPoint x: 403, startPoint y: 51, endPoint x: 759, endPoint y: 41, distance: 356.1
click at [403, 51] on div "En-tête" at bounding box center [887, 47] width 1361 height 25
click at [372, 47] on div "En-tête" at bounding box center [887, 47] width 1361 height 25
click at [33, 88] on div "450 Bêta" at bounding box center [18, 386] width 35 height 703
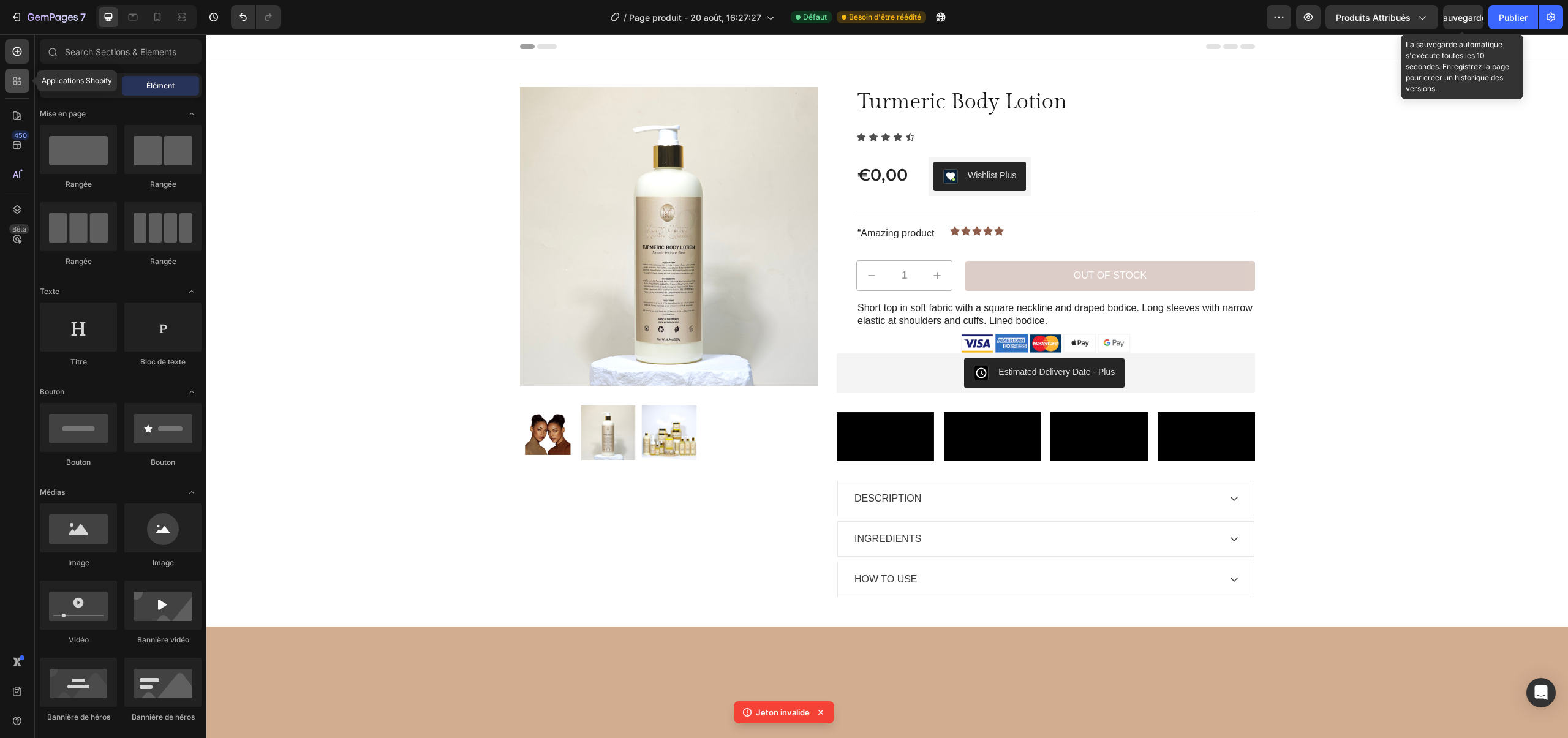
click at [21, 90] on div at bounding box center [17, 80] width 24 height 24
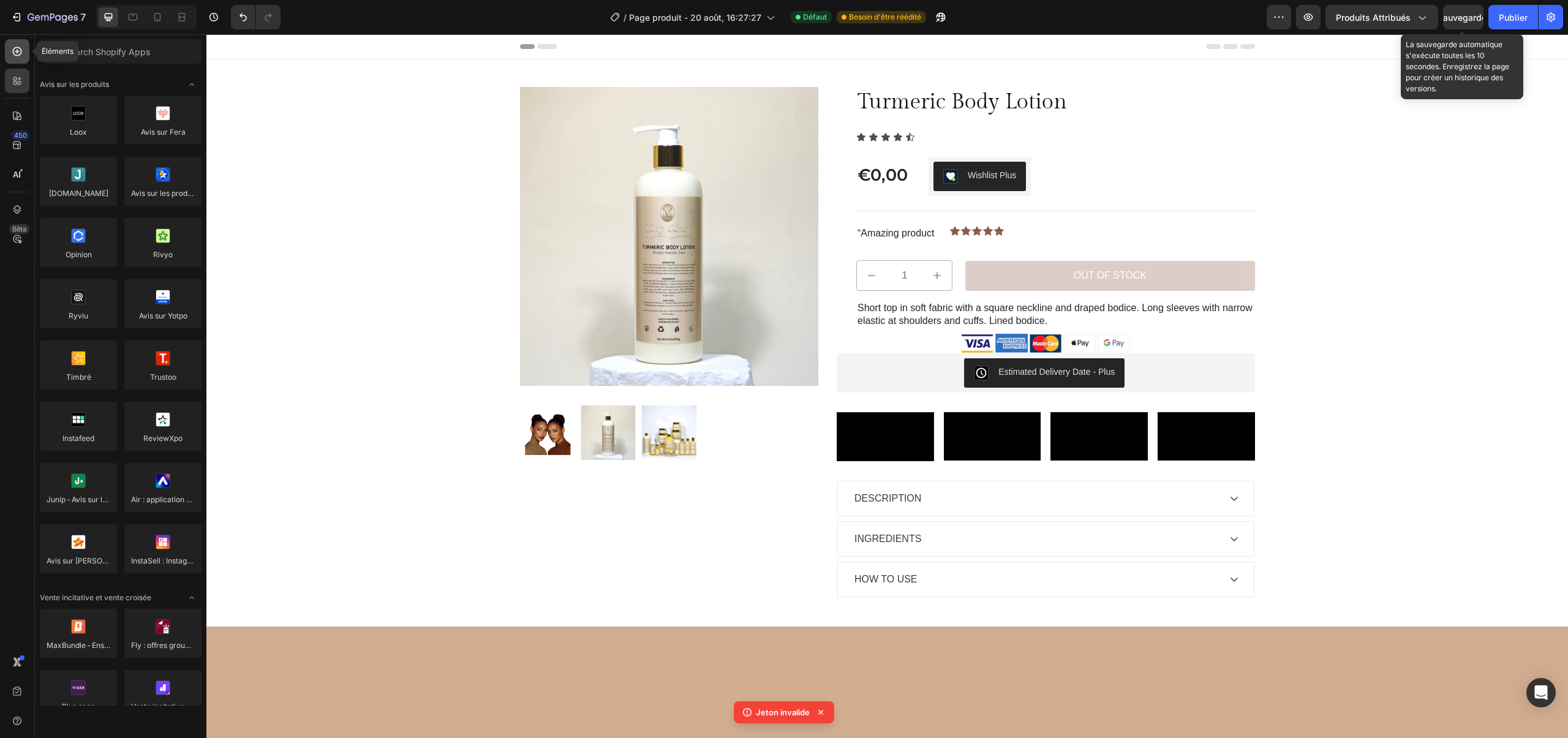
click at [16, 62] on div at bounding box center [17, 51] width 24 height 24
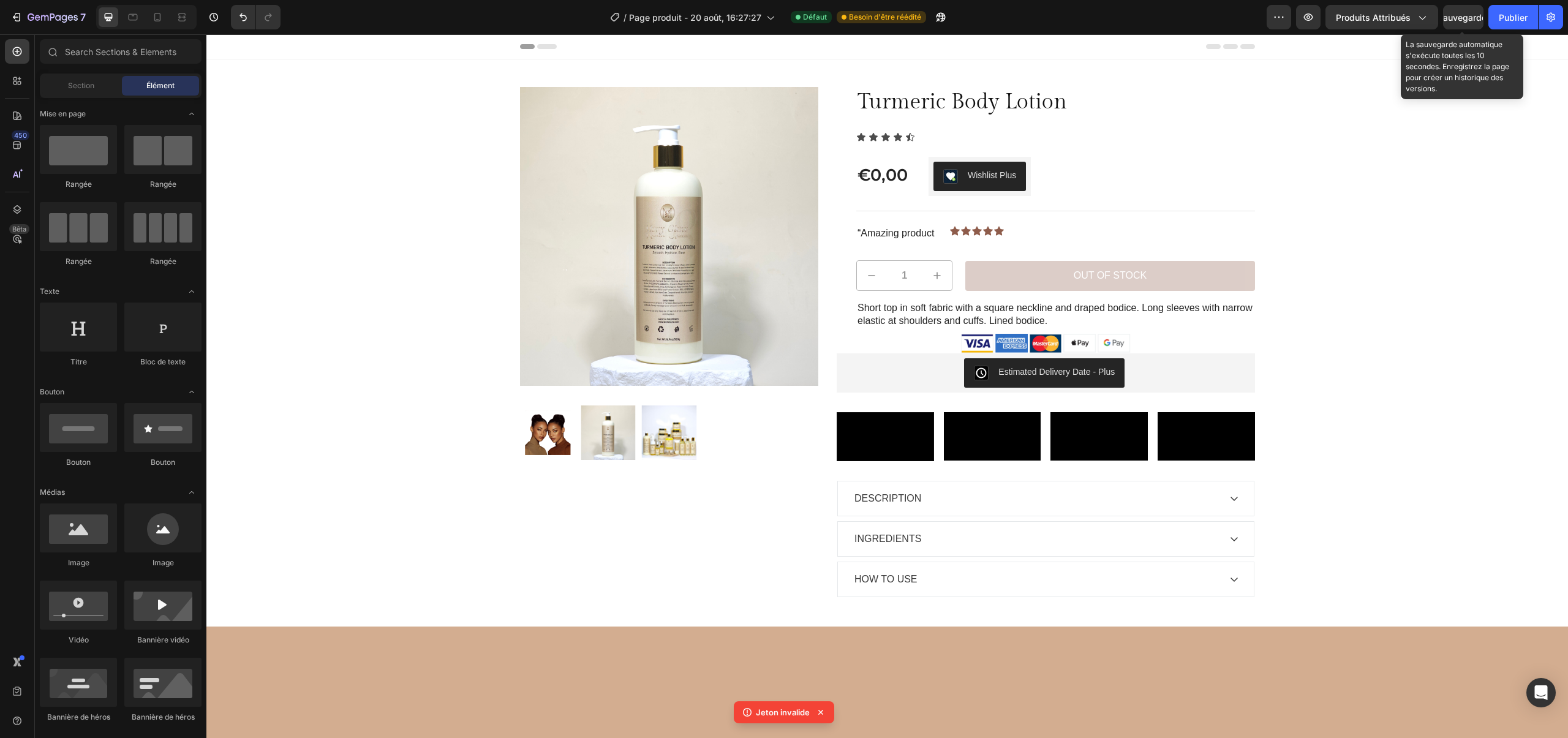
click at [558, 156] on img at bounding box center [669, 237] width 299 height 299
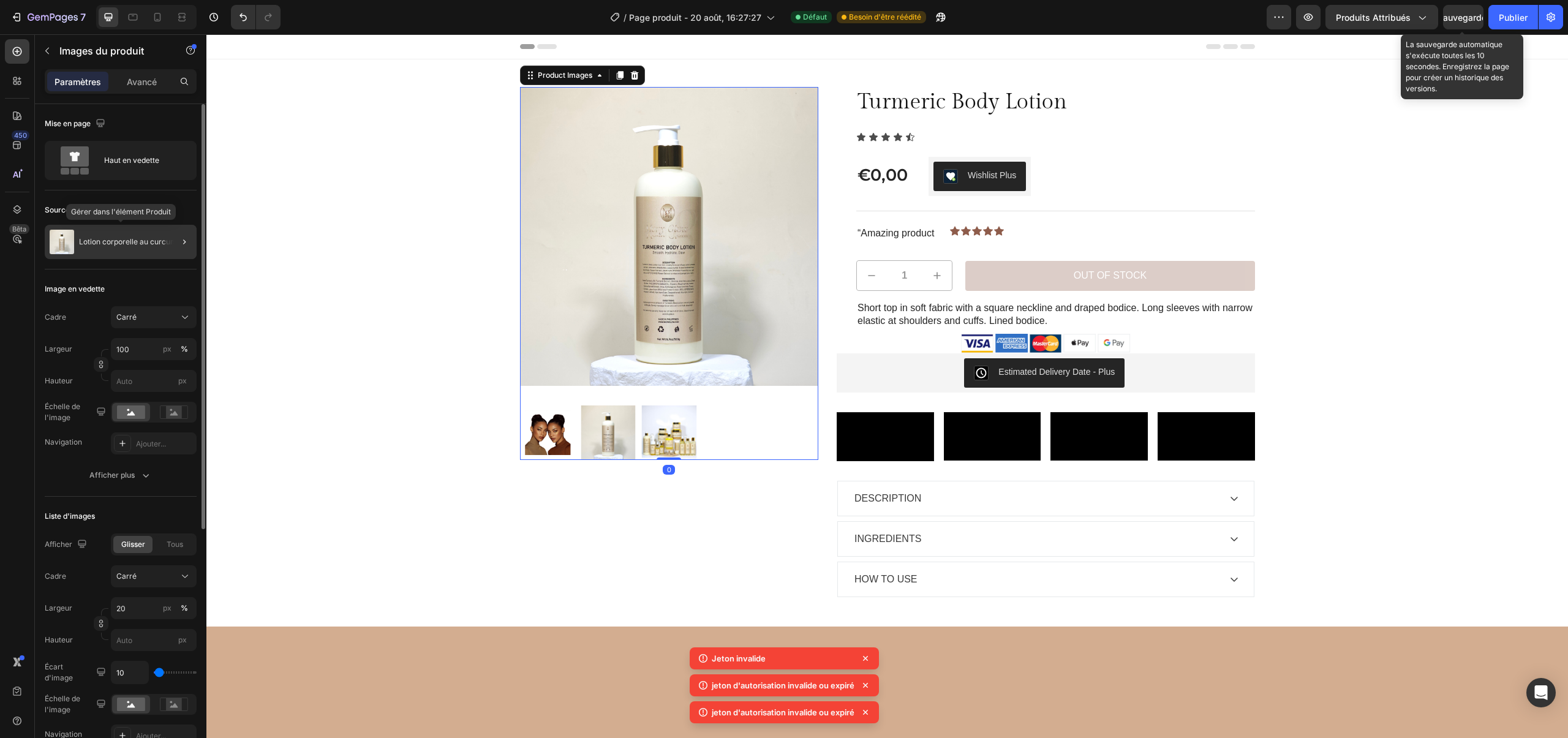
click at [126, 249] on div "Lotion corporelle au curcuma" at bounding box center [121, 242] width 152 height 35
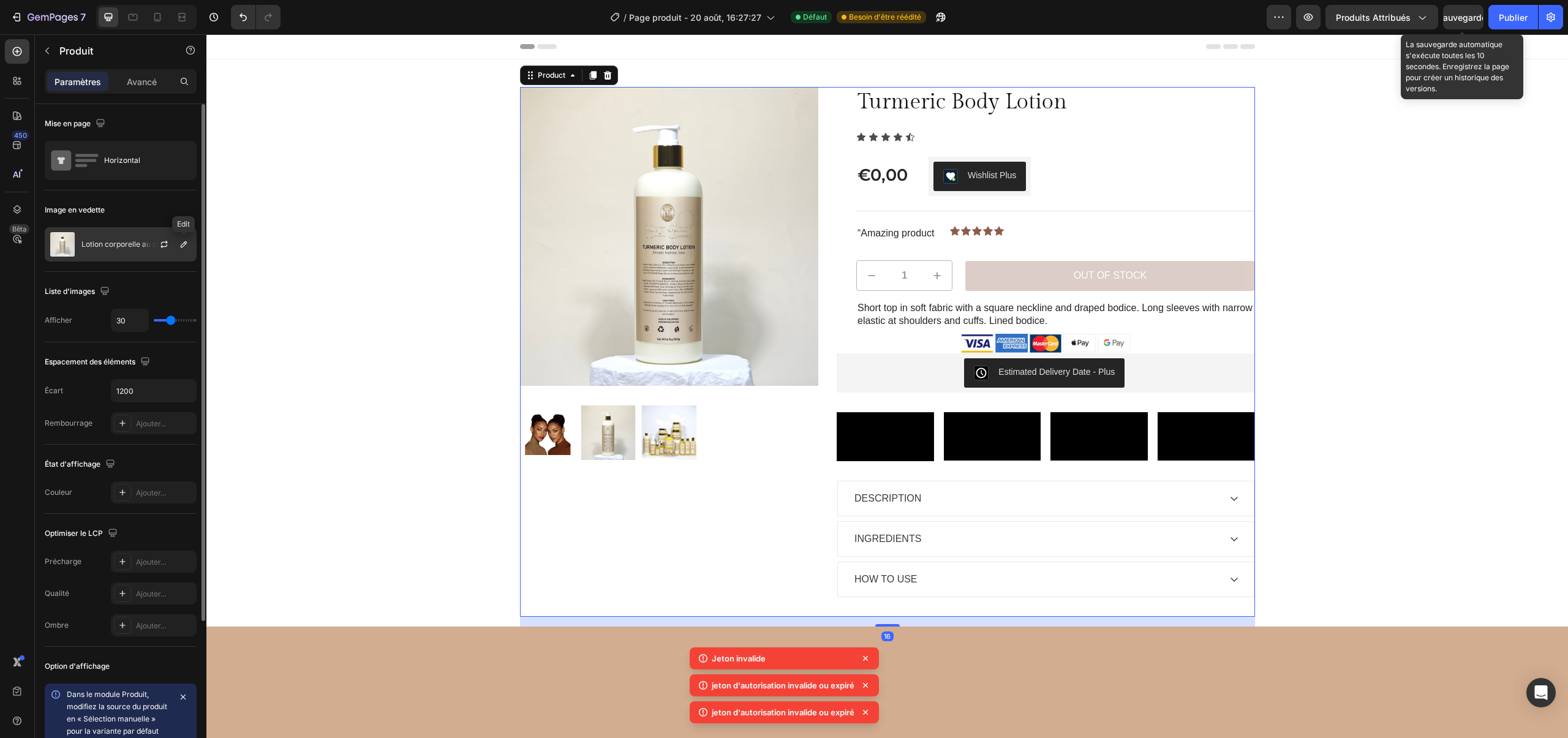
click at [190, 238] on div at bounding box center [183, 244] width 14 height 14
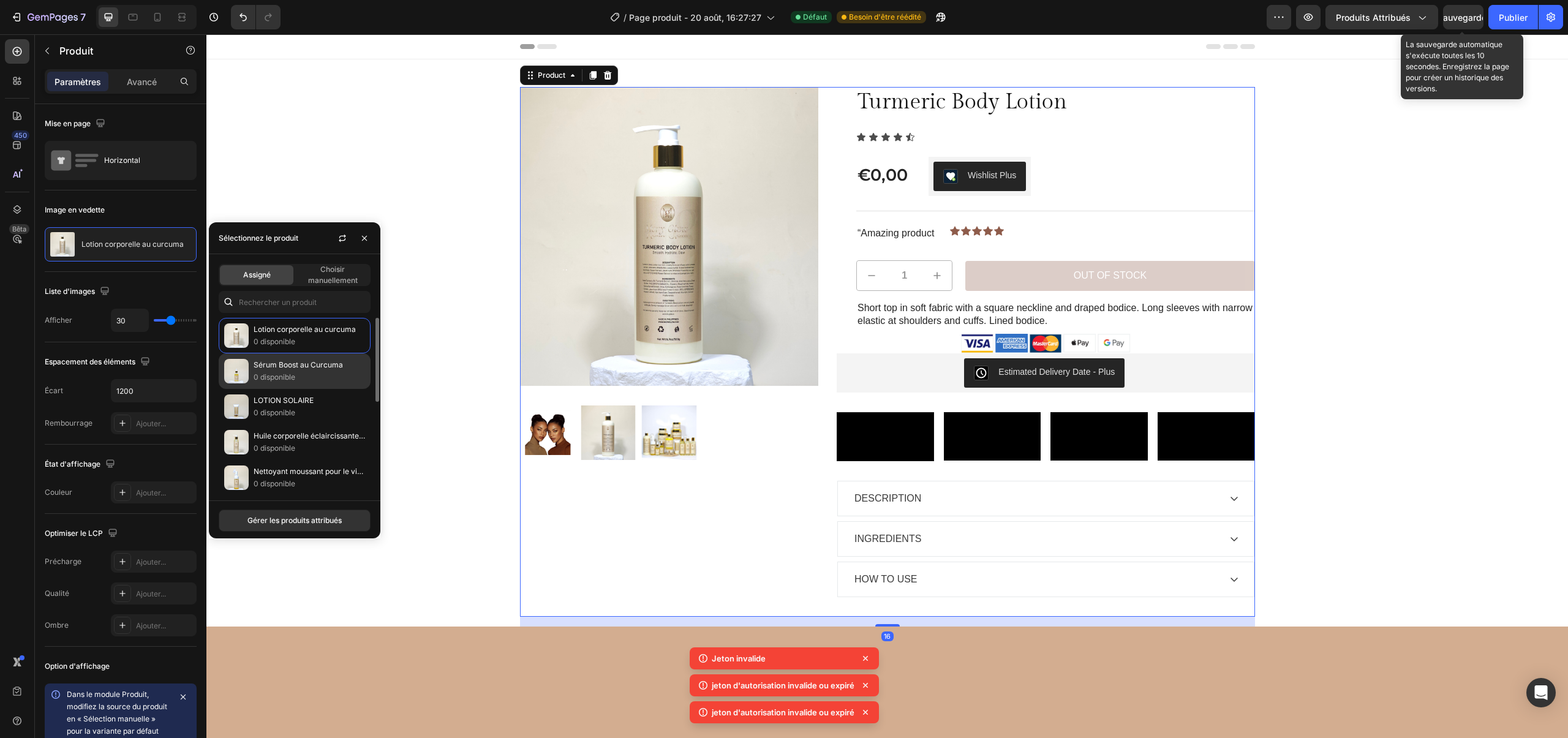
click at [280, 388] on div "Sérum Boost au Curcuma 0 disponible" at bounding box center [294, 406] width 152 height 36
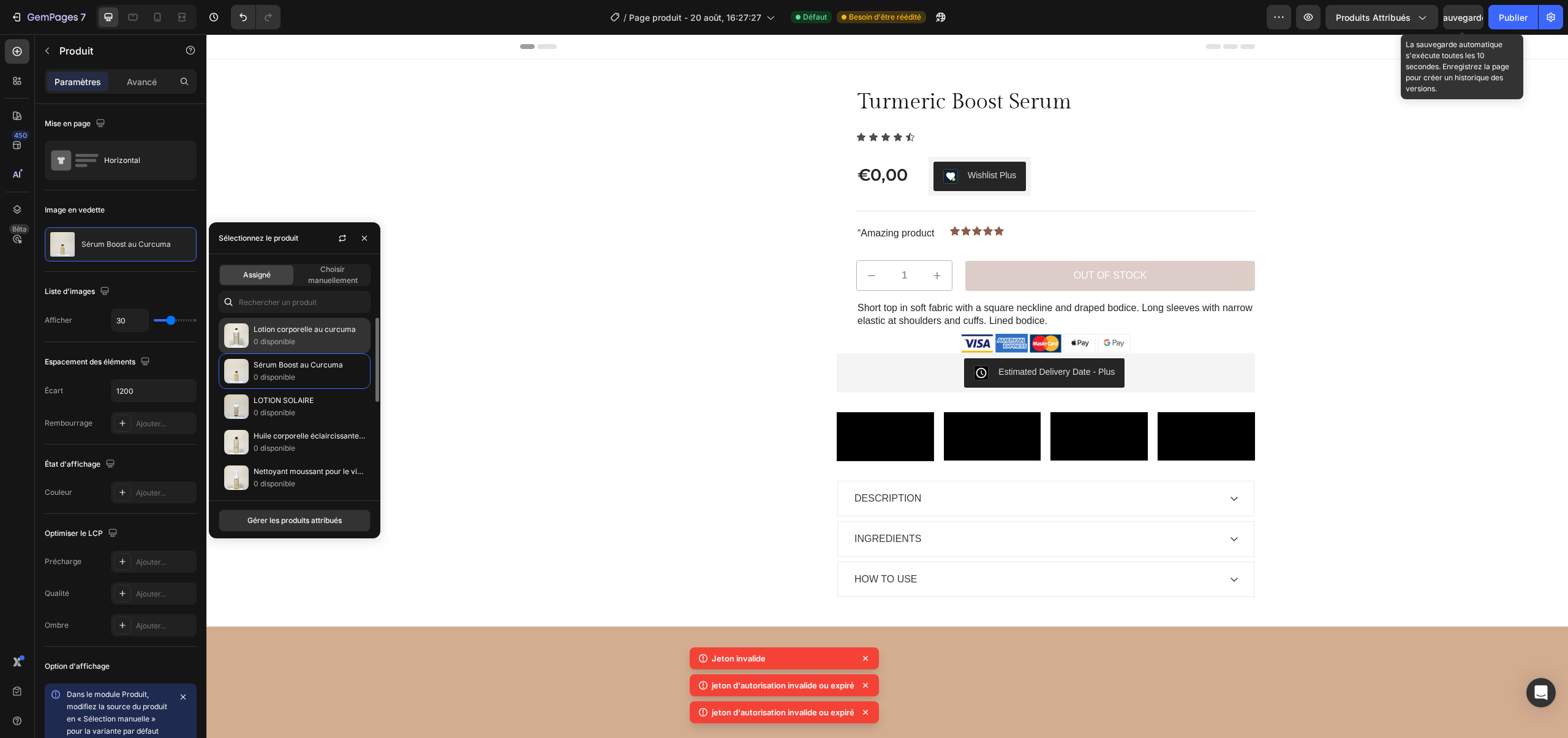
click at [271, 343] on font "0 disponible" at bounding box center [274, 341] width 41 height 9
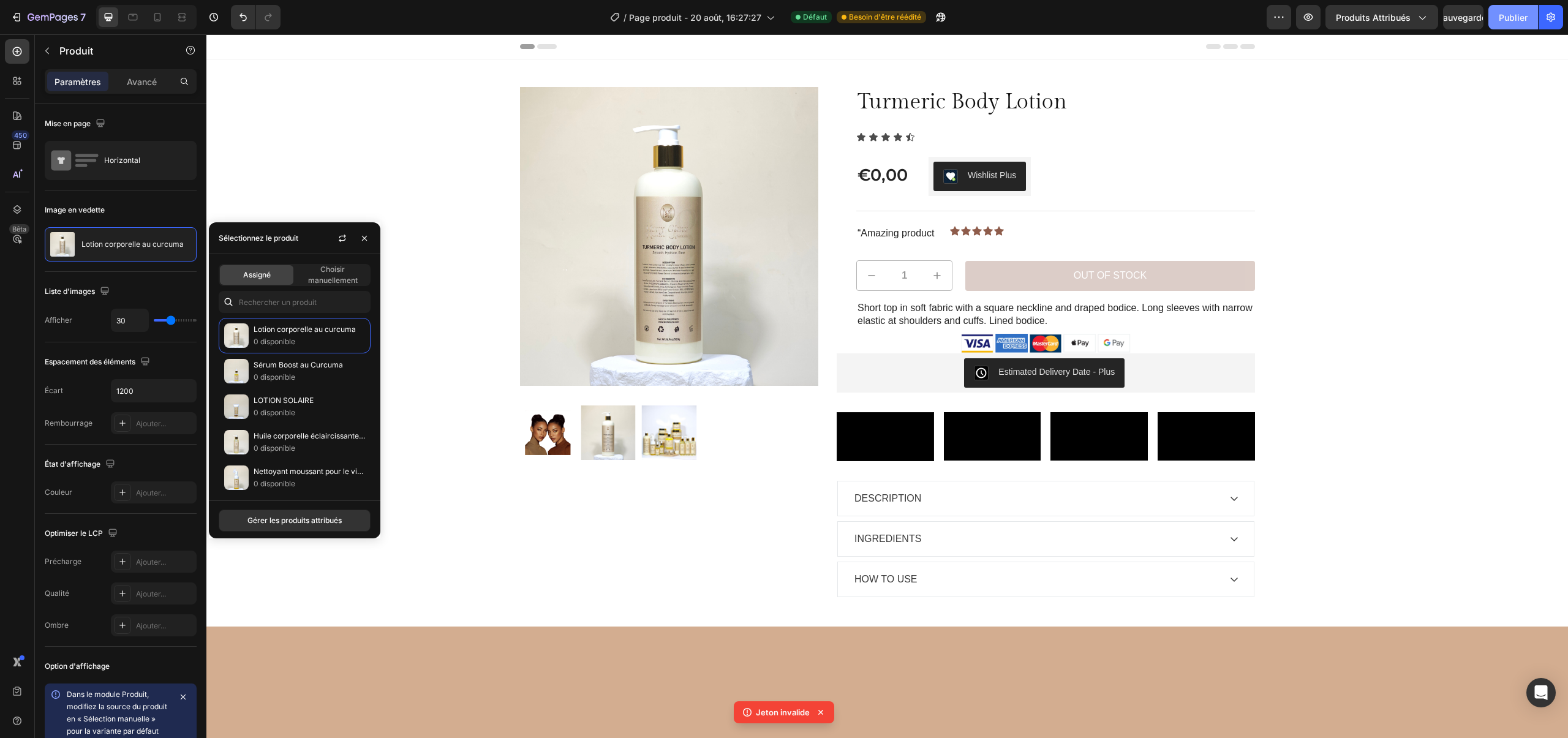
click at [1495, 18] on button "Publier" at bounding box center [1513, 17] width 50 height 24
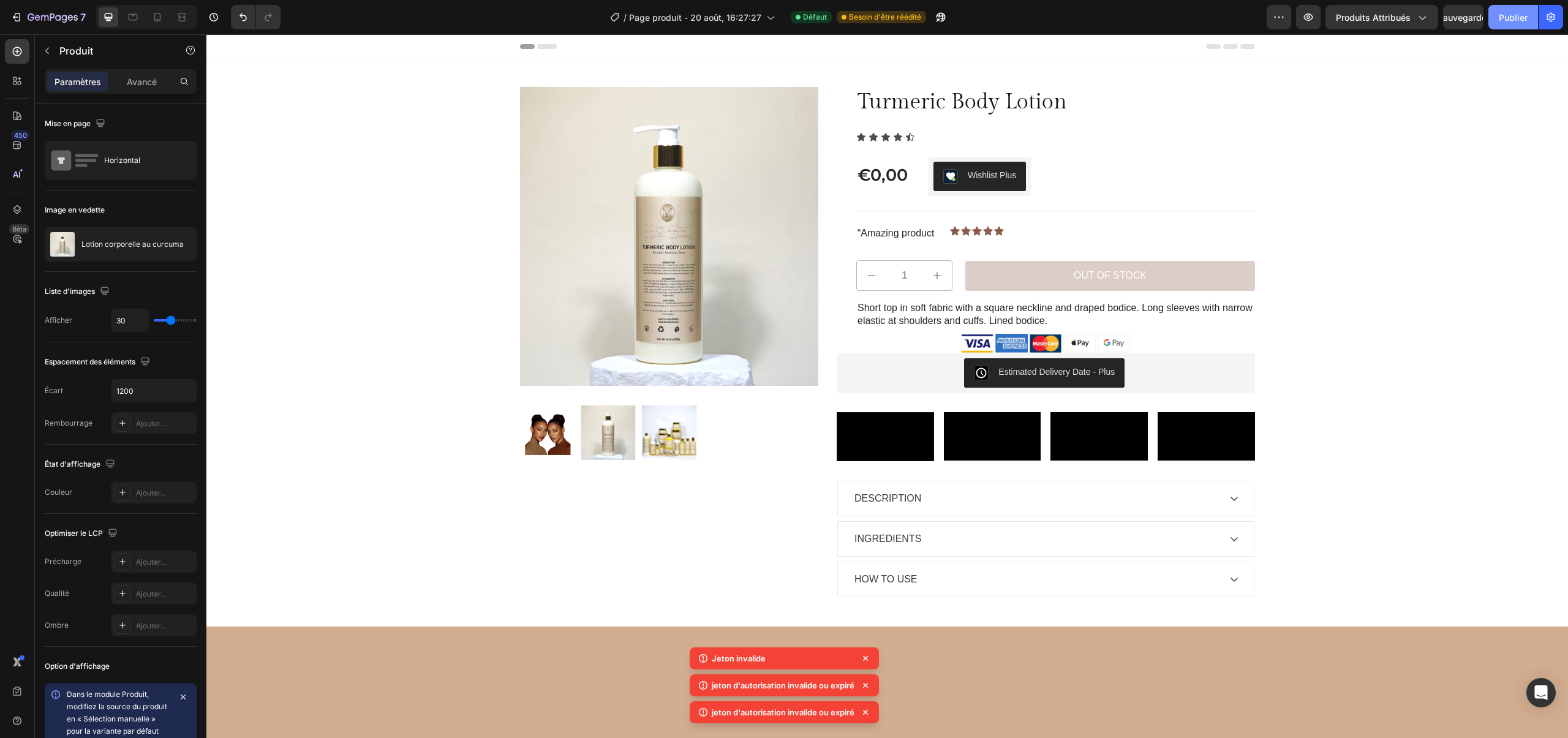
click at [1495, 18] on button "Publier" at bounding box center [1513, 17] width 50 height 24
click at [1541, 19] on button "button" at bounding box center [1550, 17] width 24 height 24
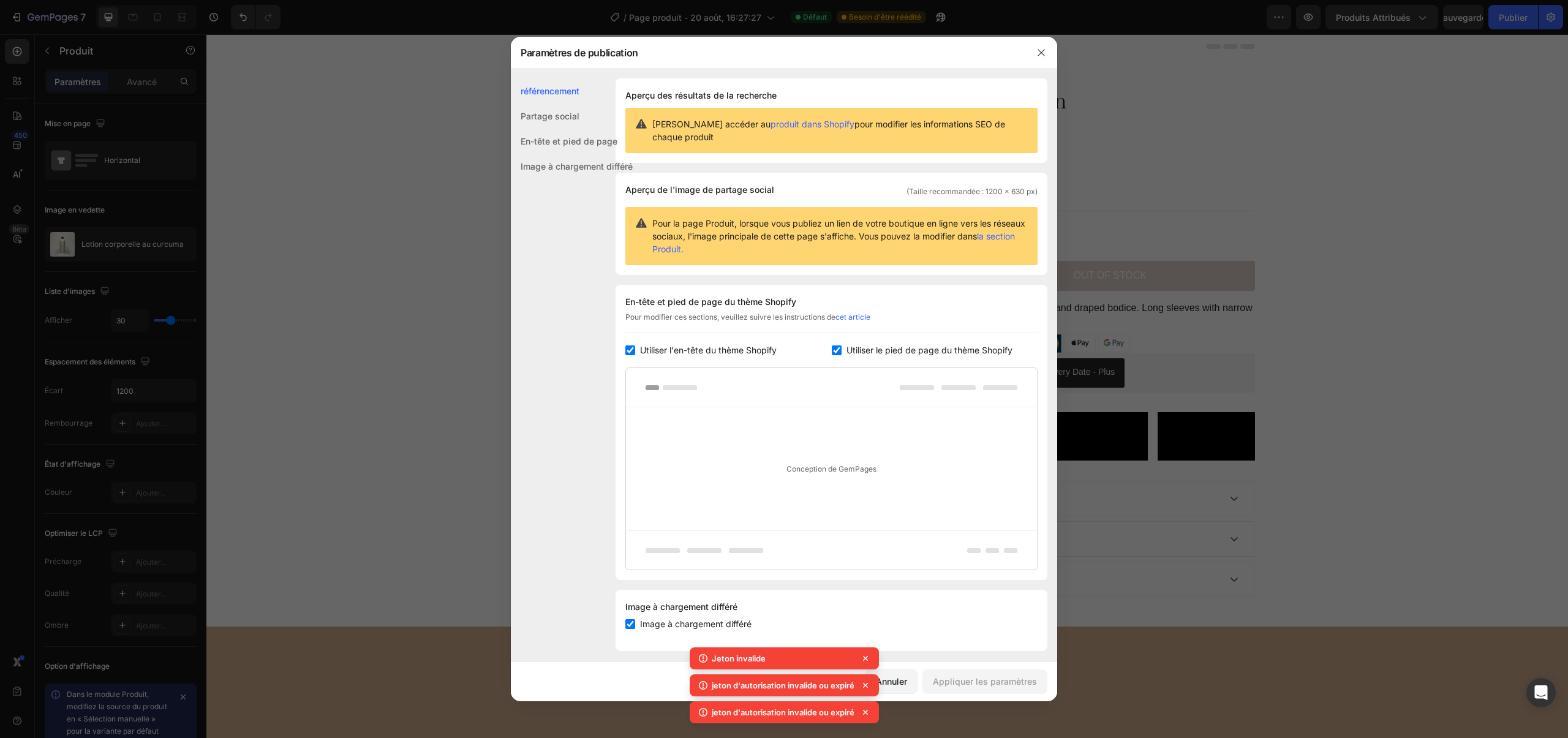
click at [564, 114] on font "Partage social" at bounding box center [550, 116] width 59 height 11
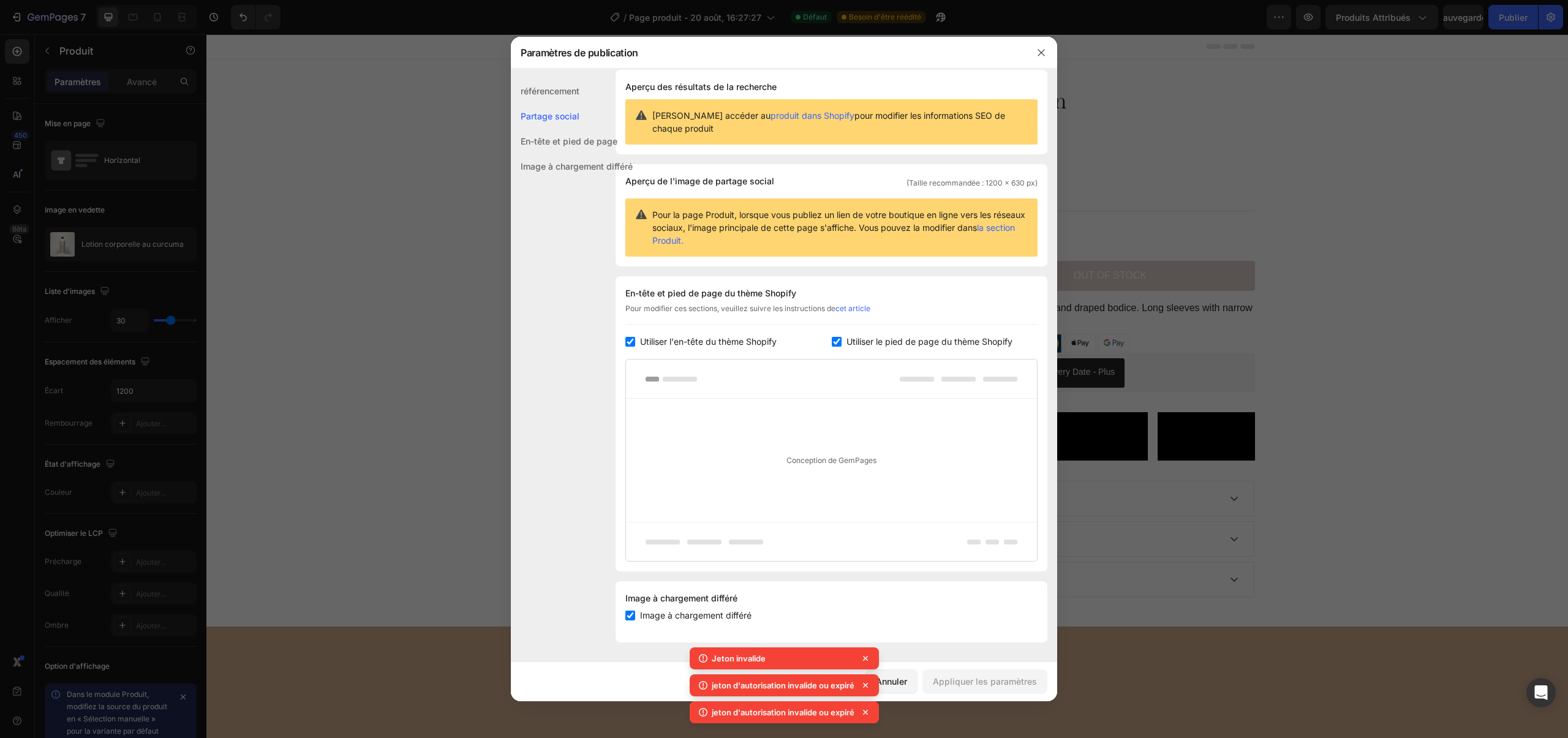
click at [581, 138] on font "En-tête et pied de page" at bounding box center [569, 141] width 97 height 11
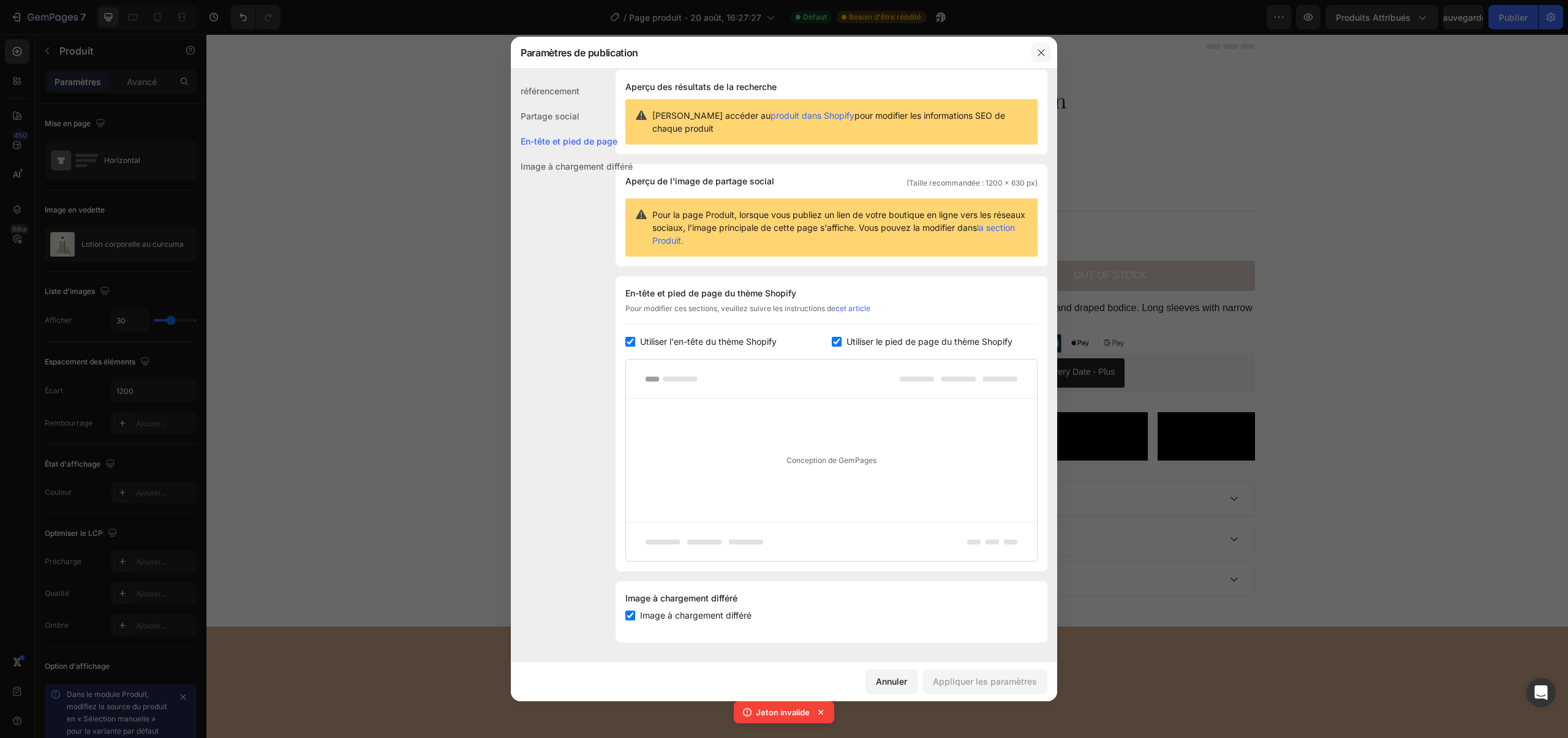
click at [1037, 50] on icon "button" at bounding box center [1041, 53] width 10 height 10
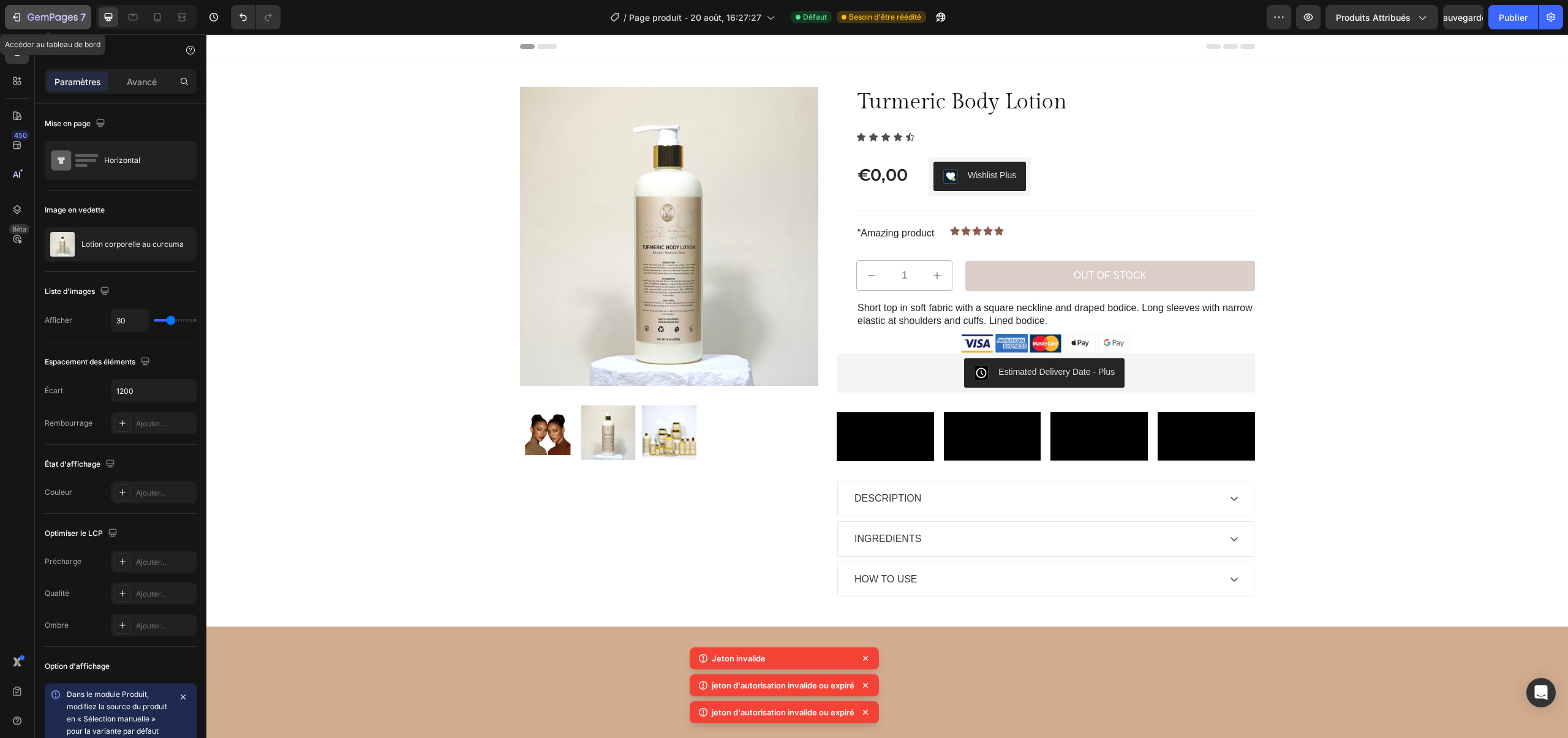
click at [35, 15] on icon "button" at bounding box center [53, 18] width 50 height 11
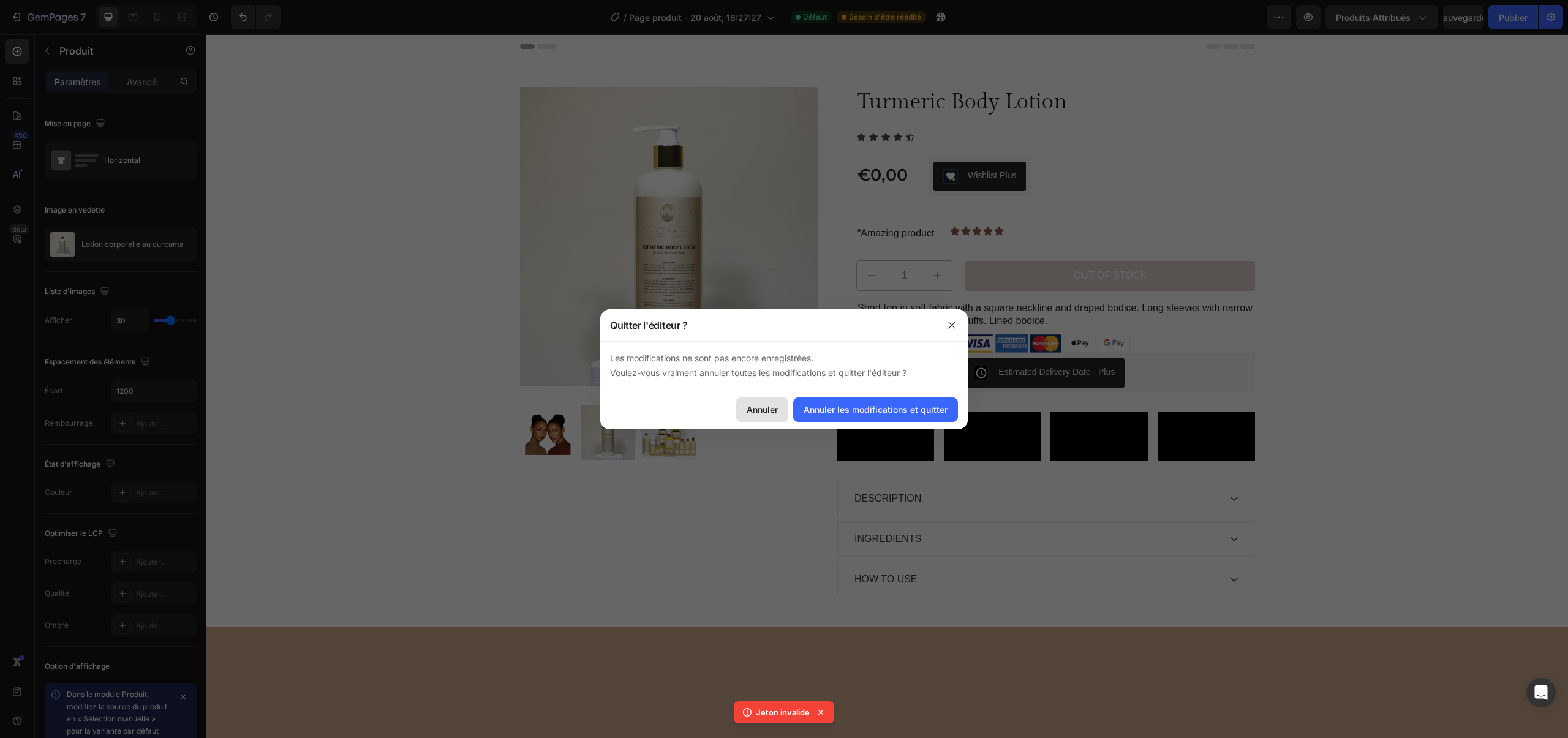
click at [783, 405] on button "Annuler" at bounding box center [762, 409] width 52 height 24
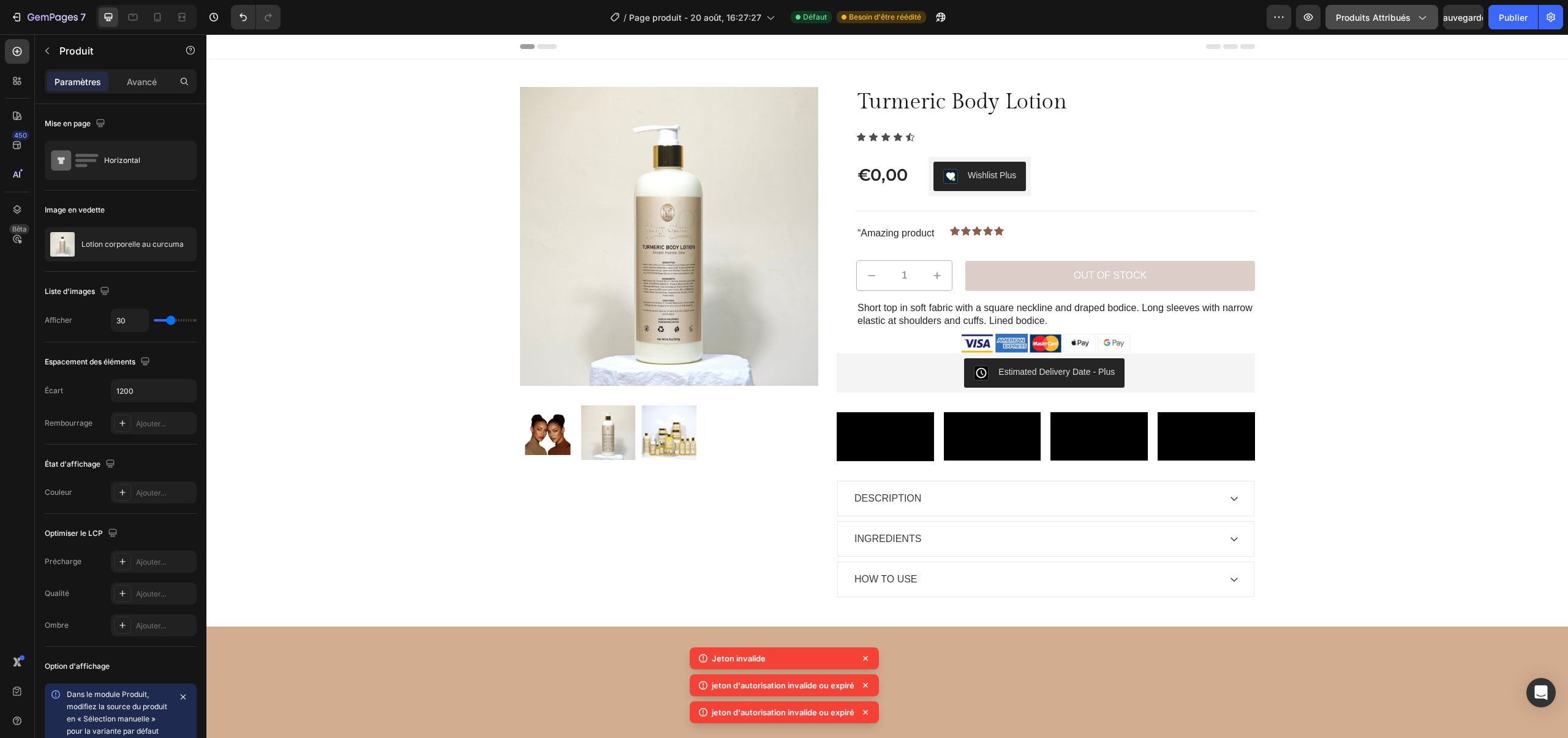
click at [1432, 18] on button "Produits attribués" at bounding box center [1382, 17] width 113 height 24
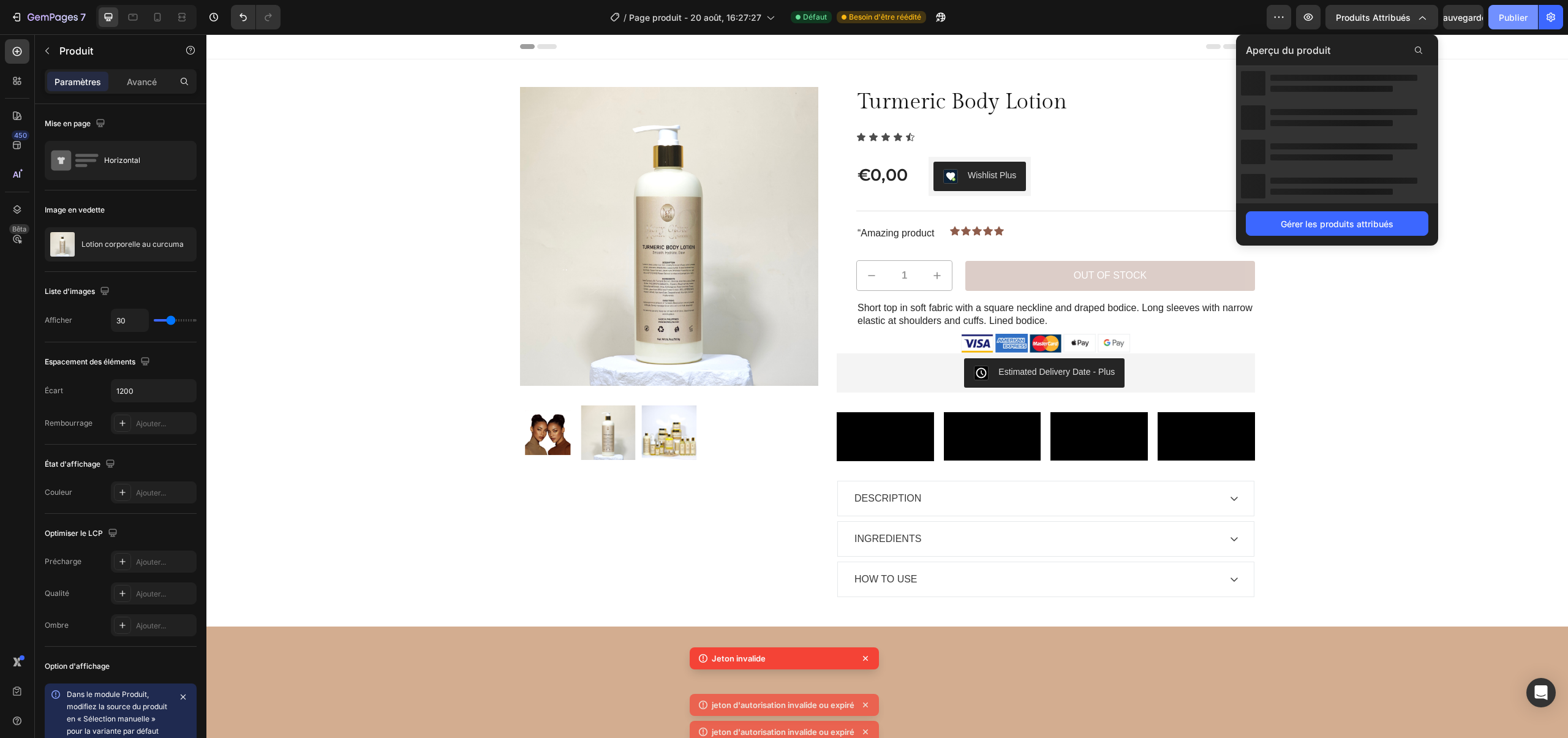
click at [1493, 19] on button "Publier" at bounding box center [1513, 17] width 50 height 24
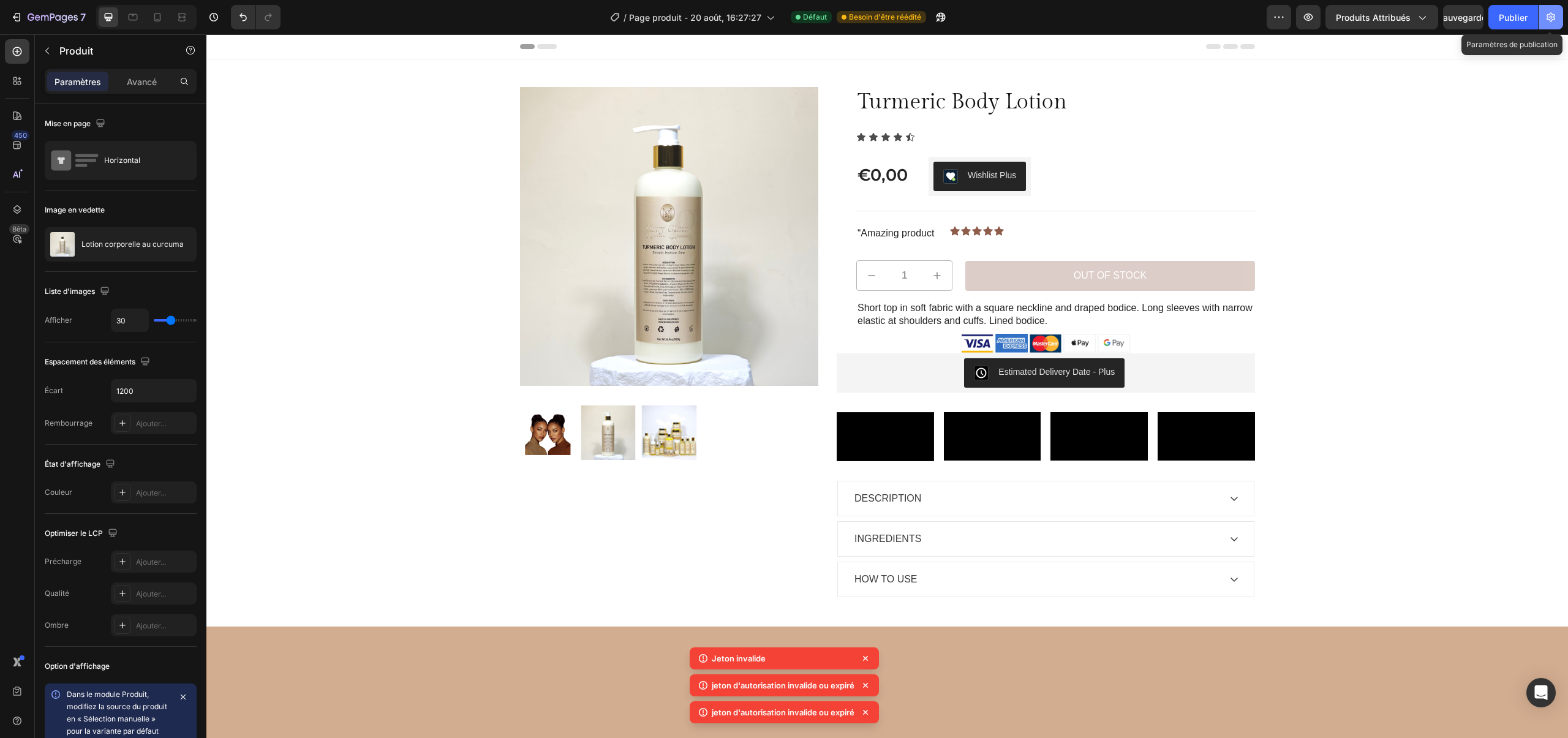
click at [1545, 19] on icon "button" at bounding box center [1550, 18] width 13 height 13
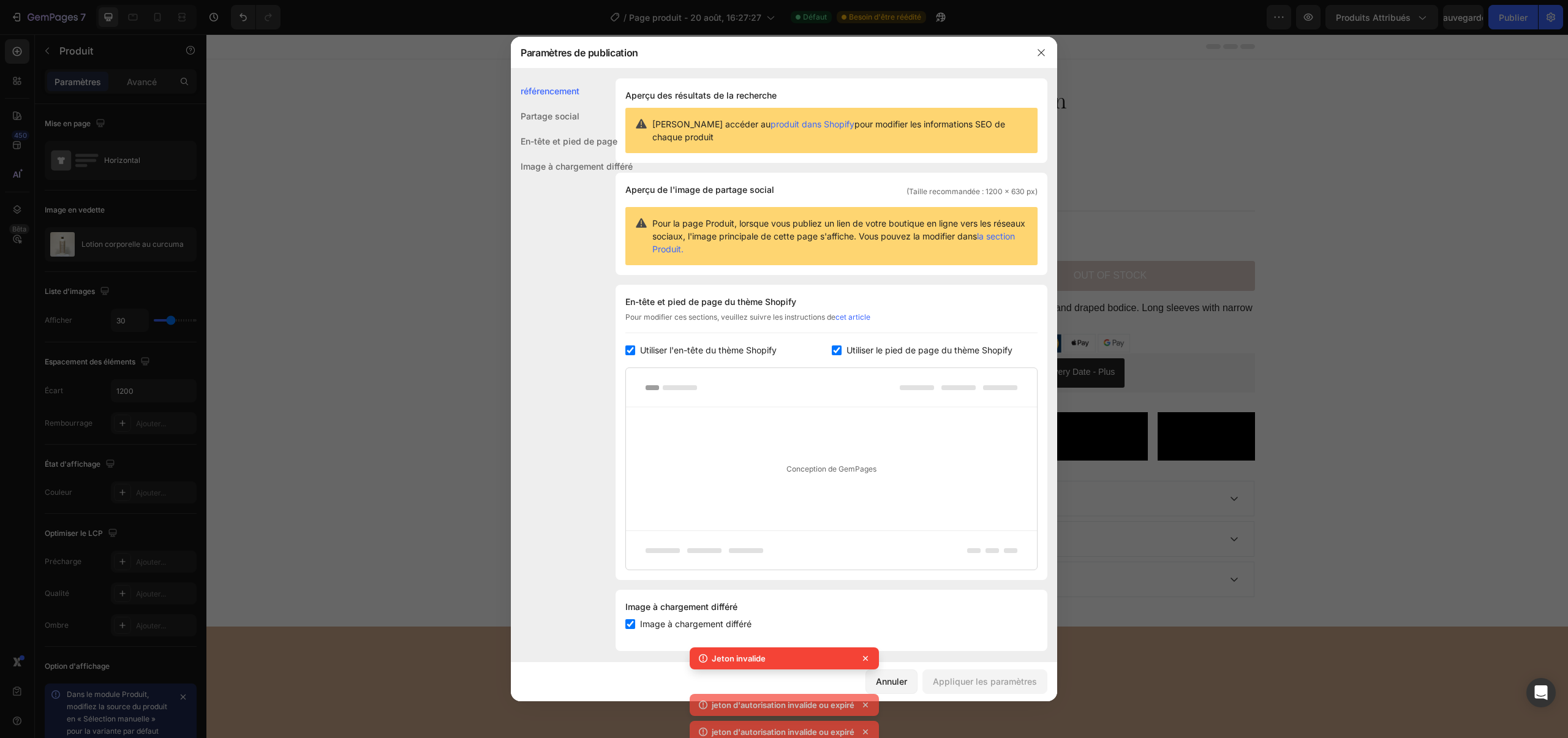
click at [112, 15] on div at bounding box center [784, 369] width 1568 height 738
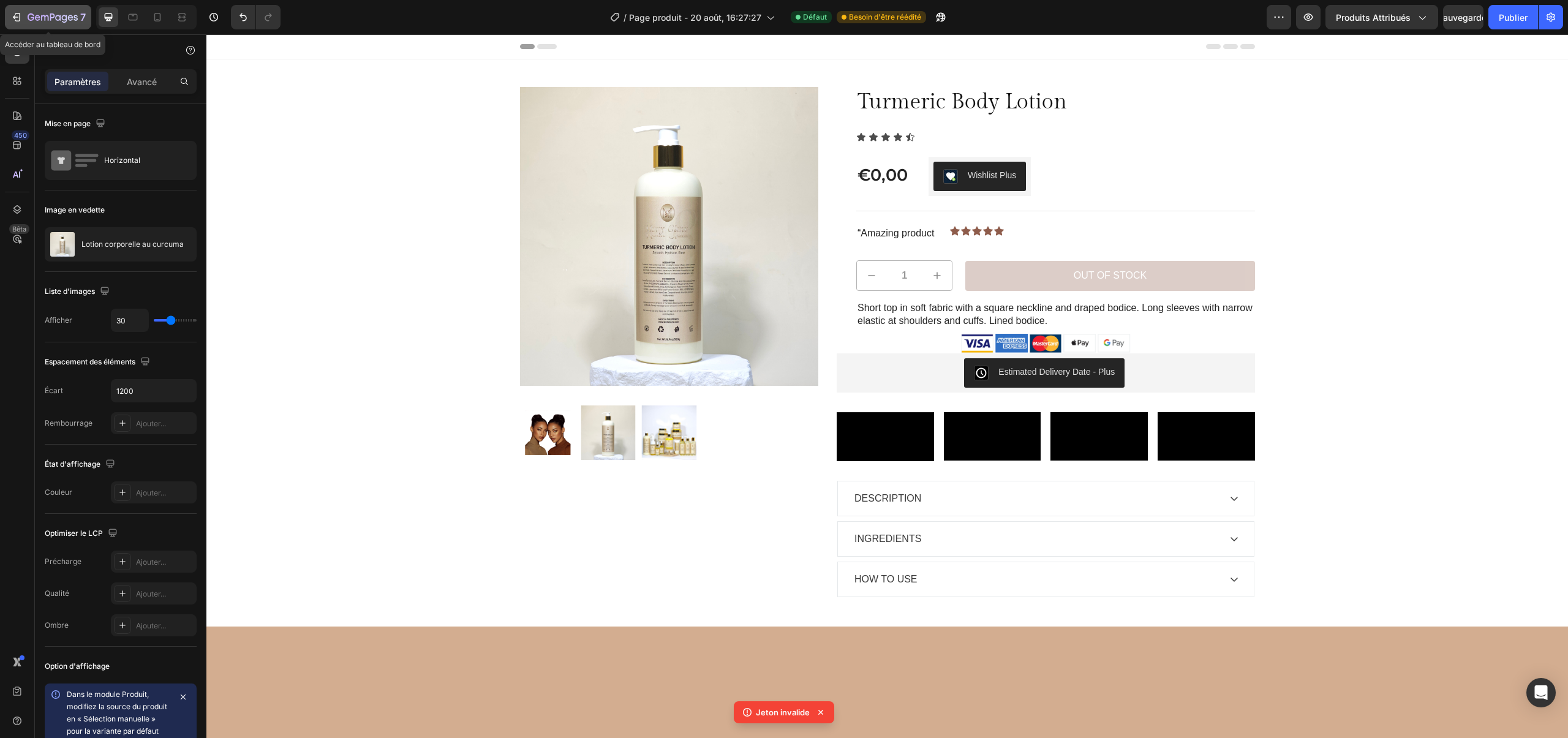
click at [38, 13] on icon "button" at bounding box center [53, 18] width 50 height 11
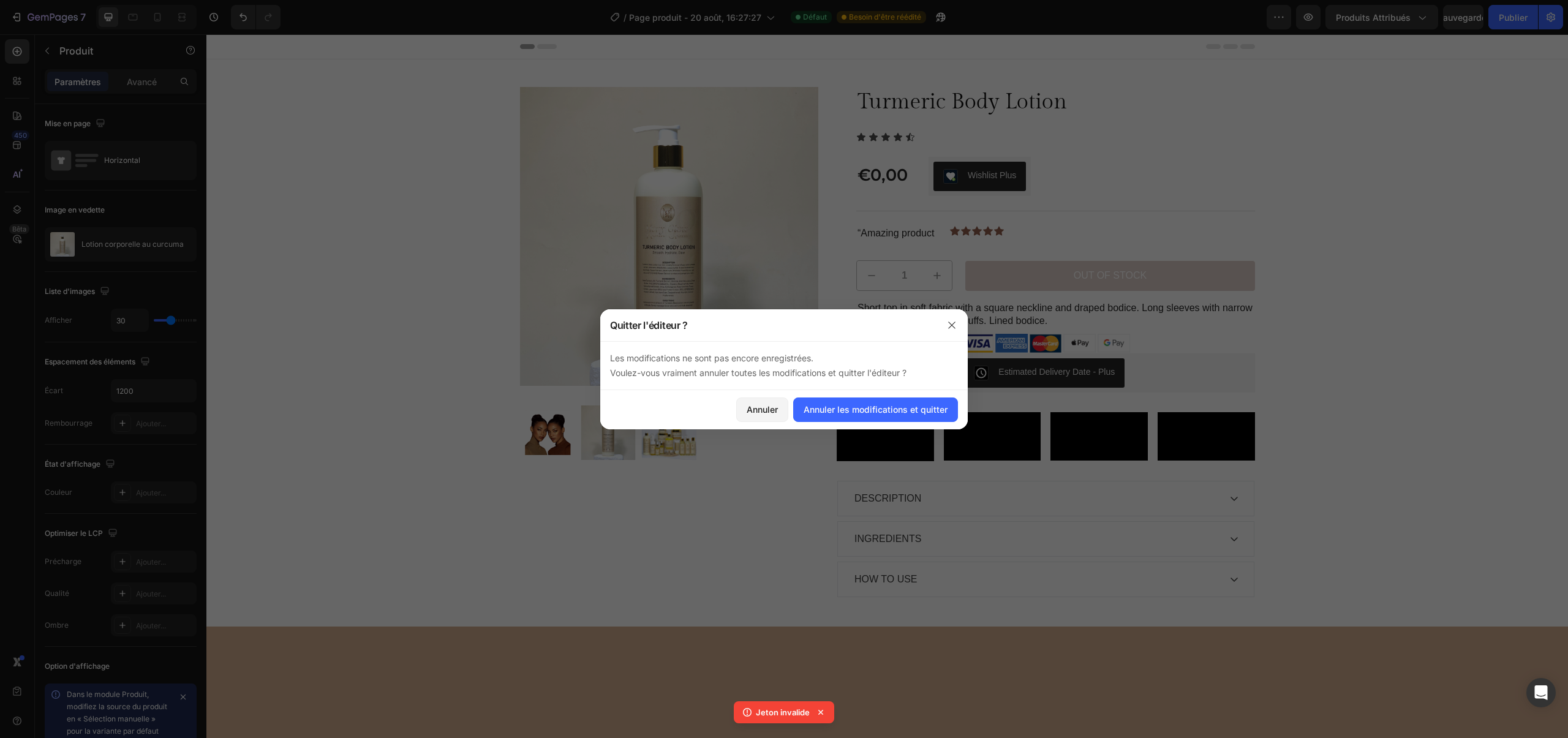
click at [839, 396] on div "Annuler Annuler les modifications et quitter" at bounding box center [783, 409] width 367 height 39
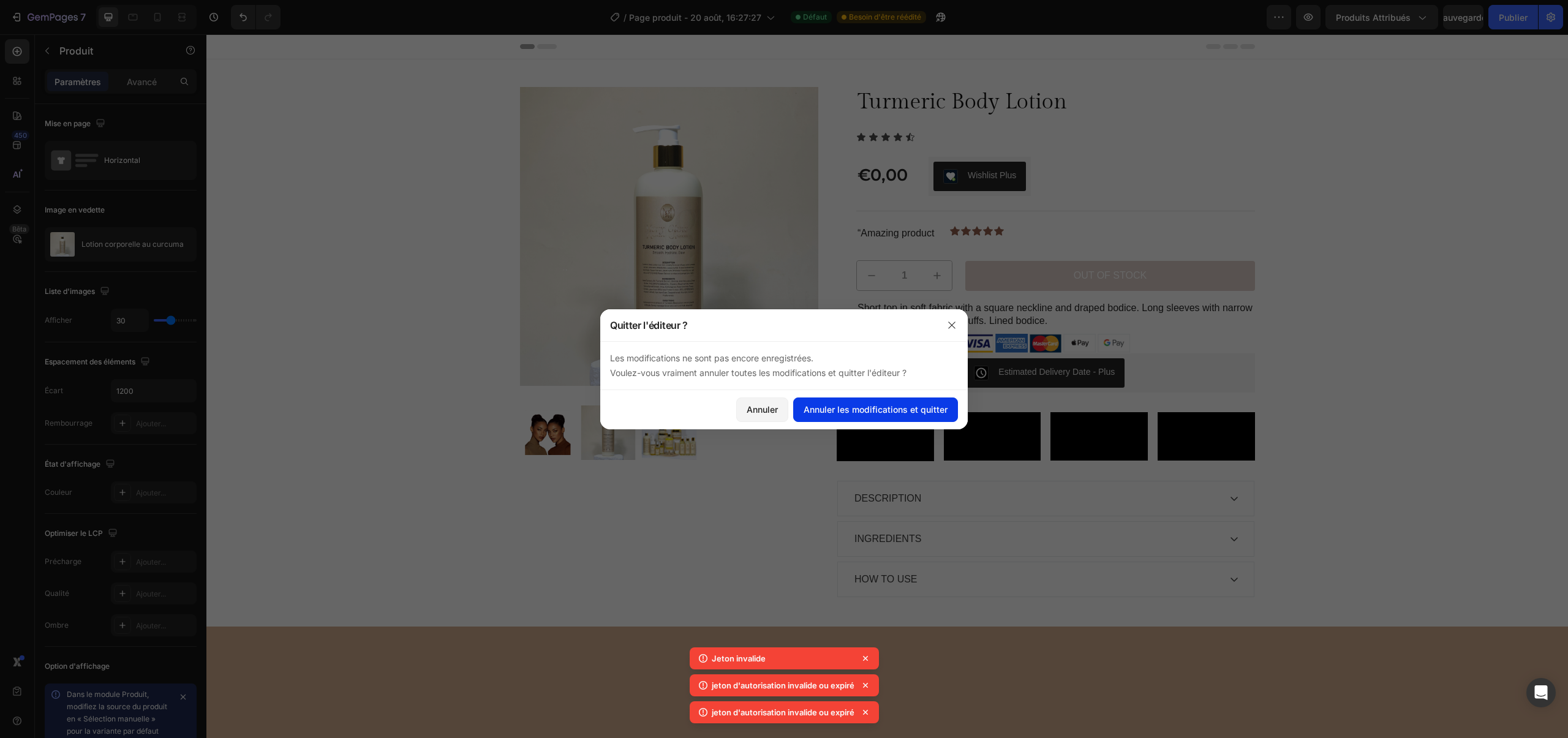
click at [837, 401] on button "Annuler les modifications et quitter" at bounding box center [875, 409] width 164 height 24
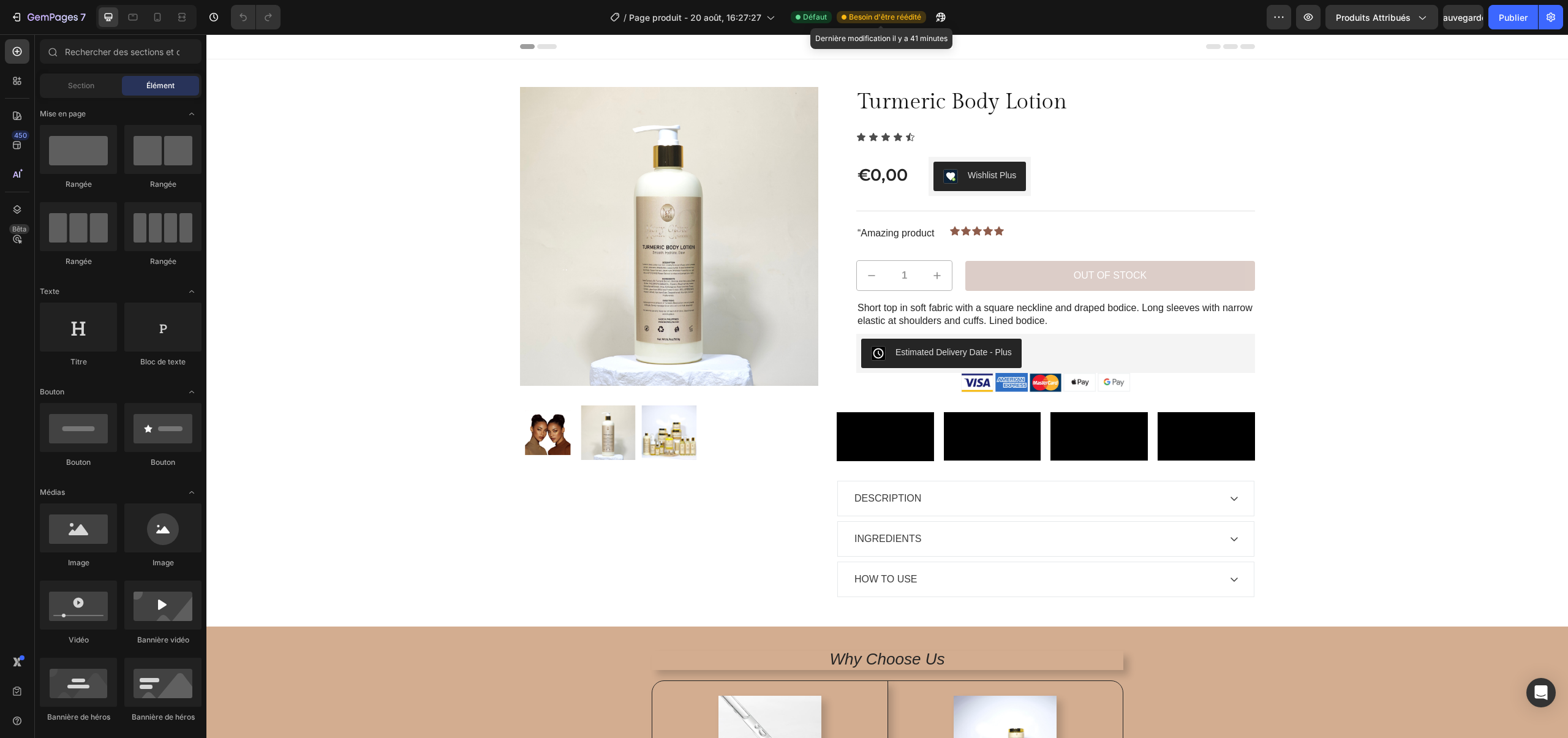
click at [889, 16] on font "Besoin d'être réédité" at bounding box center [884, 17] width 72 height 9
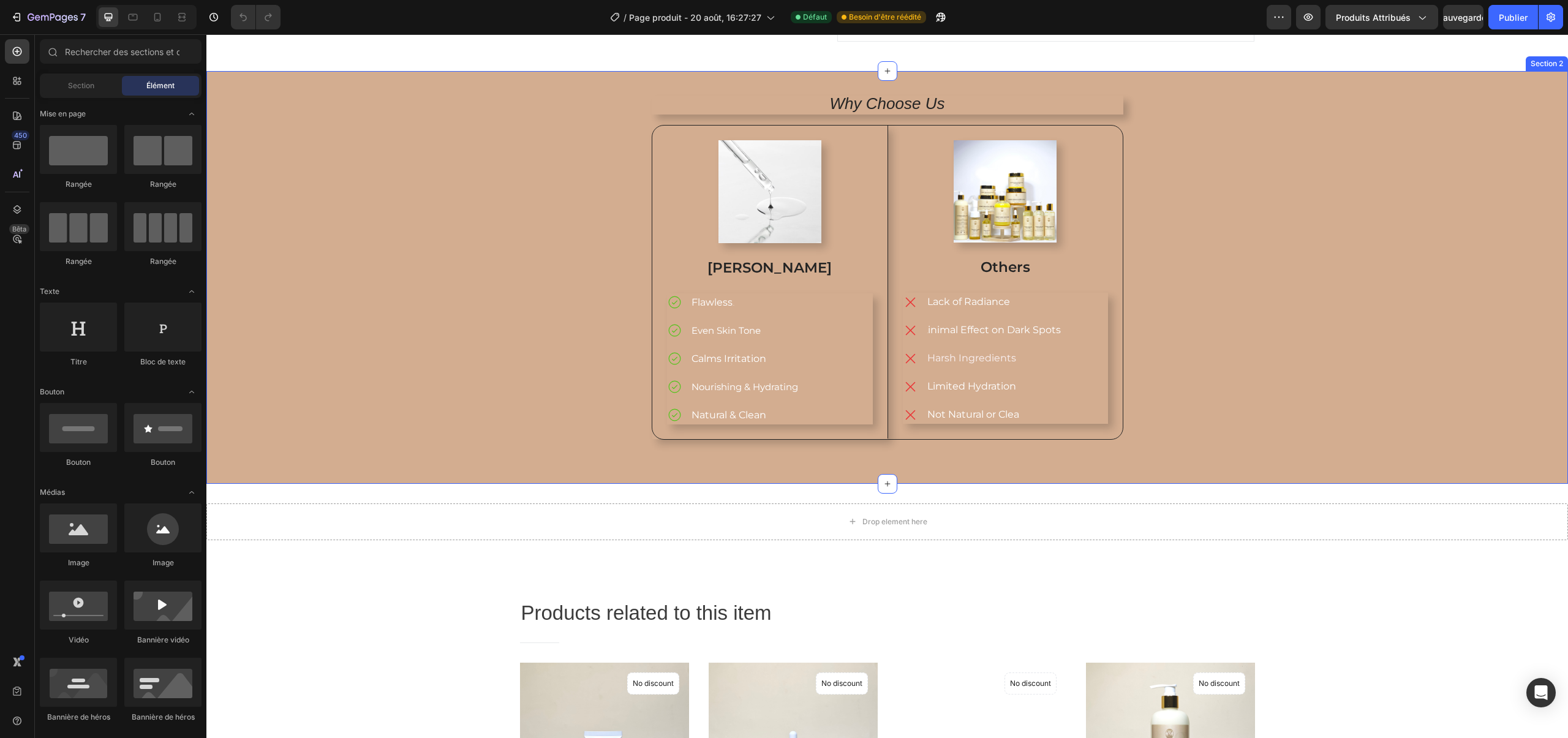
scroll to position [552, 0]
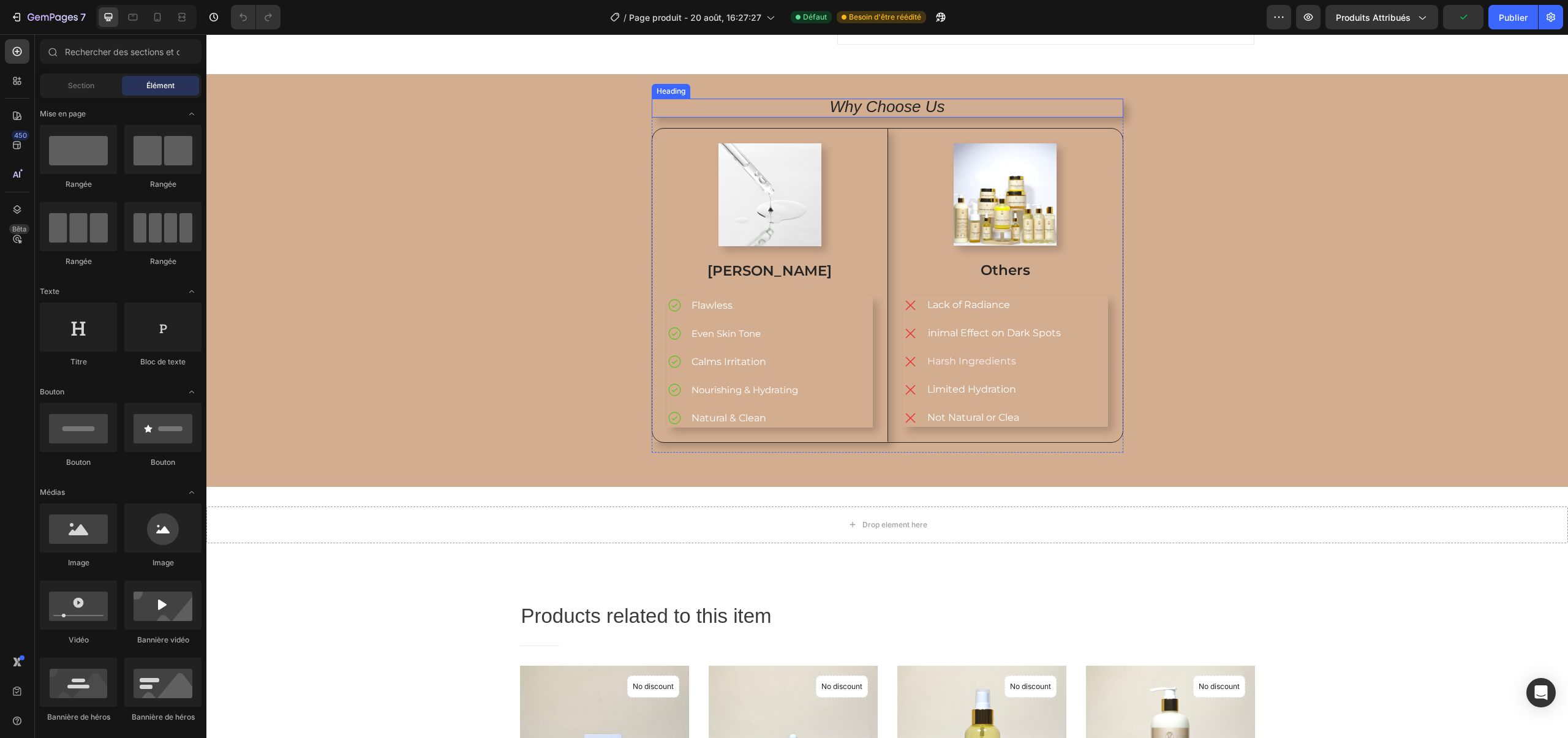
click at [912, 115] on icon "Why Choose Us" at bounding box center [887, 106] width 115 height 18
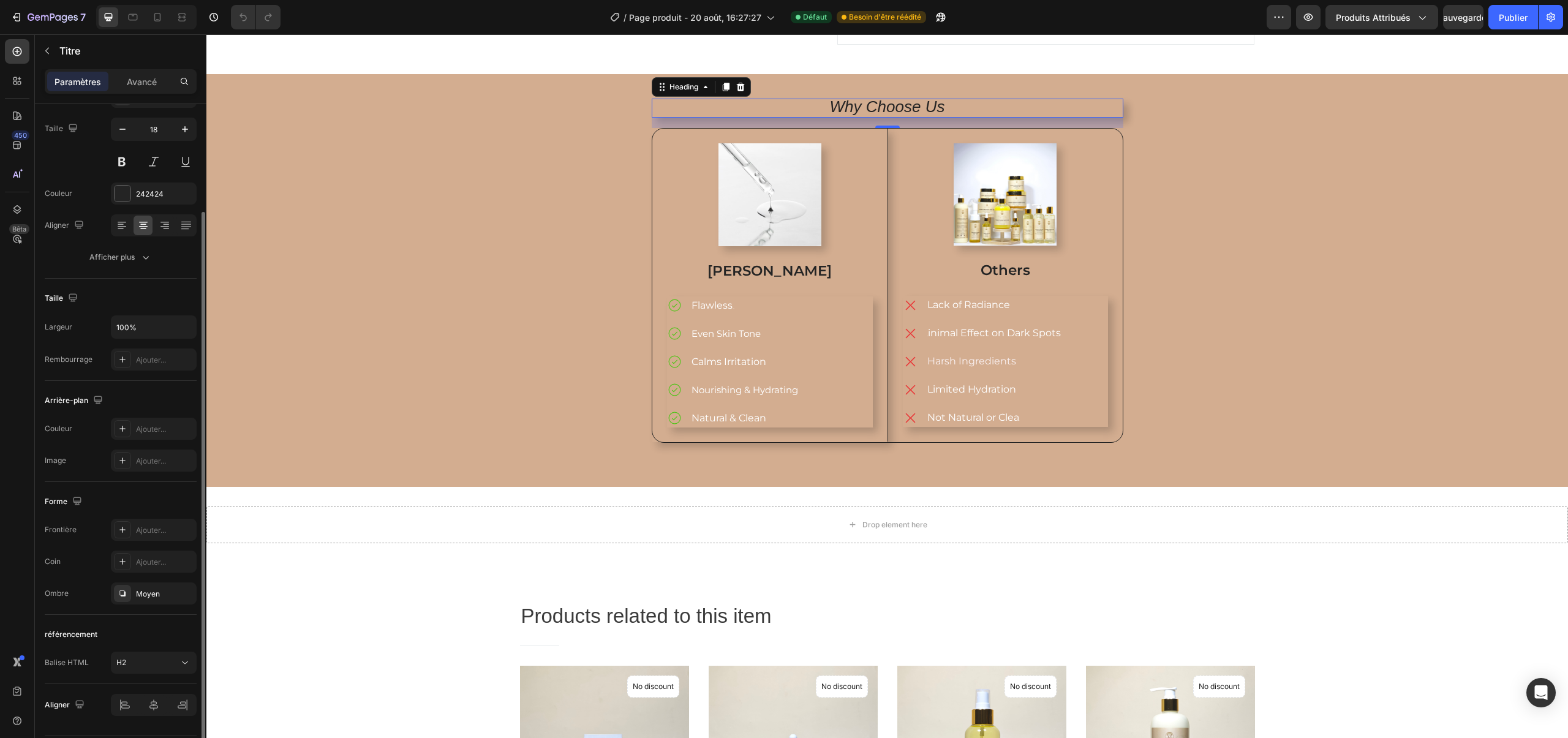
scroll to position [126, 0]
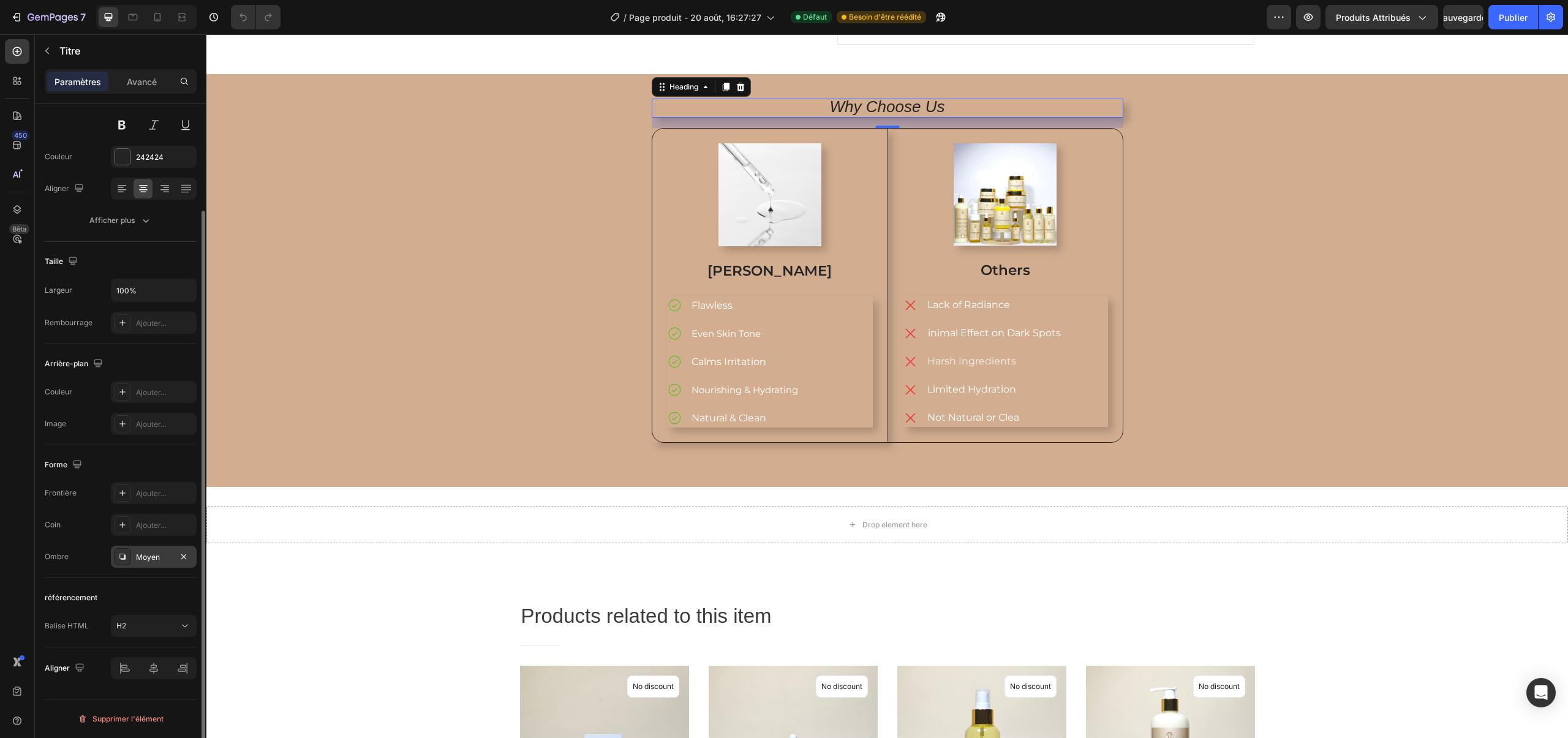
click at [127, 555] on div at bounding box center [122, 556] width 17 height 17
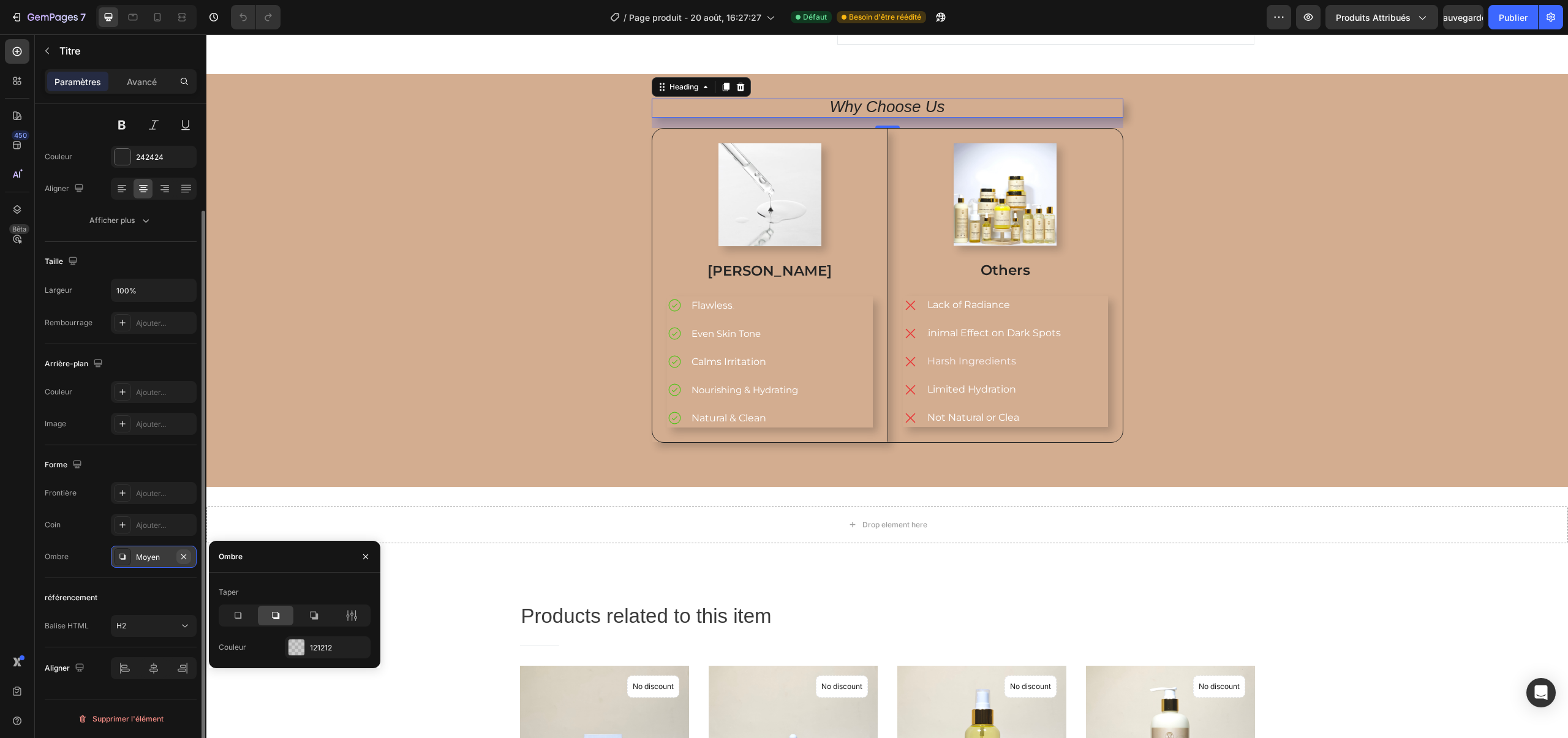
click at [181, 557] on icon "button" at bounding box center [184, 557] width 10 height 10
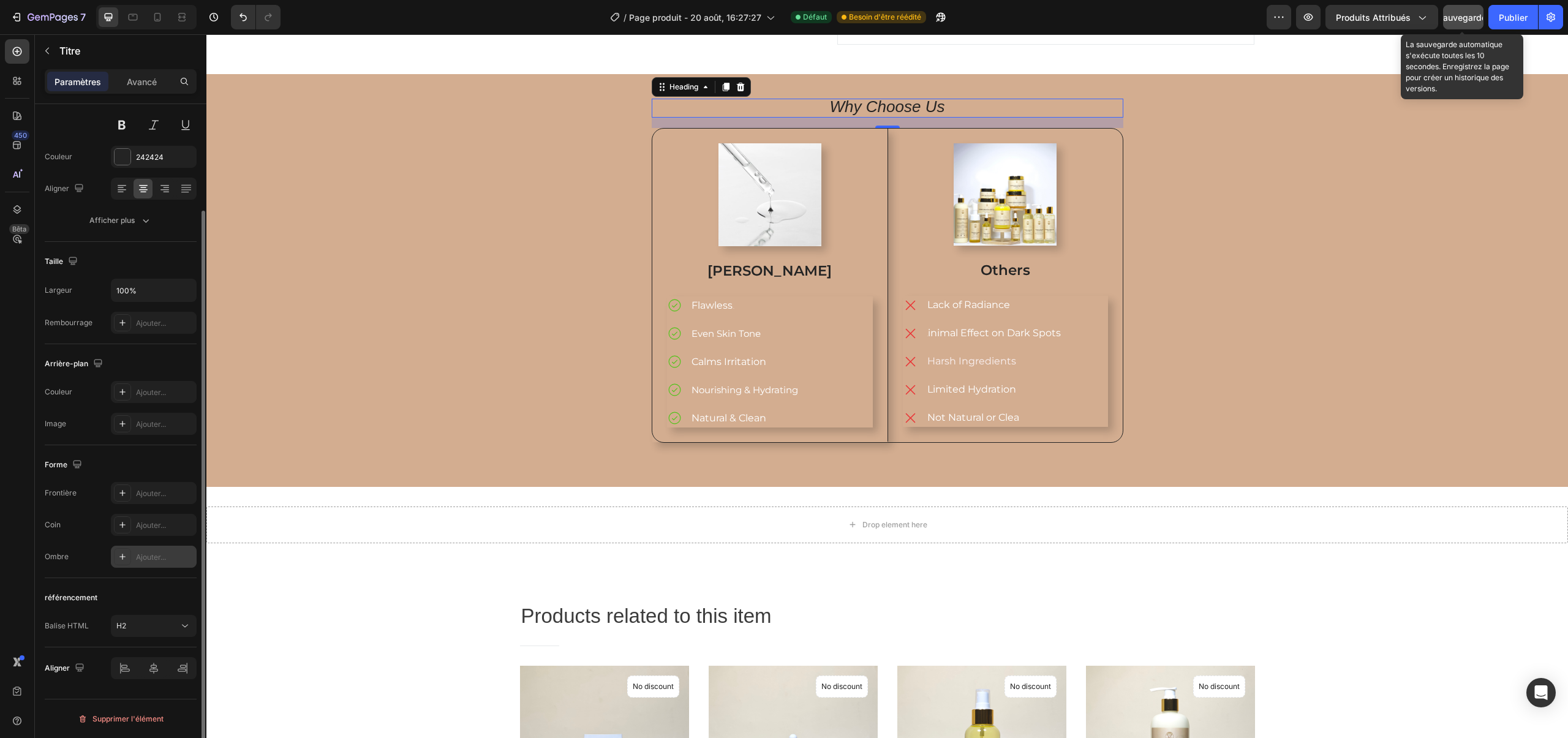
click at [1474, 13] on font "Sauvegarder" at bounding box center [1463, 18] width 52 height 11
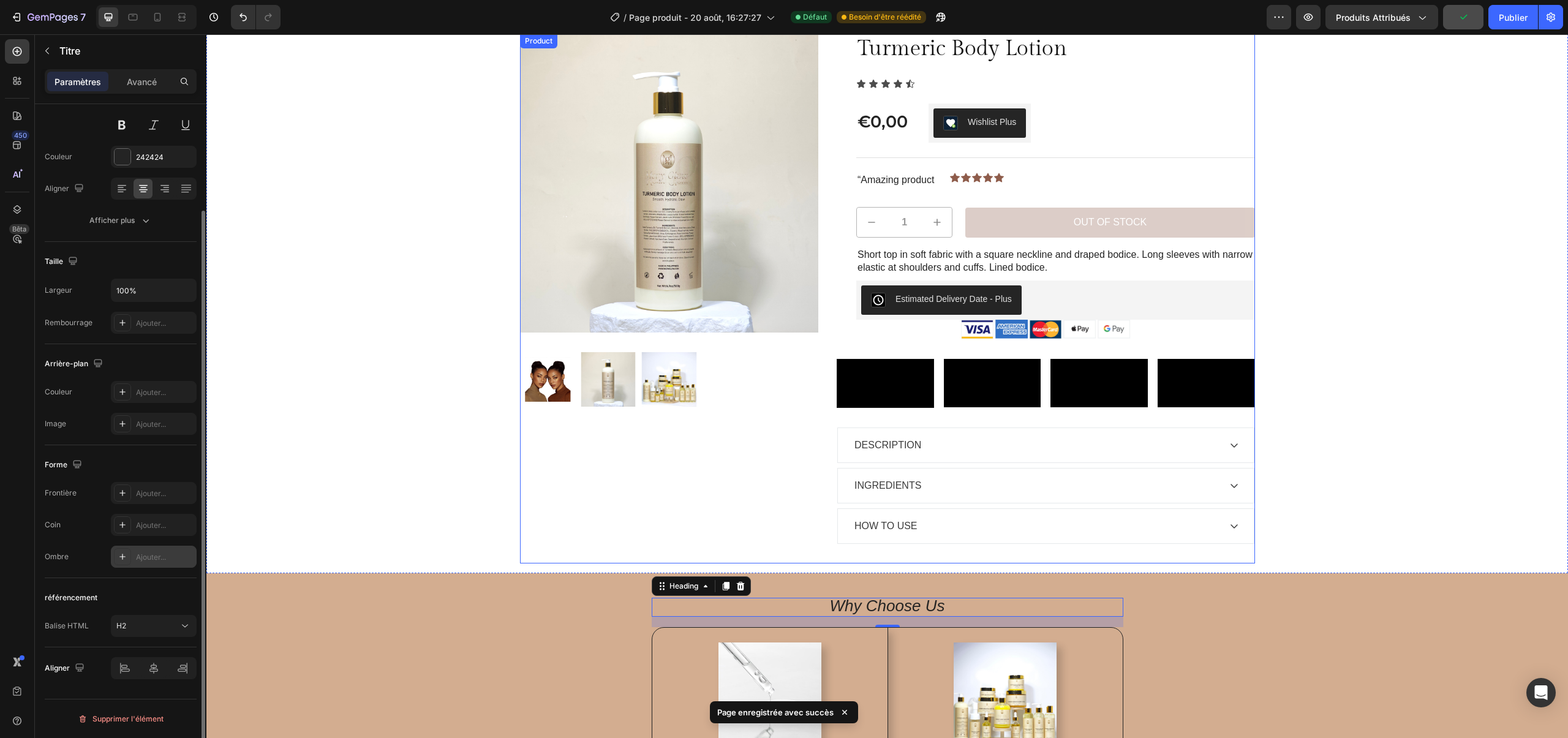
scroll to position [0, 0]
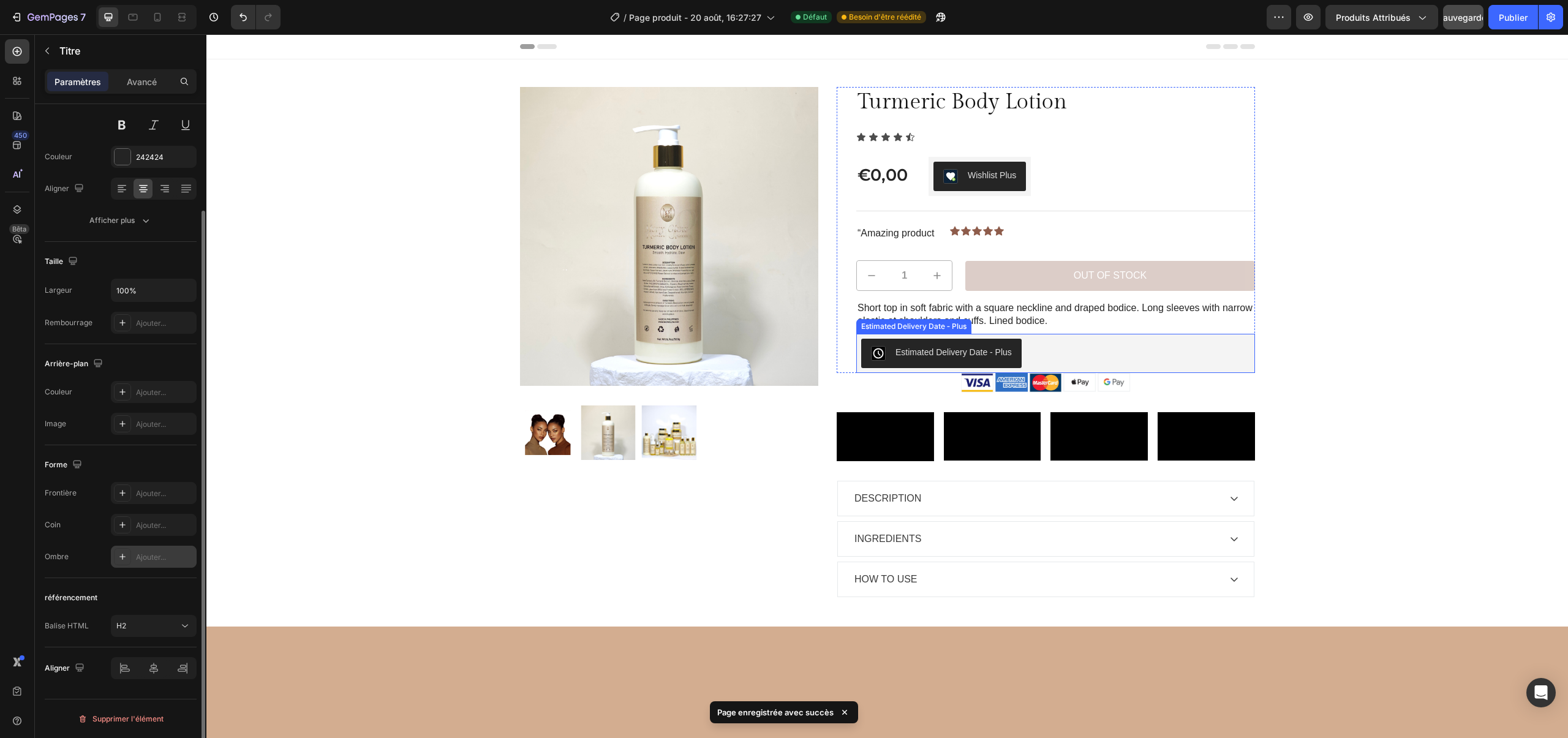
click at [982, 348] on div "Estimated Delivery Date ‑ Plus" at bounding box center [953, 352] width 116 height 13
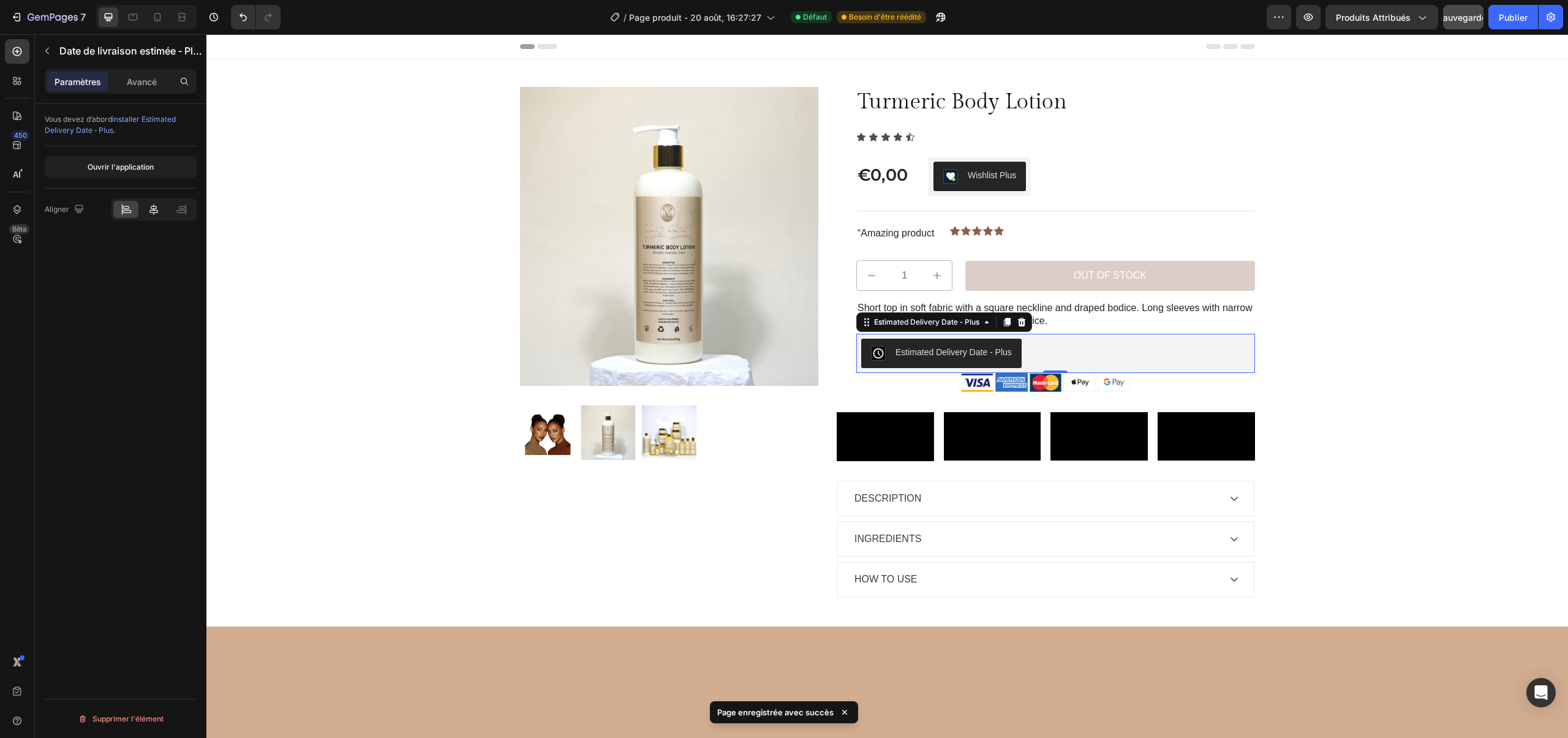
click at [151, 205] on icon at bounding box center [154, 210] width 13 height 13
click at [133, 88] on div "Avancé" at bounding box center [142, 81] width 62 height 19
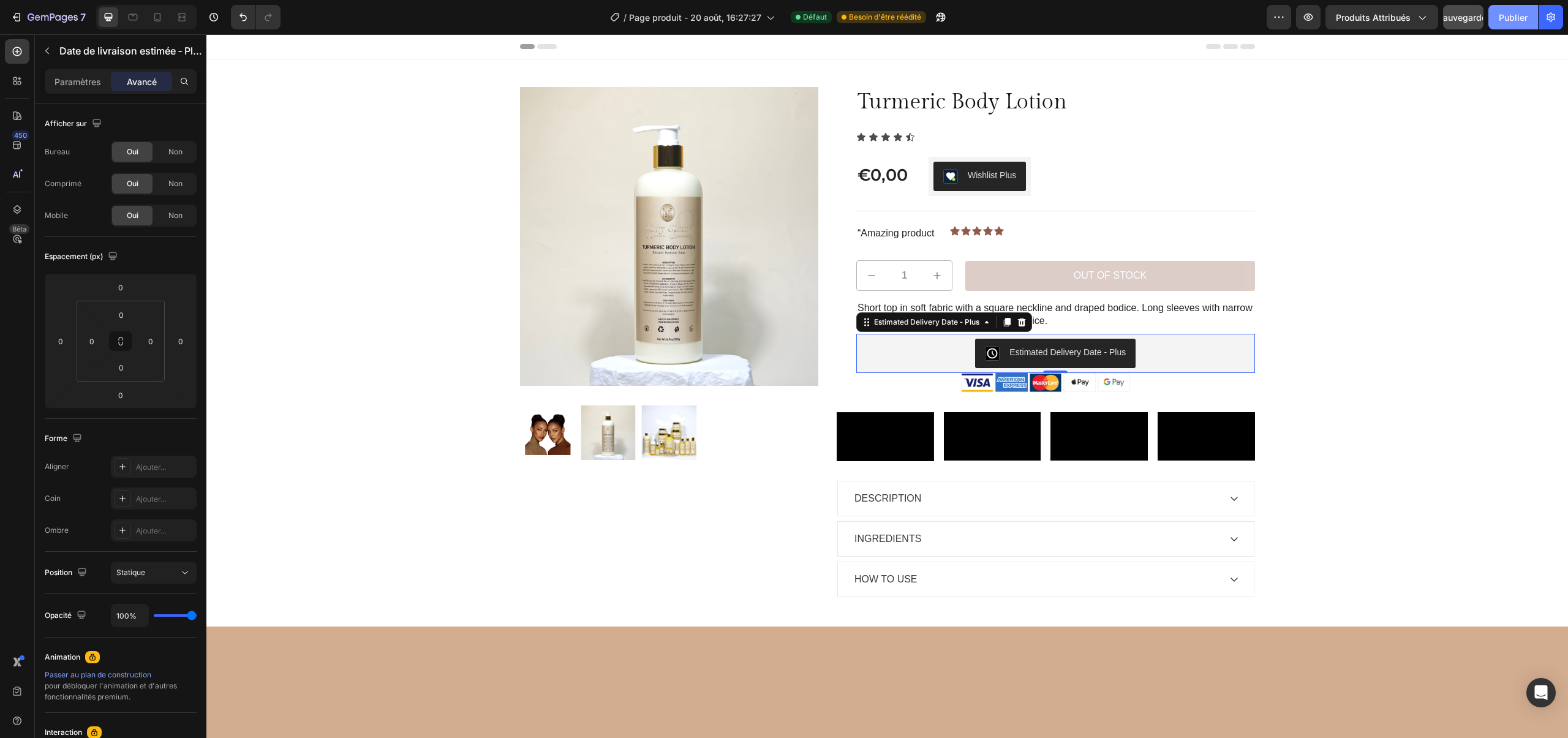
click at [1506, 14] on font "Publier" at bounding box center [1513, 18] width 29 height 11
click at [1308, 9] on button "button" at bounding box center [1308, 17] width 24 height 24
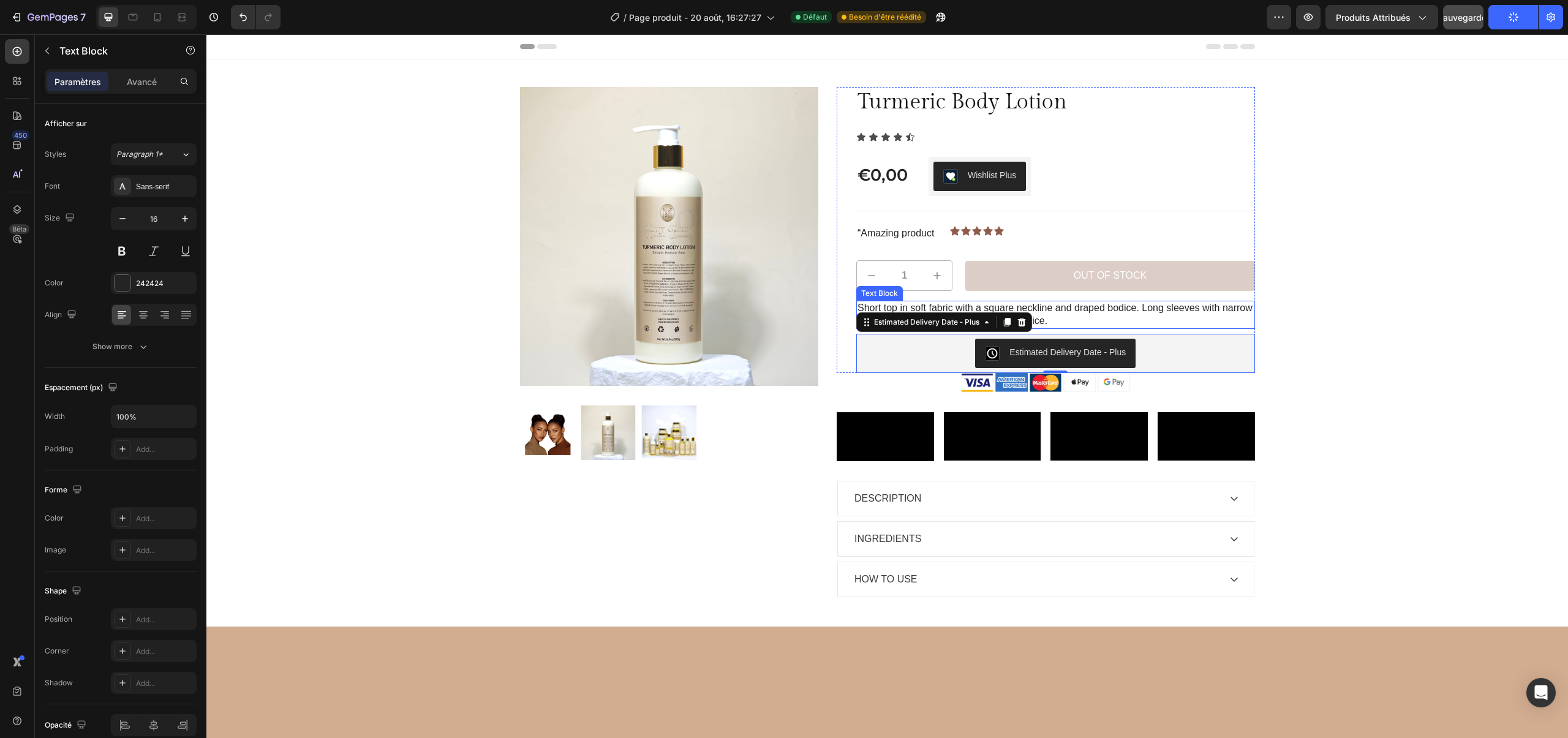
click at [1122, 304] on p "Short top in soft fabric with a square neckline and draped bodice. Long sleeves…" at bounding box center [1055, 314] width 396 height 26
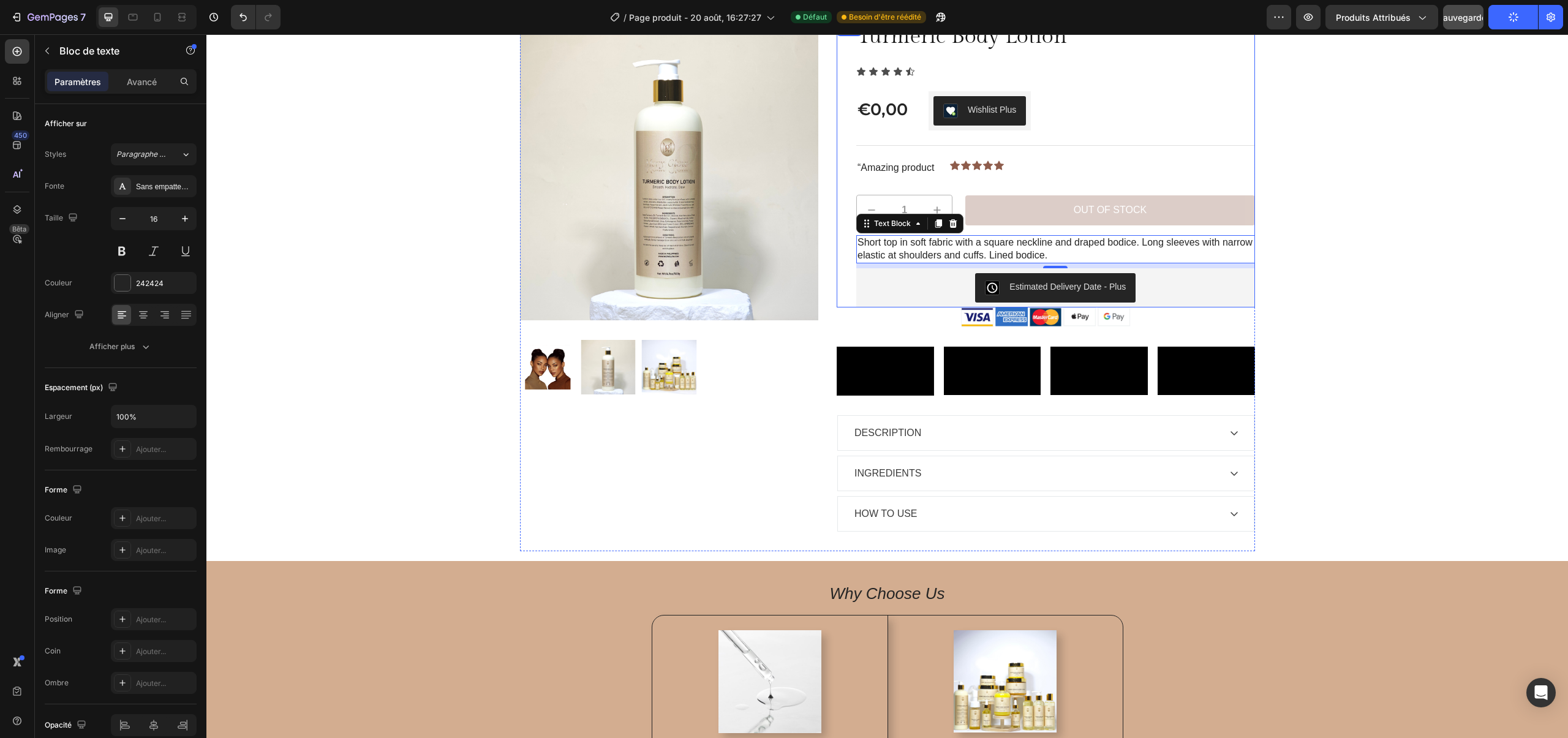
scroll to position [68, 0]
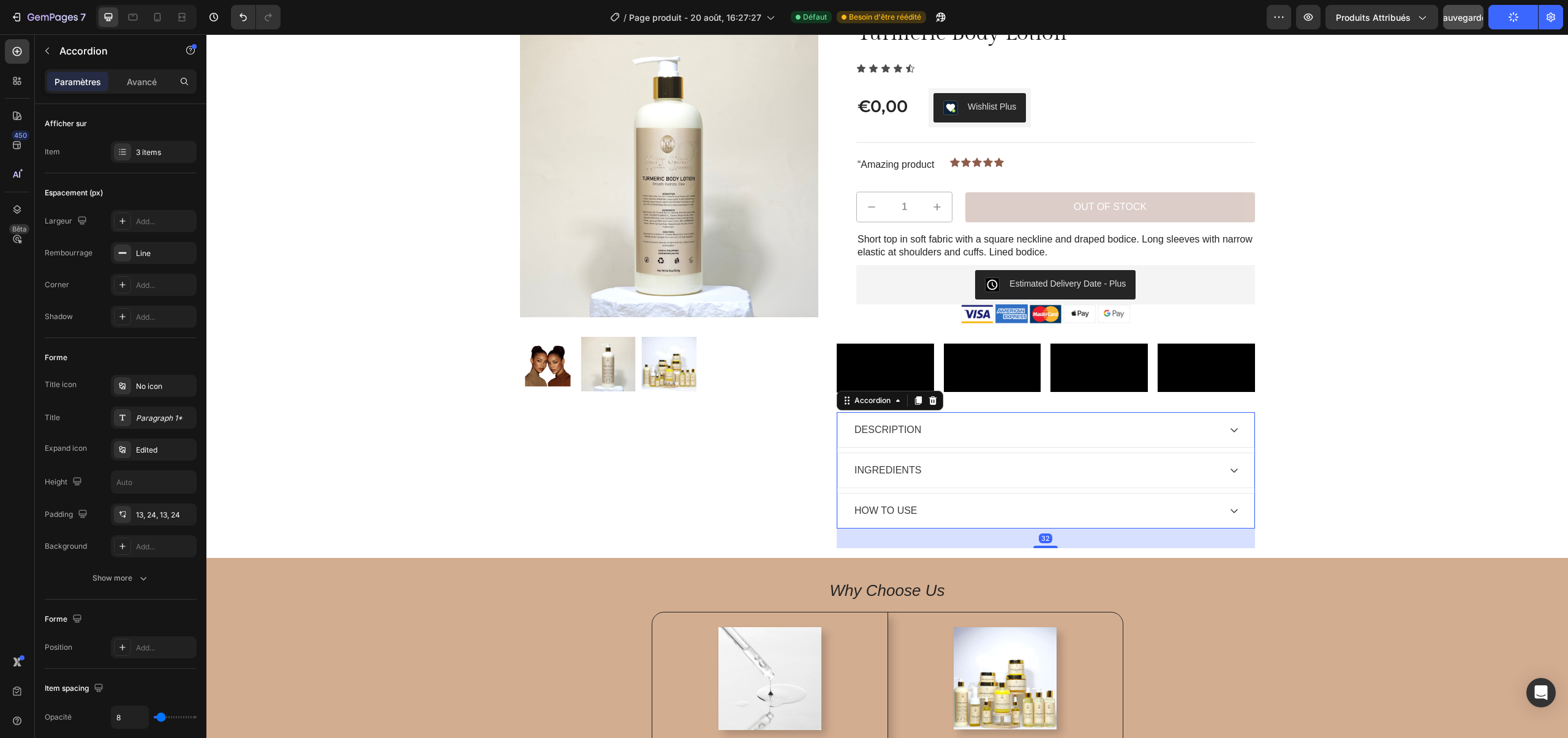
click at [909, 528] on div "DESCRIPTION INGREDIENTS HOW TO USE" at bounding box center [1046, 470] width 418 height 116
click at [912, 447] on div "DESCRIPTION" at bounding box center [1046, 430] width 416 height 35
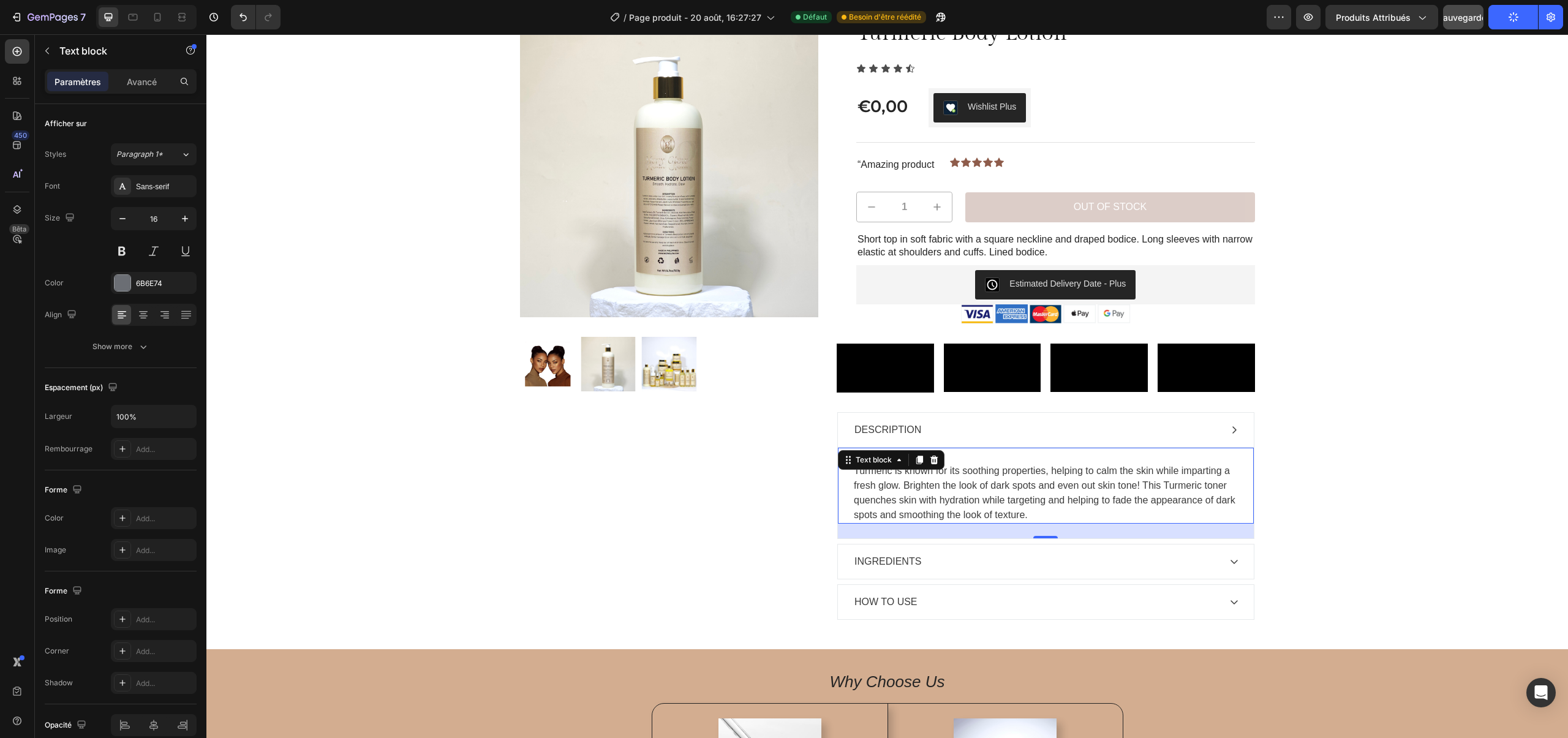
click at [898, 520] on span "Turmeric is known for its soothing properties, helping to calm the skin while i…" at bounding box center [1044, 492] width 382 height 55
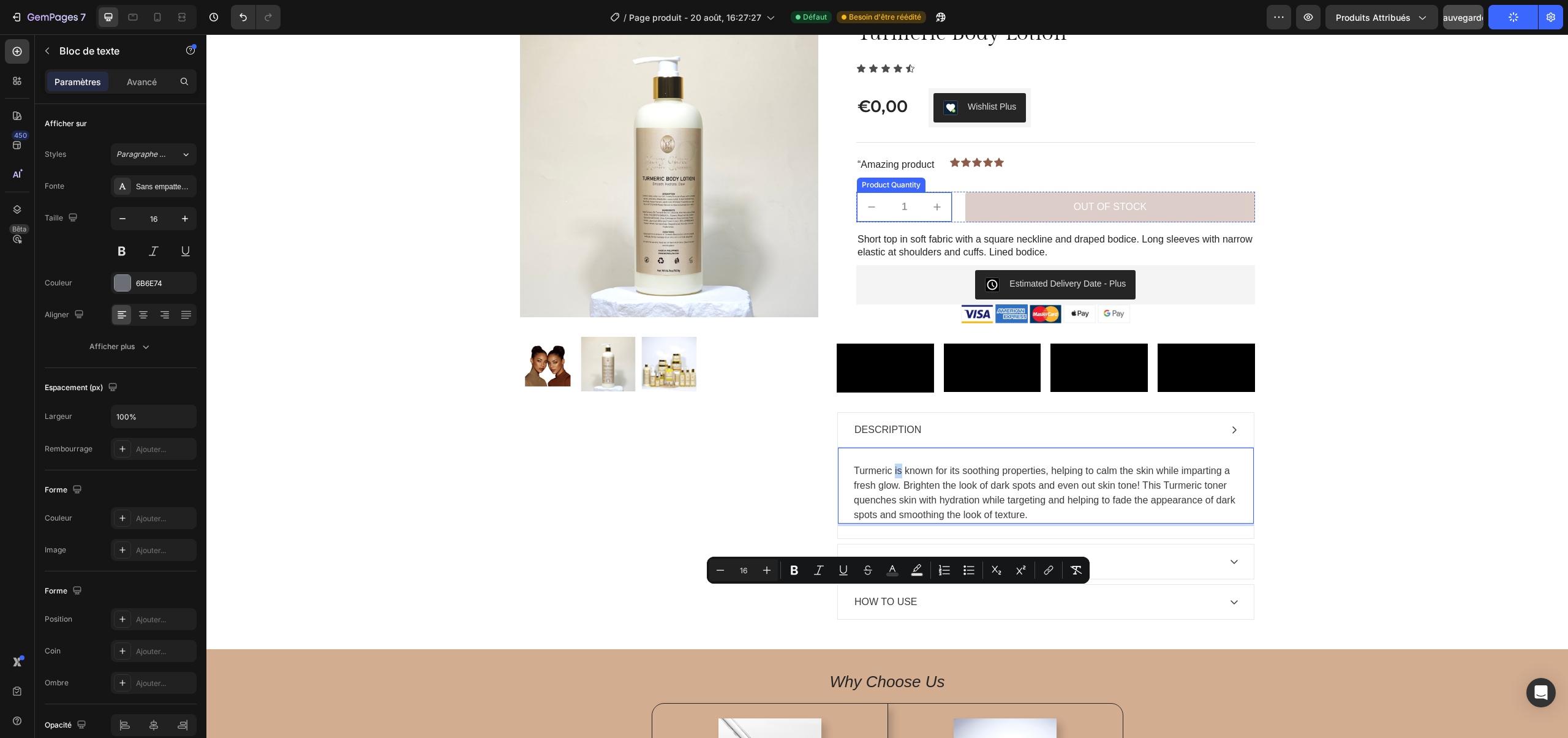
click at [952, 234] on p "Short top in soft fabric with a square neckline and draped bodice. Long sleeves…" at bounding box center [1055, 246] width 396 height 26
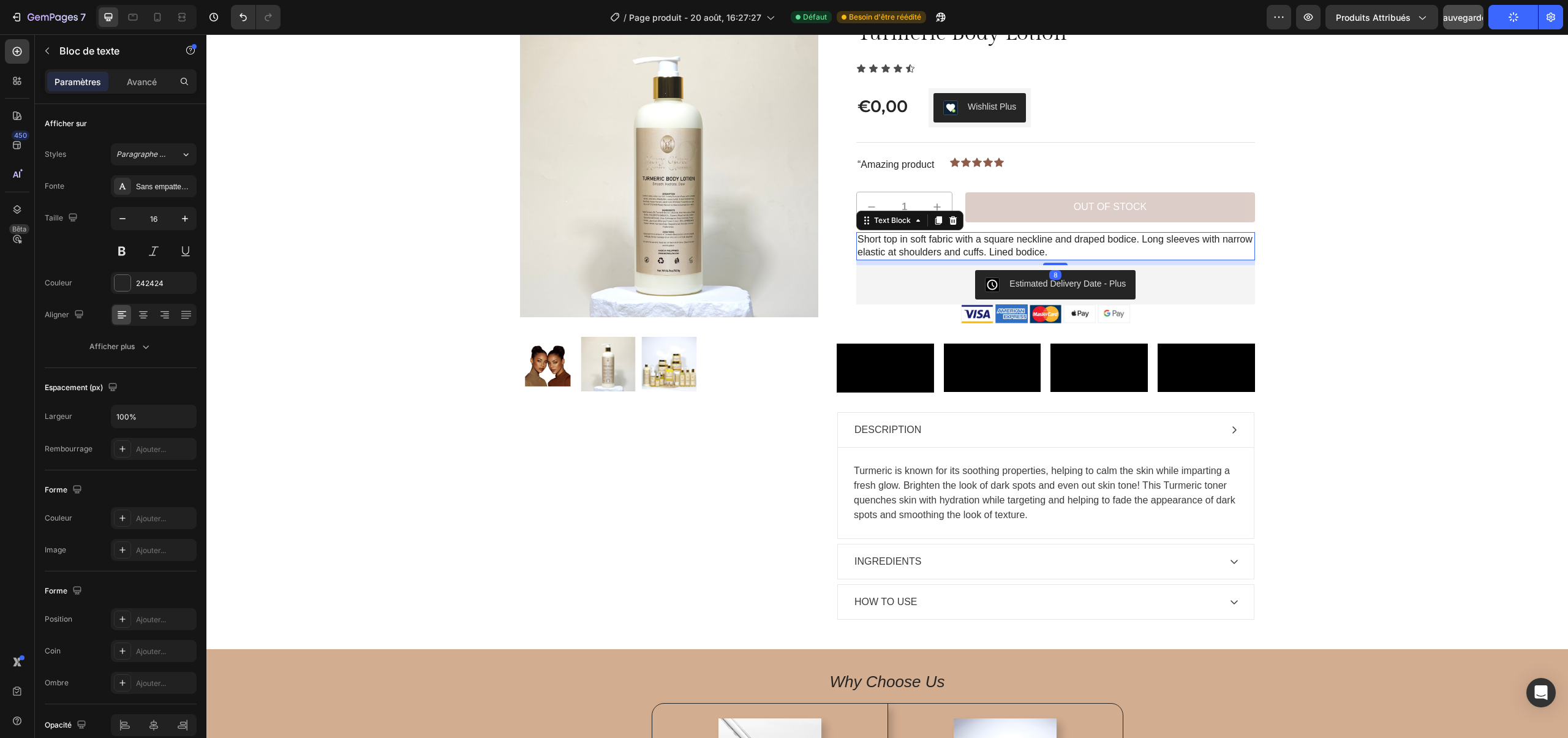
click at [952, 234] on p "Short top in soft fabric with a square neckline and draped bodice. Long sleeves…" at bounding box center [1055, 246] width 396 height 26
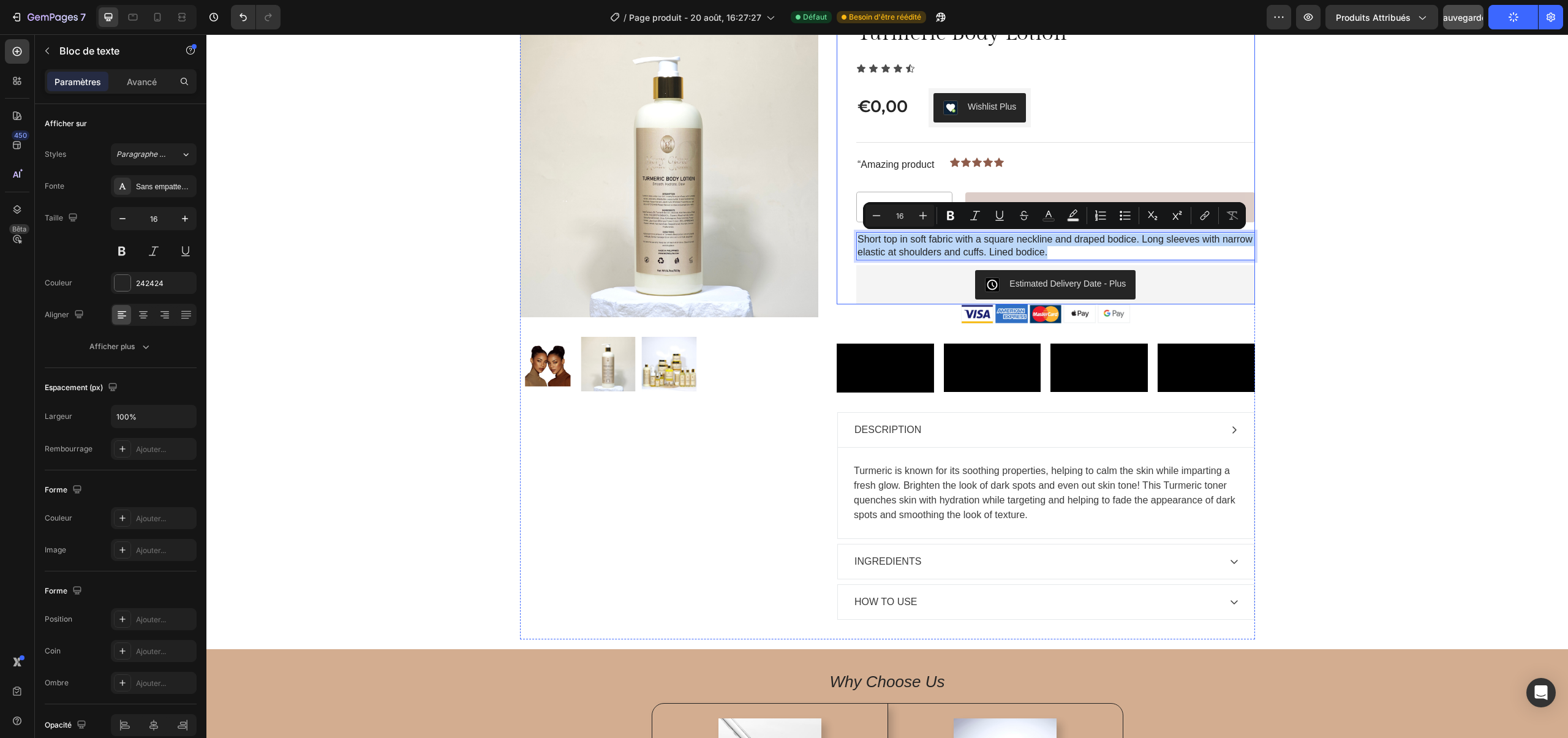
drag, startPoint x: 858, startPoint y: 236, endPoint x: 1052, endPoint y: 264, distance: 196.0
click at [1052, 264] on div "Turmeric Body Lotion Product Title Icon Icon Icon Icon Icon Icon List €0,00 Pro…" at bounding box center [1055, 161] width 399 height 286
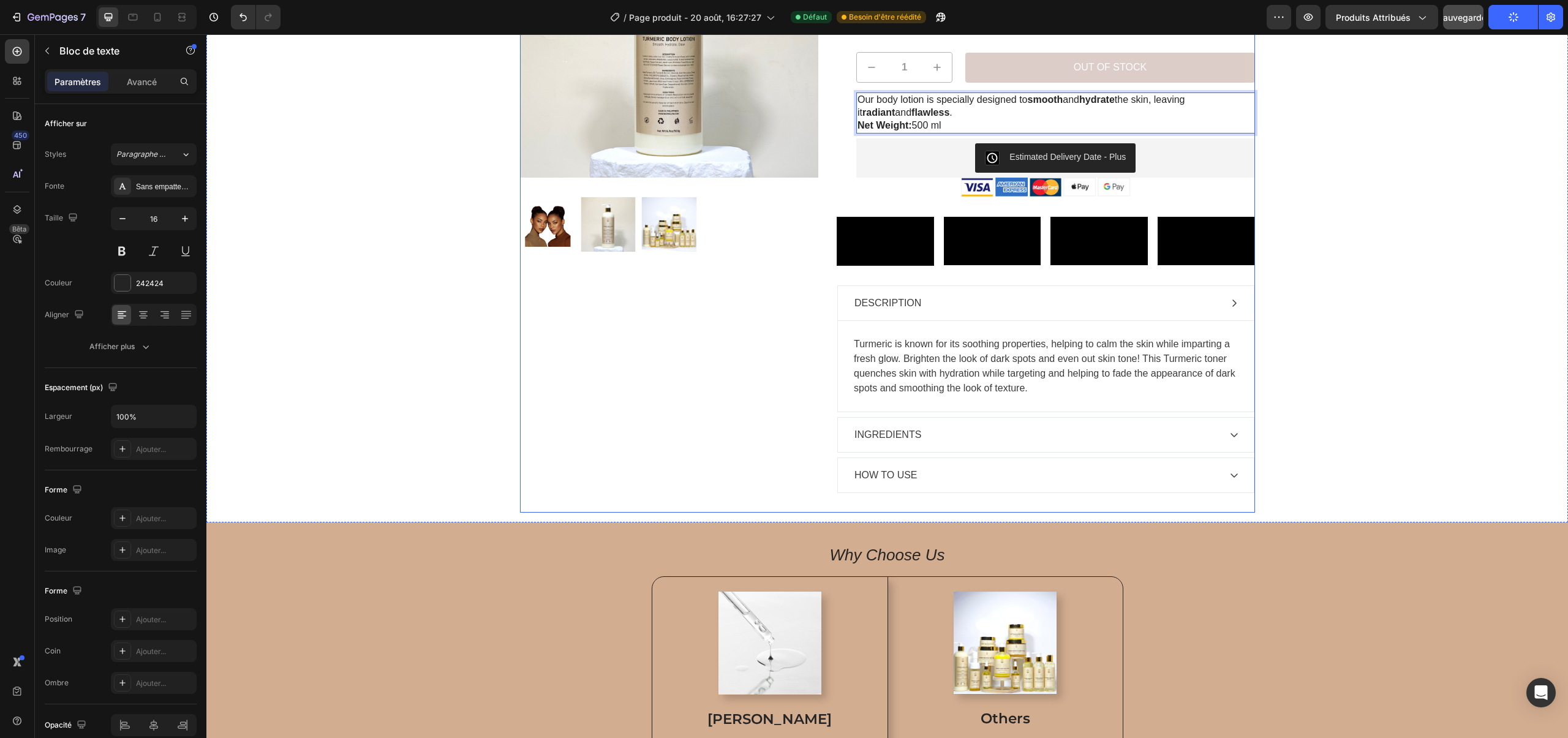
scroll to position [215, 0]
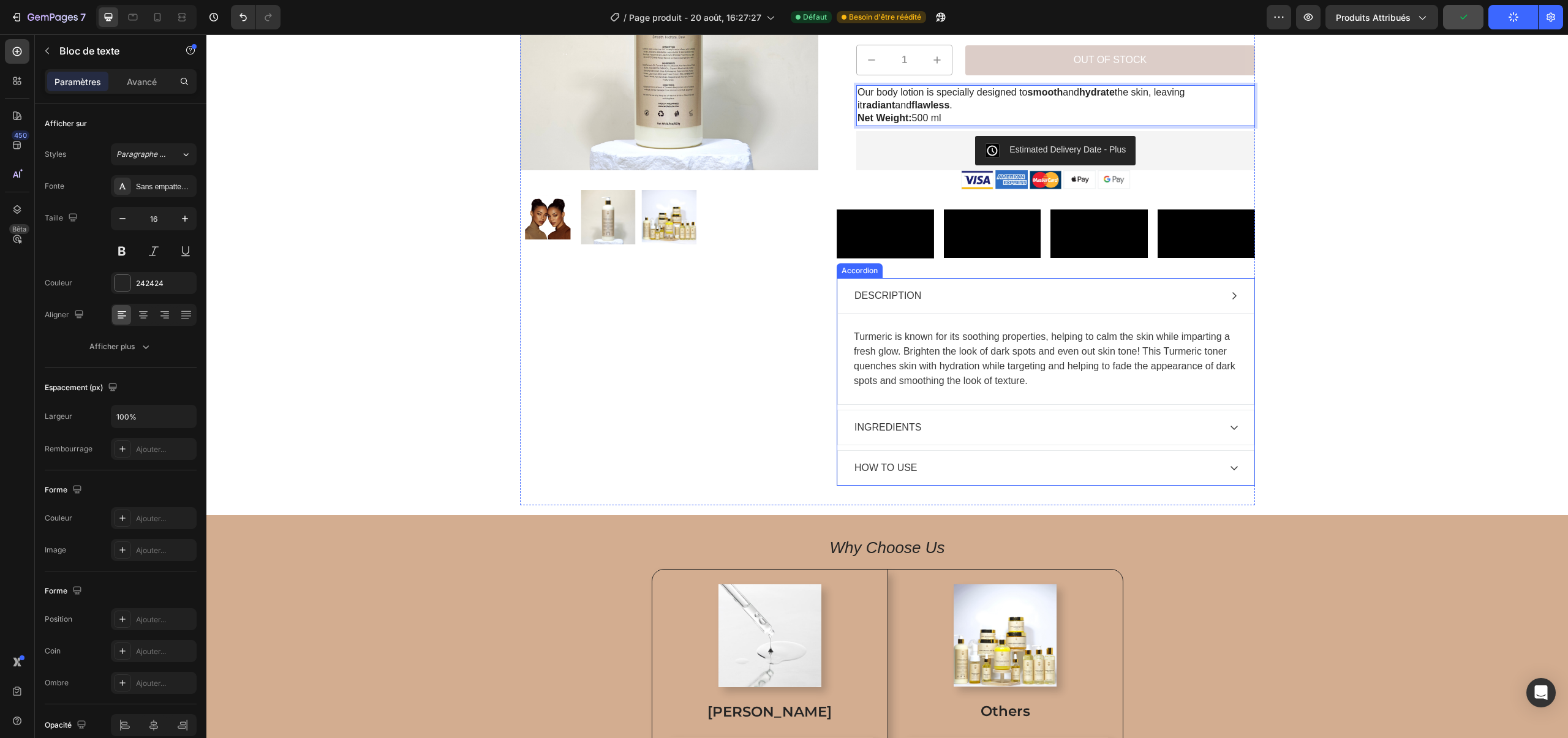
click at [924, 437] on div "INGREDIENTS" at bounding box center [1036, 427] width 367 height 18
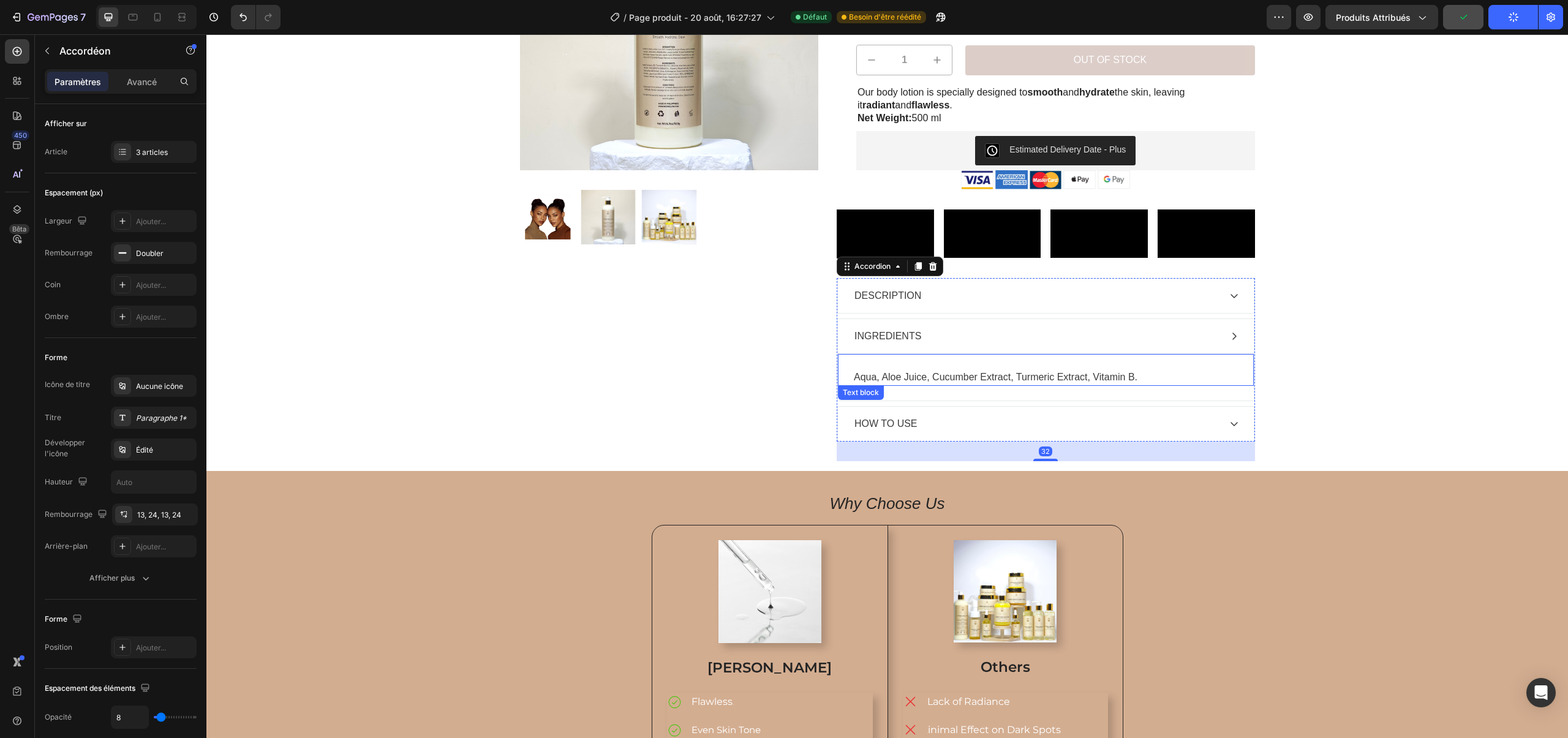
click at [885, 382] on span "Aqua, Aloe Juice, Cucumber Extract, Turmeric Extract, Vitamin B." at bounding box center [996, 377] width 284 height 11
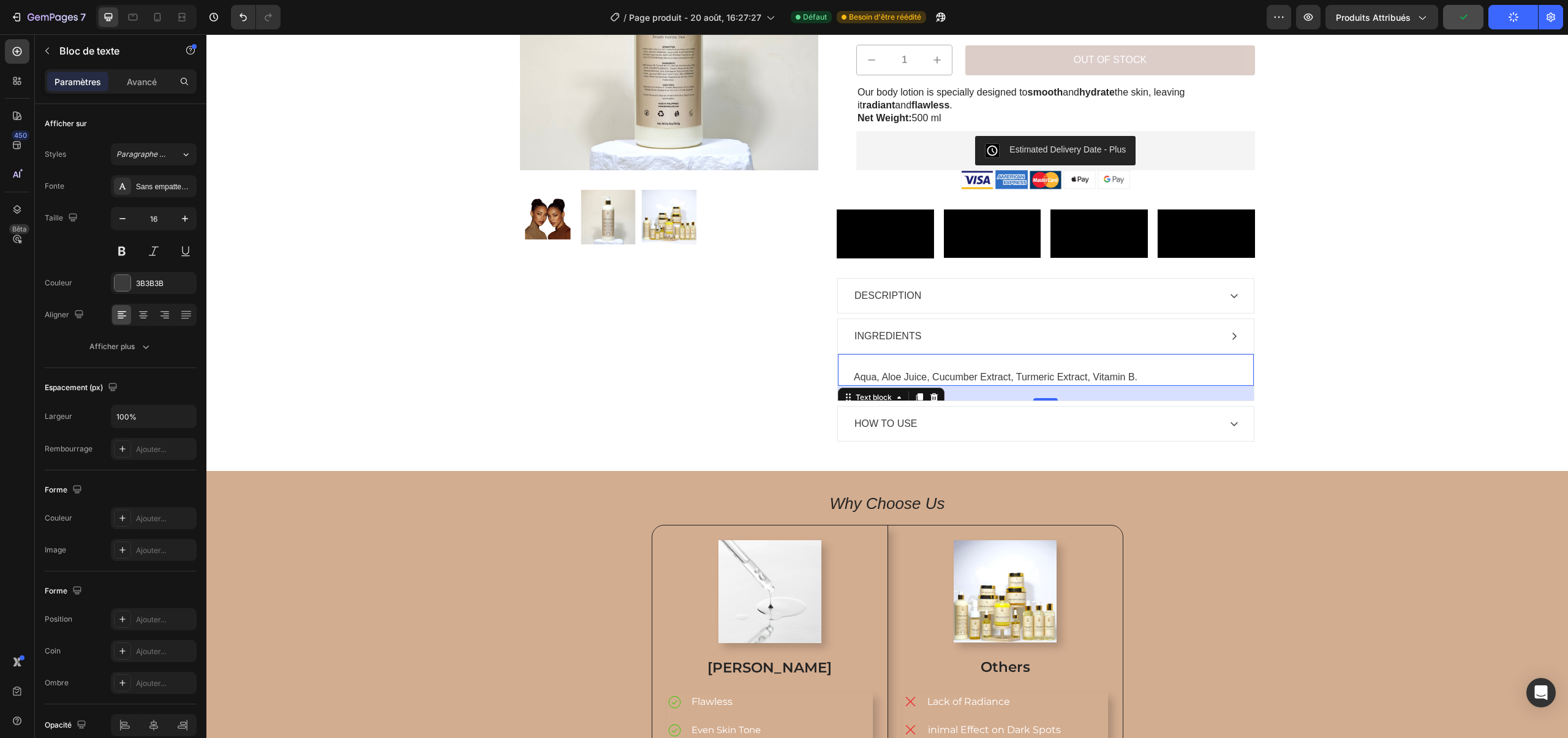
click at [885, 382] on span "Aqua, Aloe Juice, Cucumber Extract, Turmeric Extract, Vitamin B." at bounding box center [996, 377] width 284 height 11
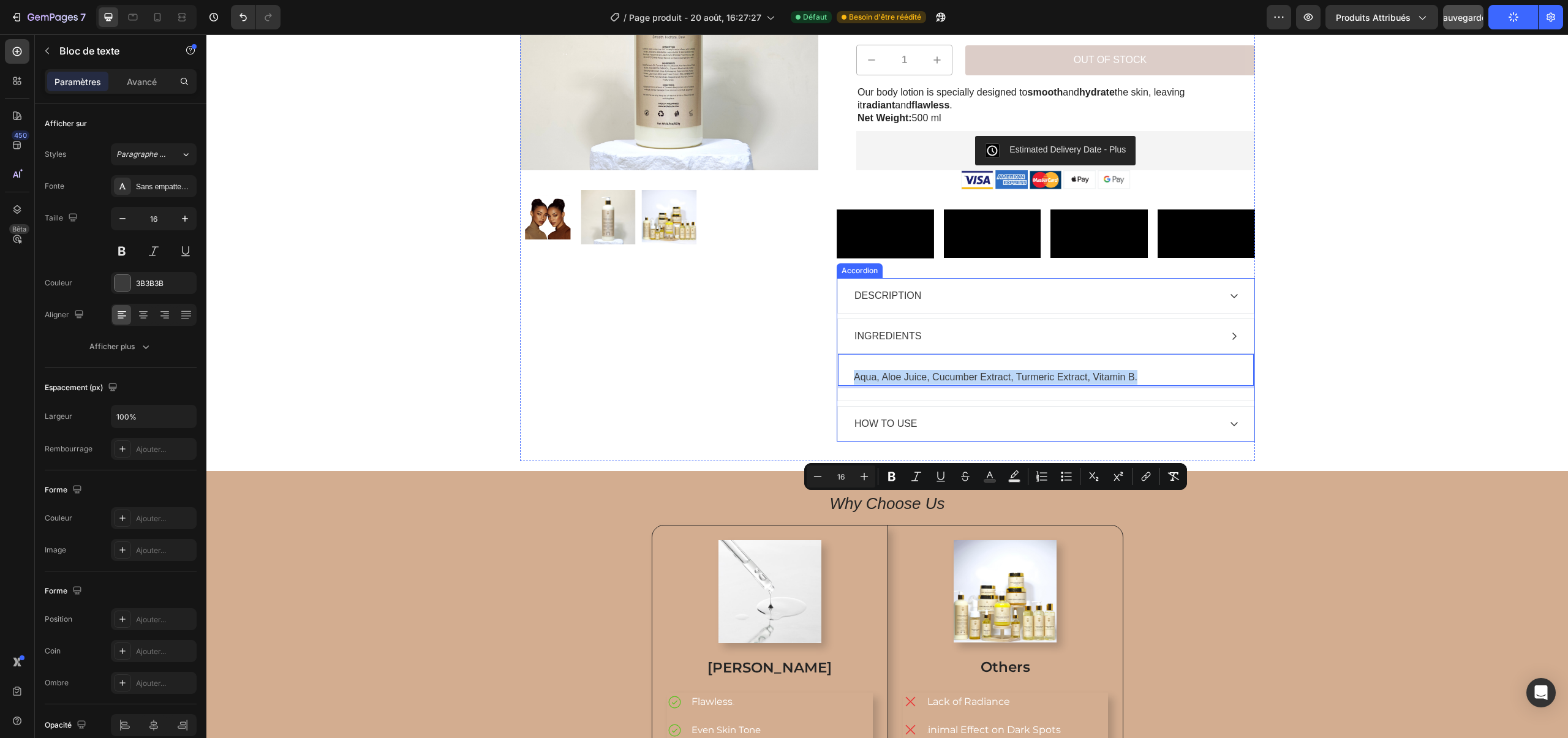
drag, startPoint x: 855, startPoint y: 500, endPoint x: 1146, endPoint y: 513, distance: 291.3
click at [1146, 400] on div "Aqua, Aloe Juice, Cucumber Extract, Turmeric Extract, Vitamin B. Text block 24" at bounding box center [1046, 377] width 416 height 47
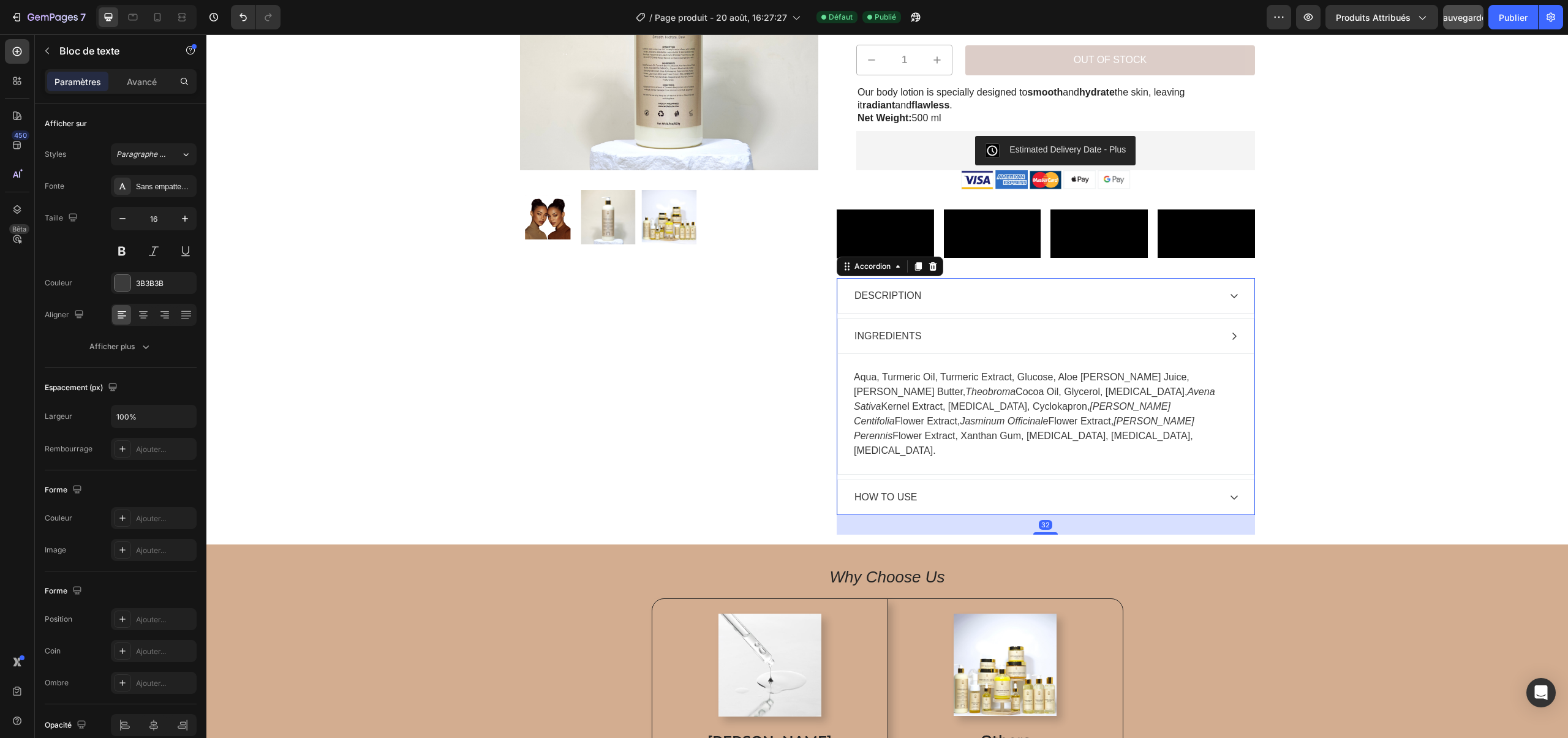
click at [859, 505] on p "HOW TO USE" at bounding box center [886, 496] width 63 height 14
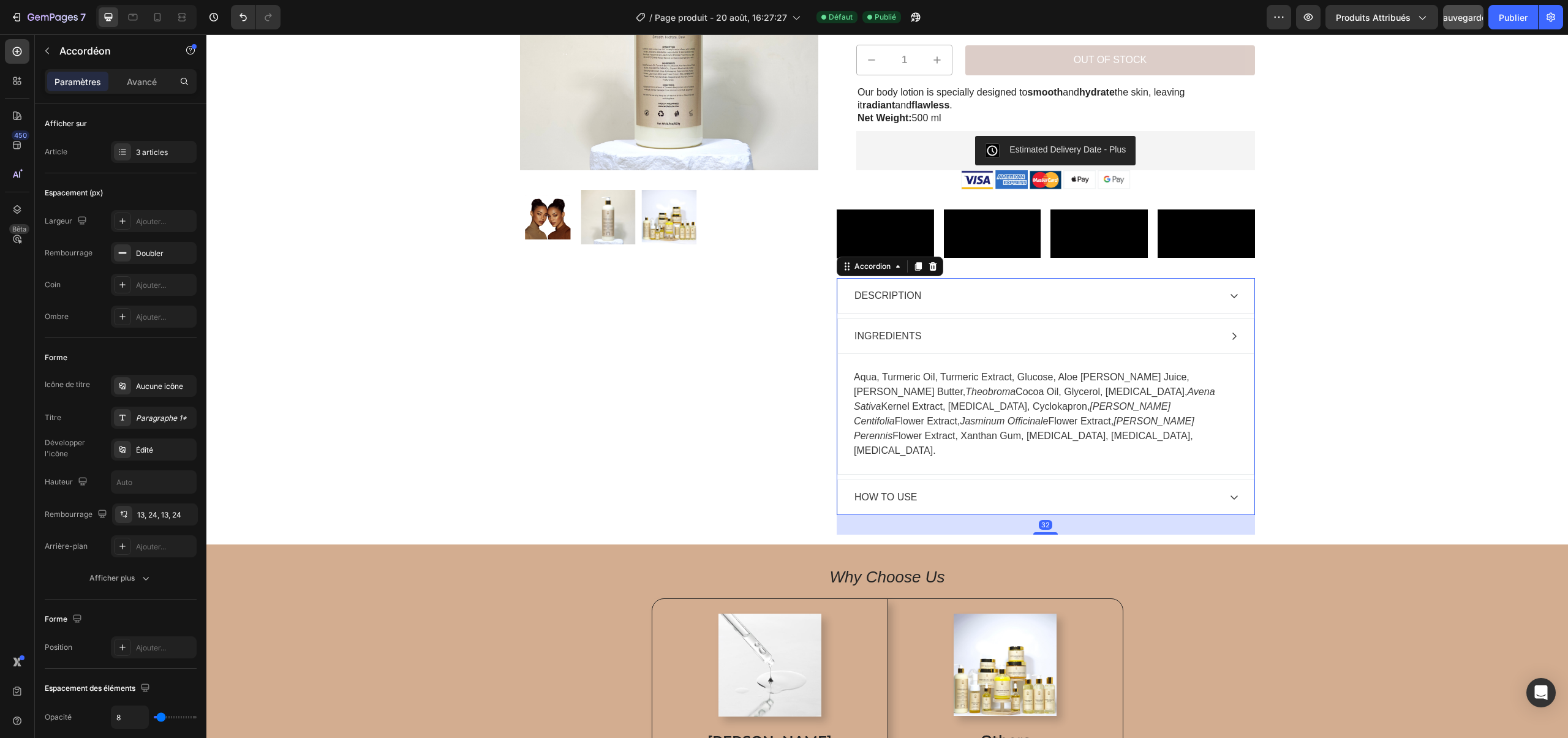
click at [933, 506] on div "HOW TO USE" at bounding box center [1036, 497] width 367 height 18
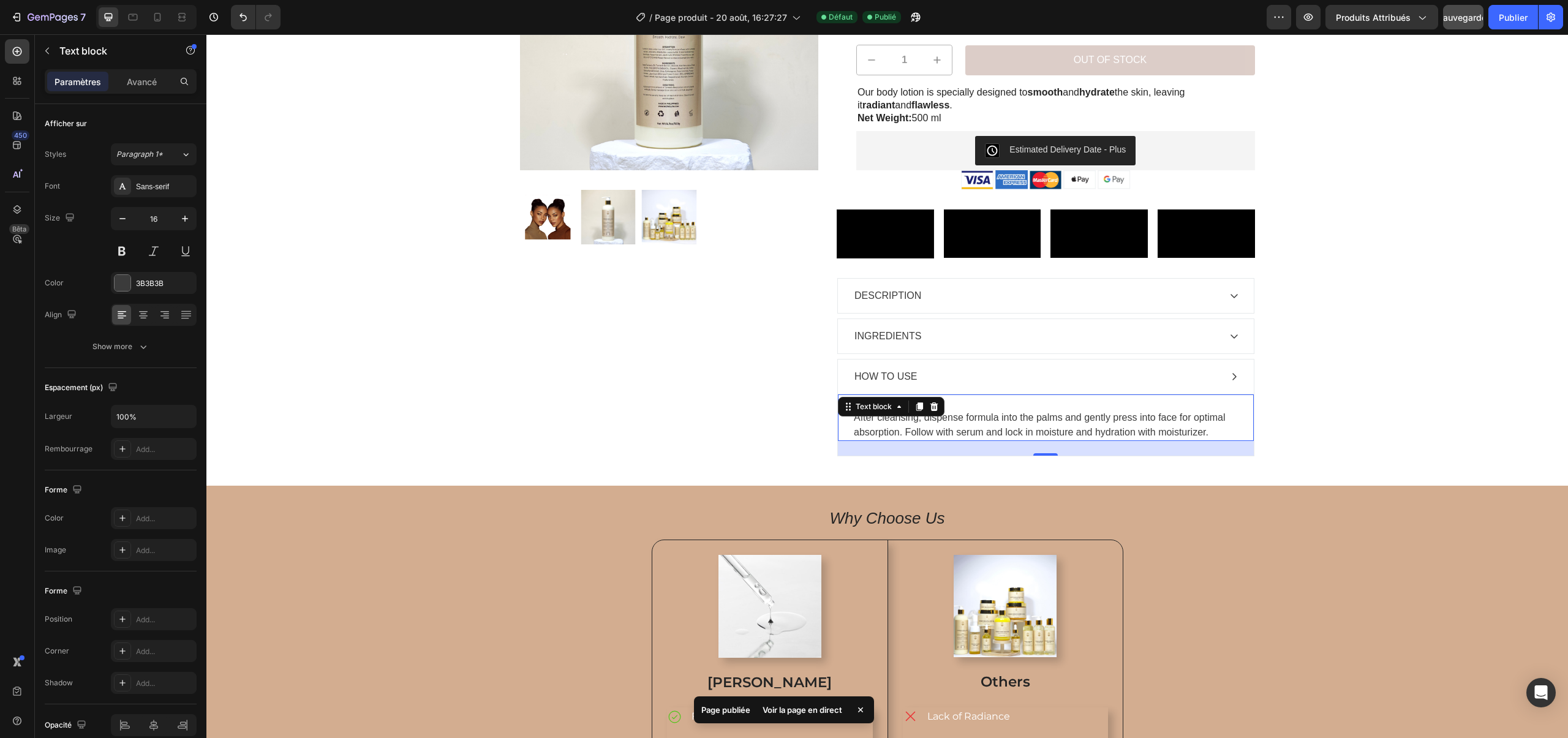
click at [919, 439] on p "After cleansing, dispense formula into the palms and gently press into face for…" at bounding box center [1046, 425] width 384 height 29
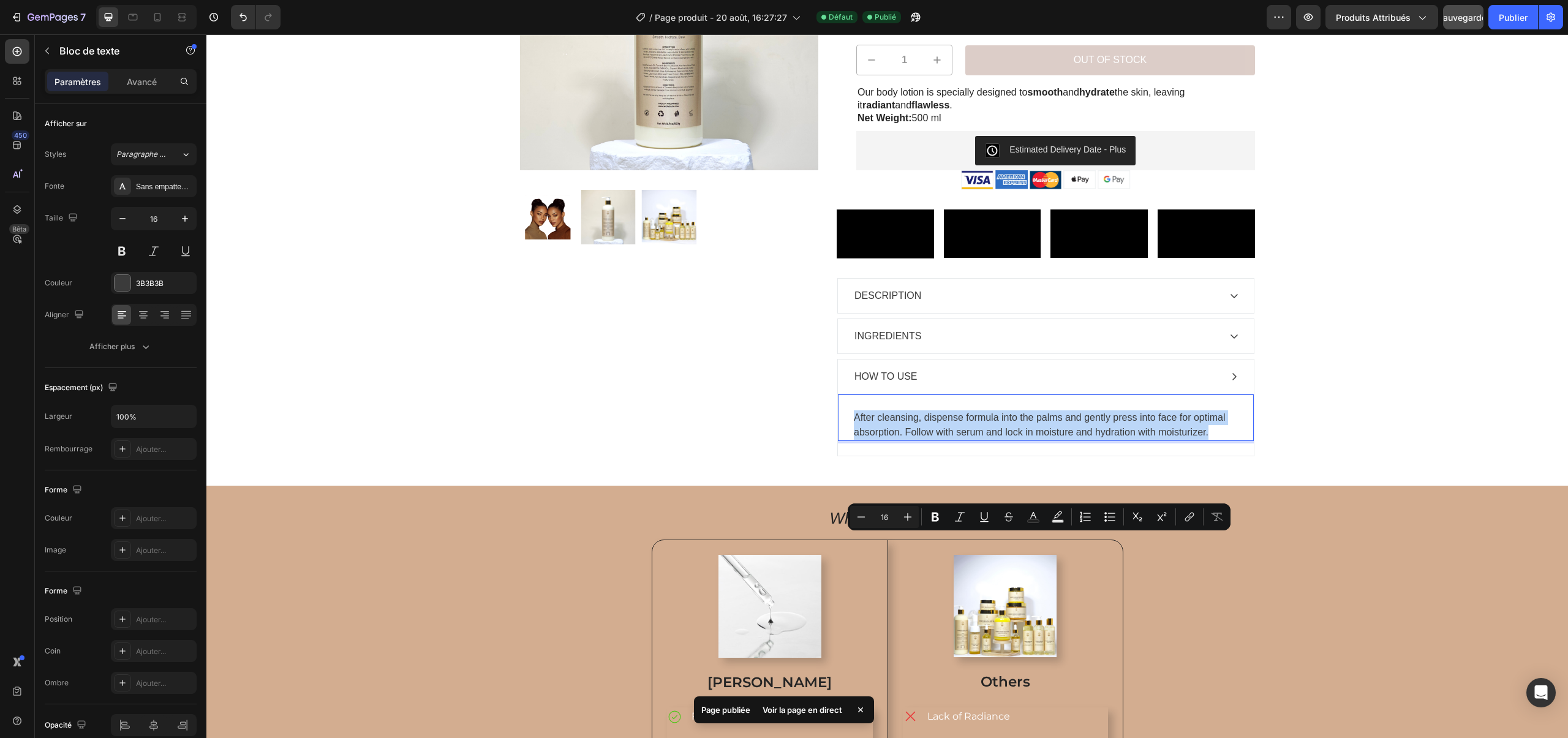
drag, startPoint x: 1214, startPoint y: 559, endPoint x: 841, endPoint y: 533, distance: 373.9
click at [841, 441] on div "After cleansing, dispense formula into the palms and gently press into face for…" at bounding box center [1046, 417] width 416 height 47
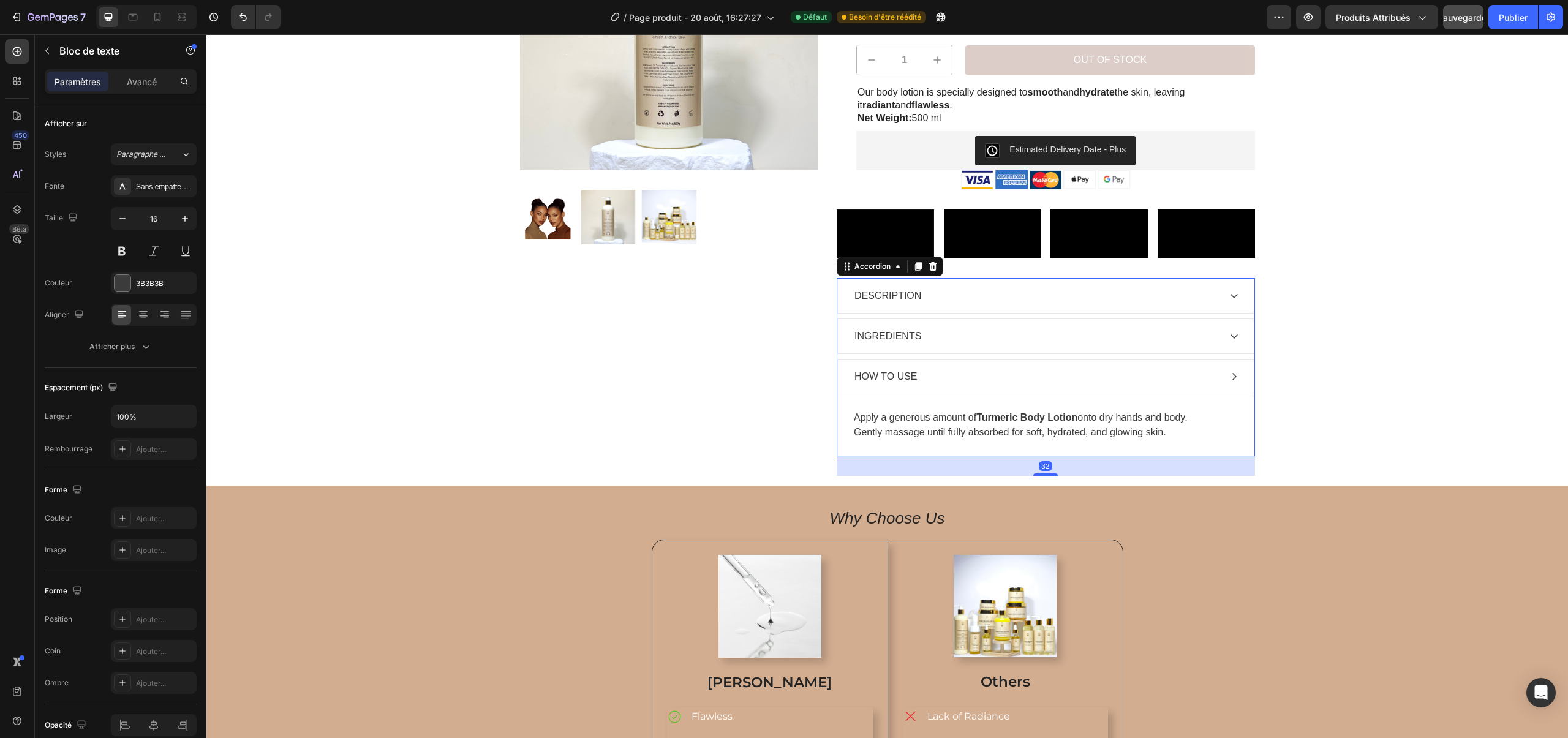
click at [903, 384] on p "HOW TO USE" at bounding box center [886, 376] width 63 height 14
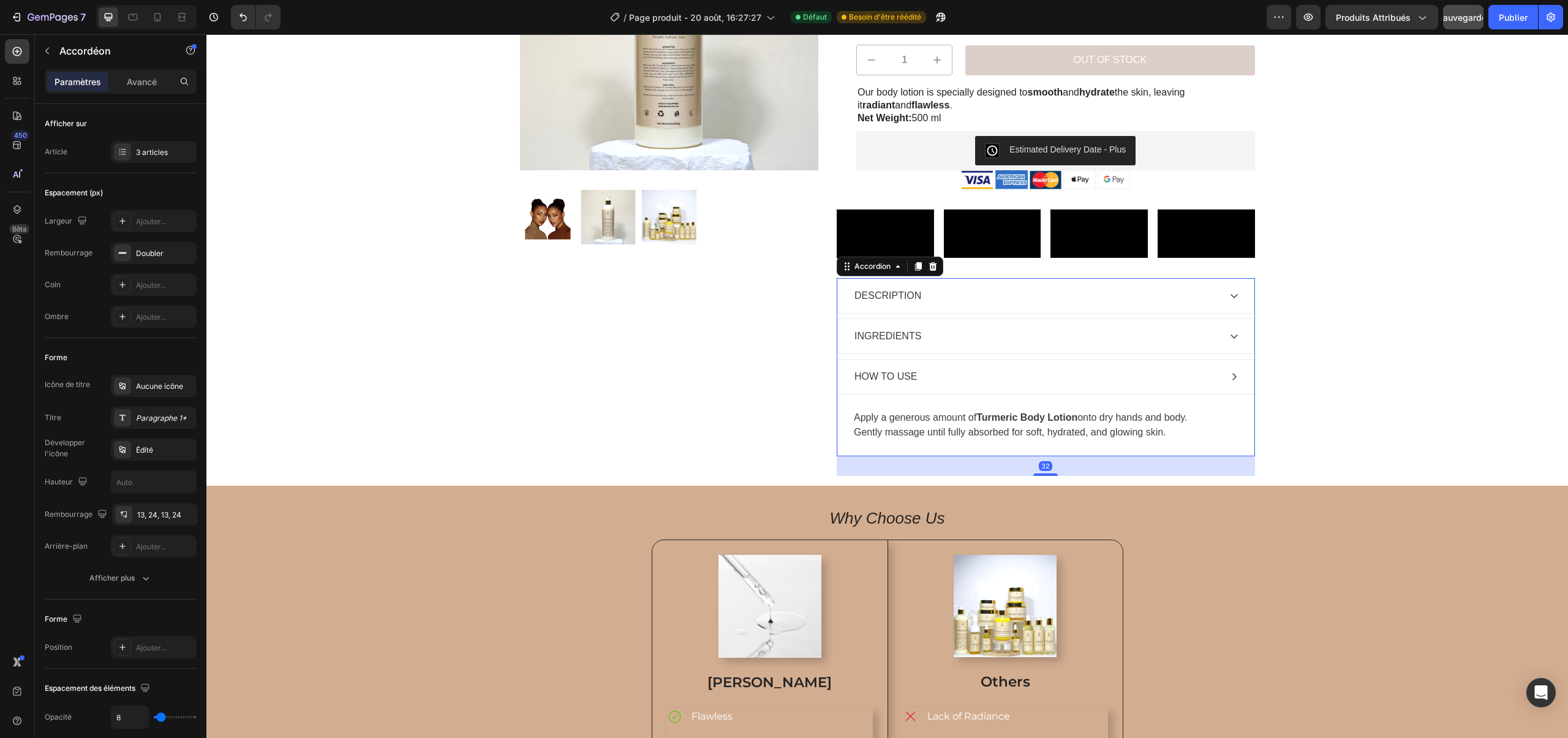
click at [903, 384] on p "HOW TO USE" at bounding box center [886, 376] width 63 height 14
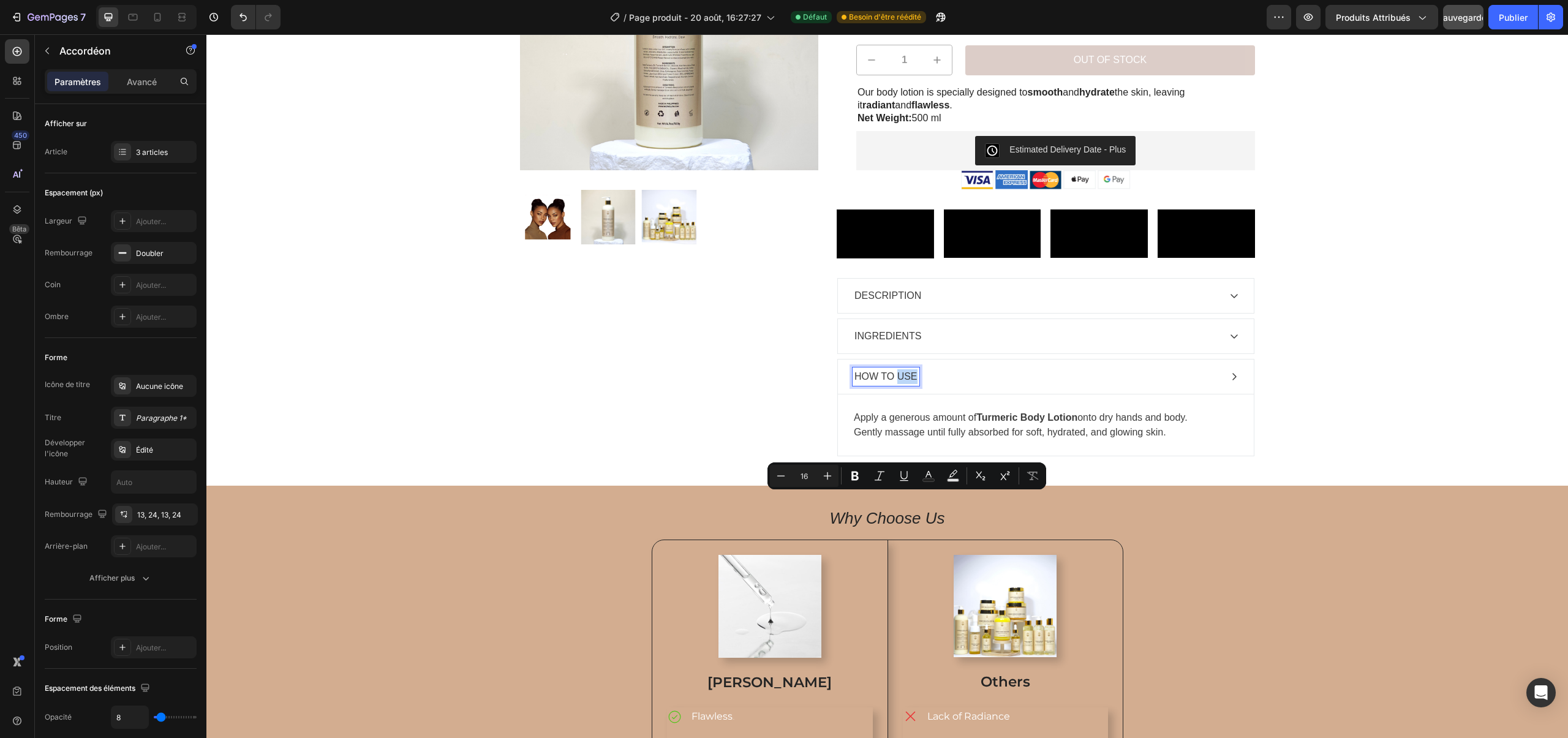
click at [910, 384] on p "HOW TO USE" at bounding box center [886, 376] width 63 height 14
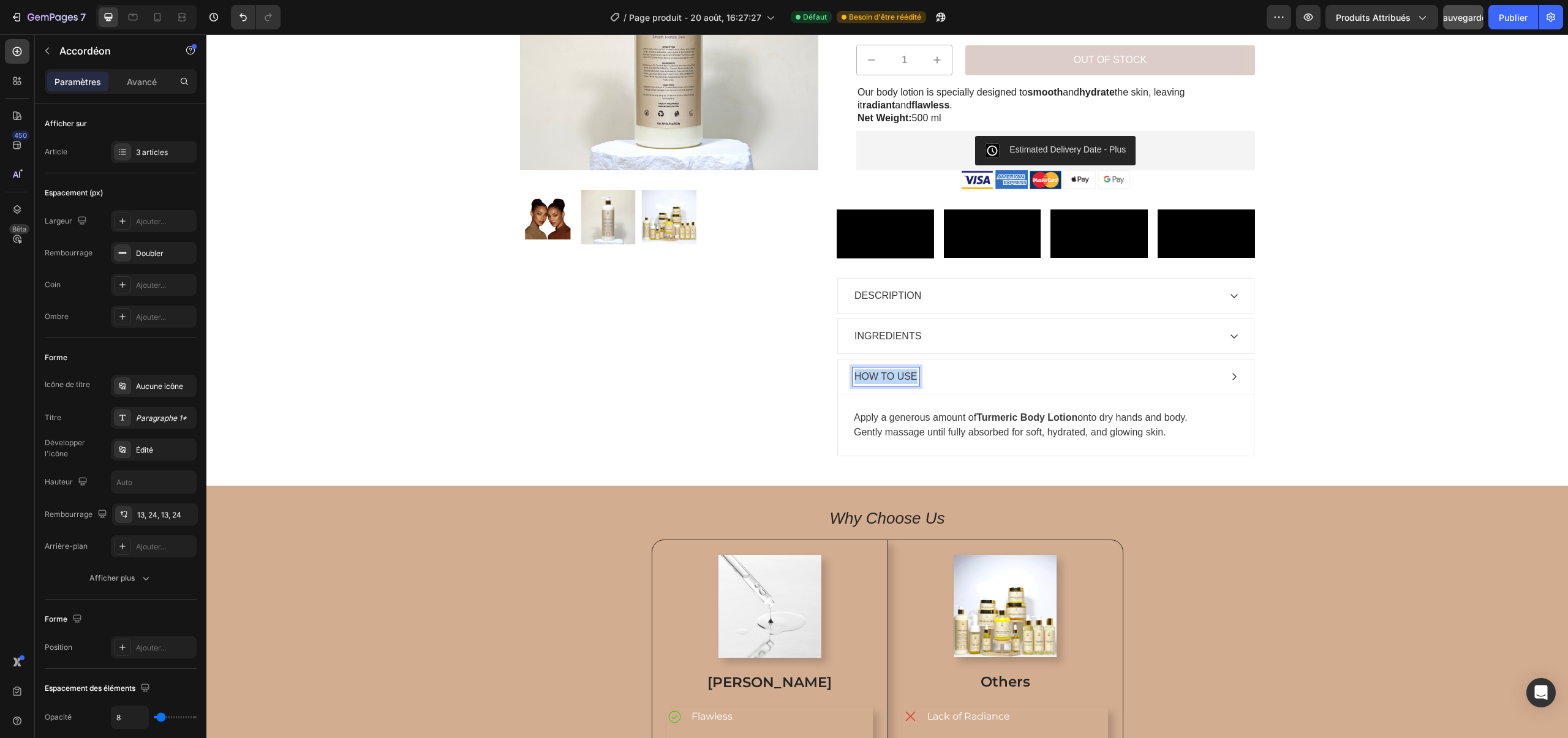
drag, startPoint x: 916, startPoint y: 501, endPoint x: 853, endPoint y: 499, distance: 63.0
click at [853, 386] on div "HOW TO USE" at bounding box center [886, 376] width 67 height 18
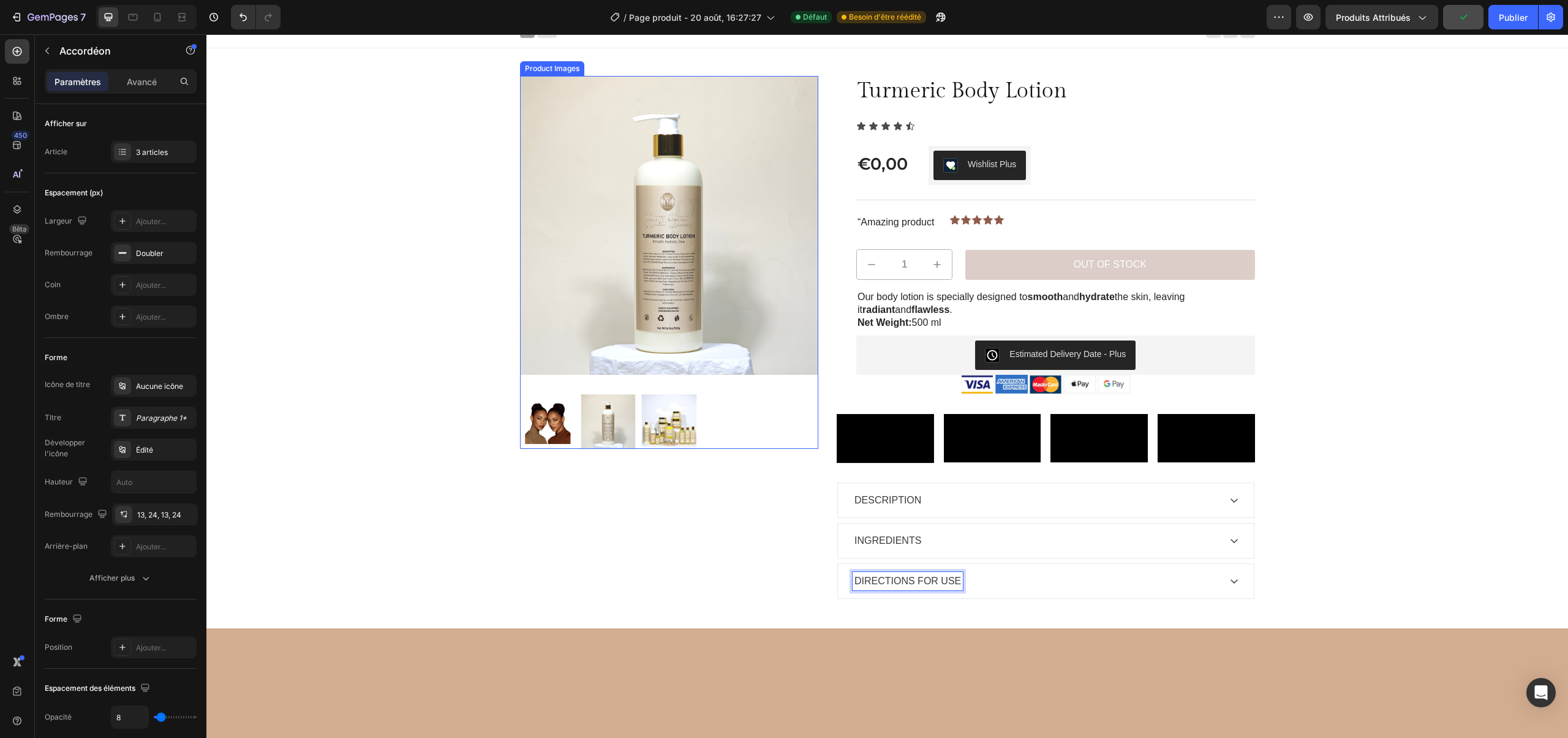
scroll to position [7, 0]
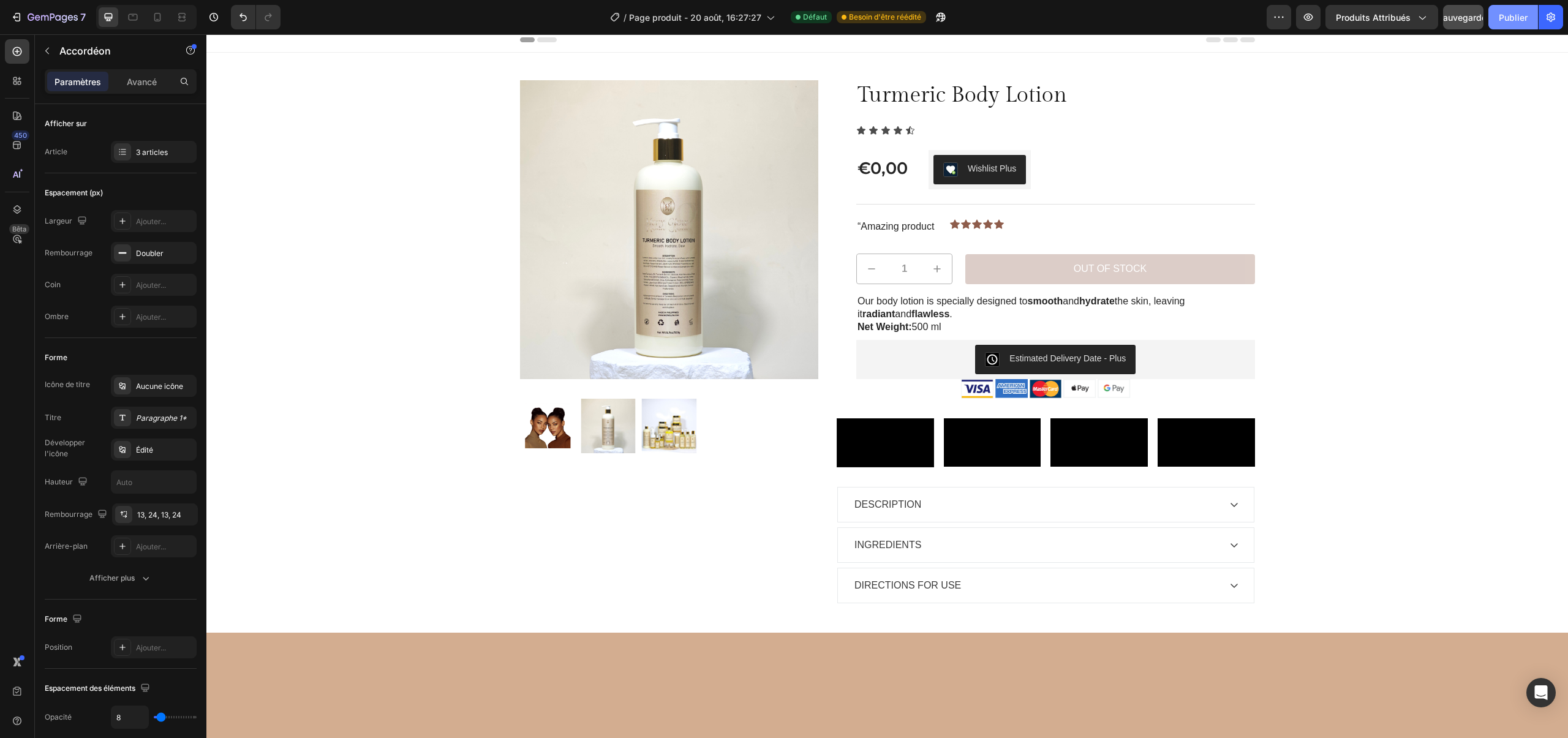
click at [1494, 26] on button "Publier" at bounding box center [1513, 17] width 50 height 24
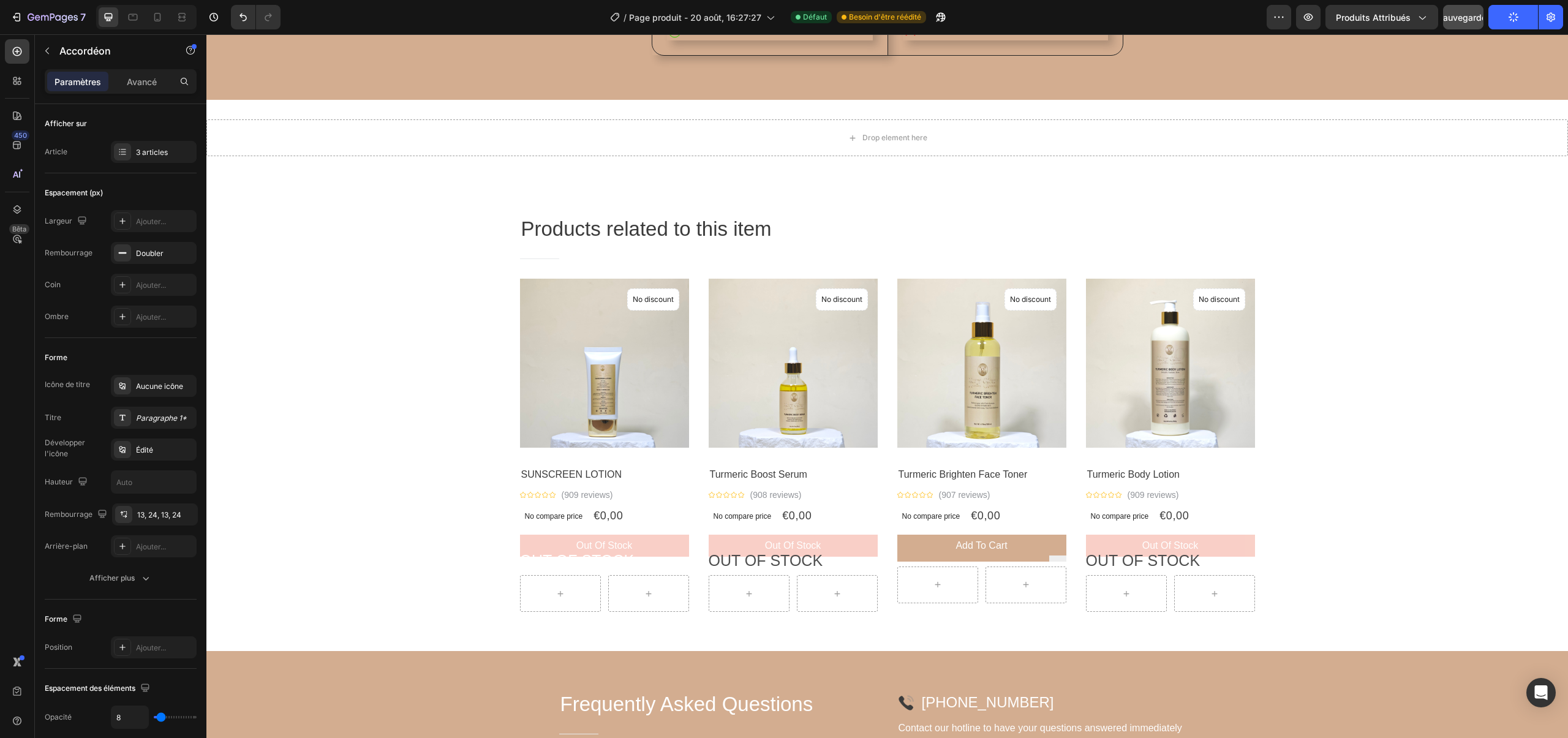
scroll to position [1077, 0]
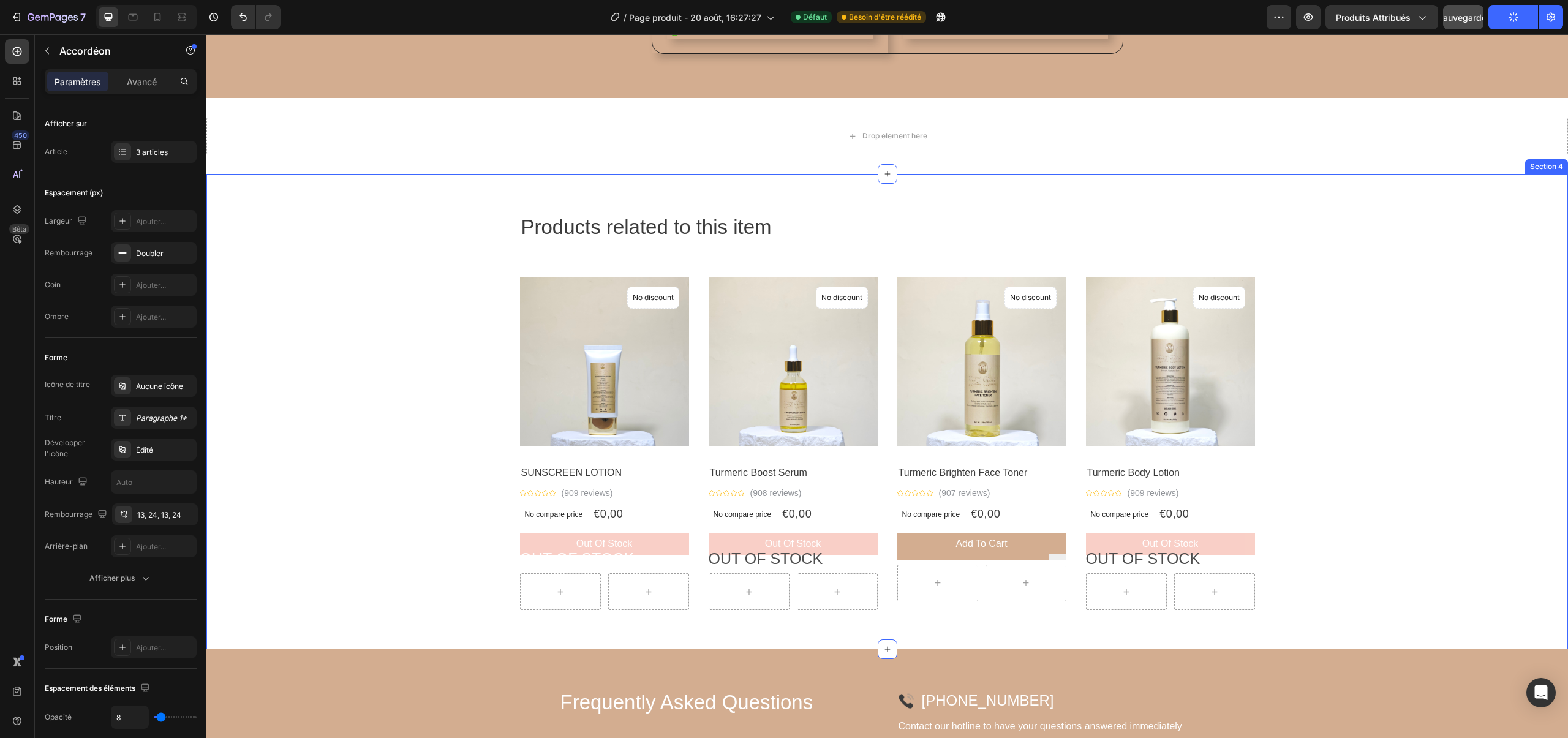
click at [671, 198] on div "Products related to this item Heading Title Line Row Product Images No discount…" at bounding box center [887, 411] width 1361 height 475
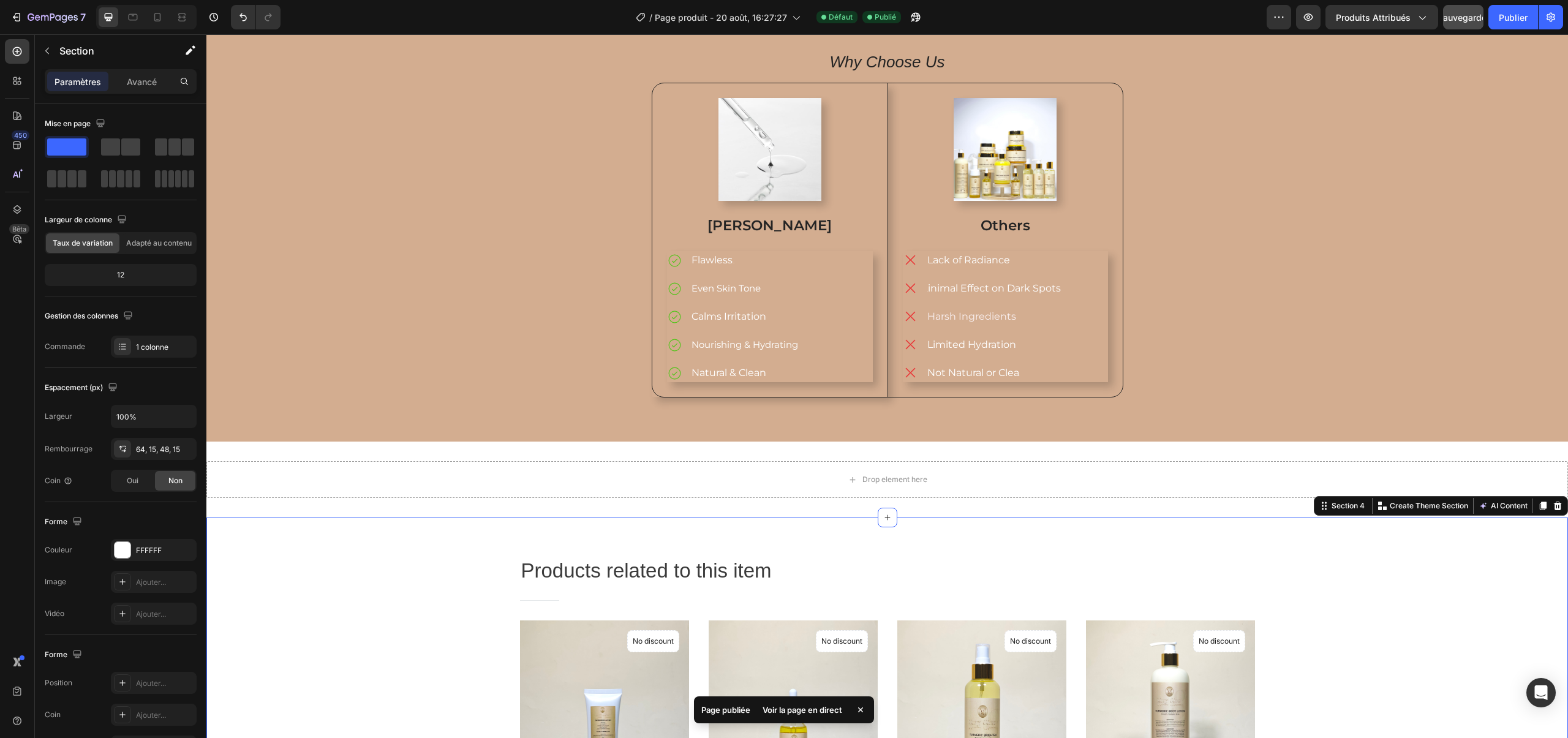
scroll to position [639, 0]
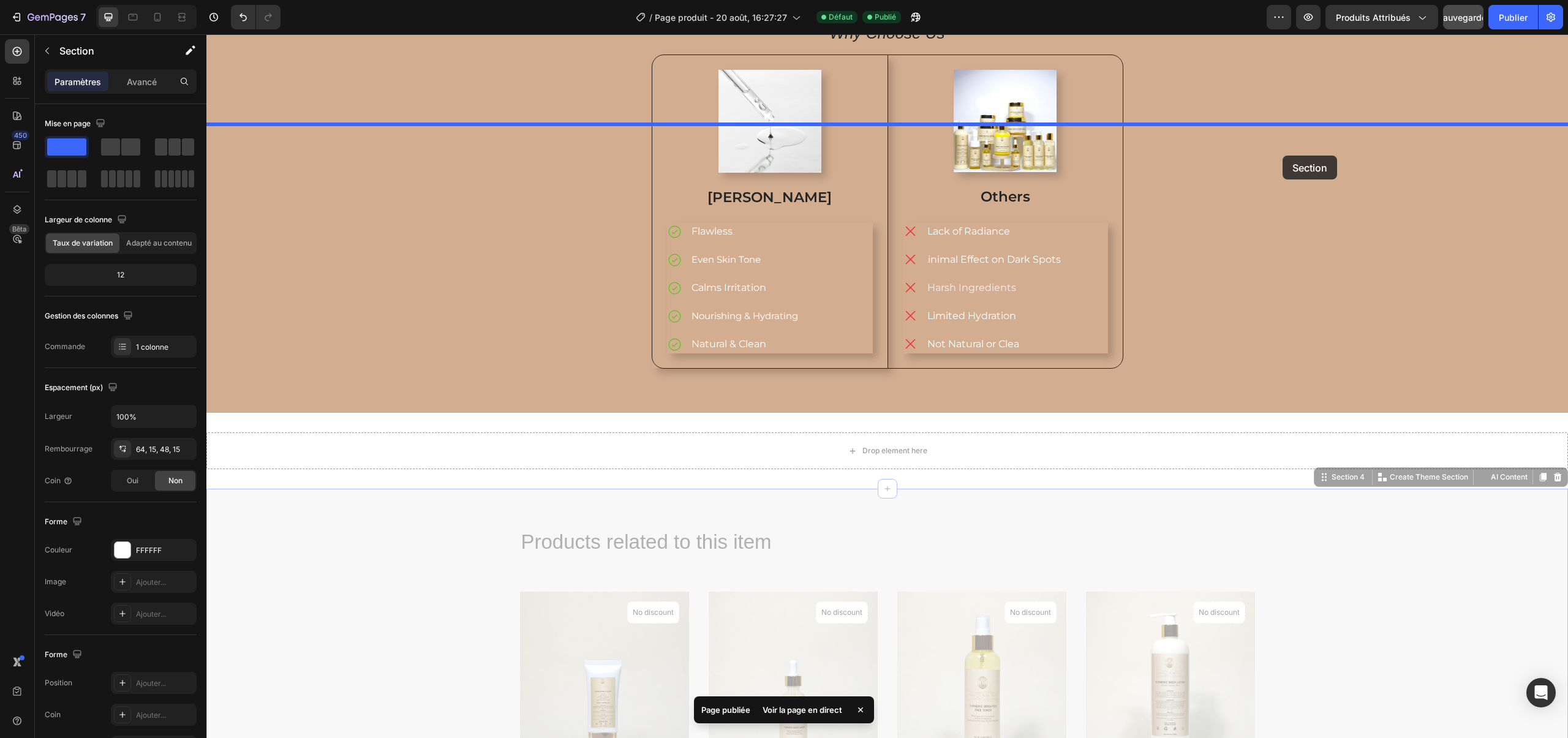
drag, startPoint x: 1345, startPoint y: 591, endPoint x: 1282, endPoint y: 156, distance: 439.5
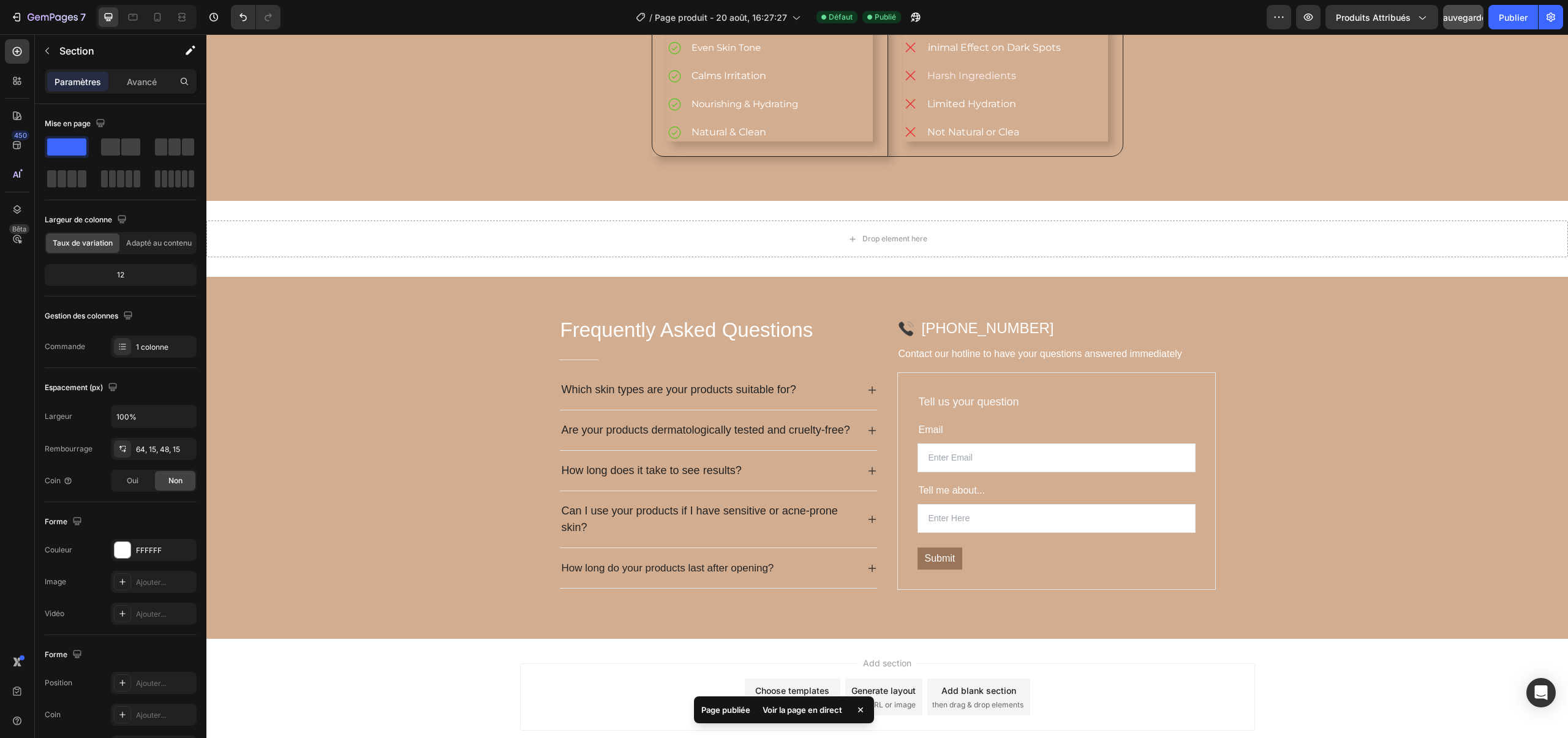
scroll to position [1526, 0]
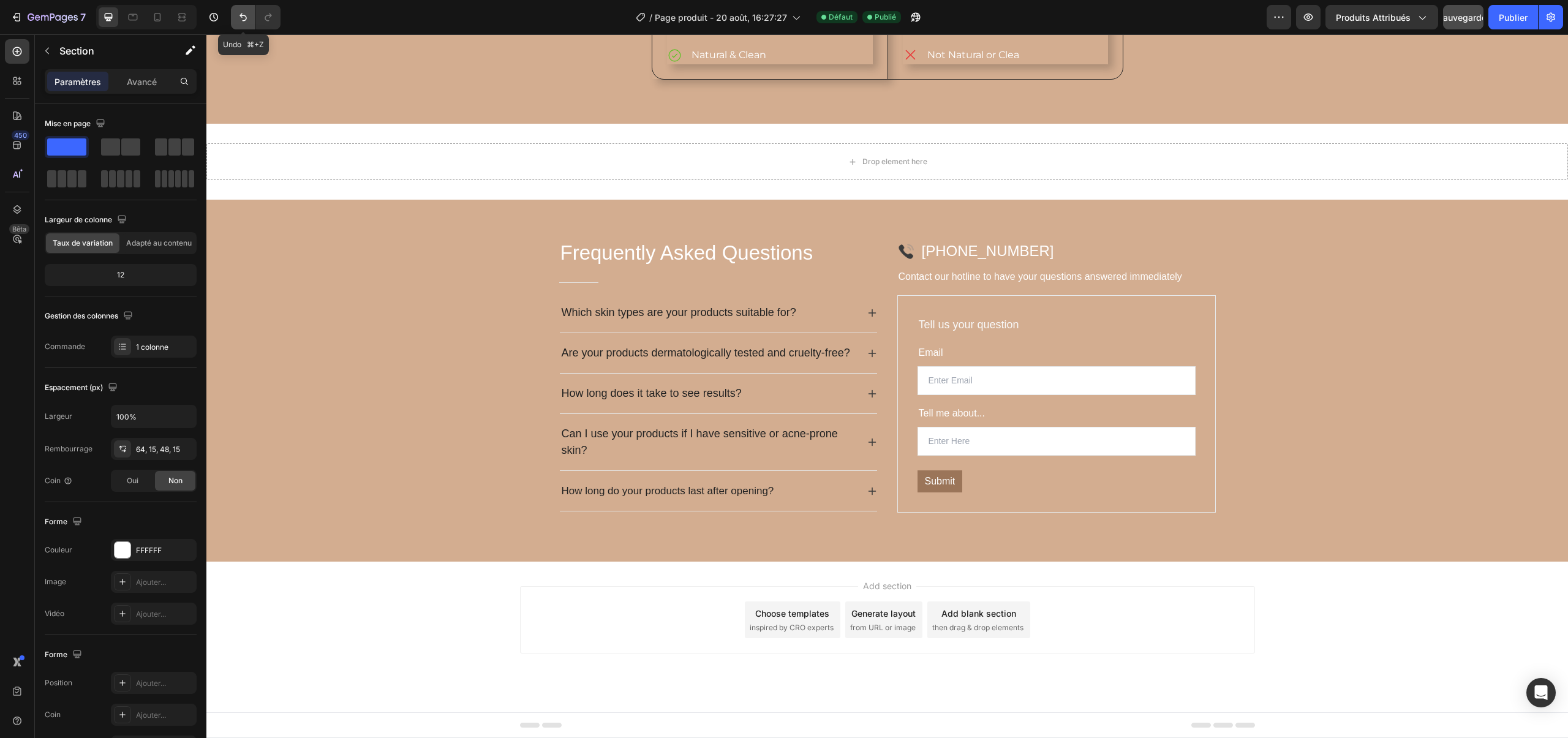
click at [242, 16] on icon "Annuler/Rétablir" at bounding box center [243, 17] width 8 height 8
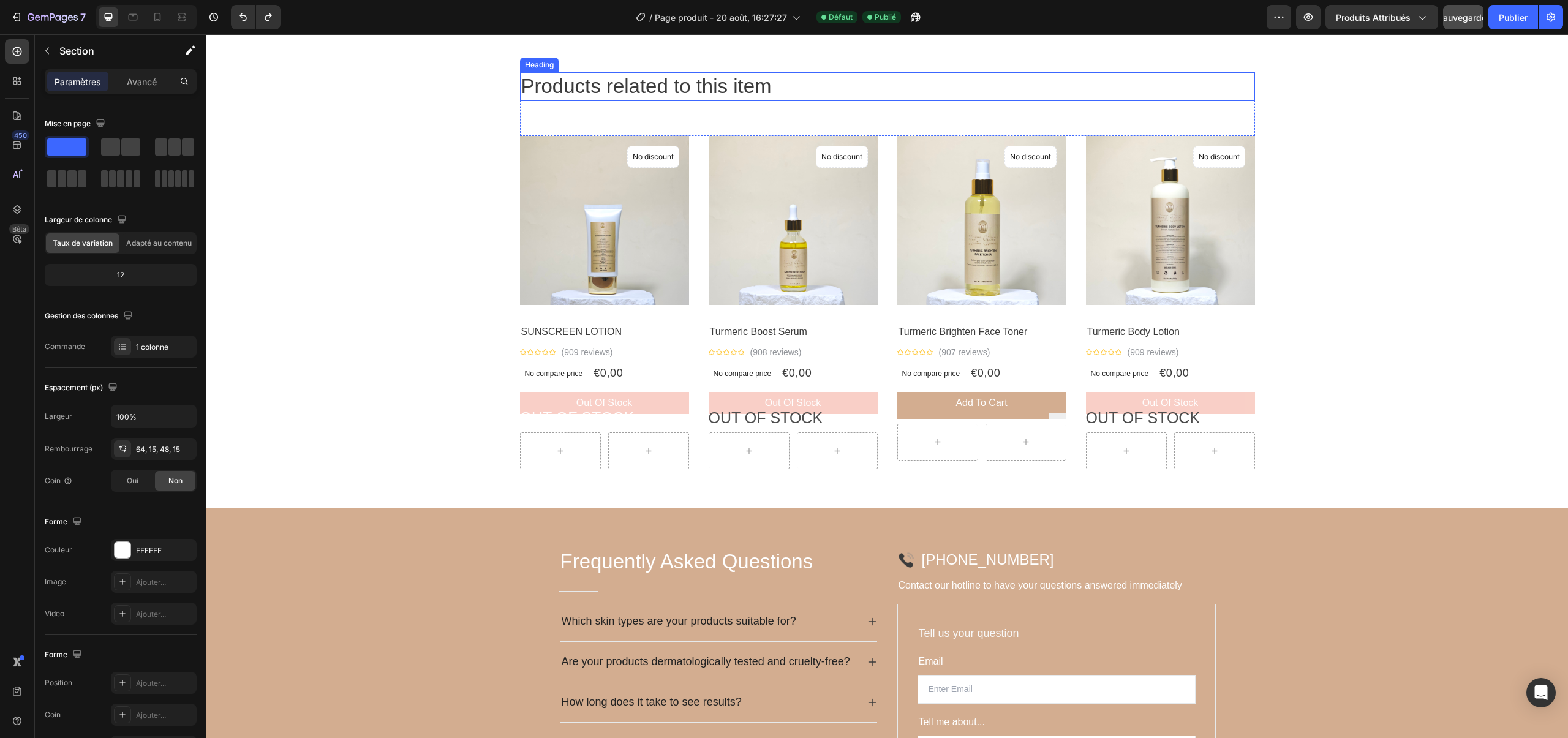
scroll to position [1374, 0]
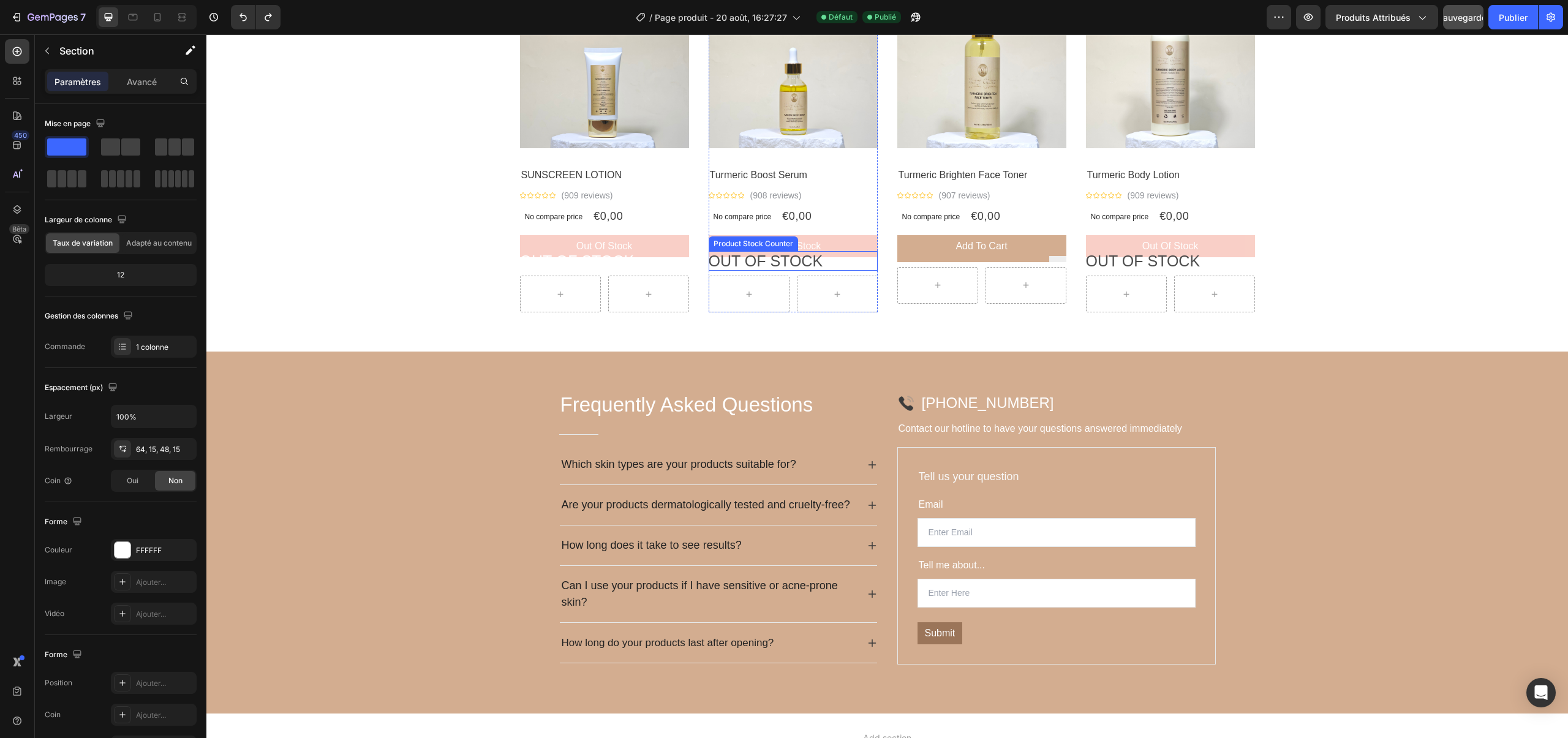
click at [803, 257] on p "OUT OF STOCK" at bounding box center [766, 261] width 114 height 20
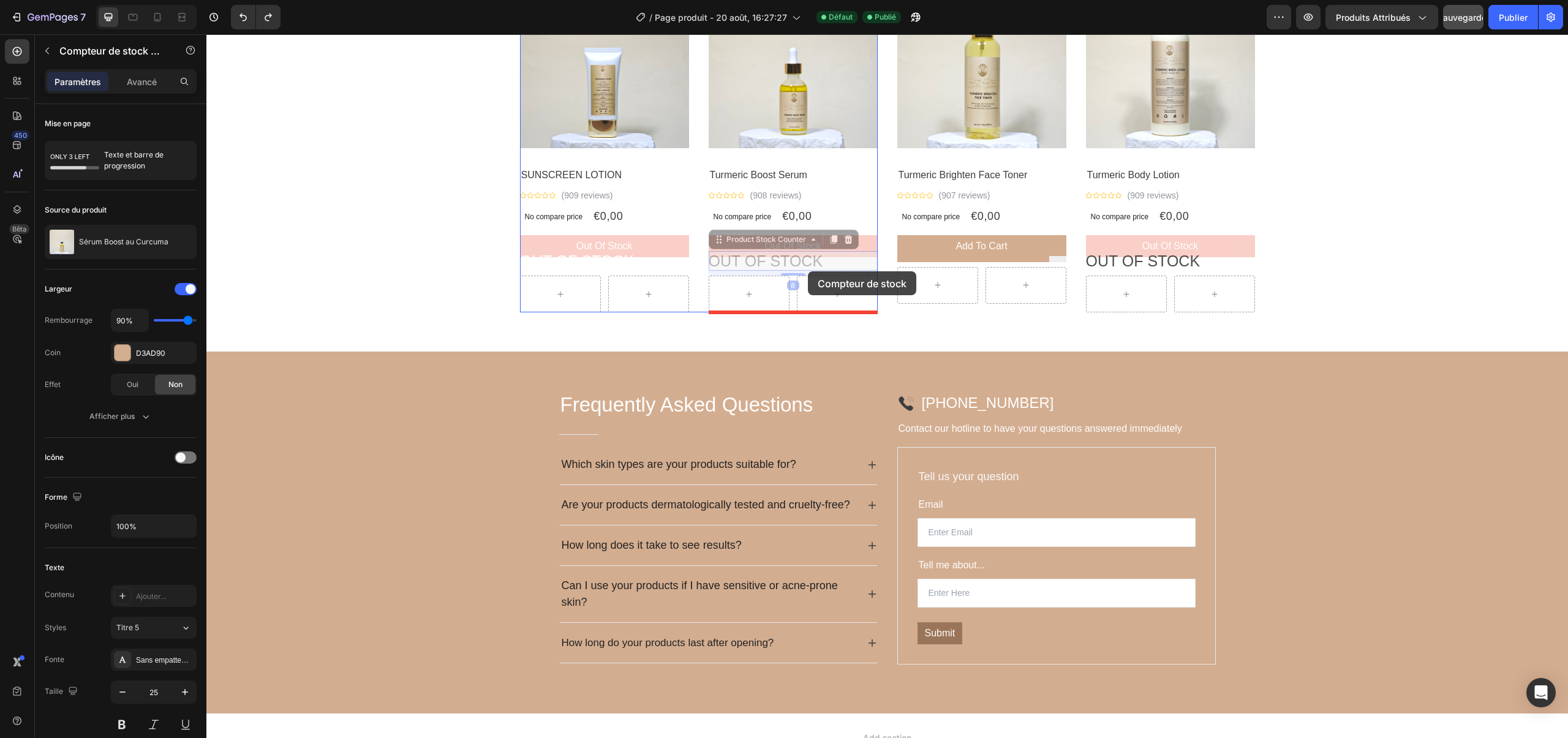
drag, startPoint x: 808, startPoint y: 264, endPoint x: 808, endPoint y: 271, distance: 7.0
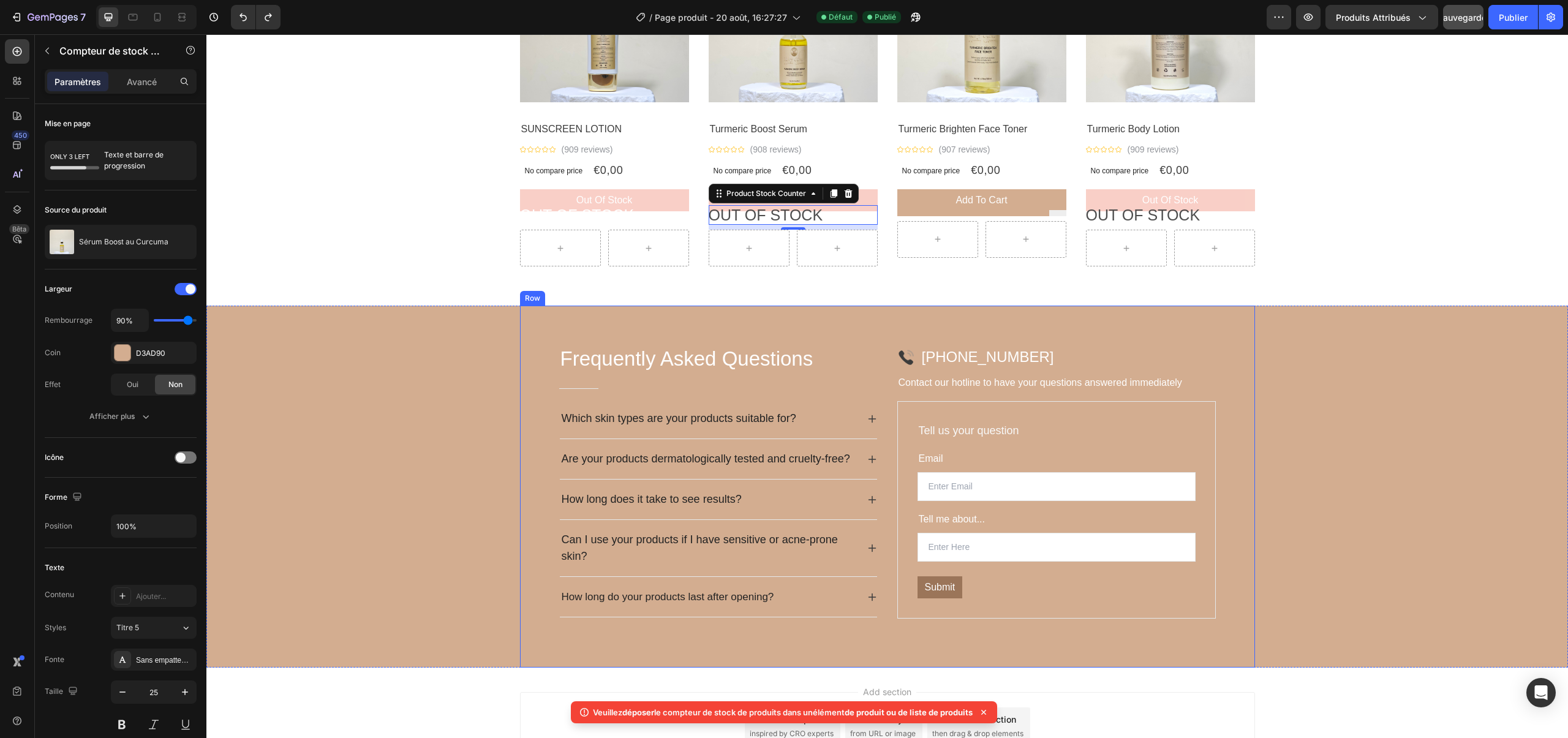
scroll to position [1435, 0]
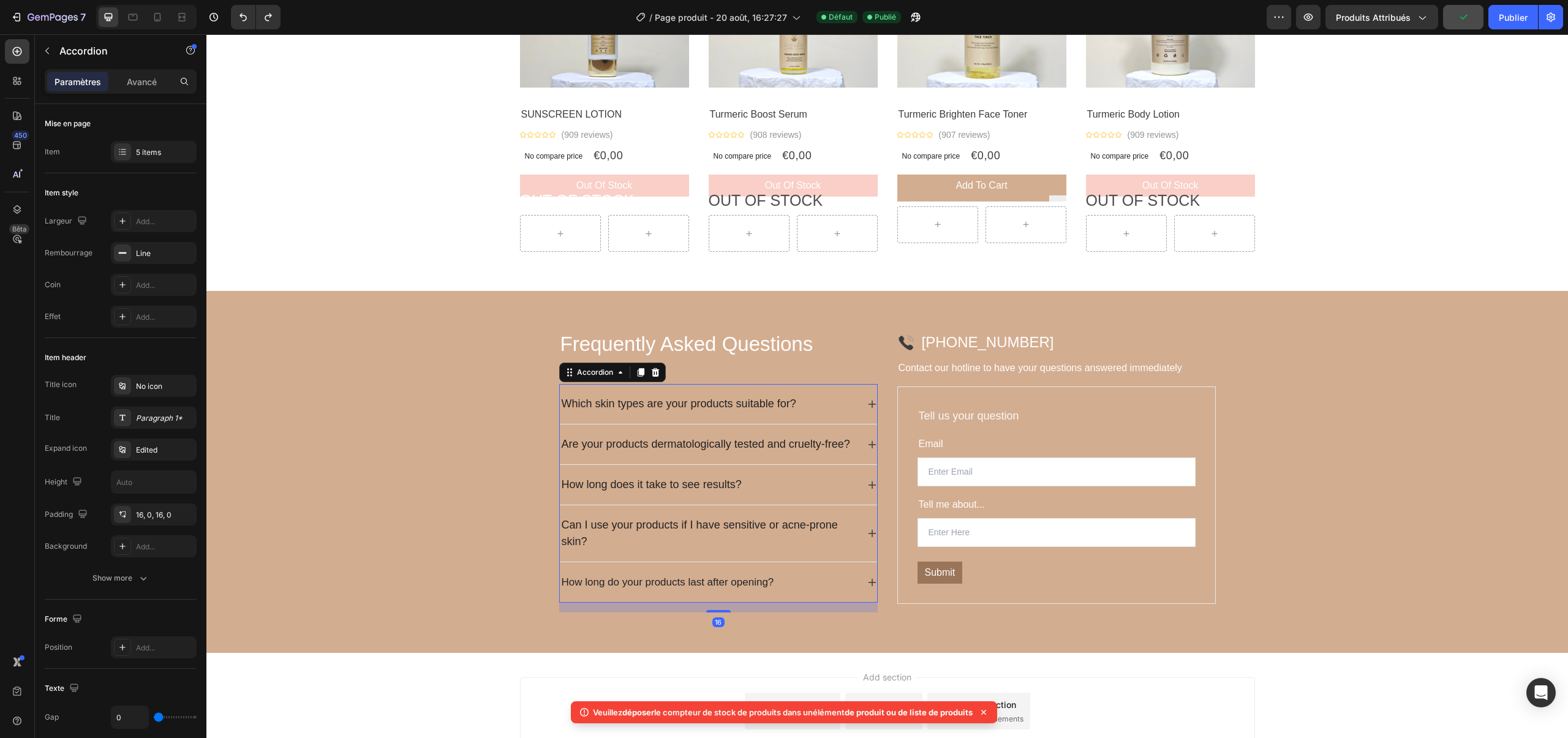
click at [776, 404] on span "Which skin types are your products suitable for?" at bounding box center [679, 404] width 235 height 13
click at [830, 409] on div "Which skin types are your products suitable for?" at bounding box center [709, 404] width 298 height 20
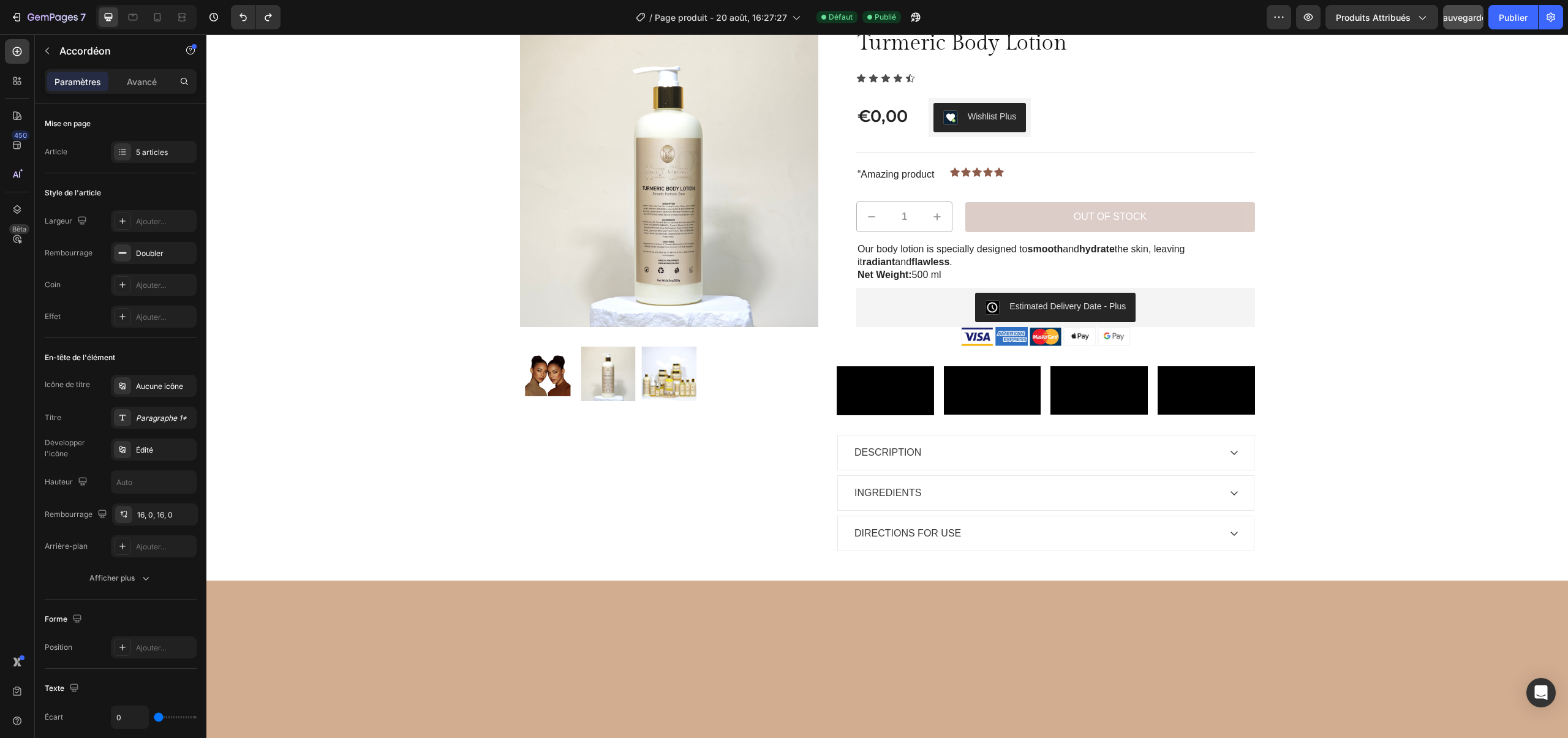
scroll to position [0, 0]
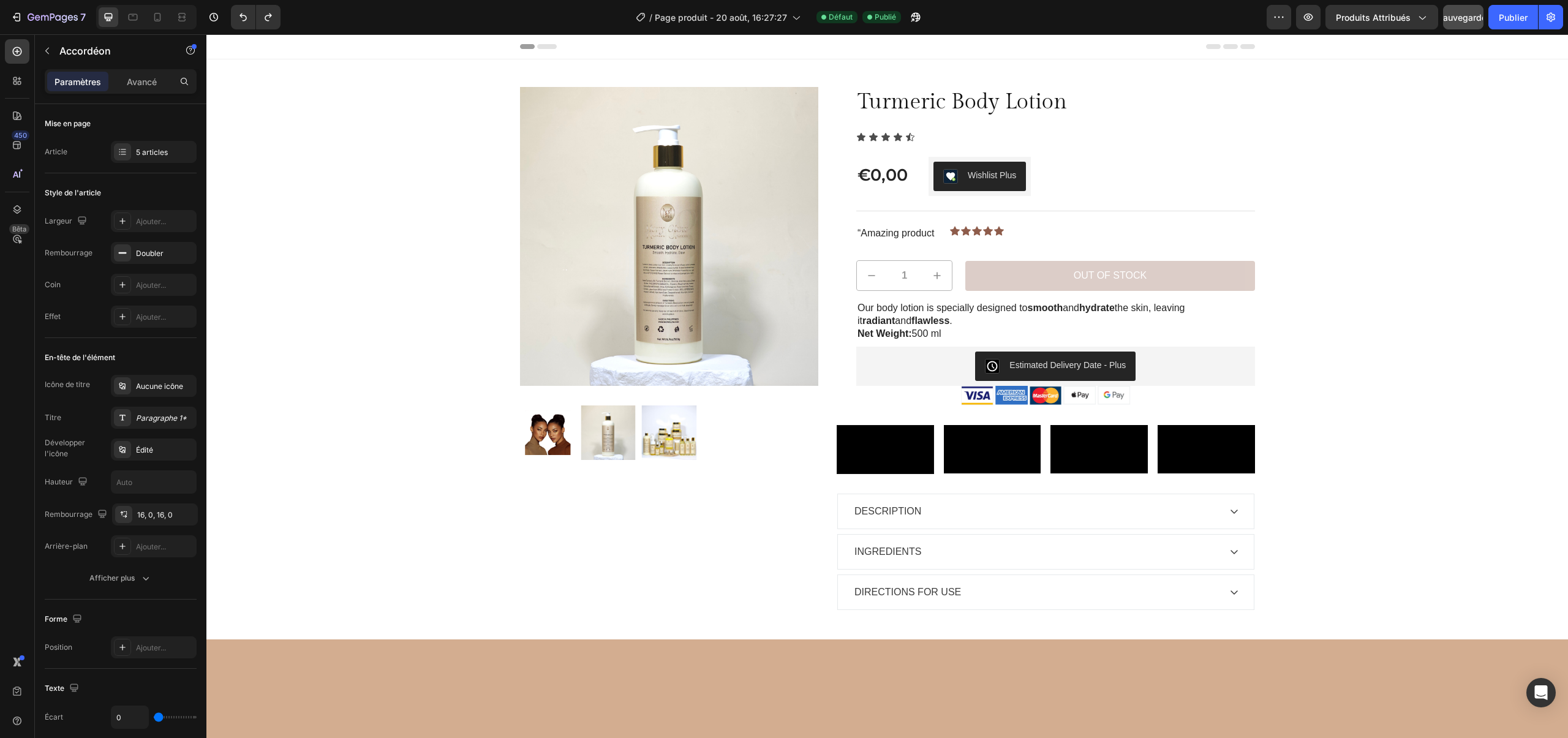
click at [1515, 4] on div "7 / Page produit - 20 août, 16:27:27 Défaut Publié Aperçu Produits attribués Sa…" at bounding box center [784, 18] width 1568 height 35
click at [1513, 13] on font "Publier" at bounding box center [1513, 18] width 29 height 11
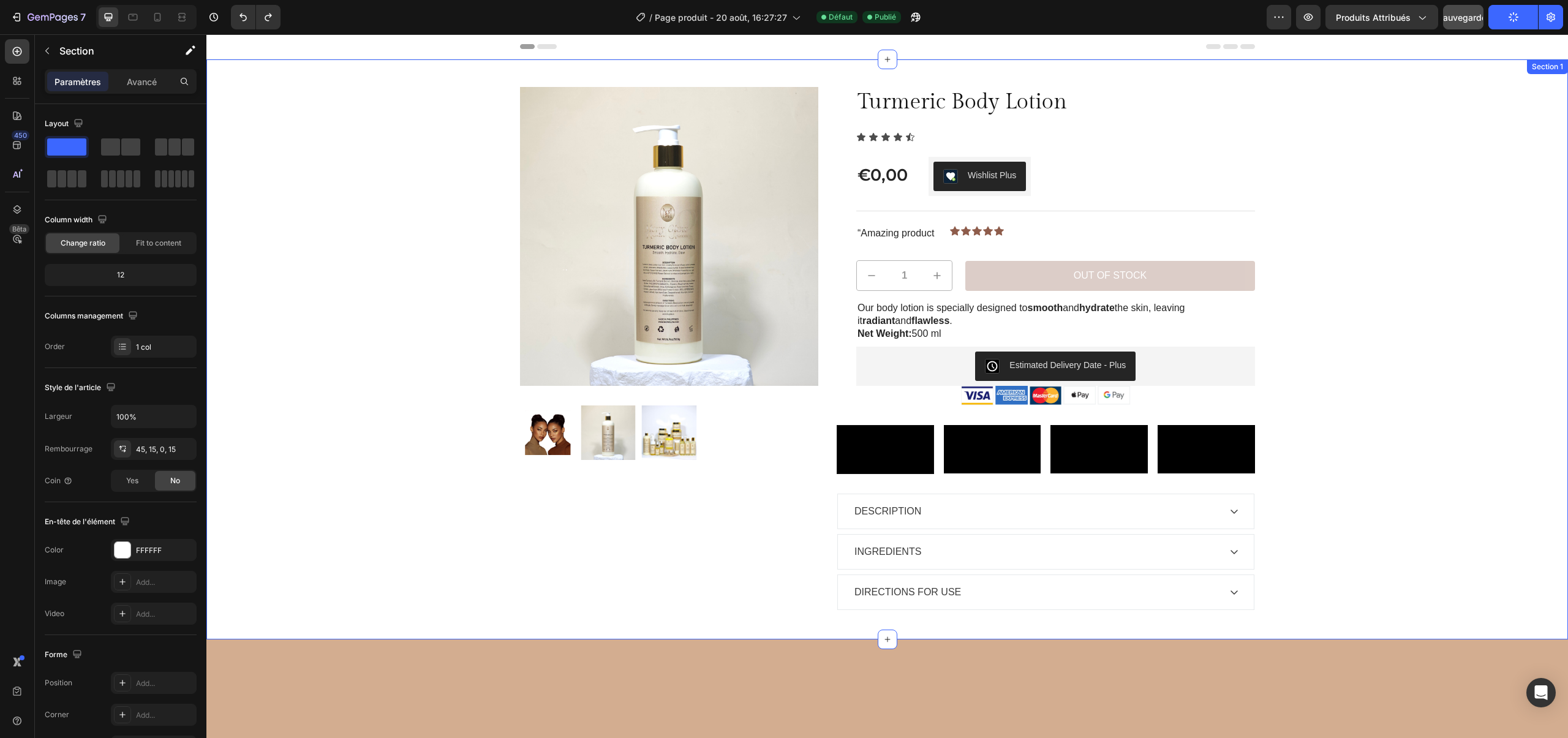
click at [498, 190] on div "Sale Text Block Product Images Row Turmeric Body Lotion Product Title Icon Icon…" at bounding box center [886, 363] width 1343 height 552
click at [586, 187] on img at bounding box center [669, 237] width 299 height 299
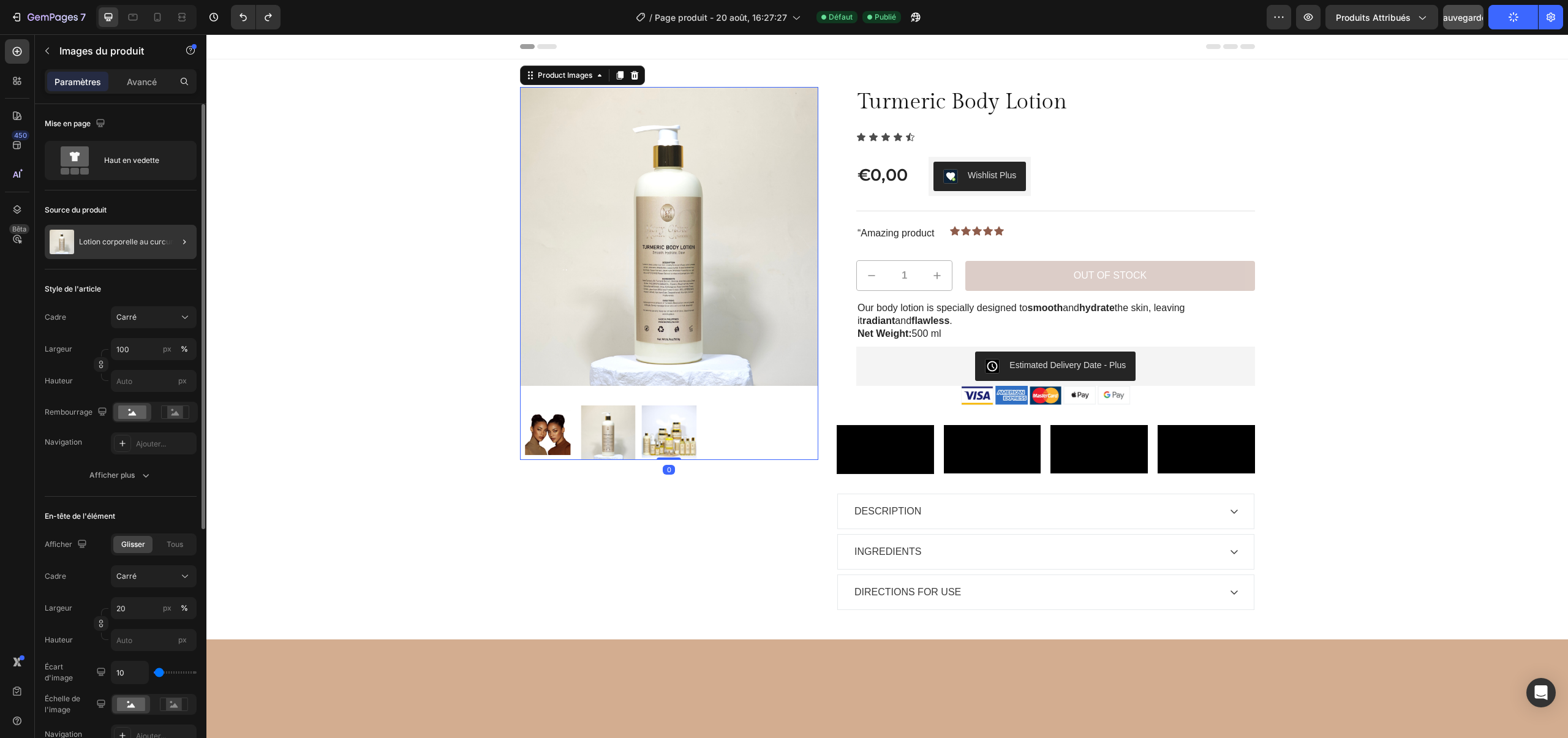
click at [110, 243] on font "Lotion corporelle au curcuma" at bounding box center [130, 242] width 102 height 9
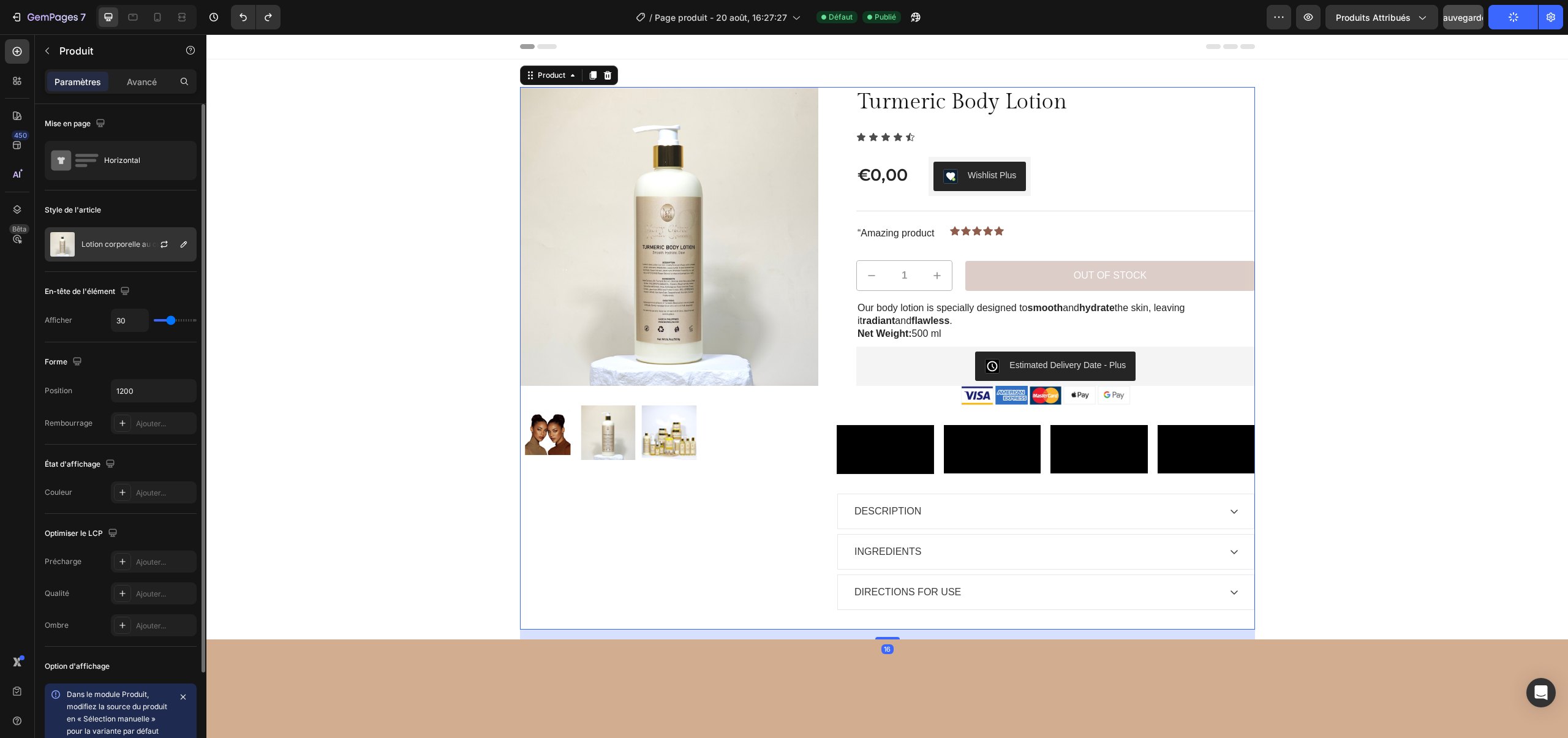
click at [107, 243] on font "Lotion corporelle au curcuma" at bounding box center [132, 243] width 102 height 9
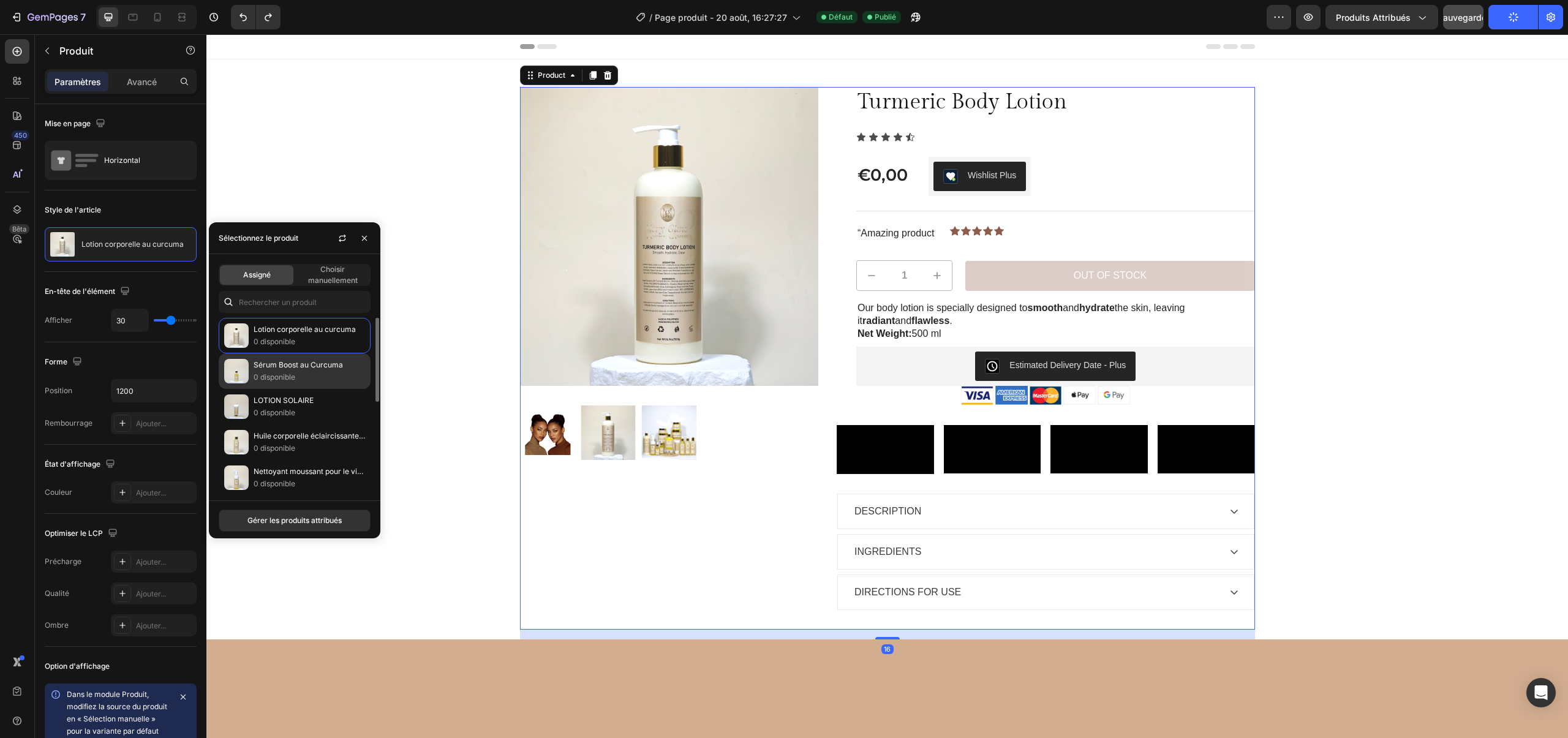
click at [263, 371] on p "0 disponible" at bounding box center [309, 377] width 112 height 13
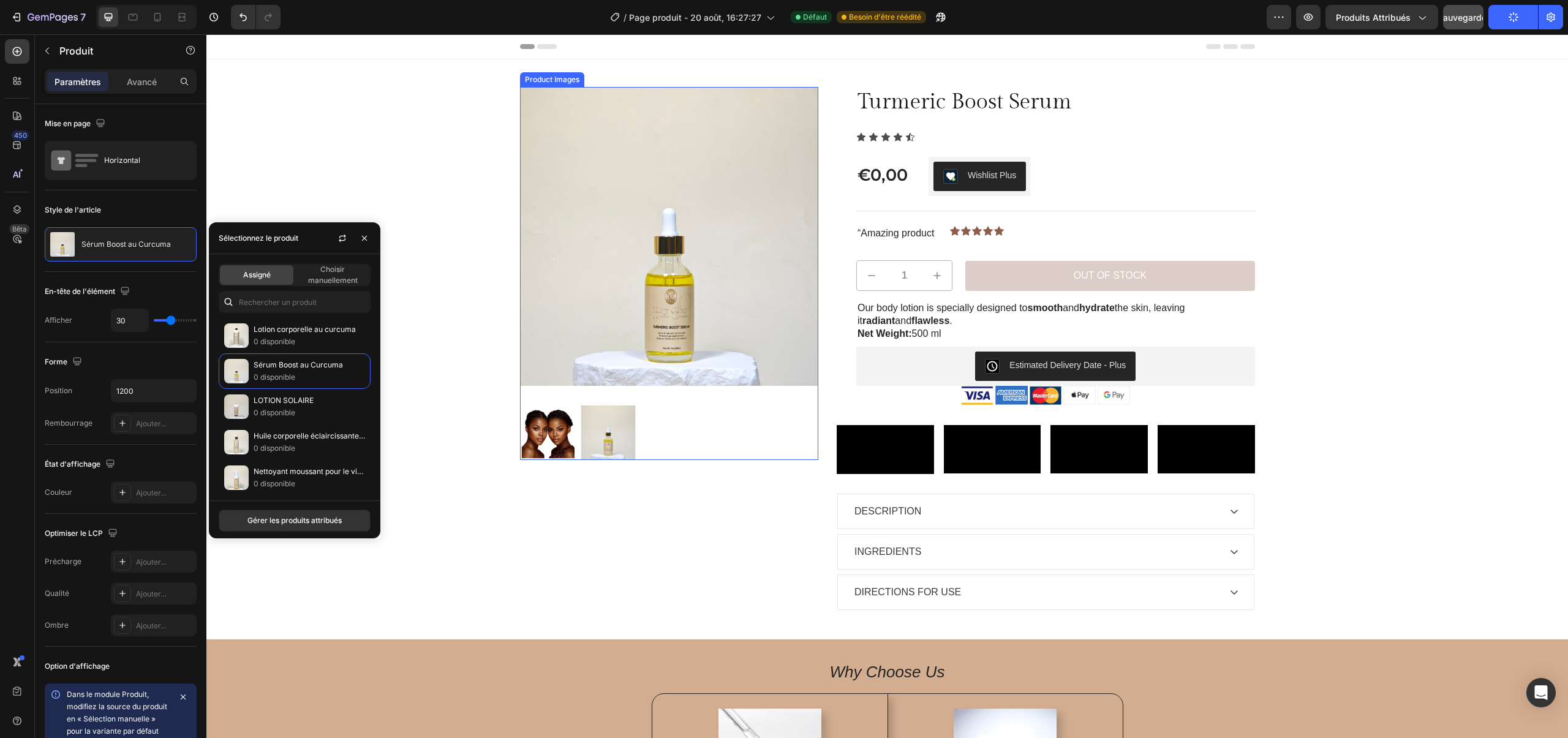
scroll to position [72, 0]
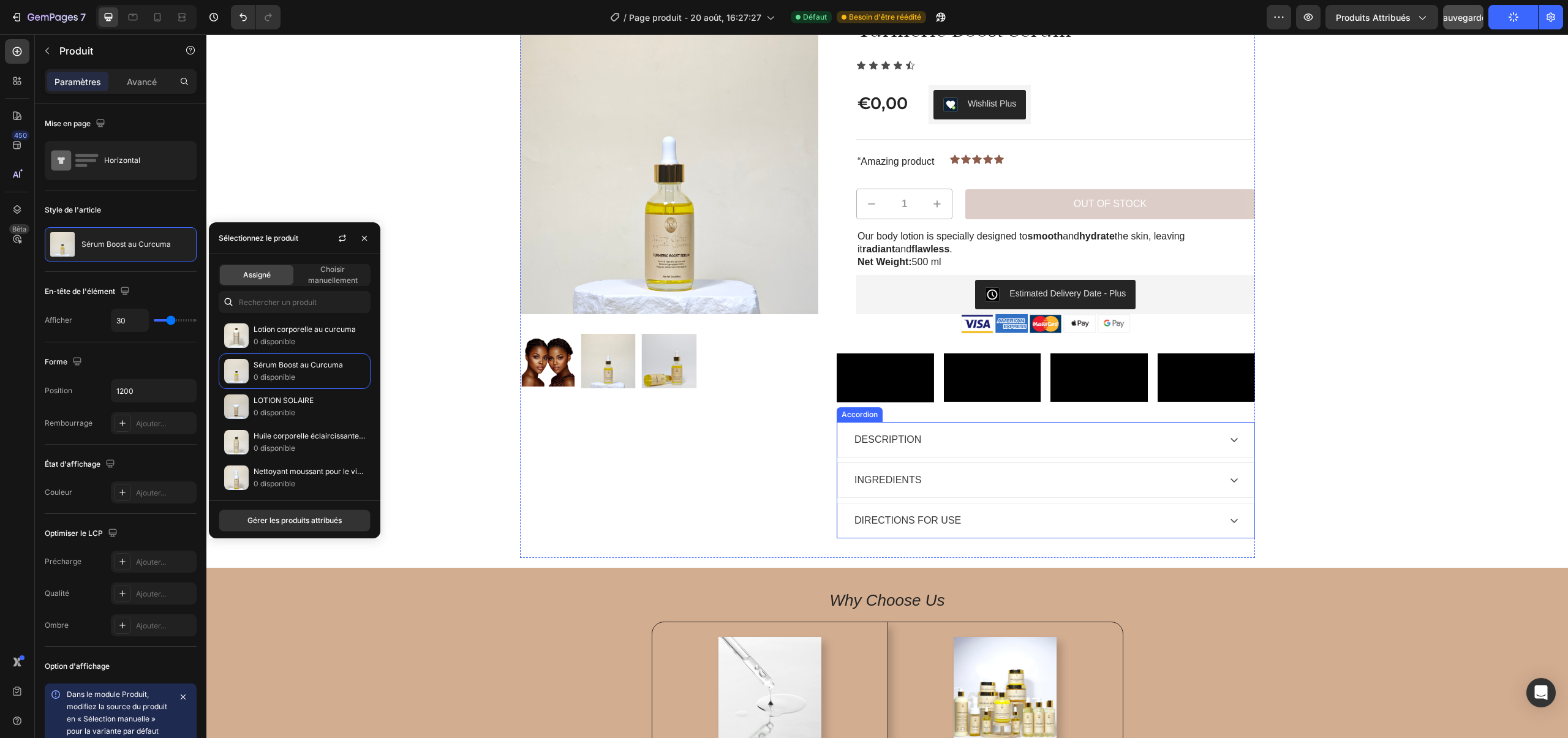
click at [915, 497] on div "INGREDIENTS" at bounding box center [1046, 480] width 416 height 35
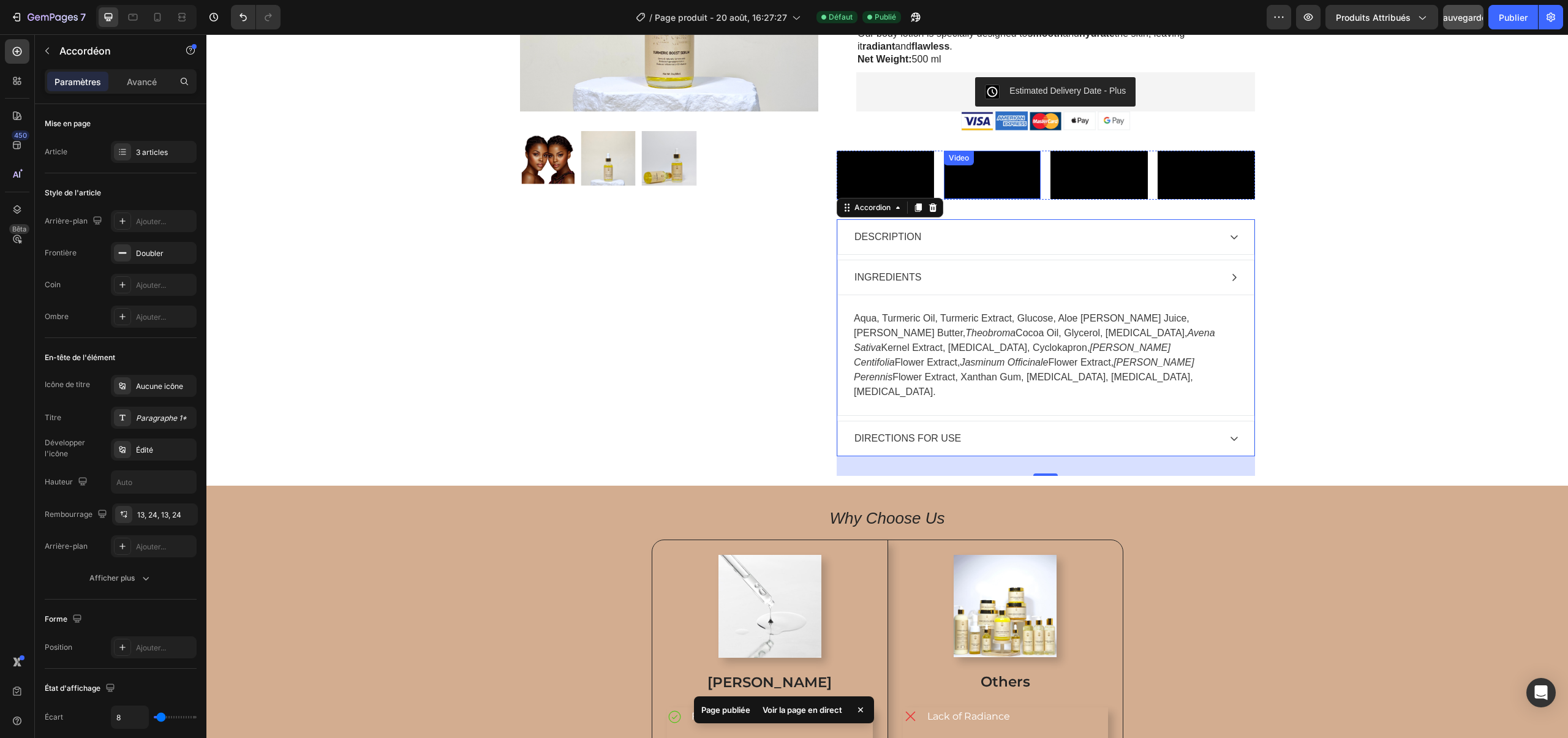
scroll to position [291, 0]
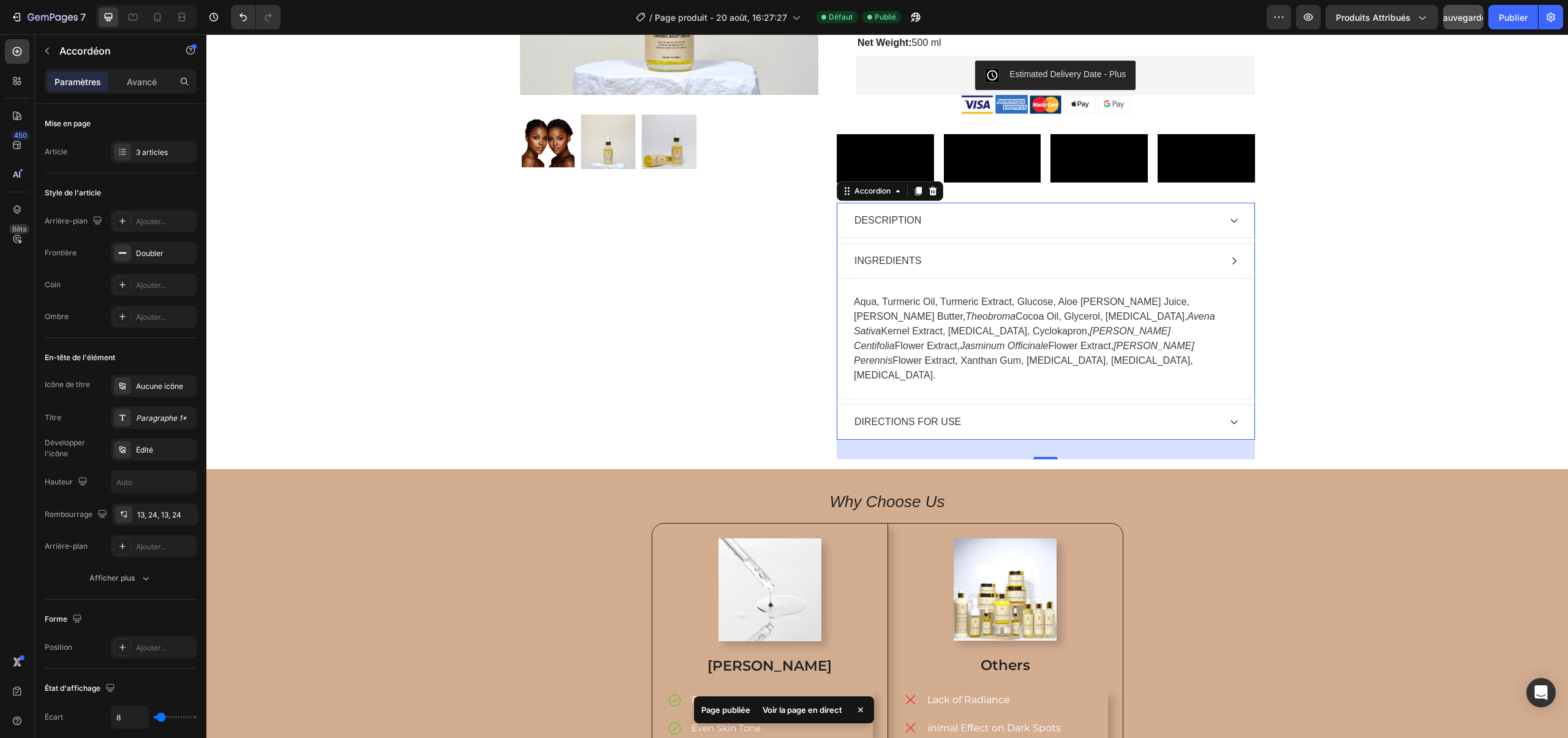
click at [918, 429] on p "DIRECTIONS FOR USE" at bounding box center [908, 421] width 107 height 14
click at [998, 431] on div "DIRECTIONS FOR USE" at bounding box center [1036, 422] width 367 height 18
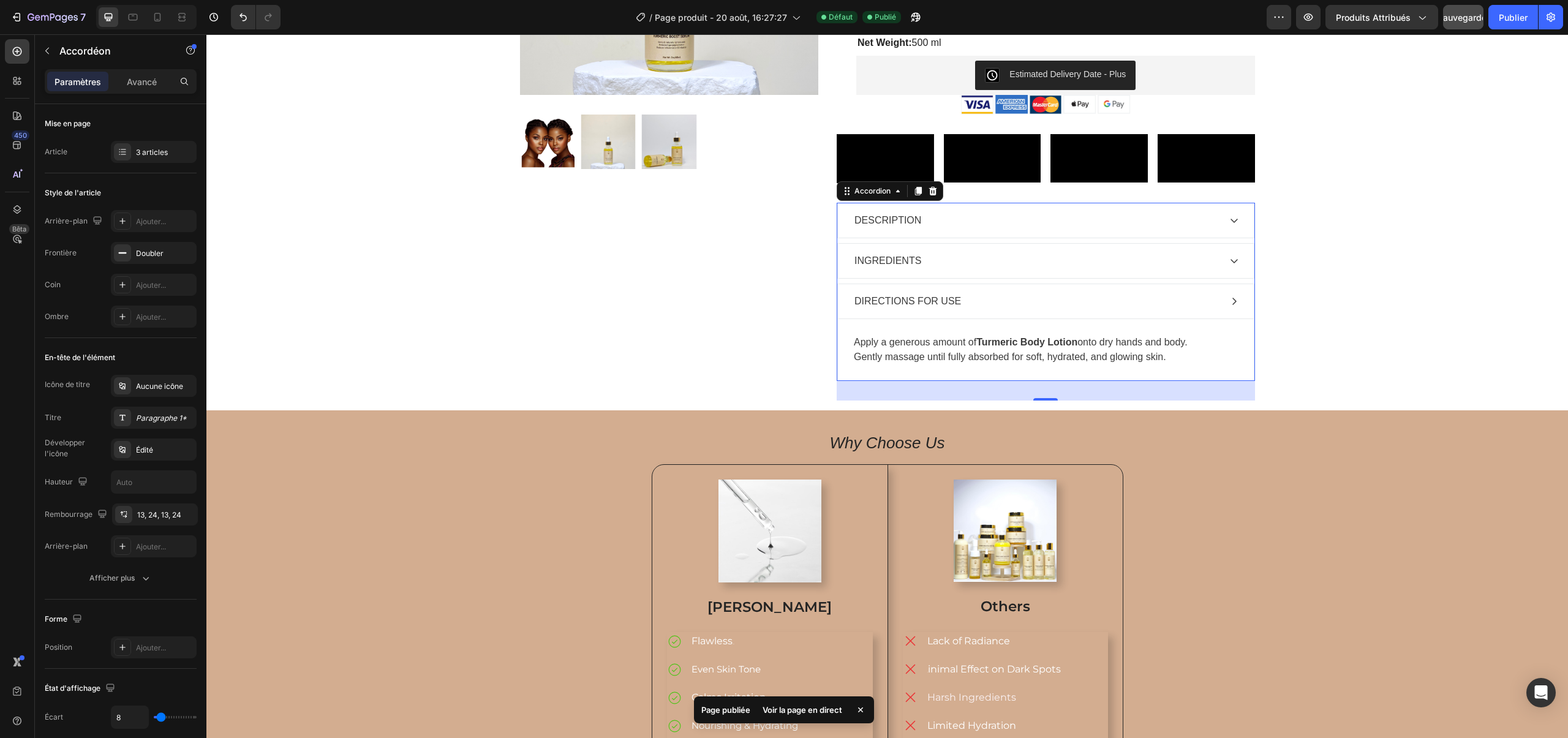
click at [943, 230] on div "DESCRIPTION" at bounding box center [1036, 220] width 367 height 18
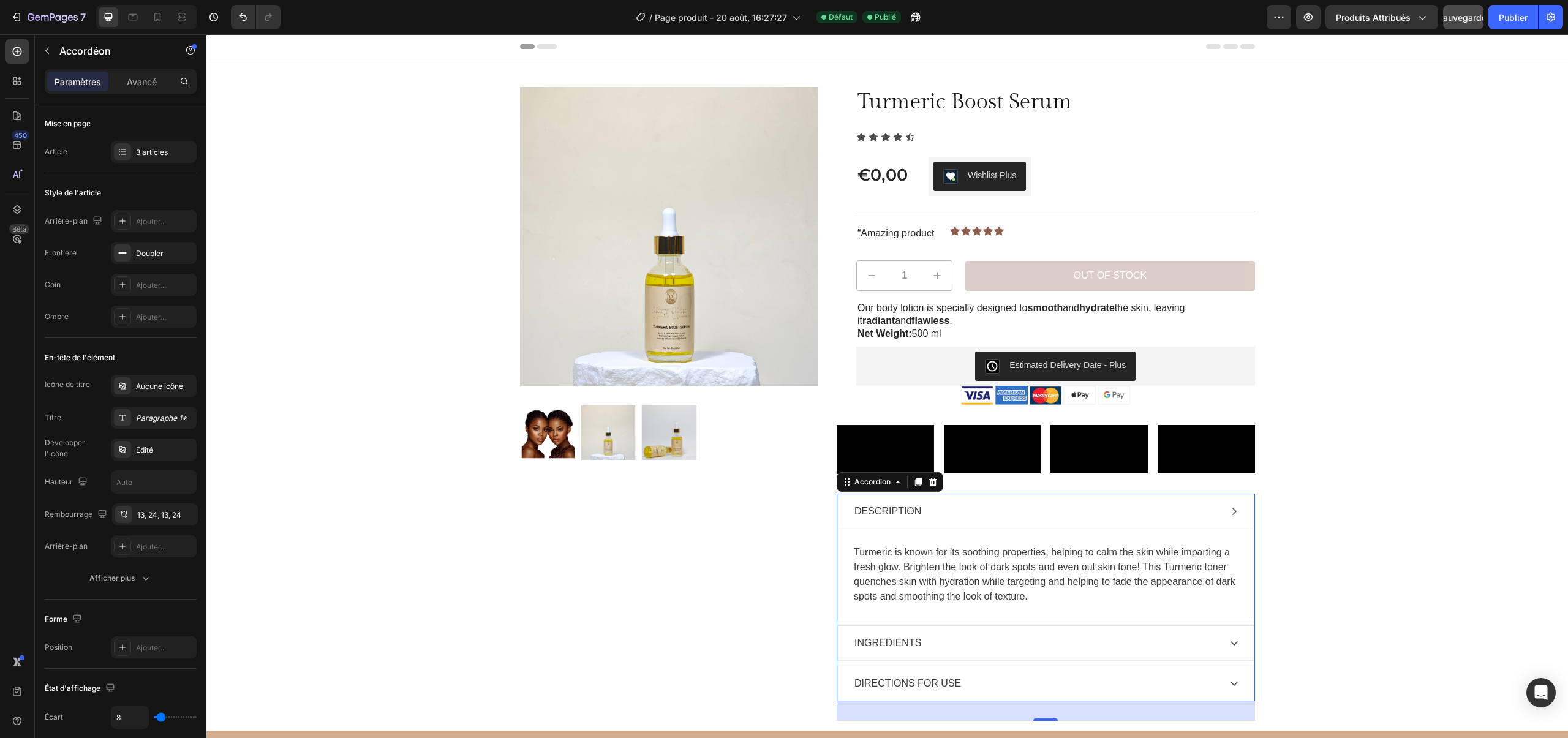
scroll to position [2, 0]
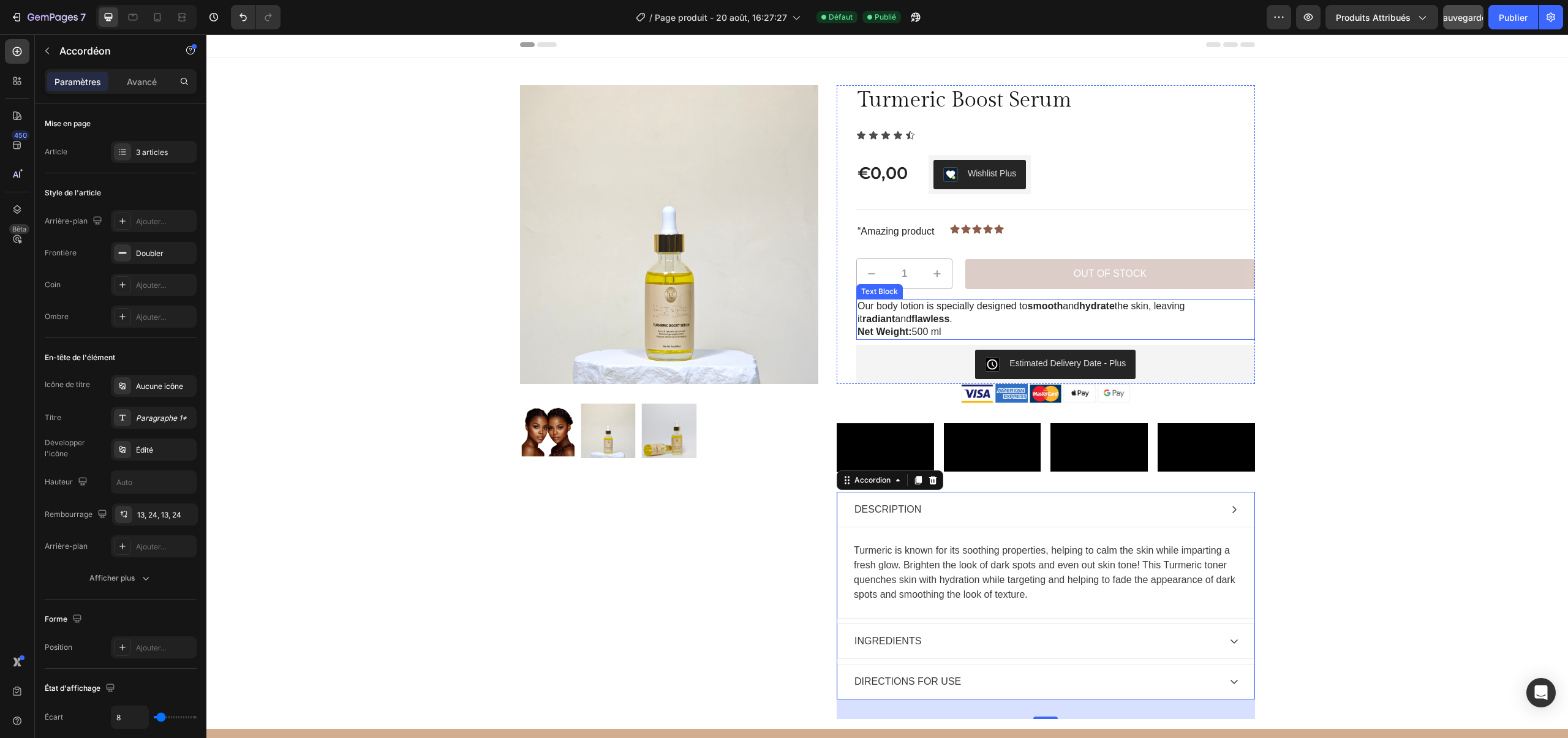
click at [894, 329] on strong "Net Weight:" at bounding box center [884, 331] width 55 height 11
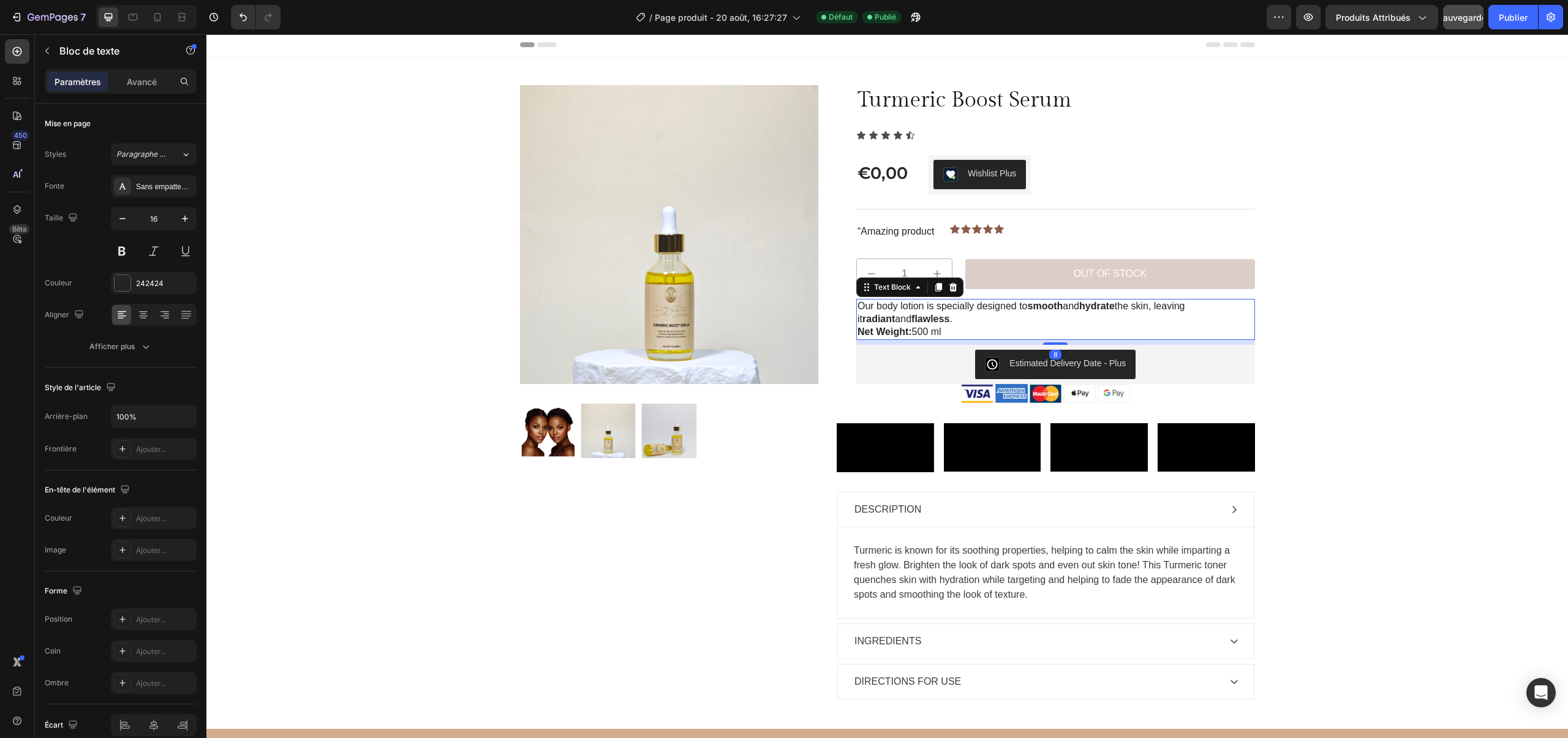
click at [894, 329] on strong "Net Weight:" at bounding box center [884, 331] width 55 height 11
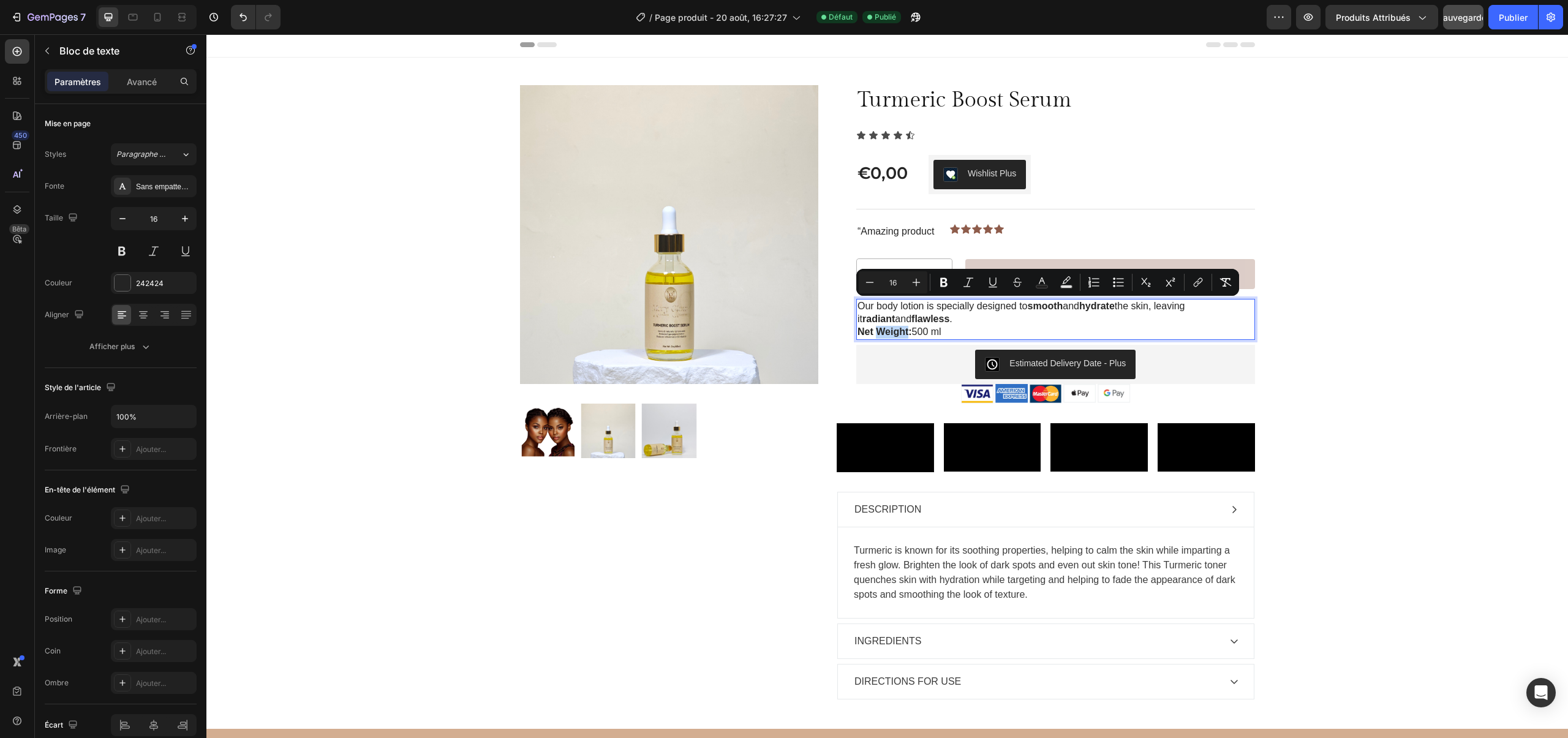
drag, startPoint x: 949, startPoint y: 334, endPoint x: 857, endPoint y: 300, distance: 98.1
click at [857, 300] on div "Our body lotion is specially designed to smooth and hydrate the skin, leaving i…" at bounding box center [1055, 319] width 399 height 40
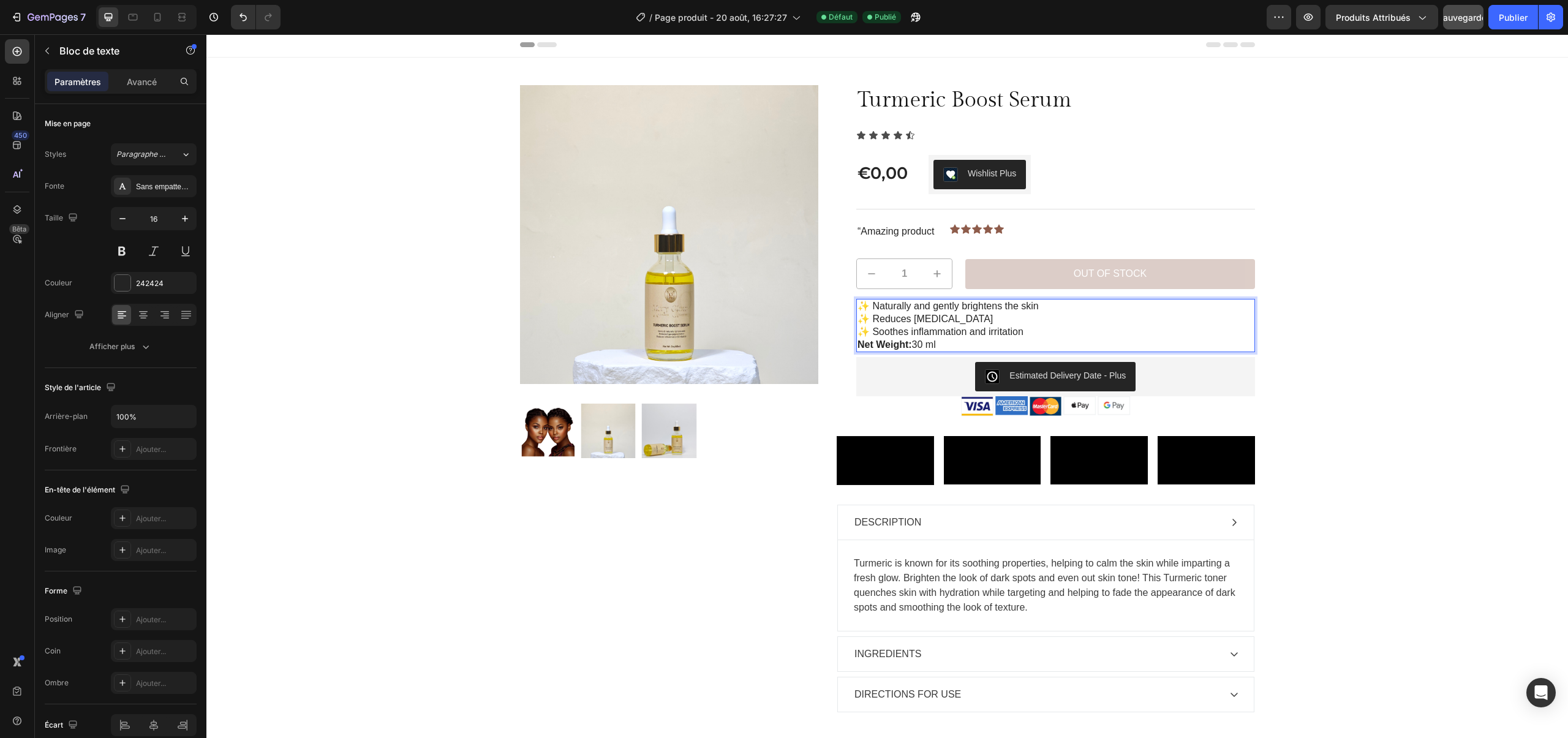
click at [1036, 330] on p "✨ Naturally and gently brightens the skin ✨ Reduces hyperpigmentation ✨ Soothes…" at bounding box center [1055, 325] width 396 height 51
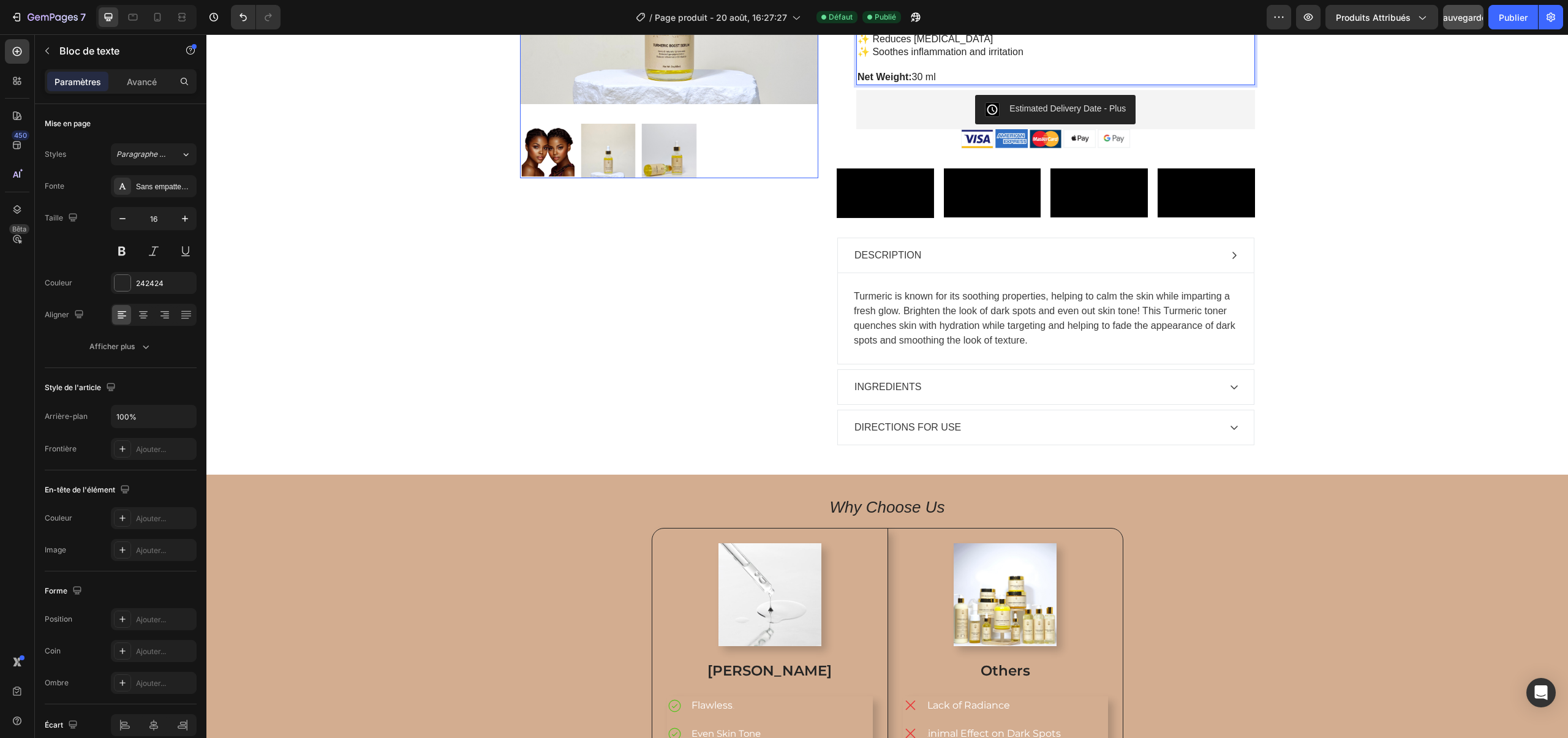
scroll to position [321, 0]
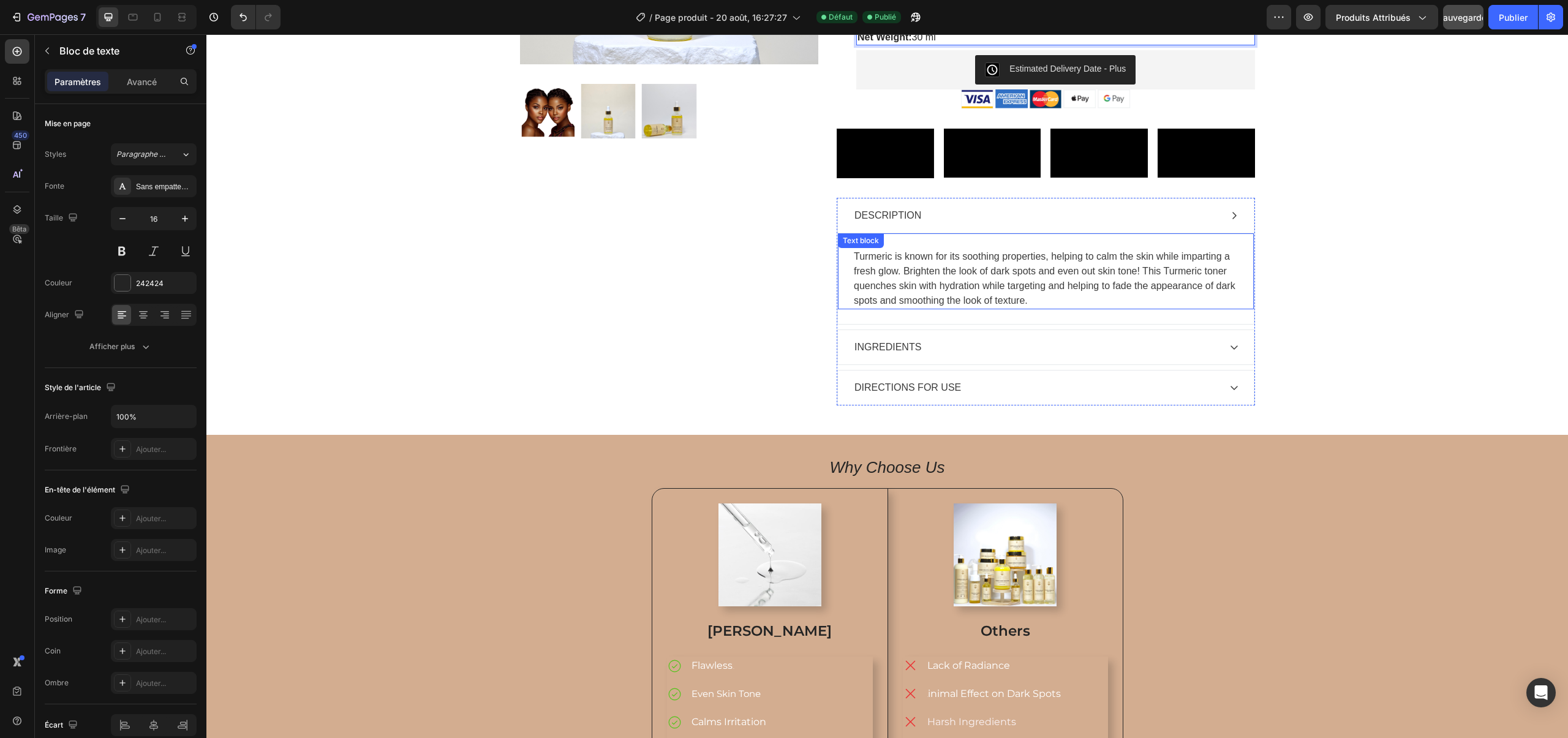
click at [1016, 308] on p "Turmeric is known for its soothing properties, helping to calm the skin while i…" at bounding box center [1046, 279] width 384 height 59
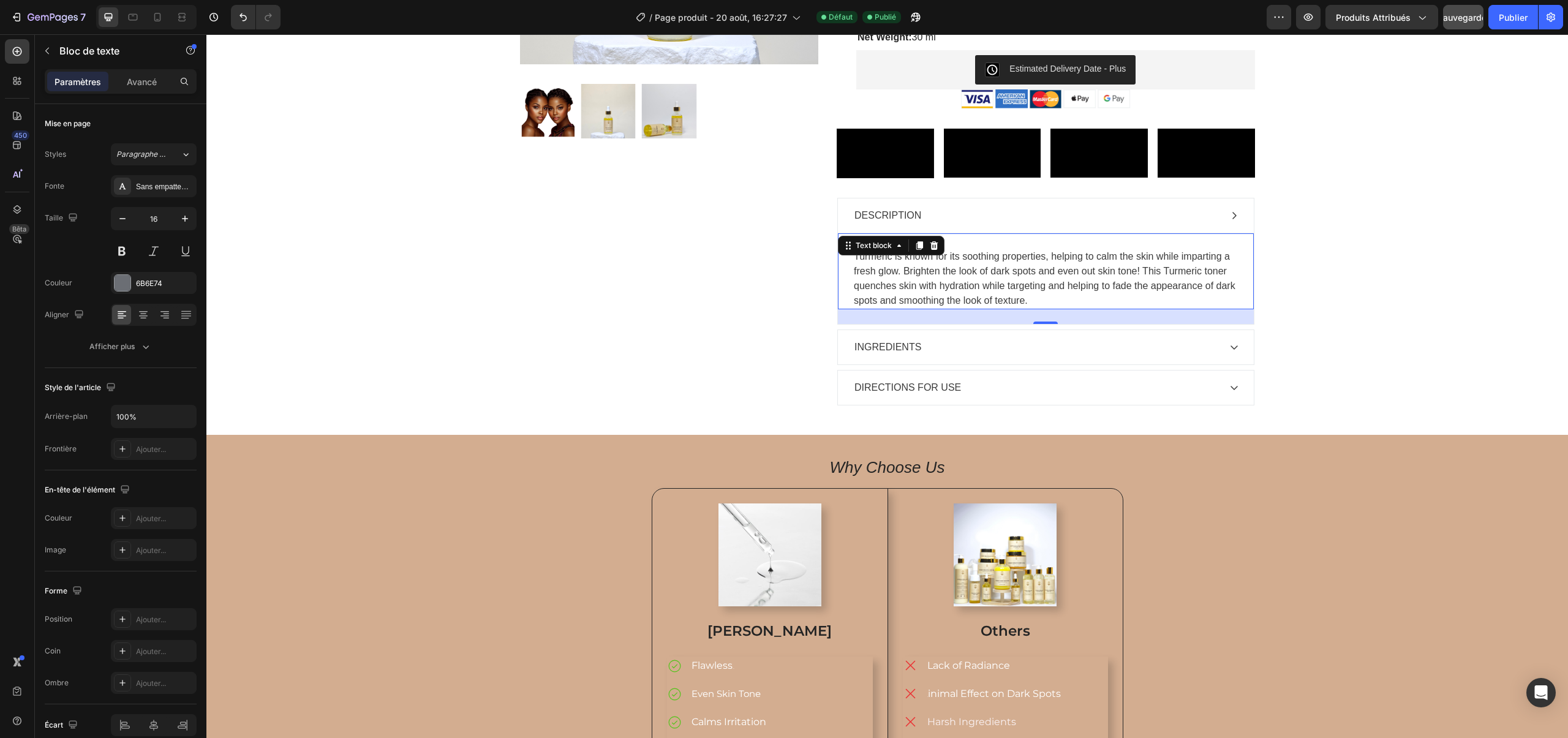
click at [1016, 308] on p "Turmeric is known for its soothing properties, helping to calm the skin while i…" at bounding box center [1046, 279] width 384 height 59
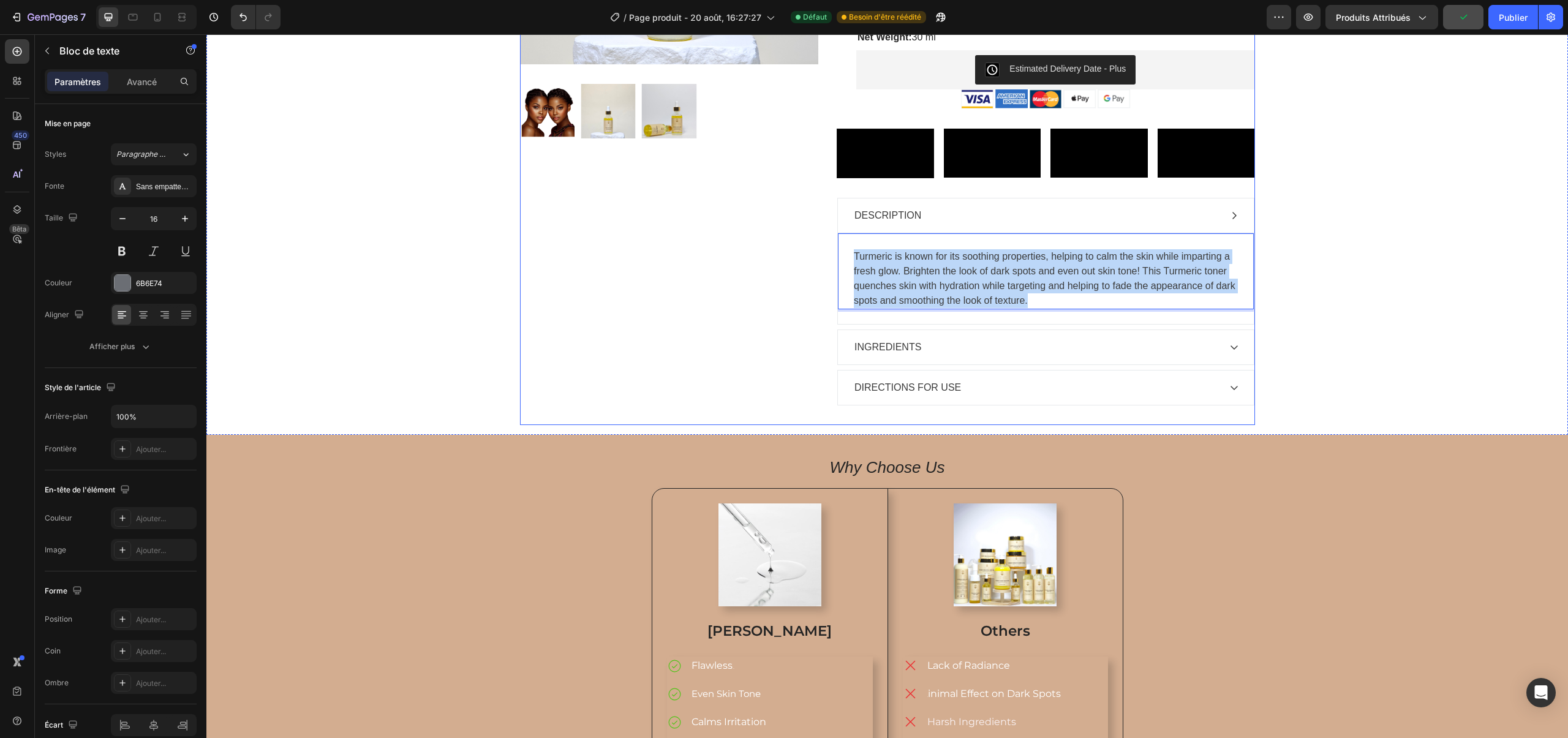
drag, startPoint x: 1030, startPoint y: 424, endPoint x: 834, endPoint y: 372, distance: 202.8
click at [834, 372] on div "Sale Text Block Product Images Row Turmeric Boost Serum Product Title Icon Icon…" at bounding box center [887, 95] width 735 height 660
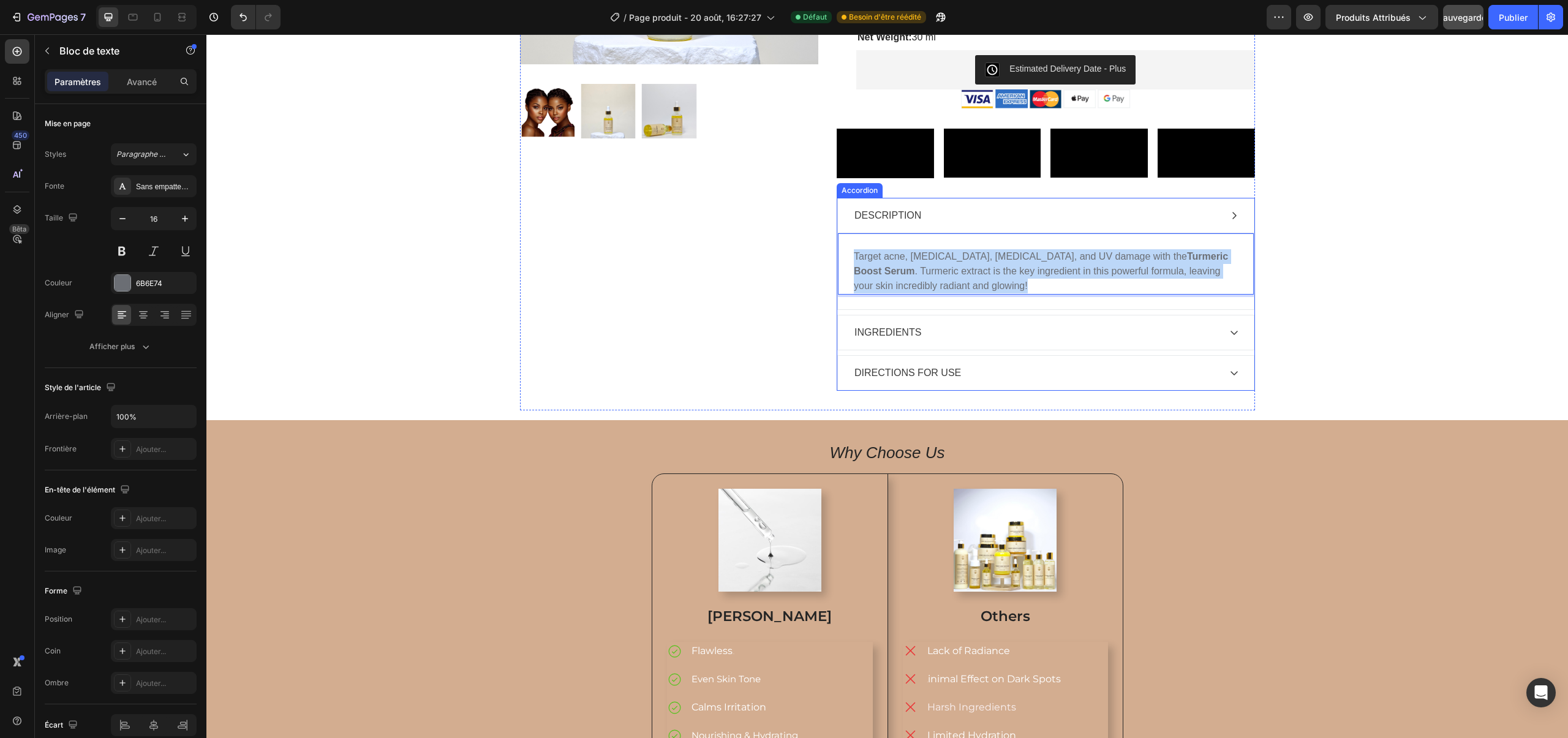
drag, startPoint x: 853, startPoint y: 382, endPoint x: 995, endPoint y: 419, distance: 146.7
click at [995, 309] on div "Target acne, acne scars, hyperpigmentation, and UV damage with the Turmeric Boo…" at bounding box center [1046, 271] width 416 height 77
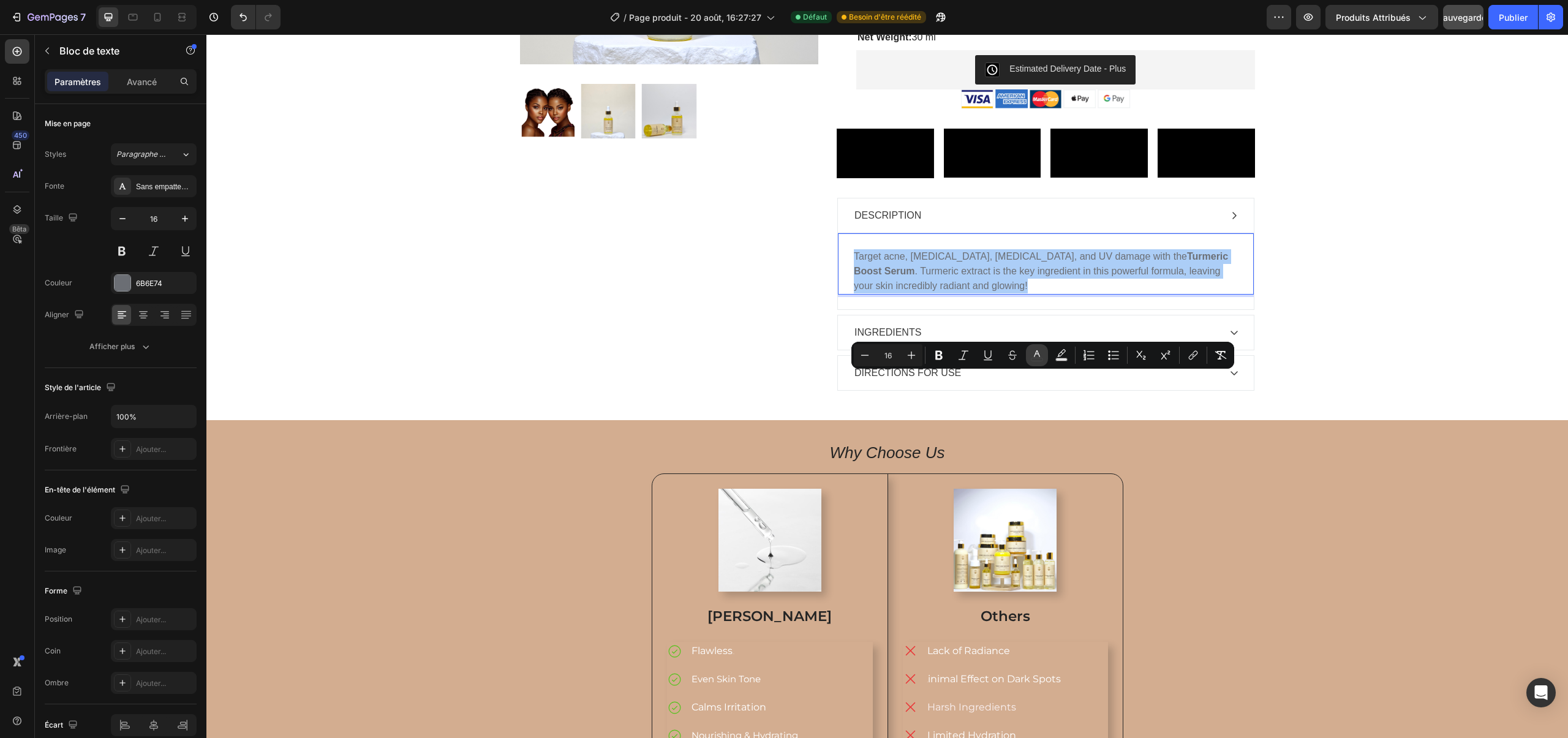
click at [1041, 358] on rect "Editor contextual toolbar" at bounding box center [1037, 360] width 12 height 3
type input "6B6E74"
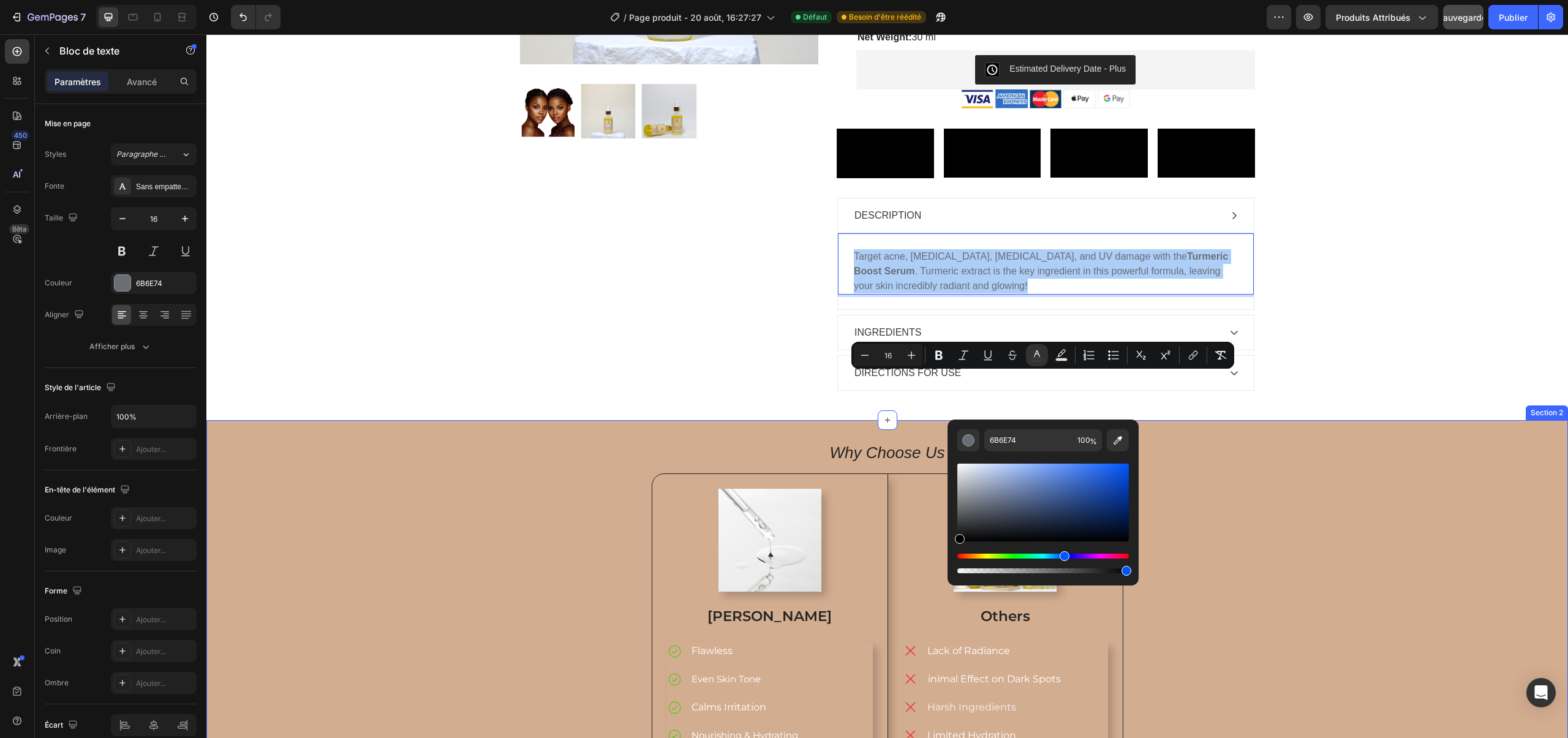
drag, startPoint x: 1183, startPoint y: 544, endPoint x: 940, endPoint y: 557, distance: 243.3
type input "000000"
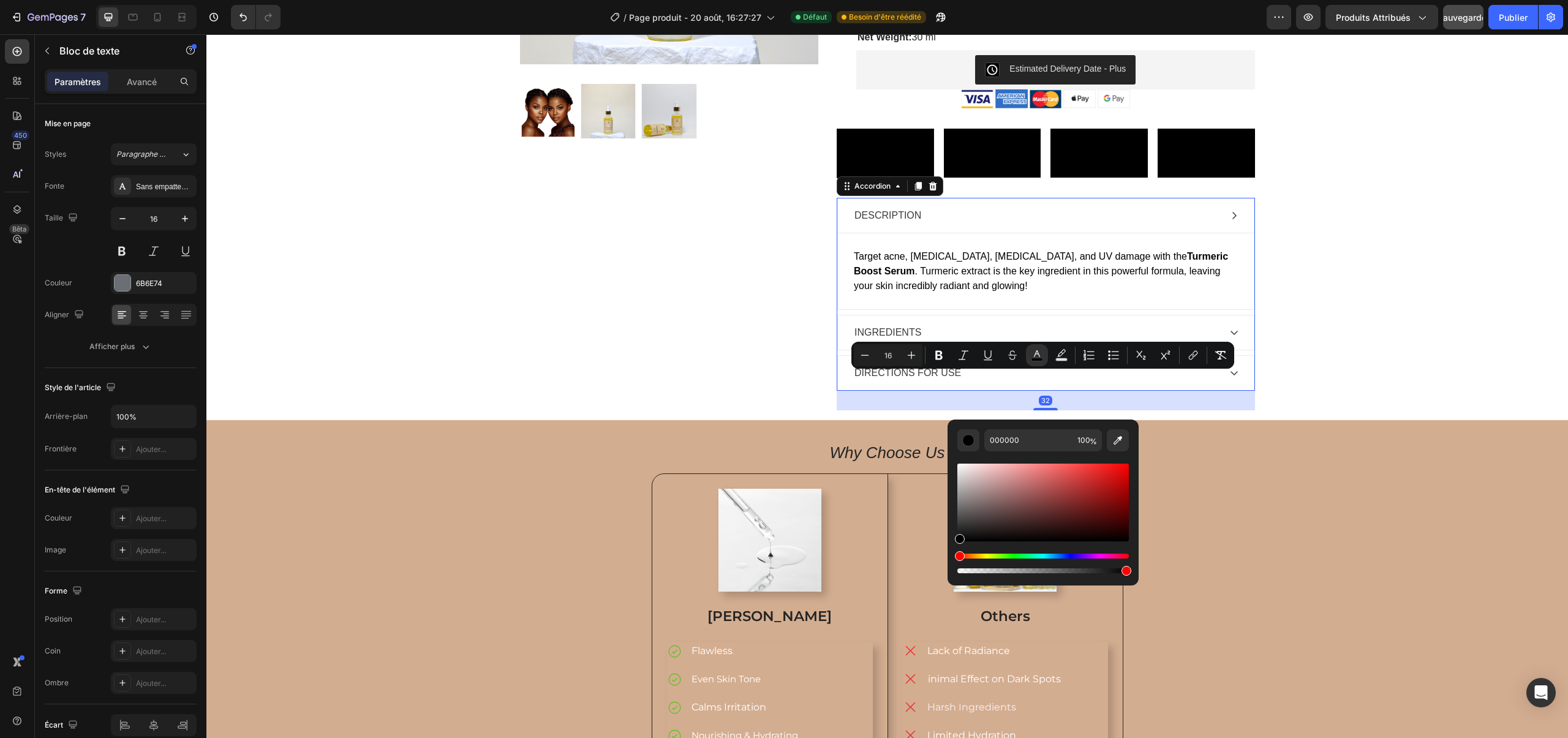
click at [927, 341] on div "INGREDIENTS" at bounding box center [1036, 332] width 367 height 18
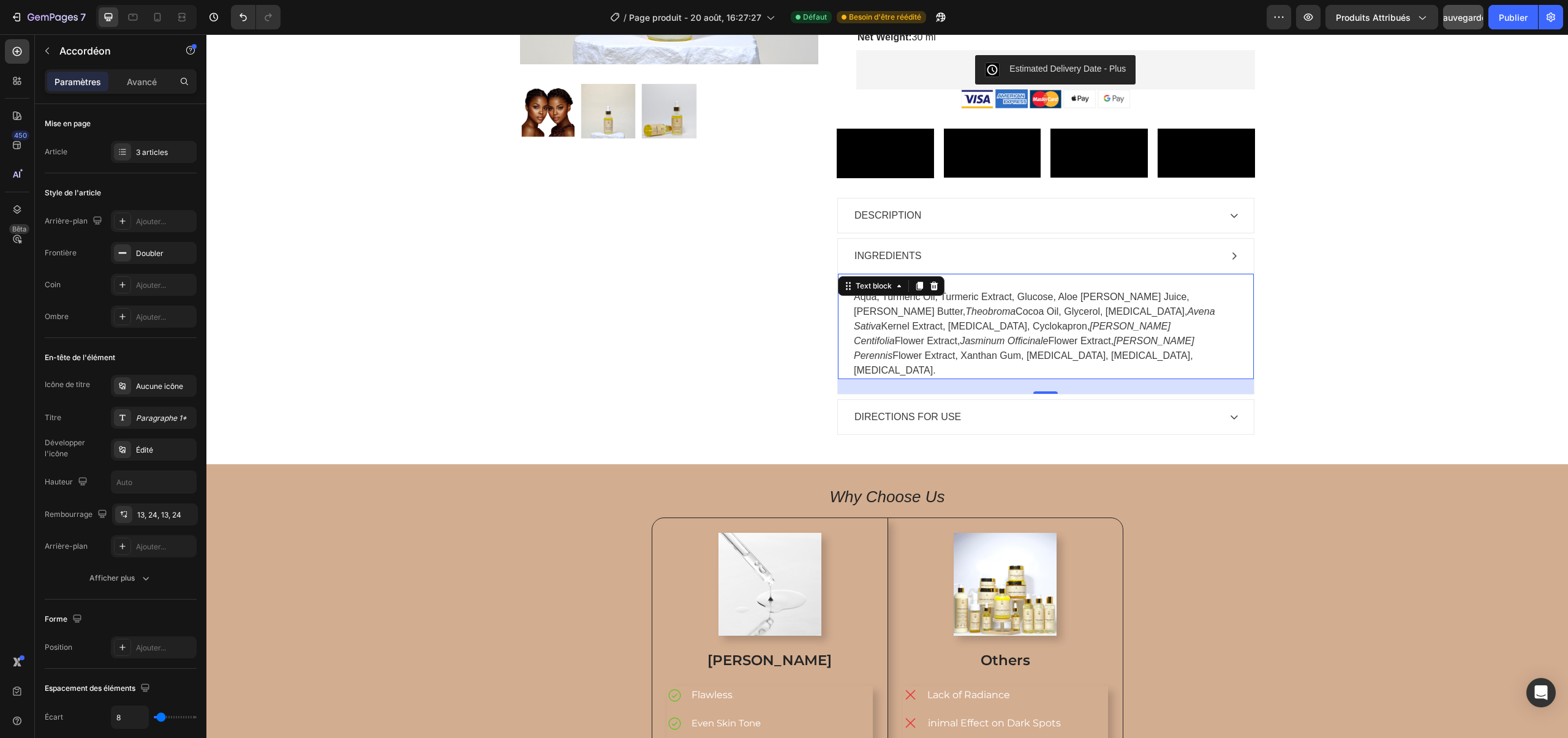
click at [915, 346] on icon "Rosa Centifolia" at bounding box center [1012, 333] width 316 height 25
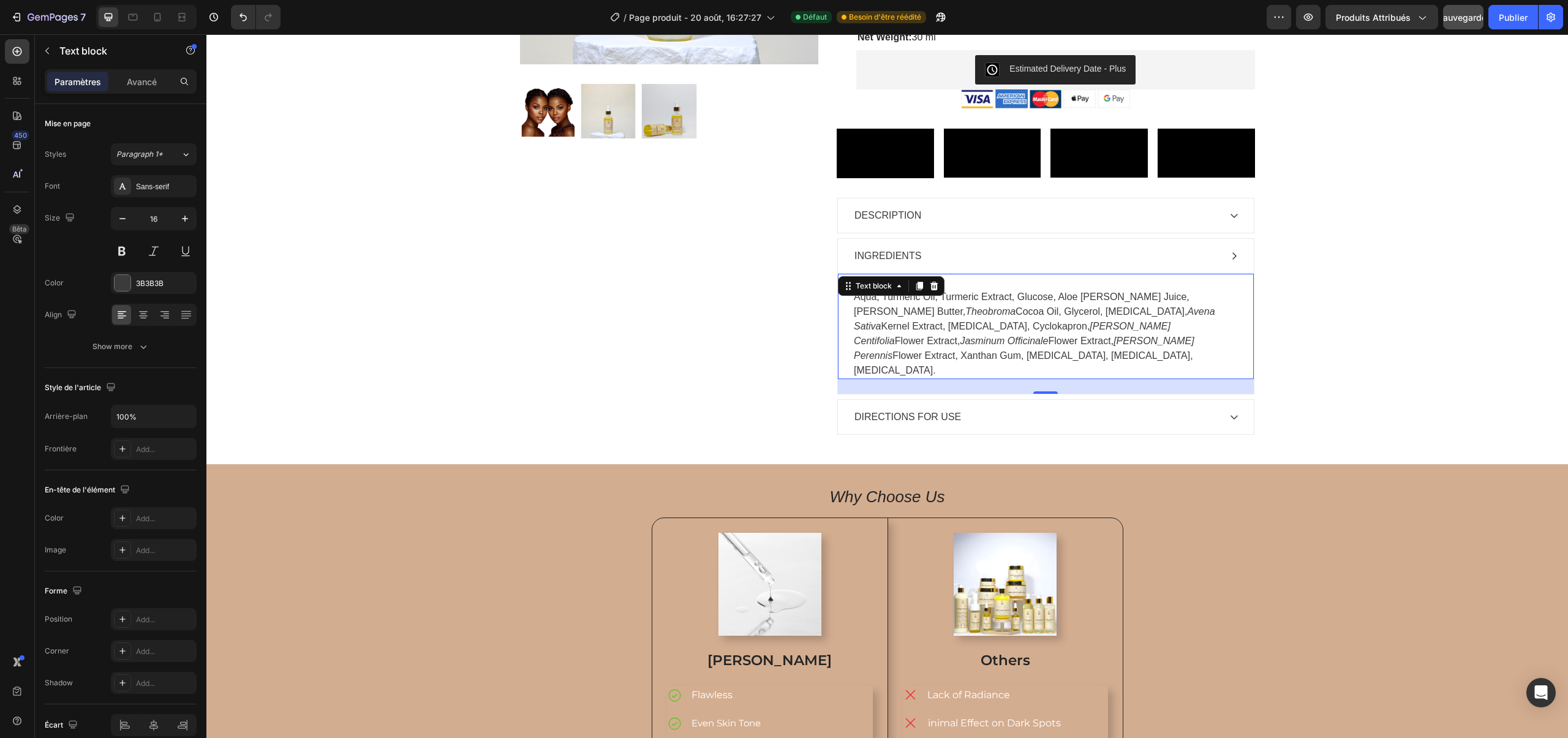
click at [915, 346] on icon "Rosa Centifolia" at bounding box center [1012, 333] width 316 height 25
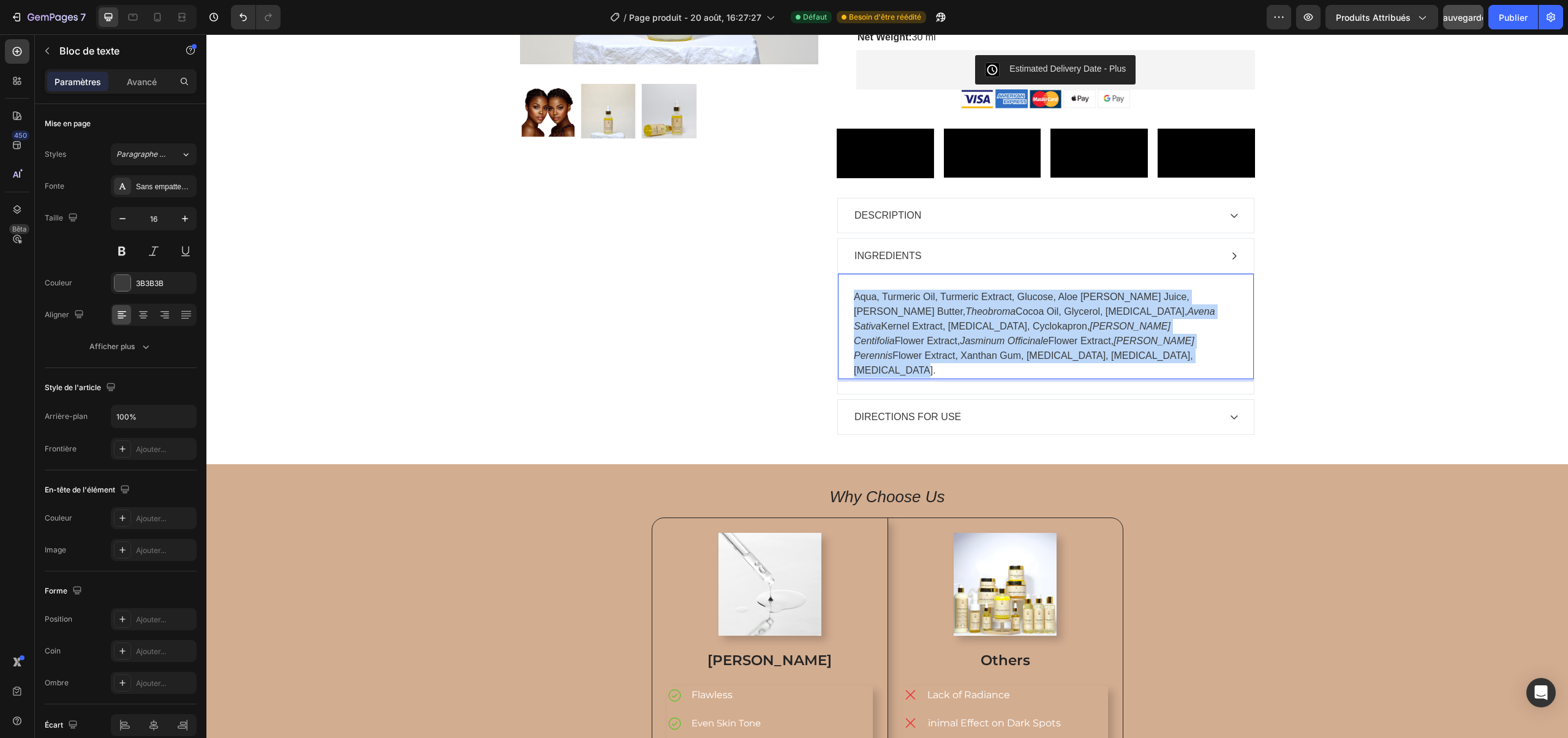
drag, startPoint x: 1229, startPoint y: 466, endPoint x: 851, endPoint y: 417, distance: 381.2
click at [851, 379] on div "Aqua, Turmeric Oil, Turmeric Extract, Glucose, Aloe Vera Juice, Shea Butter, Th…" at bounding box center [1046, 326] width 416 height 106
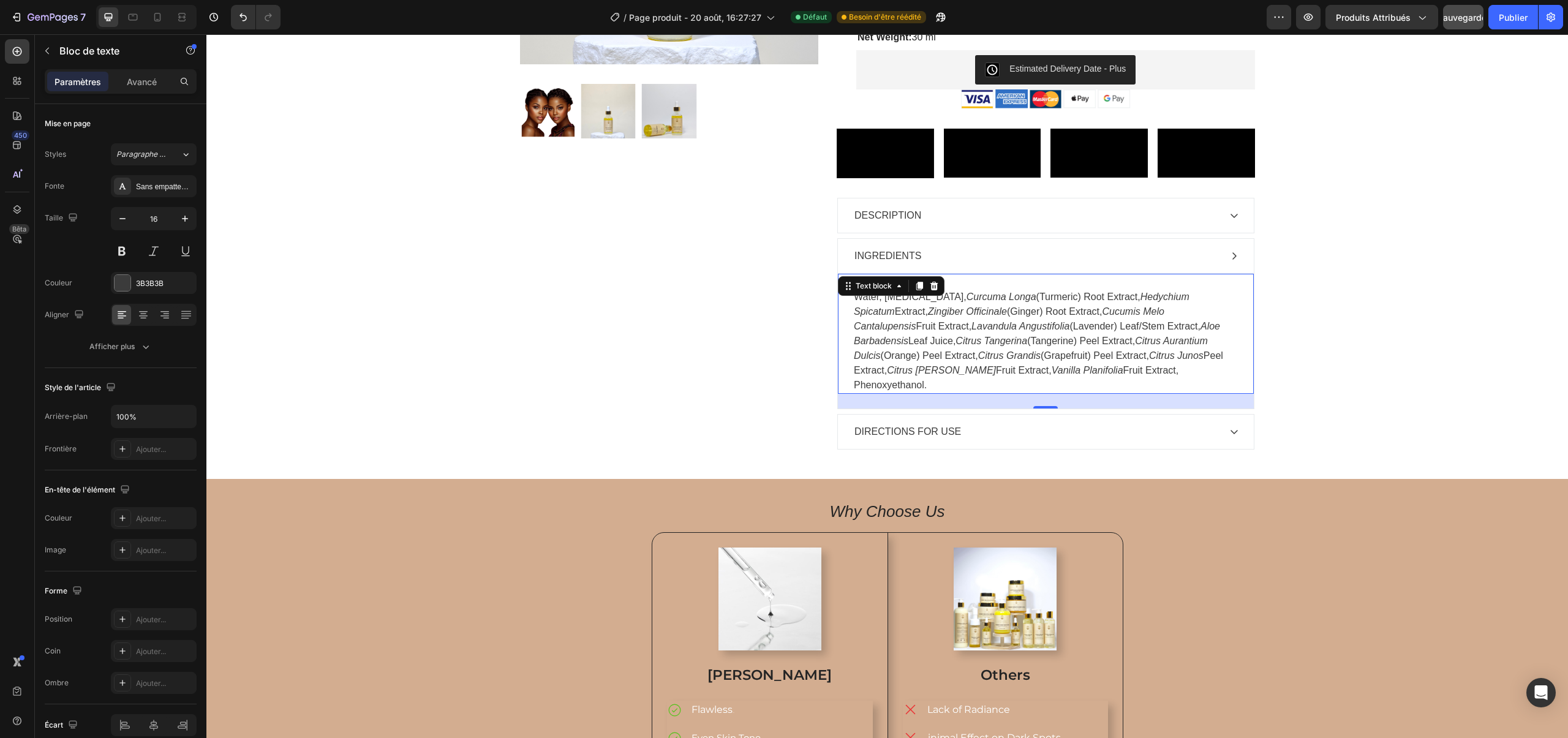
drag, startPoint x: 847, startPoint y: 415, endPoint x: 1176, endPoint y: 494, distance: 338.4
click at [1176, 393] on div "Water, Glycerin, Curcuma Longa (Turmeric) Root Extract, Hedychium Spicatum Extr…" at bounding box center [1046, 333] width 416 height 120
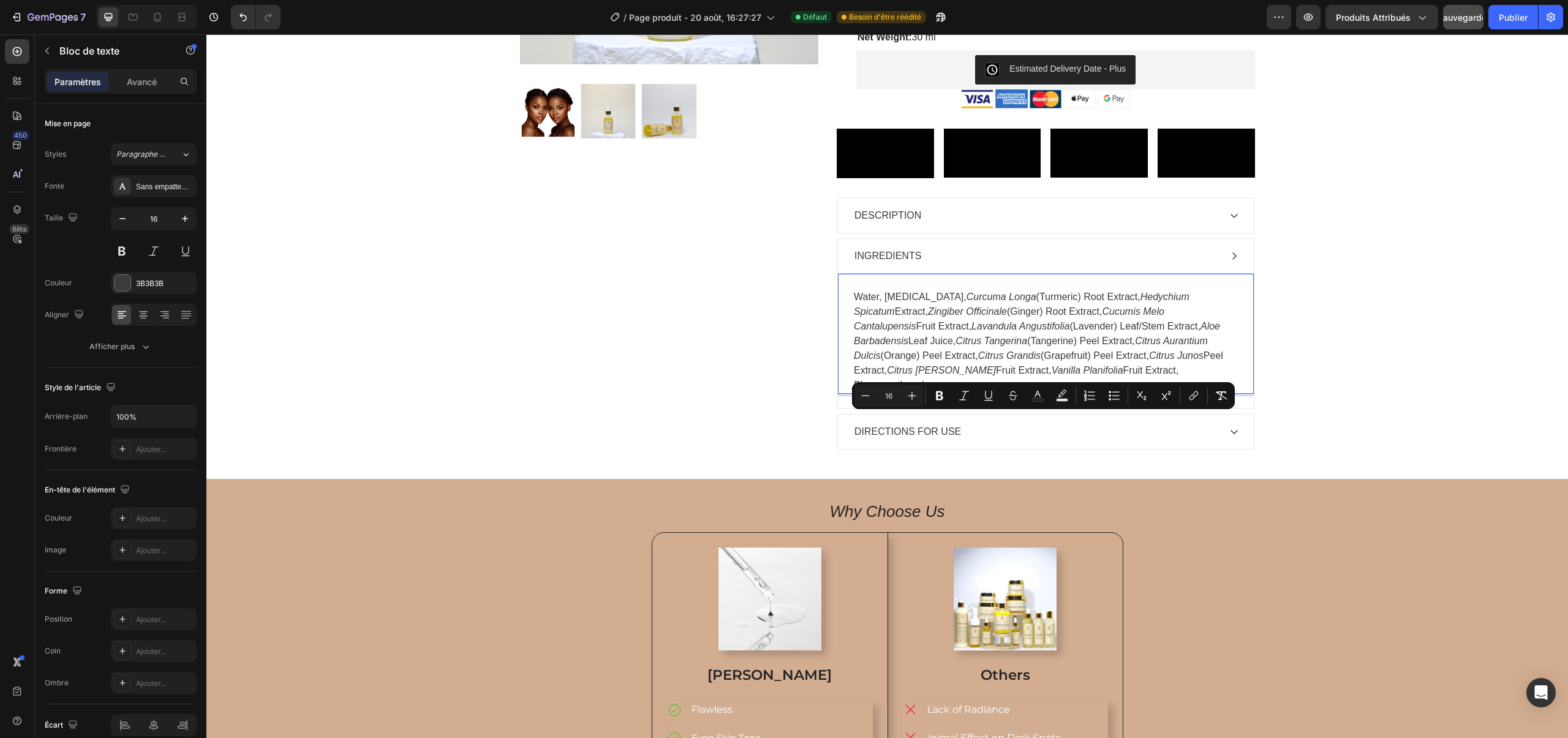
drag, startPoint x: 1127, startPoint y: 489, endPoint x: 846, endPoint y: 421, distance: 289.1
click at [846, 393] on div "Water, Glycerin, Curcuma Longa (Turmeric) Root Extract, Hedychium Spicatum Extr…" at bounding box center [1046, 333] width 416 height 120
drag, startPoint x: 817, startPoint y: 381, endPoint x: 1024, endPoint y: 406, distance: 208.5
click at [1027, 398] on button "Text Color" at bounding box center [1037, 395] width 22 height 22
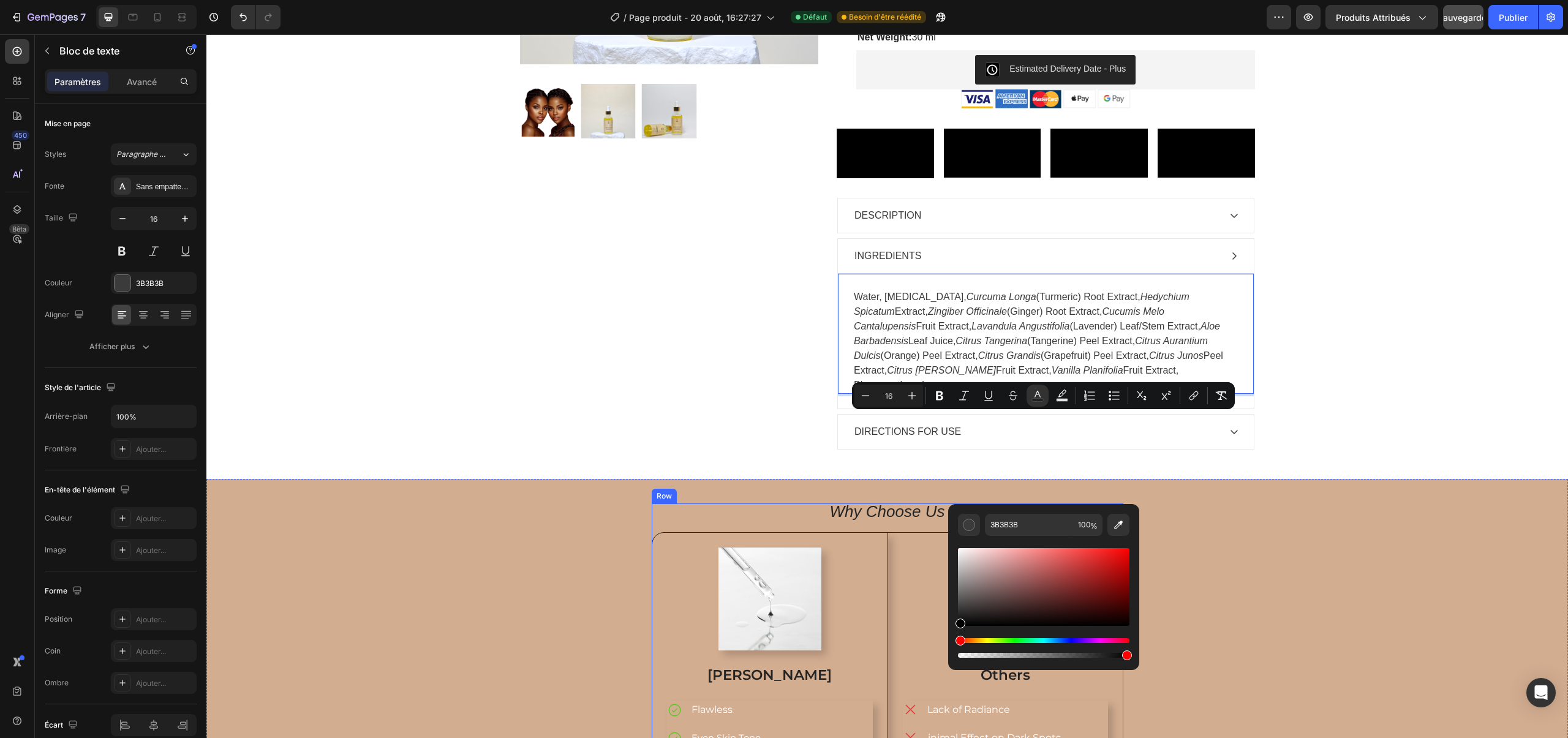
drag, startPoint x: 1216, startPoint y: 613, endPoint x: 942, endPoint y: 631, distance: 274.6
type input "000000"
click at [891, 439] on p "DIRECTIONS FOR USE" at bounding box center [908, 431] width 107 height 14
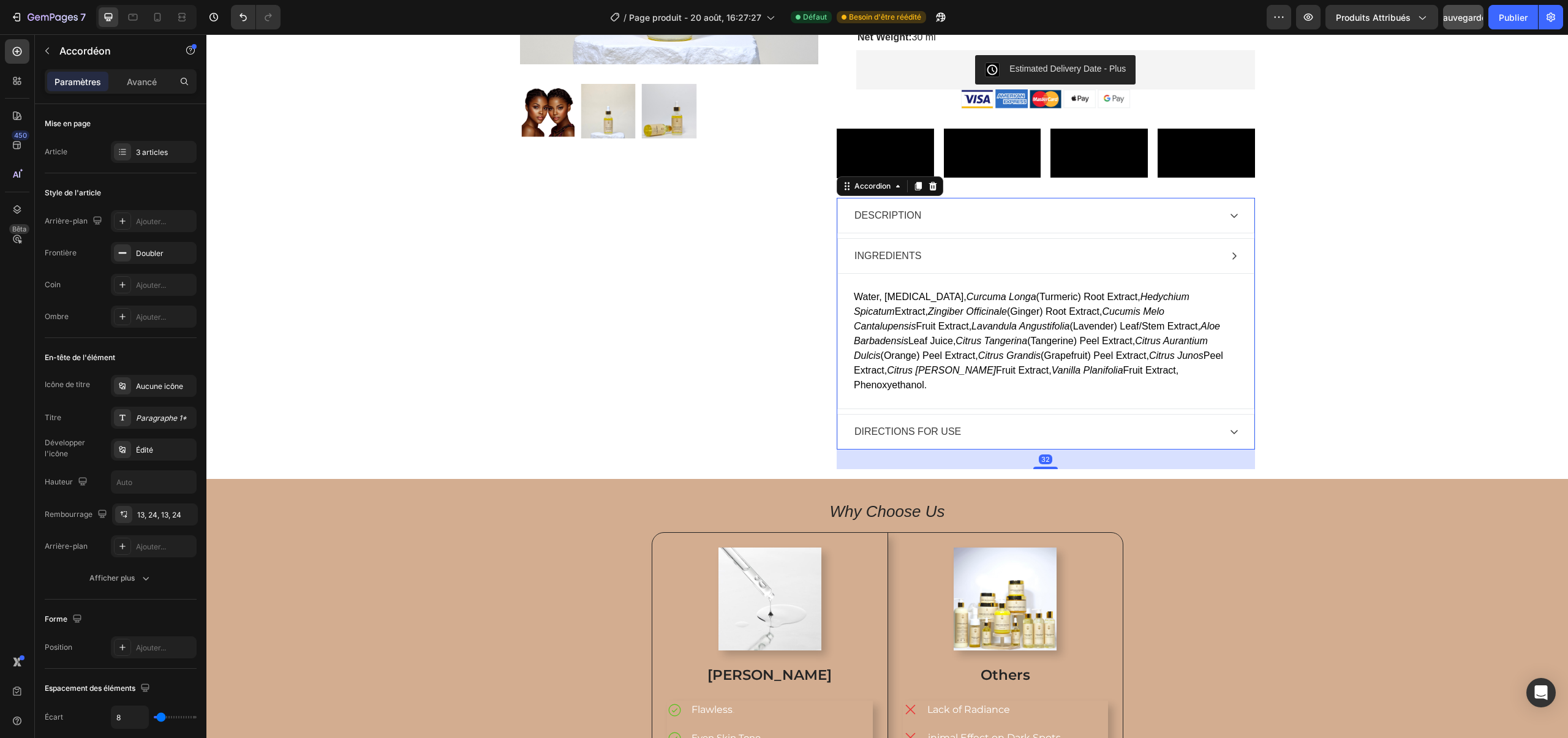
click at [1080, 441] on div "DIRECTIONS FOR USE" at bounding box center [1036, 431] width 367 height 18
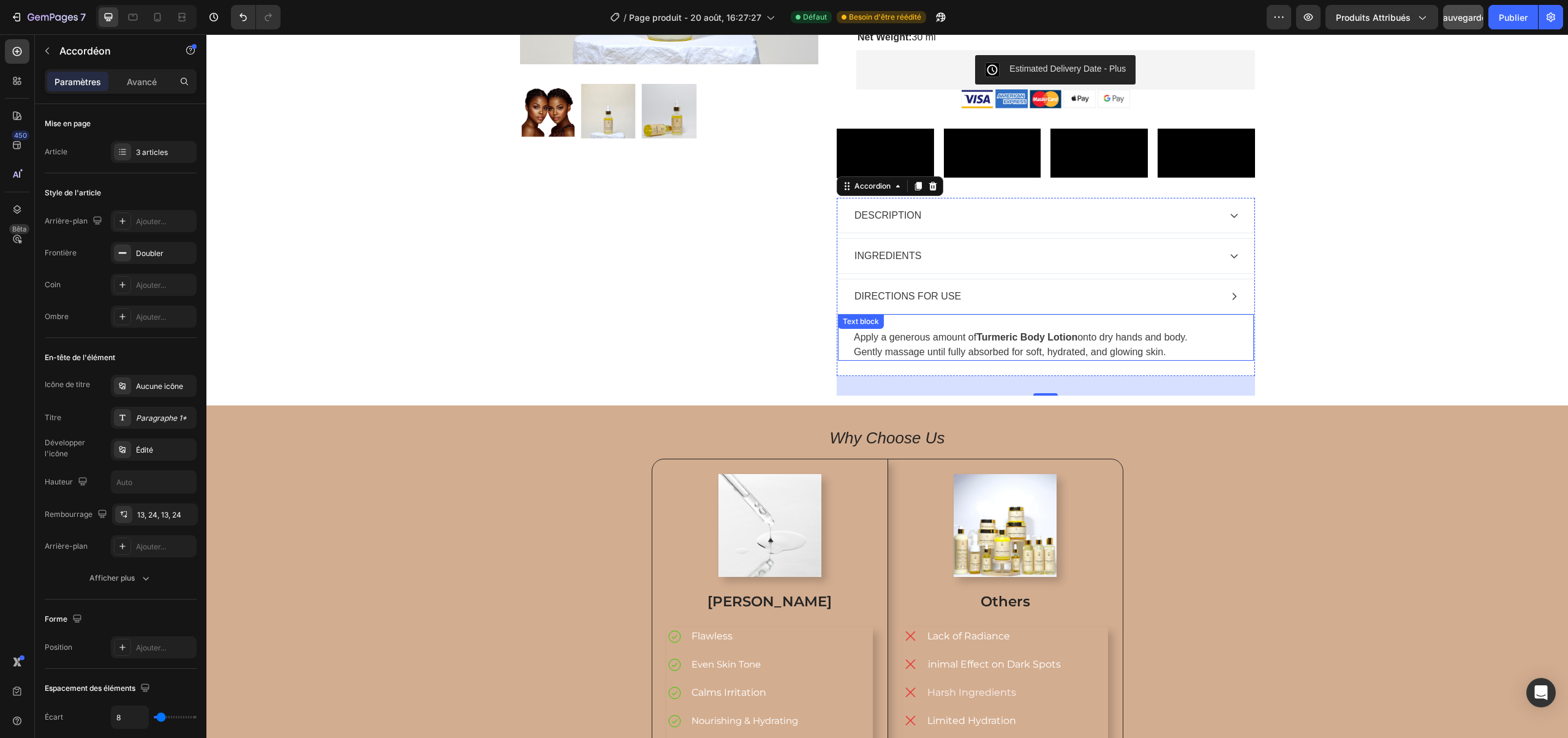
click at [889, 360] on p "Apply a generous amount of Turmeric Body Lotion onto dry hands and body. Gently…" at bounding box center [1046, 345] width 384 height 29
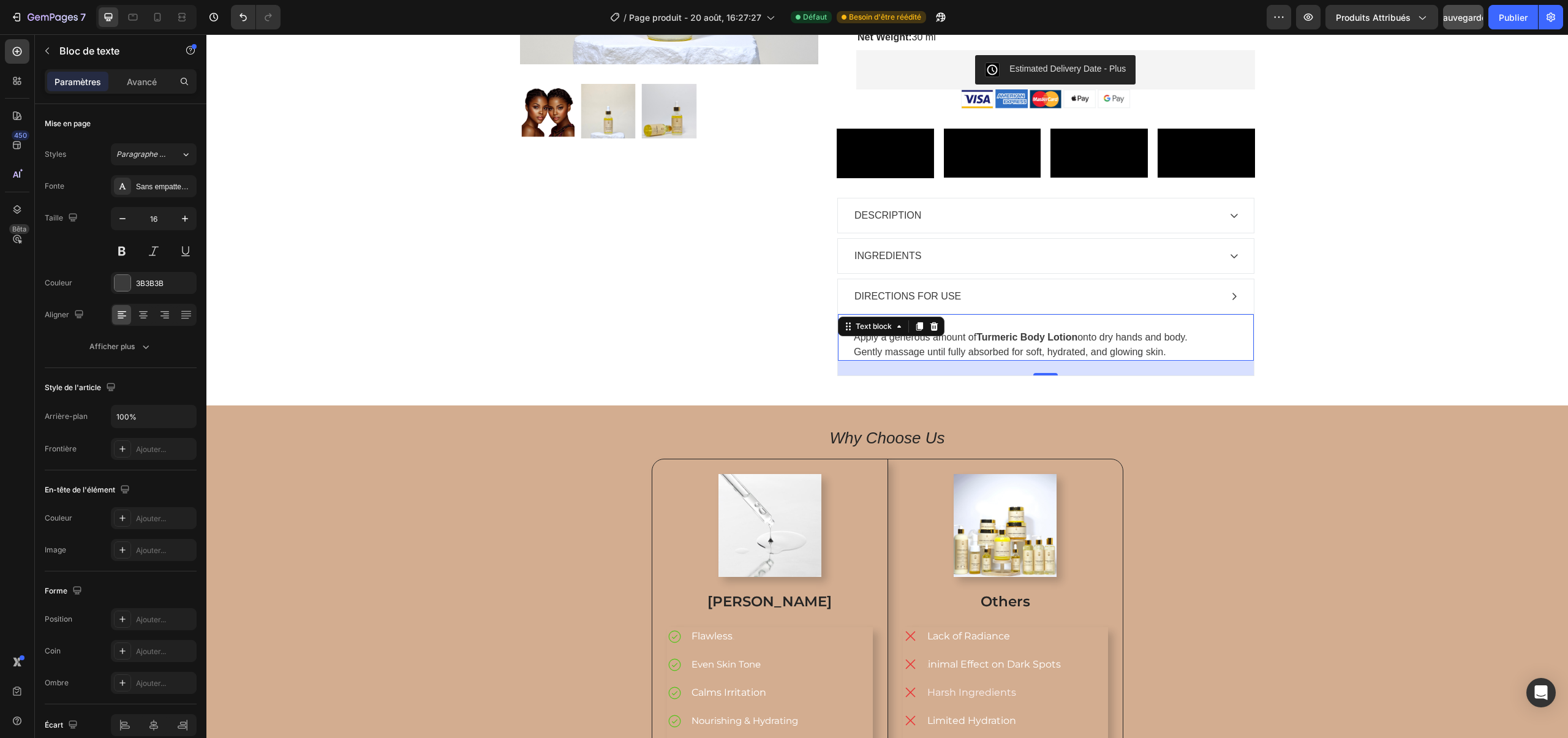
click at [889, 360] on p "Apply a generous amount of Turmeric Body Lotion onto dry hands and body. Gently…" at bounding box center [1046, 345] width 384 height 29
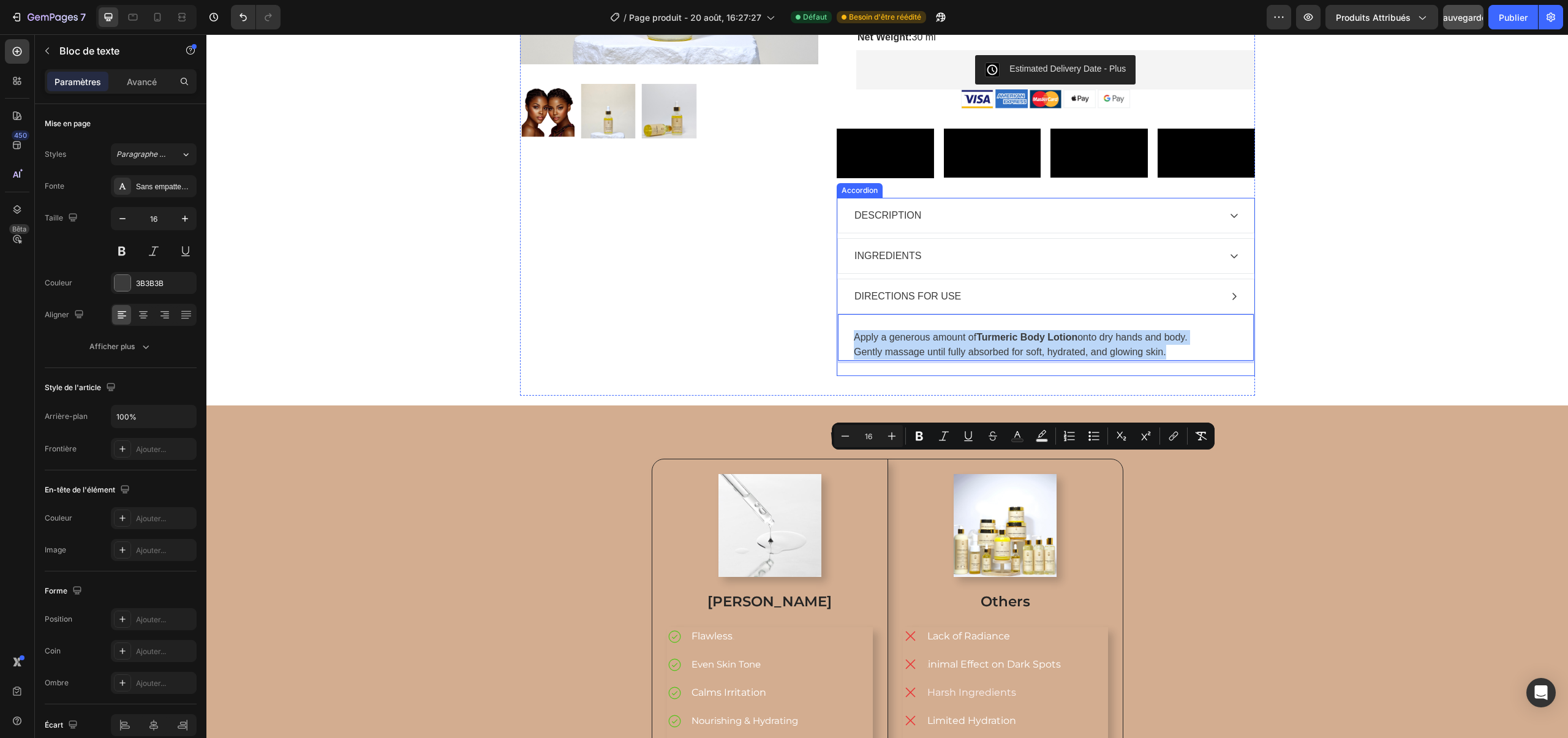
drag, startPoint x: 854, startPoint y: 463, endPoint x: 1158, endPoint y: 493, distance: 305.5
click at [1158, 375] on div "Apply a generous amount of Turmeric Body Lotion onto dry hands and body. Gently…" at bounding box center [1046, 345] width 416 height 62
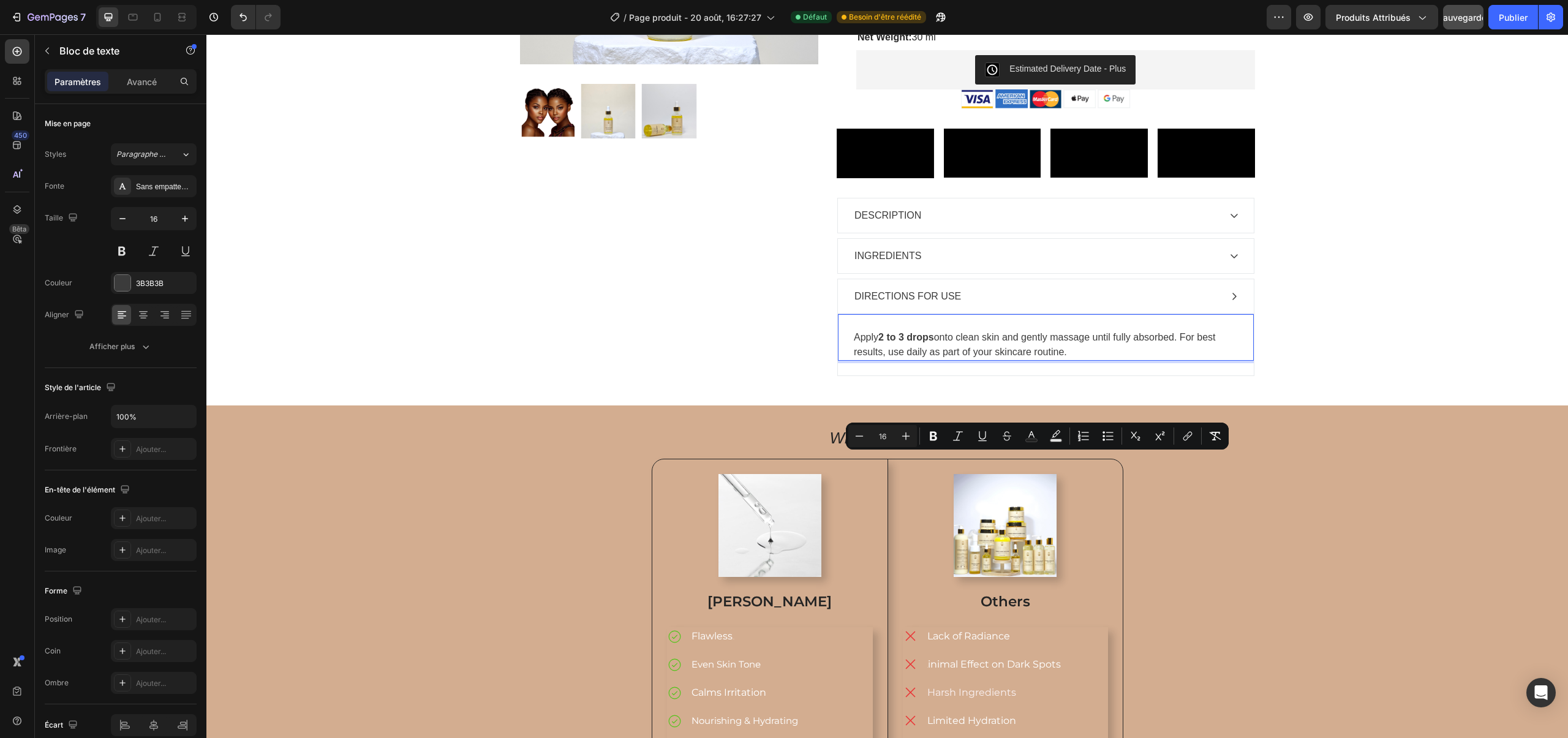
drag, startPoint x: 1070, startPoint y: 471, endPoint x: 864, endPoint y: 445, distance: 207.6
click at [864, 361] on div "Apply 2 to 3 drops onto clean skin and gently massage until fully absorbed. For…" at bounding box center [1046, 337] width 416 height 47
click at [1028, 438] on icon "Editor contextual toolbar" at bounding box center [1031, 436] width 13 height 13
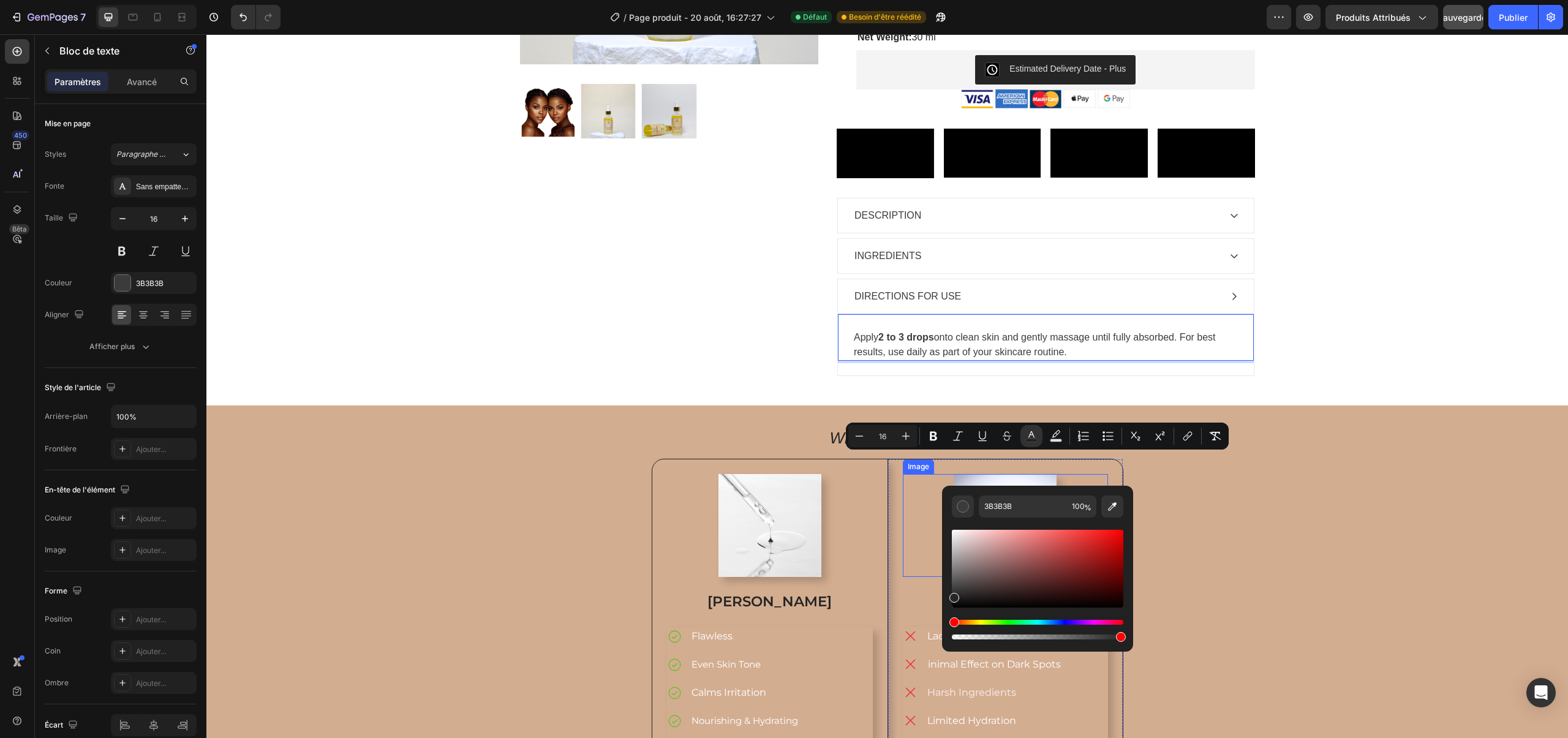
type input "262626"
drag, startPoint x: 1235, startPoint y: 575, endPoint x: 918, endPoint y: 618, distance: 319.9
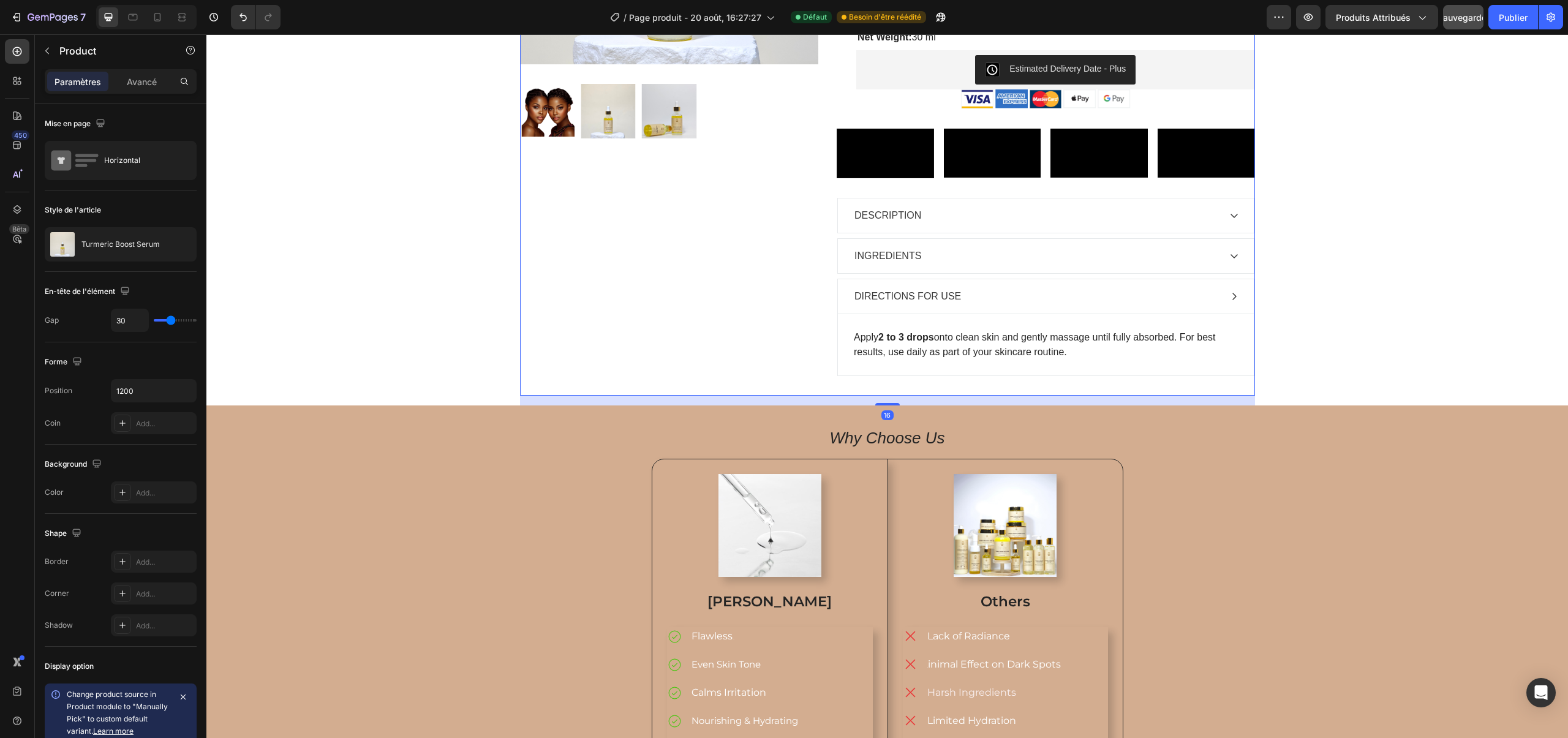
click at [766, 395] on div "Sale Text Block Product Images Row" at bounding box center [669, 80] width 299 height 630
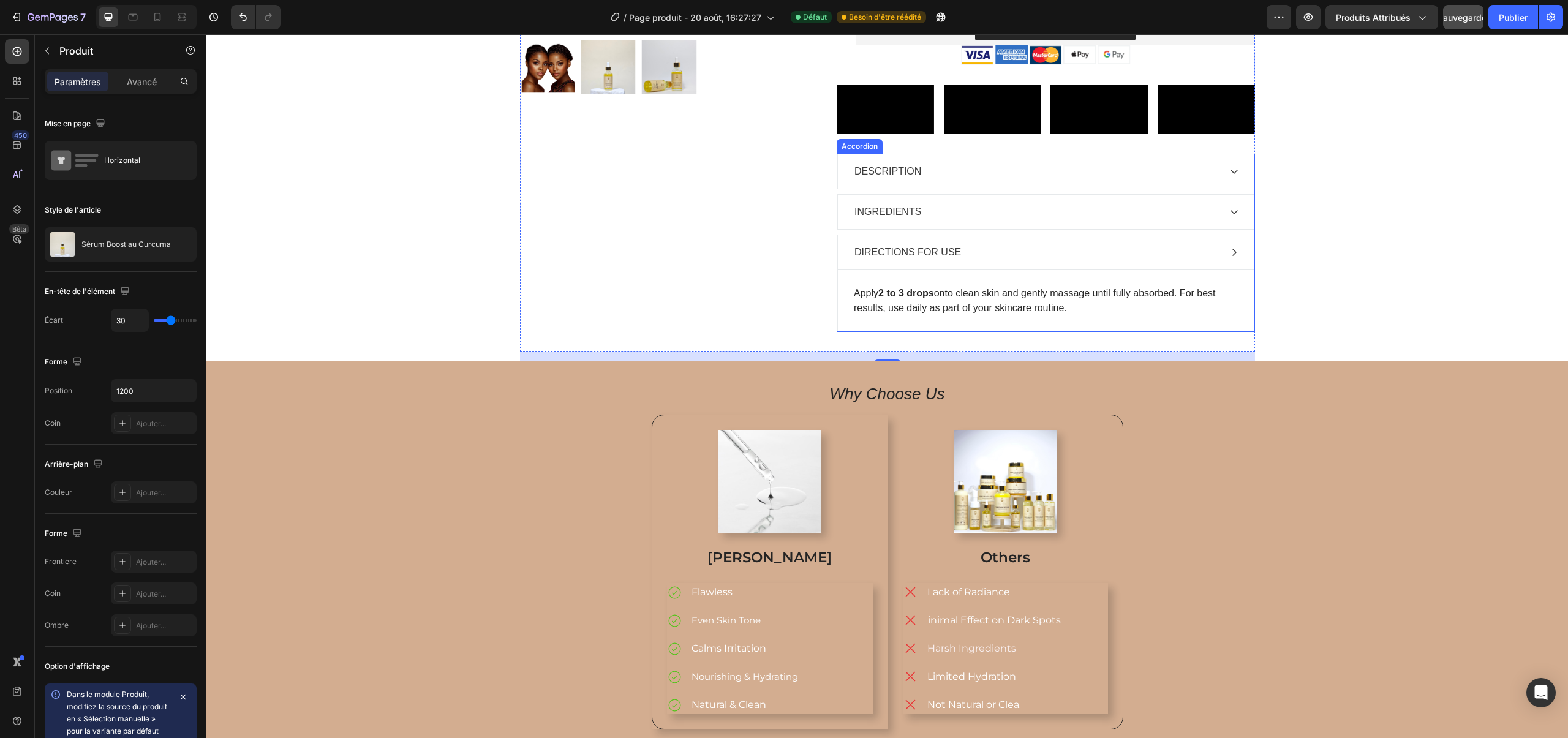
scroll to position [456, 0]
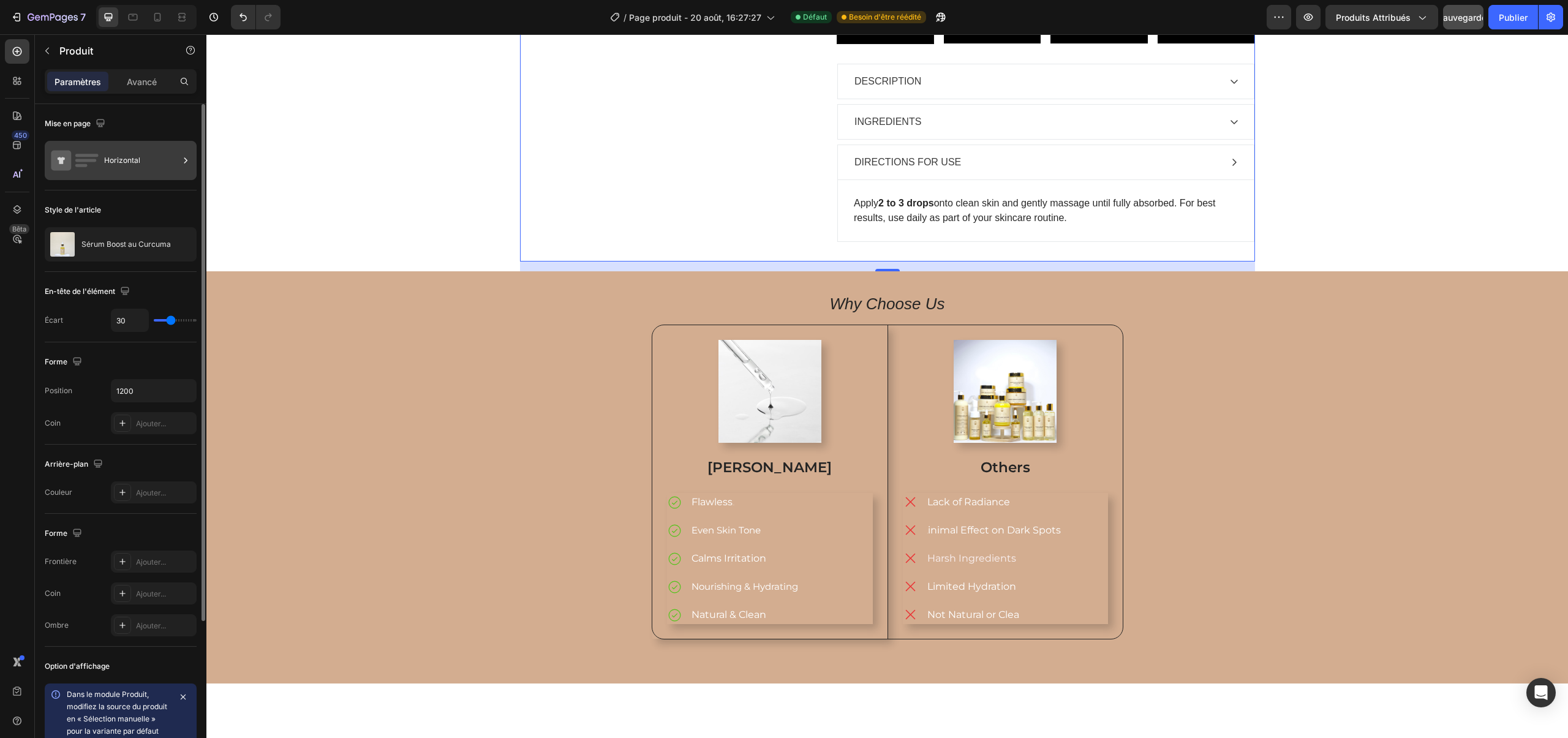
click at [70, 171] on icon at bounding box center [75, 160] width 49 height 28
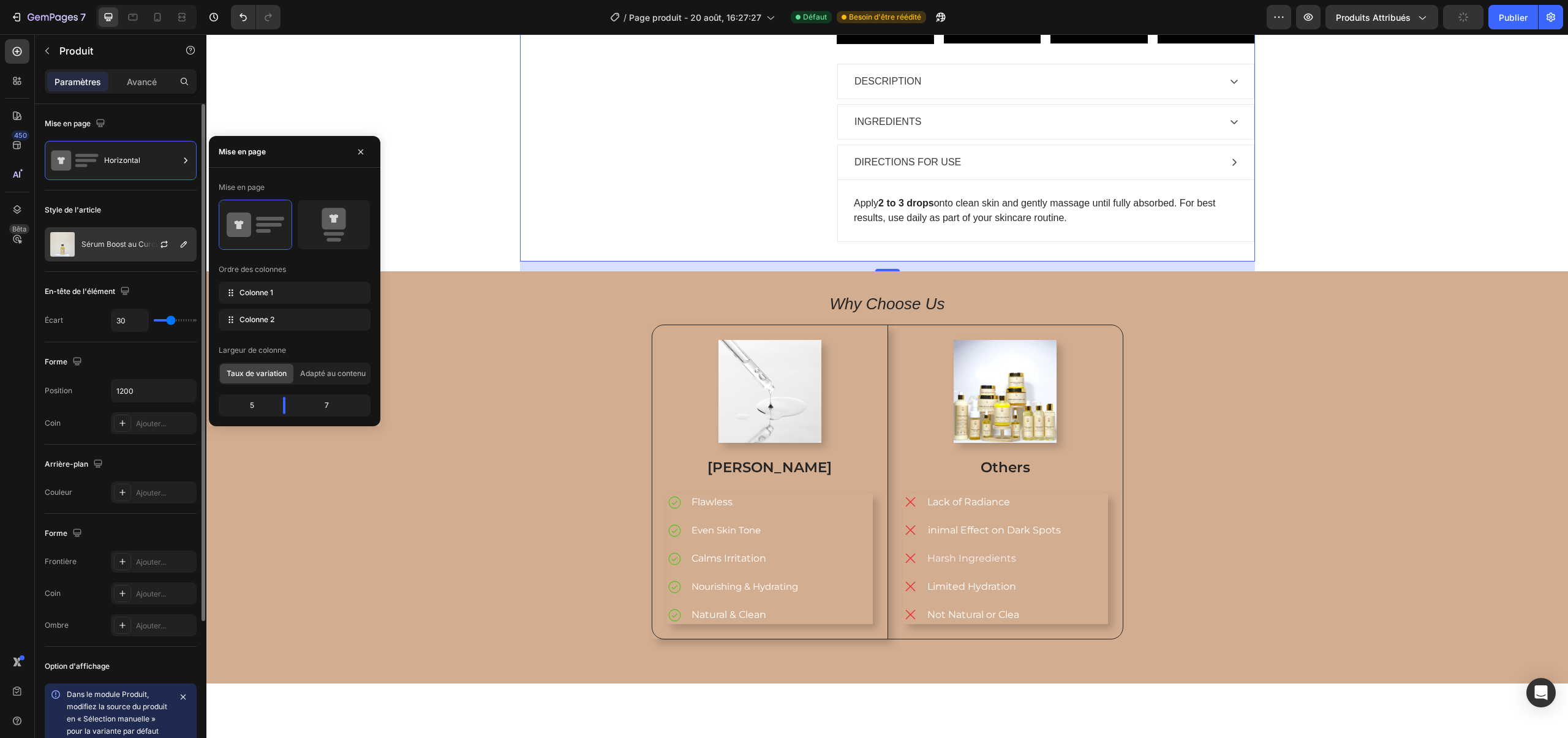
click at [133, 243] on font "Sérum Boost au Curcuma" at bounding box center [126, 243] width 89 height 9
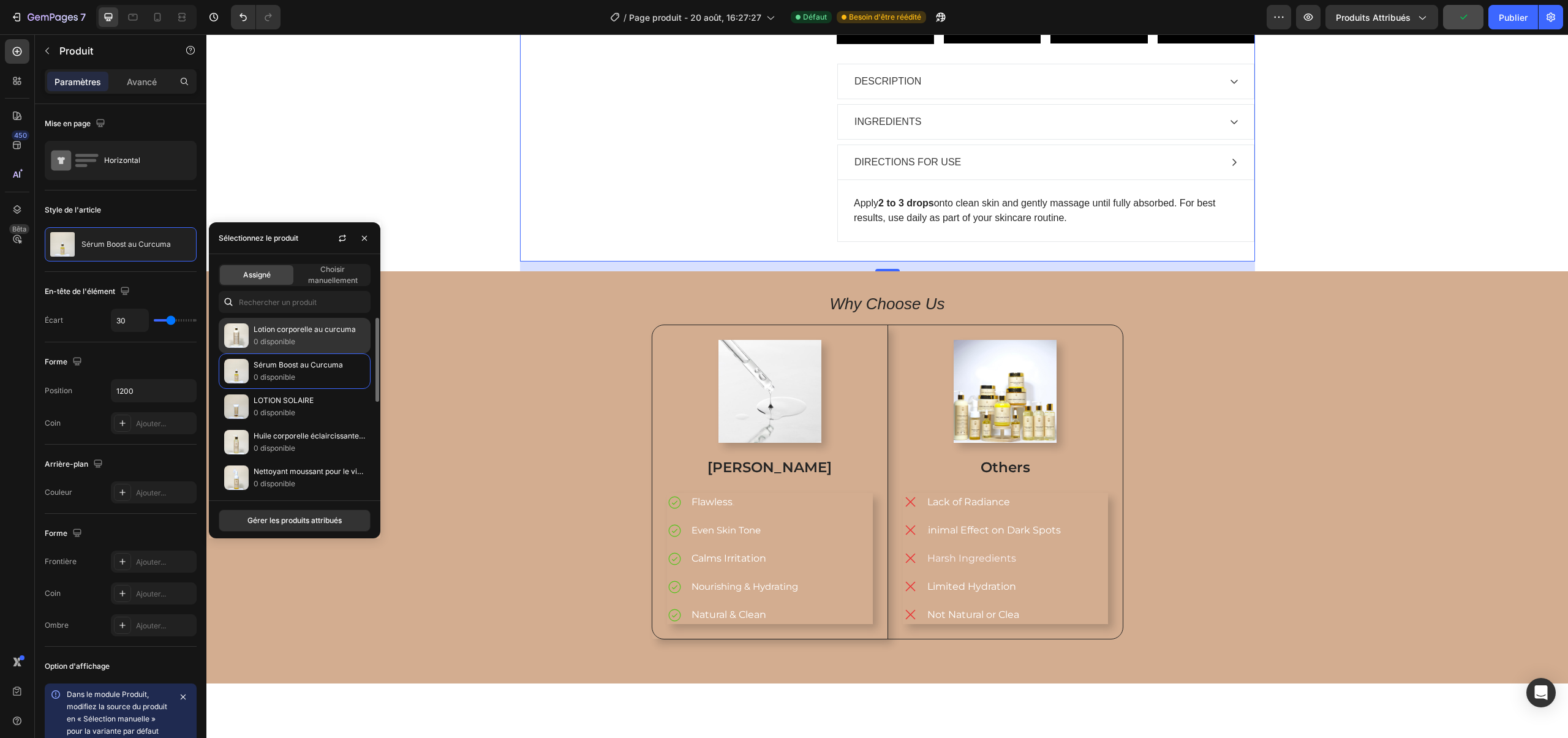
click at [267, 347] on p "0 disponible" at bounding box center [309, 342] width 112 height 13
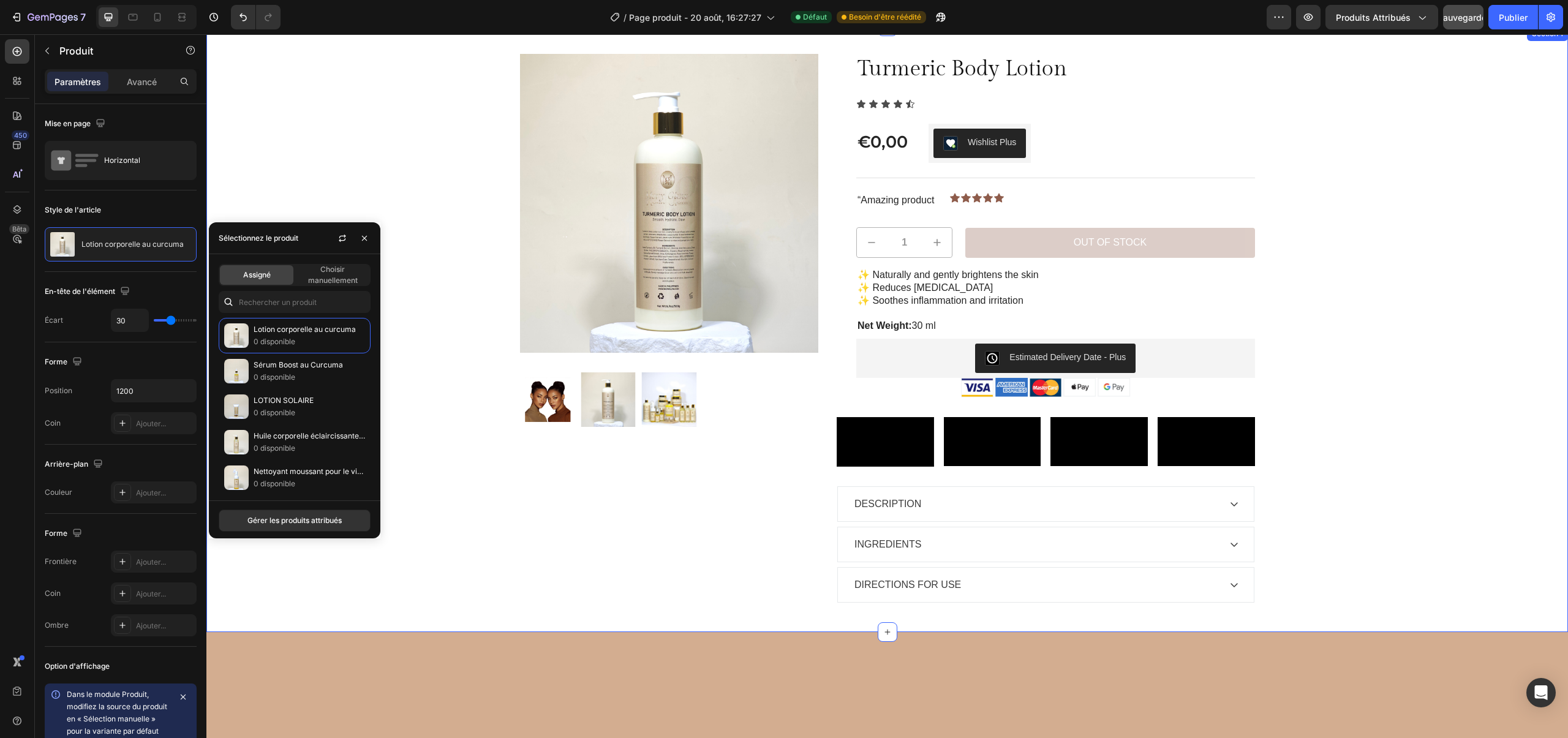
scroll to position [35, 0]
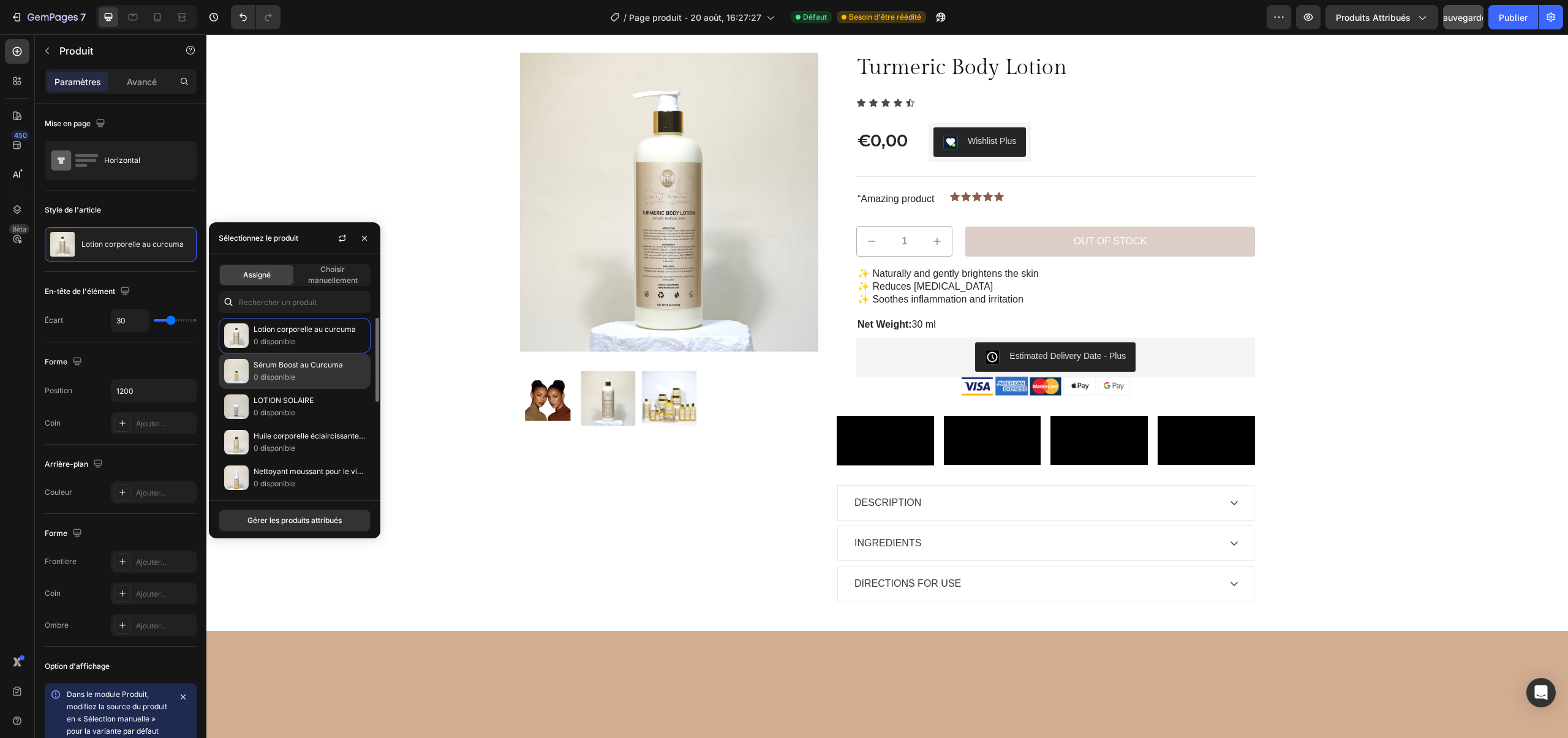
click at [311, 365] on font "Sérum Boost au Curcuma" at bounding box center [298, 365] width 89 height 9
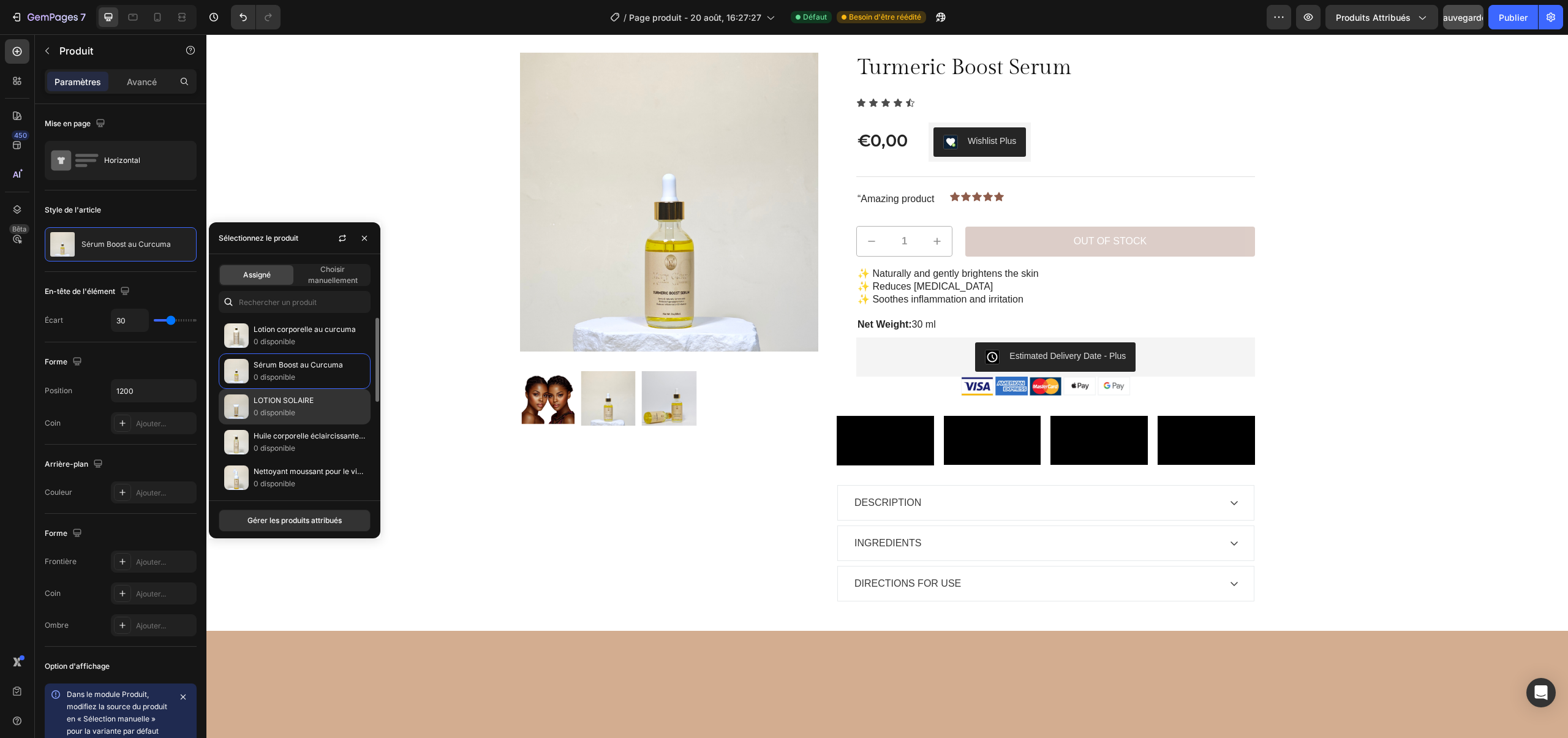
click at [311, 405] on p "LOTION SOLAIRE" at bounding box center [309, 400] width 112 height 13
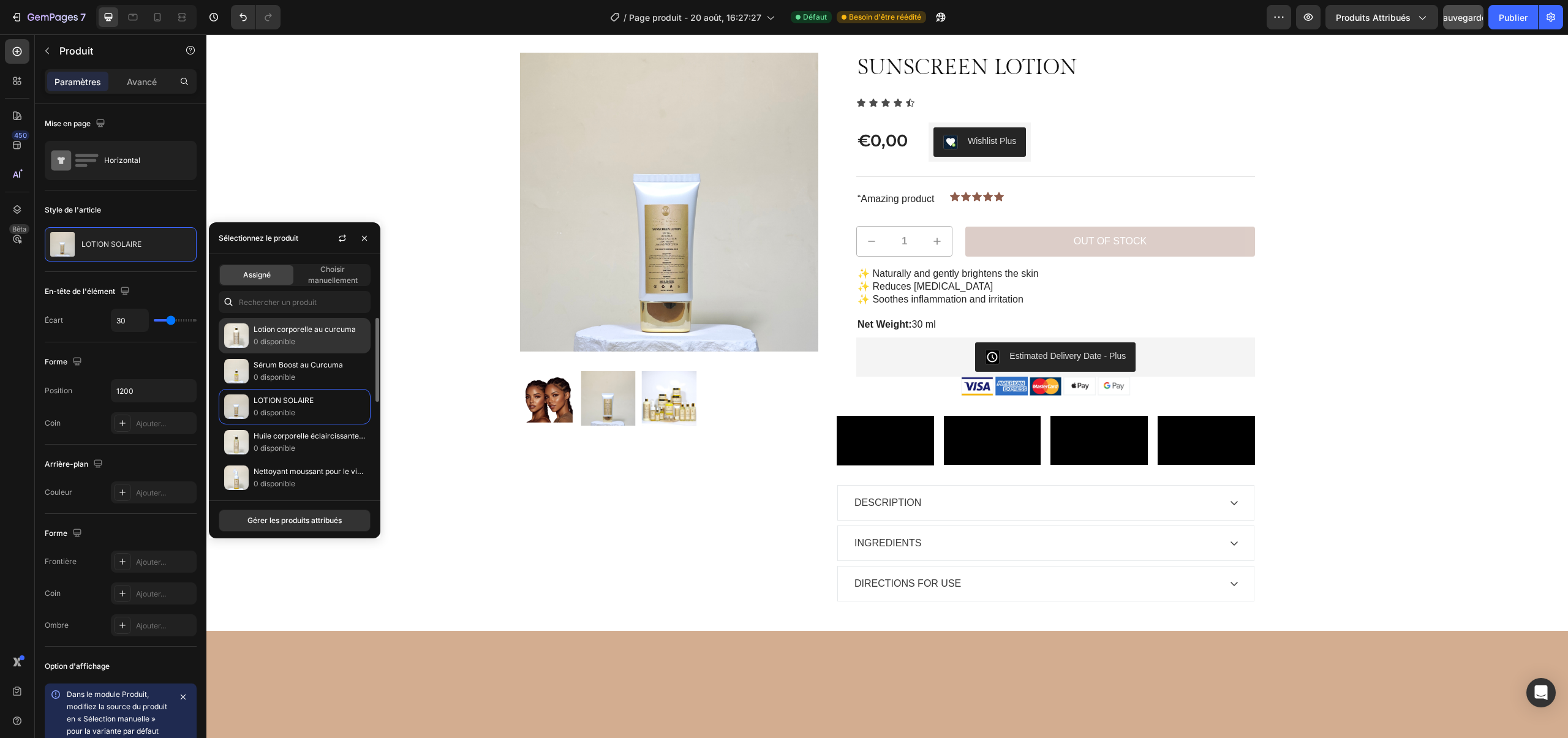
click at [300, 346] on p "0 disponible" at bounding box center [309, 342] width 112 height 13
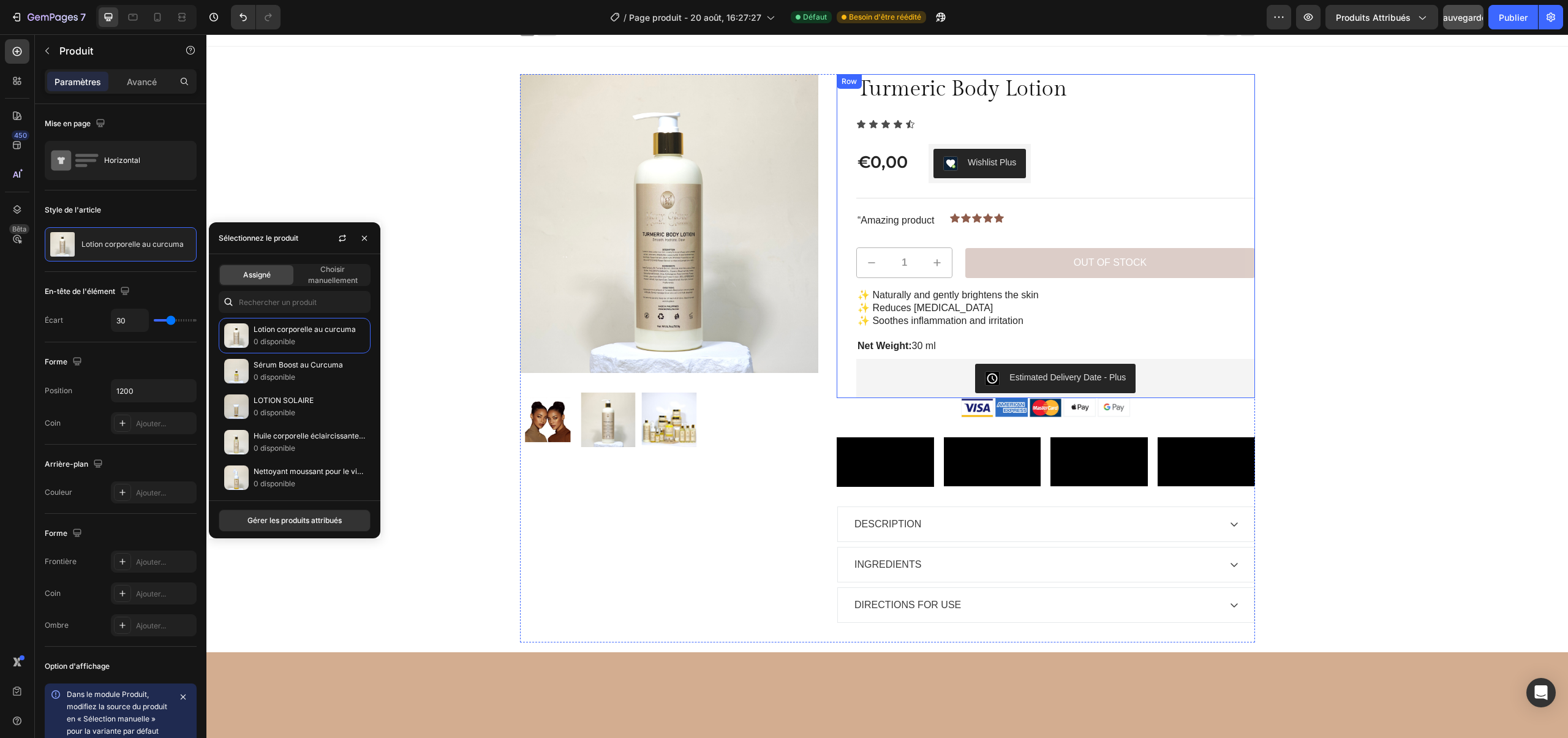
scroll to position [0, 0]
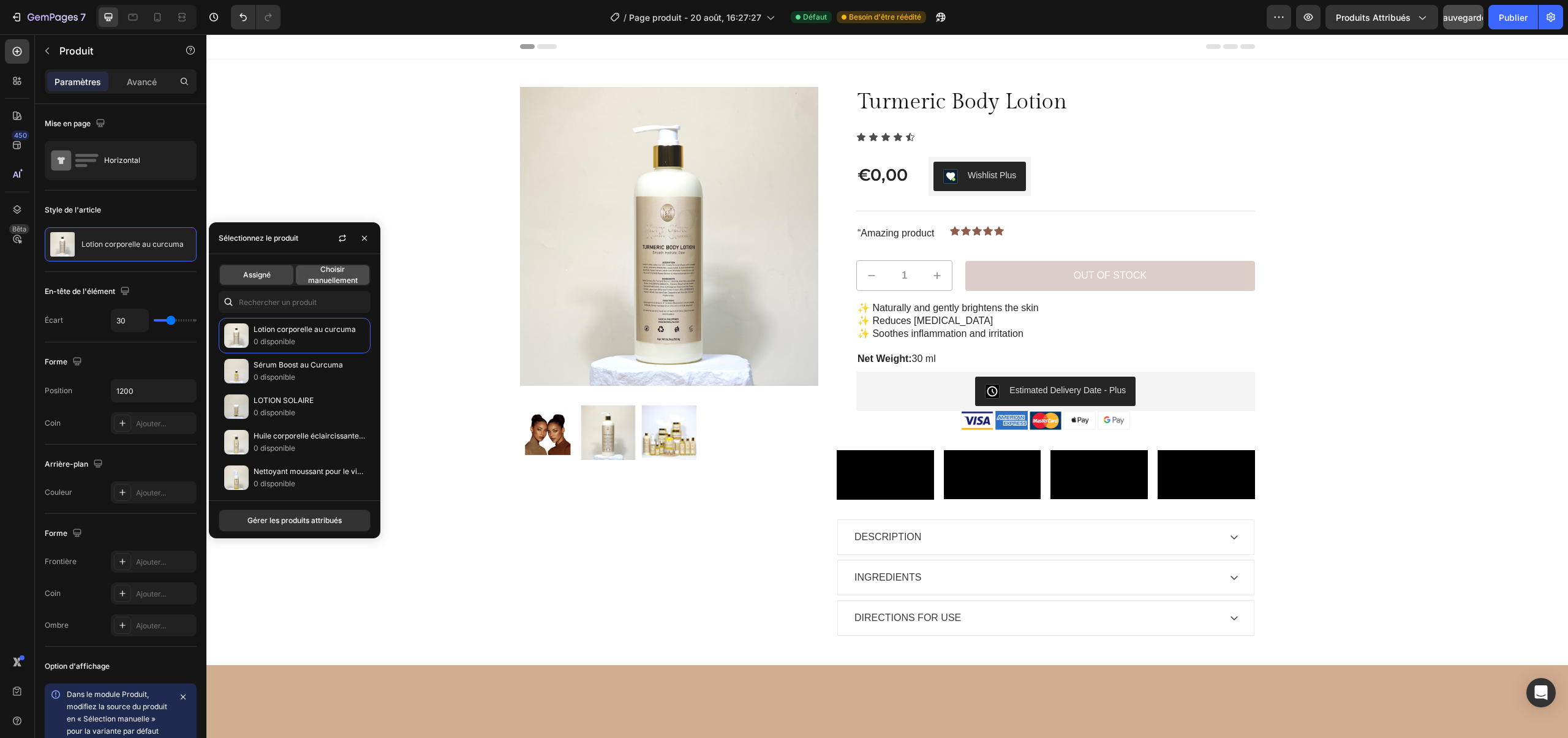
click at [308, 274] on span "Choisir manuellement" at bounding box center [332, 274] width 73 height 22
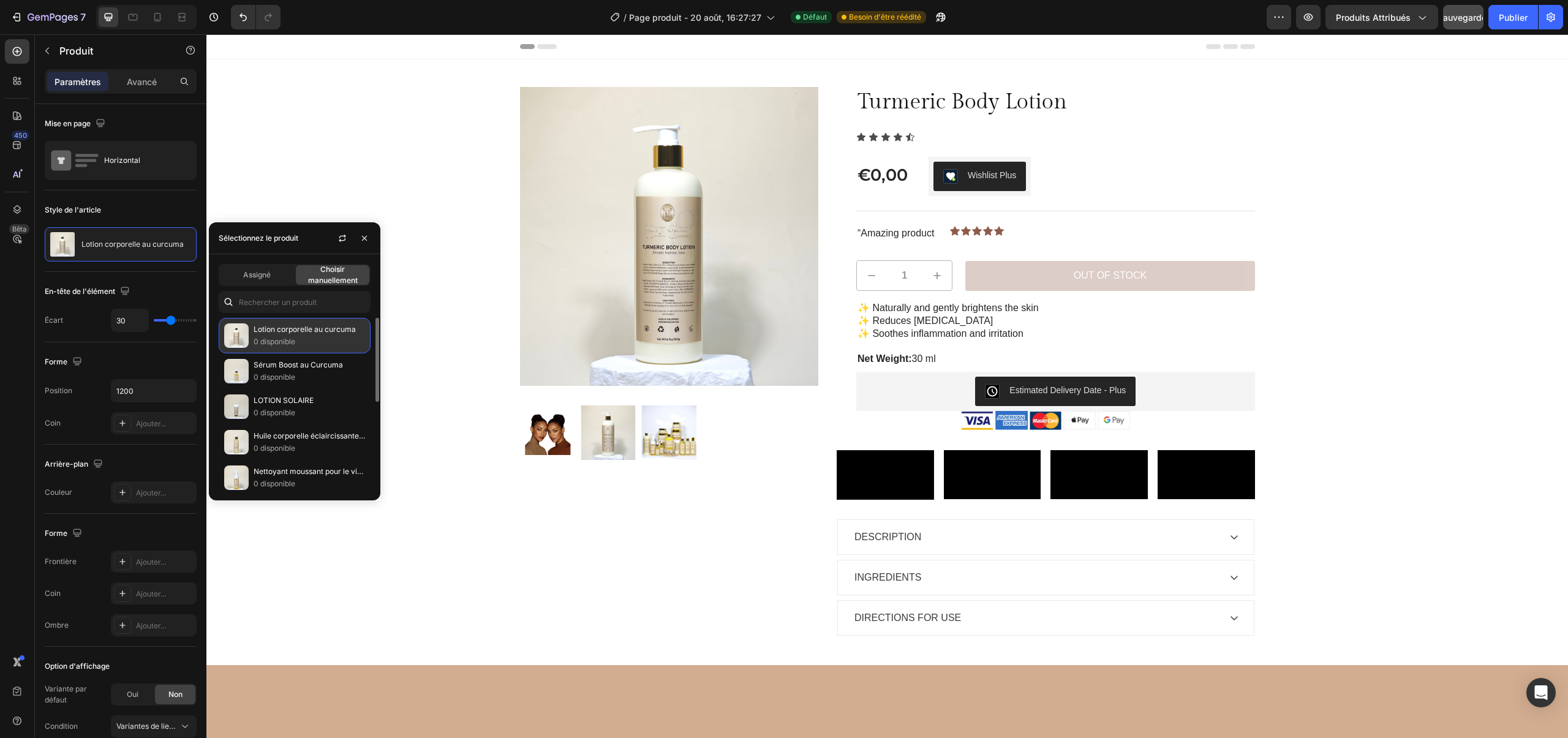
click at [311, 334] on p "Lotion corporelle au curcuma" at bounding box center [309, 329] width 112 height 13
click at [320, 375] on p "0 disponible" at bounding box center [309, 377] width 112 height 13
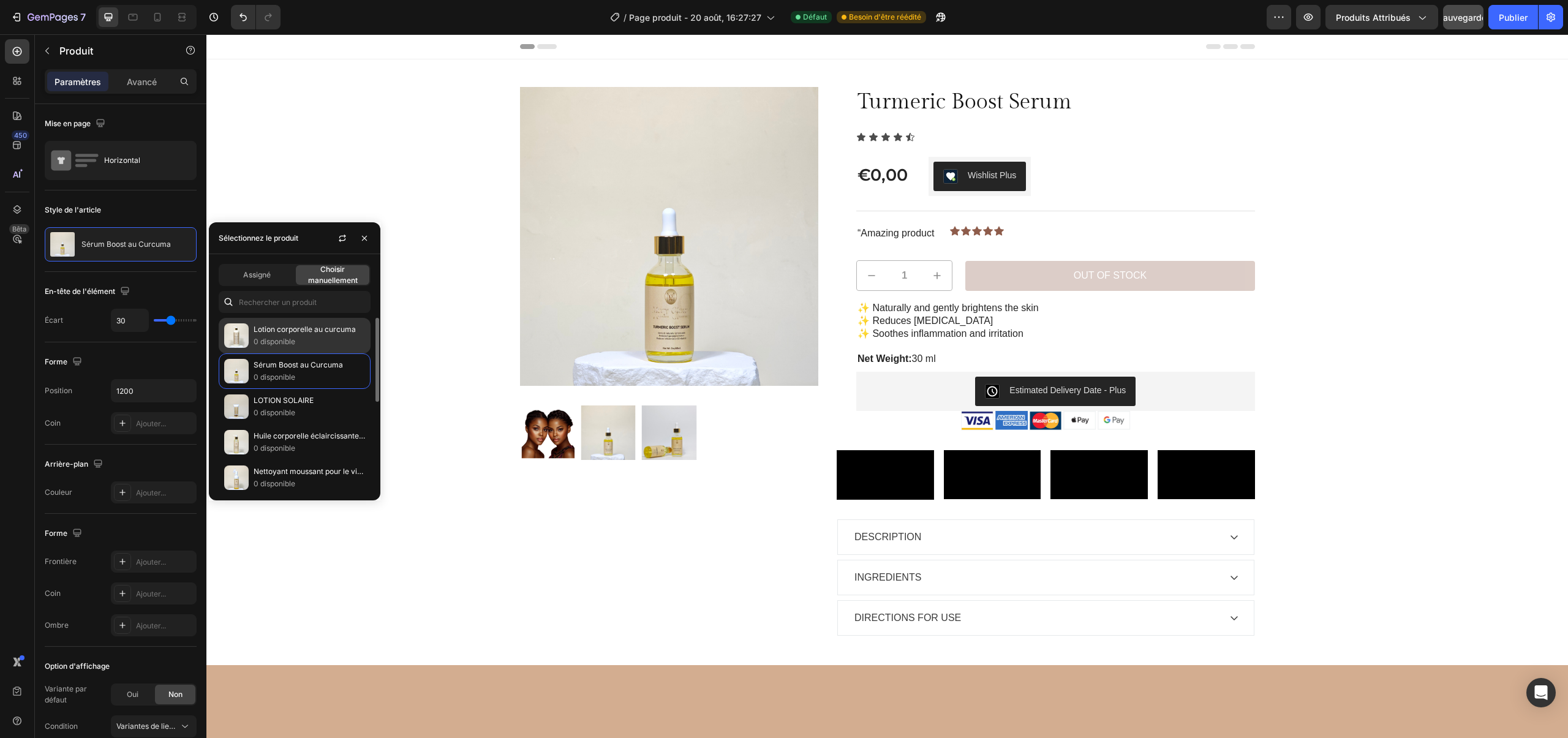
click at [291, 346] on p "0 disponible" at bounding box center [309, 342] width 112 height 13
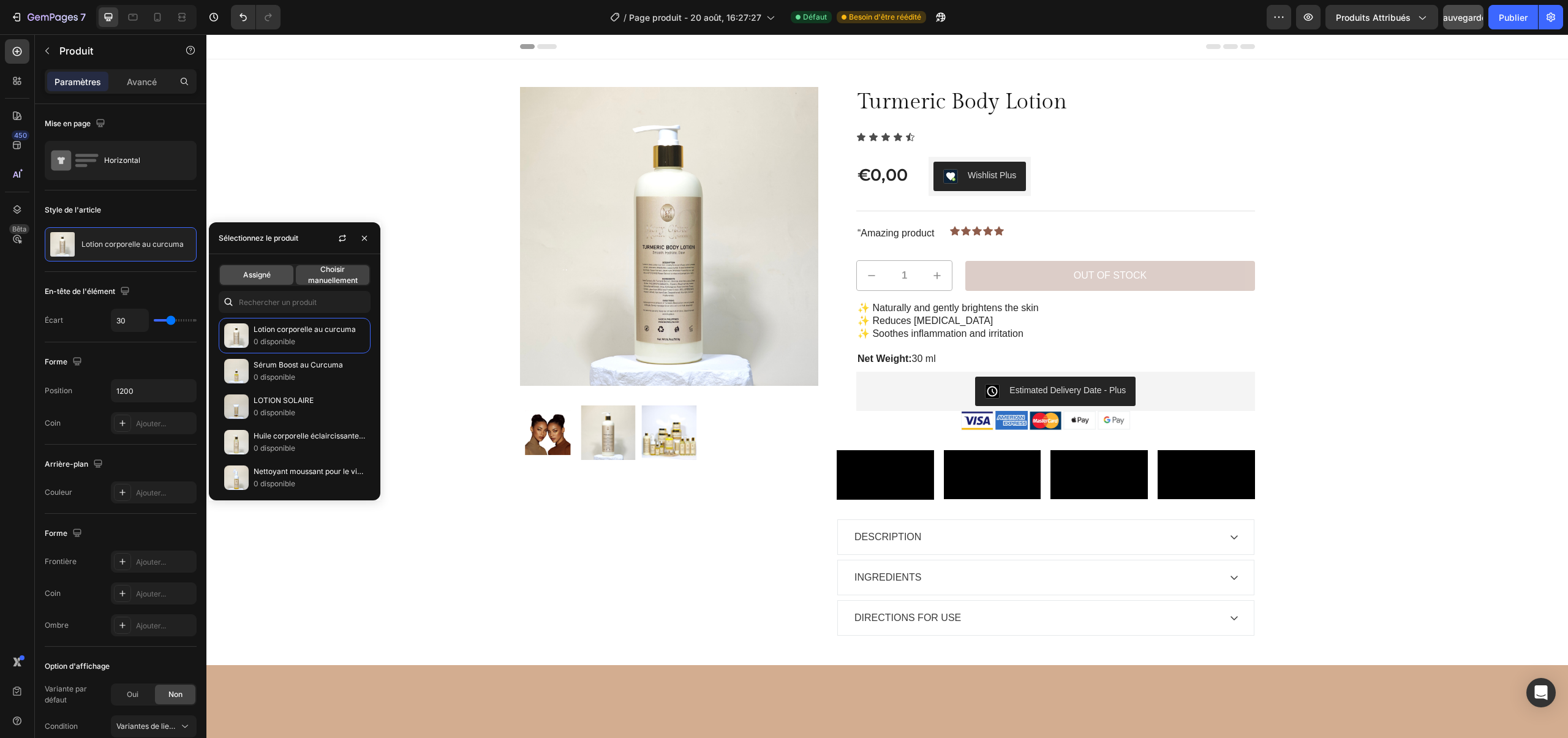
click at [259, 277] on font "Assigné" at bounding box center [257, 274] width 28 height 9
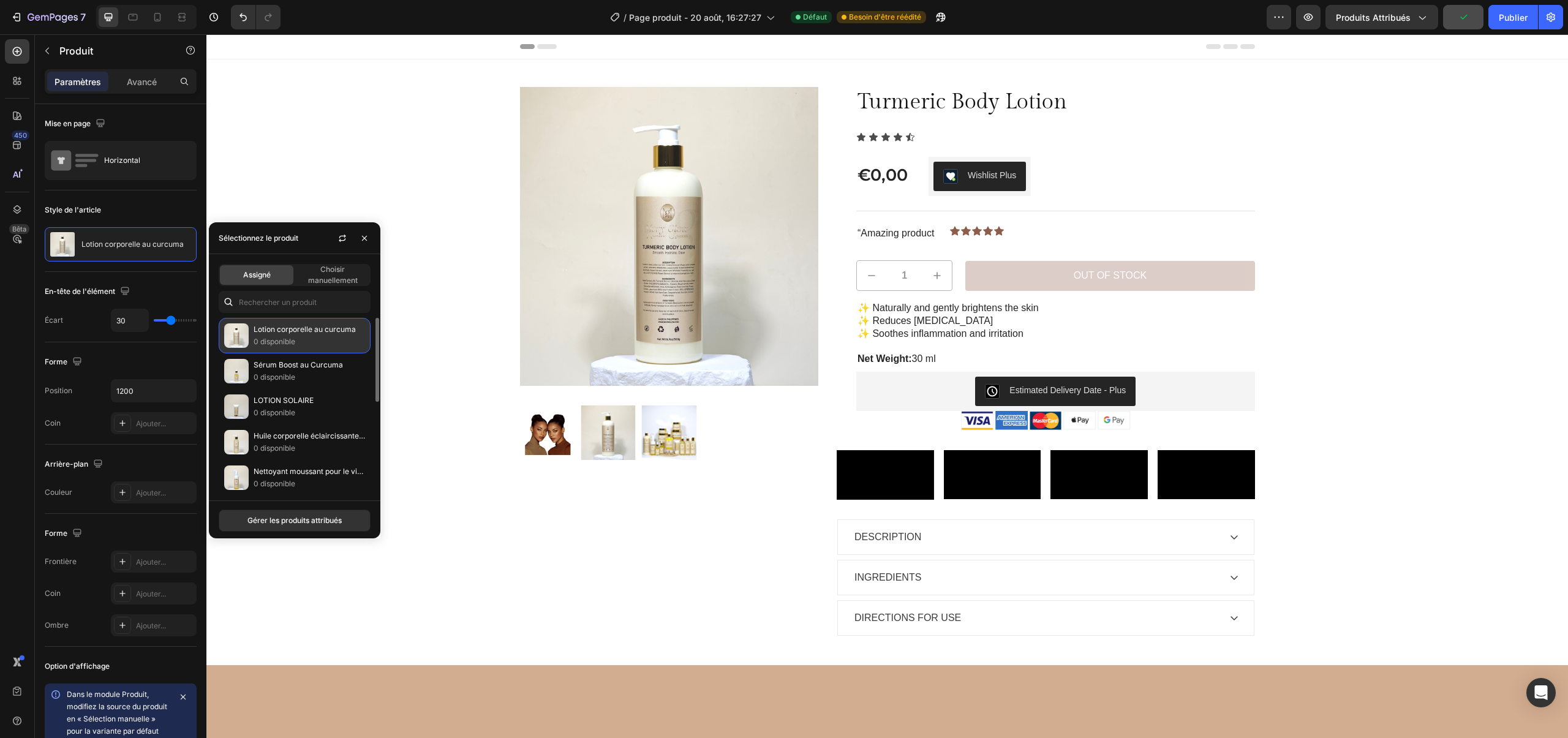
click at [292, 343] on font "0 disponible" at bounding box center [274, 341] width 41 height 9
click at [301, 527] on button "Gérer les produits attribués" at bounding box center [294, 520] width 152 height 22
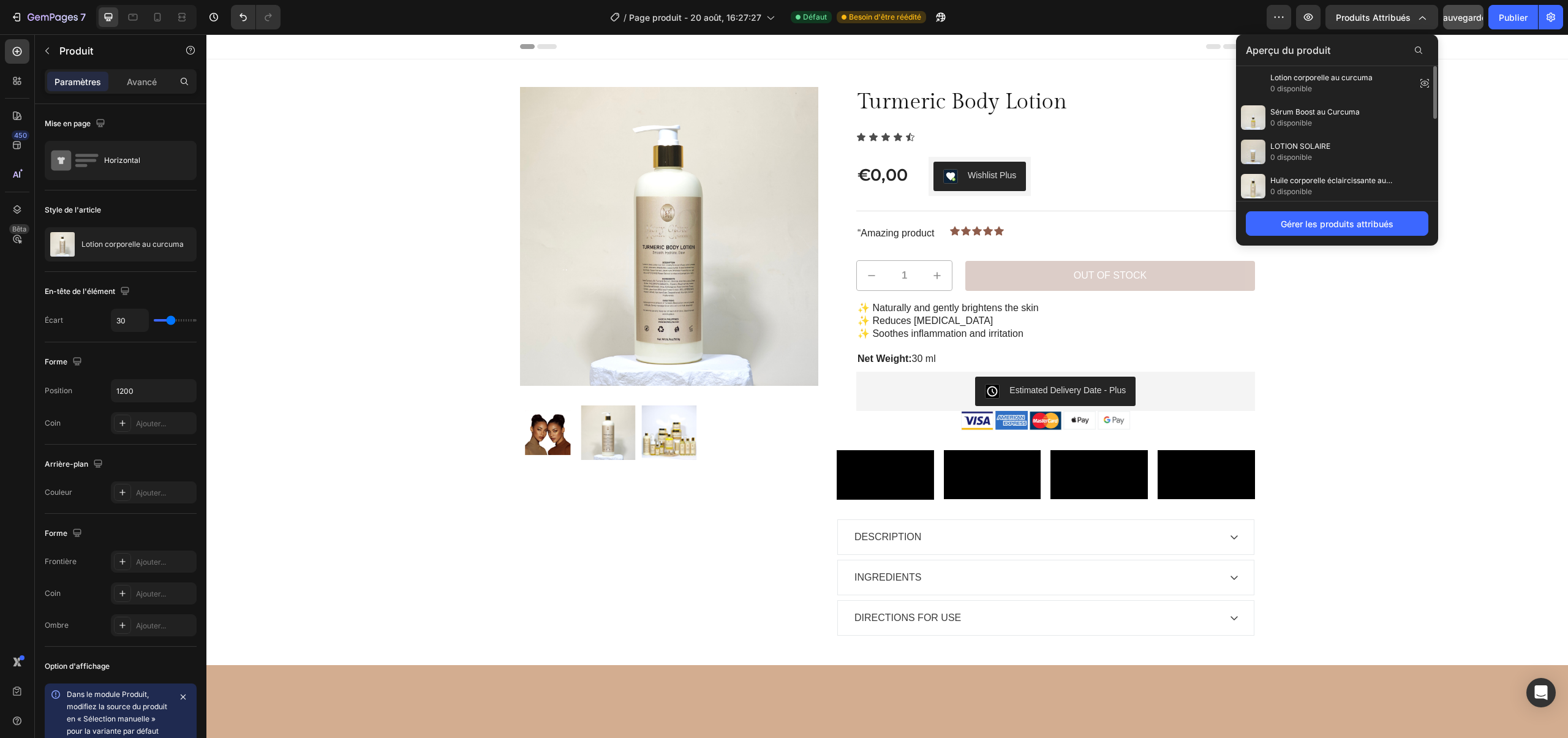
click at [1288, 238] on div "Gérer les produits attribués" at bounding box center [1337, 223] width 202 height 45
click at [1285, 231] on button "Gérer les produits attribués" at bounding box center [1336, 223] width 183 height 24
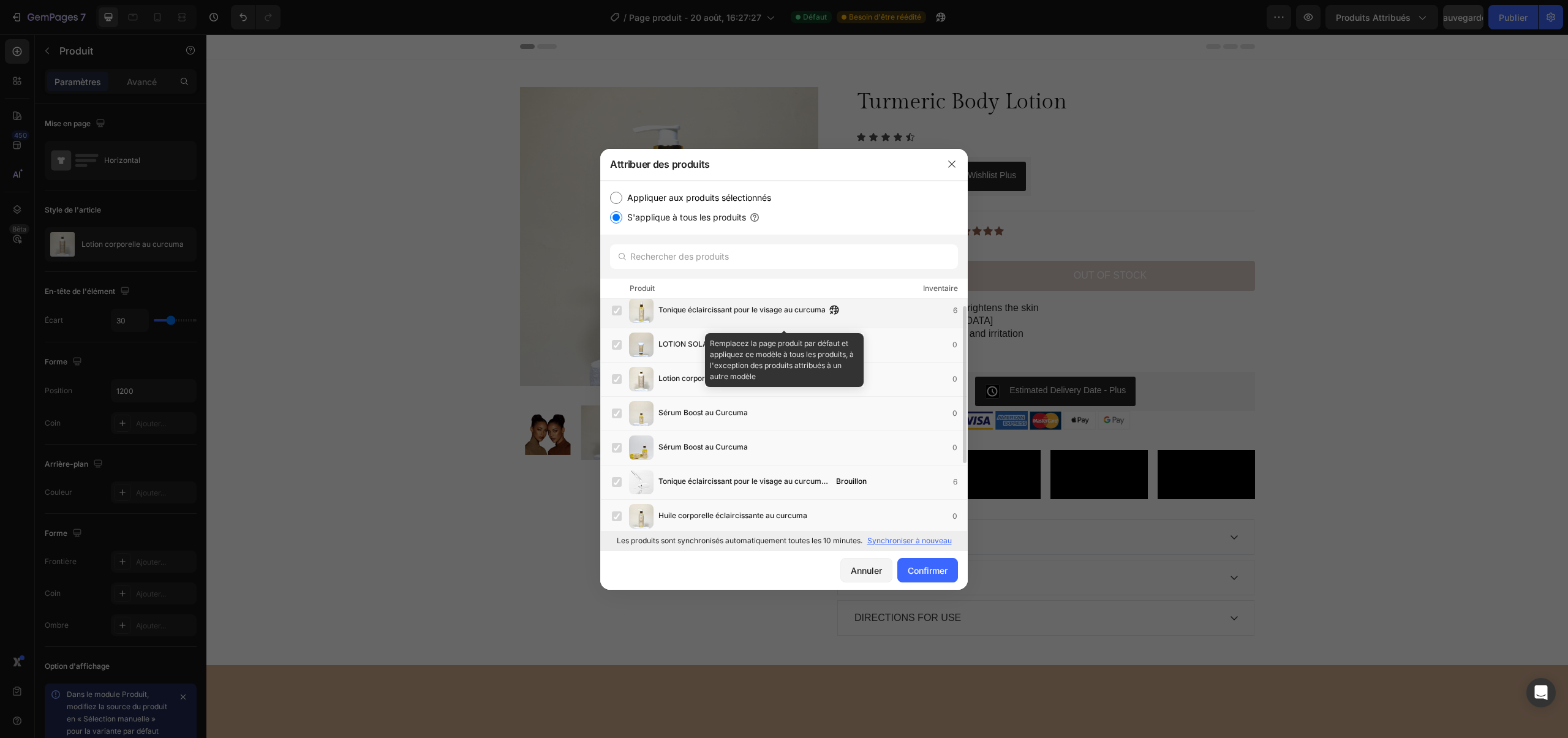
scroll to position [9, 0]
click at [943, 163] on button "button" at bounding box center [951, 164] width 19 height 19
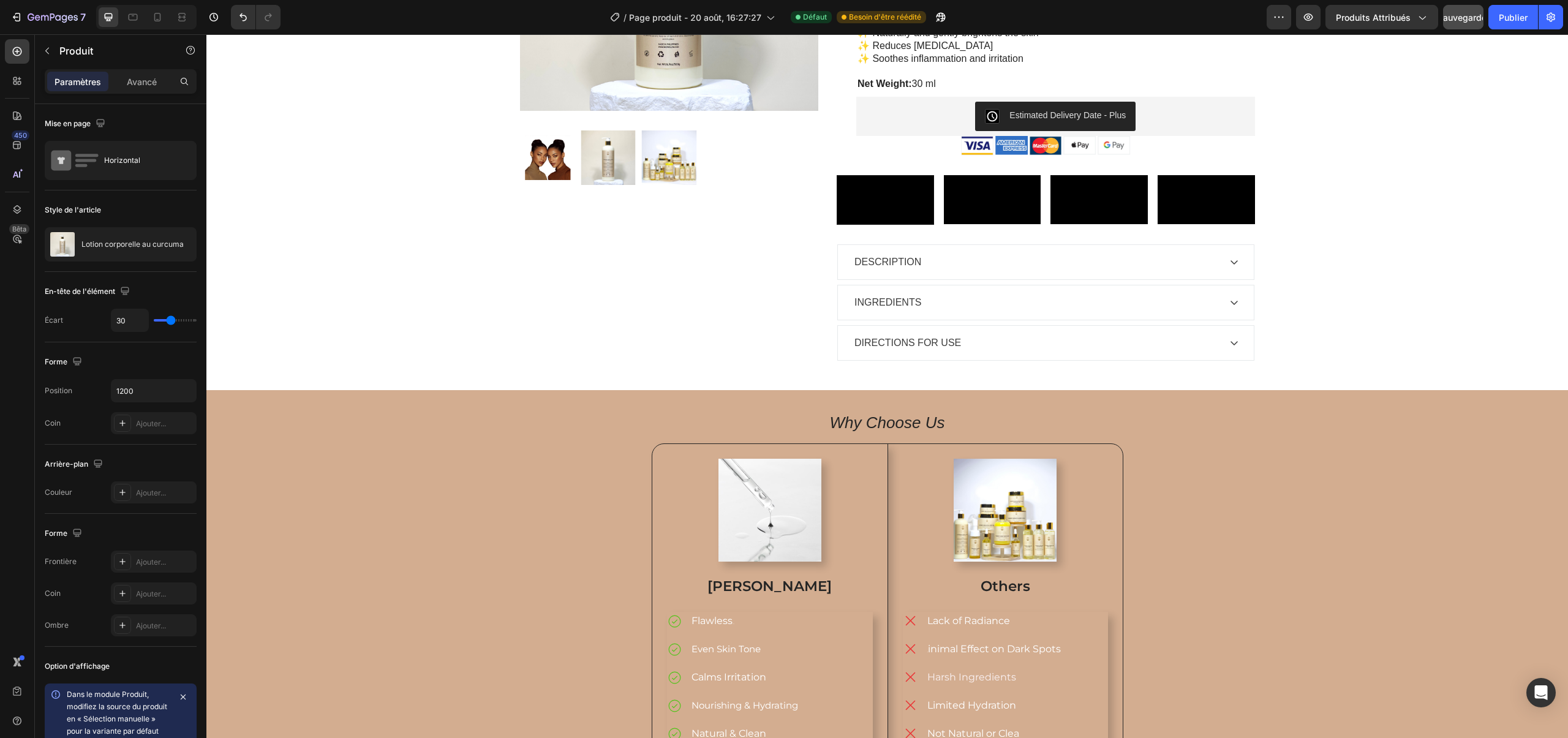
scroll to position [276, 0]
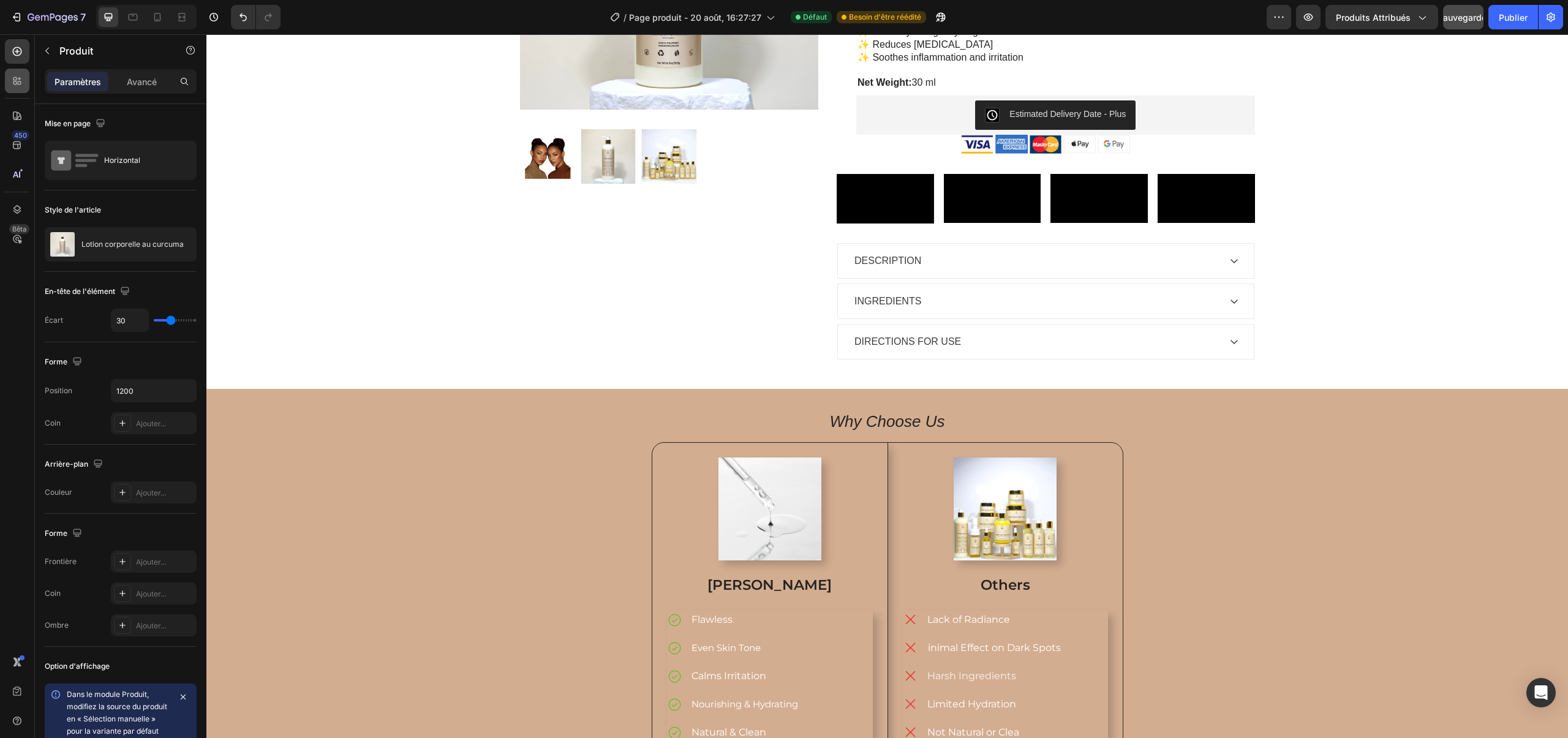
click at [18, 77] on icon at bounding box center [18, 81] width 13 height 13
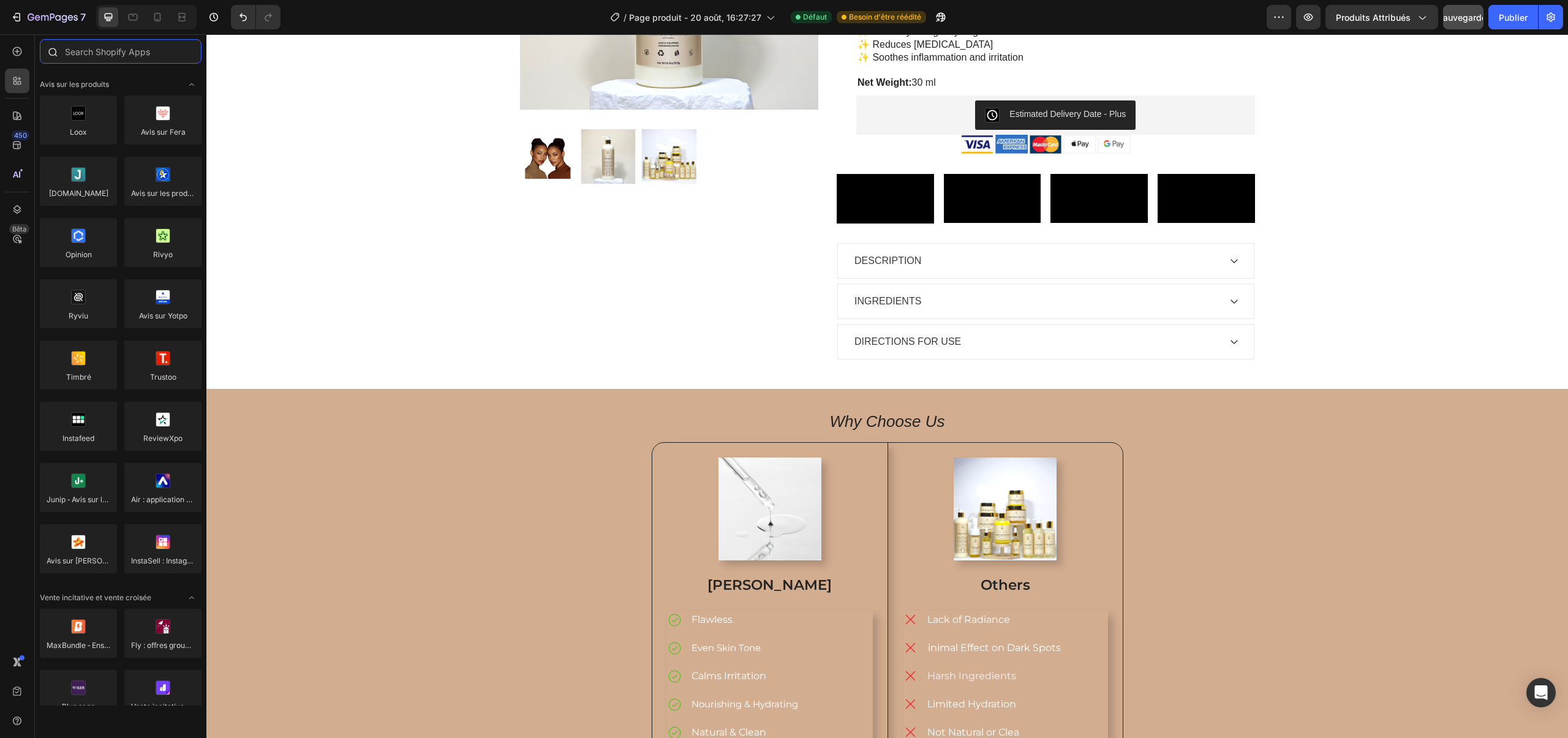
click at [82, 41] on input "text" at bounding box center [121, 51] width 162 height 24
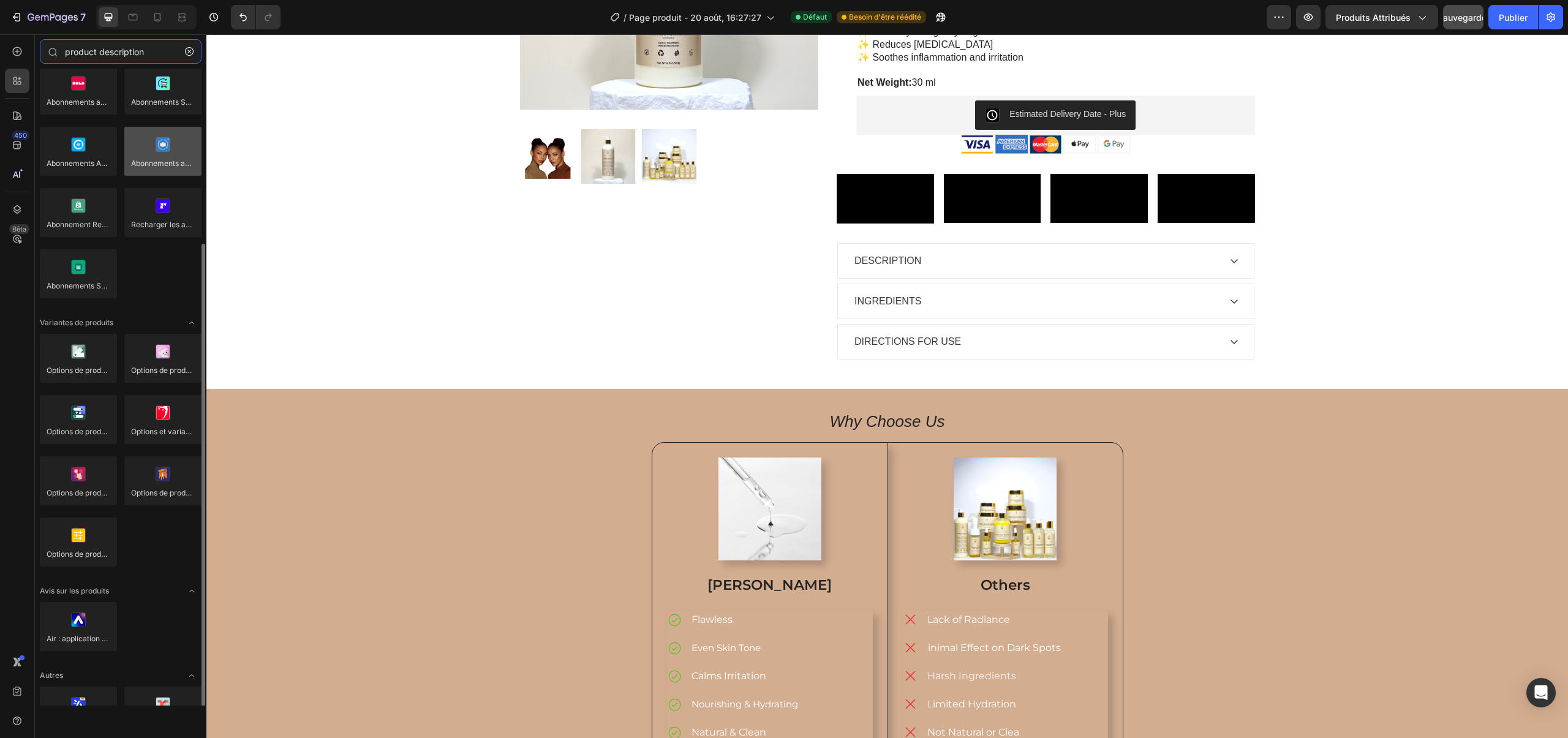
scroll to position [147, 0]
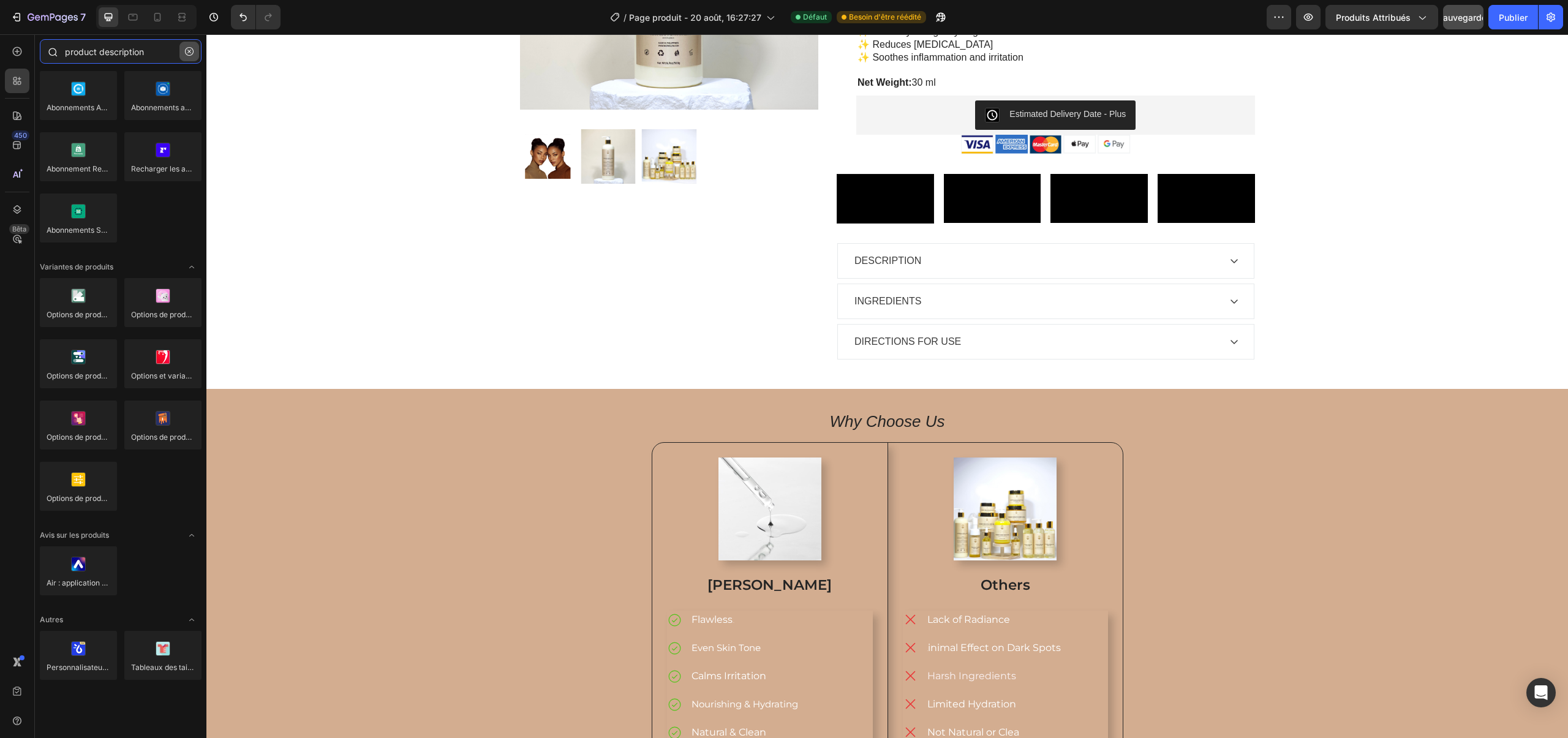
type input "product description"
click at [189, 48] on icon "button" at bounding box center [190, 51] width 9 height 9
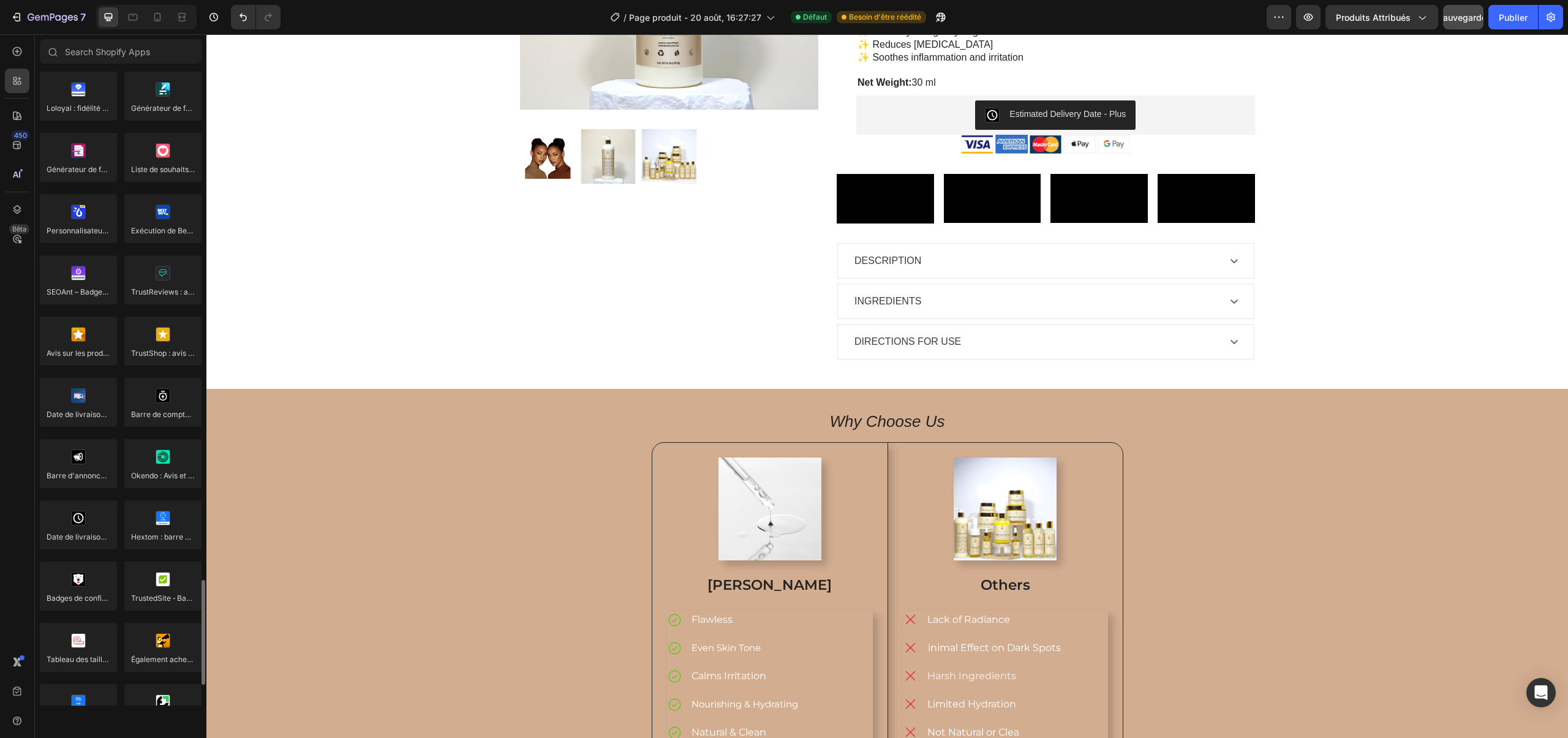
scroll to position [3234, 0]
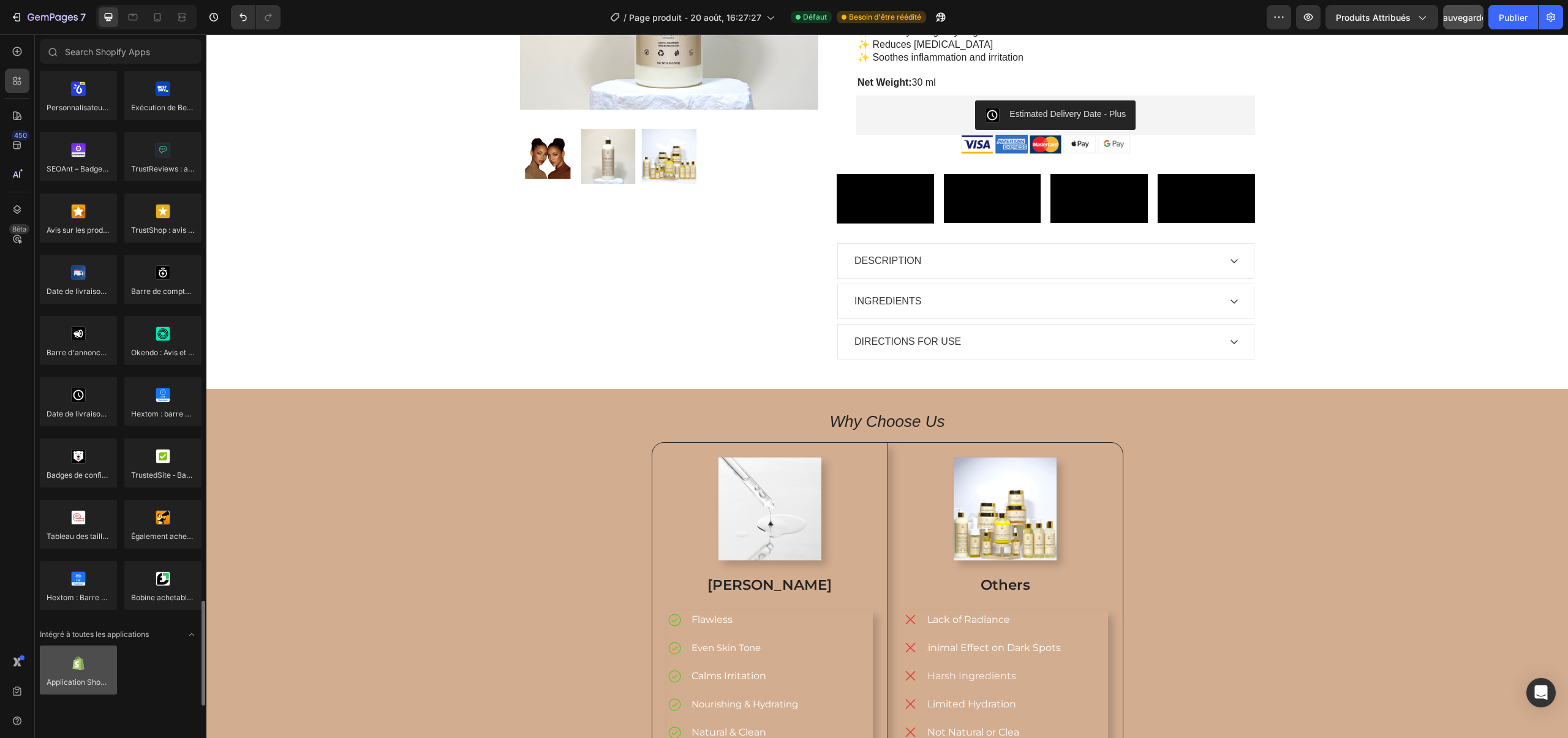
click at [96, 657] on div at bounding box center [78, 670] width 77 height 49
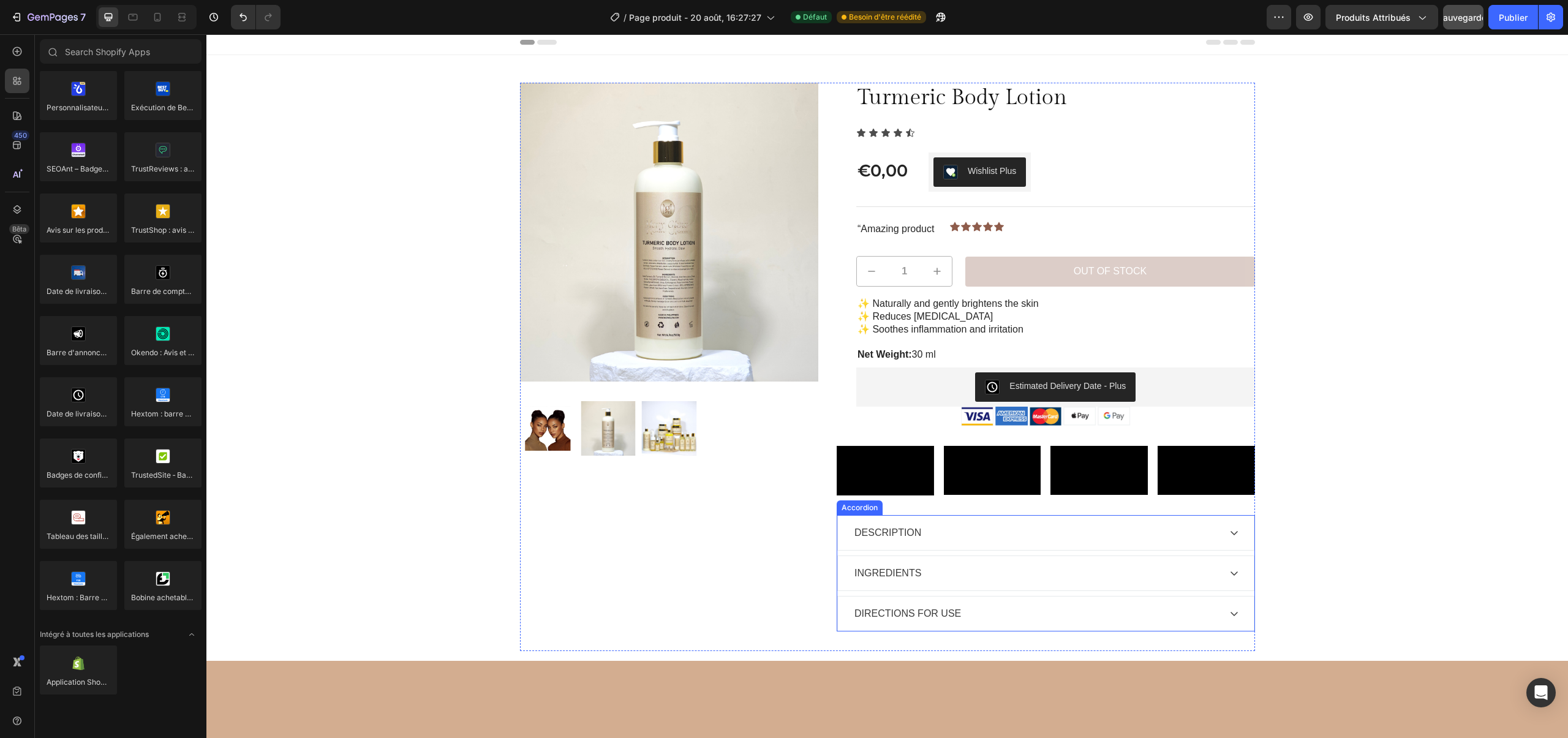
scroll to position [0, 0]
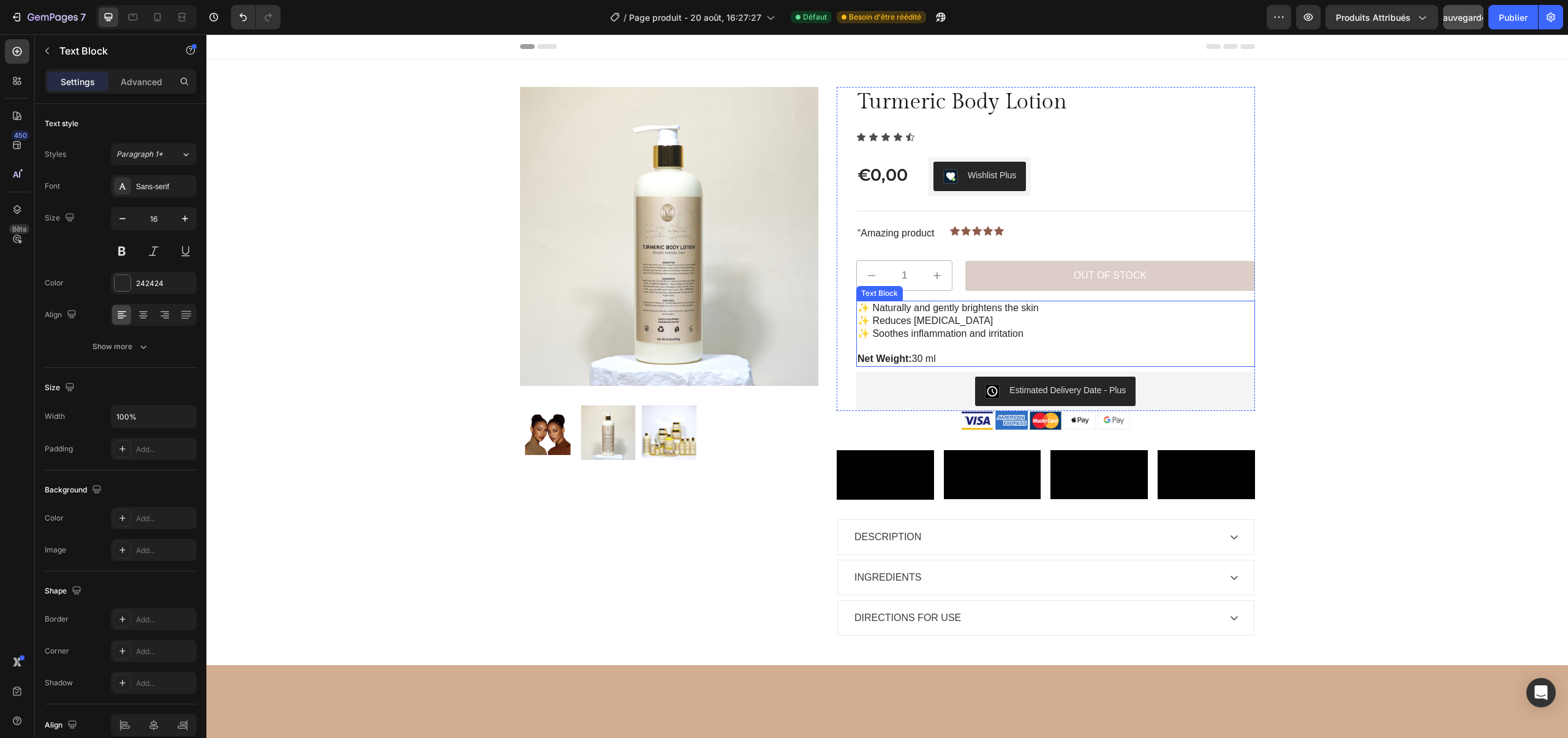
click at [906, 323] on p "✨ Naturally and gently brightens the skin ✨ Reduces hyperpigmentation ✨ Soothes…" at bounding box center [1055, 321] width 396 height 38
click at [719, 259] on img at bounding box center [669, 237] width 299 height 299
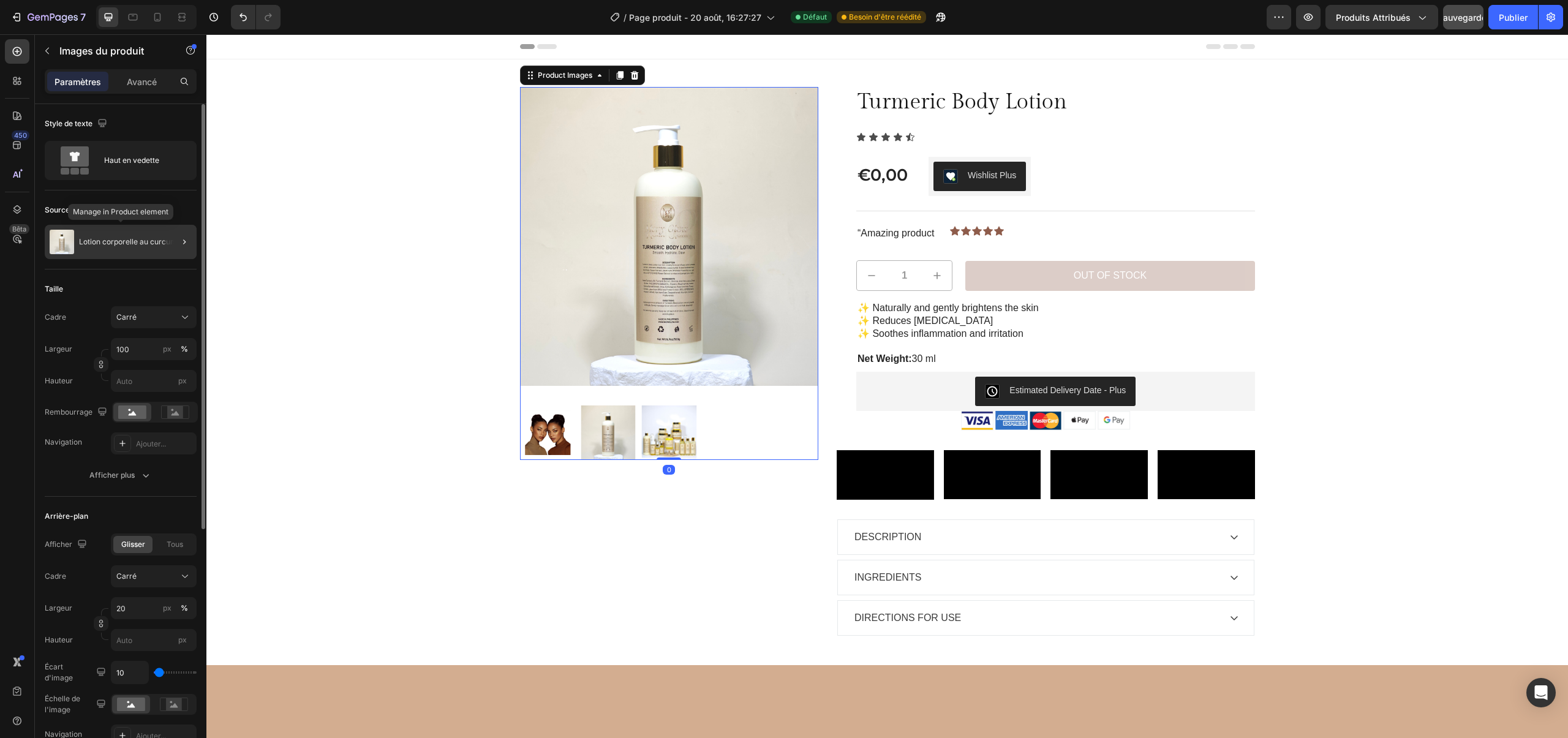
click at [153, 232] on div "Lotion corporelle au curcuma" at bounding box center [121, 242] width 152 height 35
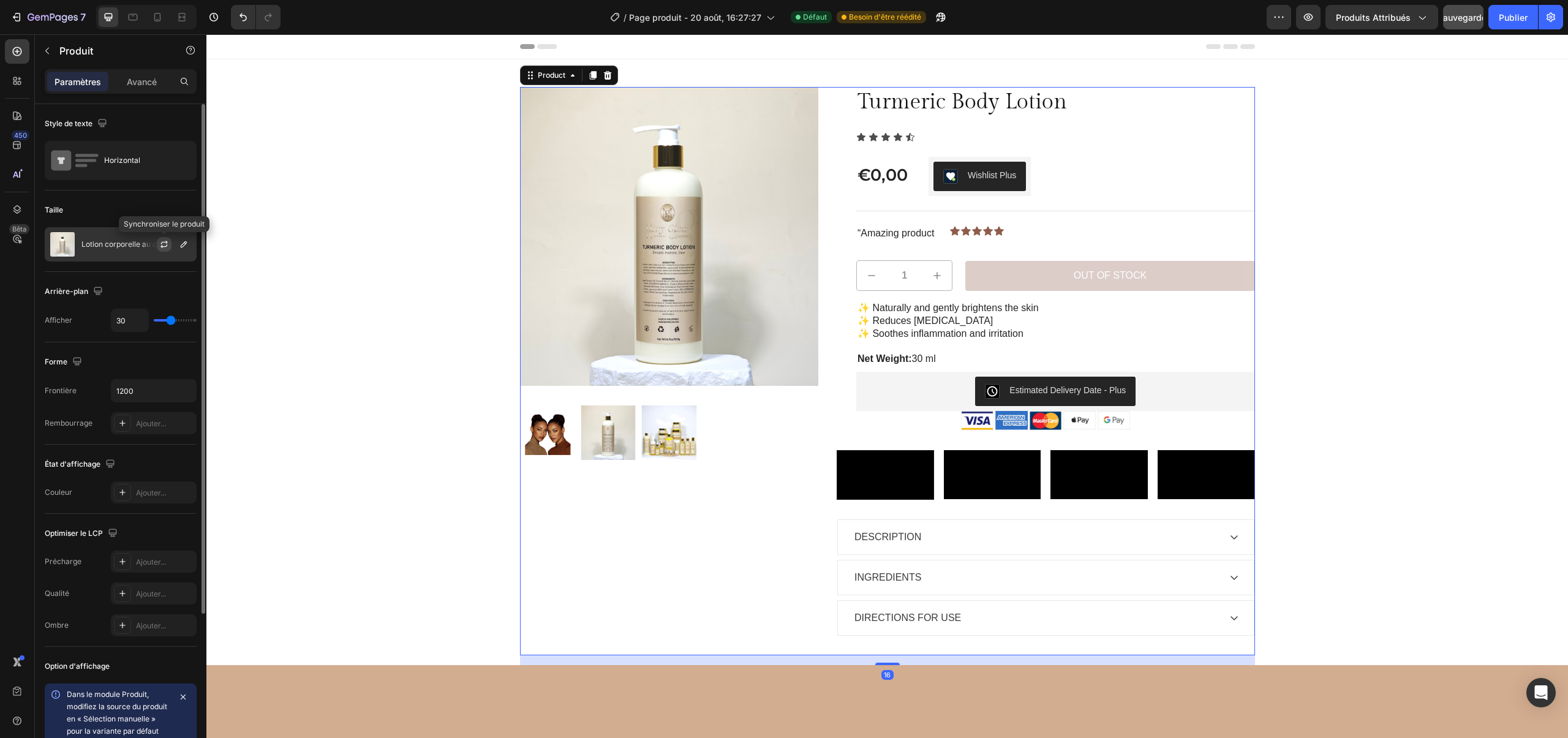
click at [159, 239] on icon "button" at bounding box center [164, 244] width 10 height 10
click at [187, 245] on icon "button" at bounding box center [184, 243] width 10 height 10
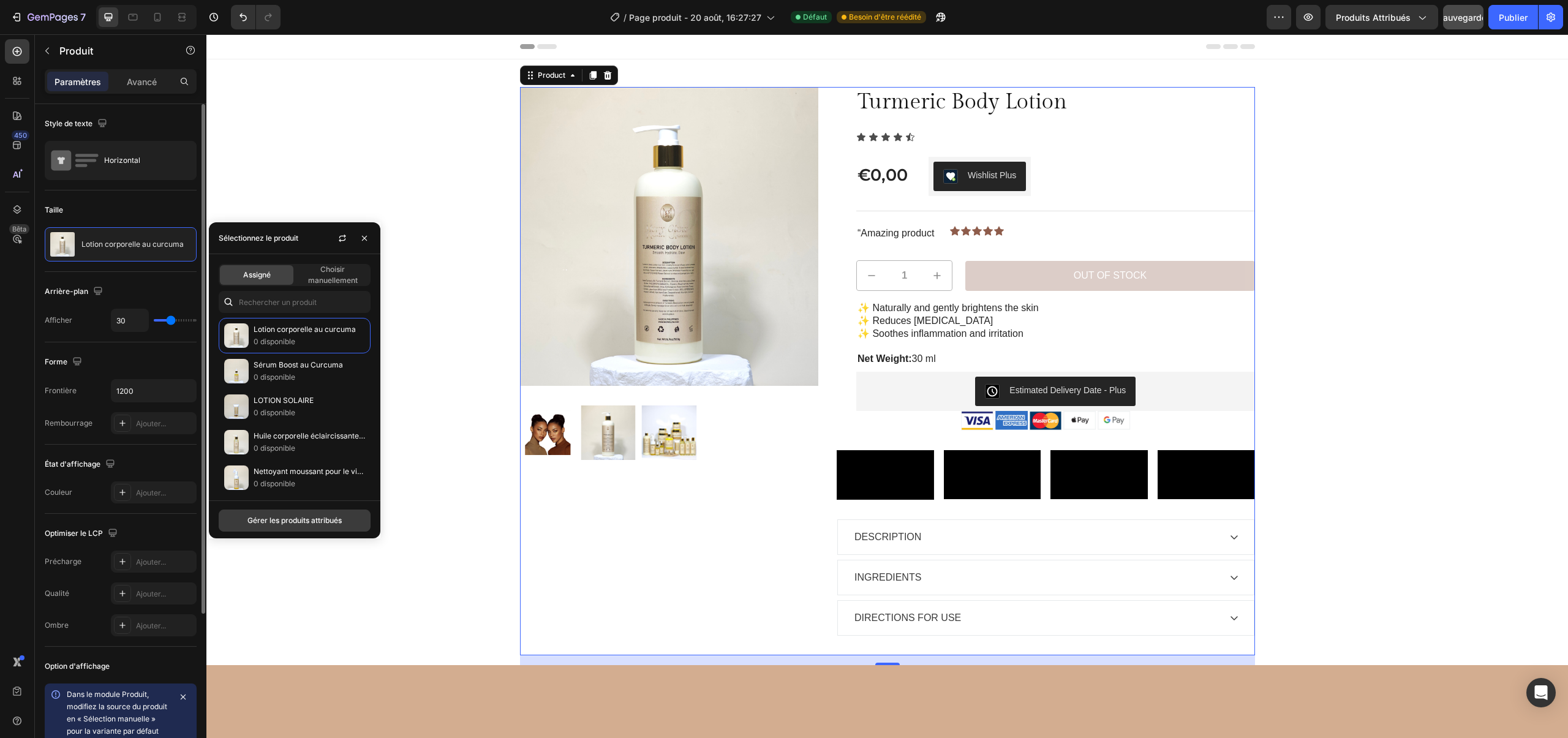
click at [313, 525] on font "Gérer les produits attribués" at bounding box center [294, 520] width 94 height 11
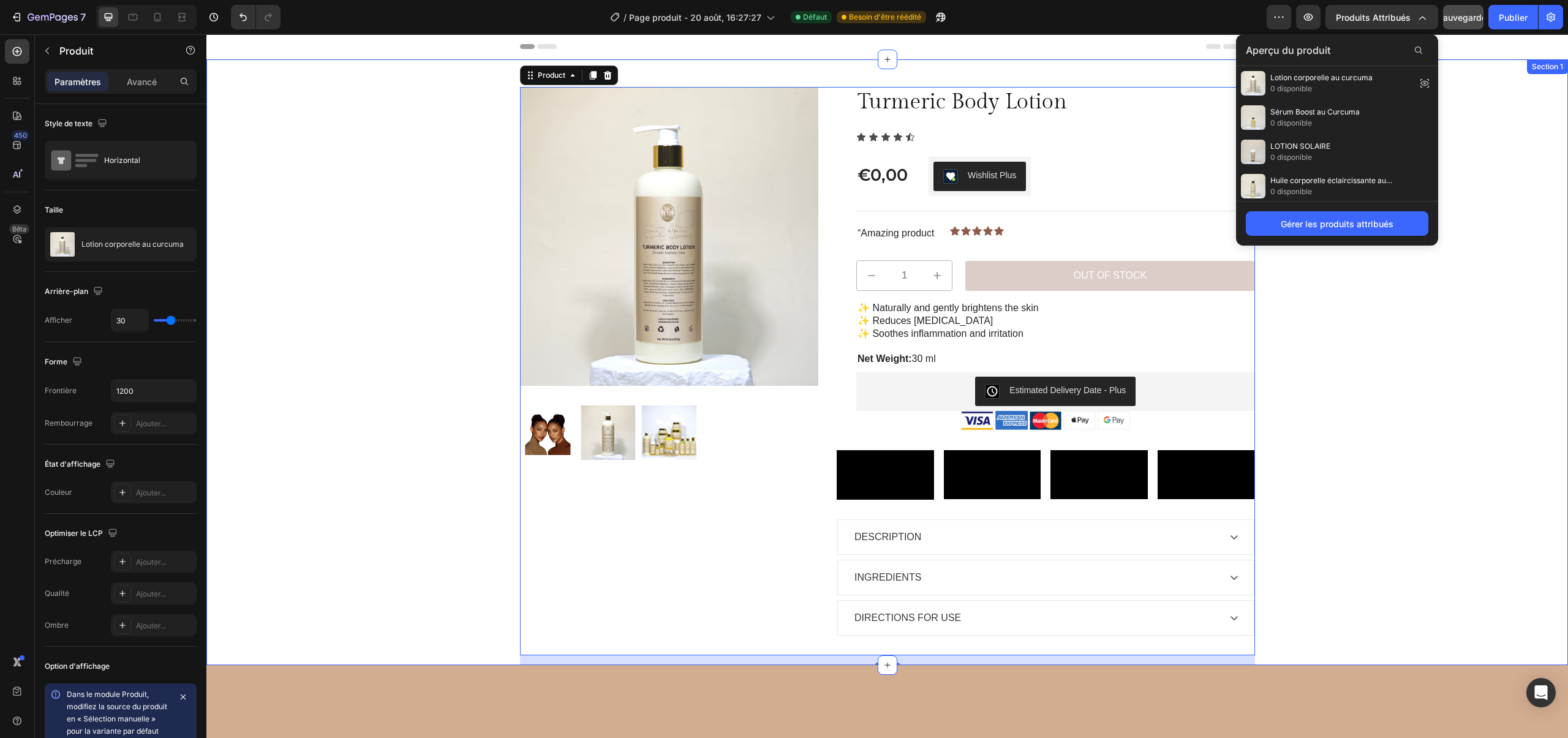
click at [1470, 95] on div "Sale Text Block Product Images Row Turmeric Body Lotion Product Title Icon Icon…" at bounding box center [886, 376] width 1343 height 578
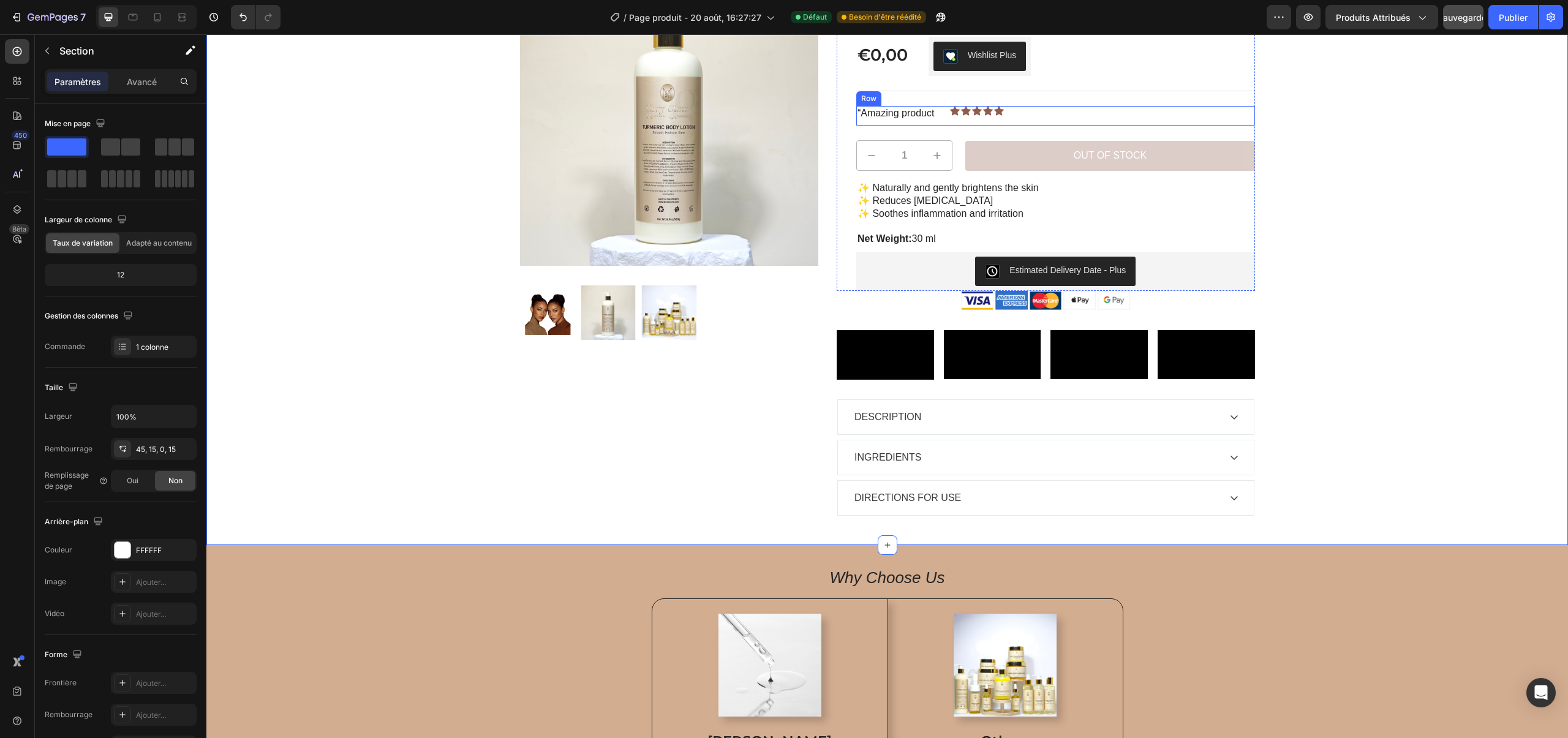
scroll to position [168, 0]
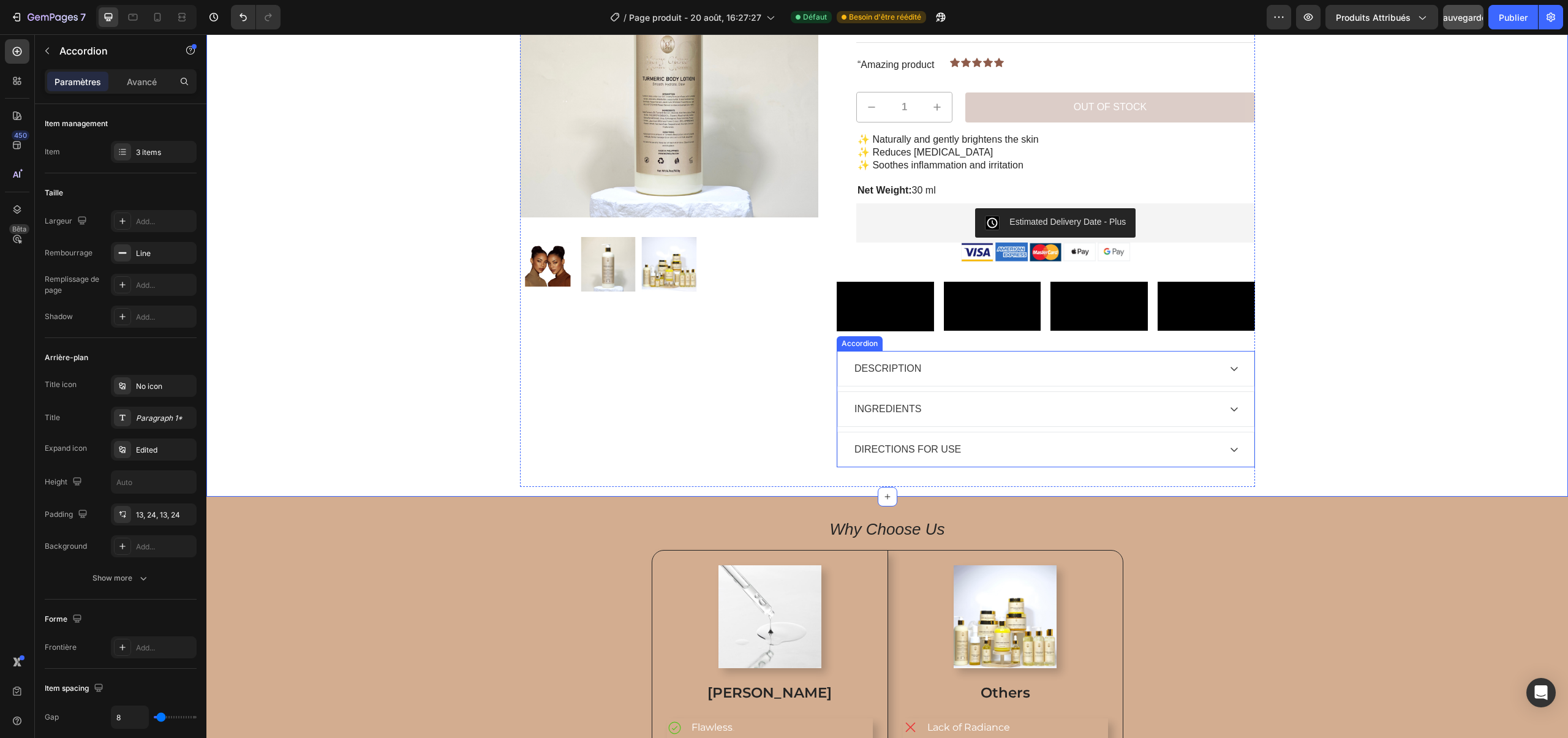
click at [1188, 378] on div "DESCRIPTION" at bounding box center [1036, 368] width 367 height 18
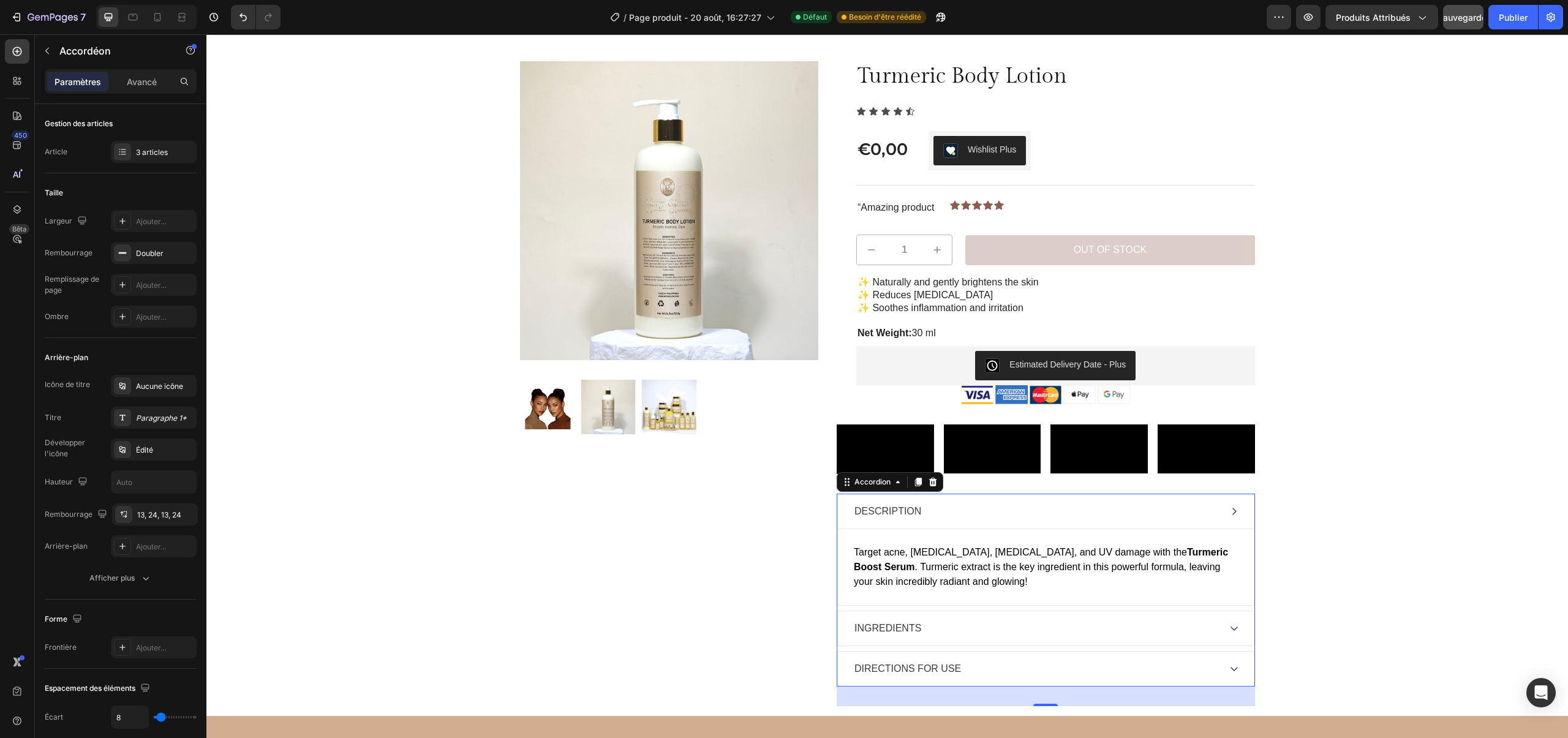
scroll to position [0, 0]
